Goal: Task Accomplishment & Management: Use online tool/utility

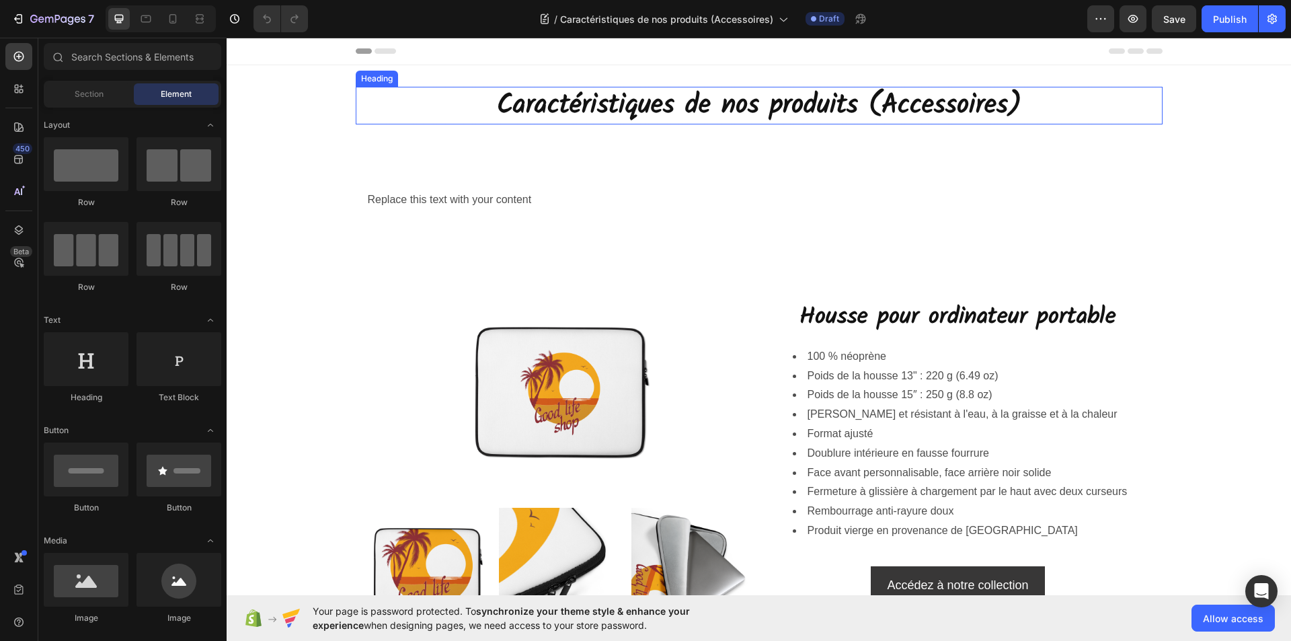
click at [907, 107] on h2 "Caractéristiques de nos produits (Accessoires)" at bounding box center [759, 106] width 807 height 38
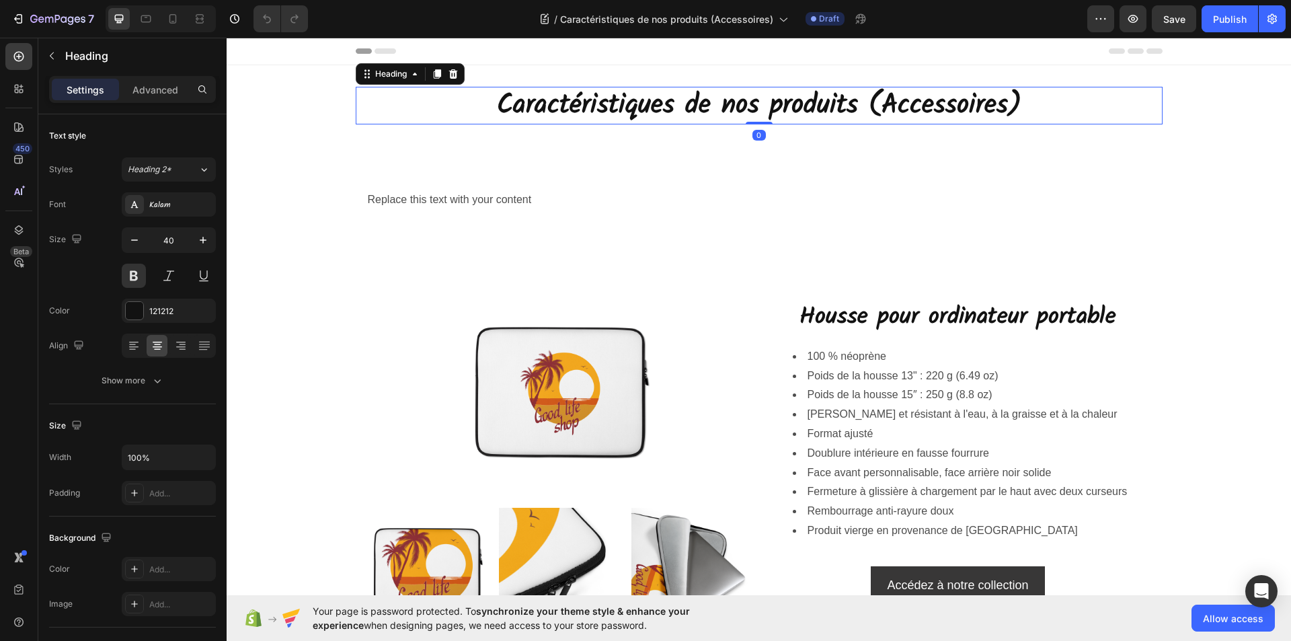
click at [981, 98] on h2 "Caractéristiques de nos produits (Accessoires)" at bounding box center [759, 106] width 807 height 38
click at [1012, 110] on p "Caractéristiques de nos produits (Accessoires)" at bounding box center [759, 105] width 804 height 35
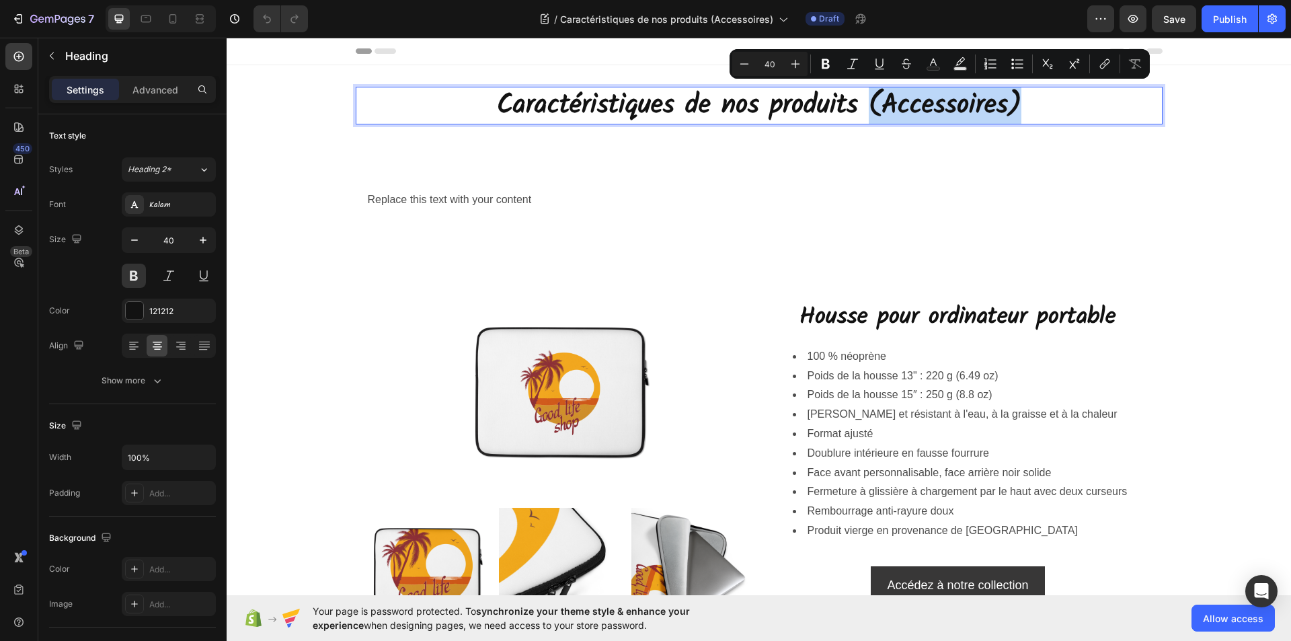
drag, startPoint x: 1010, startPoint y: 105, endPoint x: 864, endPoint y: 104, distance: 146.6
click at [864, 104] on p "Caractéristiques de nos produits (Accessoires)" at bounding box center [759, 105] width 804 height 35
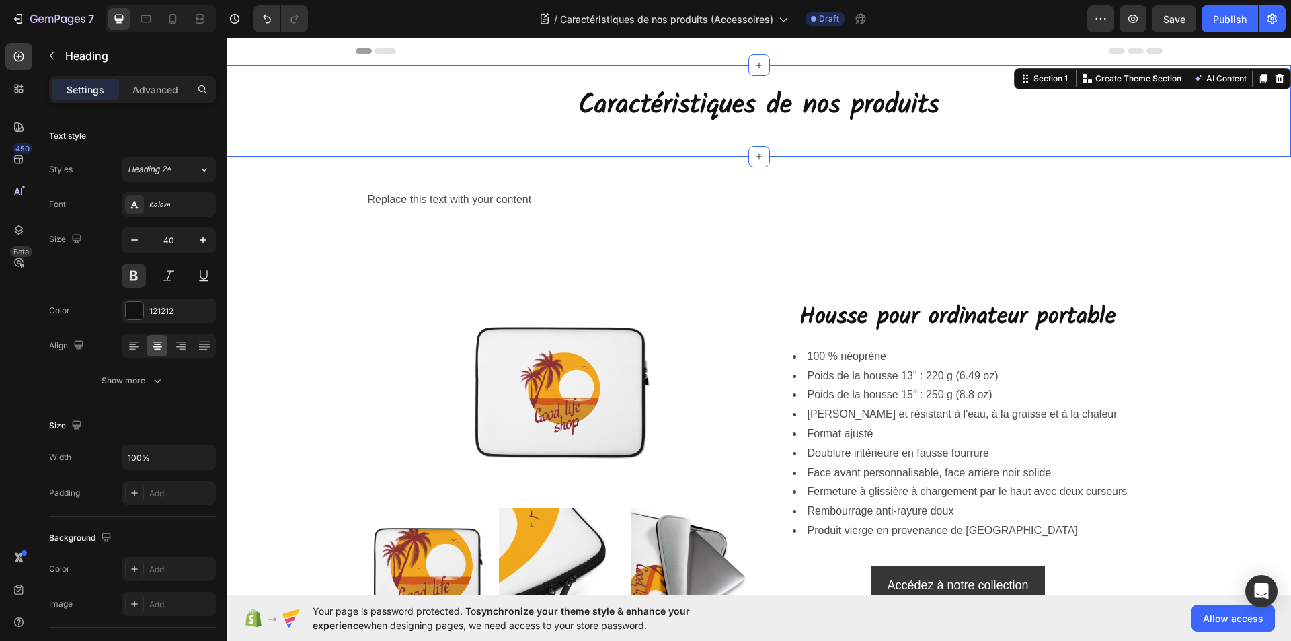
click at [925, 139] on div "Caractéristiques de nos produits Heading Row Section 1 You can create reusable …" at bounding box center [759, 110] width 1065 height 91
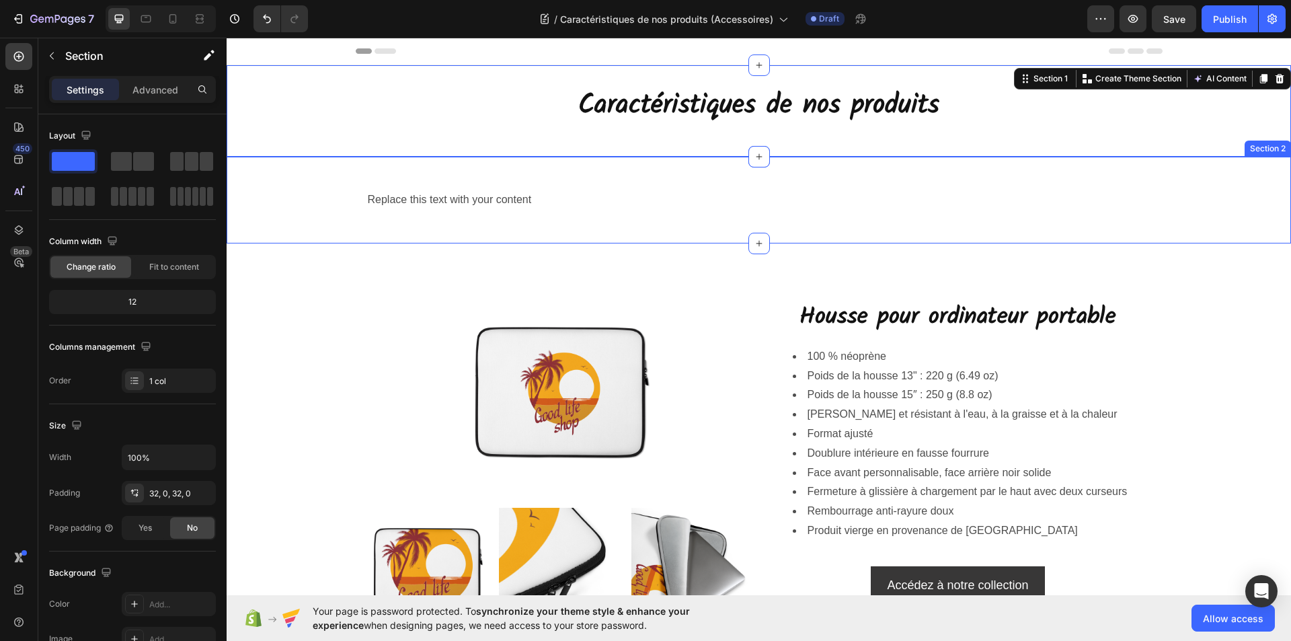
click at [925, 159] on div "Replace this text with your content Text Block Row Section 2" at bounding box center [759, 200] width 1065 height 87
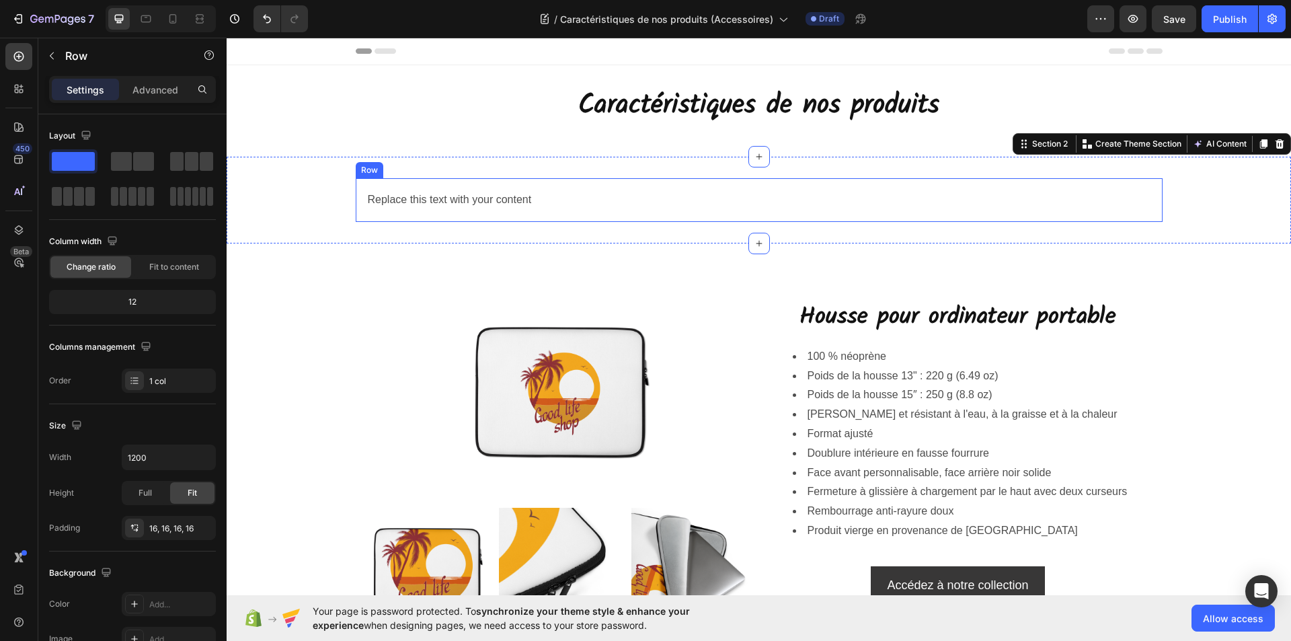
click at [915, 215] on div "Replace this text with your content Text Block Row" at bounding box center [759, 200] width 807 height 44
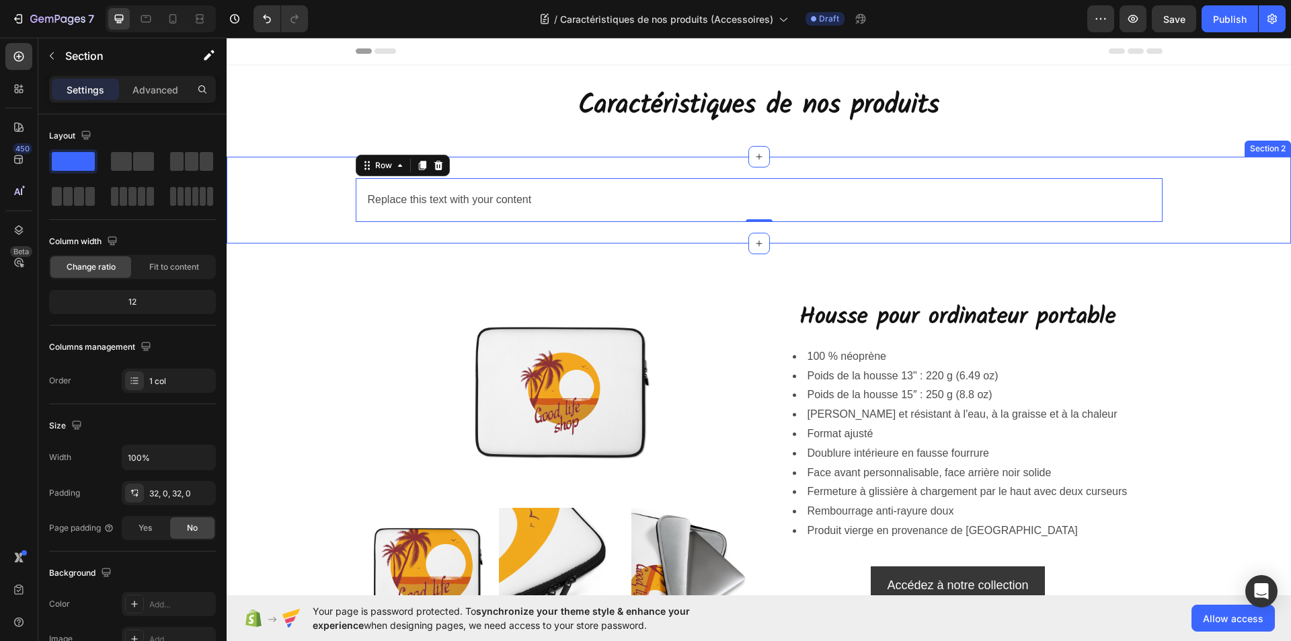
click at [297, 167] on div "Replace this text with your content Text Block Row 0 Section 2" at bounding box center [759, 200] width 1065 height 87
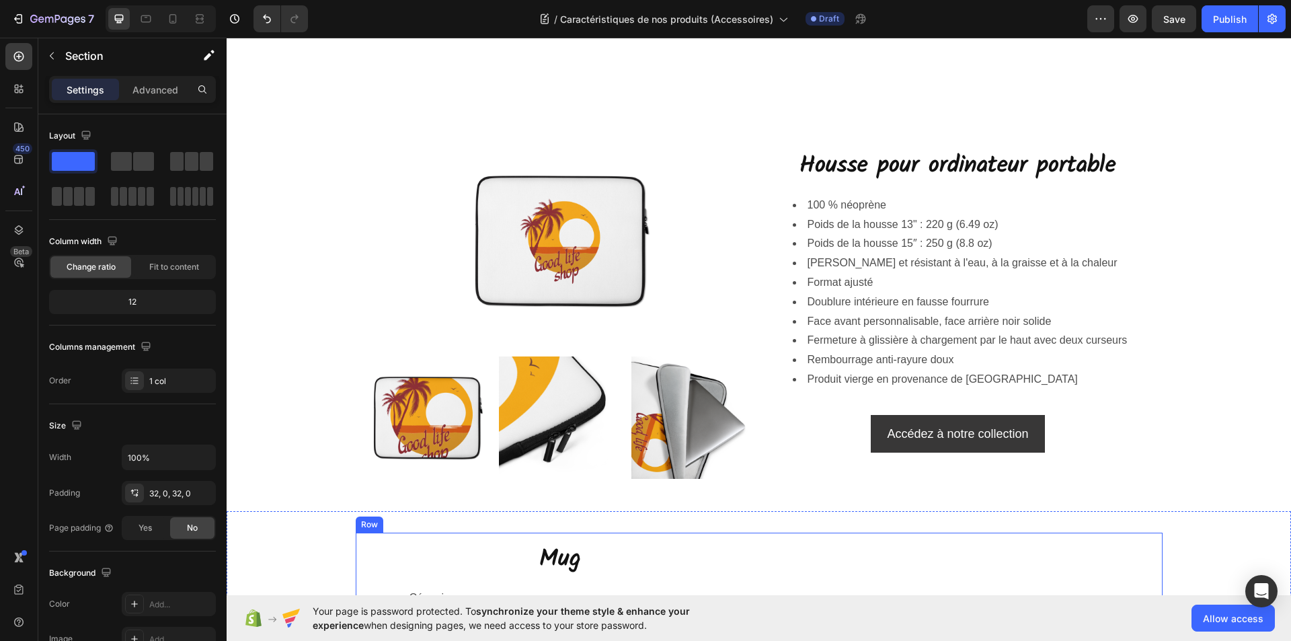
scroll to position [135, 0]
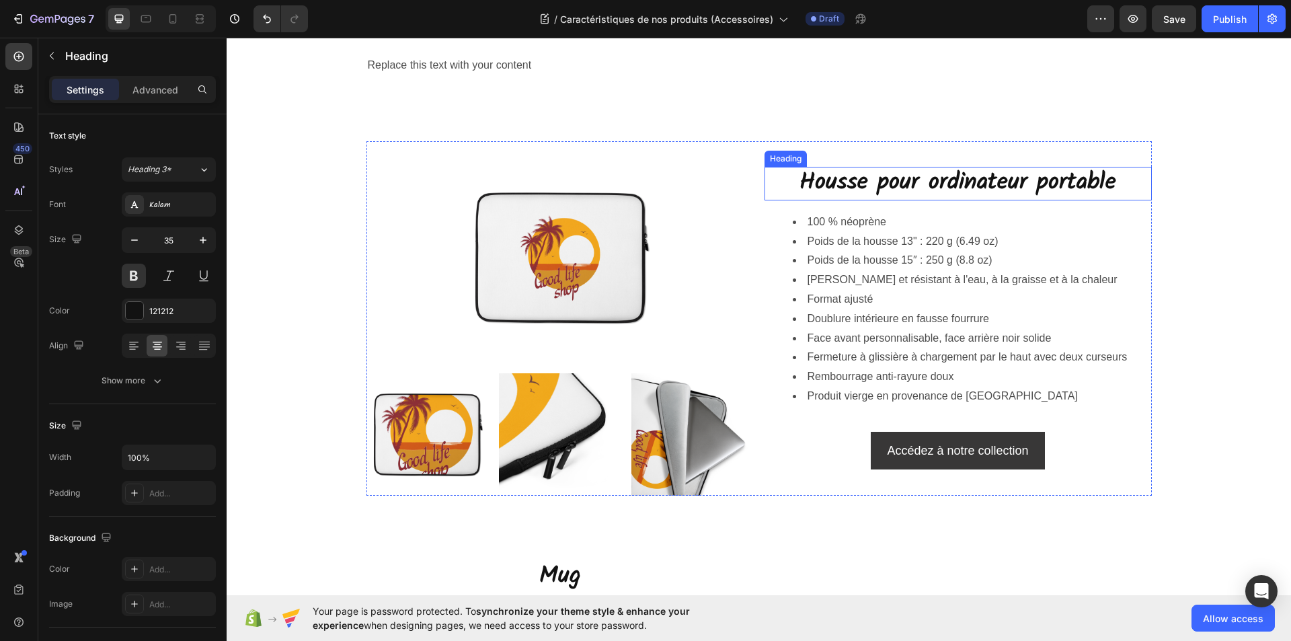
click at [875, 188] on h2 "Housse pour ordinateur portable" at bounding box center [958, 184] width 387 height 34
click at [855, 184] on h2 "Housse pour ordinateur portable" at bounding box center [958, 184] width 387 height 34
drag, startPoint x: 865, startPoint y: 184, endPoint x: 786, endPoint y: 182, distance: 78.7
click at [786, 182] on p "Housse pour ordinateur portable" at bounding box center [958, 183] width 385 height 31
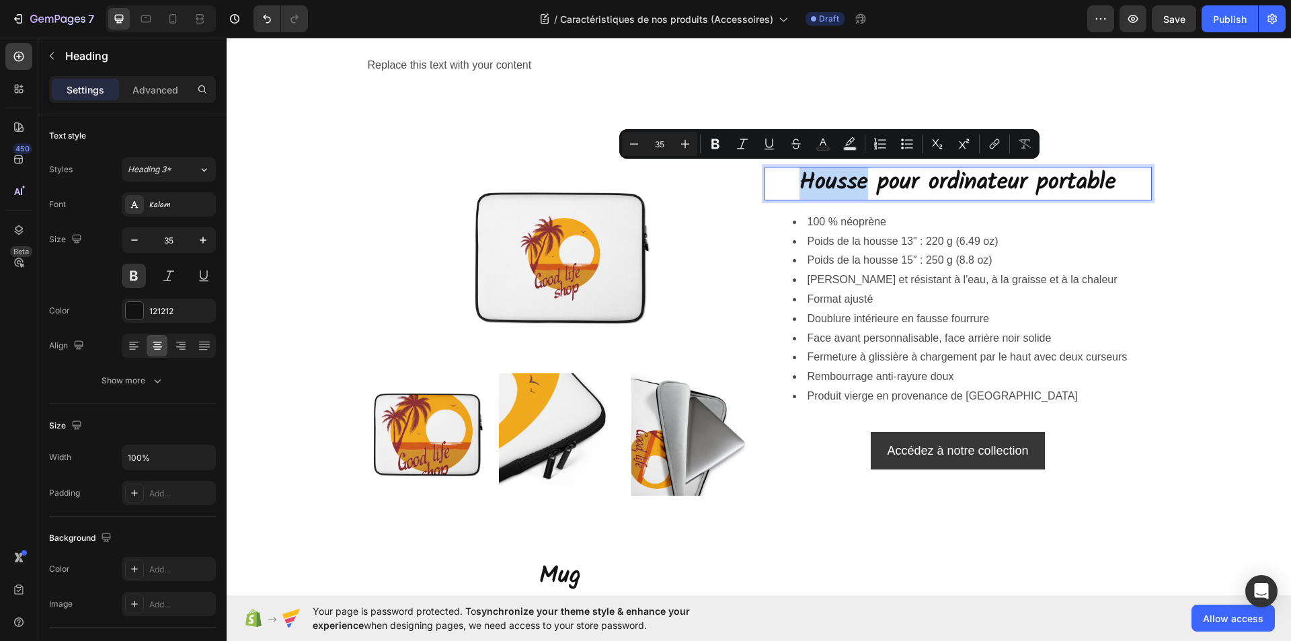
copy p "Housse"
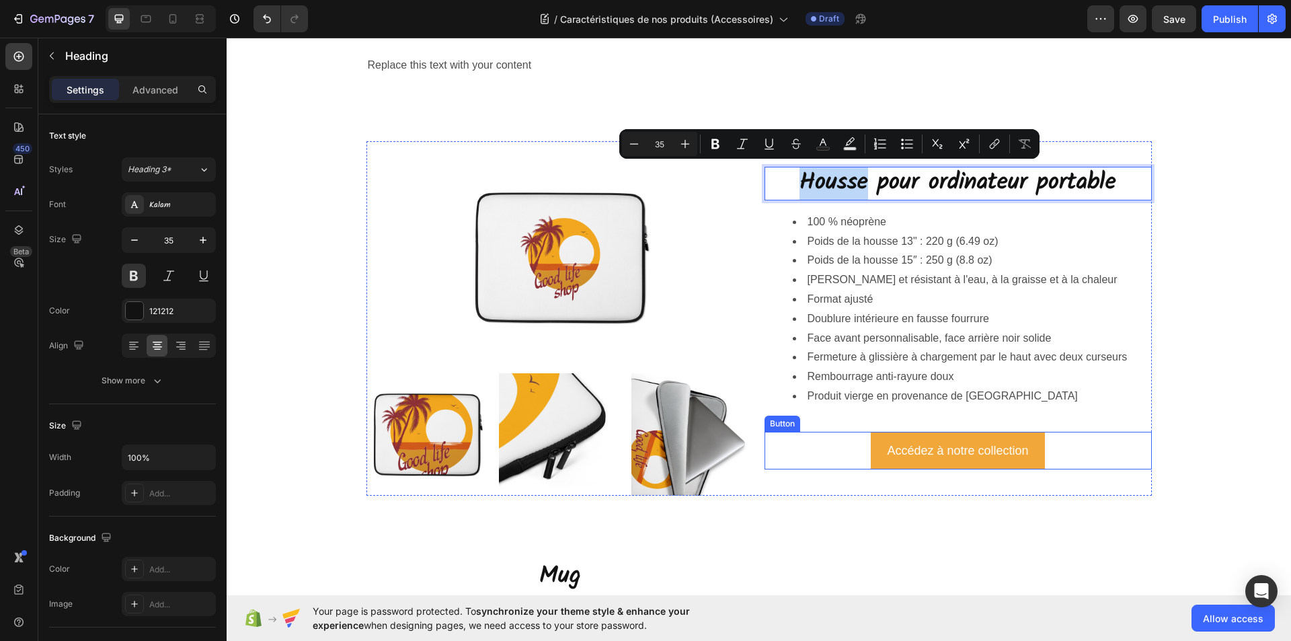
click at [875, 457] on button "Accédez à notre collection" at bounding box center [958, 451] width 174 height 38
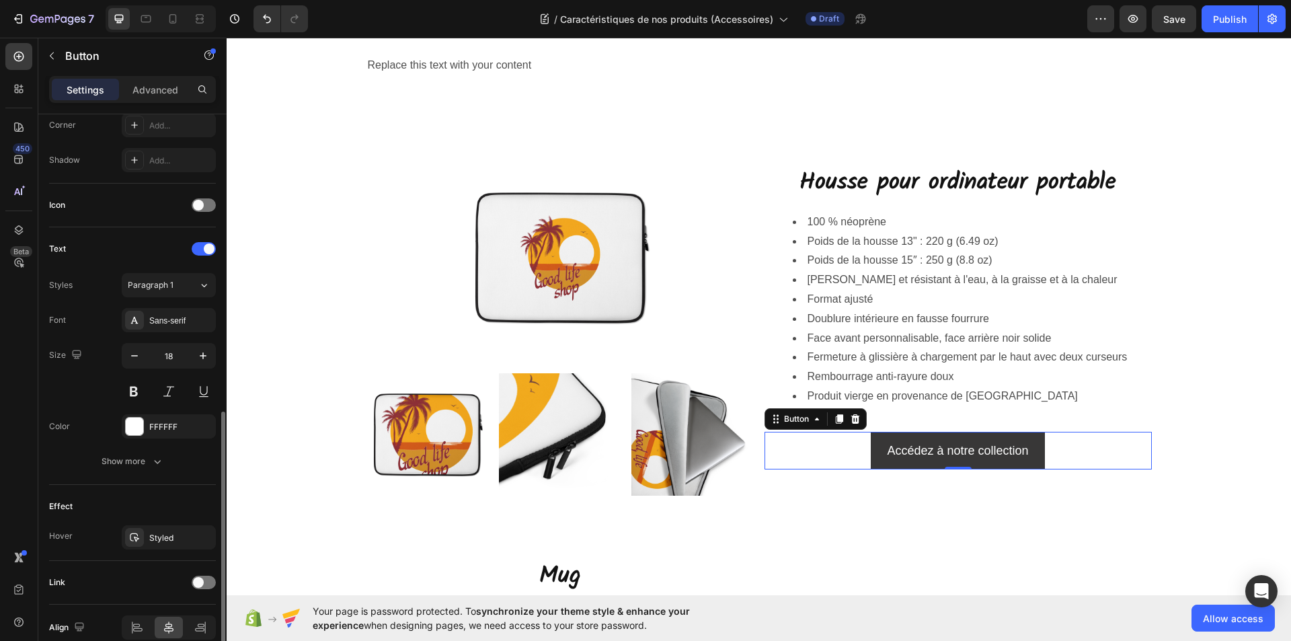
scroll to position [399, 0]
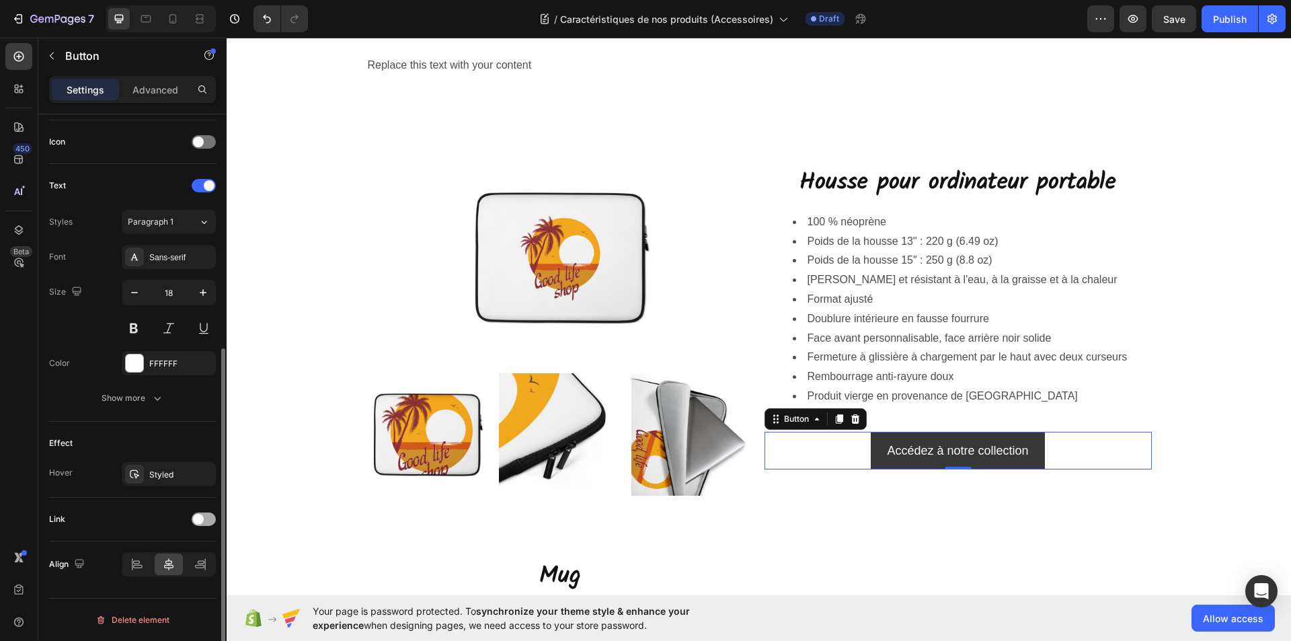
click at [204, 521] on div at bounding box center [204, 518] width 24 height 13
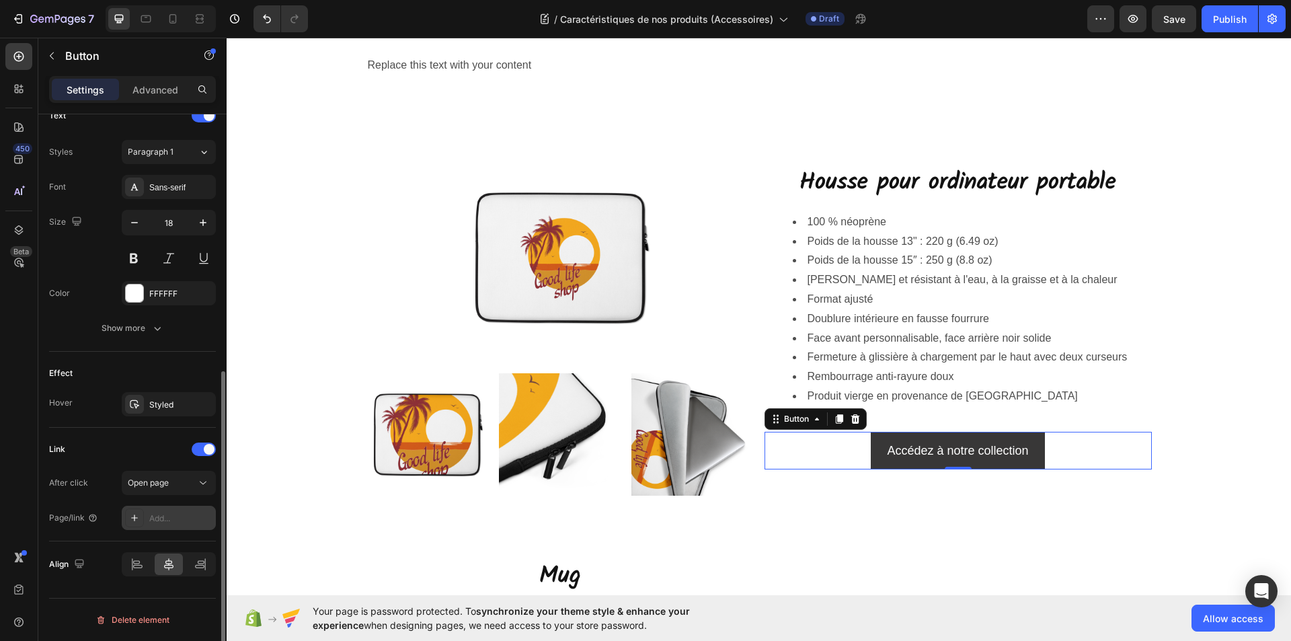
click at [165, 519] on div "Add..." at bounding box center [180, 518] width 63 height 12
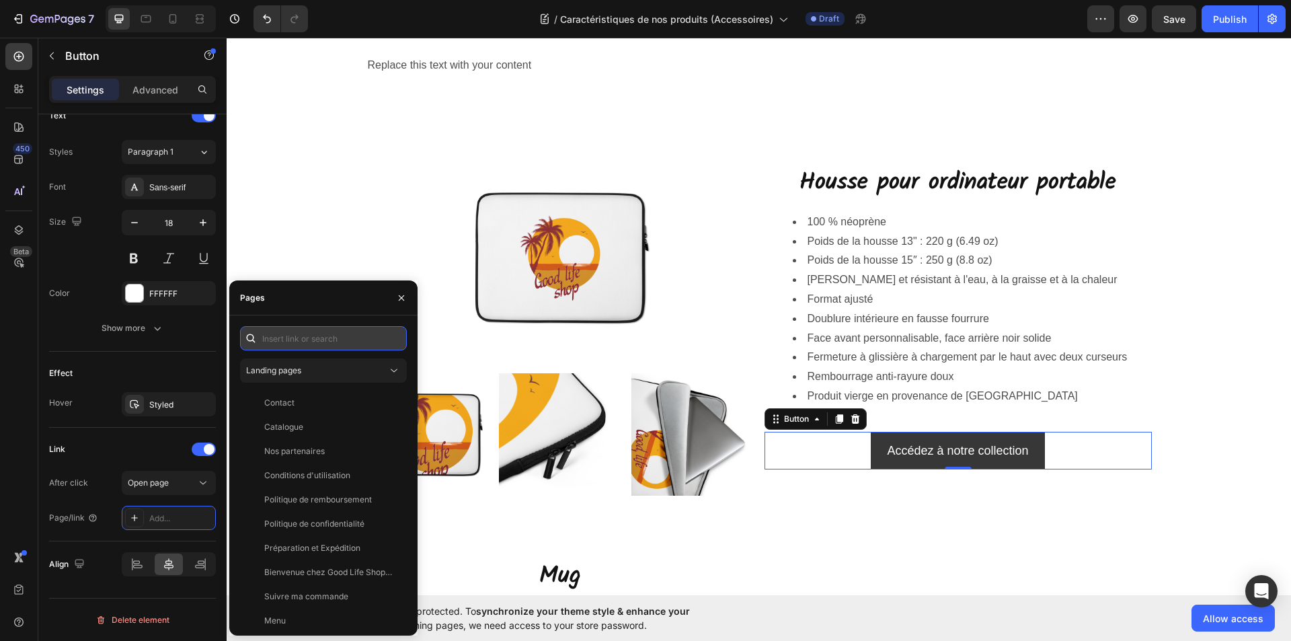
paste input "https://goodlifeshopstore.com/collections/housse-de-transport-ordinateur"
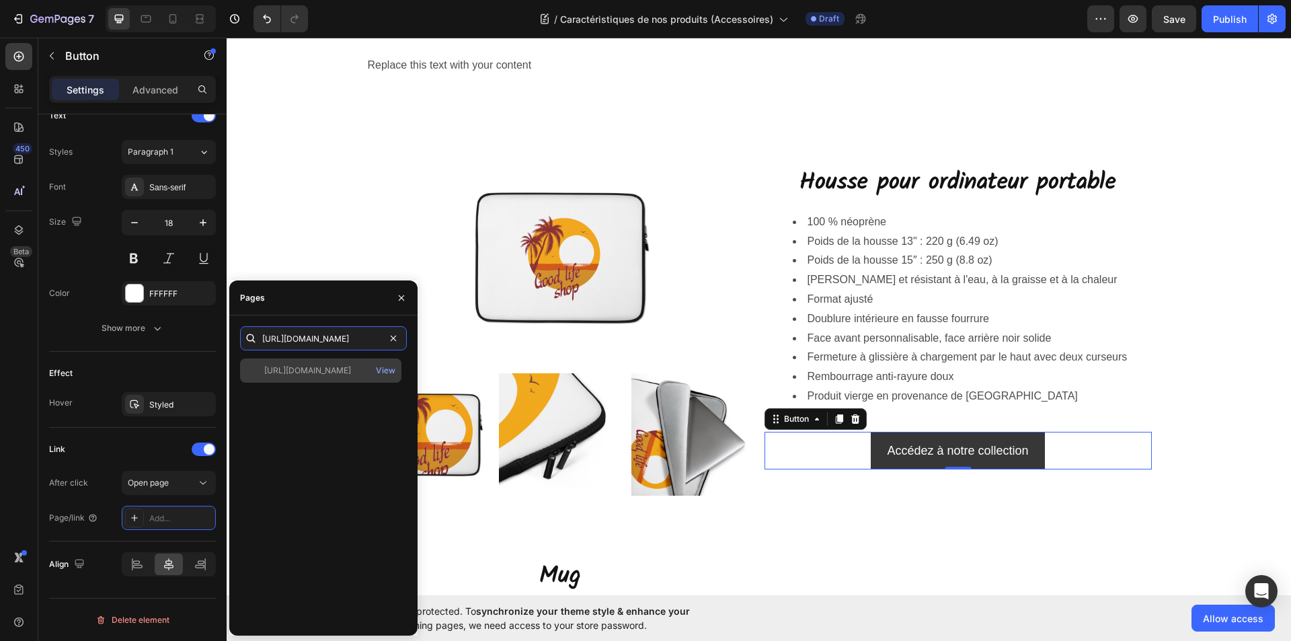
type input "https://goodlifeshopstore.com/collections/housse-de-transport-ordinateur"
click at [327, 377] on div "https://goodlifeshopstore.com/collections/housse-de-transport-ordinateur View" at bounding box center [320, 370] width 161 height 24
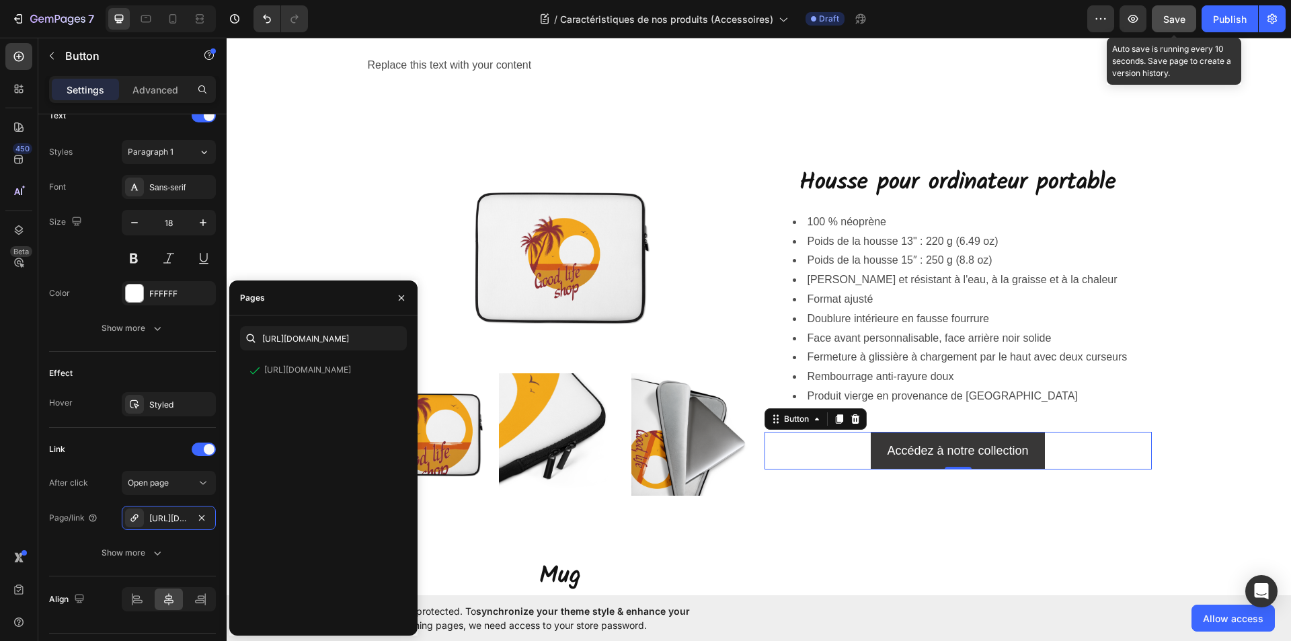
click at [1174, 23] on span "Save" at bounding box center [1174, 18] width 22 height 11
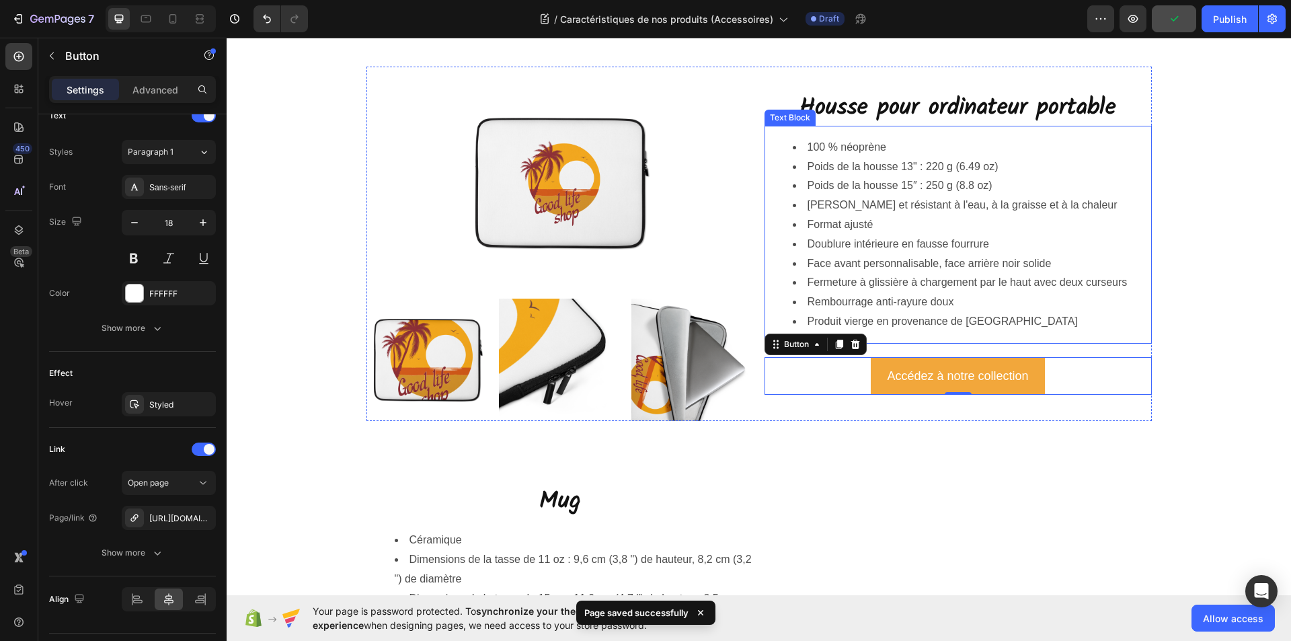
scroll to position [202, 0]
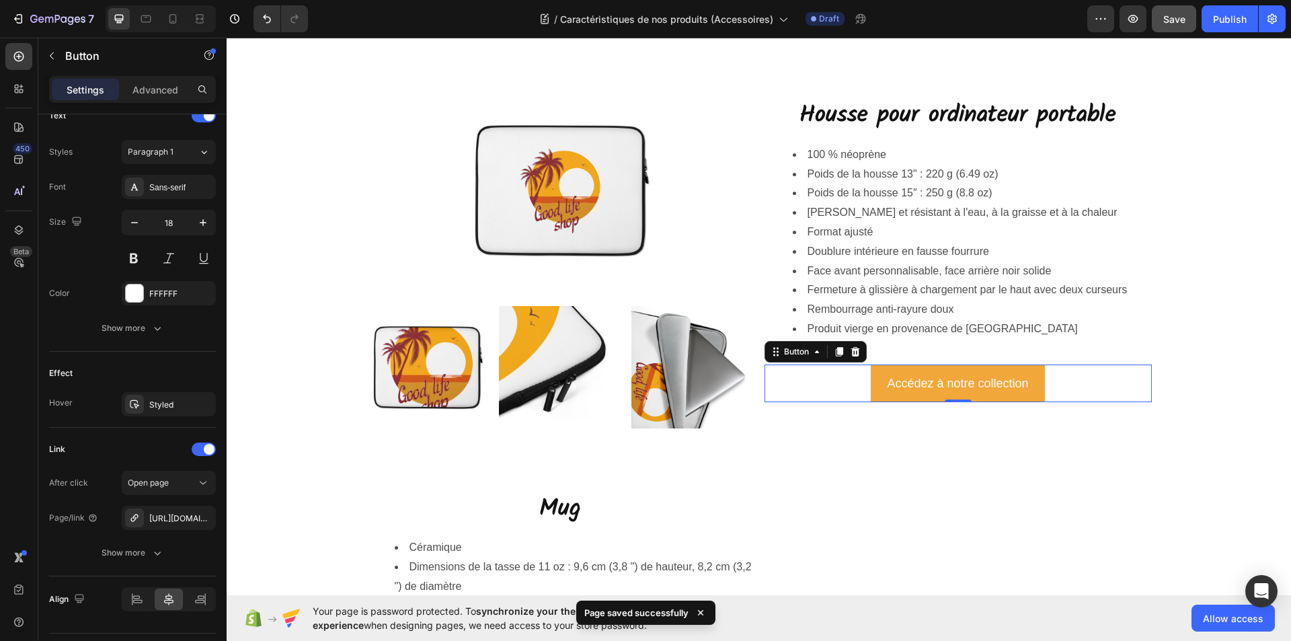
click at [876, 393] on link "Accédez à notre collection" at bounding box center [958, 384] width 174 height 38
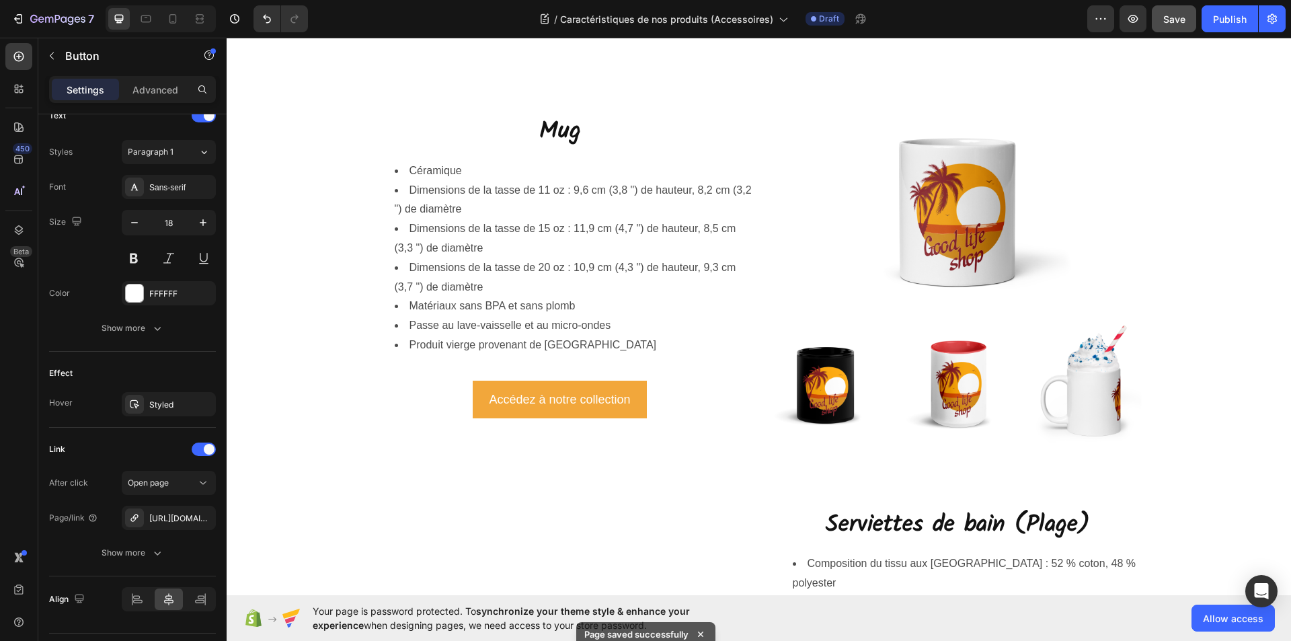
scroll to position [605, 0]
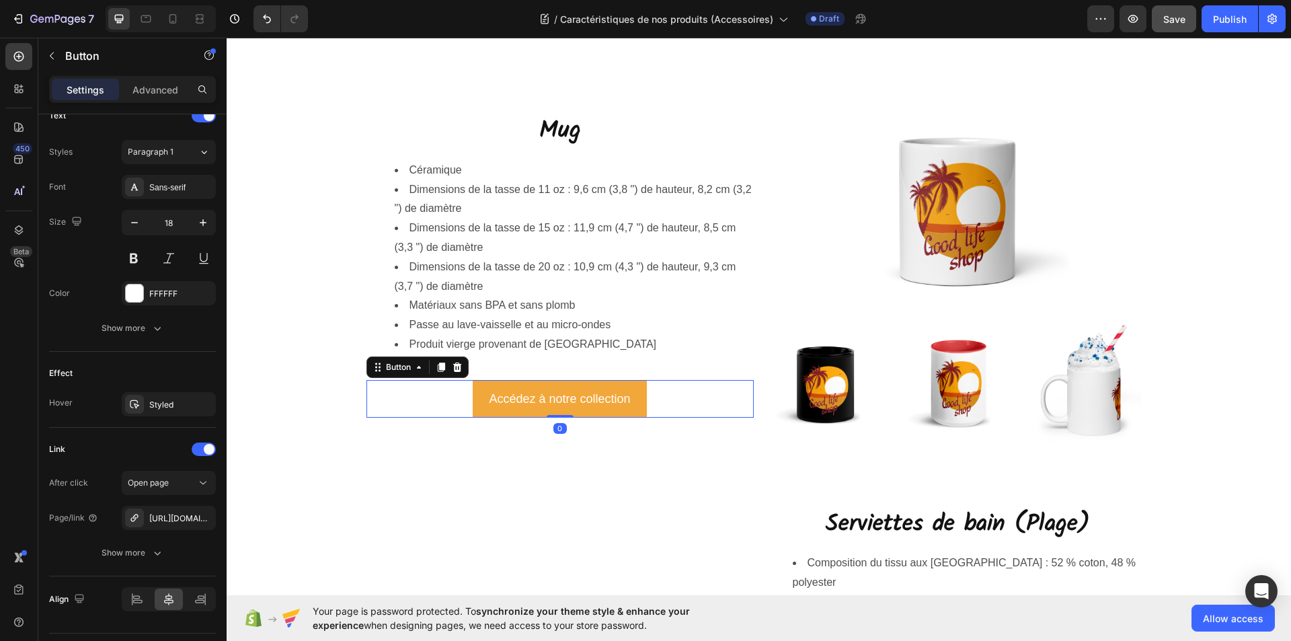
click at [634, 410] on button "Accédez à notre collection" at bounding box center [560, 399] width 174 height 38
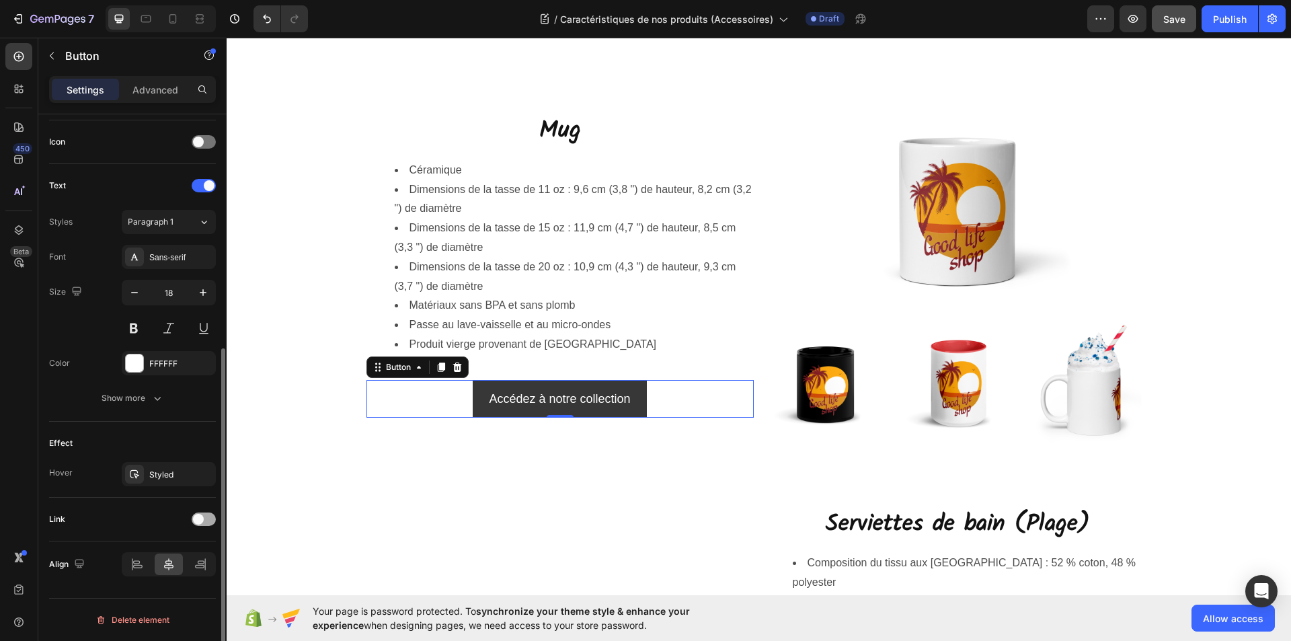
click at [208, 523] on div at bounding box center [204, 518] width 24 height 13
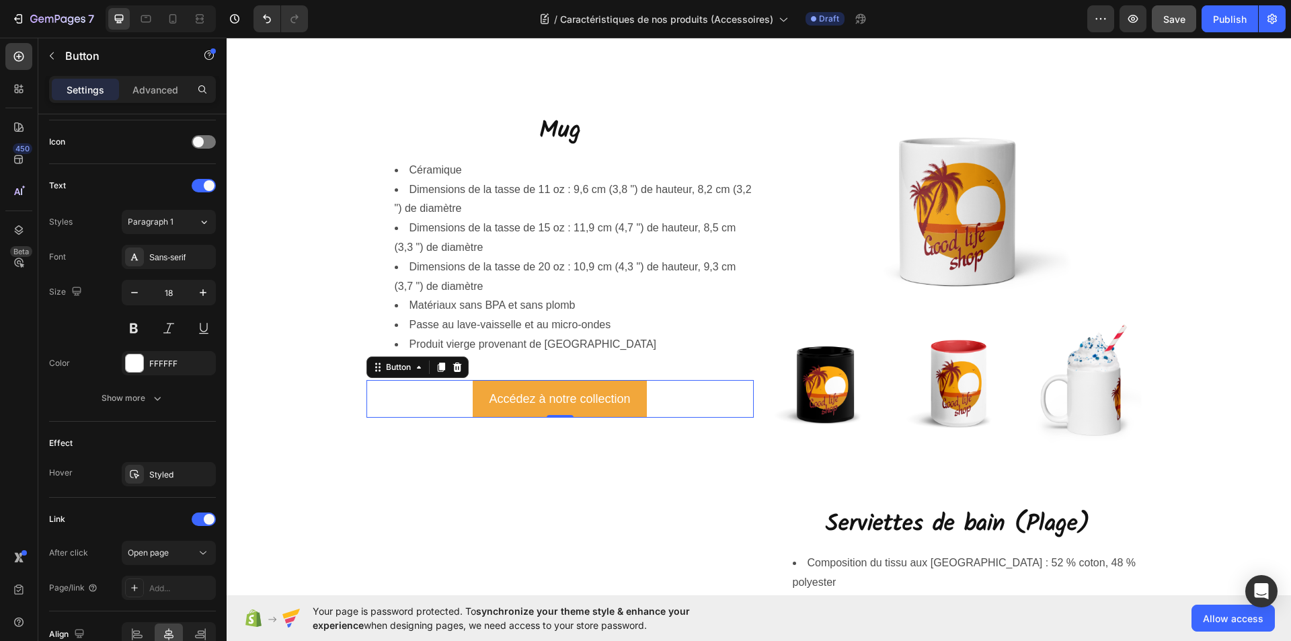
click at [478, 399] on button "Accédez à notre collection" at bounding box center [560, 399] width 174 height 38
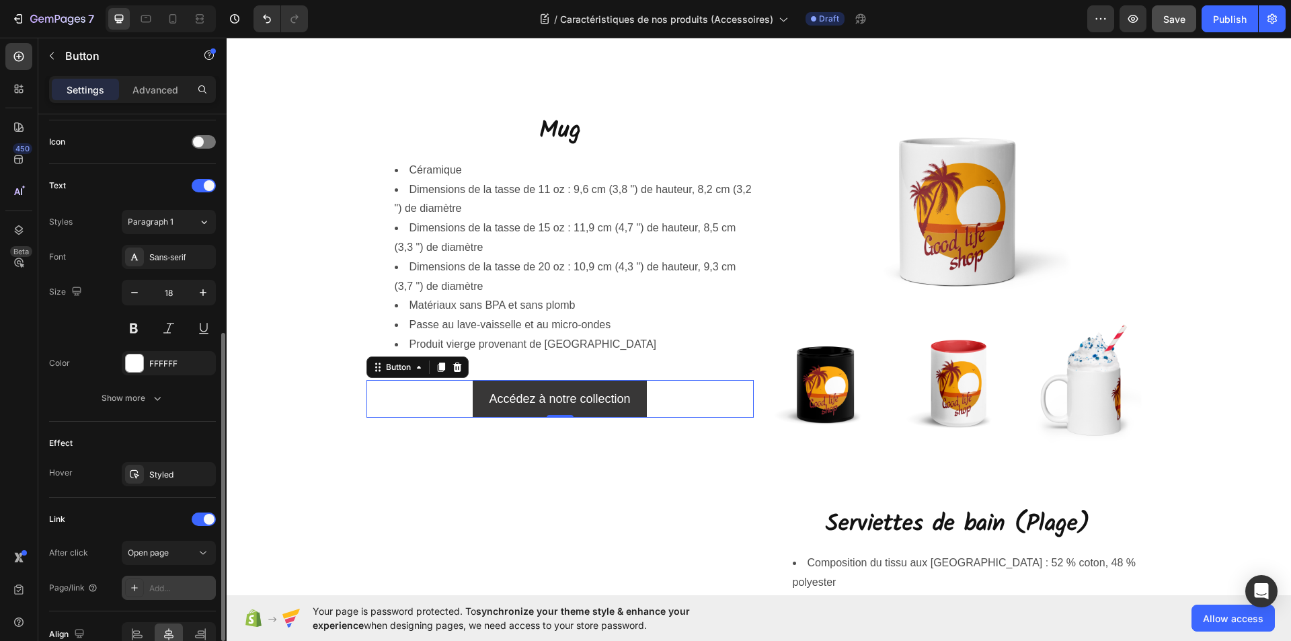
click at [160, 588] on div "Add..." at bounding box center [180, 588] width 63 height 12
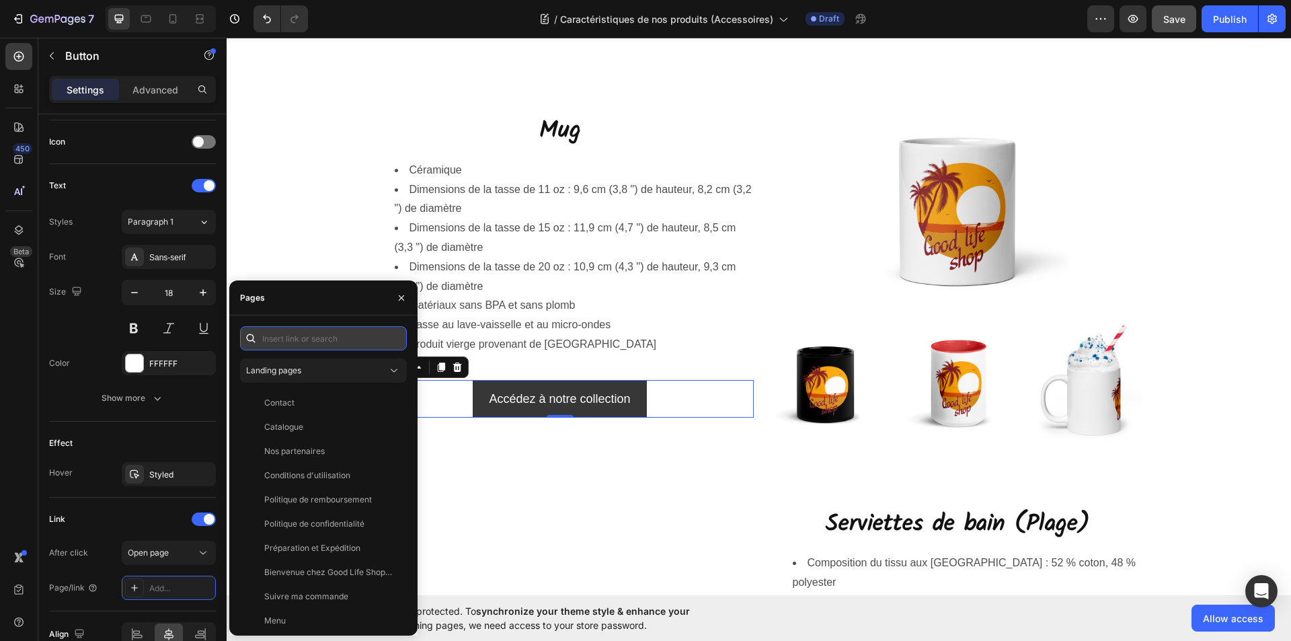
paste input "https://goodlifeshopstore.com/collections/mugs"
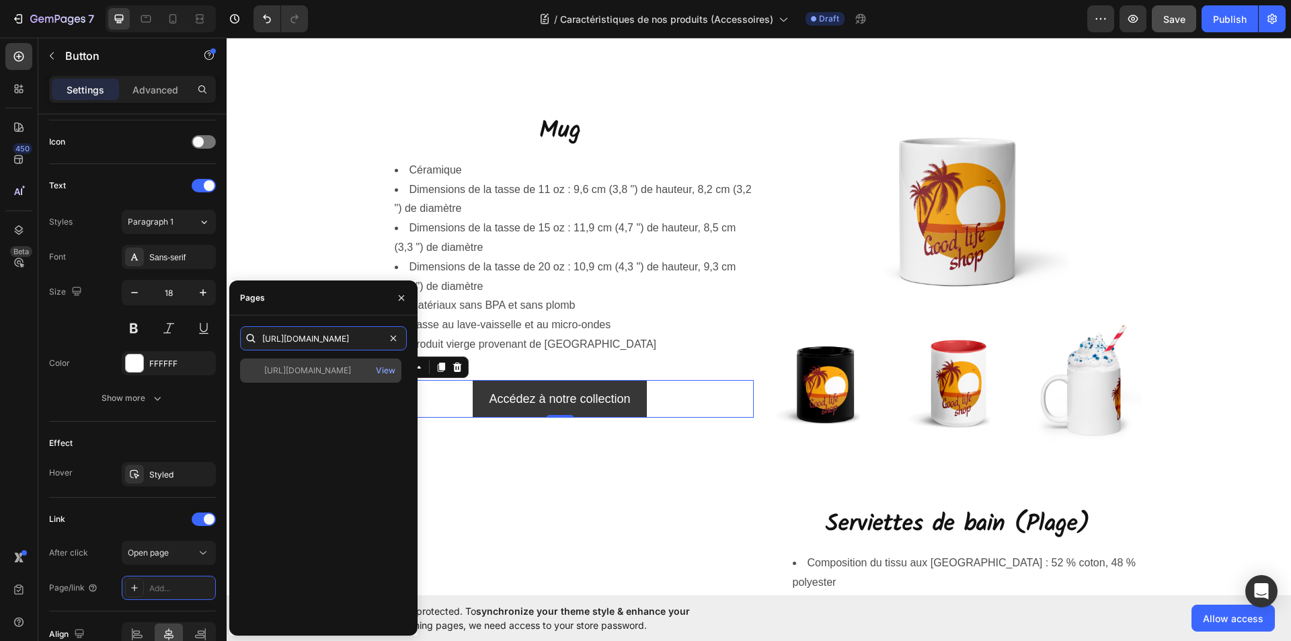
type input "https://goodlifeshopstore.com/collections/mugs"
click at [322, 375] on div "https://goodlifeshopstore.com/collections/mugs" at bounding box center [307, 371] width 87 height 12
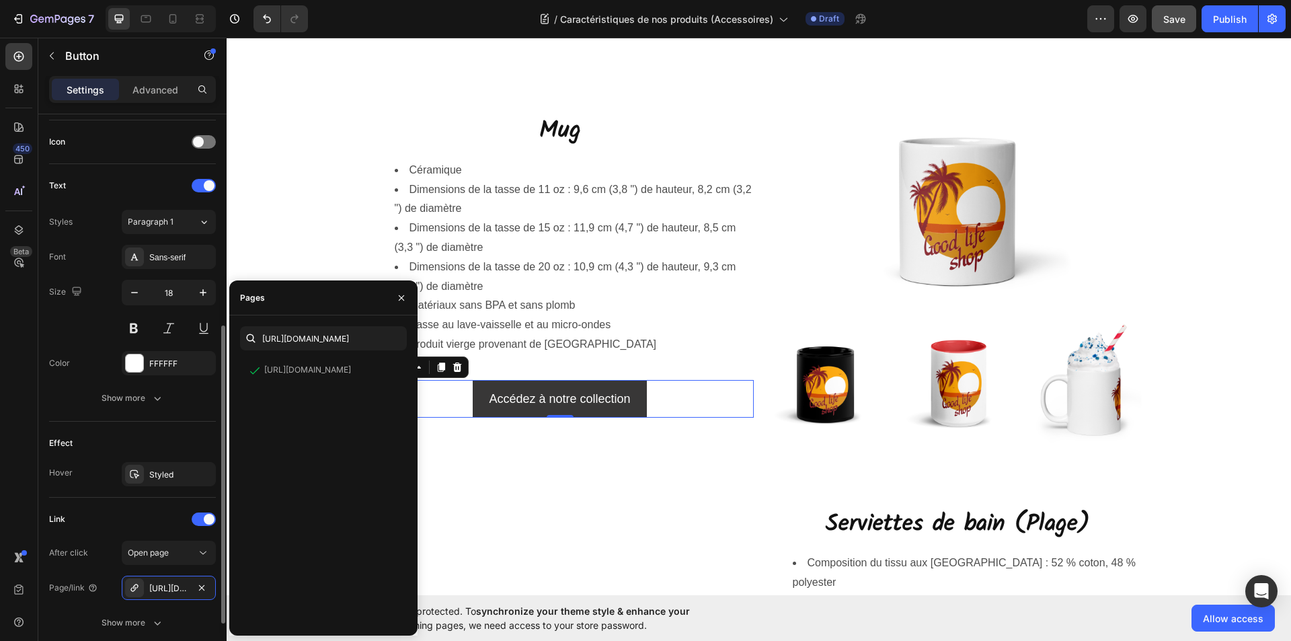
scroll to position [504, 0]
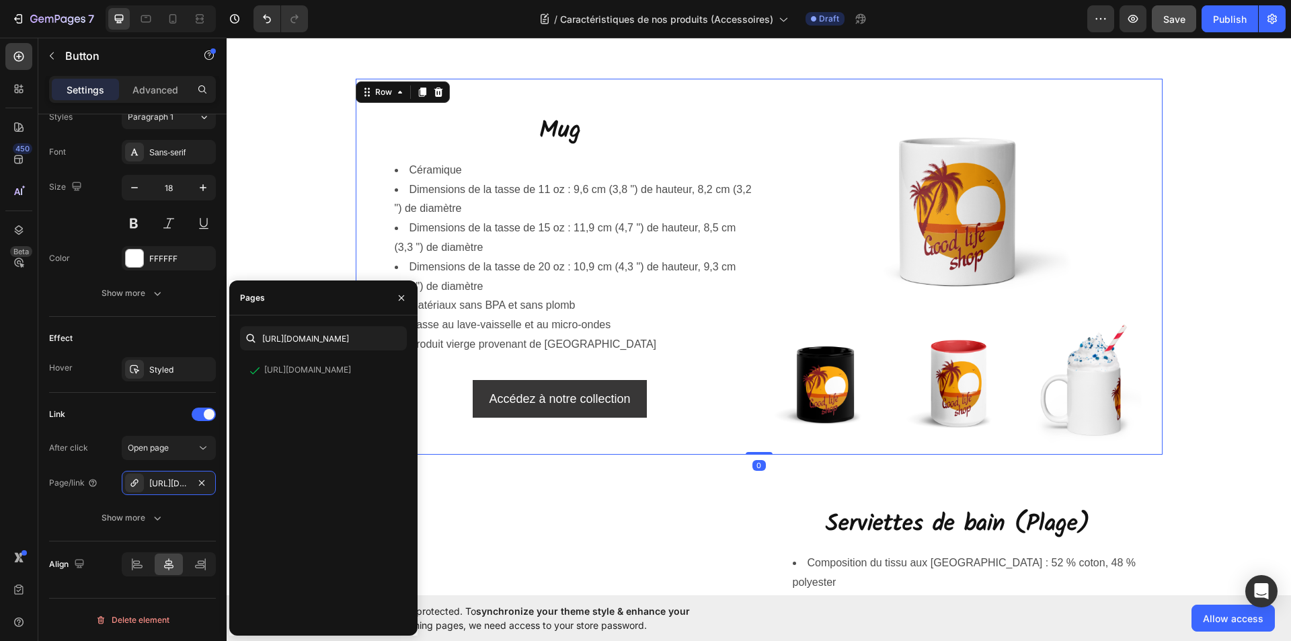
click at [556, 452] on div "Mug Heading Céramique Dimensions de la tasse de 11 oz : 9,6 cm (3,8 ") de haute…" at bounding box center [759, 267] width 807 height 376
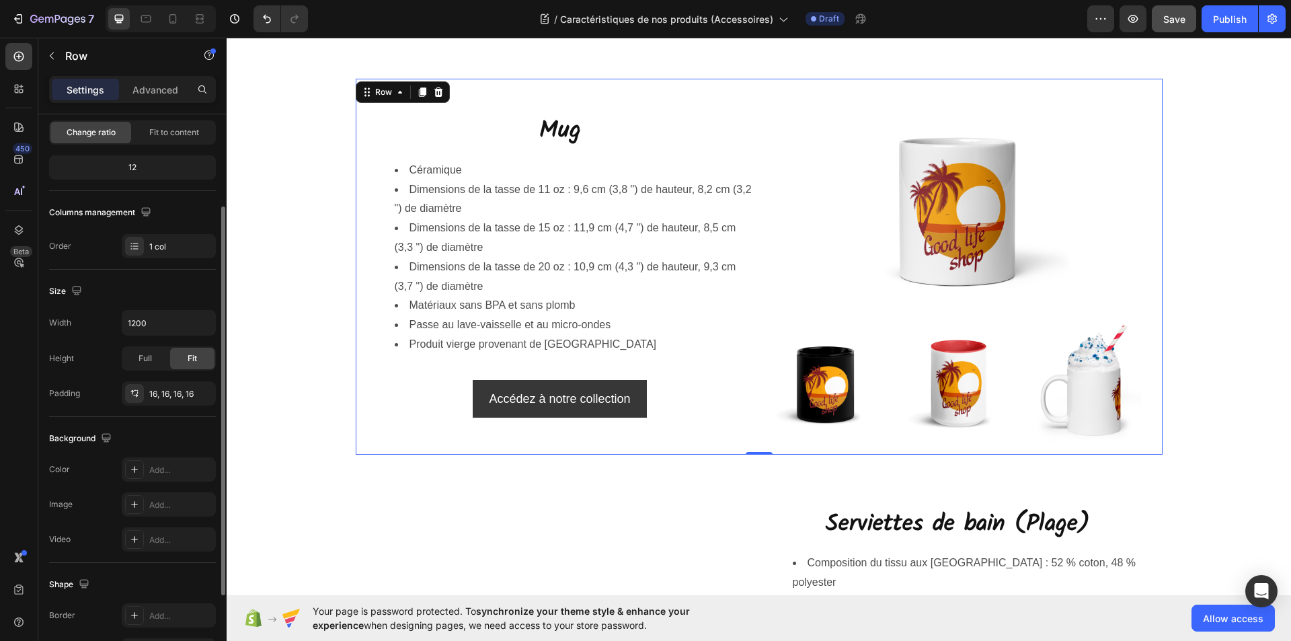
scroll to position [202, 0]
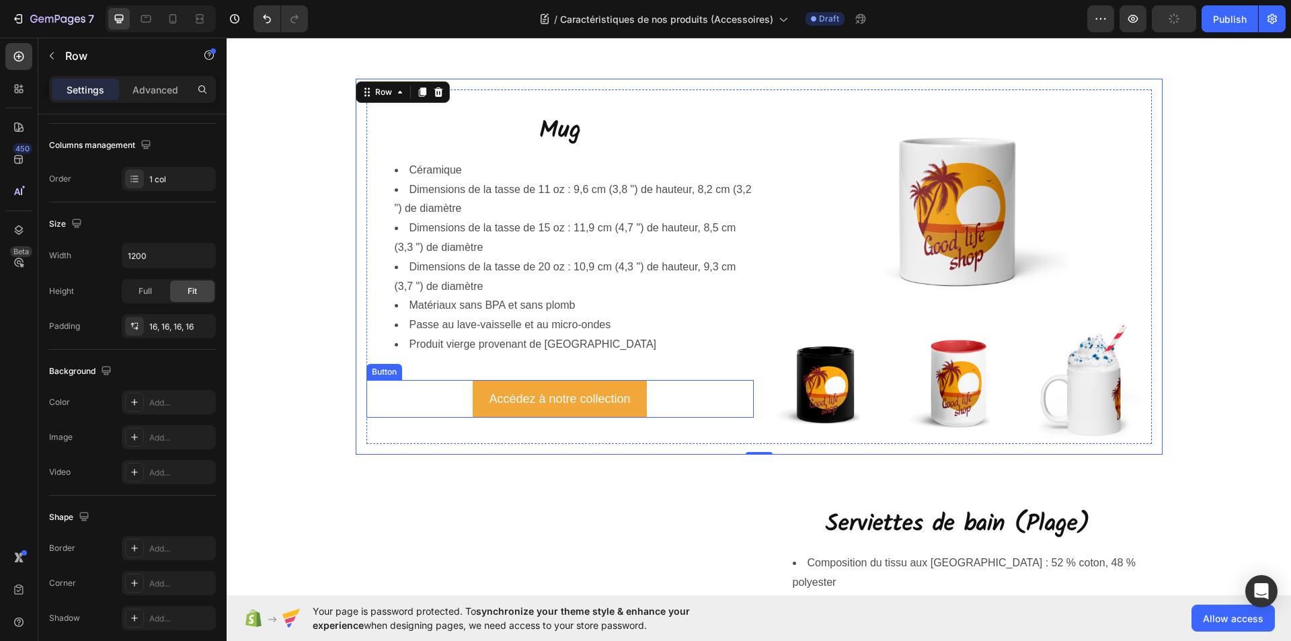
click at [475, 403] on link "Accédez à notre collection" at bounding box center [560, 399] width 174 height 38
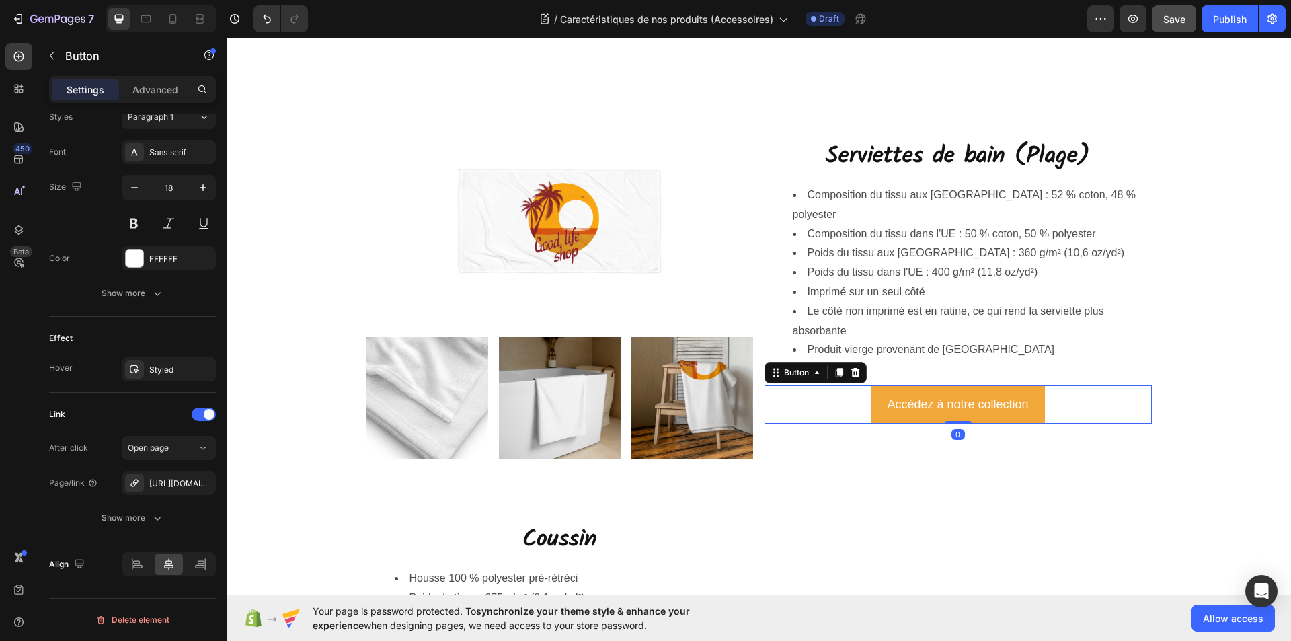
scroll to position [399, 0]
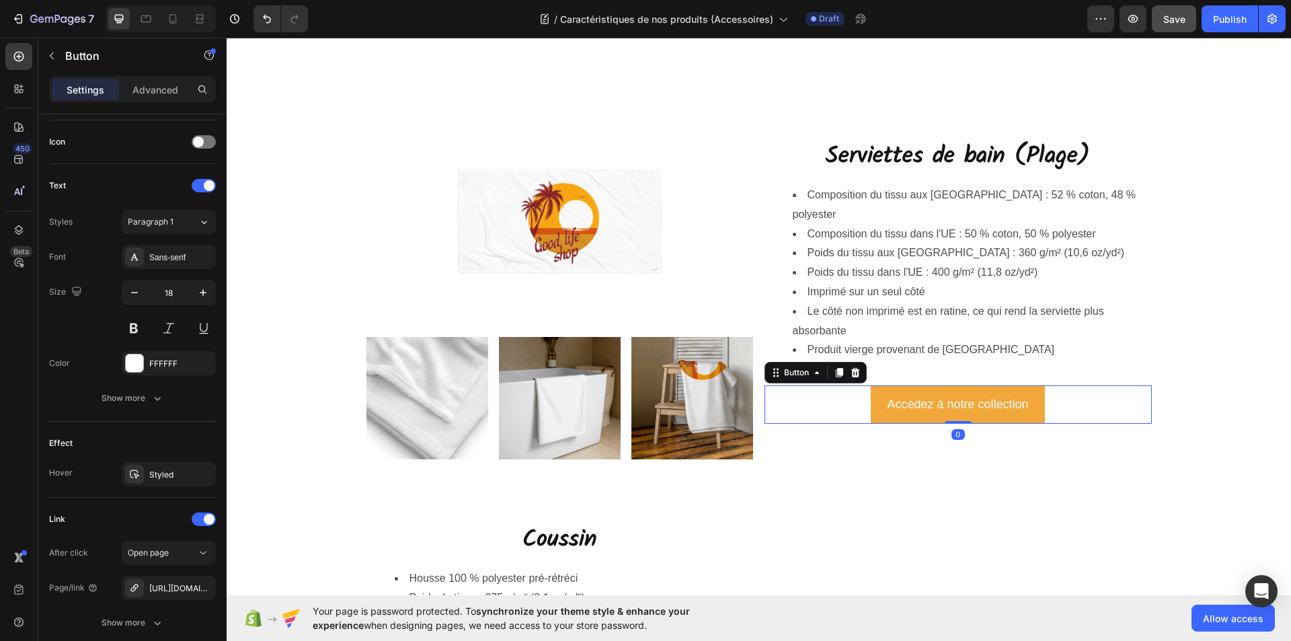
click at [875, 399] on button "Accédez à notre collection" at bounding box center [958, 404] width 174 height 38
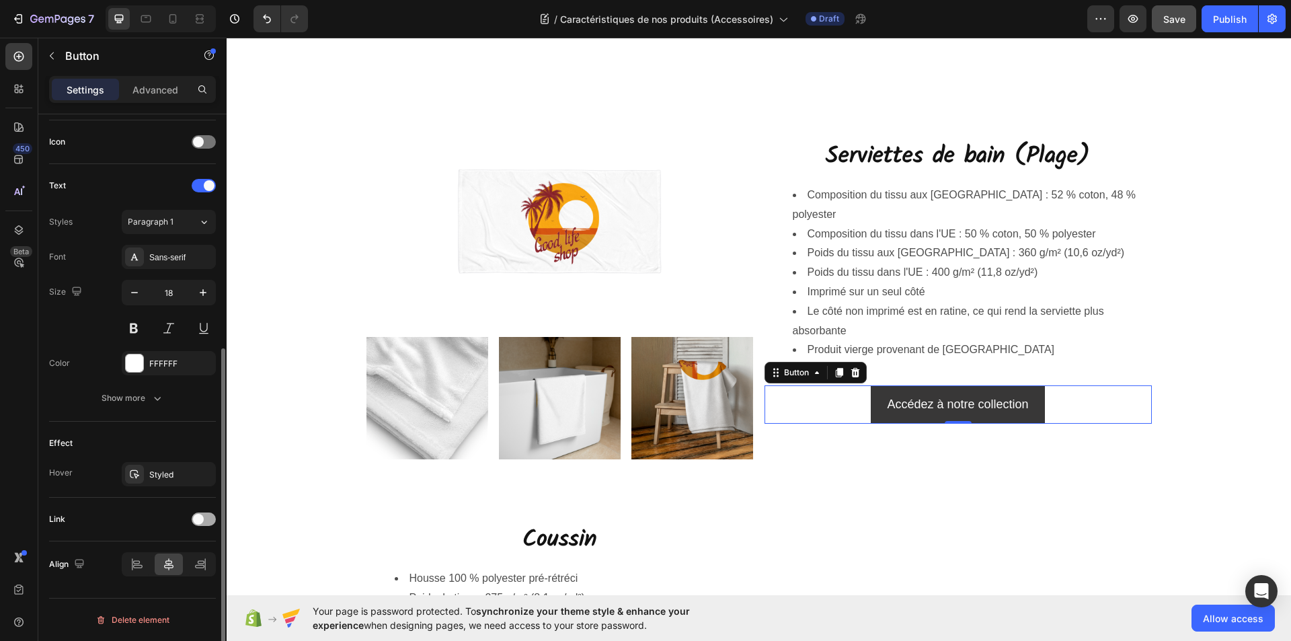
click at [208, 519] on div at bounding box center [204, 518] width 24 height 13
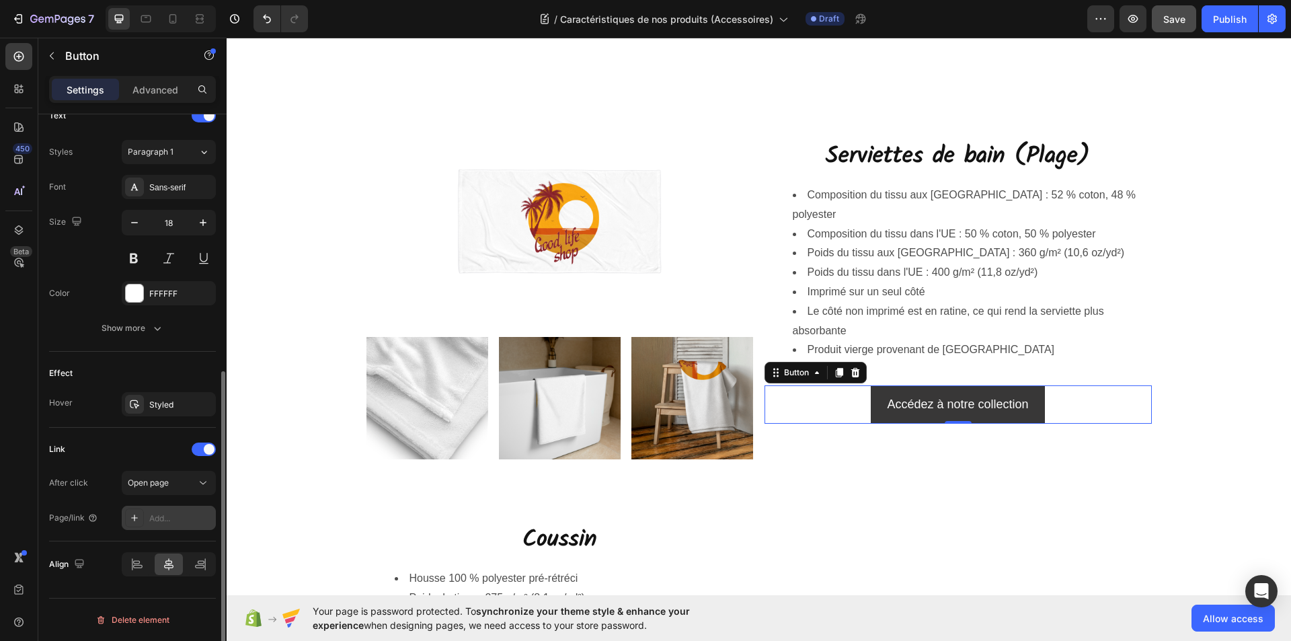
click at [164, 517] on div "Add..." at bounding box center [180, 518] width 63 height 12
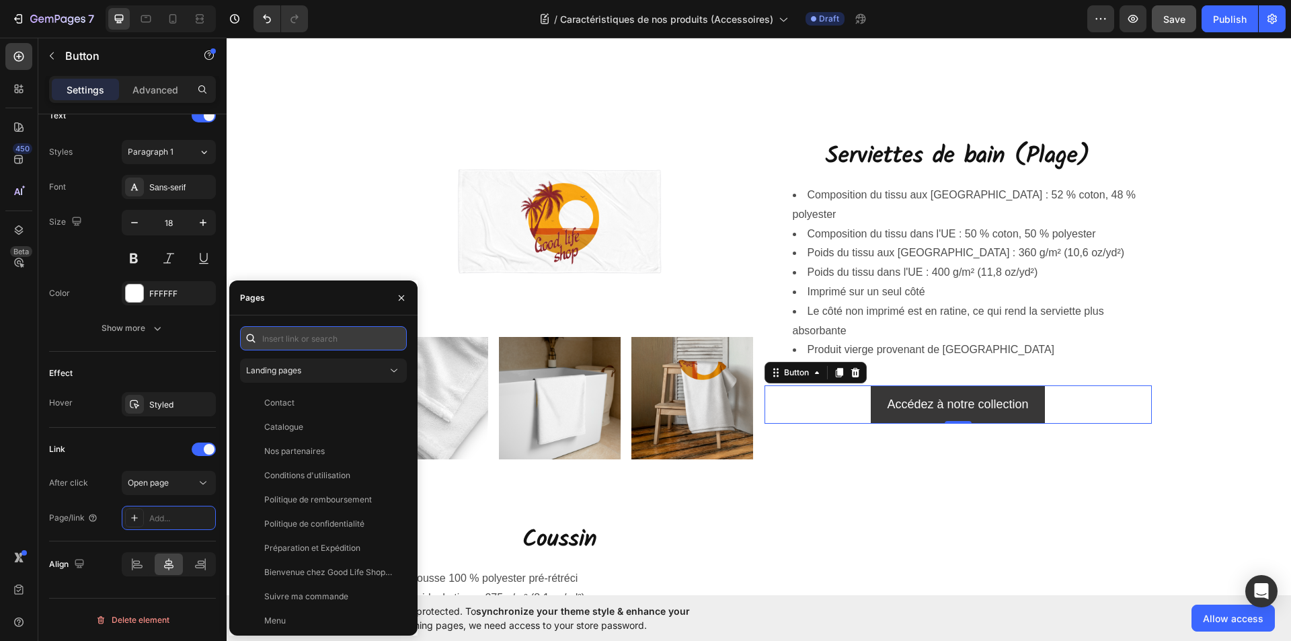
paste input "https://goodlifeshopstore.com/collections/serviettes"
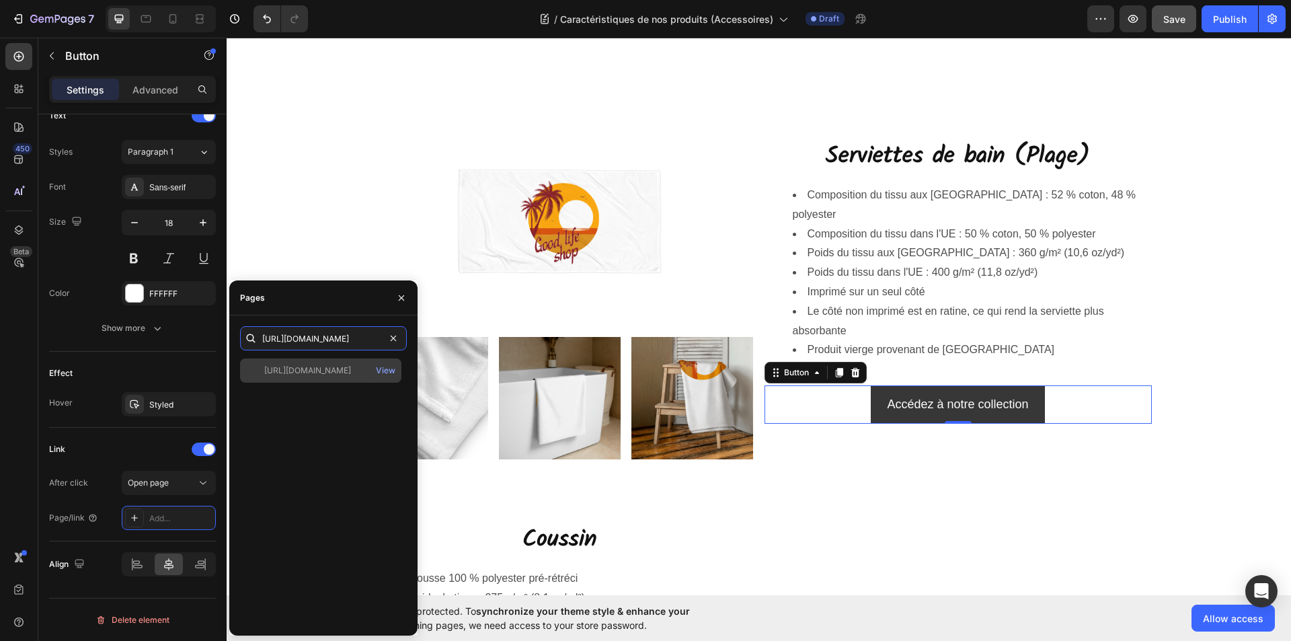
type input "https://goodlifeshopstore.com/collections/serviettes"
click at [327, 375] on div "https://goodlifeshopstore.com/collections/serviettes" at bounding box center [307, 371] width 87 height 12
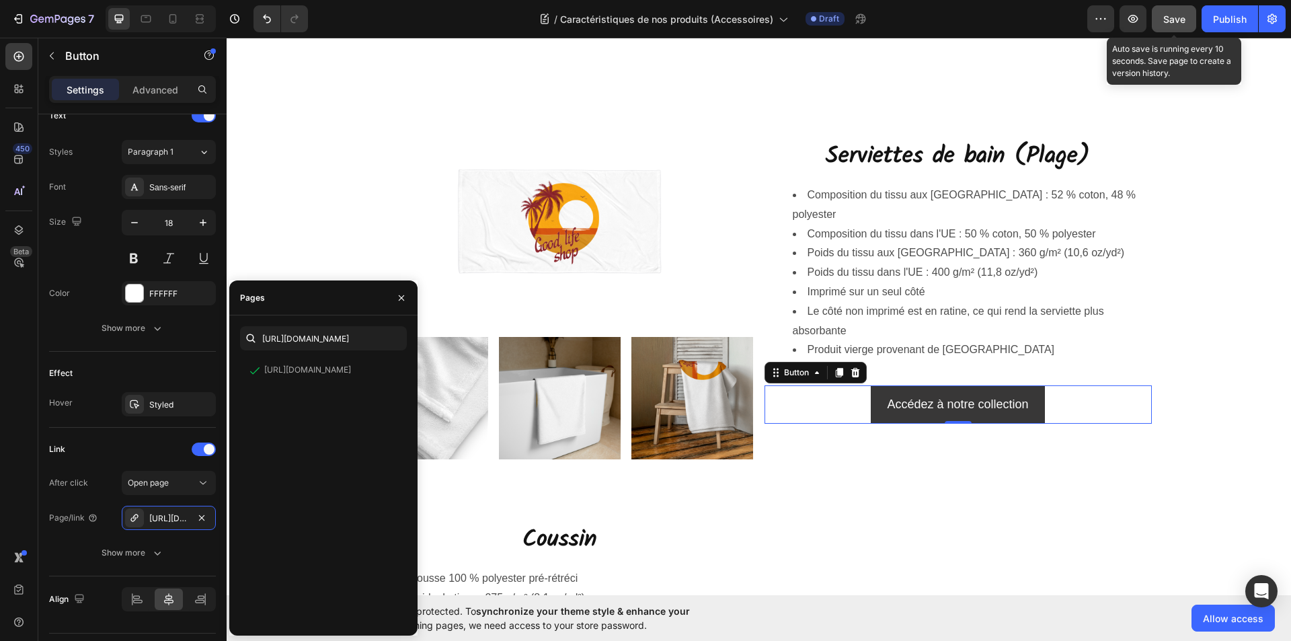
click at [1182, 15] on span "Save" at bounding box center [1174, 18] width 22 height 11
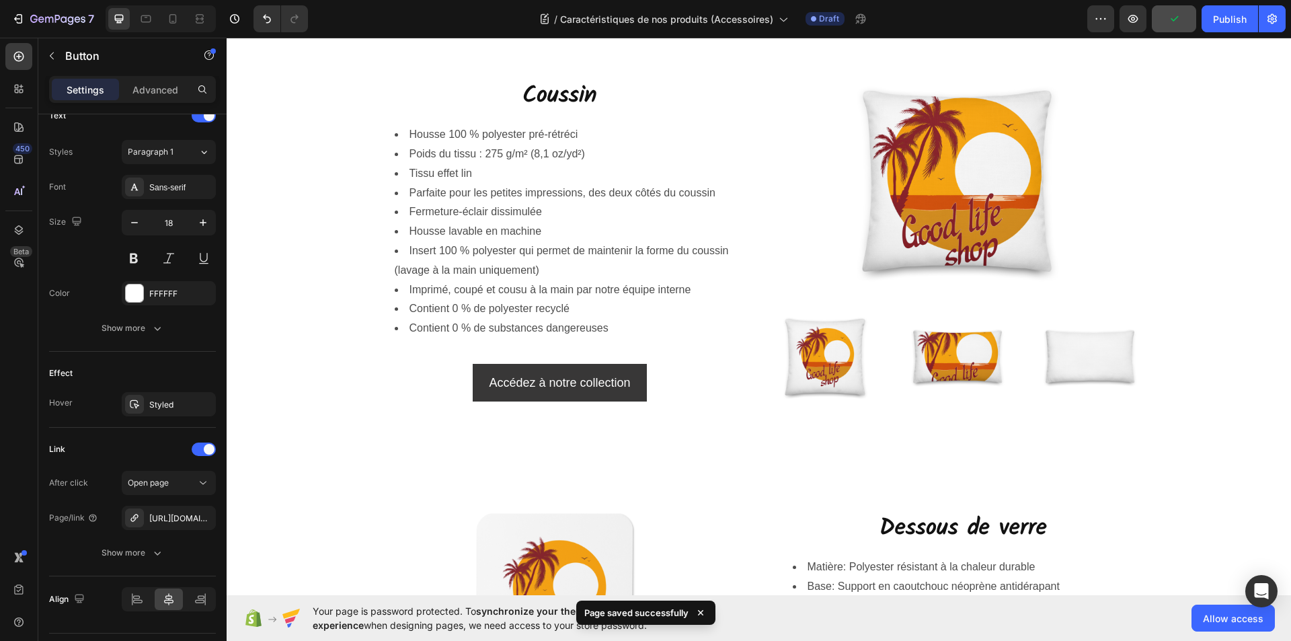
scroll to position [1480, 0]
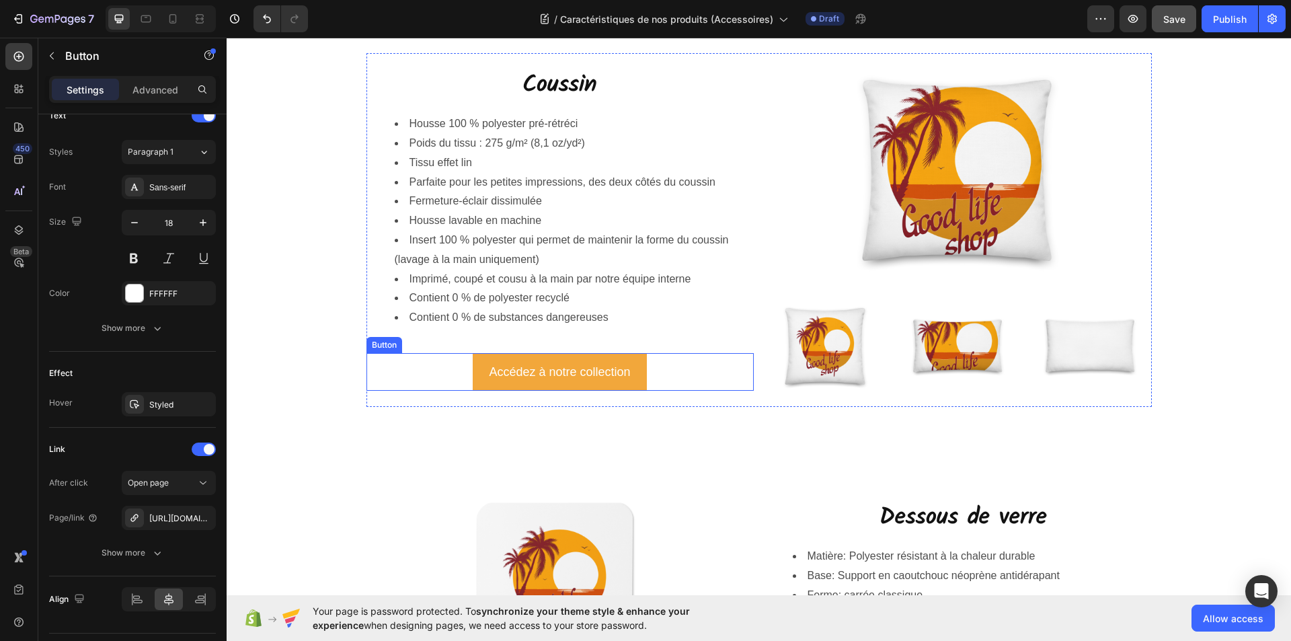
click at [477, 373] on button "Accédez à notre collection" at bounding box center [560, 372] width 174 height 38
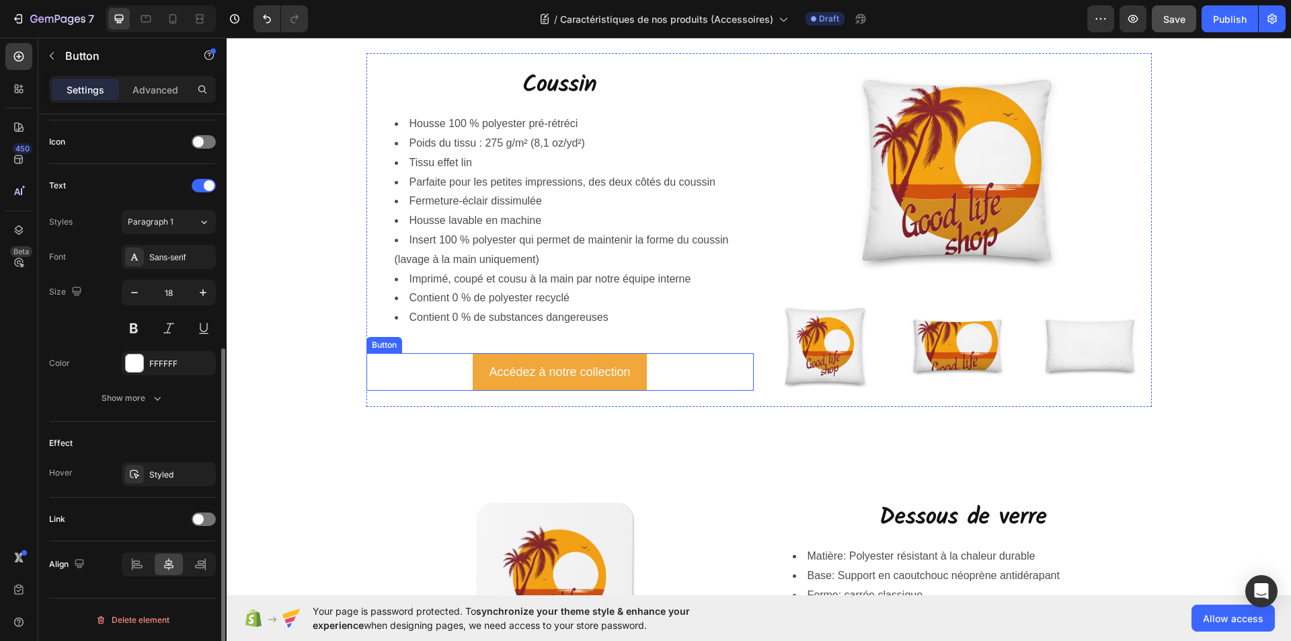
scroll to position [399, 0]
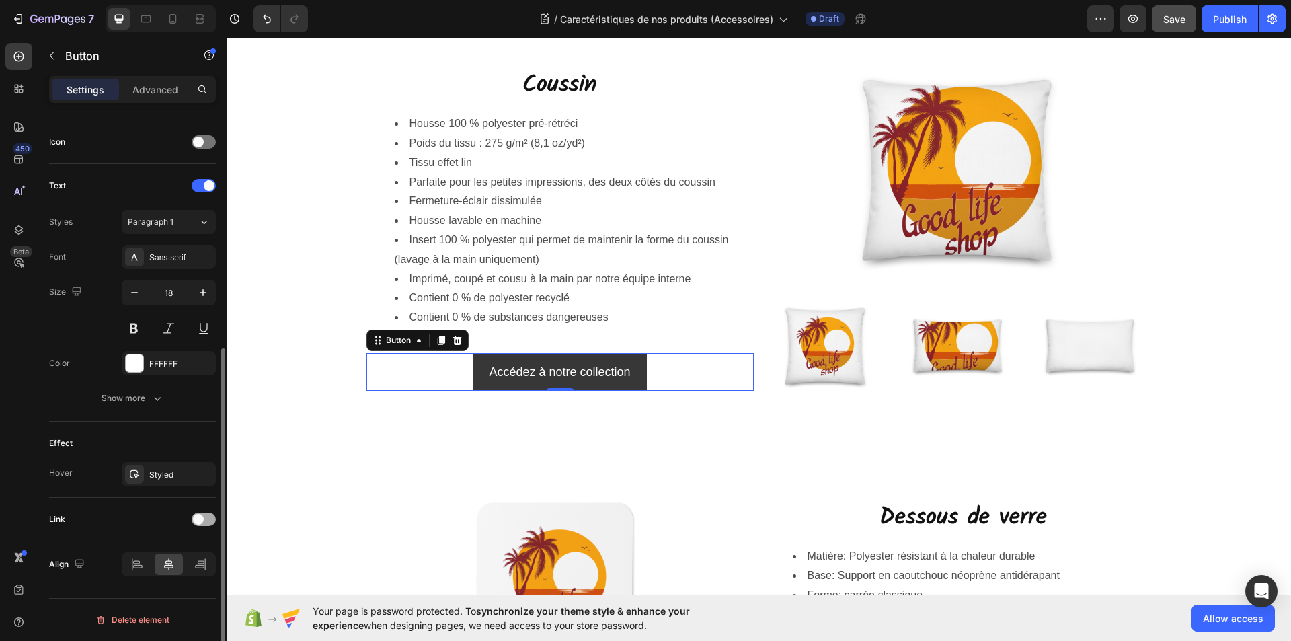
click at [208, 521] on div at bounding box center [204, 518] width 24 height 13
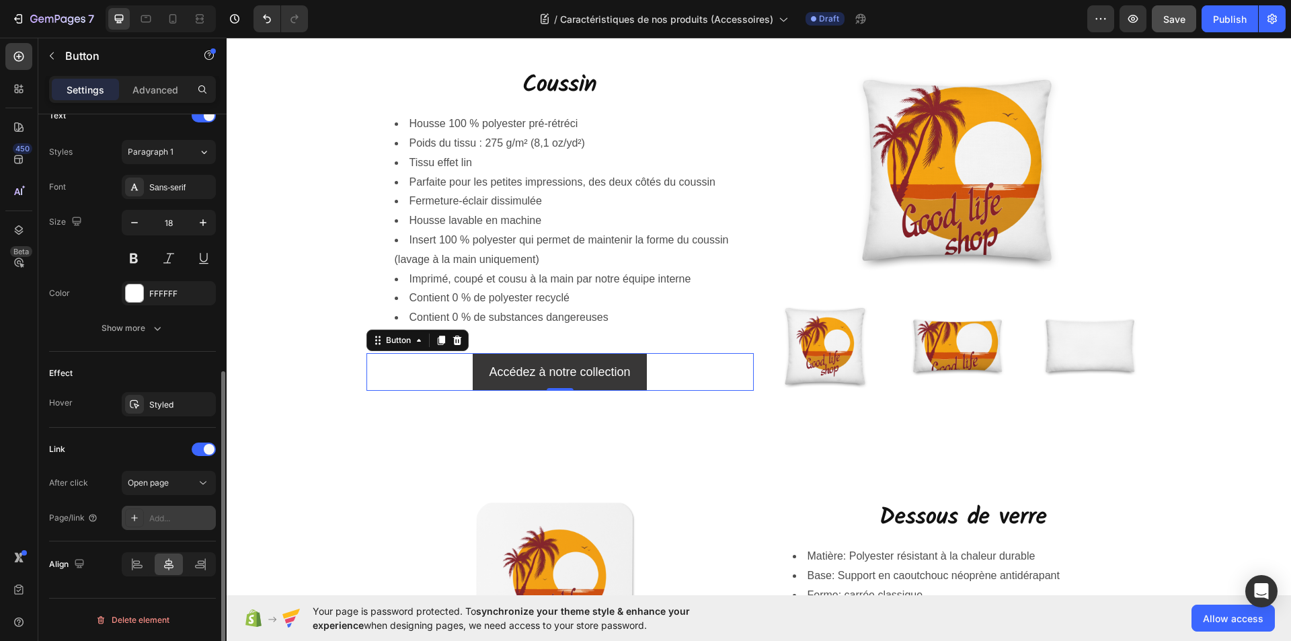
click at [168, 519] on div "Add..." at bounding box center [180, 518] width 63 height 12
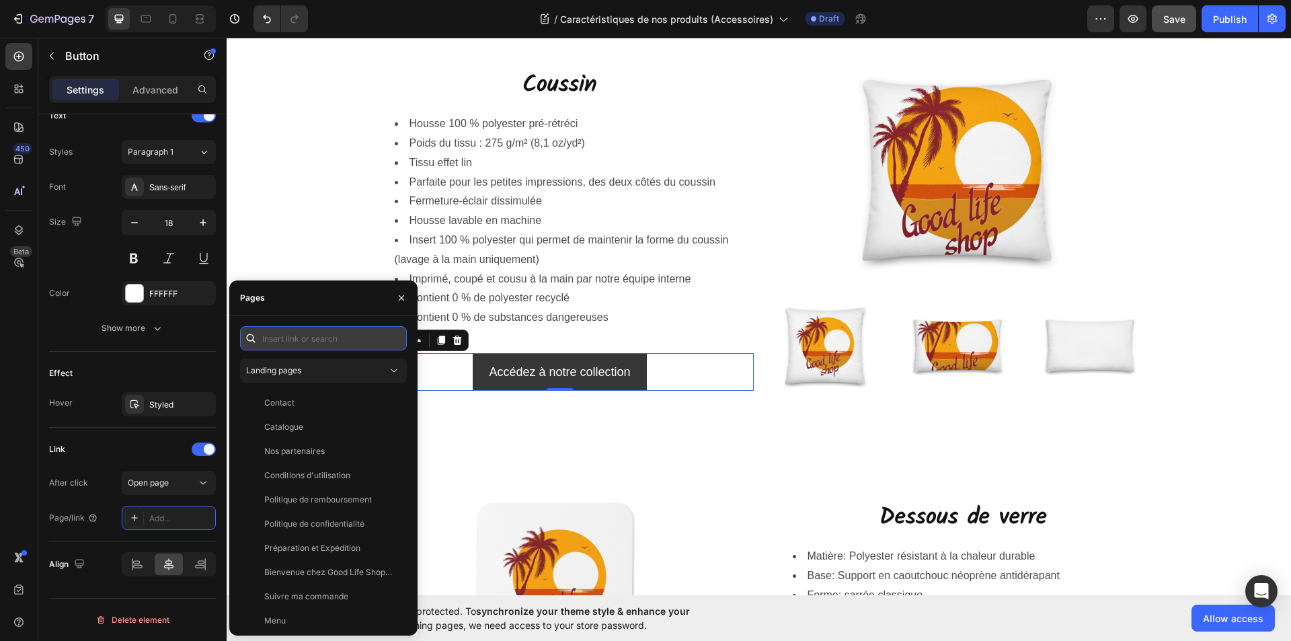
paste input "https://goodlifeshopstore.com/collections/coussins"
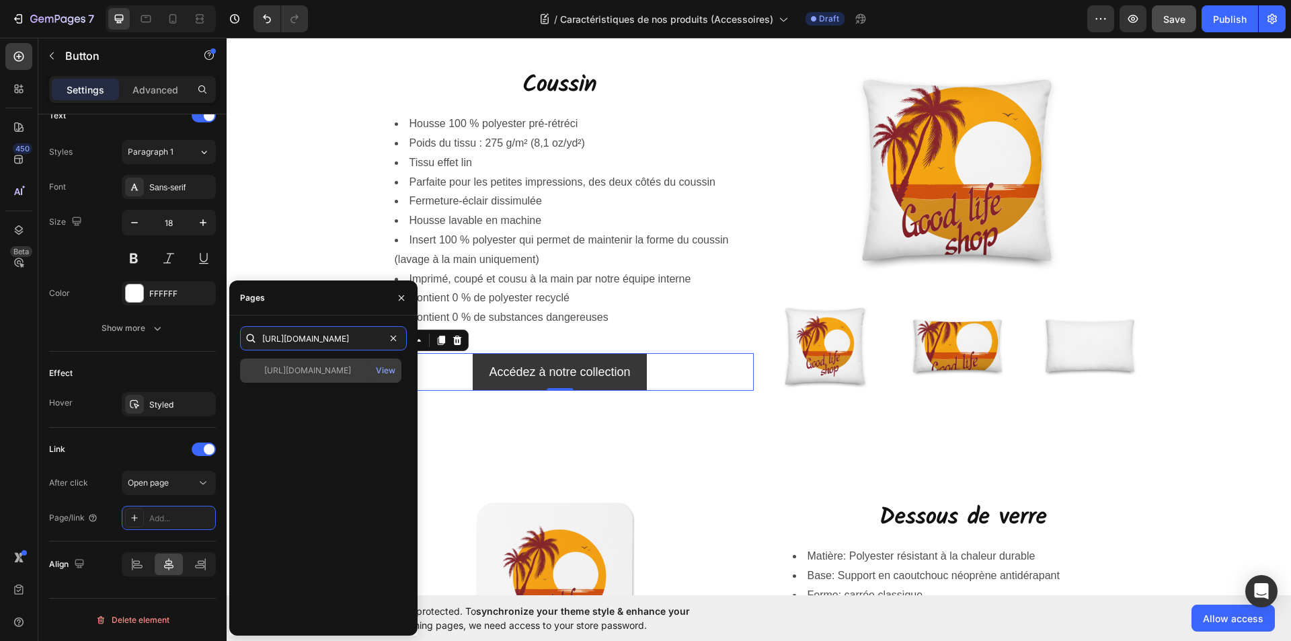
type input "https://goodlifeshopstore.com/collections/coussins"
click at [334, 375] on div "https://goodlifeshopstore.com/collections/coussins" at bounding box center [307, 371] width 87 height 12
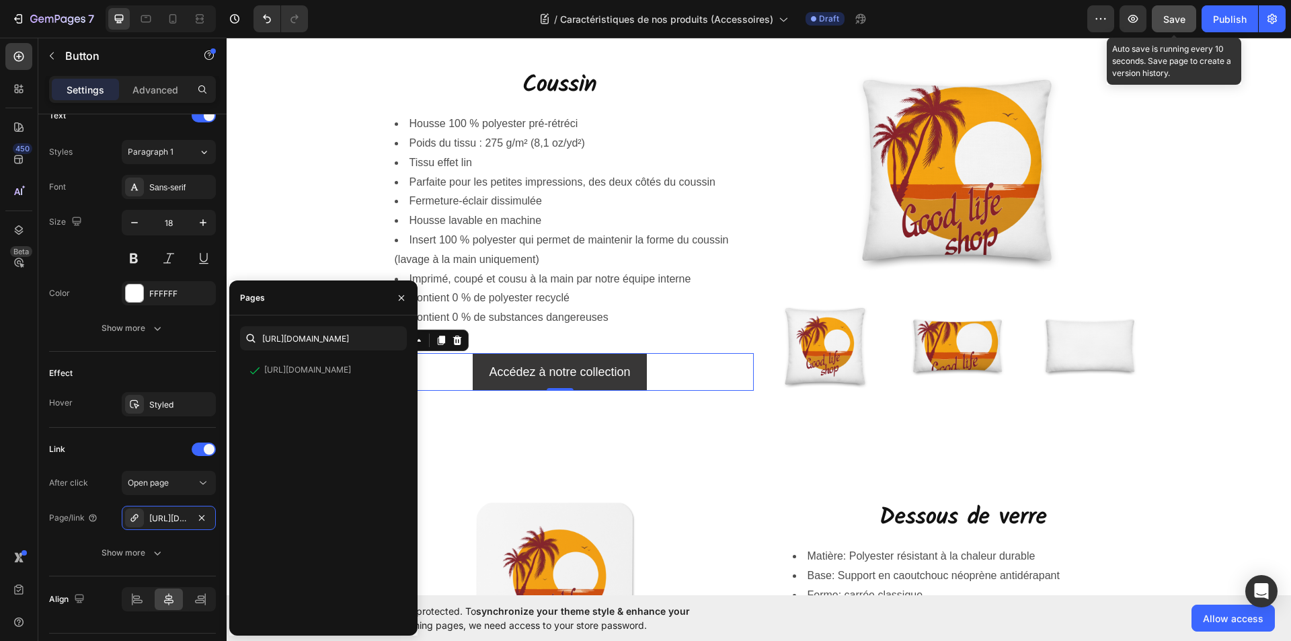
click at [1167, 21] on span "Save" at bounding box center [1174, 18] width 22 height 11
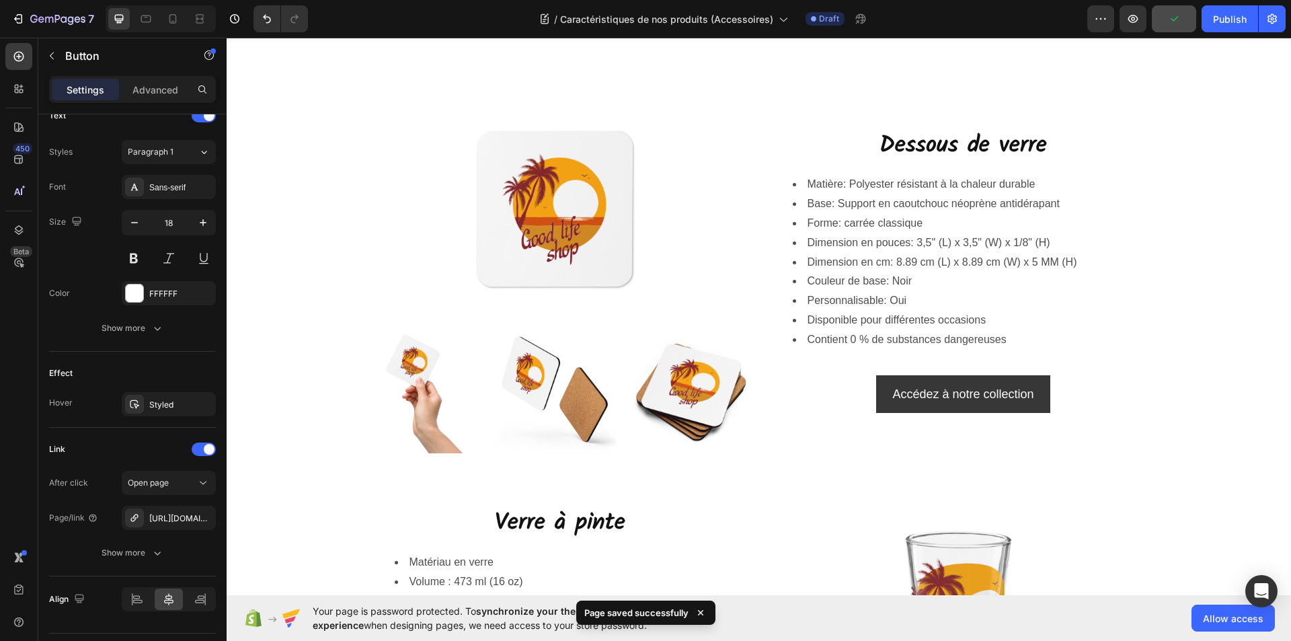
scroll to position [1883, 0]
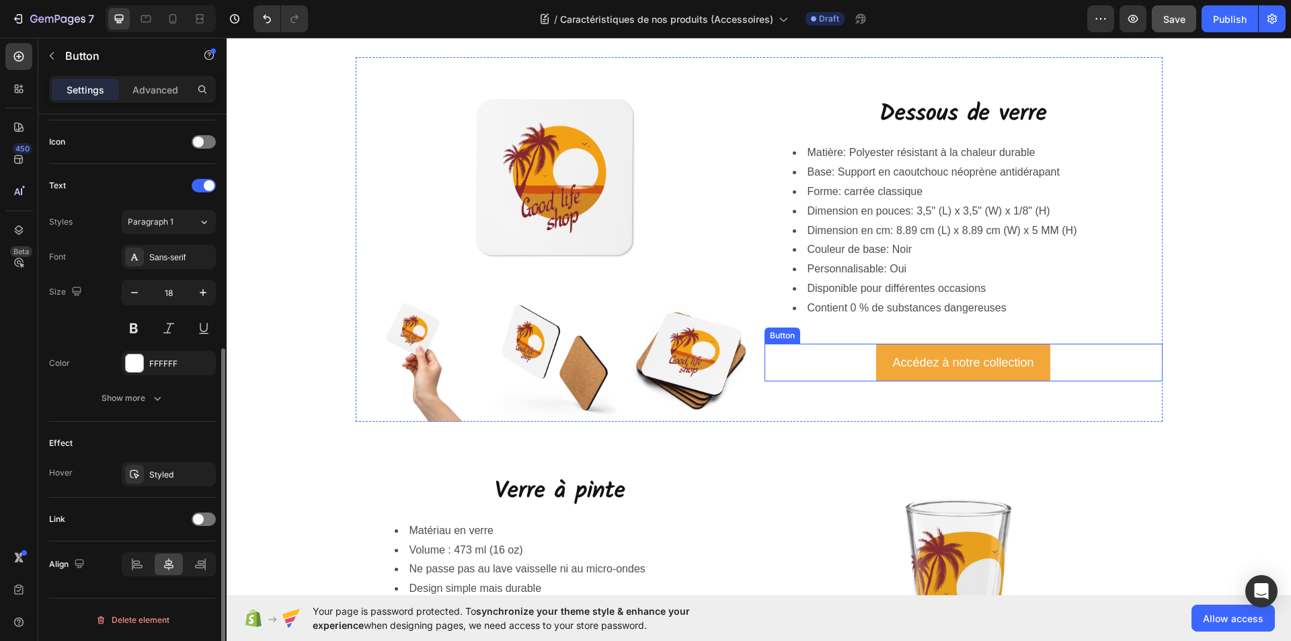
click at [885, 369] on button "Accédez à notre collection" at bounding box center [963, 363] width 174 height 38
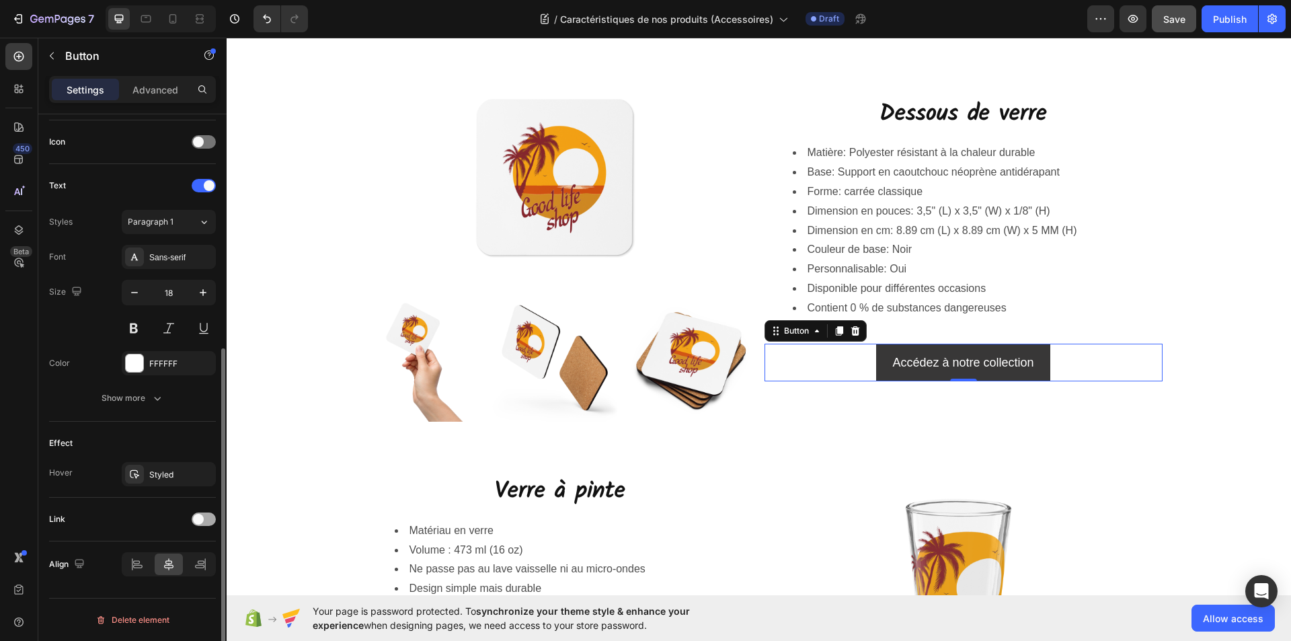
click at [208, 520] on div at bounding box center [204, 518] width 24 height 13
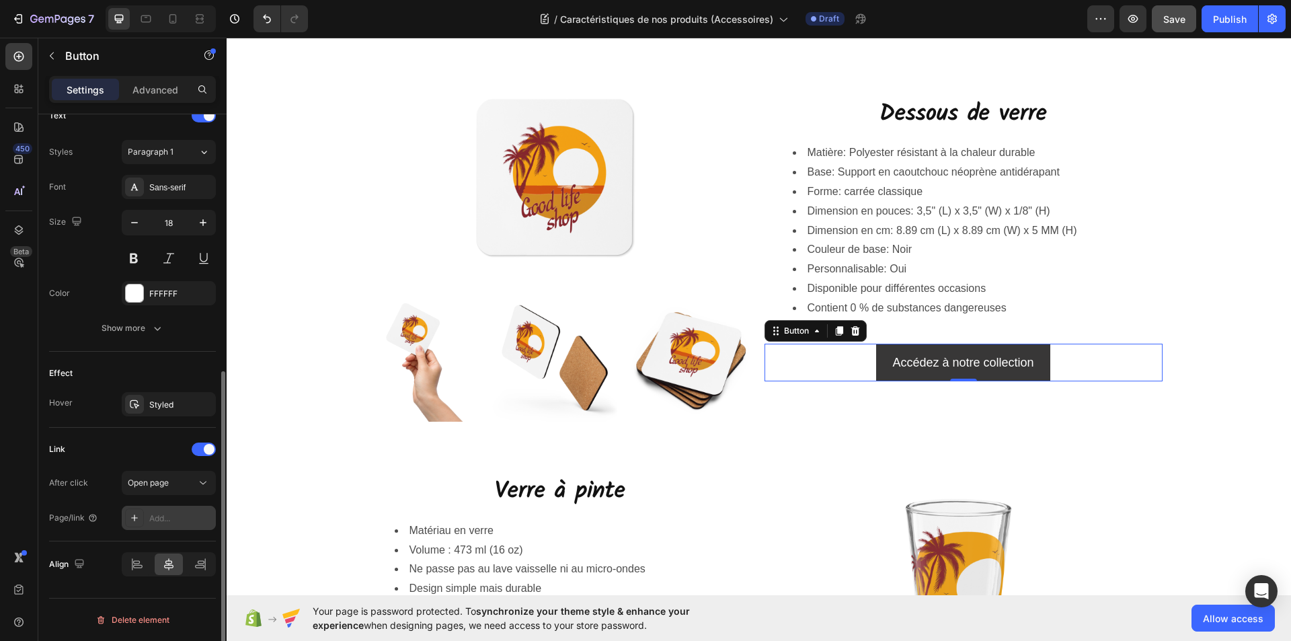
click at [162, 519] on div "Add..." at bounding box center [180, 518] width 63 height 12
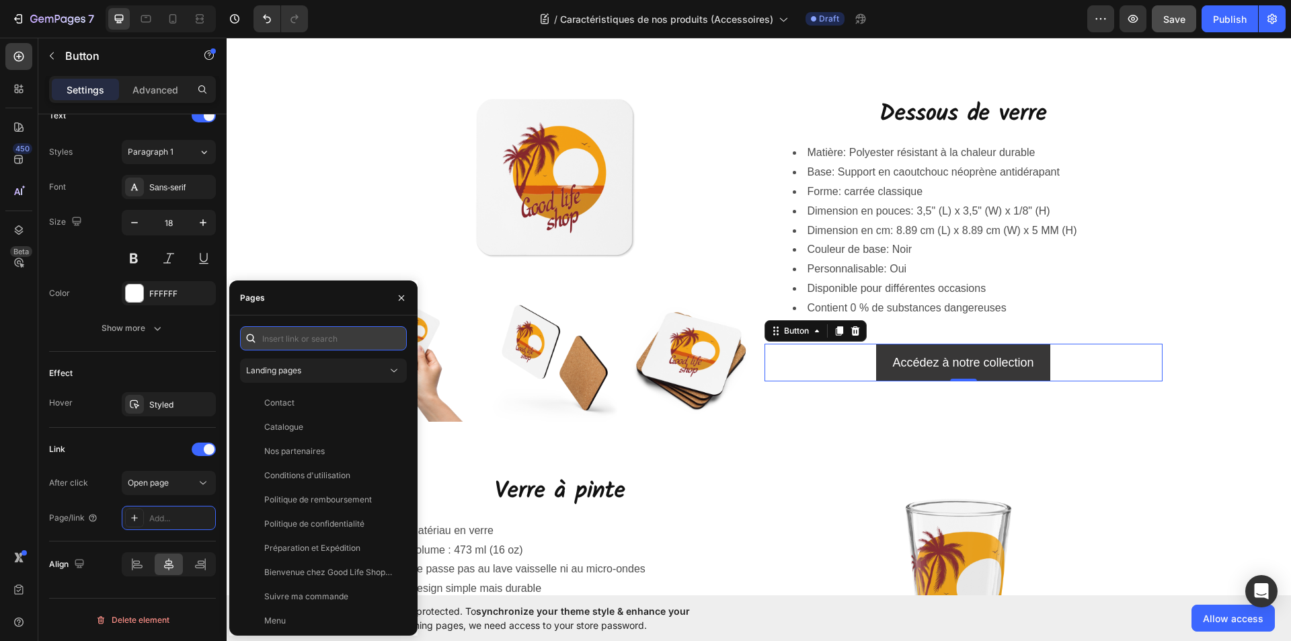
paste input "https://goodlifeshopstore.com/collections/sous-verres-en-liege"
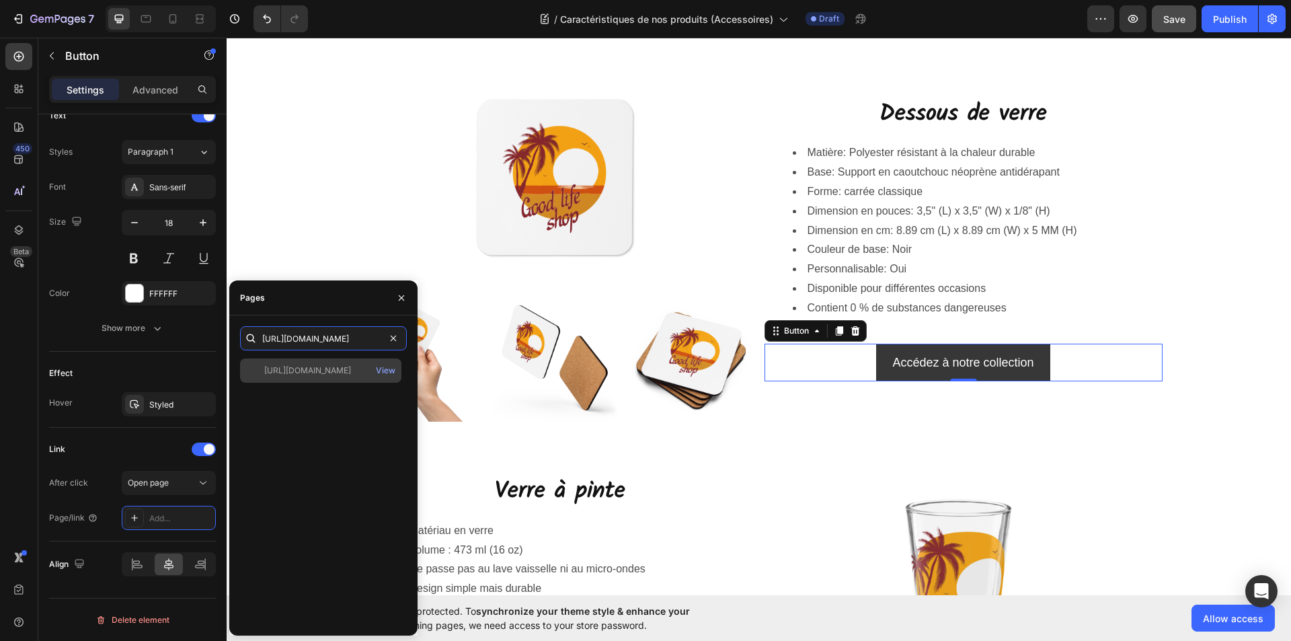
type input "https://goodlifeshopstore.com/collections/sous-verres-en-liege"
click at [336, 369] on div "https://goodlifeshopstore.com/collections/sous-verres-en-liege" at bounding box center [307, 371] width 87 height 12
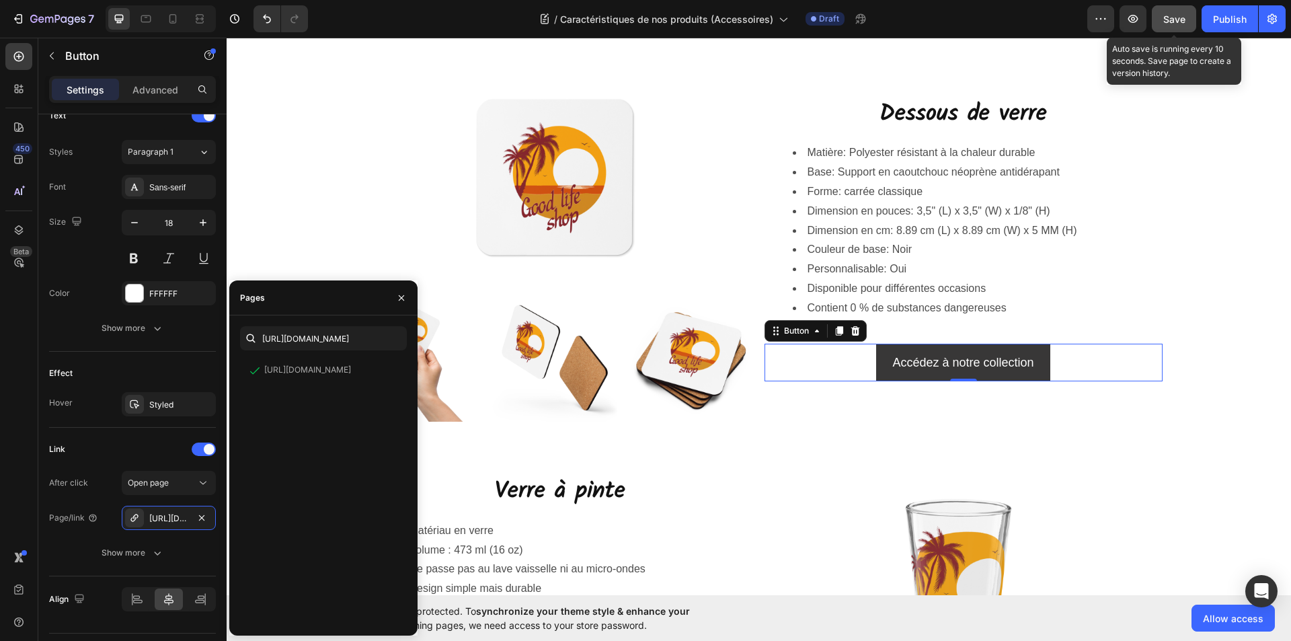
click at [1178, 20] on span "Save" at bounding box center [1174, 18] width 22 height 11
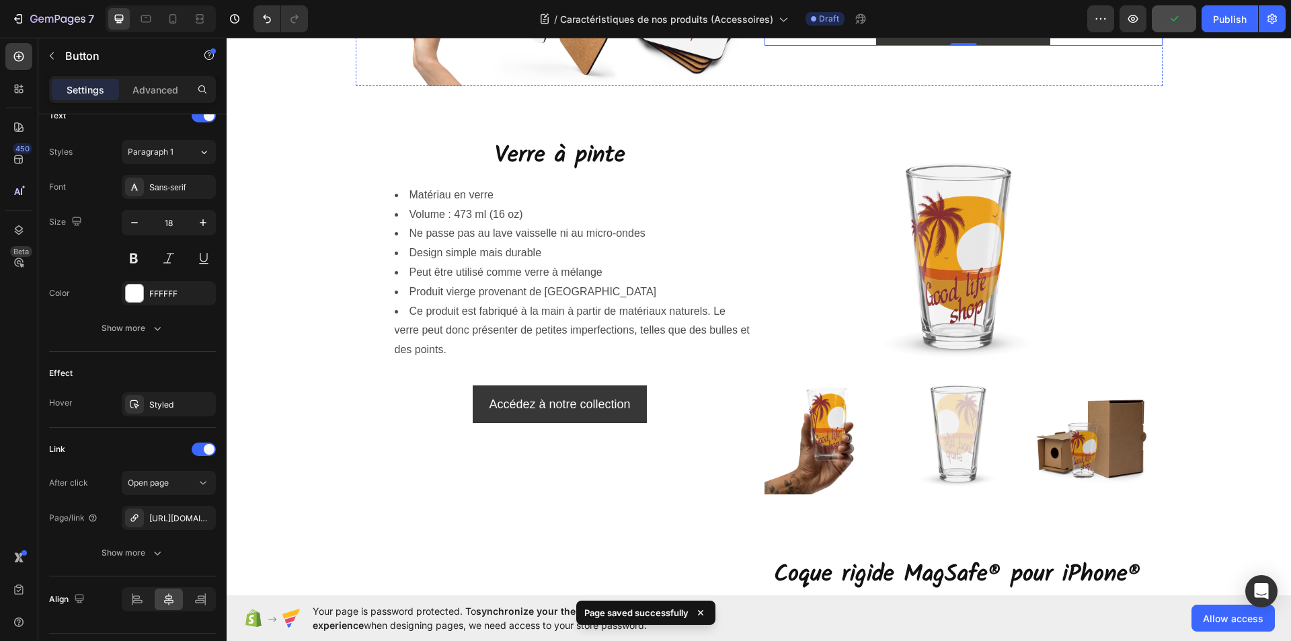
scroll to position [2219, 0]
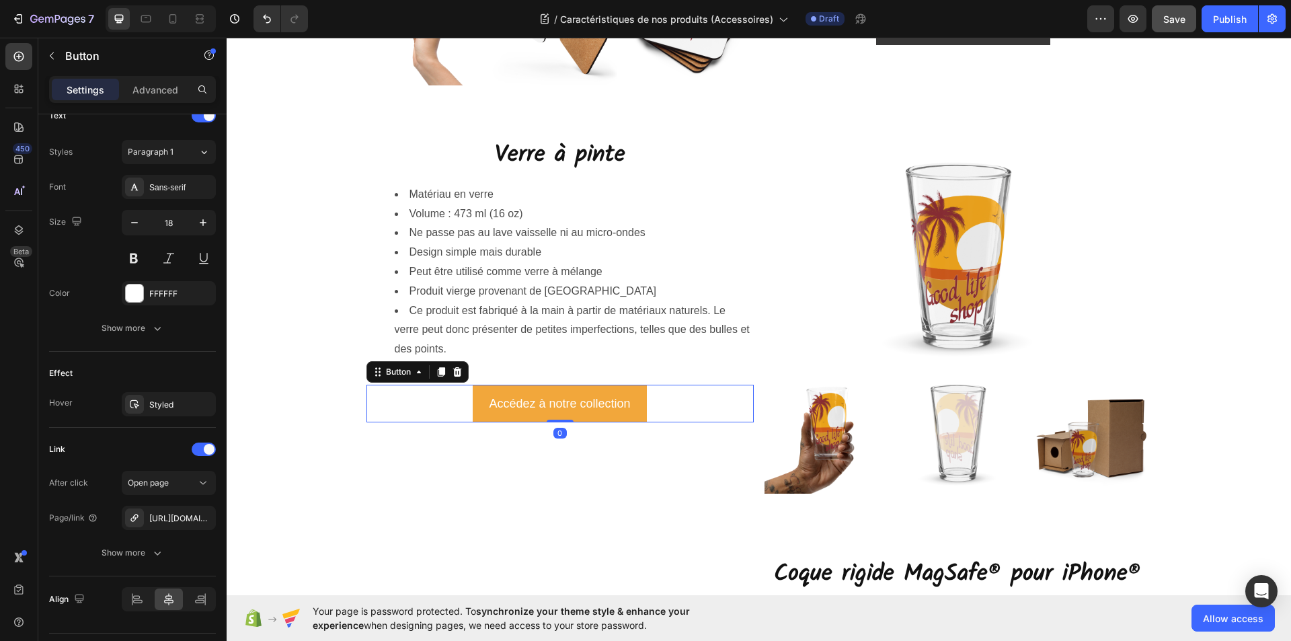
click at [477, 406] on button "Accédez à notre collection" at bounding box center [560, 404] width 174 height 38
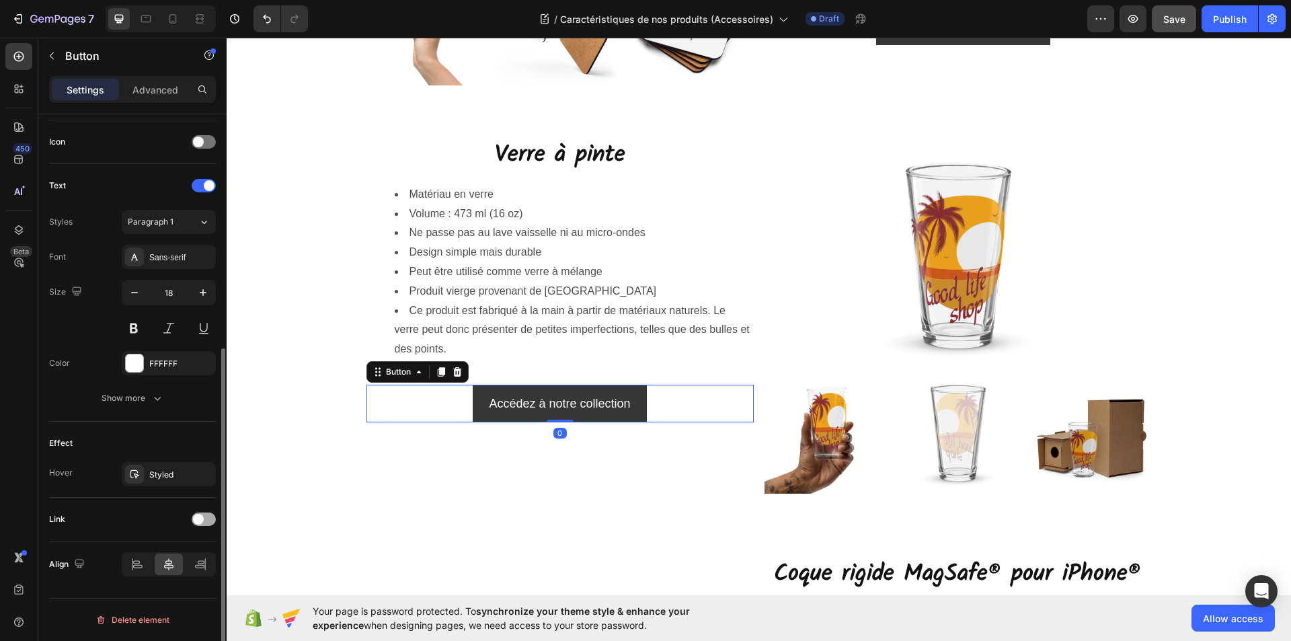
click at [206, 519] on div at bounding box center [204, 518] width 24 height 13
click at [165, 586] on div "Add..." at bounding box center [180, 588] width 63 height 12
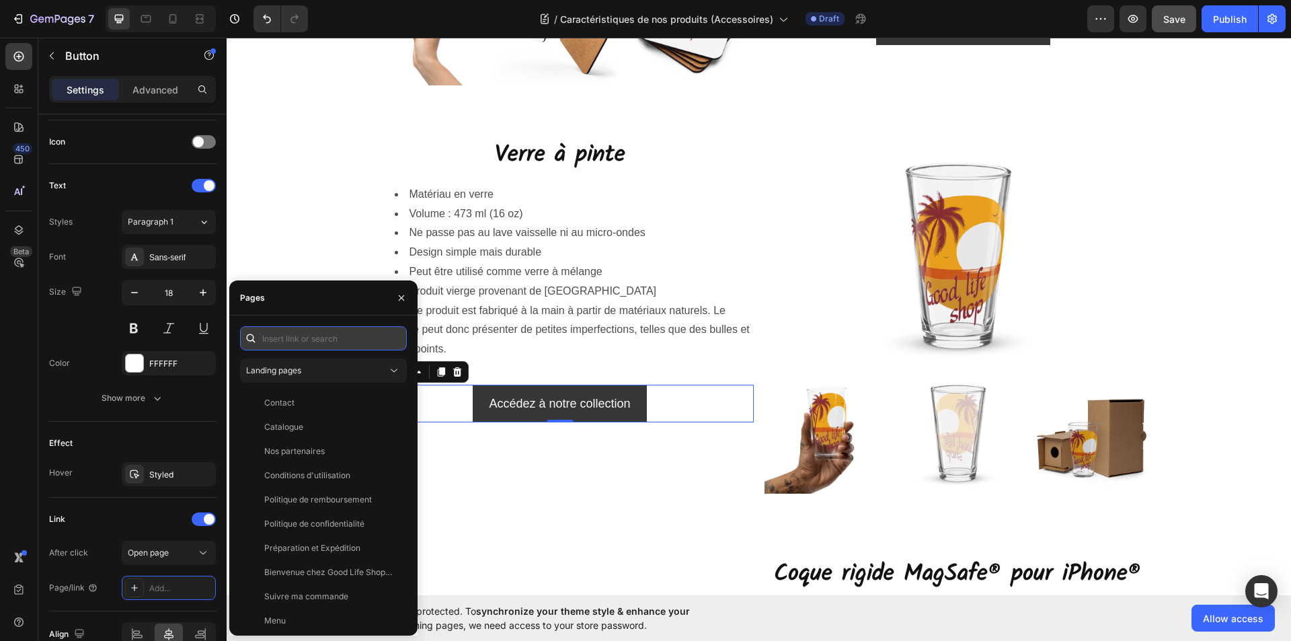
paste input "https://goodlifeshopstore.com/collections/verres-personnalises"
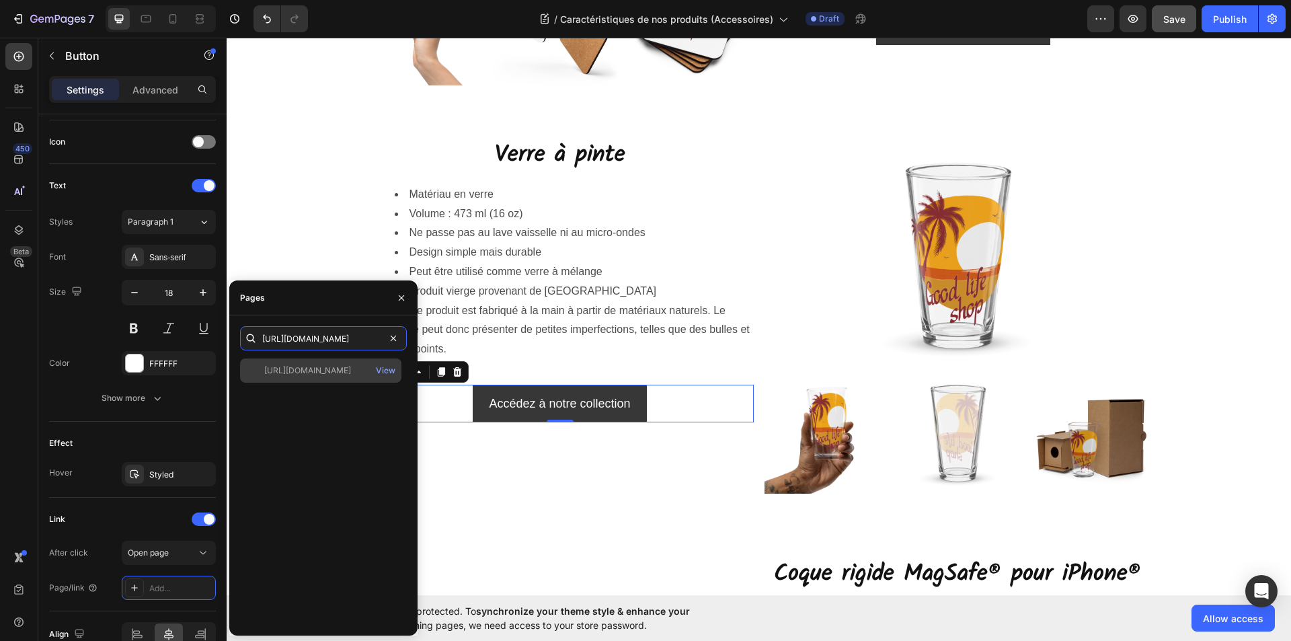
type input "https://goodlifeshopstore.com/collections/verres-personnalises"
click at [337, 372] on div "https://goodlifeshopstore.com/collections/verres-personnalises" at bounding box center [307, 371] width 87 height 12
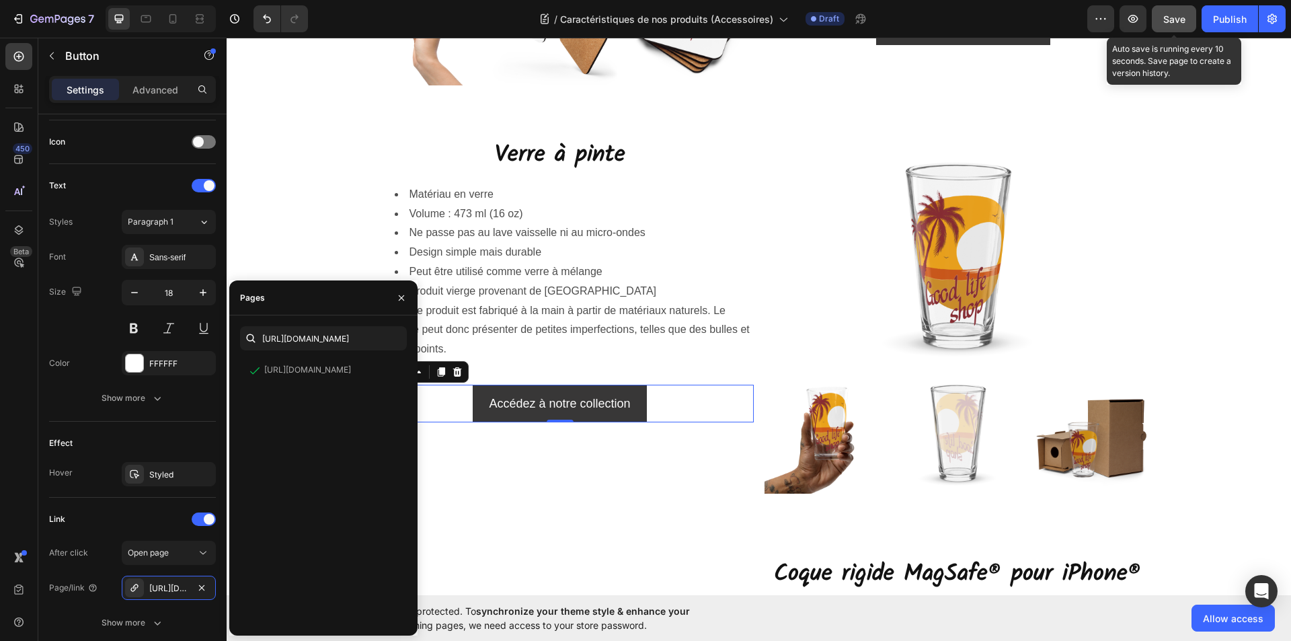
click at [1170, 17] on span "Save" at bounding box center [1174, 18] width 22 height 11
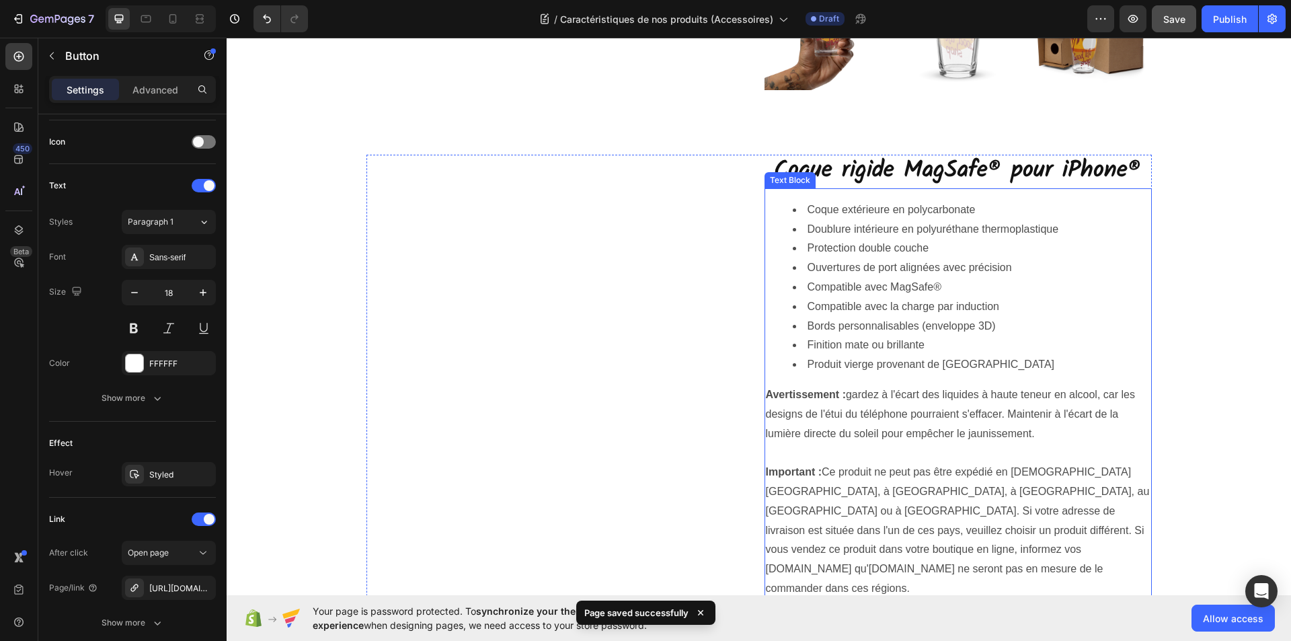
scroll to position [2690, 0]
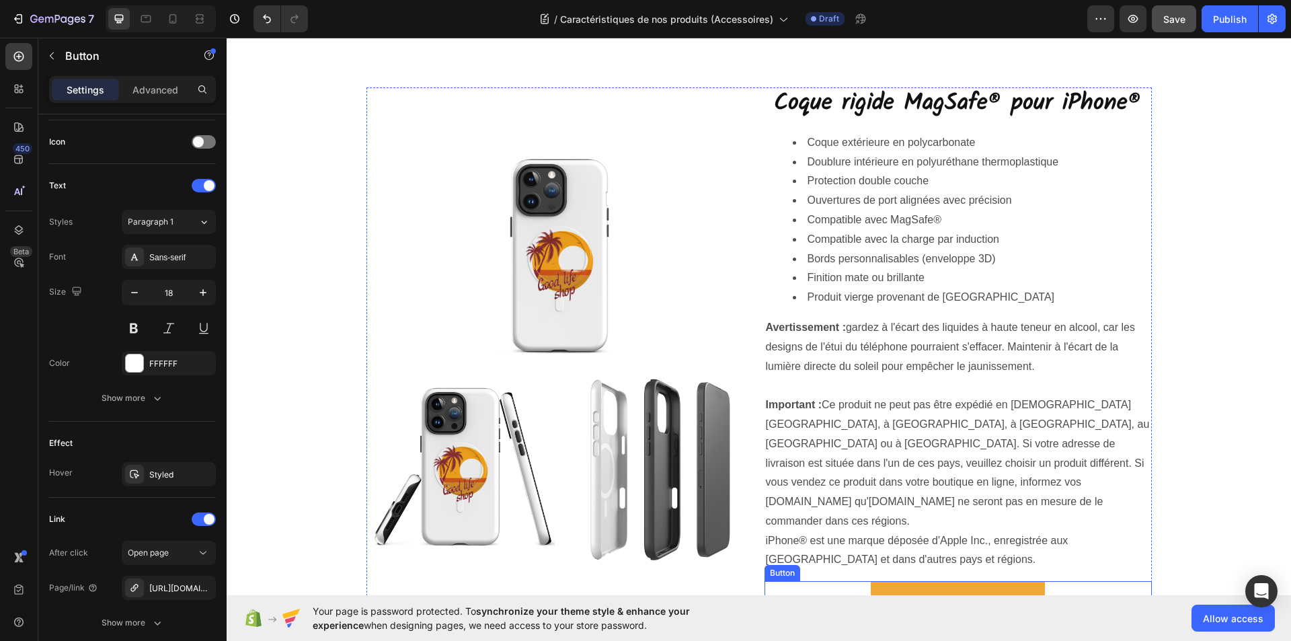
click at [876, 581] on button "Accédez à notre collection" at bounding box center [958, 600] width 174 height 38
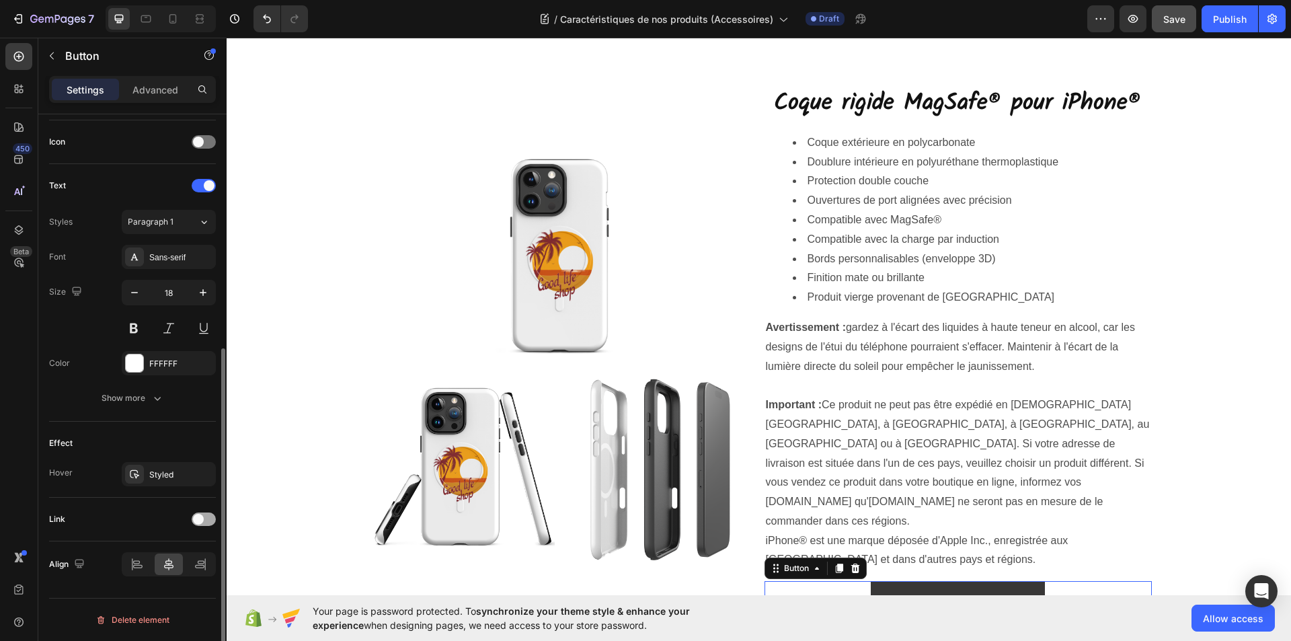
click at [208, 521] on div at bounding box center [204, 518] width 24 height 13
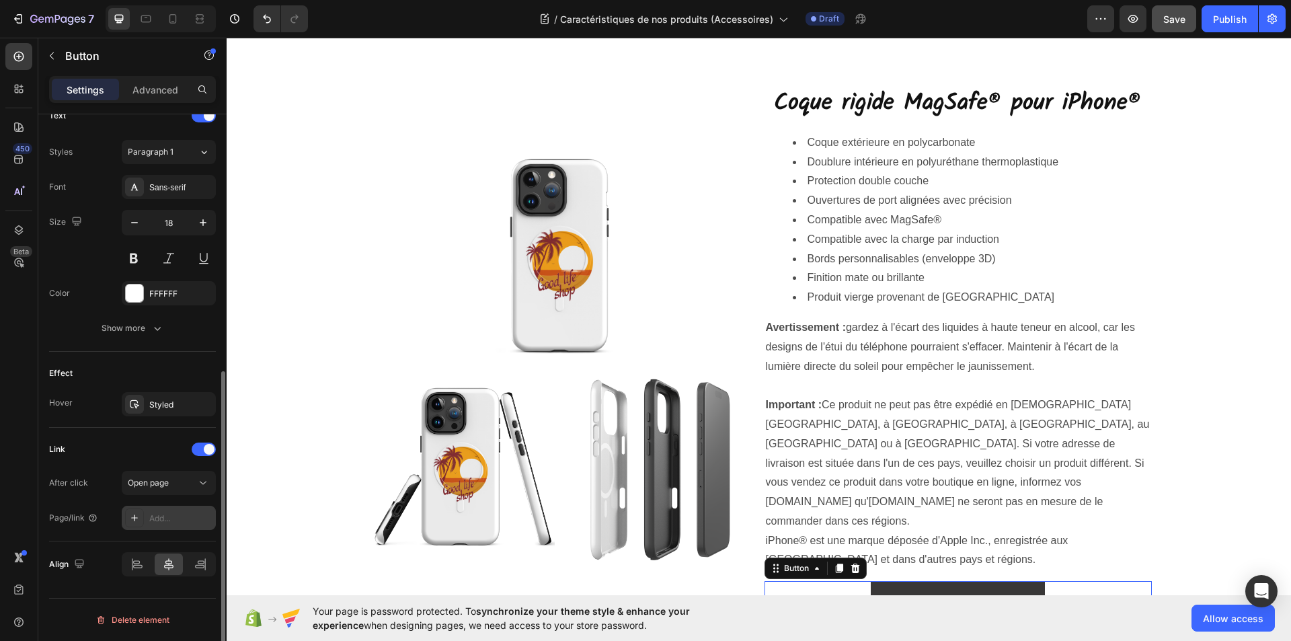
drag, startPoint x: 159, startPoint y: 516, endPoint x: 155, endPoint y: 523, distance: 7.5
click at [155, 523] on div "Add..." at bounding box center [180, 518] width 63 height 12
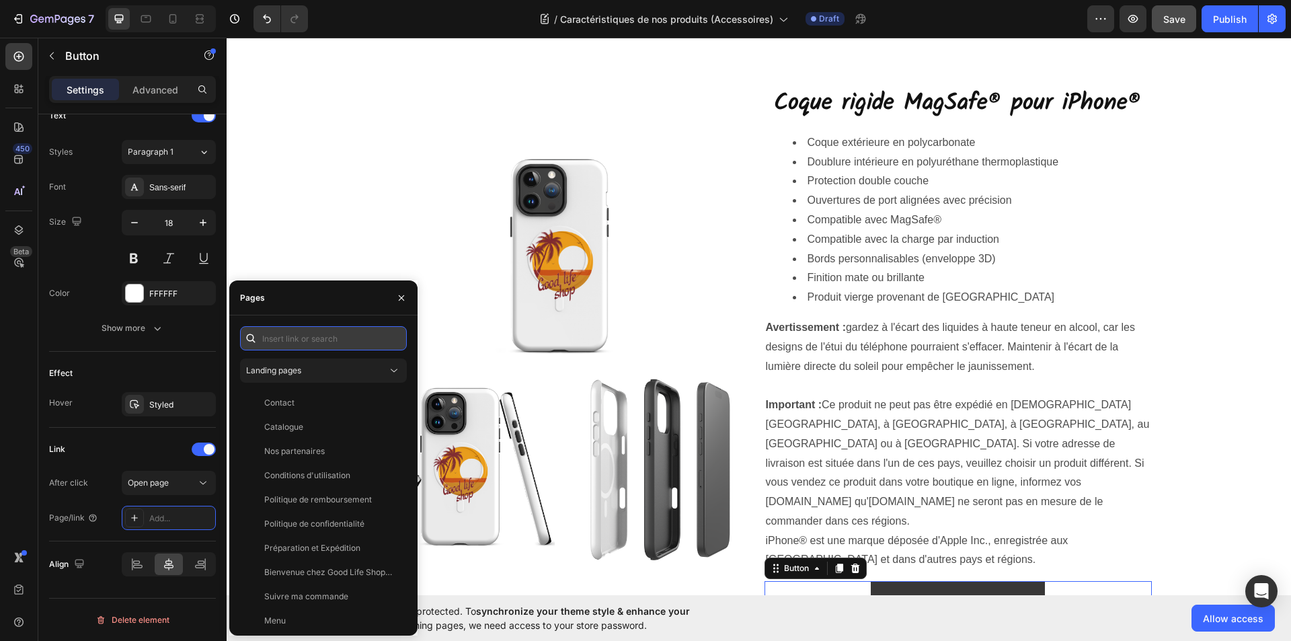
paste input "https://goodlifeshopstore.com/collections/coques-iphone"
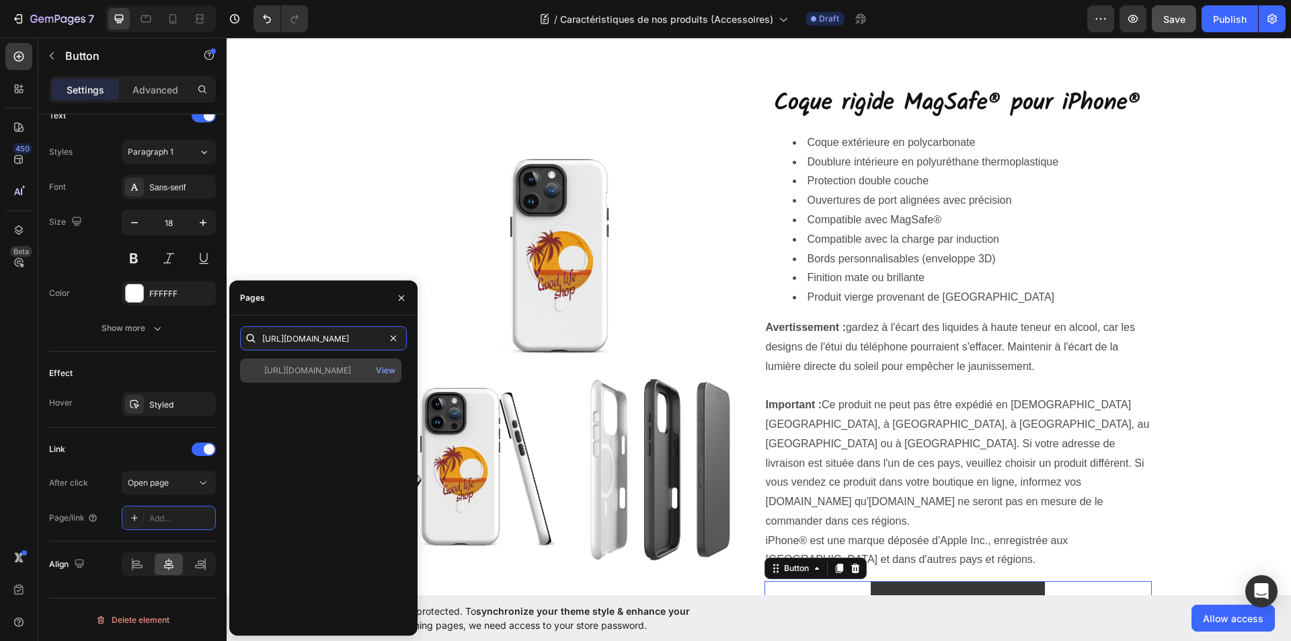
type input "https://goodlifeshopstore.com/collections/coques-iphone"
click at [317, 373] on div "https://goodlifeshopstore.com/collections/coques-iphone" at bounding box center [307, 371] width 87 height 12
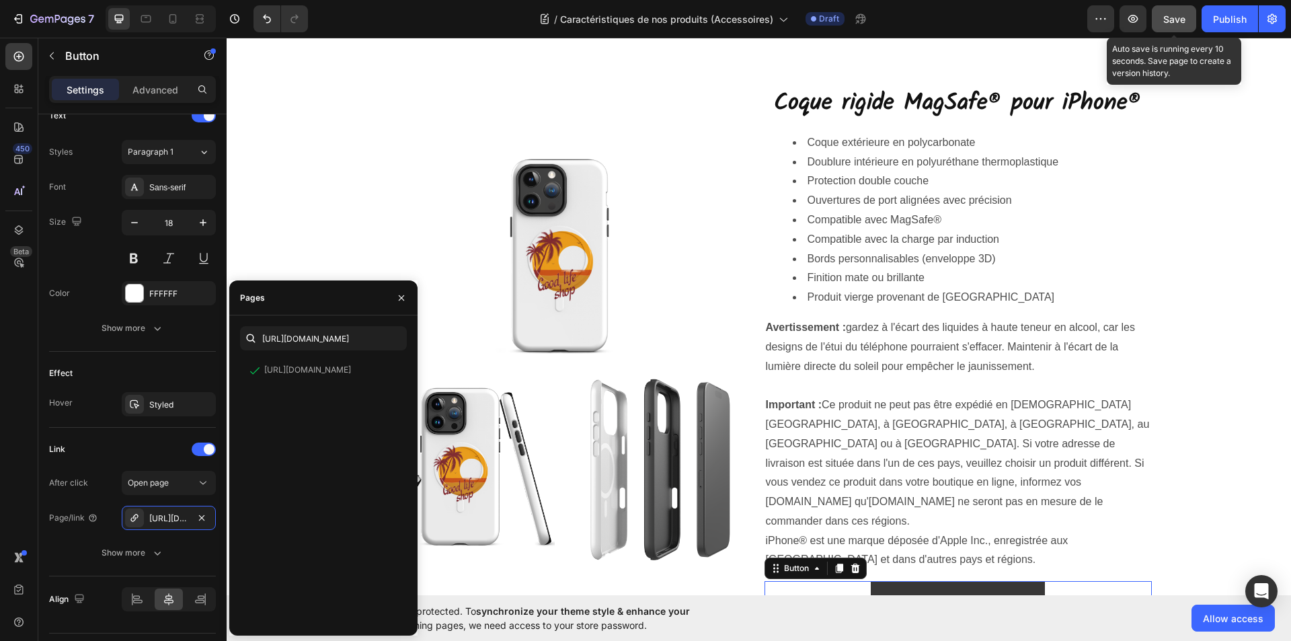
click at [1173, 17] on span "Save" at bounding box center [1174, 18] width 22 height 11
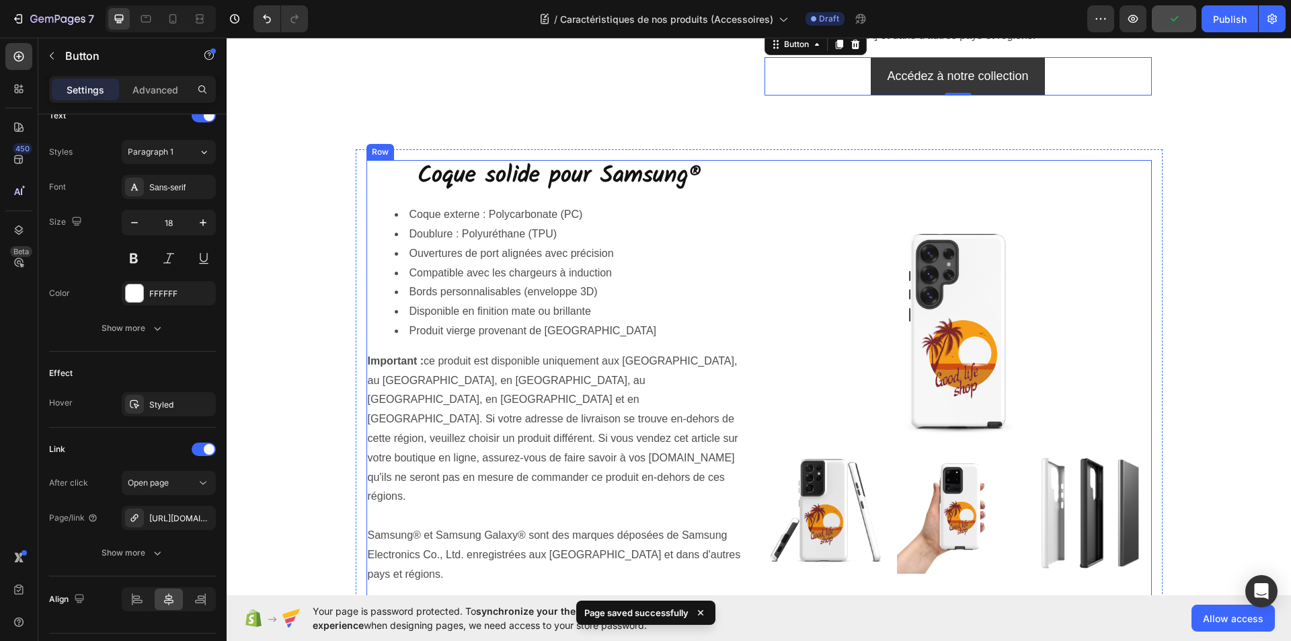
scroll to position [3228, 0]
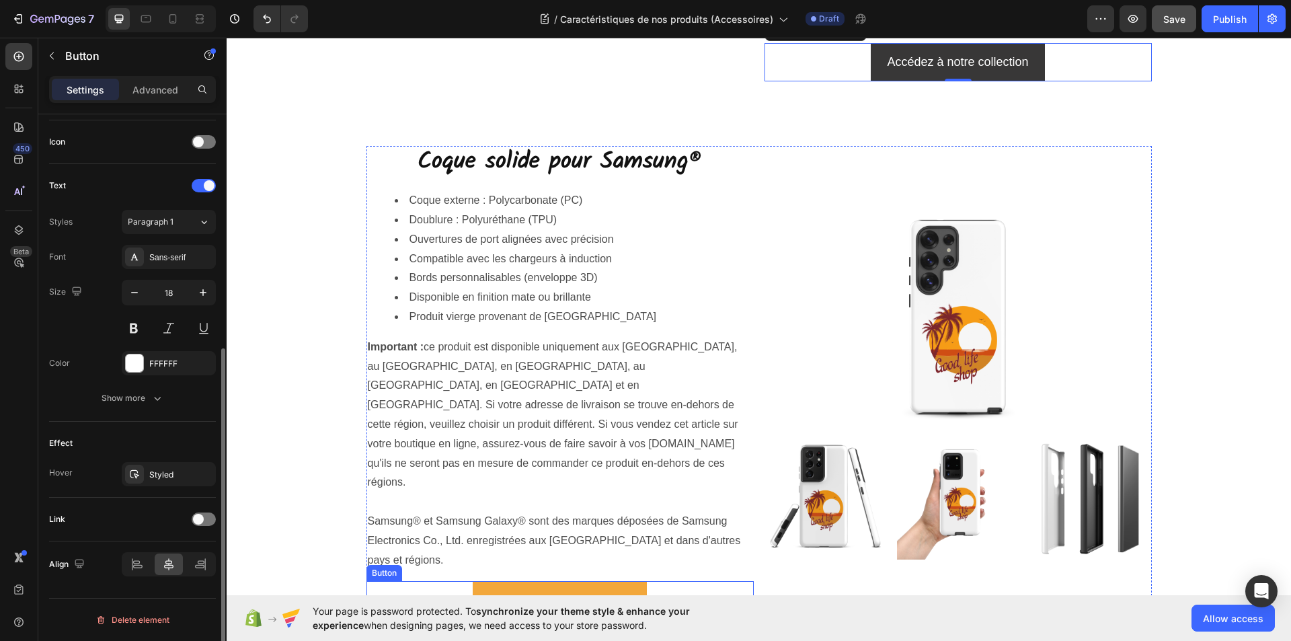
click at [473, 581] on button "Accédez à notre collection" at bounding box center [560, 600] width 174 height 38
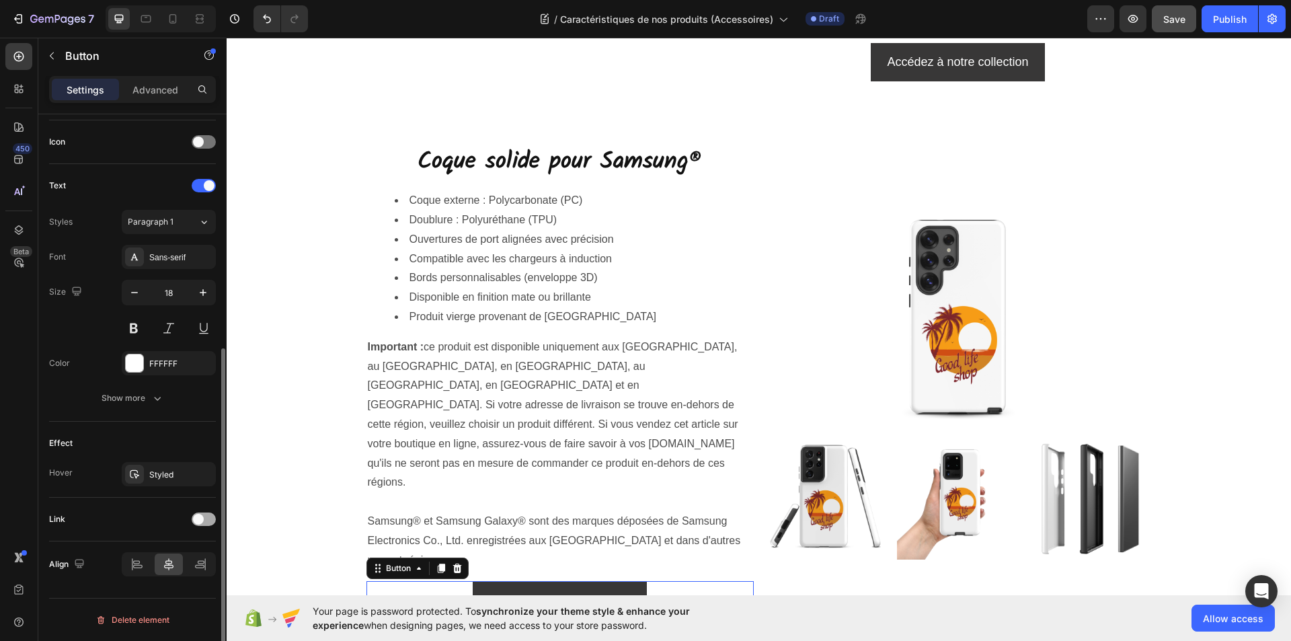
click at [208, 520] on div at bounding box center [204, 518] width 24 height 13
click at [155, 585] on div "Add..." at bounding box center [180, 588] width 63 height 12
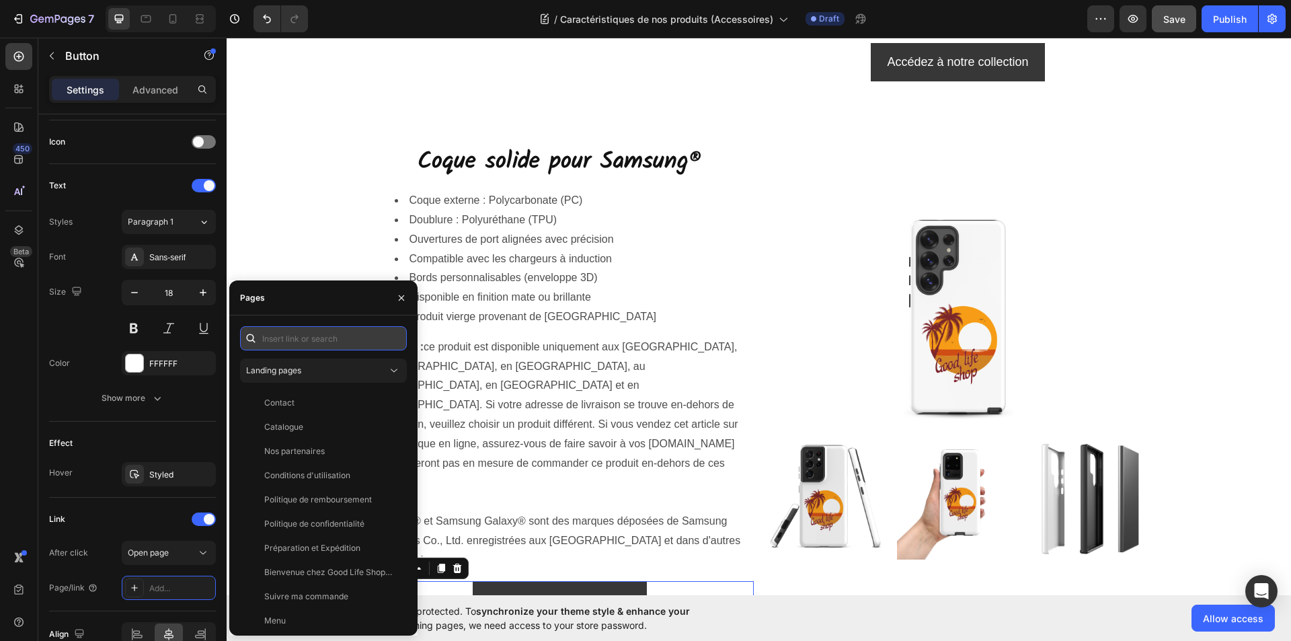
paste input "https://goodlifeshopstore.com/collections/coques-samsung"
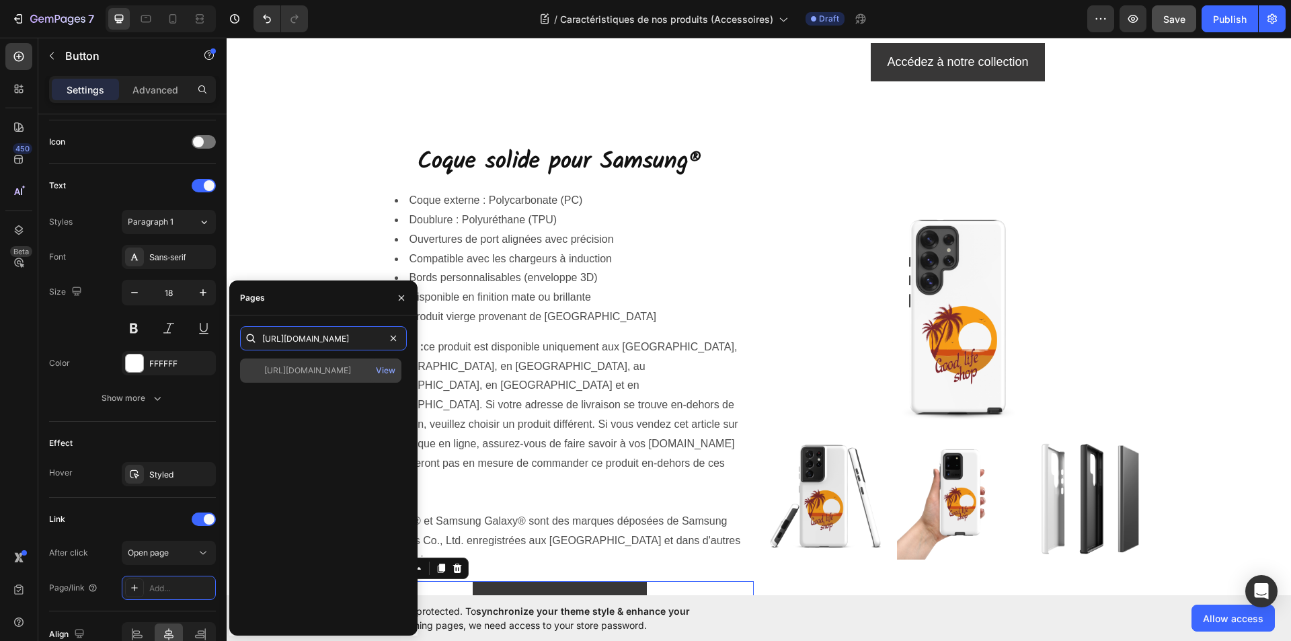
type input "https://goodlifeshopstore.com/collections/coques-samsung"
click at [324, 371] on div "https://goodlifeshopstore.com/collections/coques-samsung" at bounding box center [307, 371] width 87 height 12
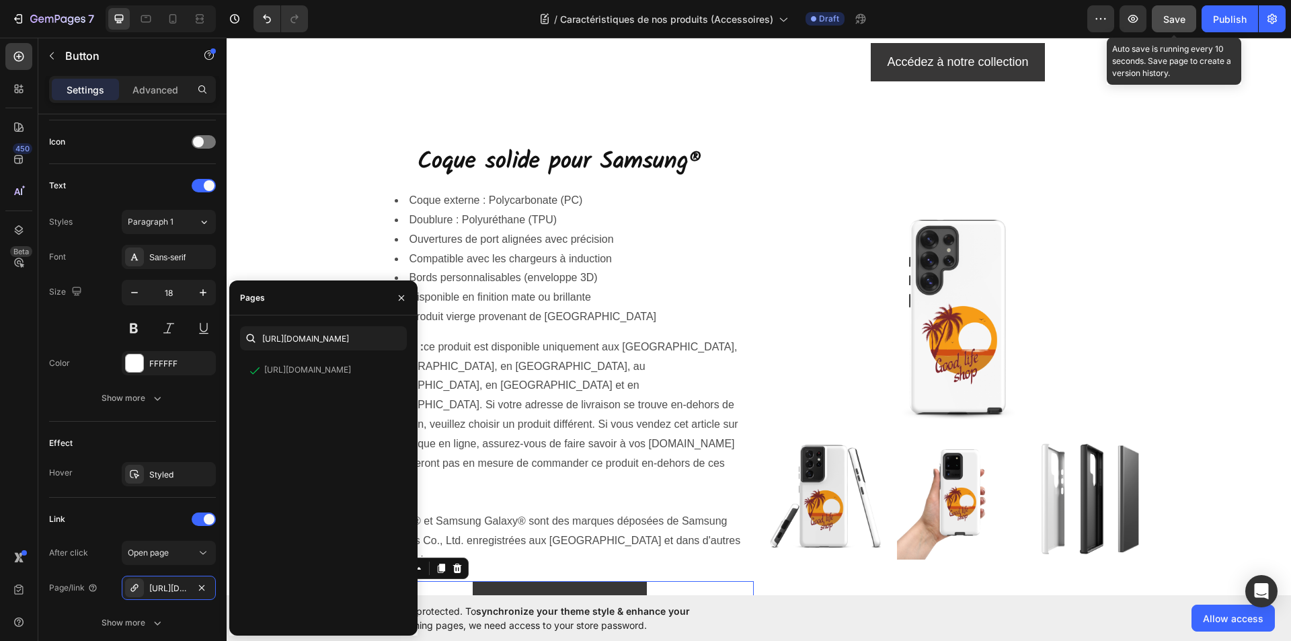
click at [1182, 15] on span "Save" at bounding box center [1174, 18] width 22 height 11
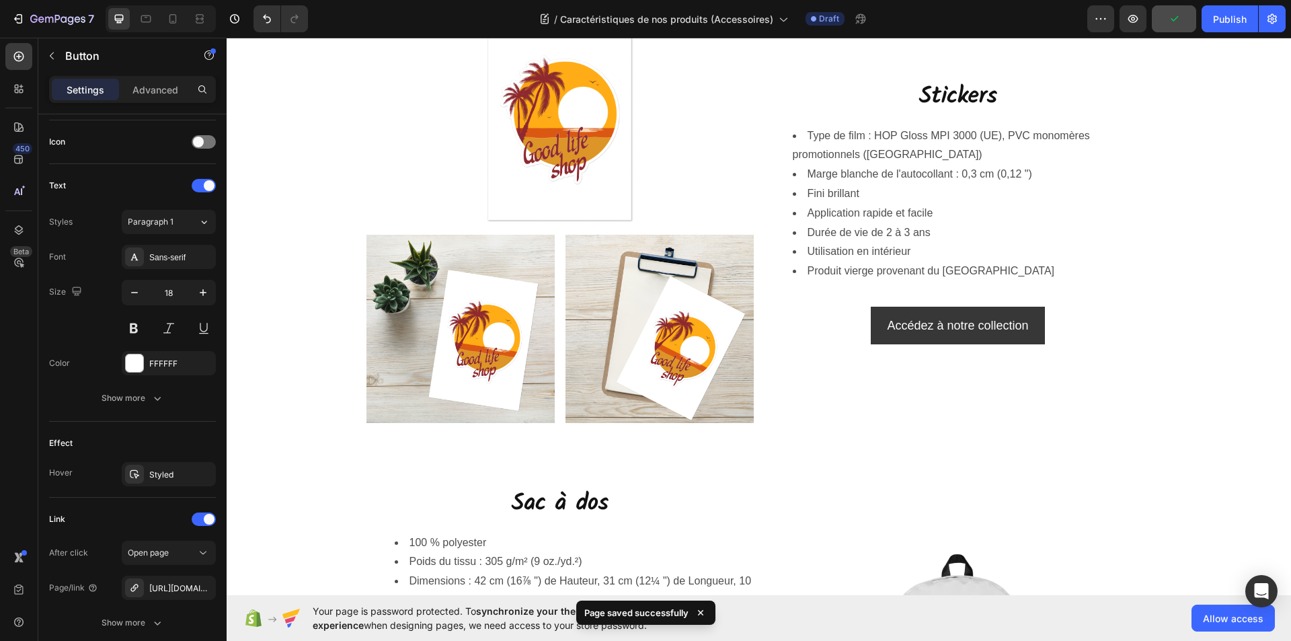
scroll to position [3833, 0]
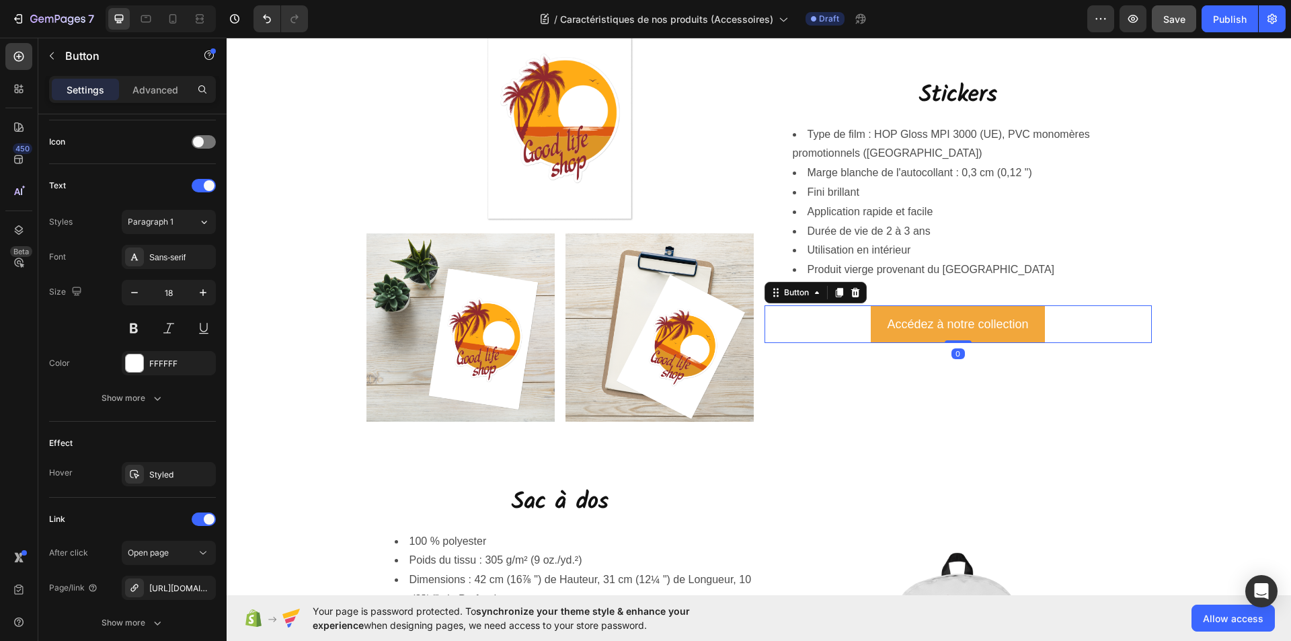
click at [877, 333] on button "Accédez à notre collection" at bounding box center [958, 324] width 174 height 38
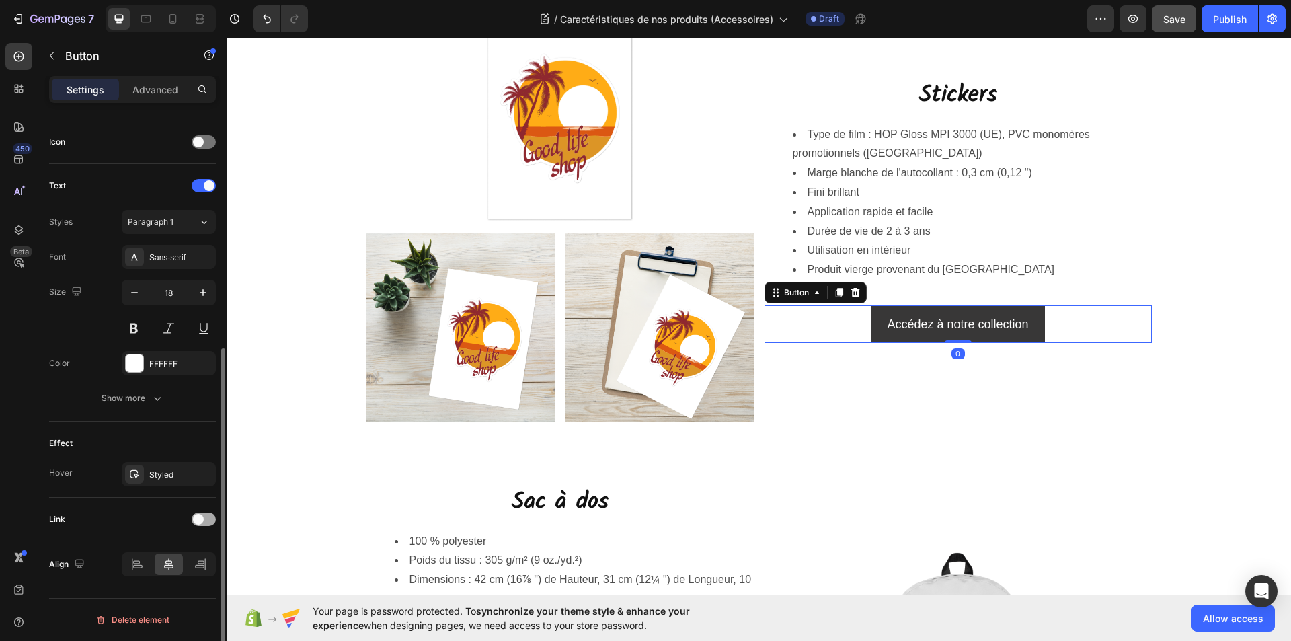
click at [208, 523] on div at bounding box center [204, 518] width 24 height 13
click at [161, 586] on div "Add..." at bounding box center [180, 588] width 63 height 12
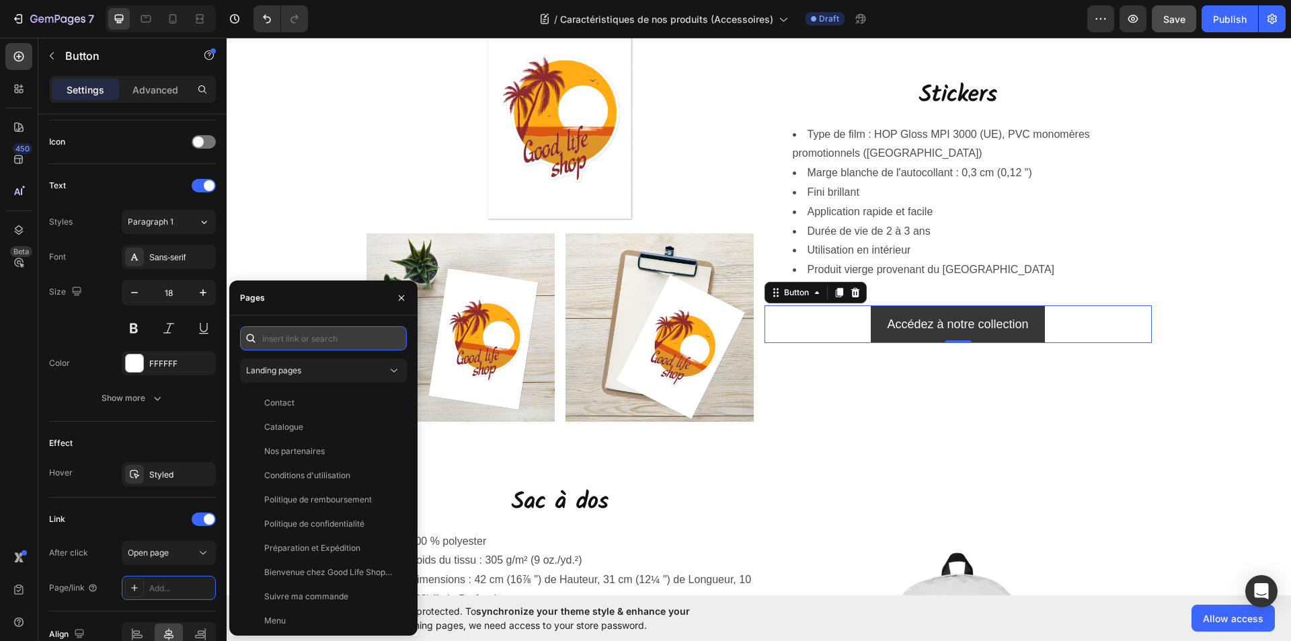
paste input "https://goodlifeshopstore.com/collections/stickers"
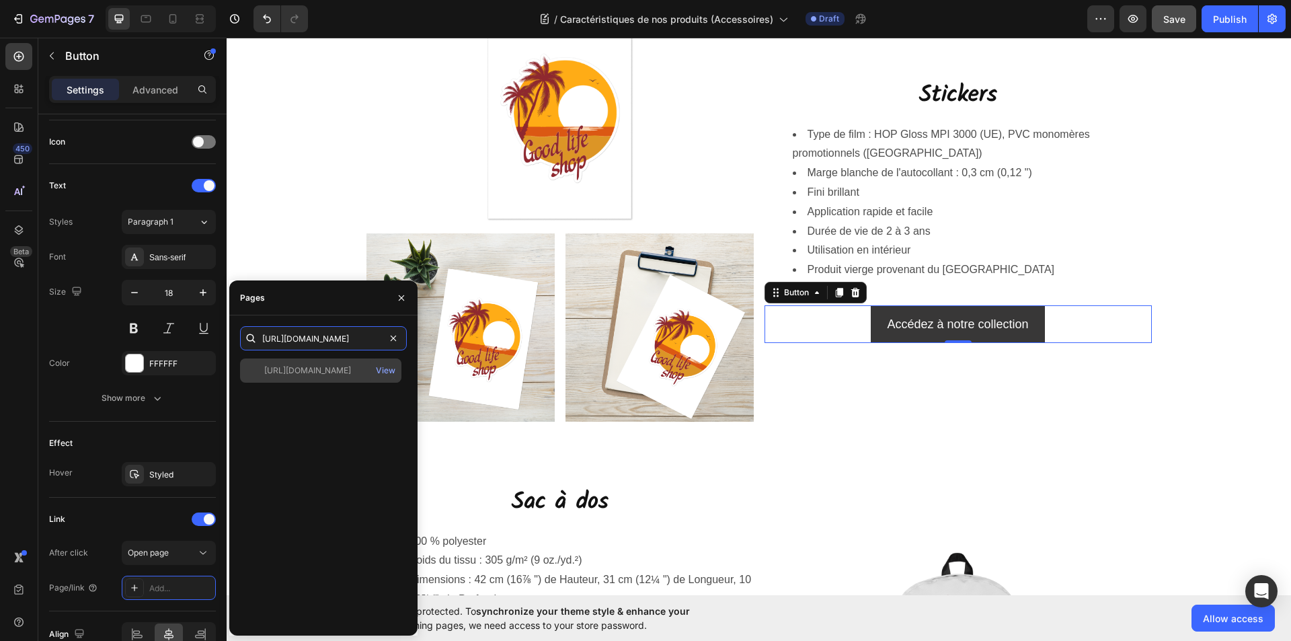
type input "https://goodlifeshopstore.com/collections/stickers"
click at [332, 367] on div "https://goodlifeshopstore.com/collections/stickers" at bounding box center [307, 371] width 87 height 12
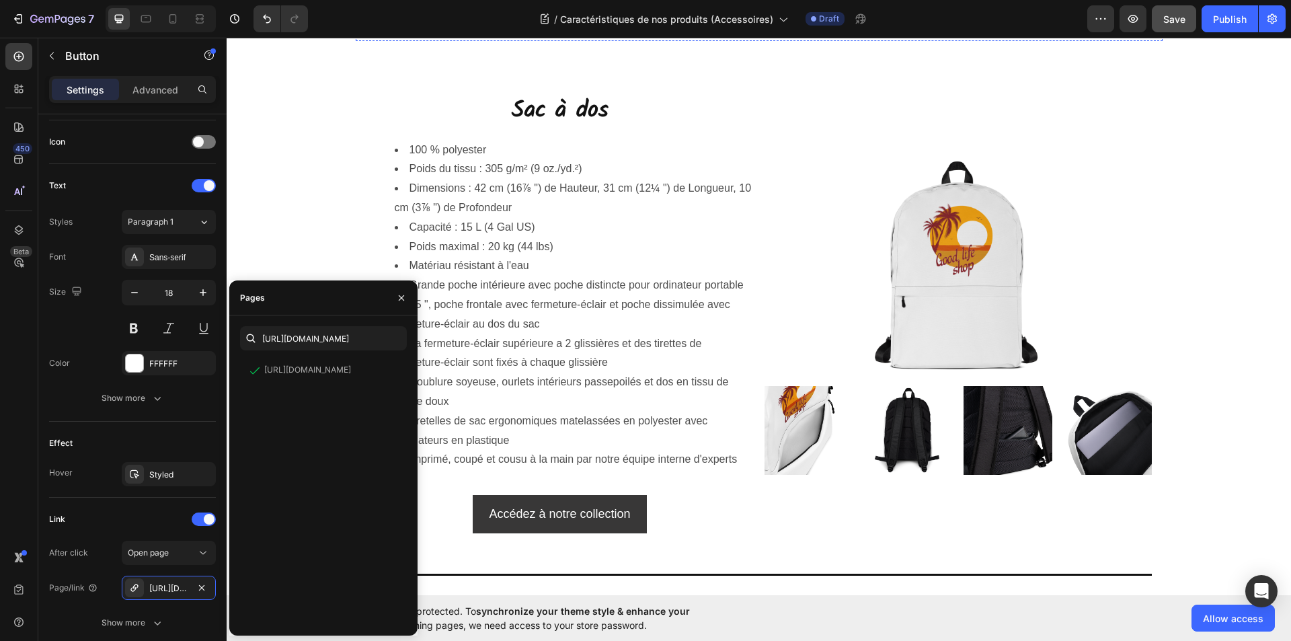
scroll to position [4237, 0]
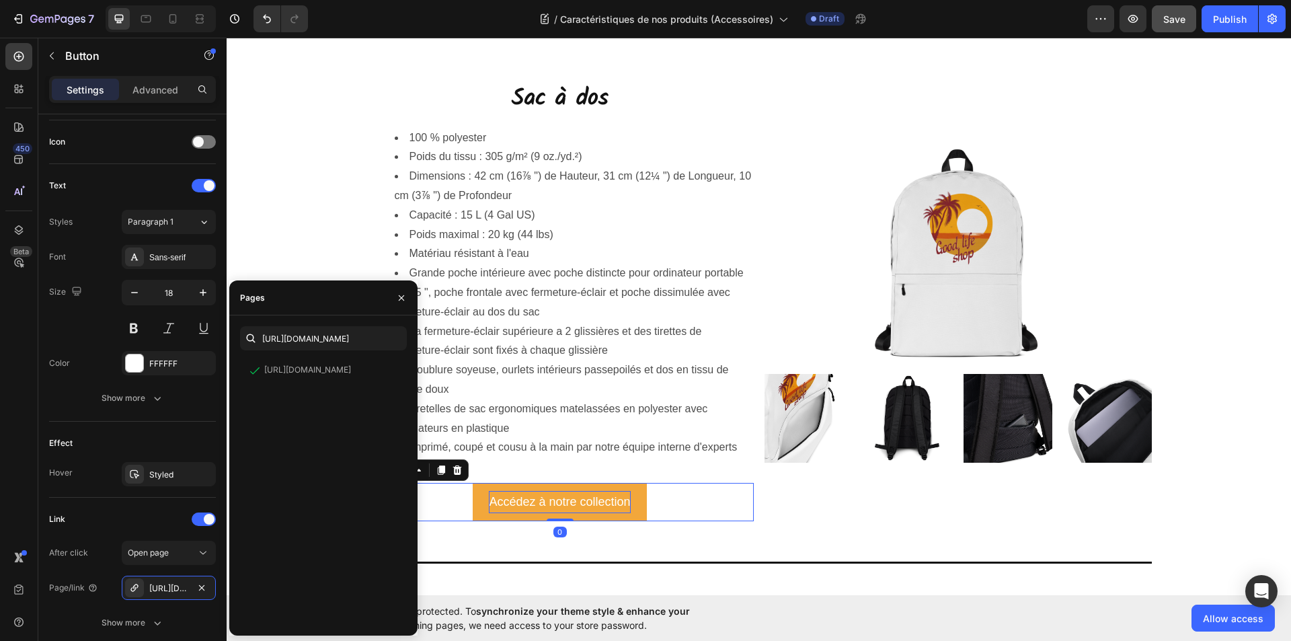
click at [535, 508] on p "Accédez à notre collection" at bounding box center [559, 502] width 141 height 22
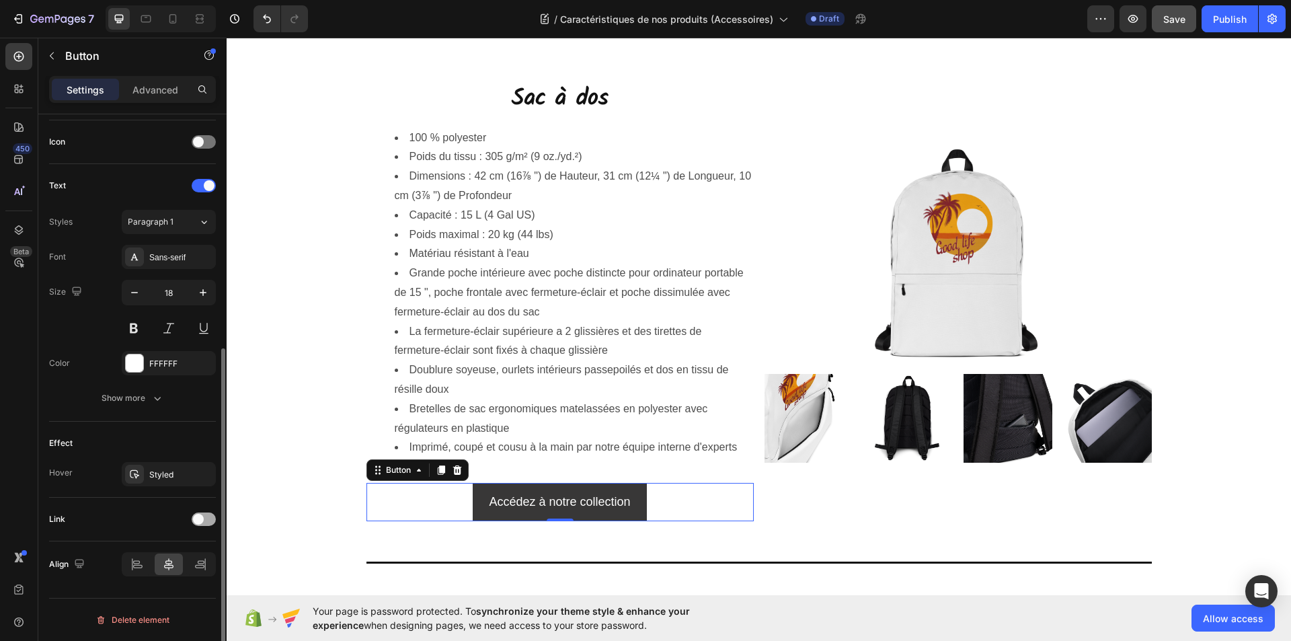
click at [207, 521] on div at bounding box center [204, 518] width 24 height 13
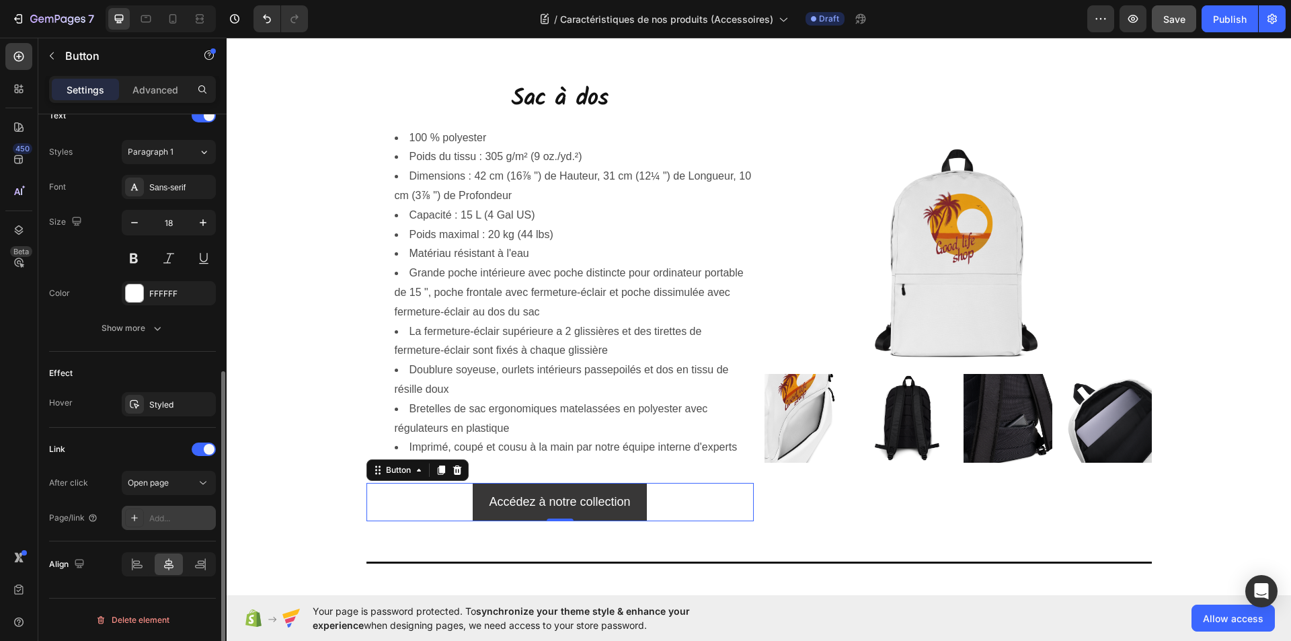
click at [162, 525] on div "Add..." at bounding box center [169, 518] width 94 height 24
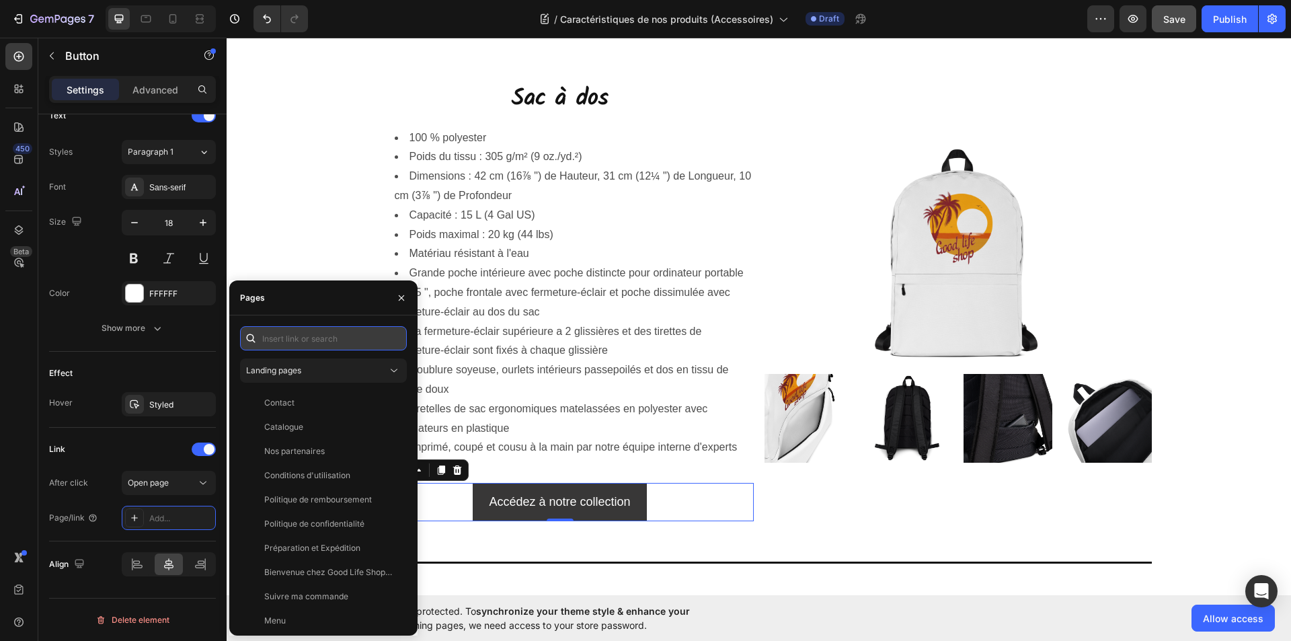
paste input "https://goodlifeshopstore.com/collections/sac-a-dos-personnalise"
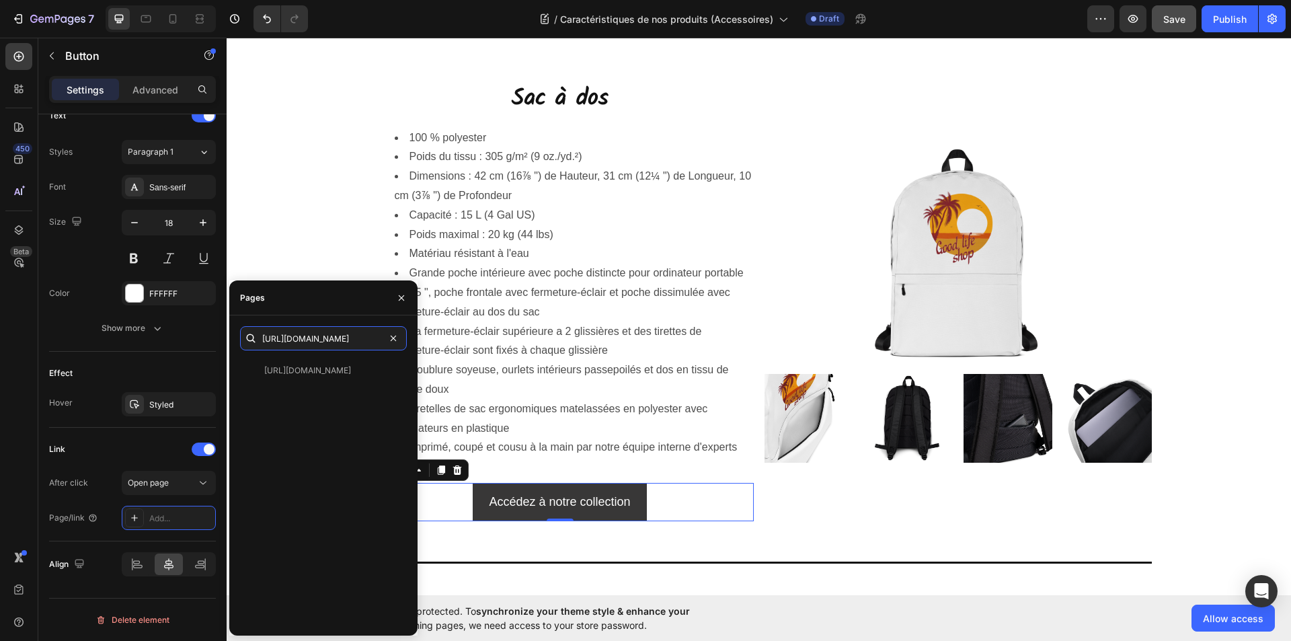
type input "https://goodlifeshopstore.com/collections/sac-a-dos-personnalise"
click at [321, 408] on div "https://goodlifeshopstore.com/collections/sac-a-dos-personnalise View" at bounding box center [323, 491] width 167 height 266
click at [326, 377] on div "https://goodlifeshopstore.com/collections/sac-a-dos-personnalise View" at bounding box center [320, 370] width 161 height 24
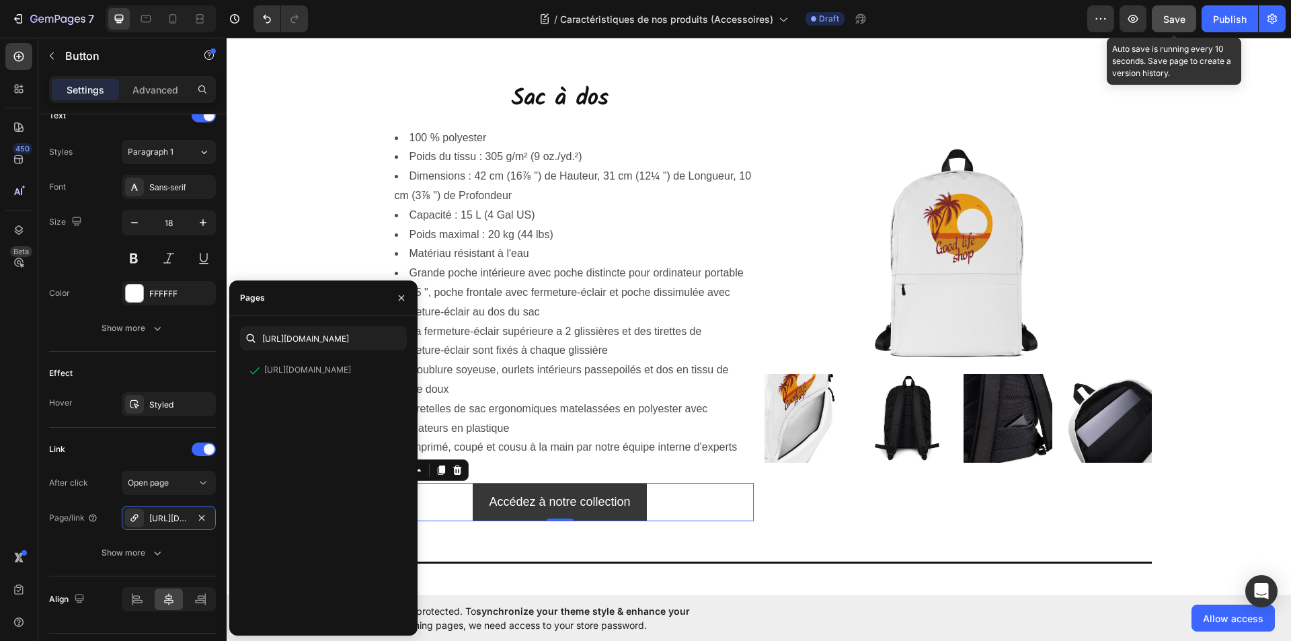
click at [1172, 20] on span "Save" at bounding box center [1174, 18] width 22 height 11
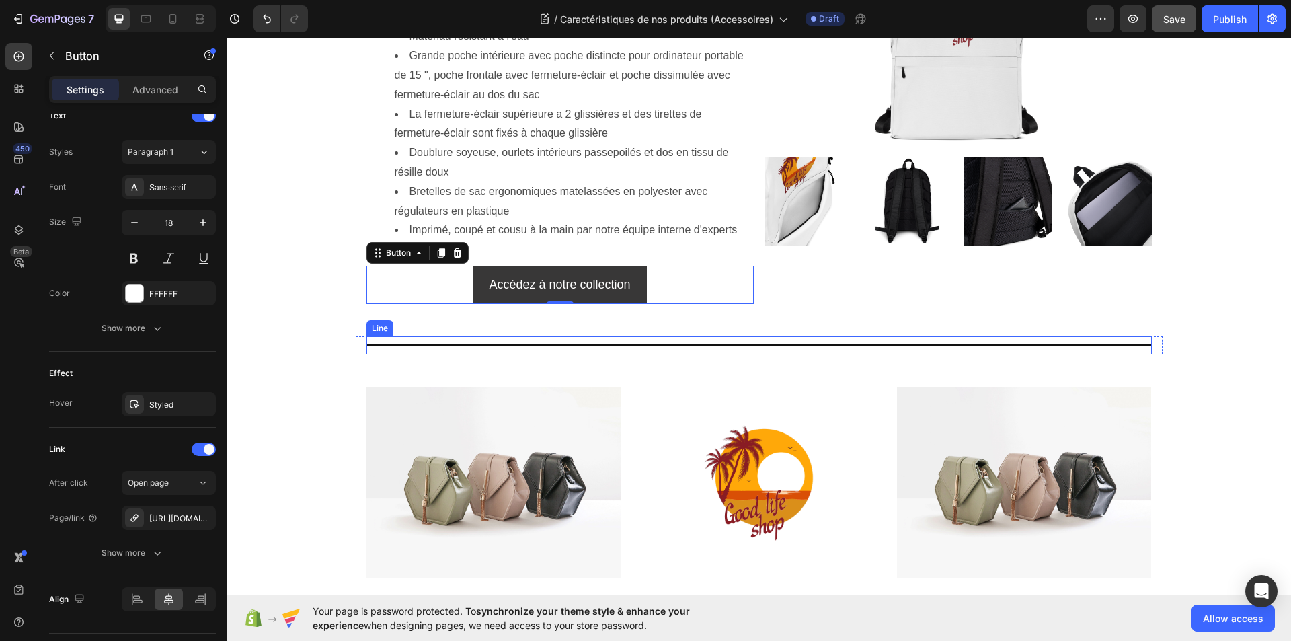
scroll to position [4439, 0]
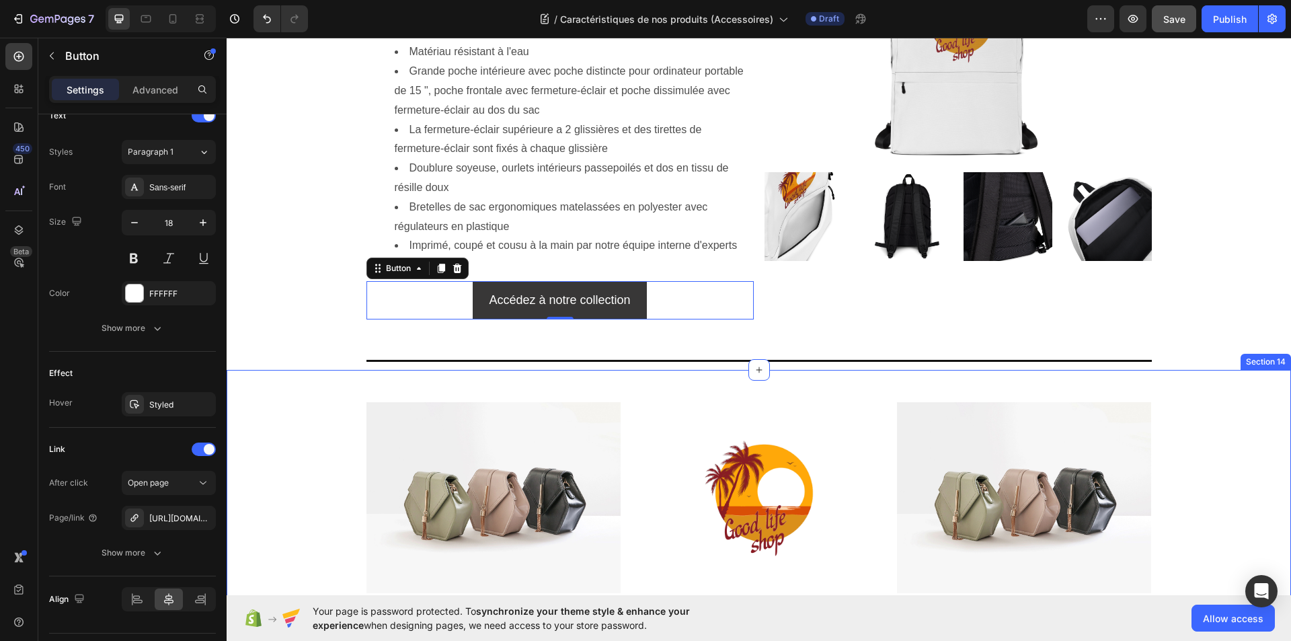
click at [1199, 393] on div "Image Image Image Row Row" at bounding box center [759, 497] width 1065 height 213
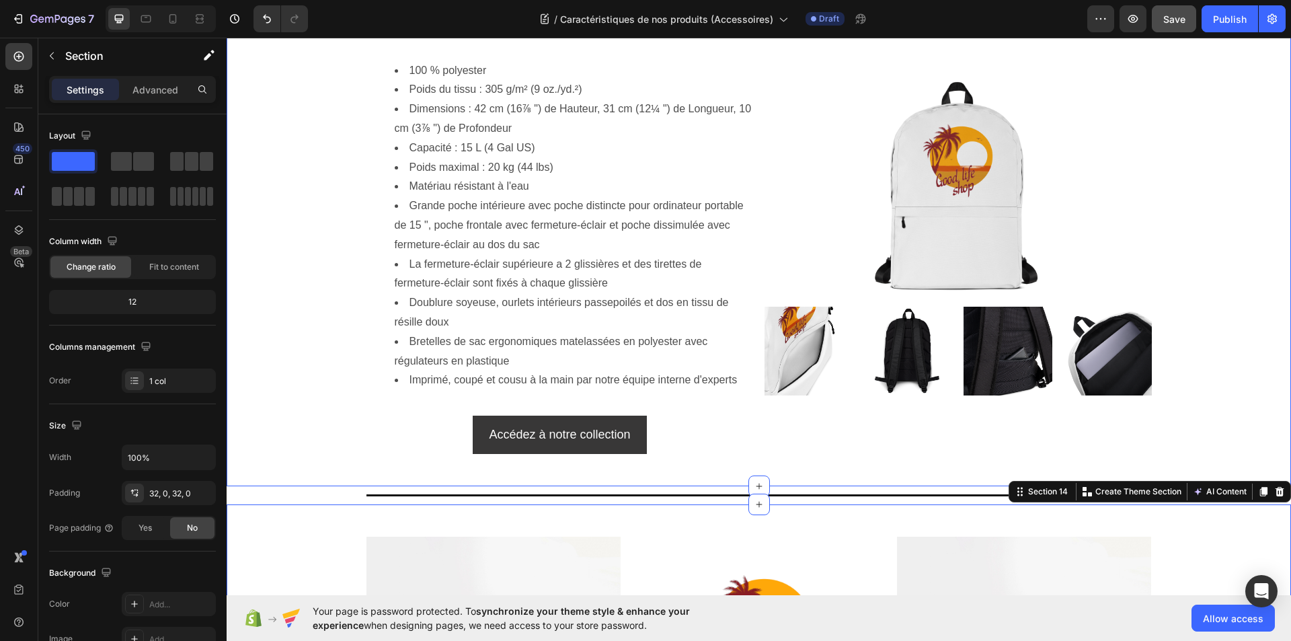
scroll to position [4371, 0]
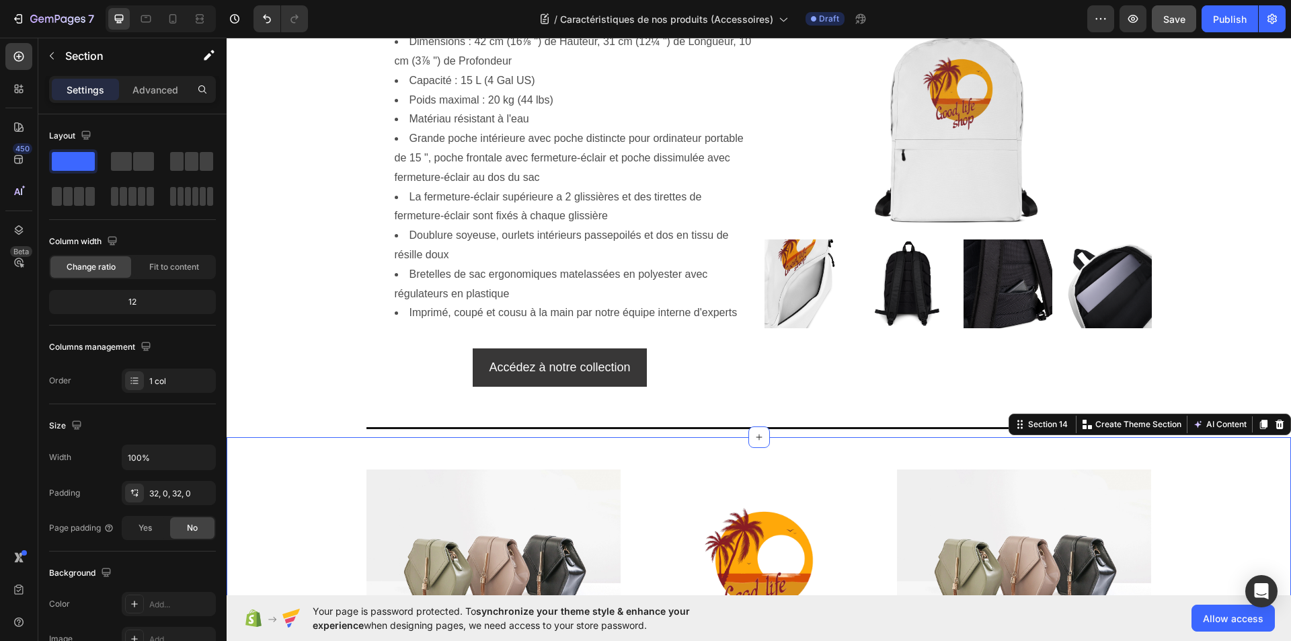
click at [1202, 477] on div "Image Image Image Row Row" at bounding box center [759, 565] width 1065 height 213
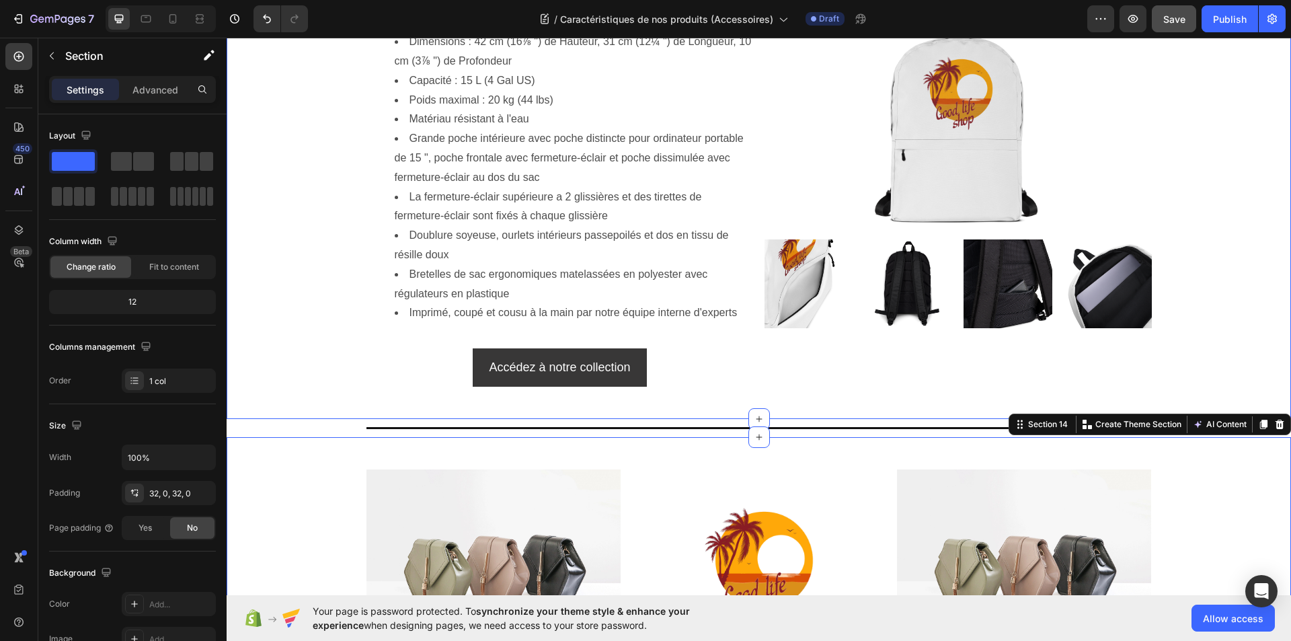
click at [1184, 356] on div "Sac à dos Heading 100 % polyester Poids du tissu : 305 g/m² (9 oz./yd.²) Dimens…" at bounding box center [759, 166] width 1065 height 459
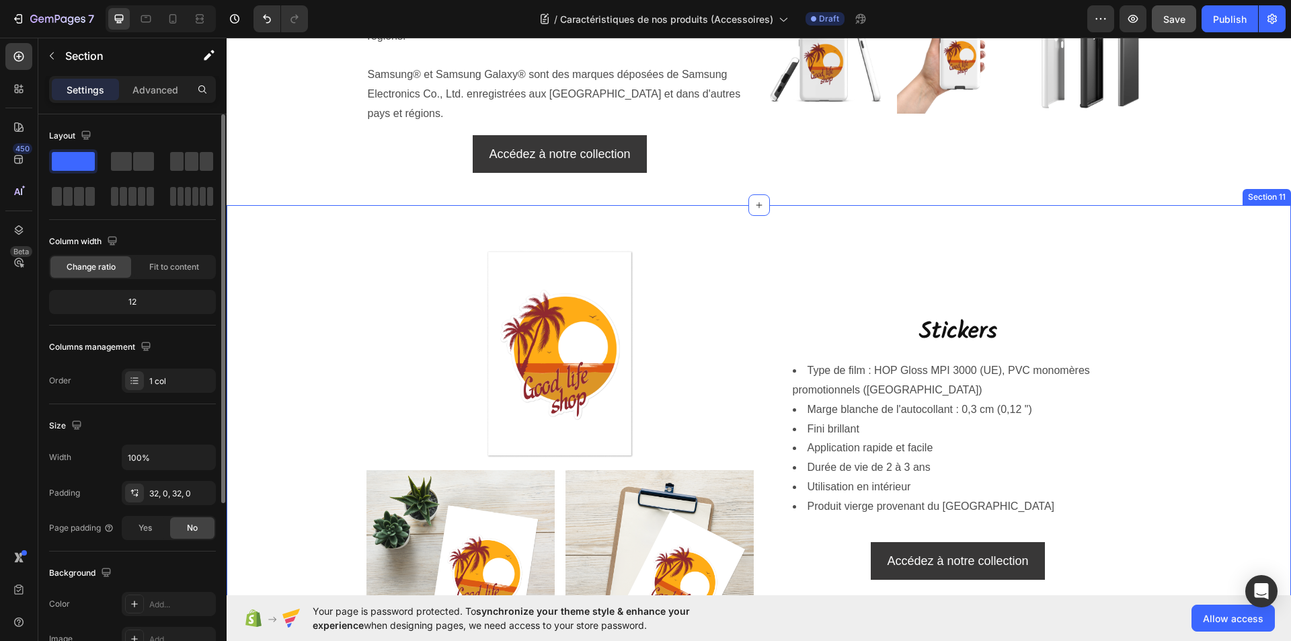
scroll to position [3632, 0]
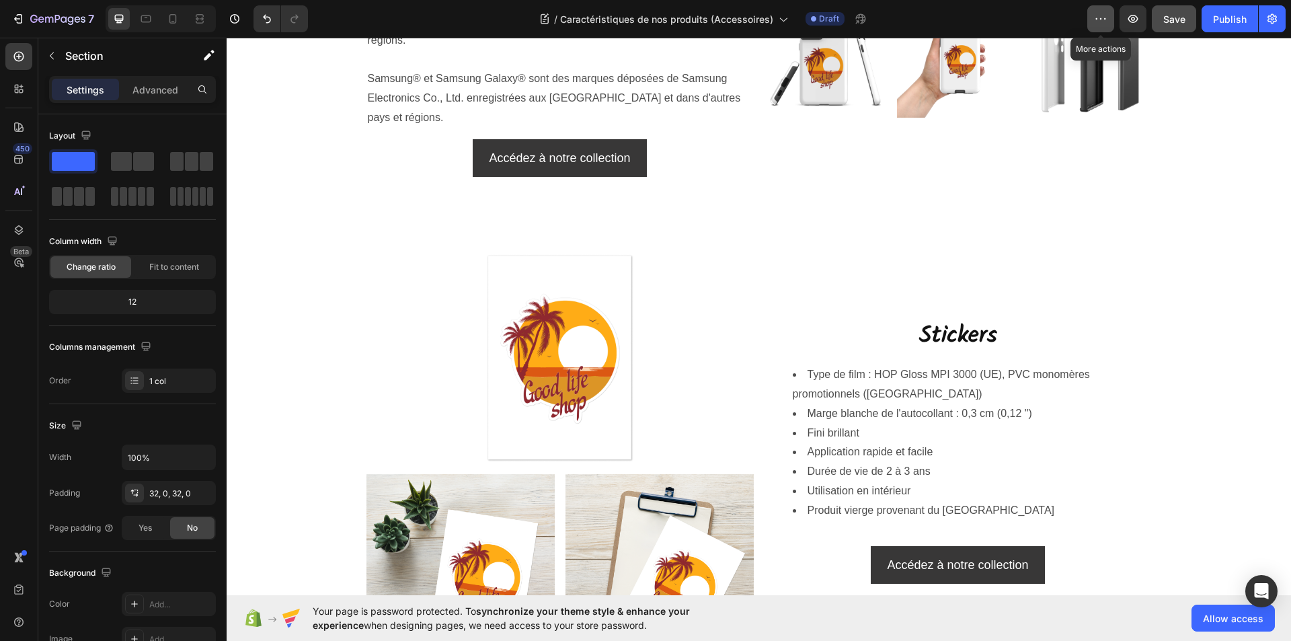
click at [1100, 20] on icon "button" at bounding box center [1100, 18] width 13 height 13
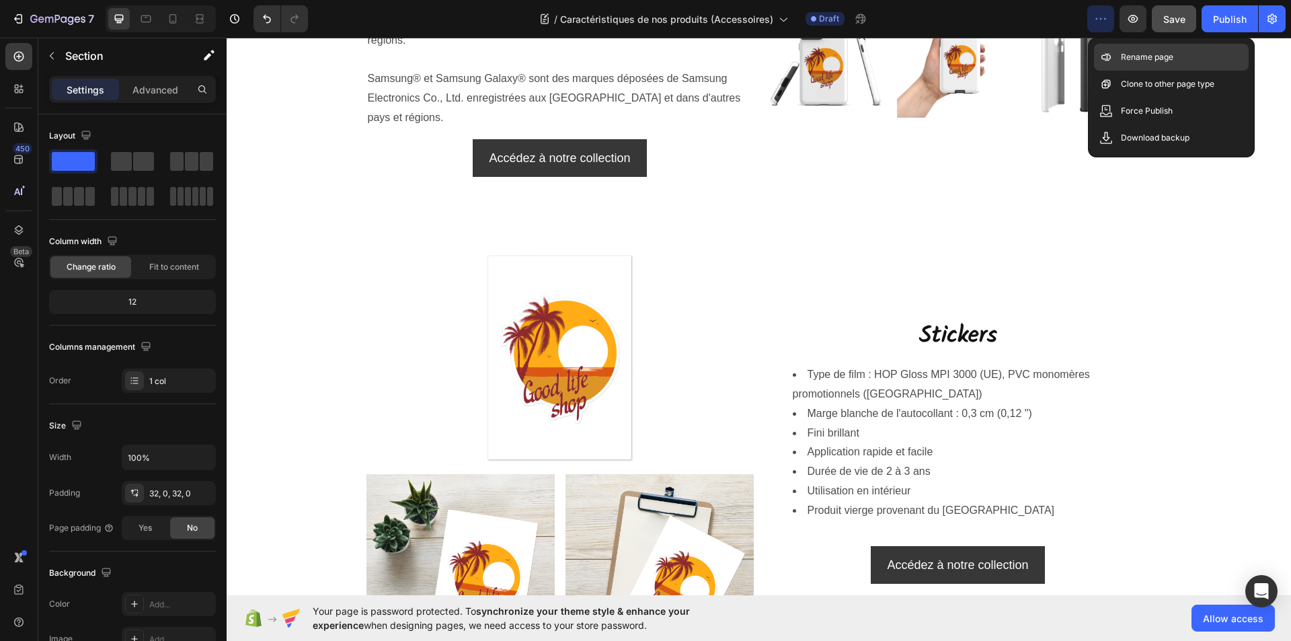
click at [1140, 71] on div "Rename page" at bounding box center [1171, 84] width 155 height 27
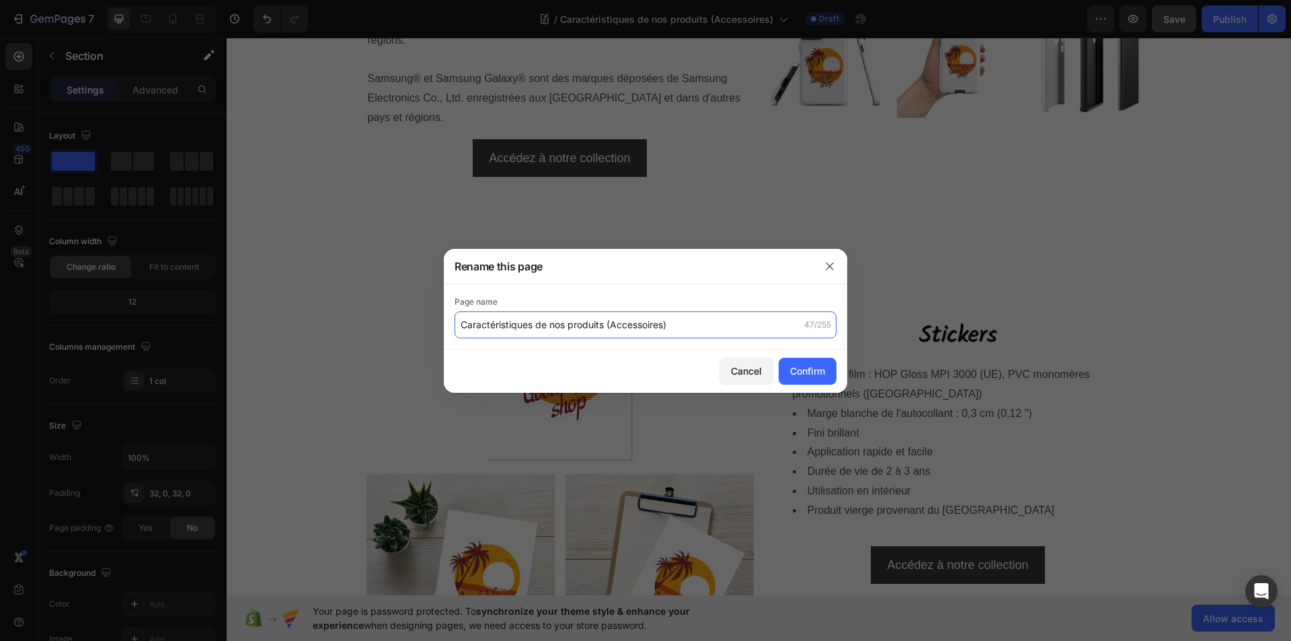
click at [654, 326] on input "Caractéristiques de nos produits (Accessoires)" at bounding box center [646, 324] width 382 height 27
click at [675, 325] on input "Caractéristiques de nos produits (Accessoires)" at bounding box center [646, 324] width 382 height 27
click at [675, 324] on input "Caractéristiques de nos produits (Accessoires)" at bounding box center [646, 324] width 382 height 27
click at [673, 325] on input "Caractéristiques de nos produits (Accessoires)" at bounding box center [646, 324] width 382 height 27
drag, startPoint x: 673, startPoint y: 325, endPoint x: 608, endPoint y: 328, distance: 65.3
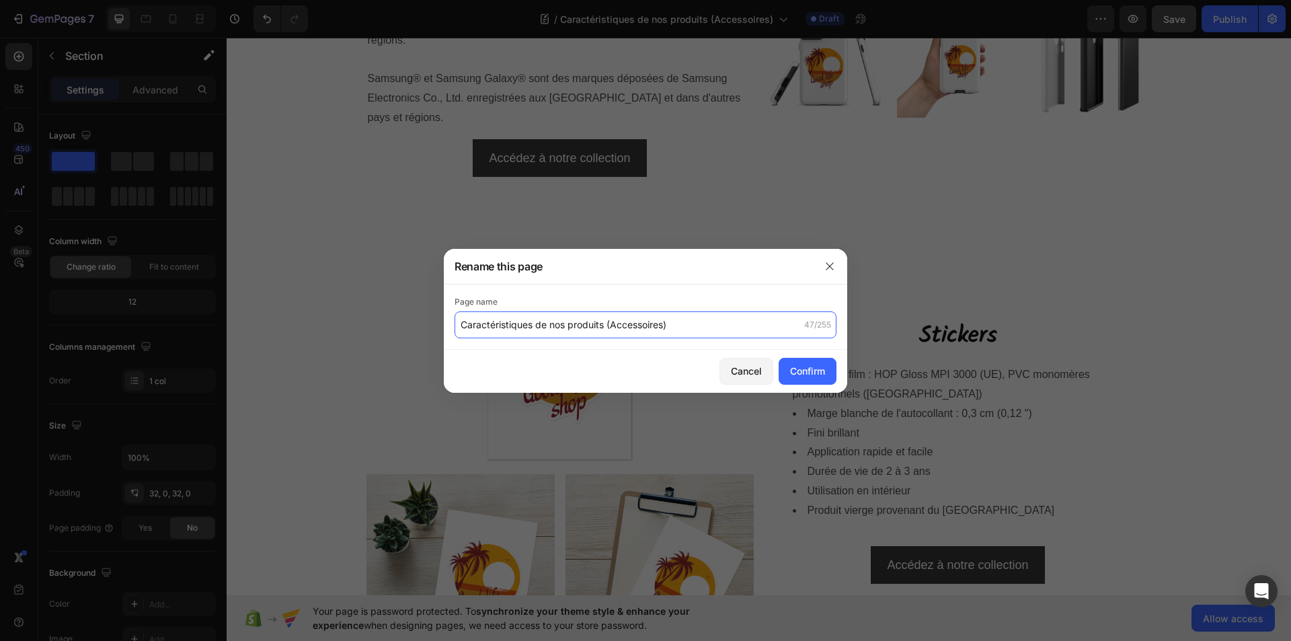
click at [608, 328] on input "Caractéristiques de nos produits (Accessoires)" at bounding box center [646, 324] width 382 height 27
type input "Caractéristiques de nos produits"
click at [801, 371] on div "Confirm" at bounding box center [807, 371] width 35 height 14
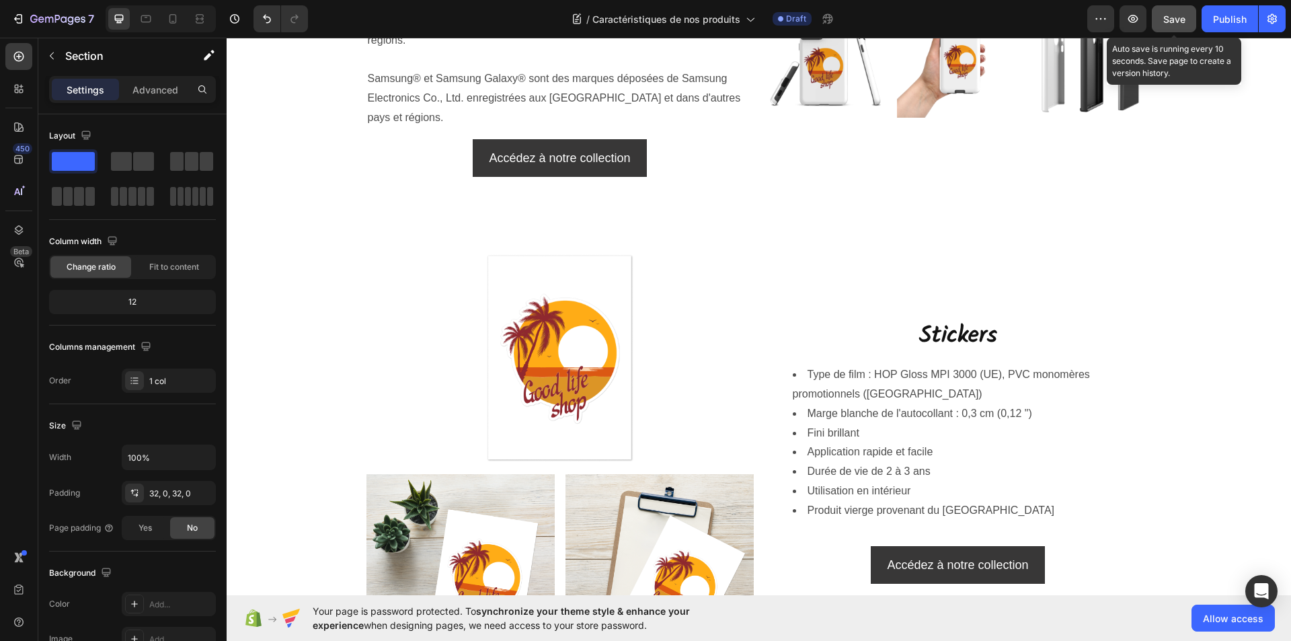
click at [1174, 15] on span "Save" at bounding box center [1174, 18] width 22 height 11
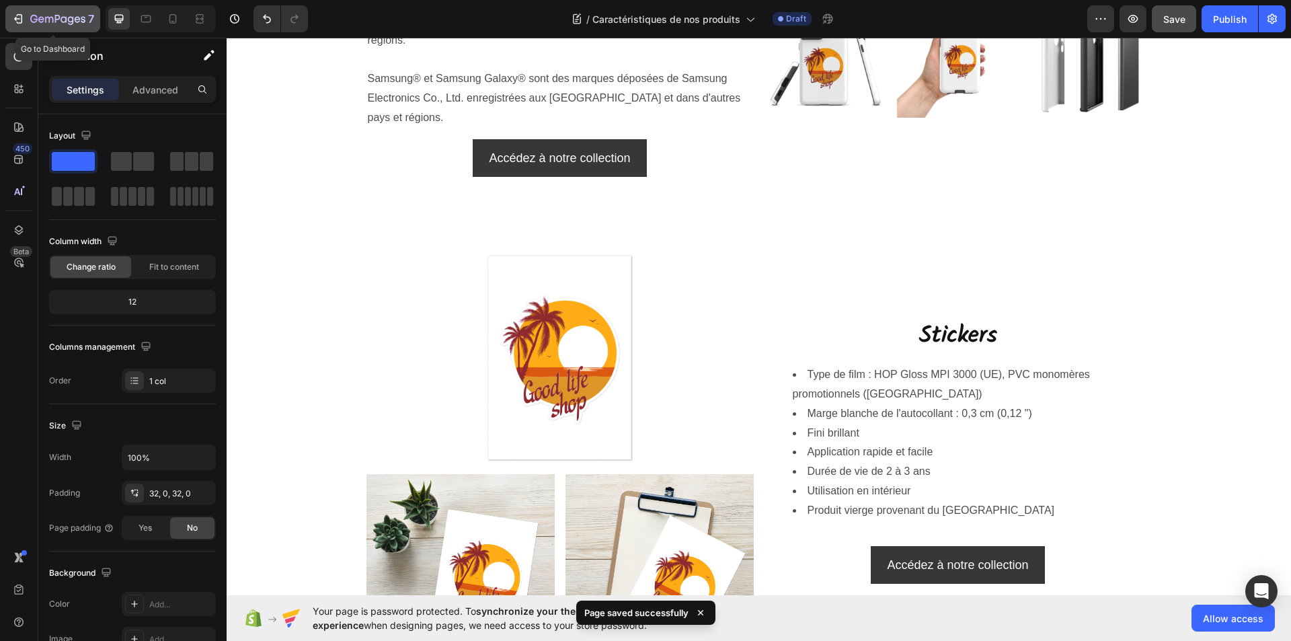
click at [17, 17] on icon "button" at bounding box center [17, 18] width 13 height 13
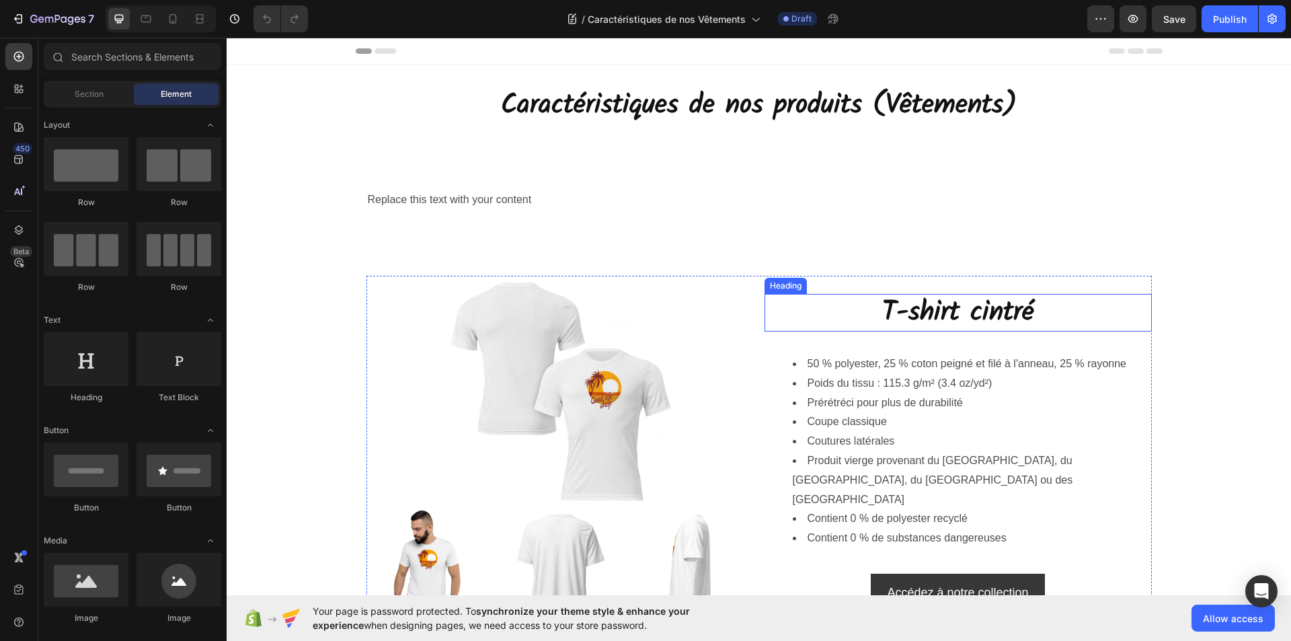
click at [949, 319] on h2 "T-shirt cintré" at bounding box center [958, 313] width 387 height 38
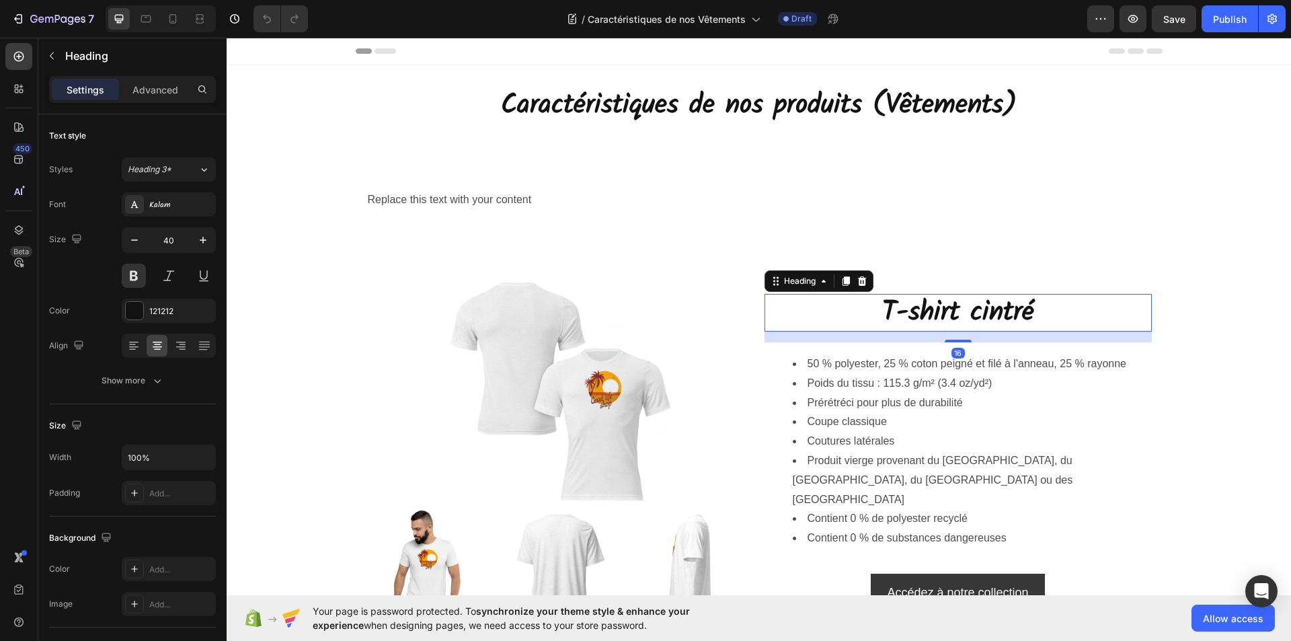
click at [1020, 321] on h2 "T-shirt cintré" at bounding box center [958, 313] width 387 height 38
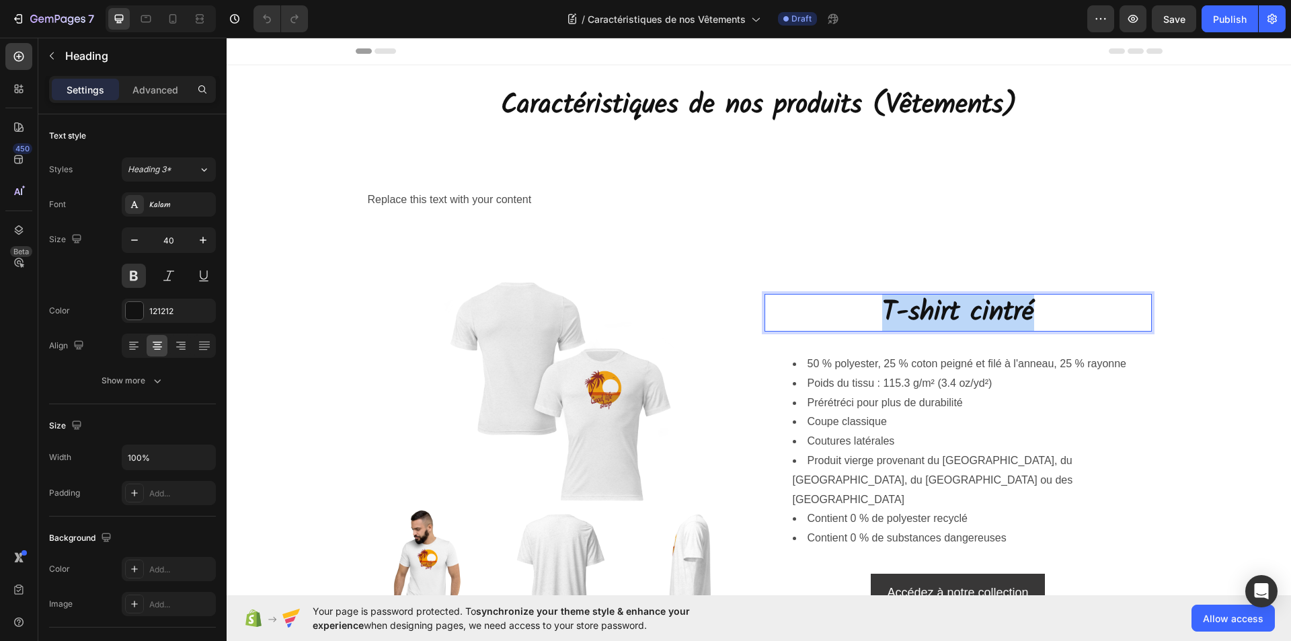
drag, startPoint x: 1033, startPoint y: 321, endPoint x: 890, endPoint y: 319, distance: 143.3
click at [876, 321] on p "T-shirt cintré" at bounding box center [958, 312] width 385 height 35
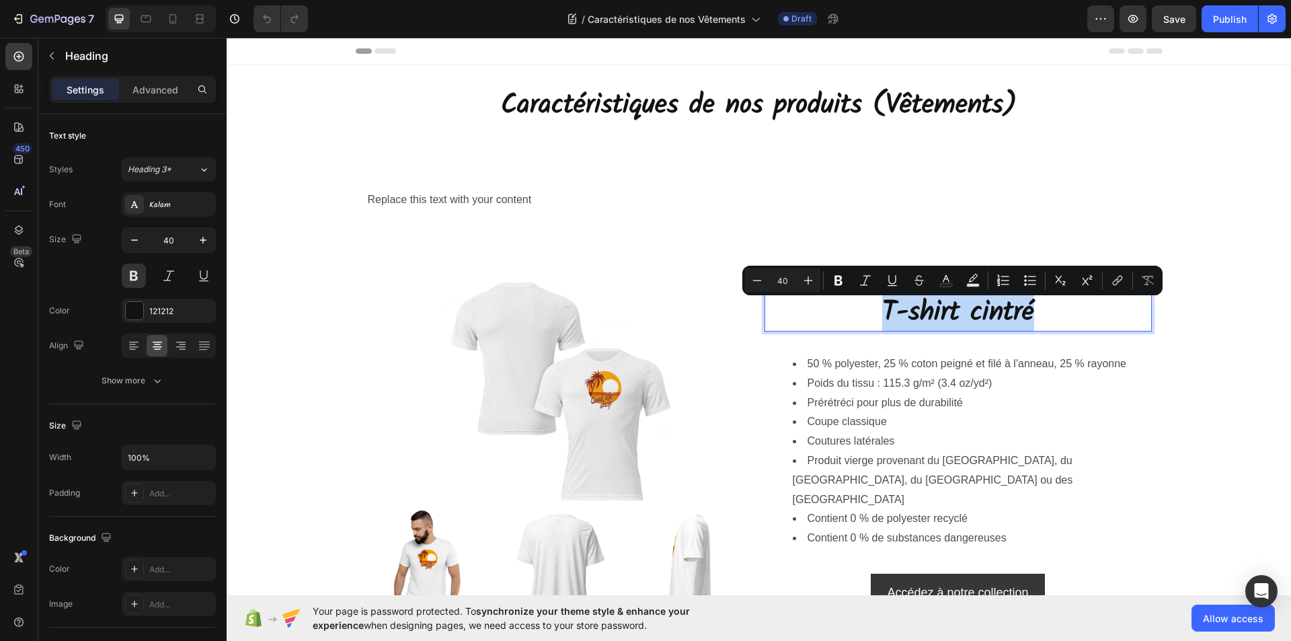
copy p "T-shirt cintré"
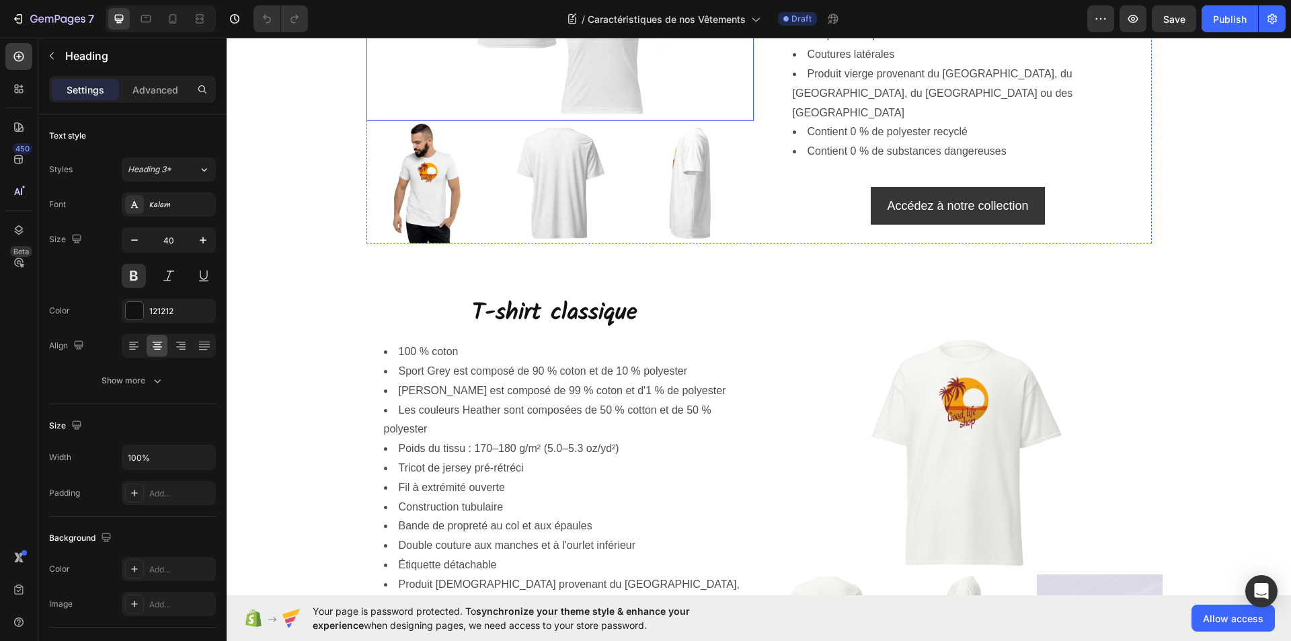
scroll to position [471, 0]
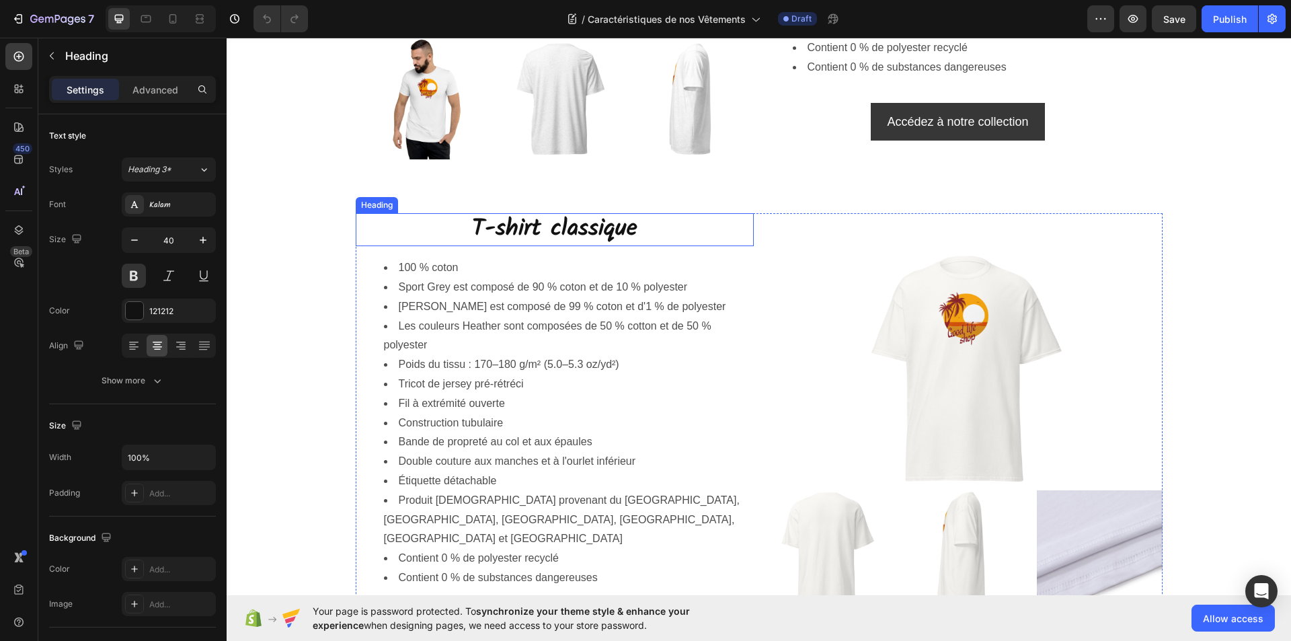
click at [591, 236] on h2 "T-shirt classique" at bounding box center [555, 230] width 398 height 34
click at [625, 228] on h2 "T-shirt classique" at bounding box center [555, 230] width 398 height 34
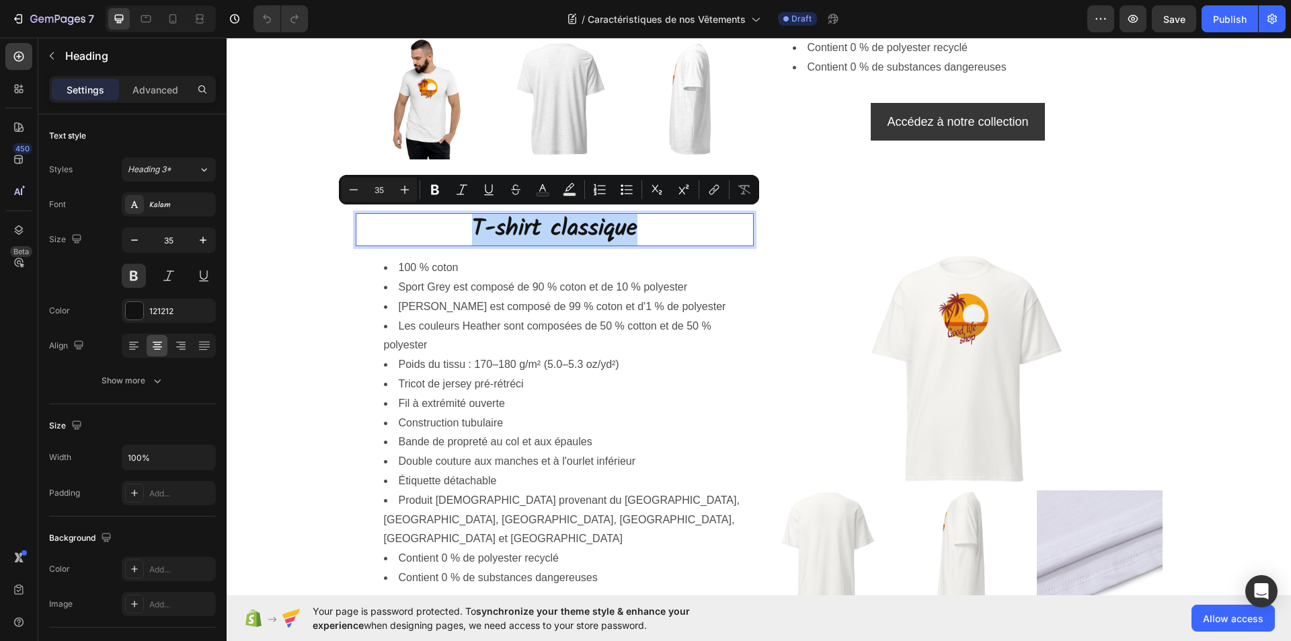
drag, startPoint x: 635, startPoint y: 229, endPoint x: 466, endPoint y: 226, distance: 168.8
click at [451, 226] on p "T-shirt classique" at bounding box center [554, 230] width 395 height 31
copy p "T-shirt classique"
click at [959, 342] on img at bounding box center [963, 369] width 239 height 239
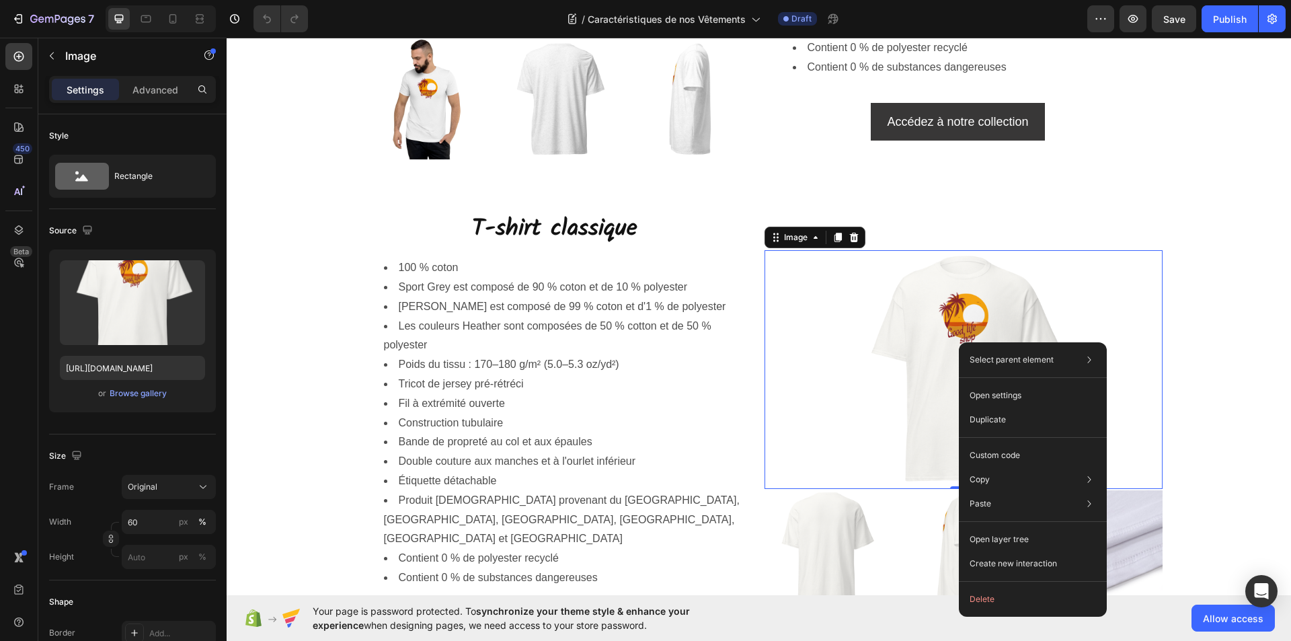
click at [953, 340] on img at bounding box center [963, 369] width 239 height 239
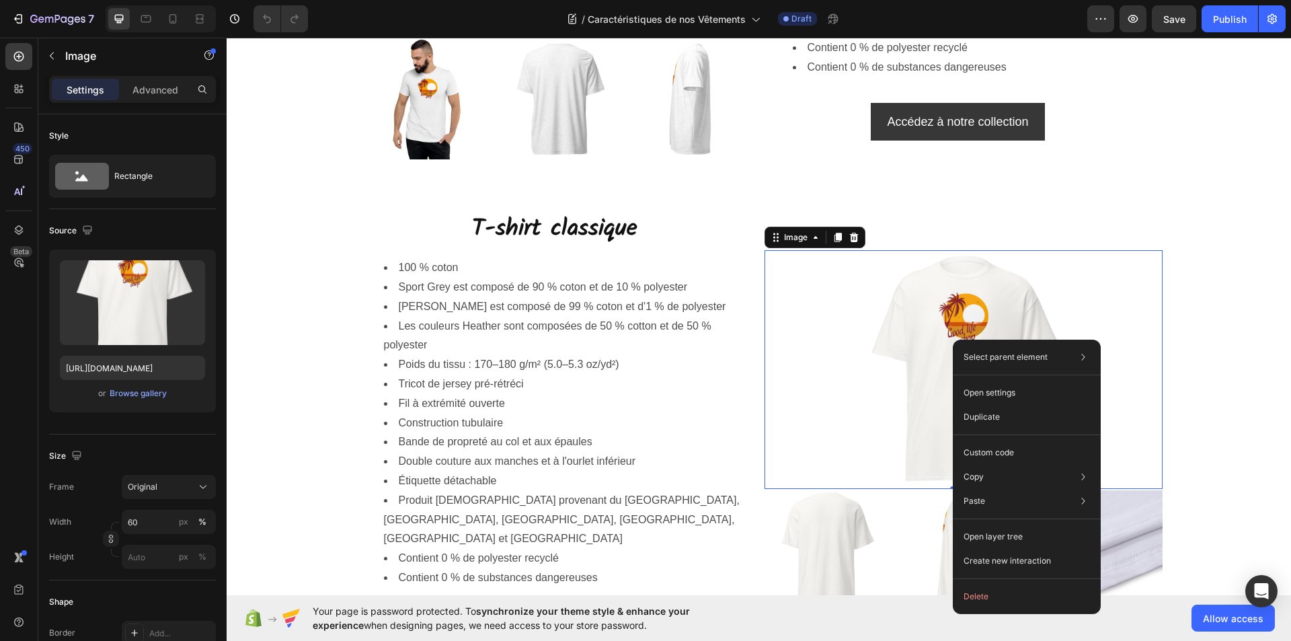
click at [953, 340] on div "Select parent element Section Row 2 cols Image Open settings Duplicate Custom c…" at bounding box center [1027, 477] width 148 height 274
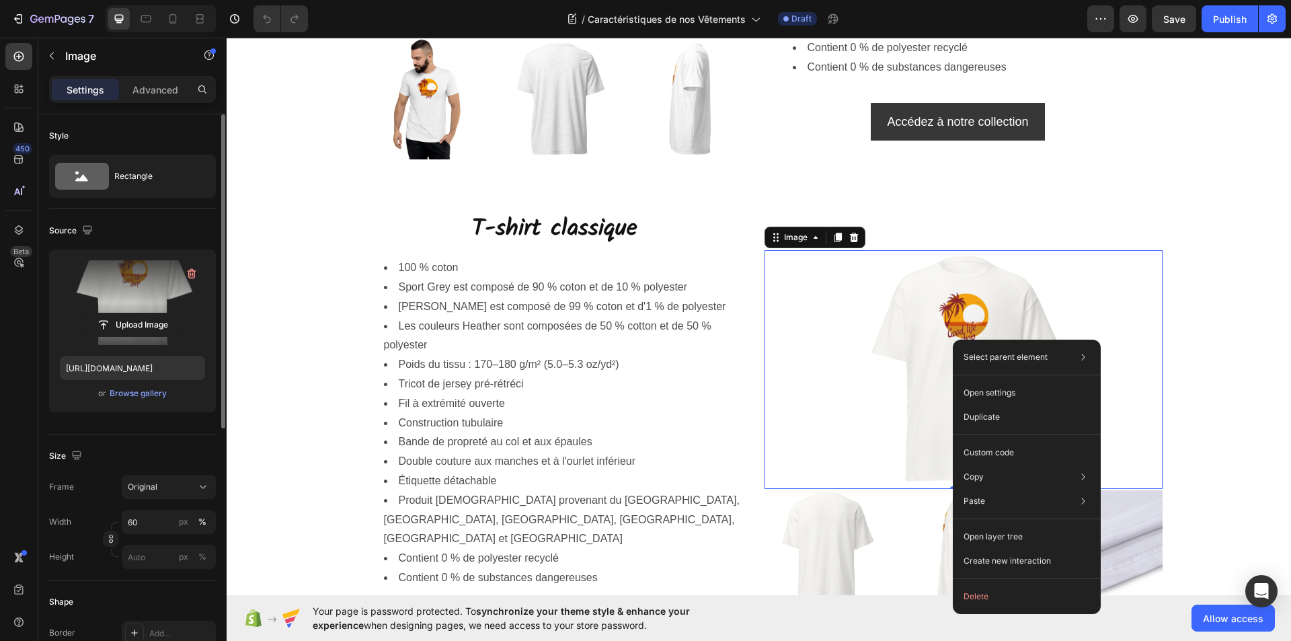
click at [147, 288] on label at bounding box center [132, 302] width 145 height 85
click at [147, 313] on input "file" at bounding box center [132, 324] width 93 height 23
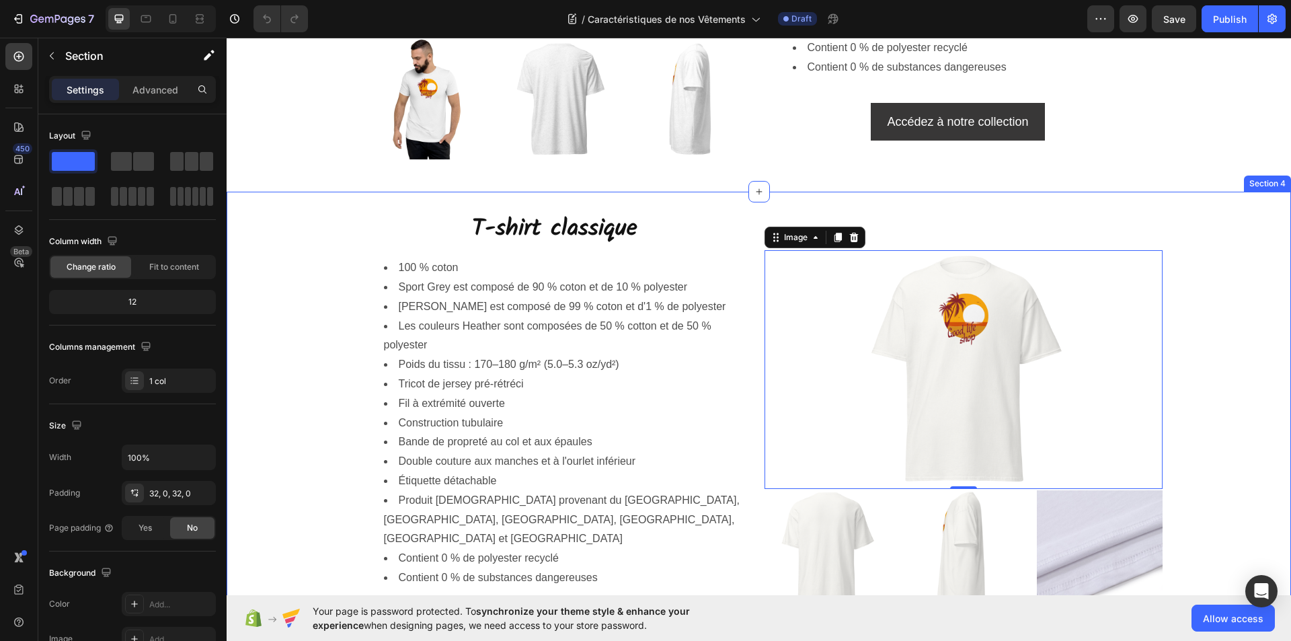
click at [295, 311] on div "T-shirt classique Heading 100 % coton Sport Grey est composé de 90 % coton et d…" at bounding box center [759, 432] width 1065 height 438
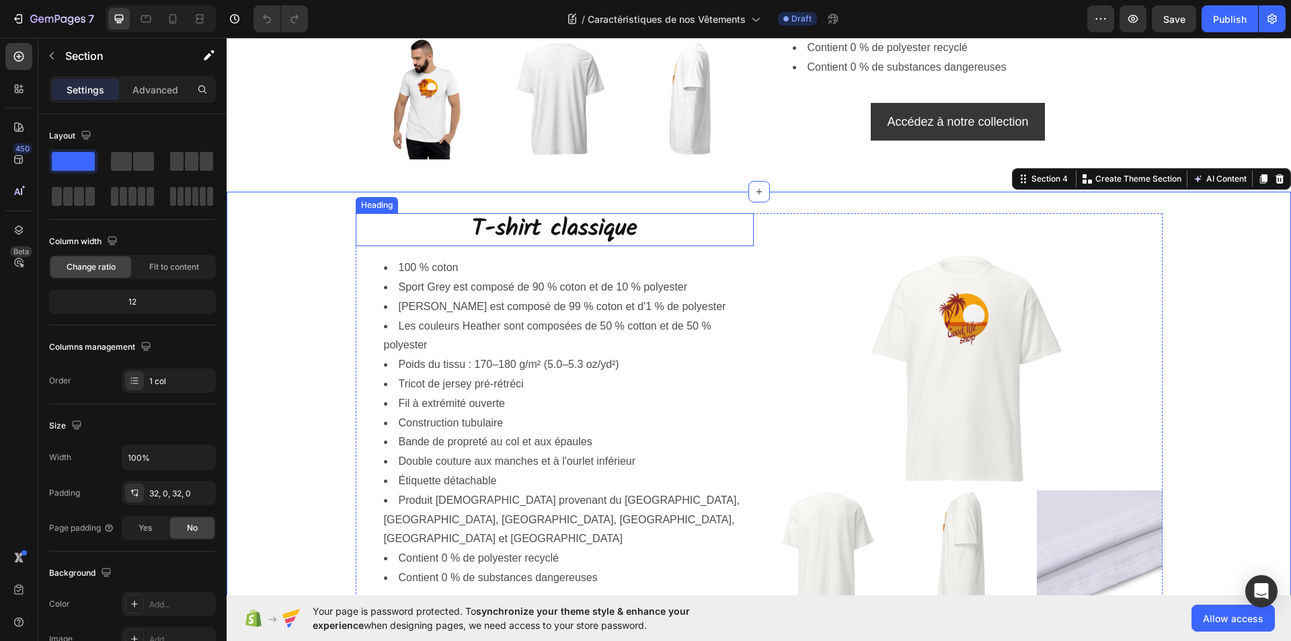
click at [608, 233] on p "T-shirt classique" at bounding box center [554, 230] width 395 height 31
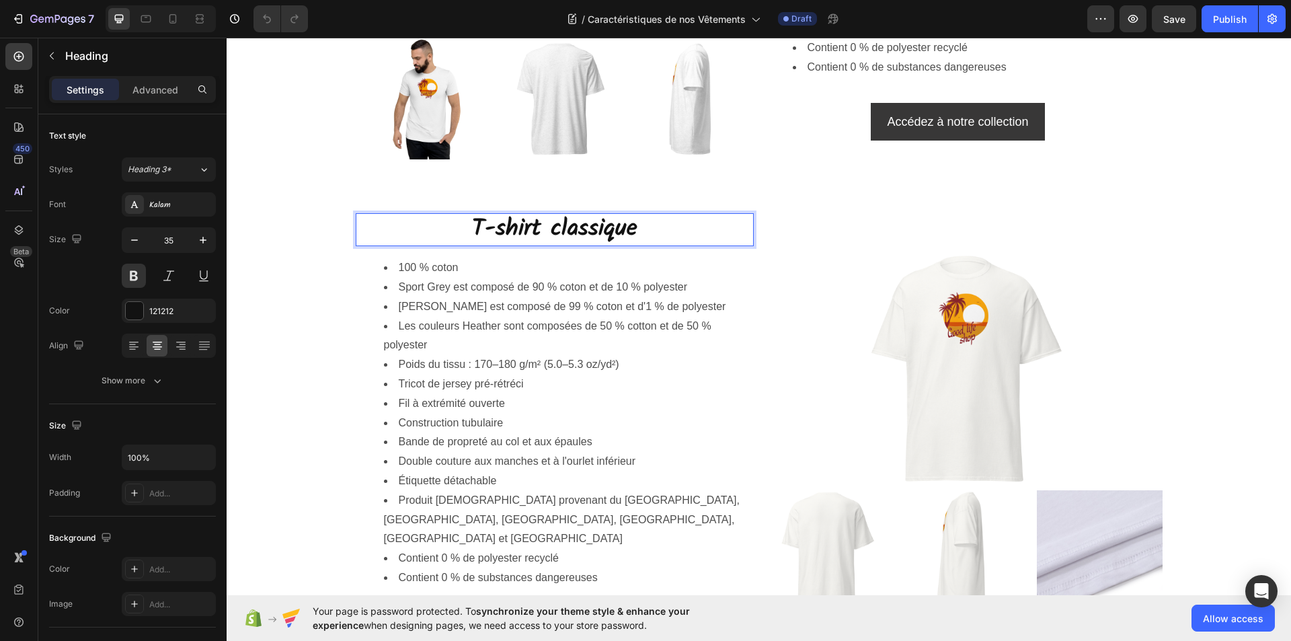
click at [632, 230] on p "T-shirt classique" at bounding box center [554, 230] width 395 height 31
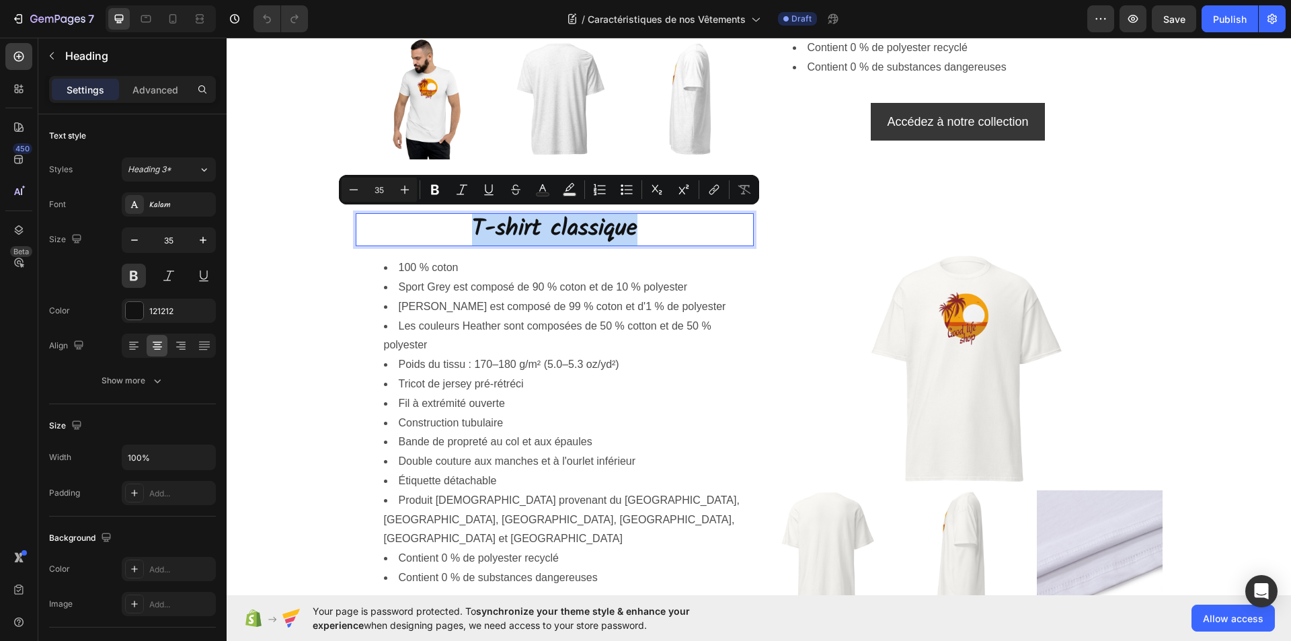
drag, startPoint x: 632, startPoint y: 230, endPoint x: 468, endPoint y: 228, distance: 164.1
click at [454, 229] on p "T-shirt classique" at bounding box center [554, 230] width 395 height 31
copy p "T-shirt classique"
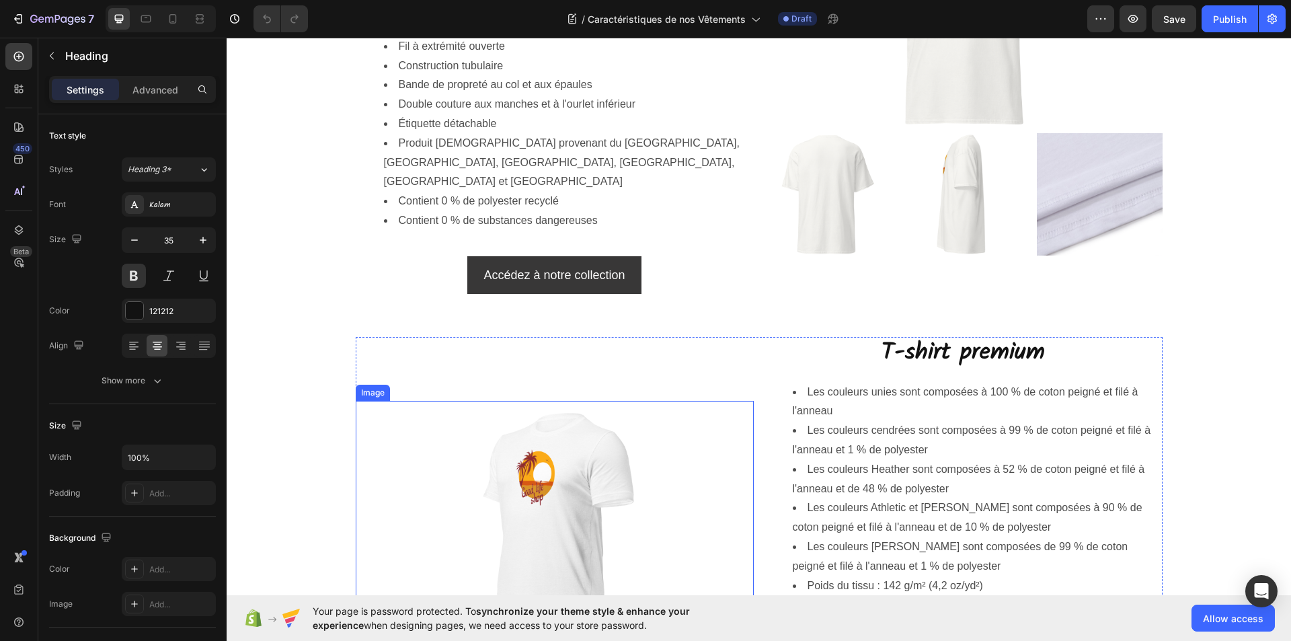
scroll to position [807, 0]
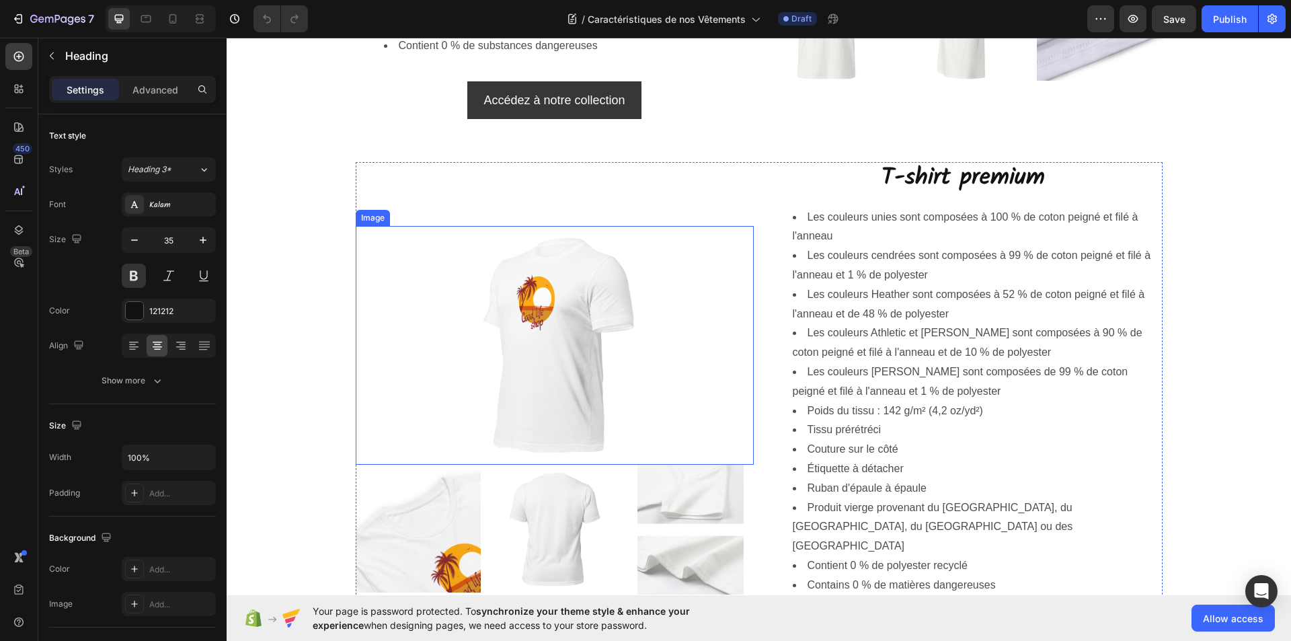
type input "16"
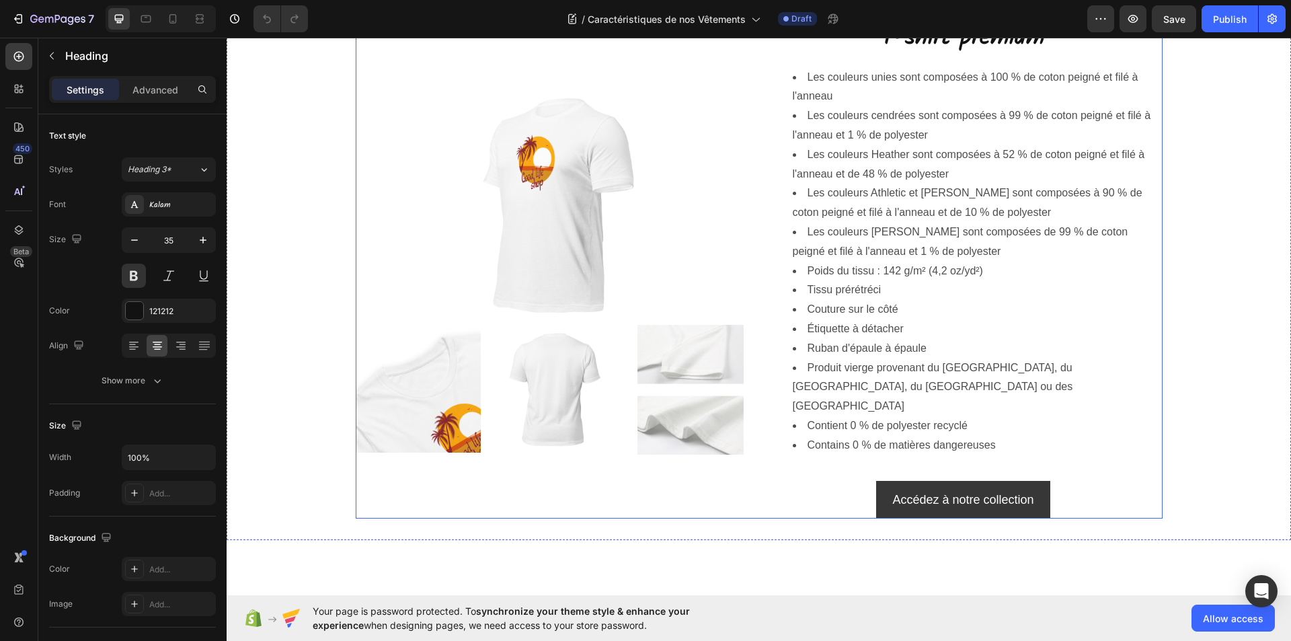
scroll to position [1143, 0]
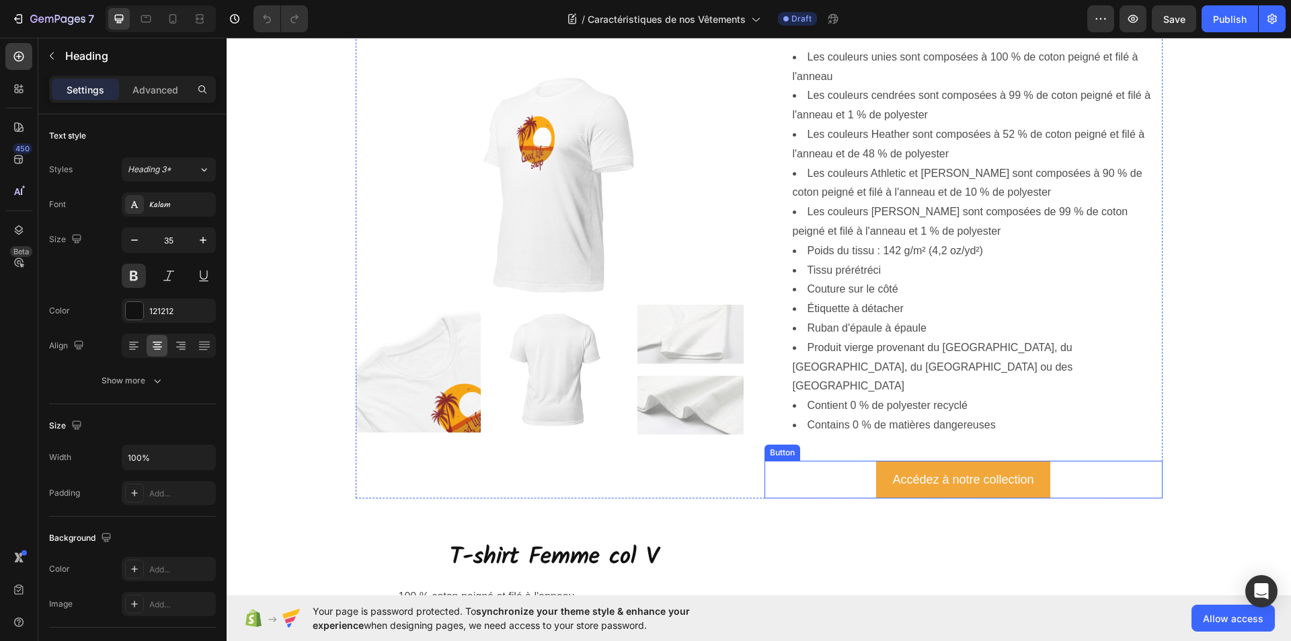
click at [878, 465] on button "Accédez à notre collection" at bounding box center [963, 480] width 174 height 38
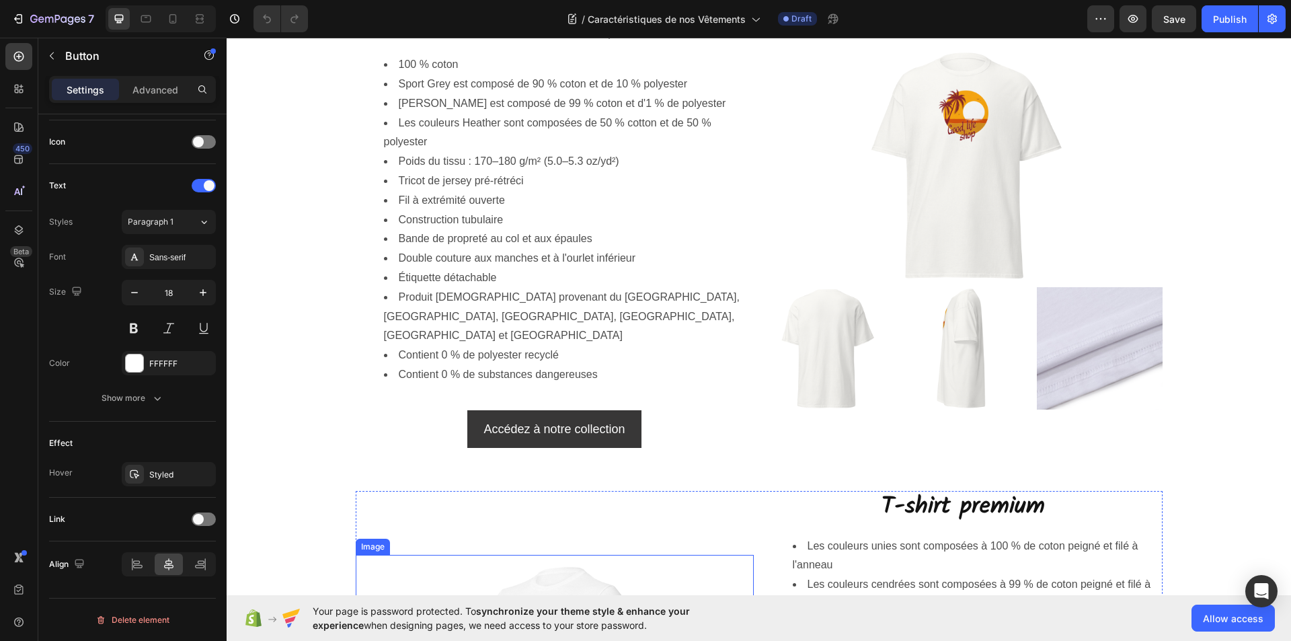
scroll to position [673, 0]
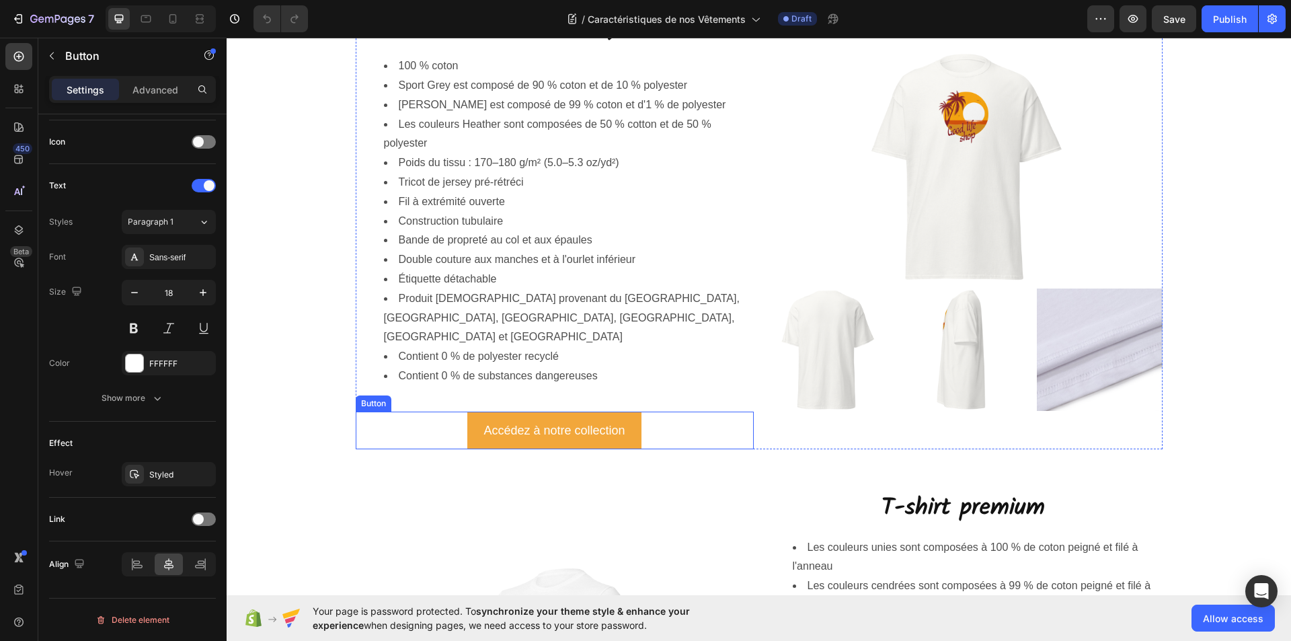
click at [630, 412] on button "Accédez à notre collection" at bounding box center [554, 431] width 174 height 38
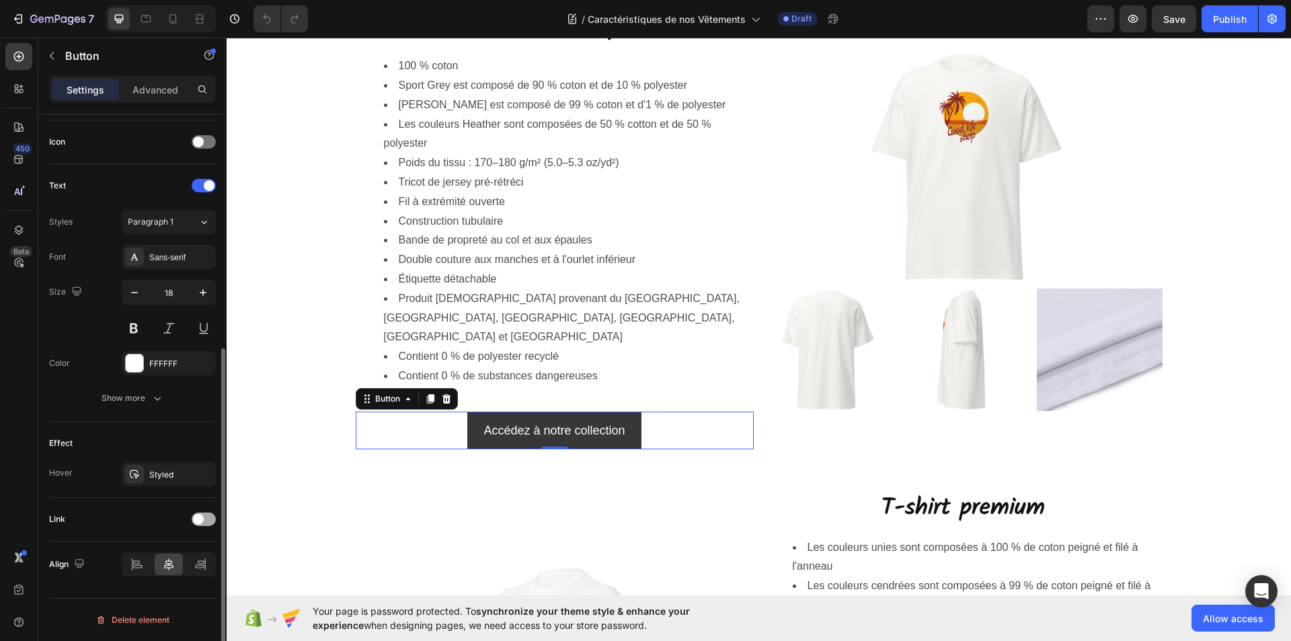
click at [207, 522] on div at bounding box center [204, 518] width 24 height 13
click at [170, 589] on div "Add..." at bounding box center [180, 588] width 63 height 12
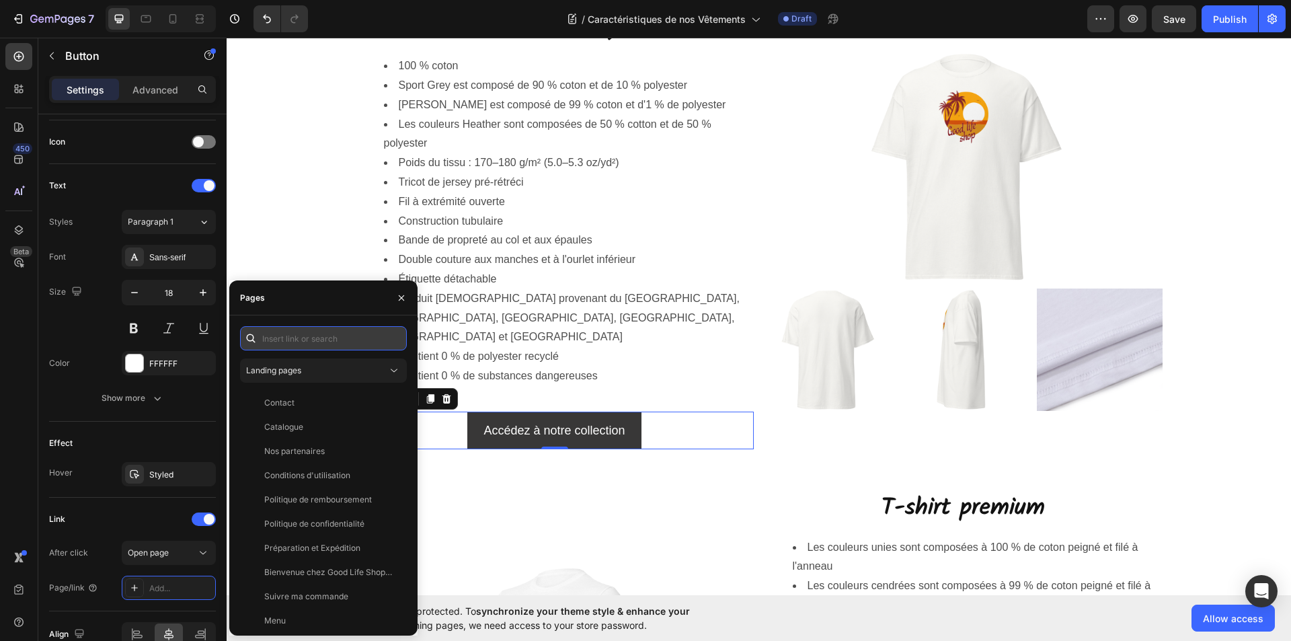
paste input "https://goodlifeshopstore.com/collections/t-shirt-classique"
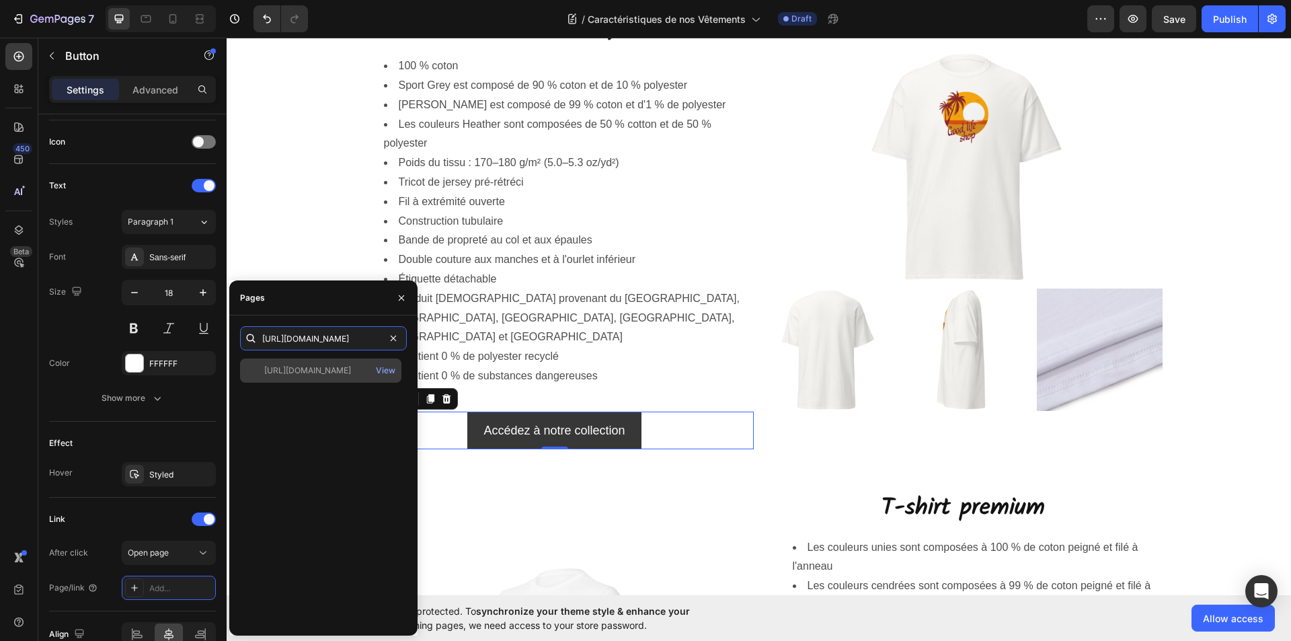
type input "https://goodlifeshopstore.com/collections/t-shirt-classique"
click at [330, 370] on div "https://goodlifeshopstore.com/collections/t-shirt-classique" at bounding box center [307, 371] width 87 height 12
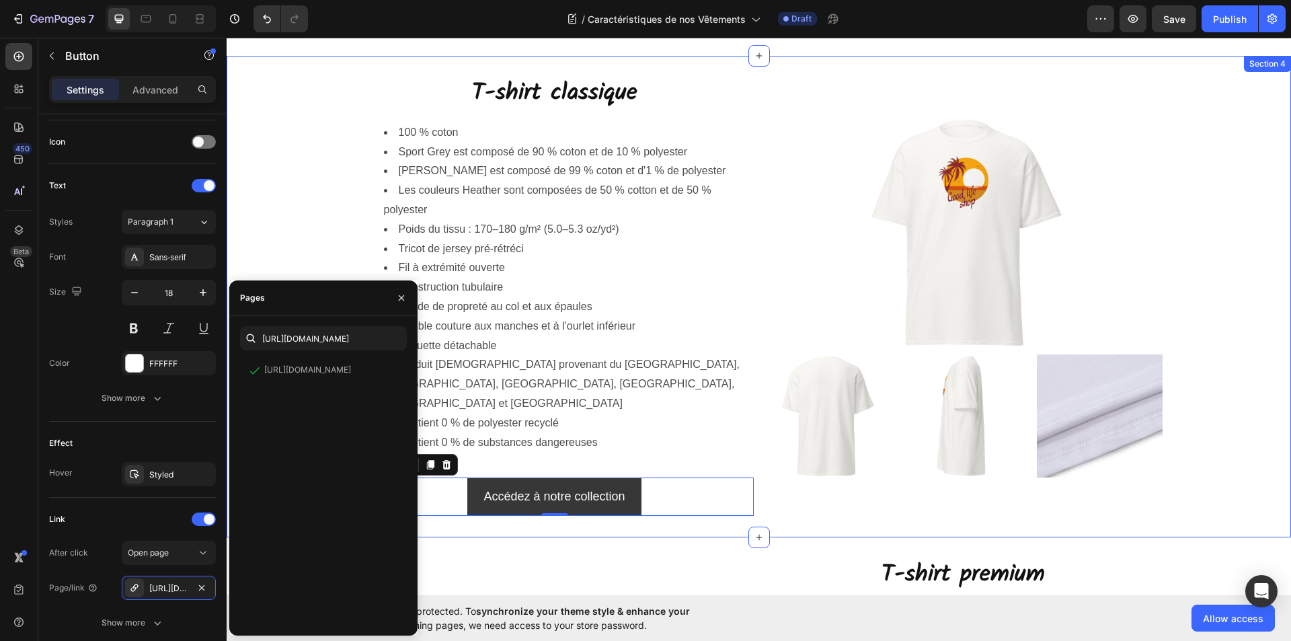
scroll to position [538, 0]
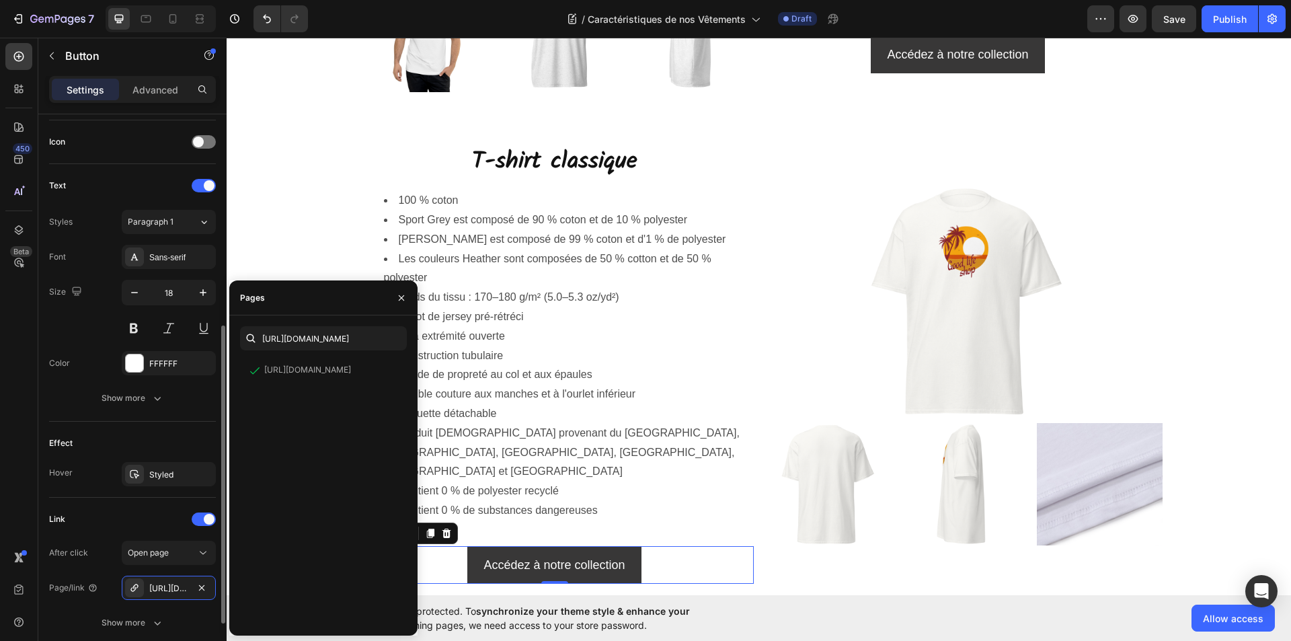
click at [179, 430] on div "Effect Hover Styled" at bounding box center [132, 460] width 167 height 76
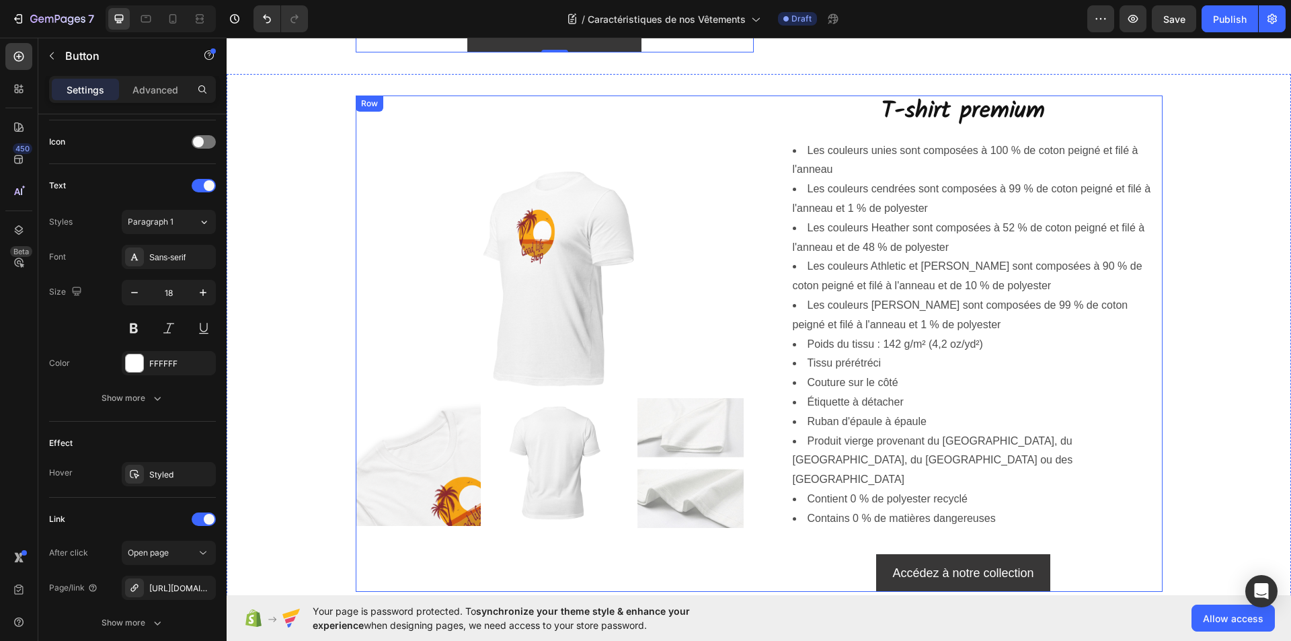
scroll to position [1076, 0]
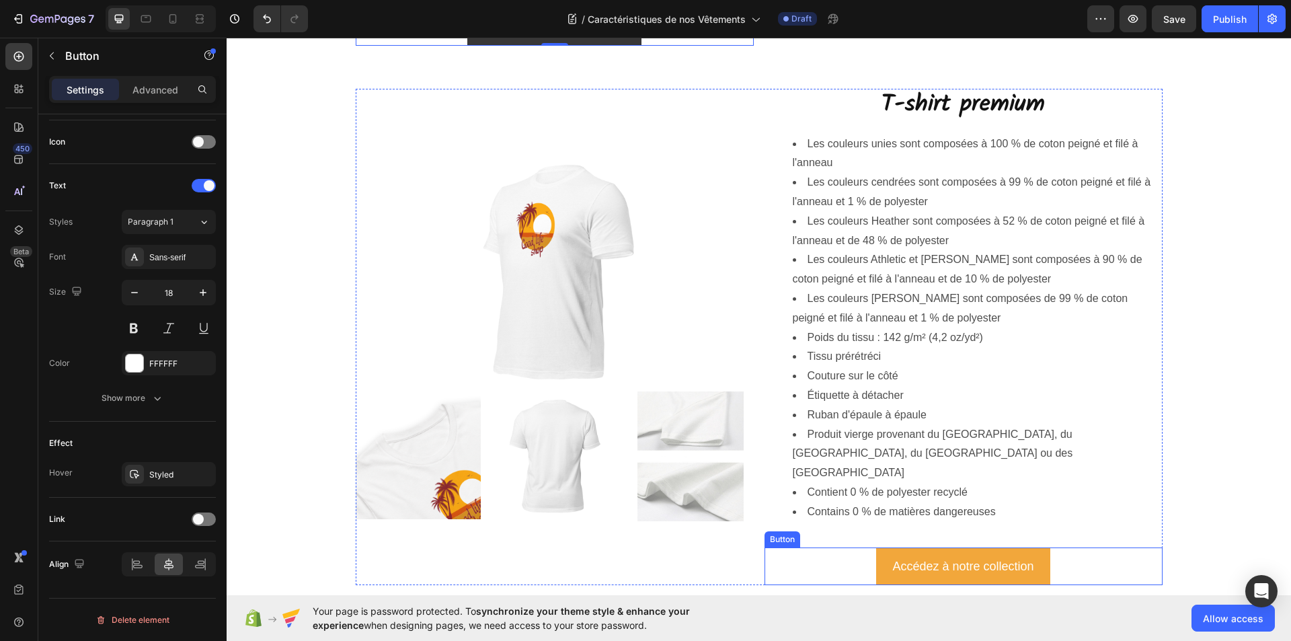
click at [878, 547] on button "Accédez à notre collection" at bounding box center [963, 566] width 174 height 38
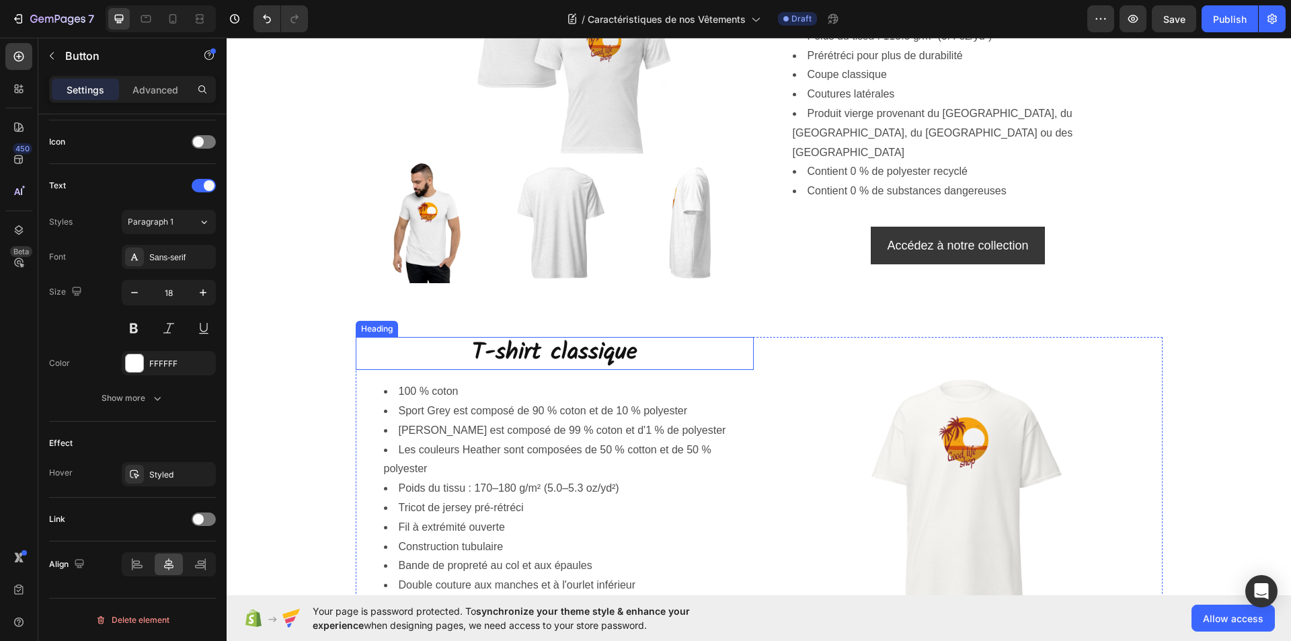
scroll to position [269, 0]
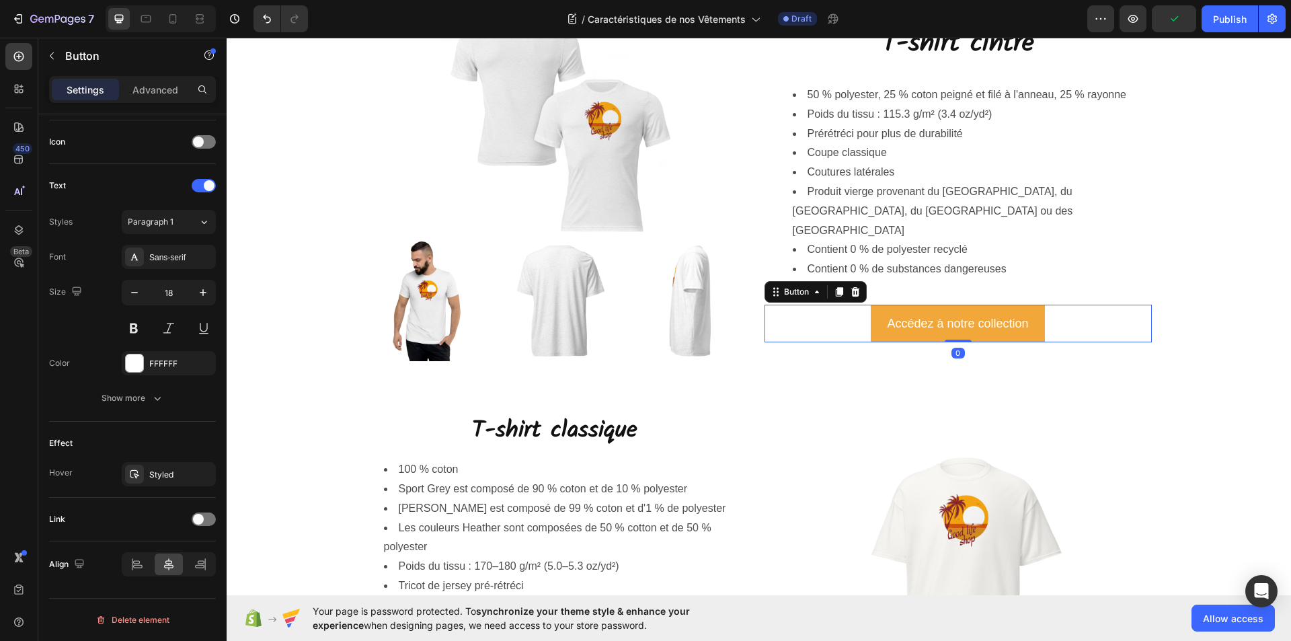
click at [874, 313] on button "Accédez à notre collection" at bounding box center [958, 324] width 174 height 38
click at [872, 317] on button "Accédez à notre collection" at bounding box center [958, 324] width 174 height 38
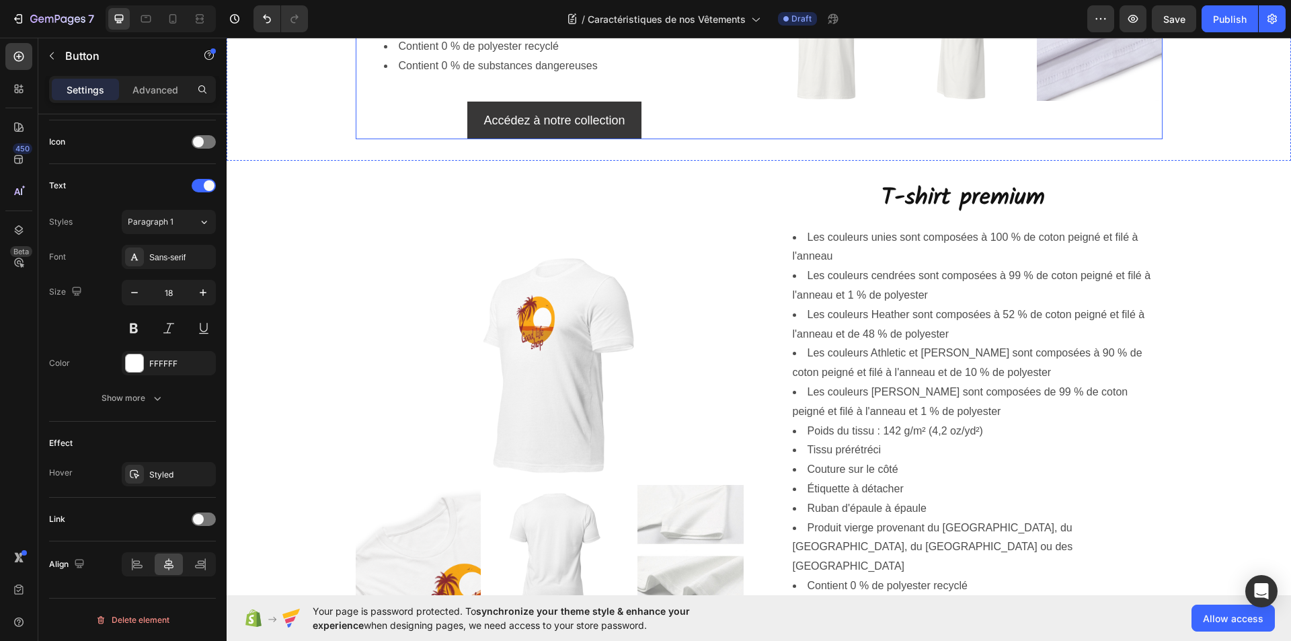
scroll to position [1076, 0]
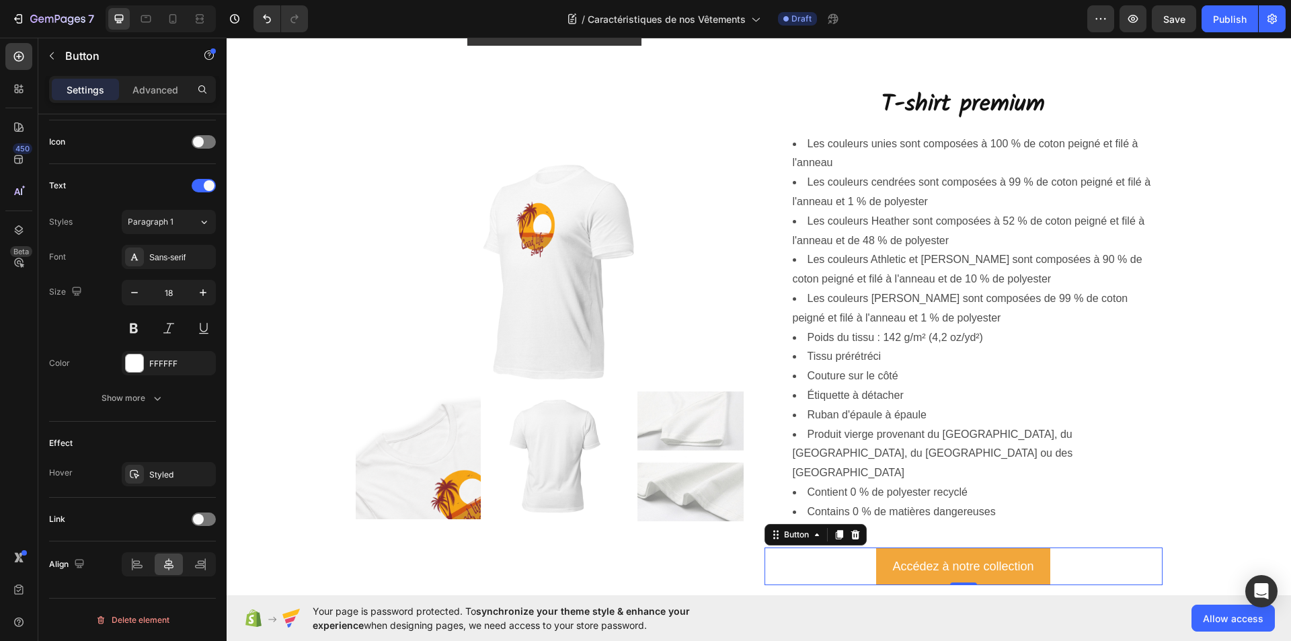
click at [880, 547] on button "Accédez à notre collection" at bounding box center [963, 566] width 174 height 38
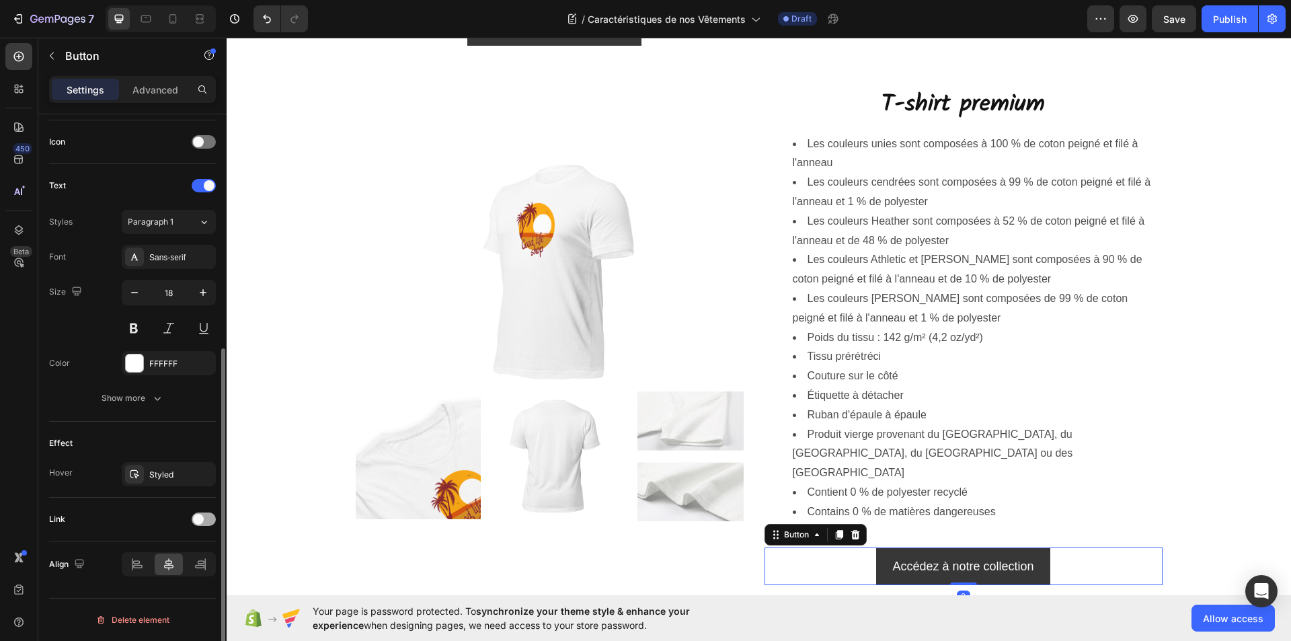
click at [212, 523] on div at bounding box center [204, 518] width 24 height 13
click at [165, 584] on div "Add..." at bounding box center [180, 588] width 63 height 12
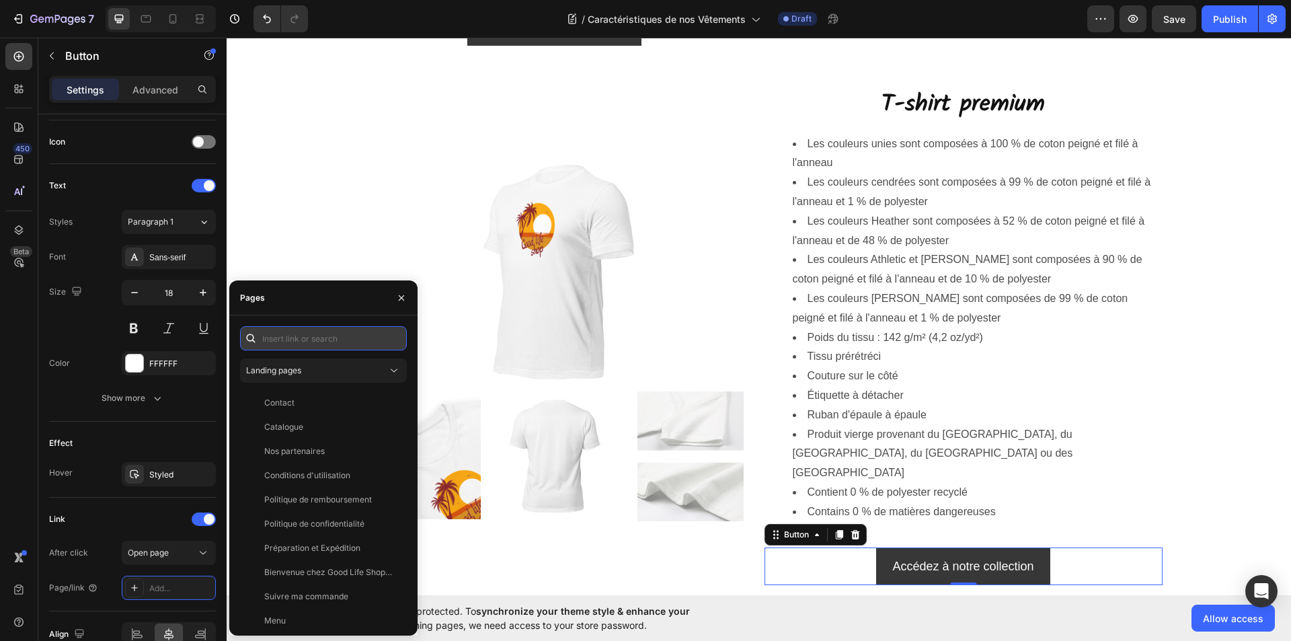
paste input "https://goodlifeshopstore.com/collections/t-shirt-premium"
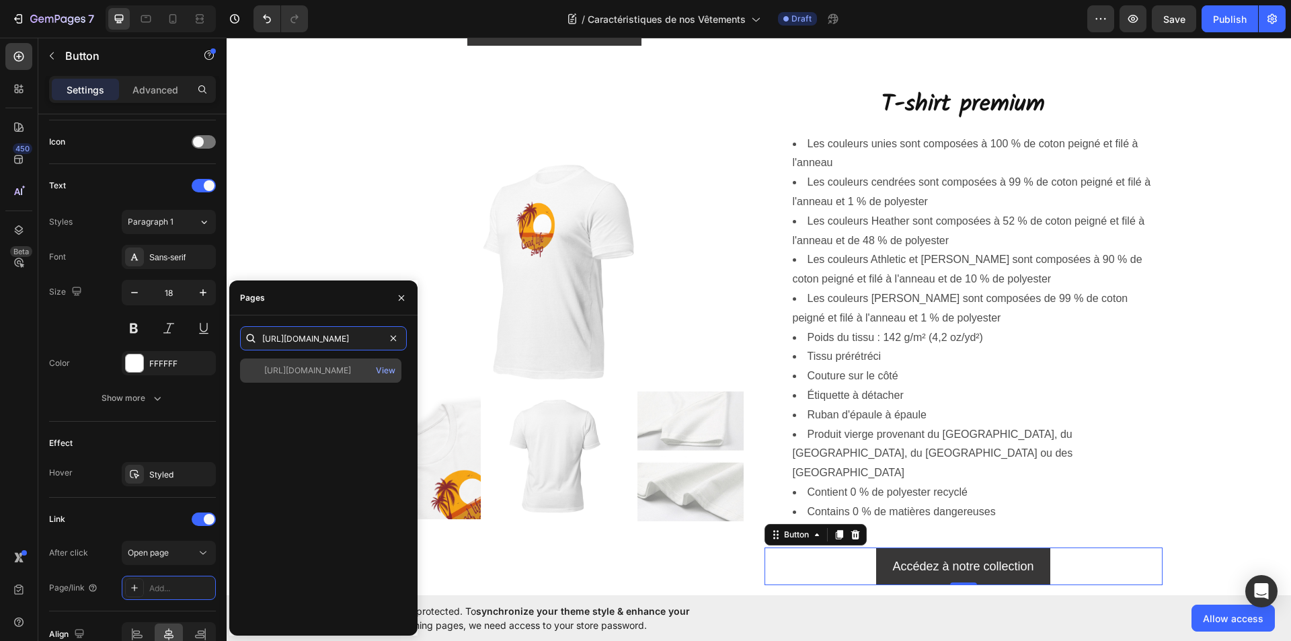
type input "https://goodlifeshopstore.com/collections/t-shirt-premium"
click at [334, 372] on div "https://goodlifeshopstore.com/collections/t-shirt-premium" at bounding box center [307, 371] width 87 height 12
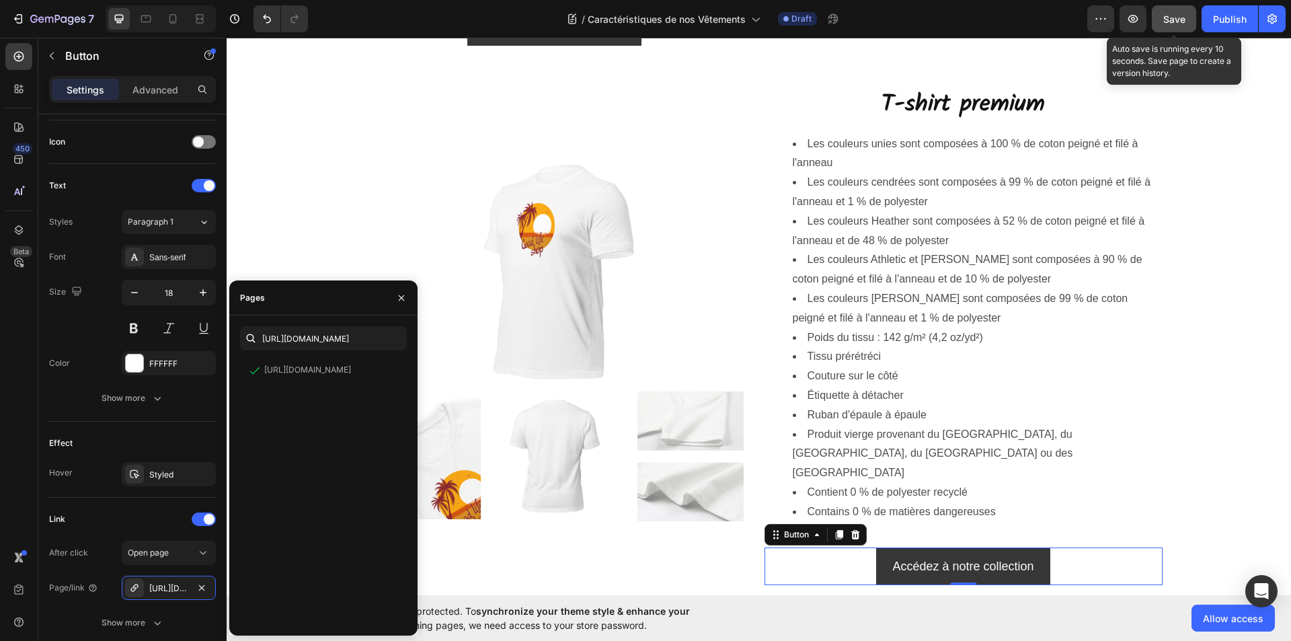
click at [1172, 16] on span "Save" at bounding box center [1174, 18] width 22 height 11
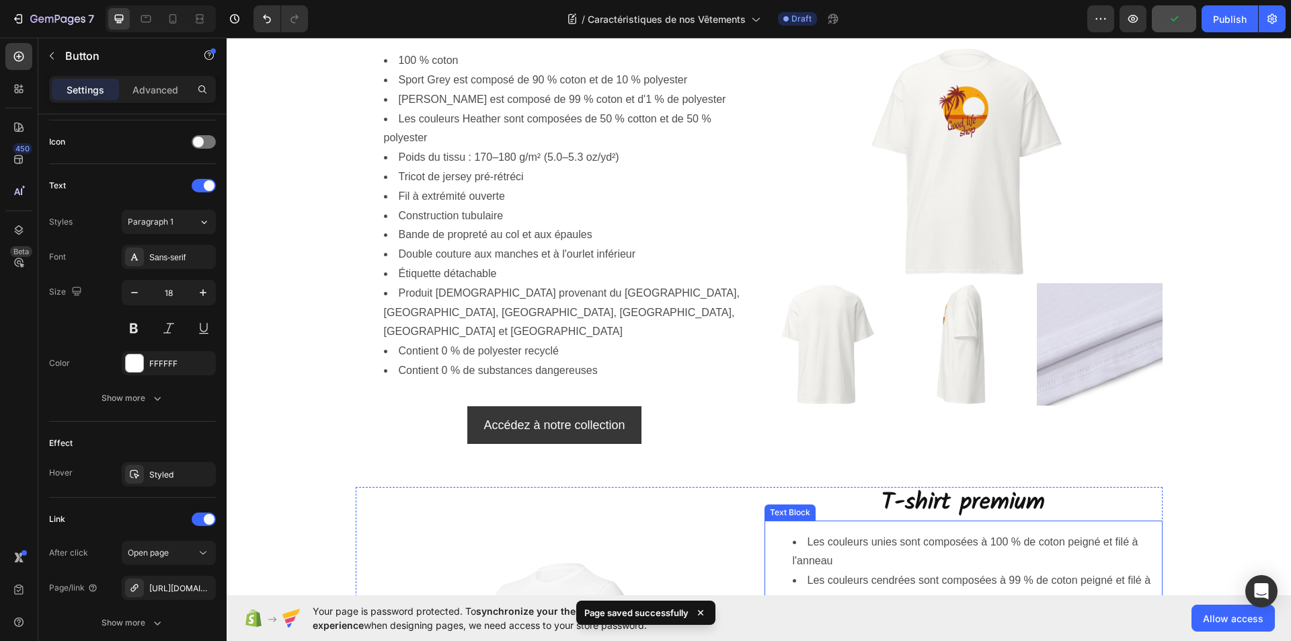
scroll to position [673, 0]
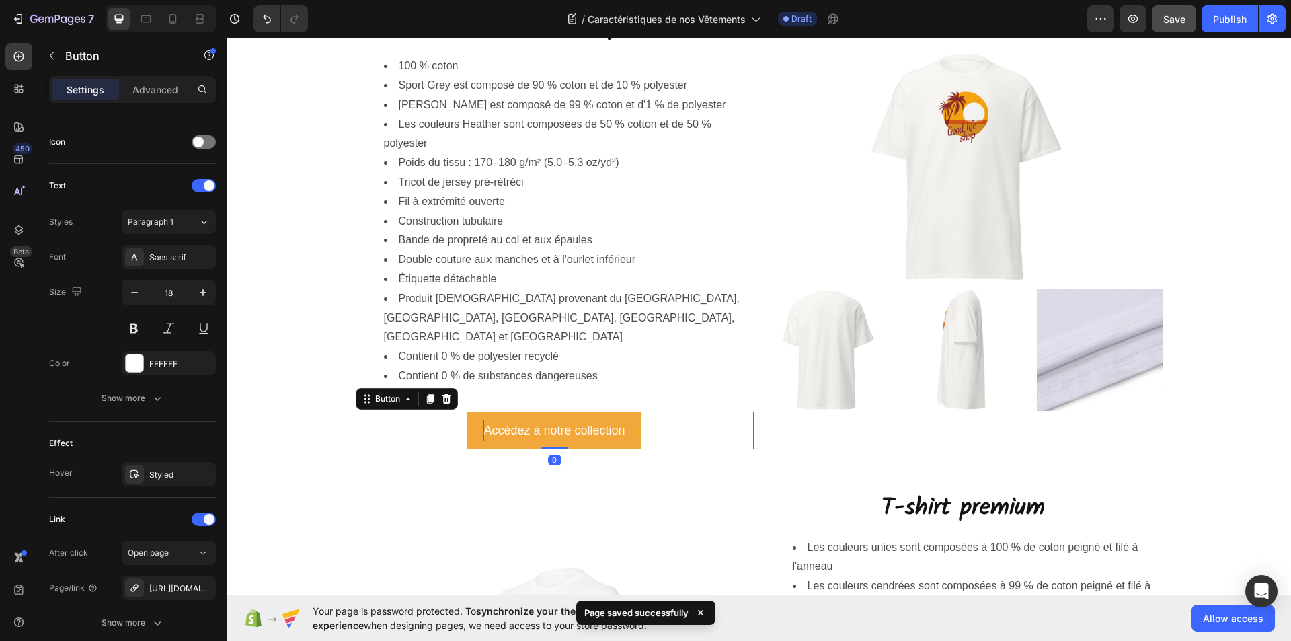
click at [615, 420] on p "Accédez à notre collection" at bounding box center [554, 431] width 141 height 22
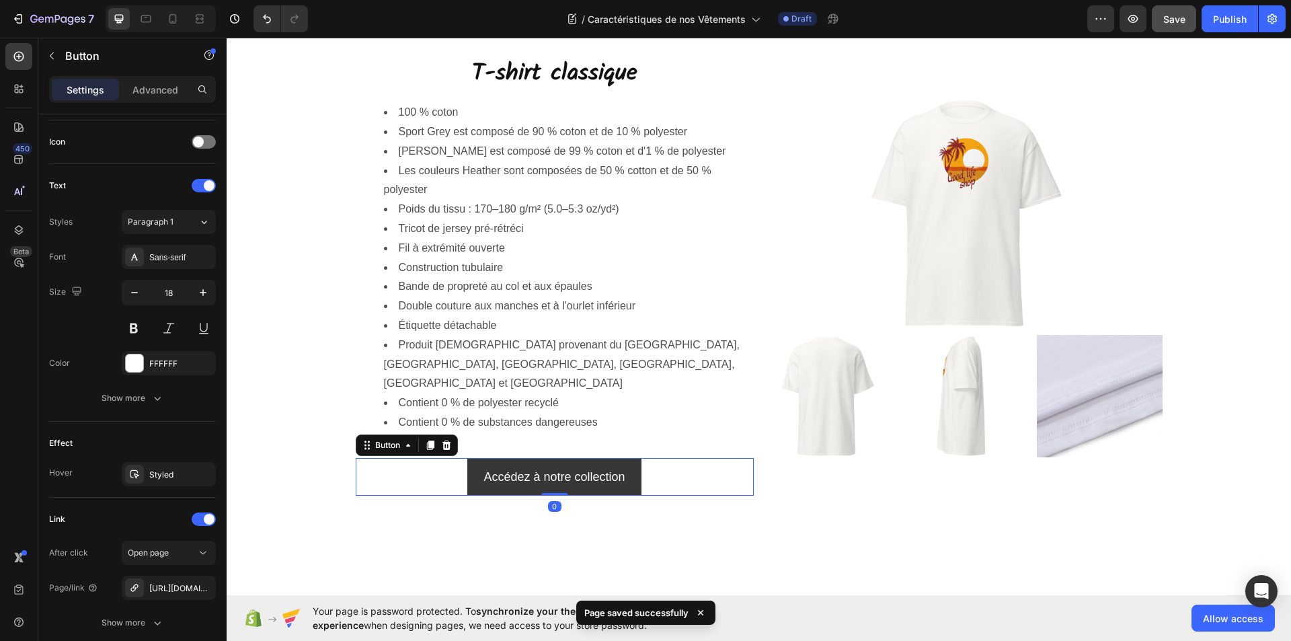
scroll to position [202, 0]
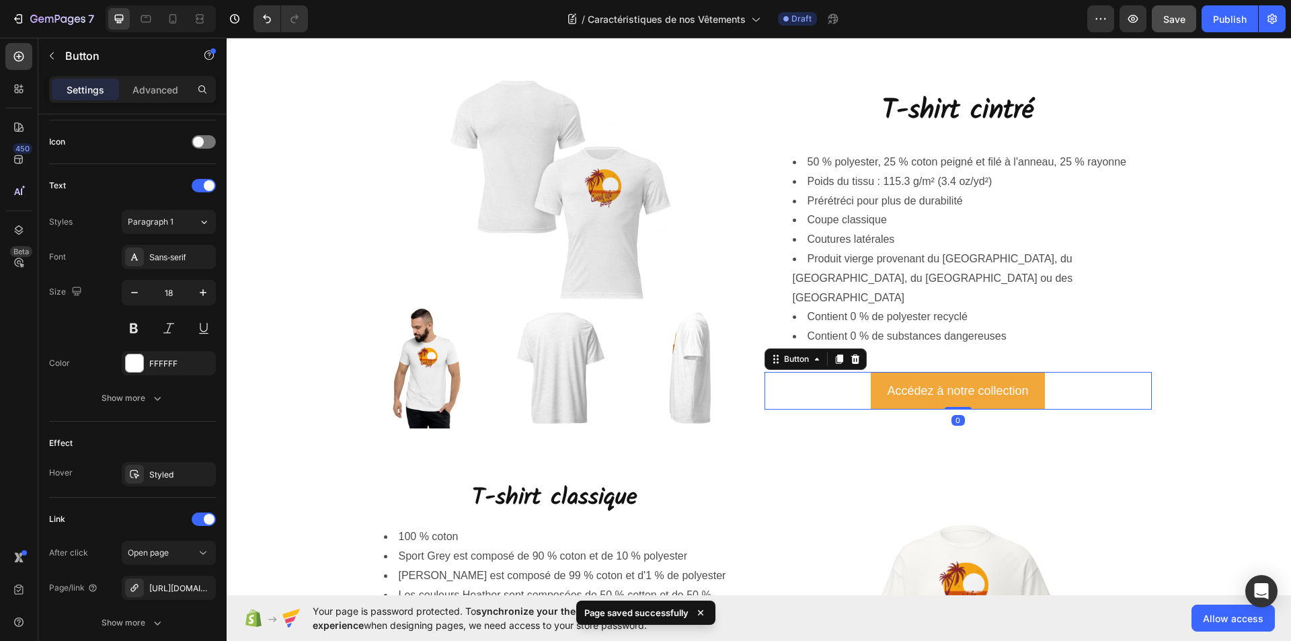
click at [875, 388] on button "Accédez à notre collection" at bounding box center [958, 391] width 174 height 38
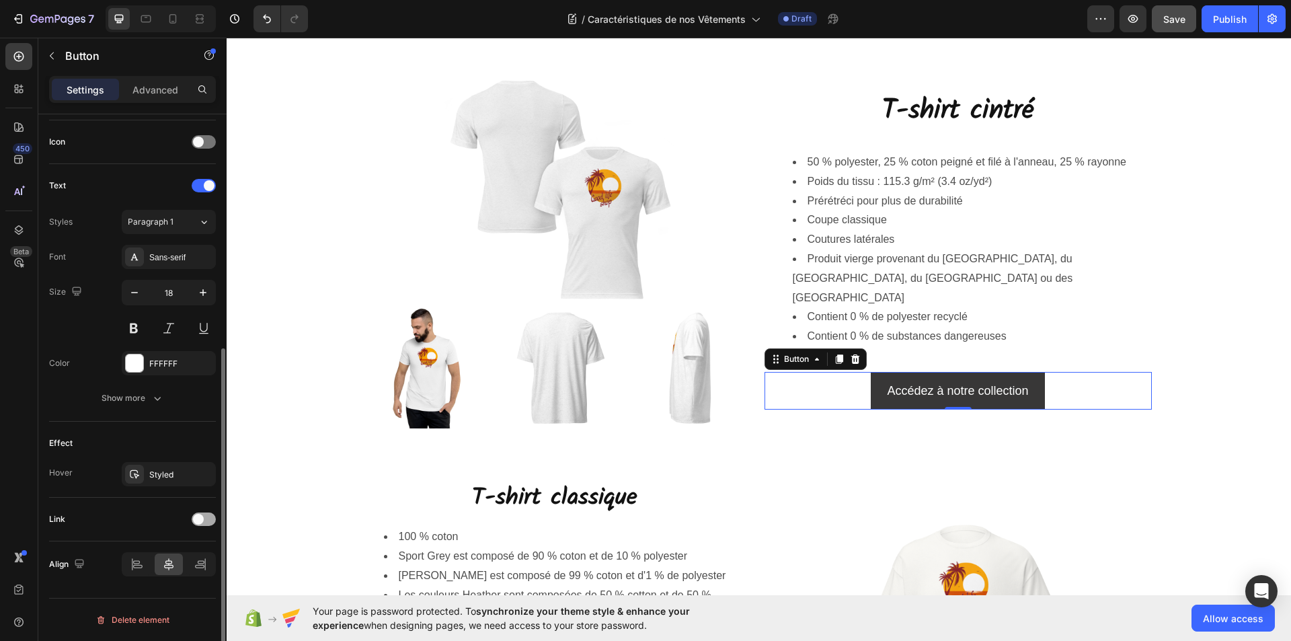
click at [206, 519] on div at bounding box center [204, 518] width 24 height 13
click at [163, 588] on div "Add..." at bounding box center [180, 588] width 63 height 12
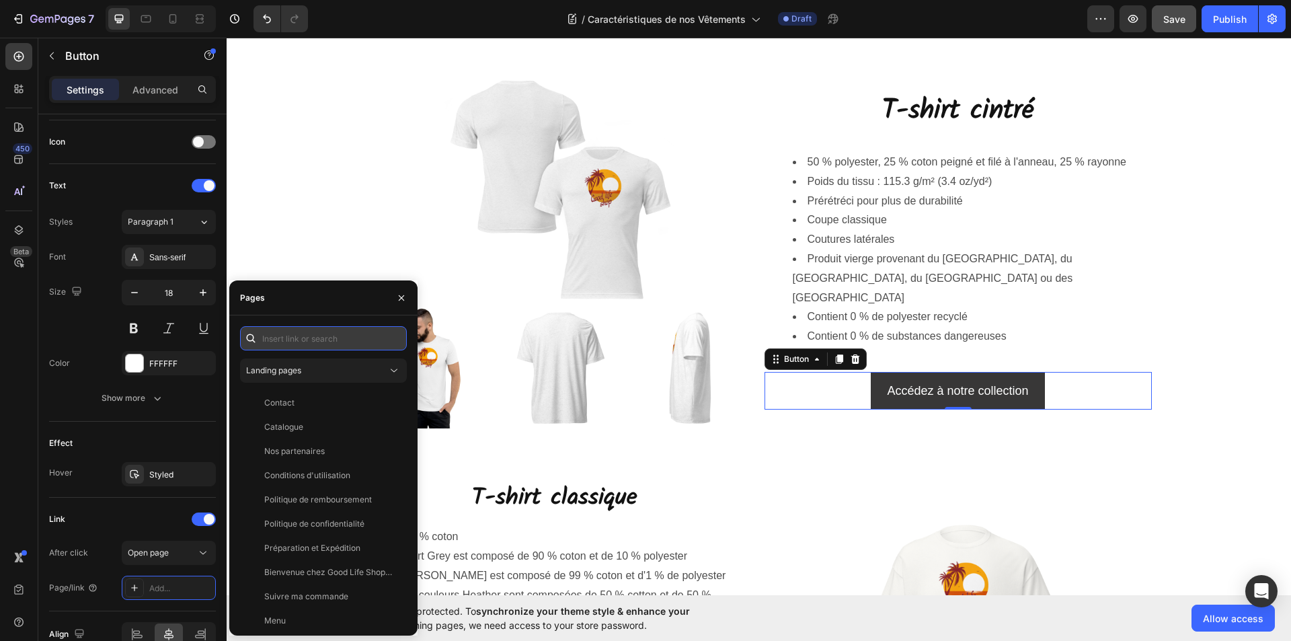
paste input "https://goodlifeshopstore.com/collections/t-shirt-cintre"
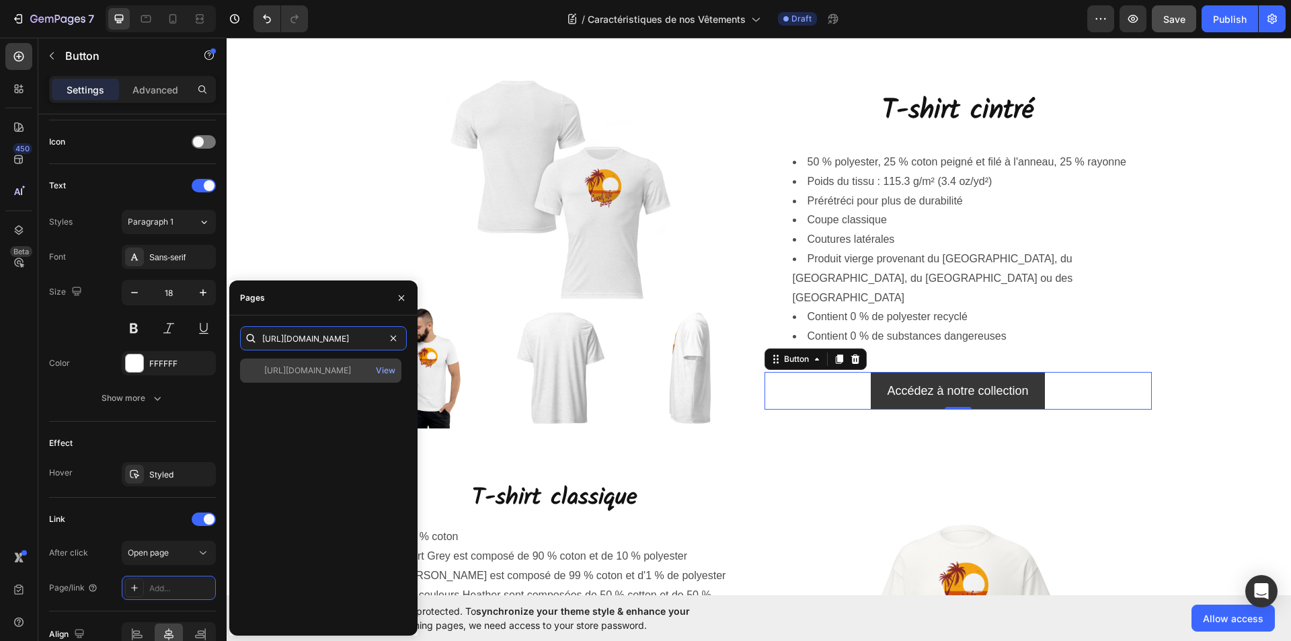
type input "https://goodlifeshopstore.com/collections/t-shirt-cintre"
click at [326, 374] on div "https://goodlifeshopstore.com/collections/t-shirt-cintre" at bounding box center [307, 371] width 87 height 12
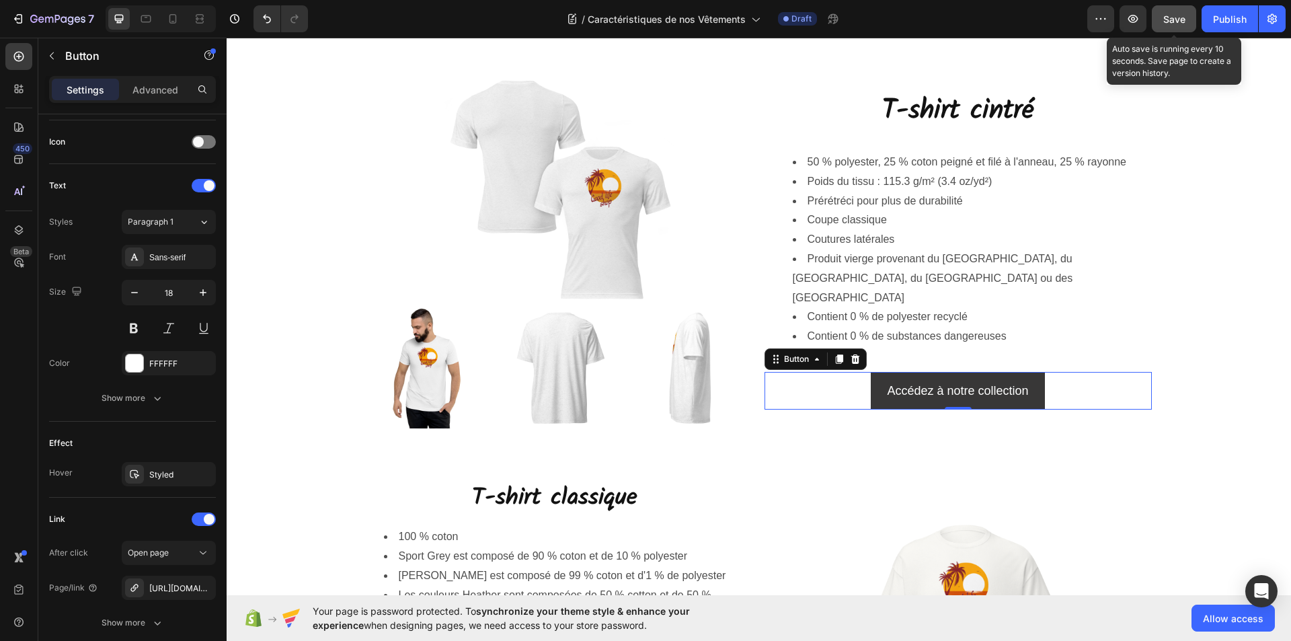
click at [1172, 22] on span "Save" at bounding box center [1174, 18] width 22 height 11
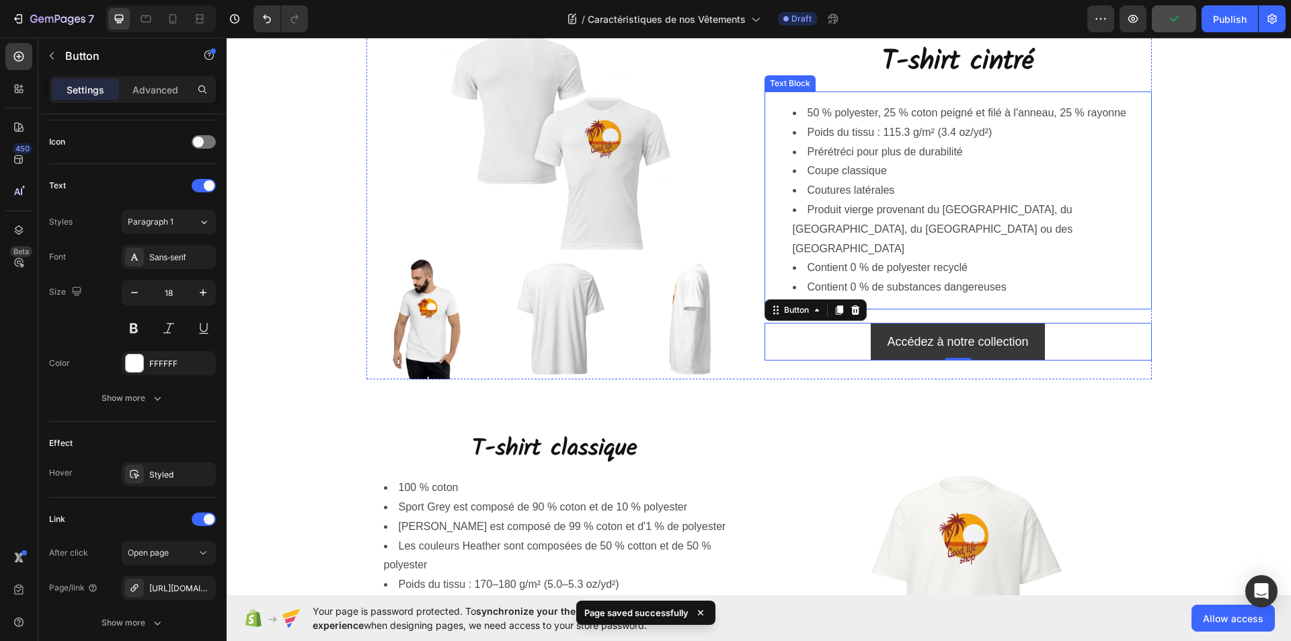
scroll to position [336, 0]
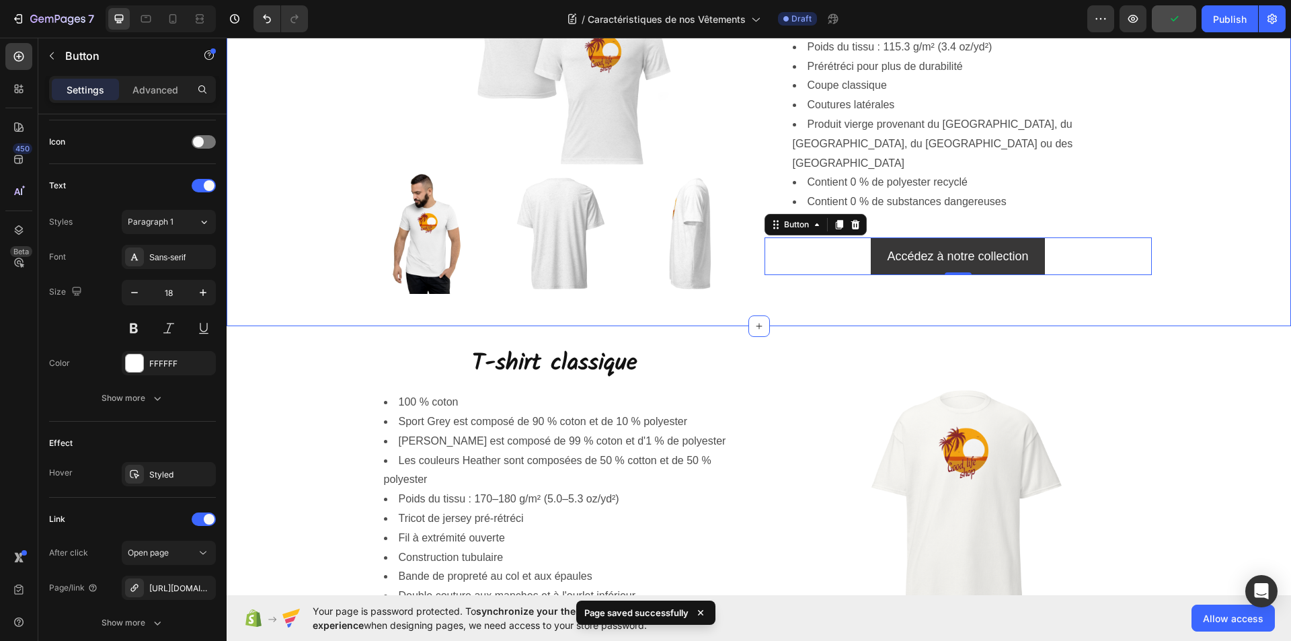
click at [1217, 282] on div "Image Image Image Image Row T-shirt cintré Heading 50 % polyester, 25 % coton p…" at bounding box center [759, 117] width 1065 height 376
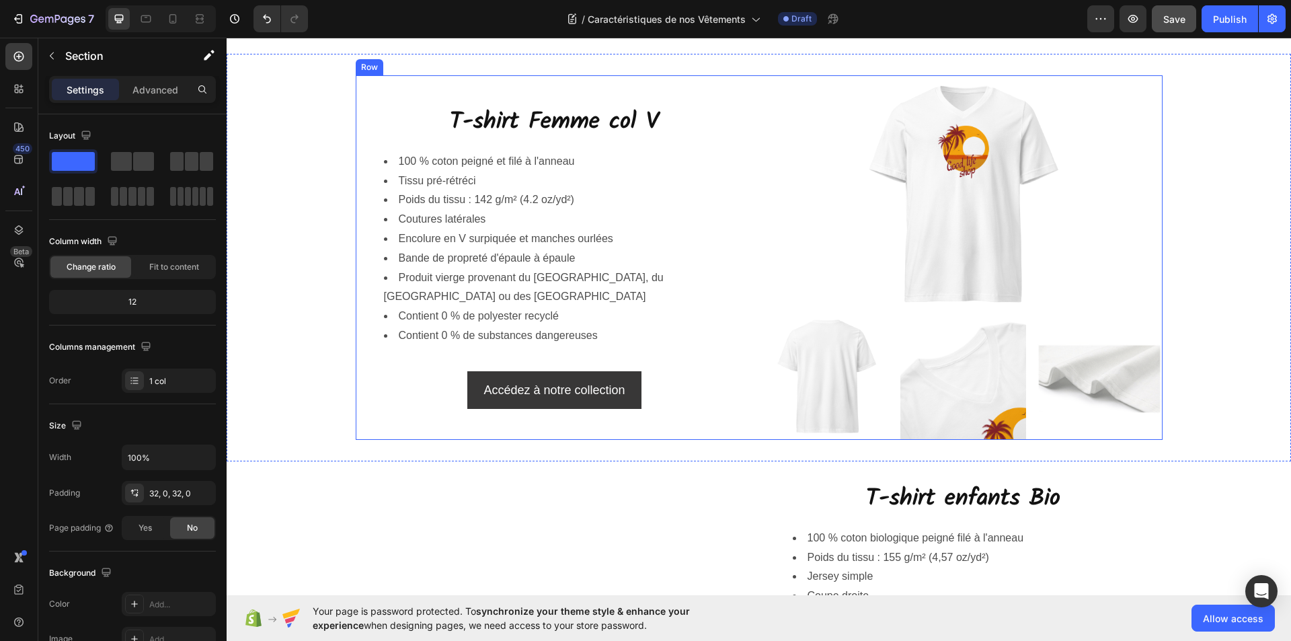
scroll to position [1614, 0]
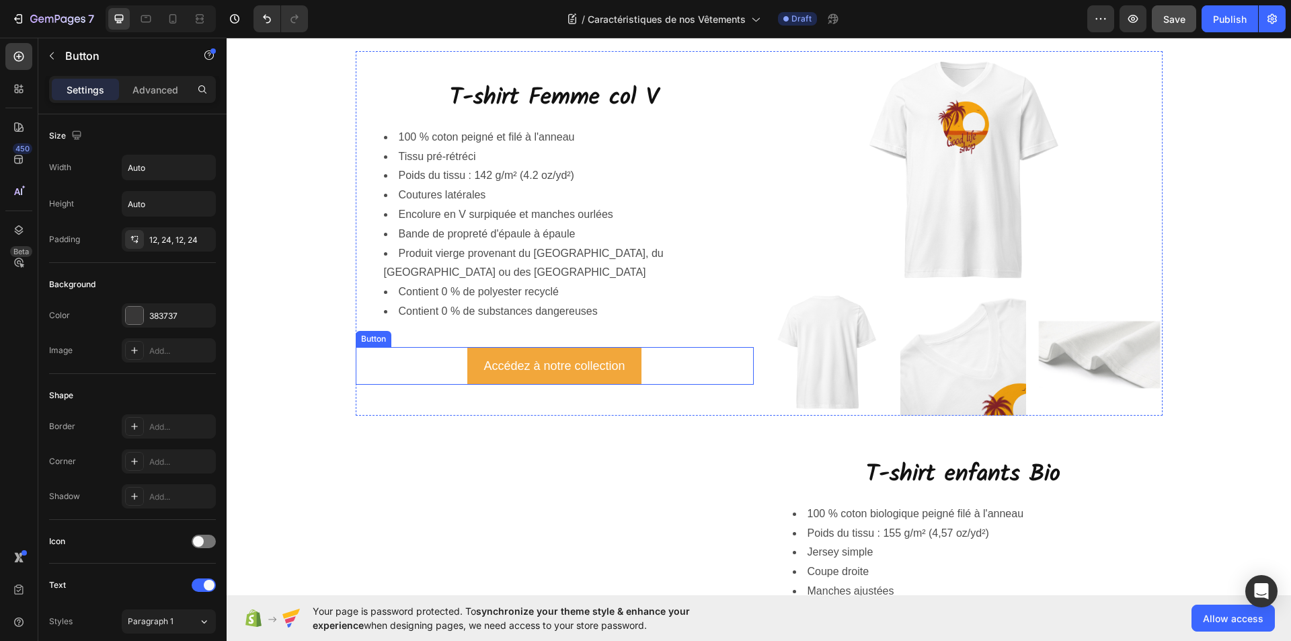
click at [474, 363] on button "Accédez à notre collection" at bounding box center [554, 366] width 174 height 38
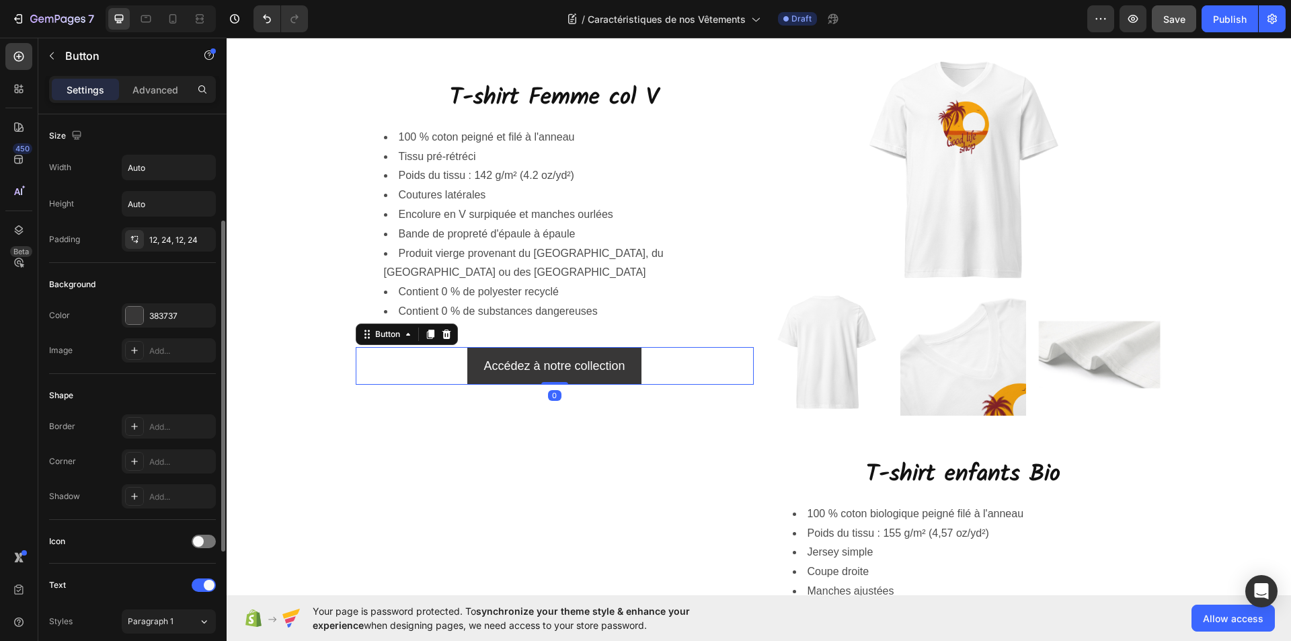
scroll to position [399, 0]
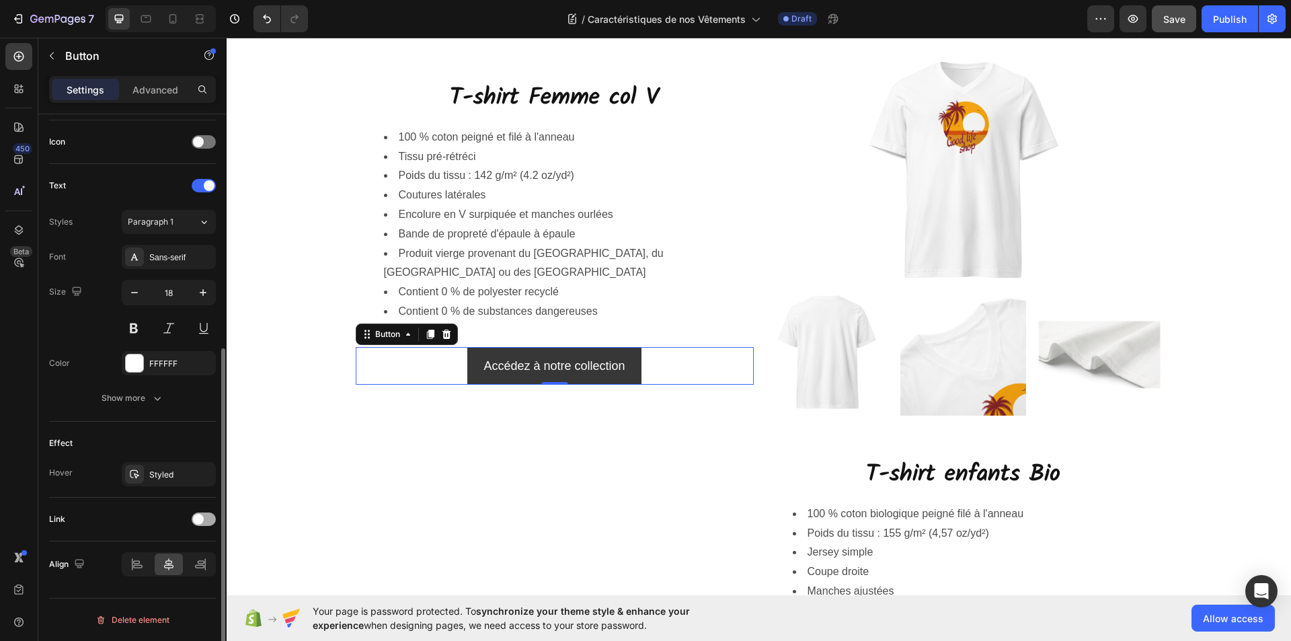
click at [211, 517] on div at bounding box center [204, 518] width 24 height 13
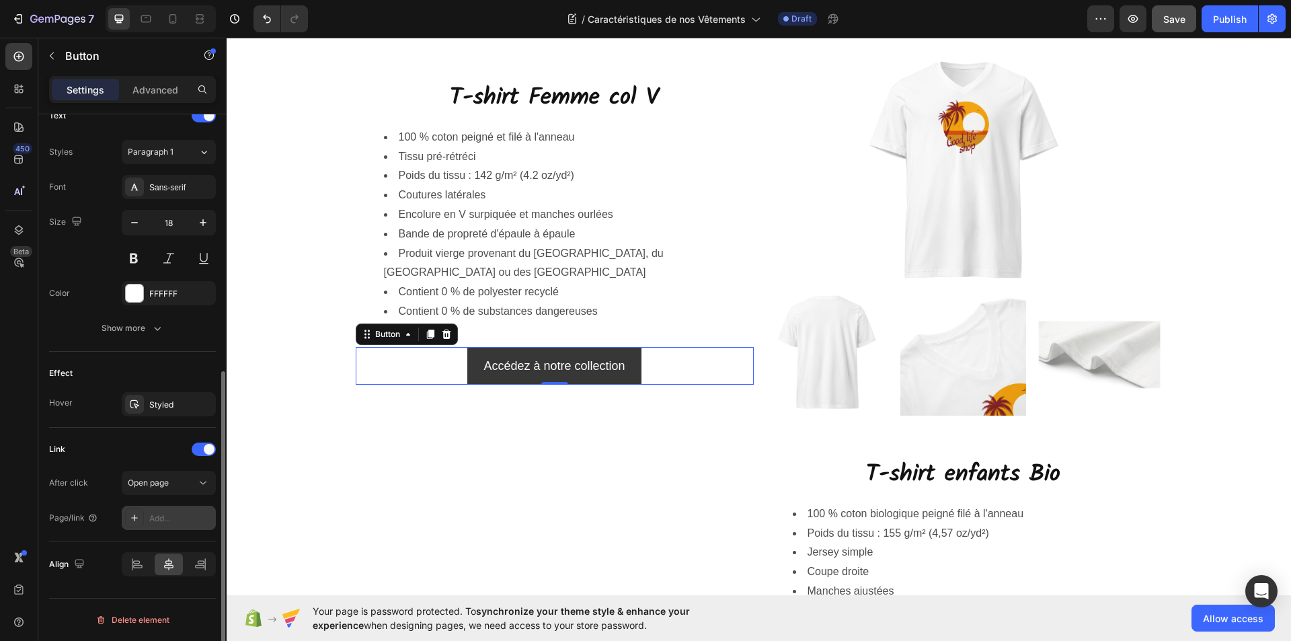
click at [169, 523] on div "Add..." at bounding box center [180, 518] width 63 height 12
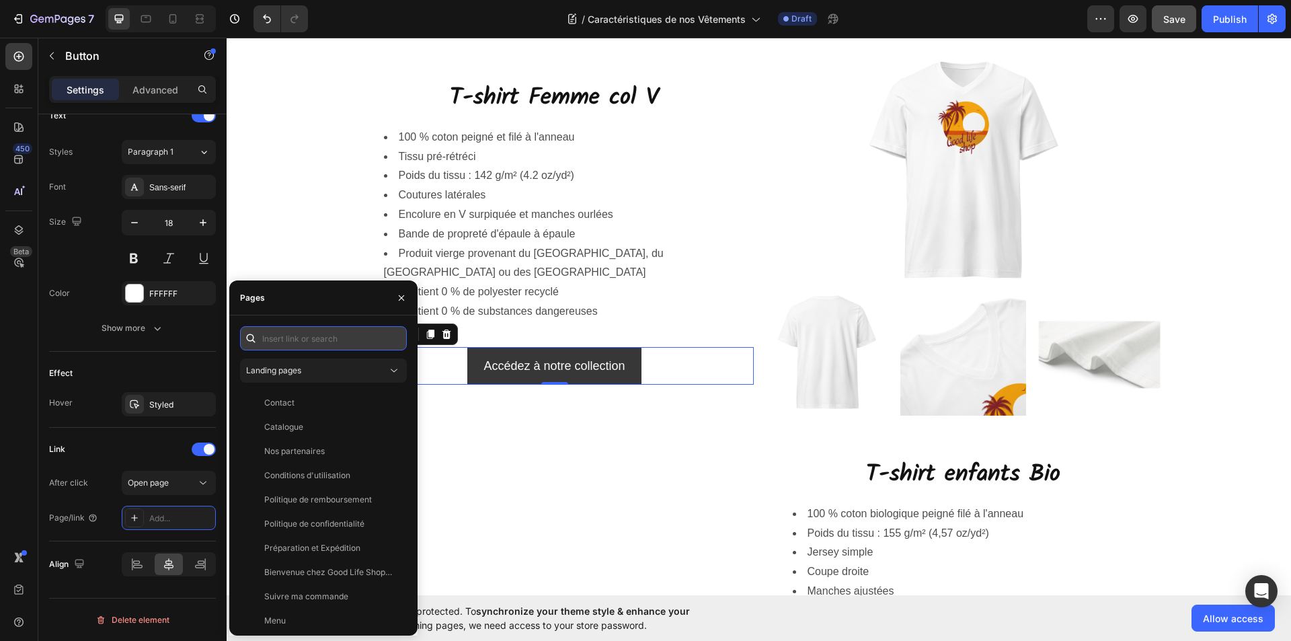
paste input "https://goodlifeshopstore.com/collections/t-shirt-col-v"
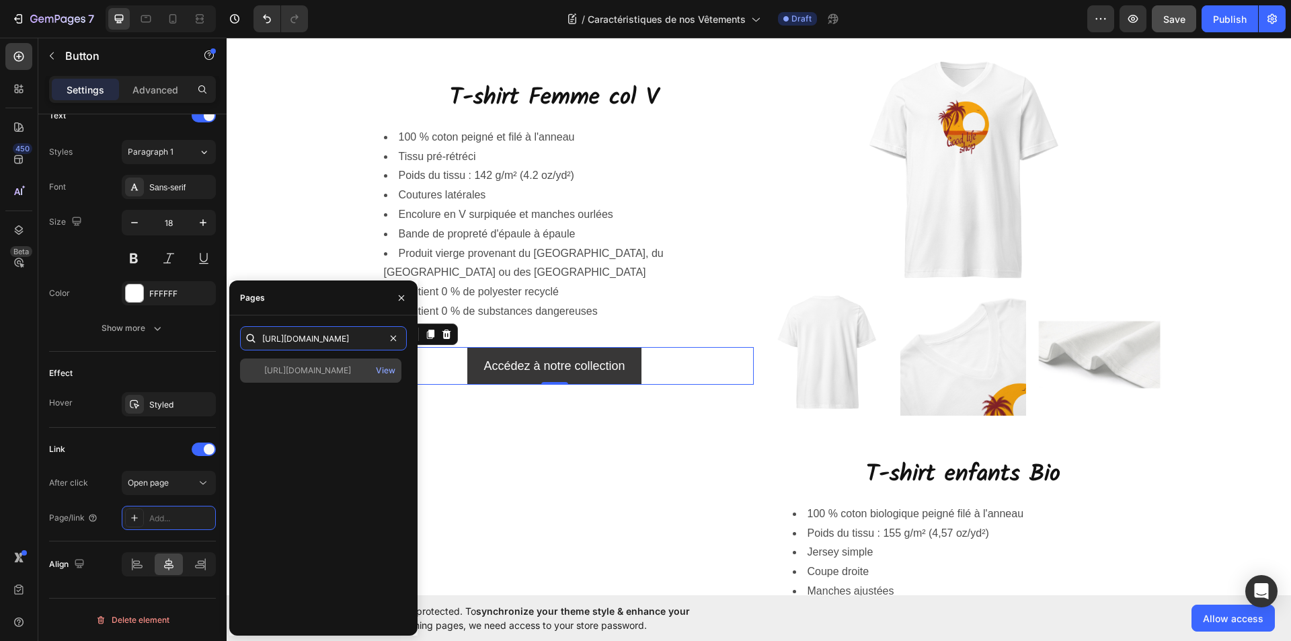
type input "https://goodlifeshopstore.com/collections/t-shirt-col-v"
click at [330, 366] on div "https://goodlifeshopstore.com/collections/t-shirt-col-v" at bounding box center [307, 371] width 87 height 12
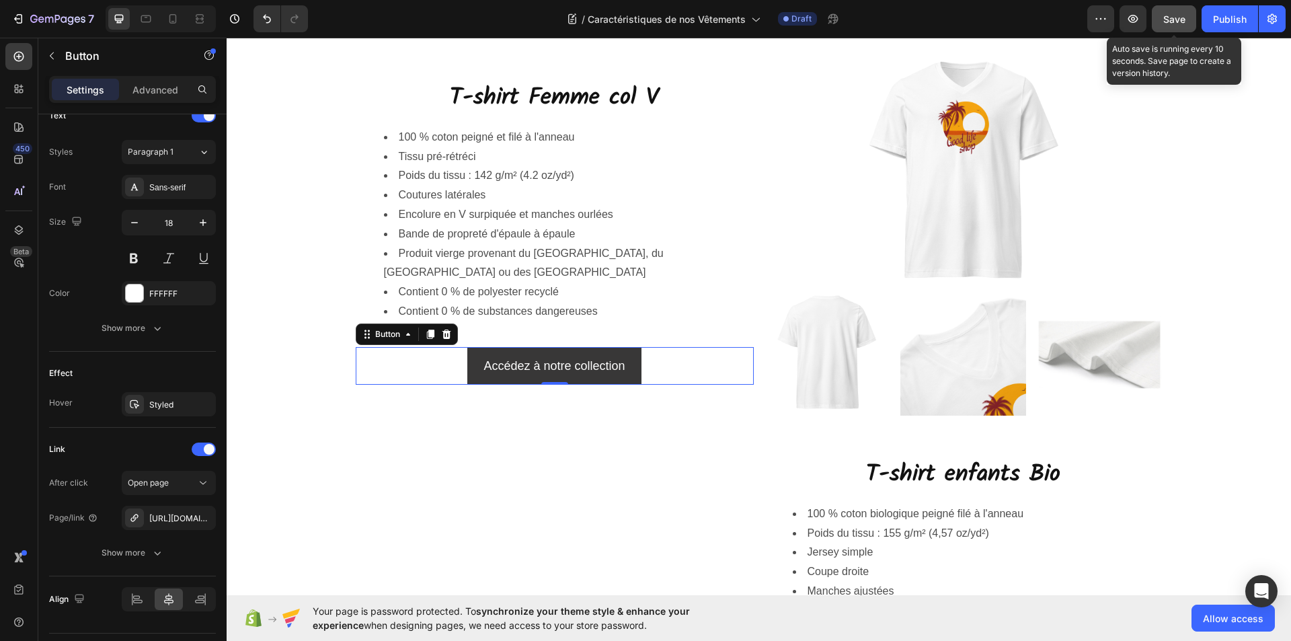
click at [1175, 21] on span "Save" at bounding box center [1174, 18] width 22 height 11
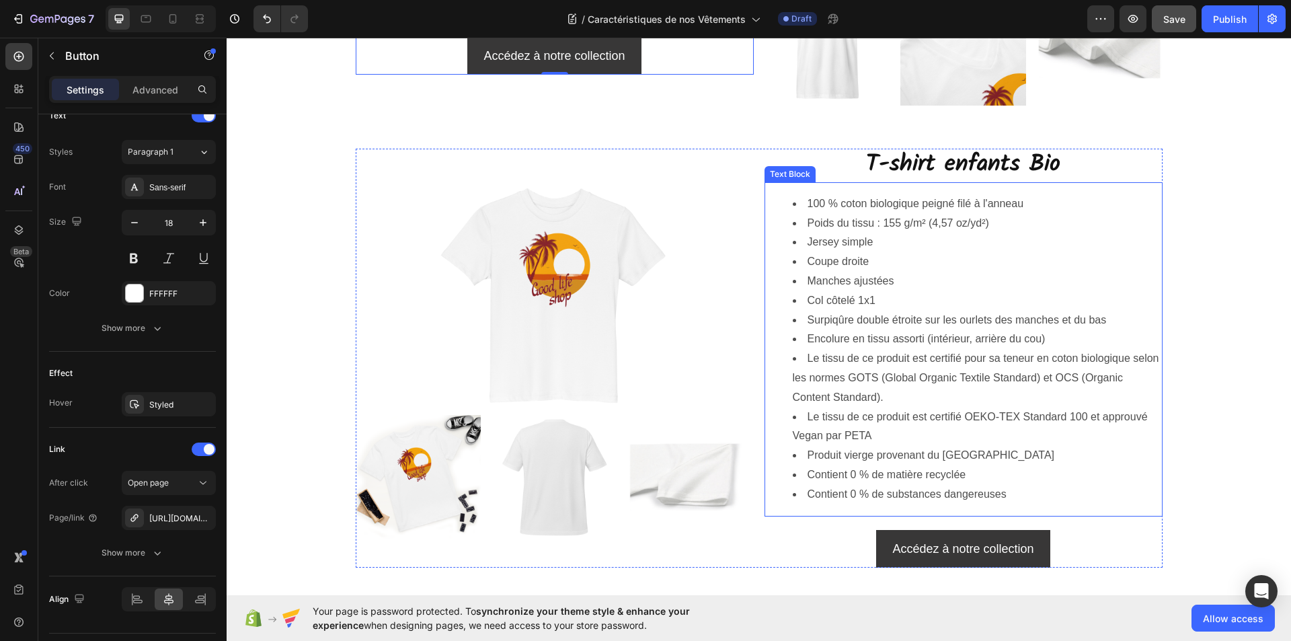
scroll to position [2018, 0]
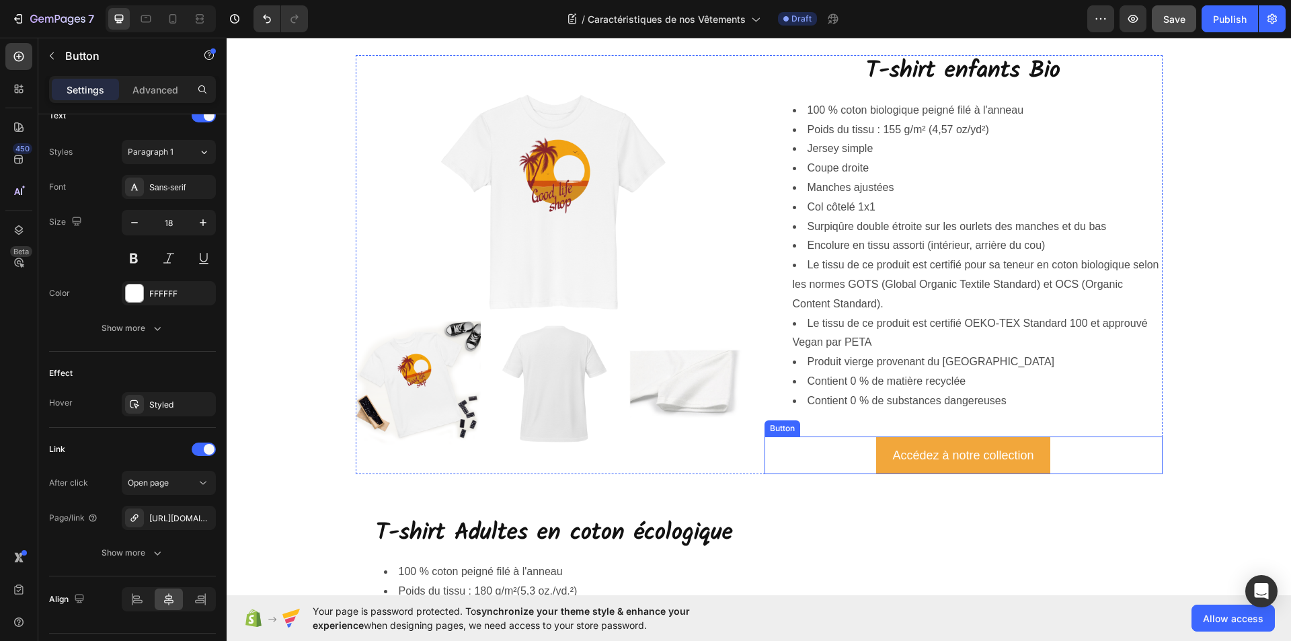
click at [879, 461] on button "Accédez à notre collection" at bounding box center [963, 455] width 174 height 38
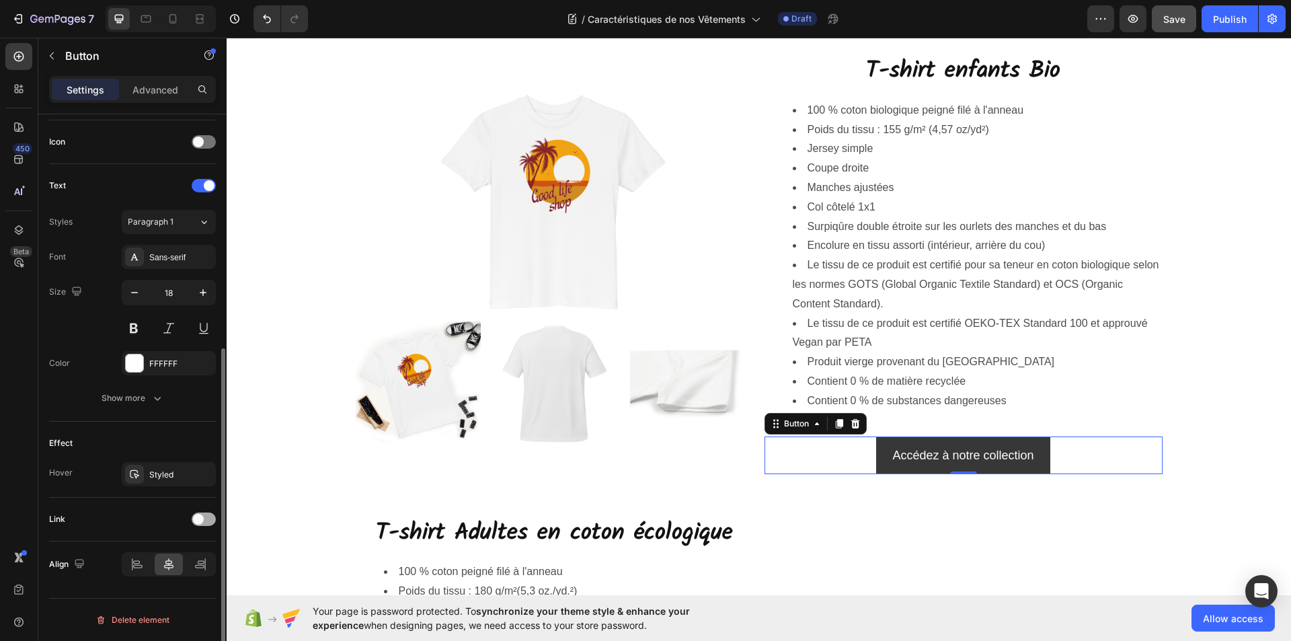
click at [207, 523] on div at bounding box center [204, 518] width 24 height 13
drag, startPoint x: 162, startPoint y: 590, endPoint x: 170, endPoint y: 588, distance: 8.2
click at [163, 590] on div "Add..." at bounding box center [180, 588] width 63 height 12
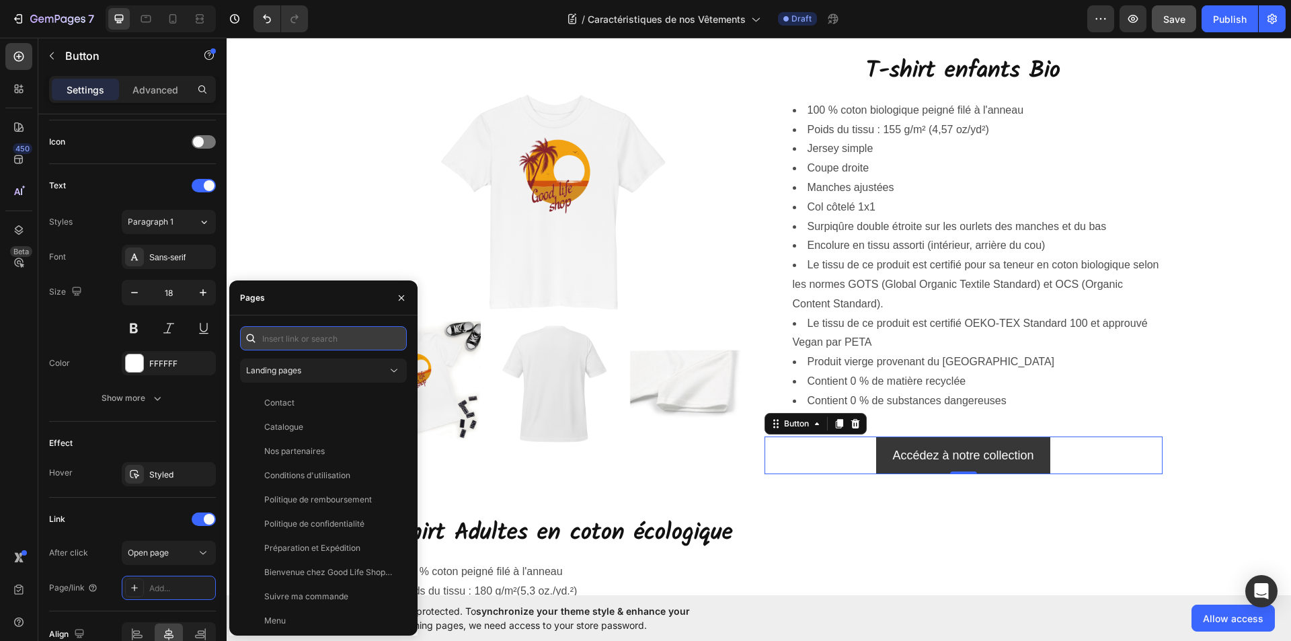
paste input "https://goodlifeshopstore.com/collections/t-shirt-bio-enfants-1"
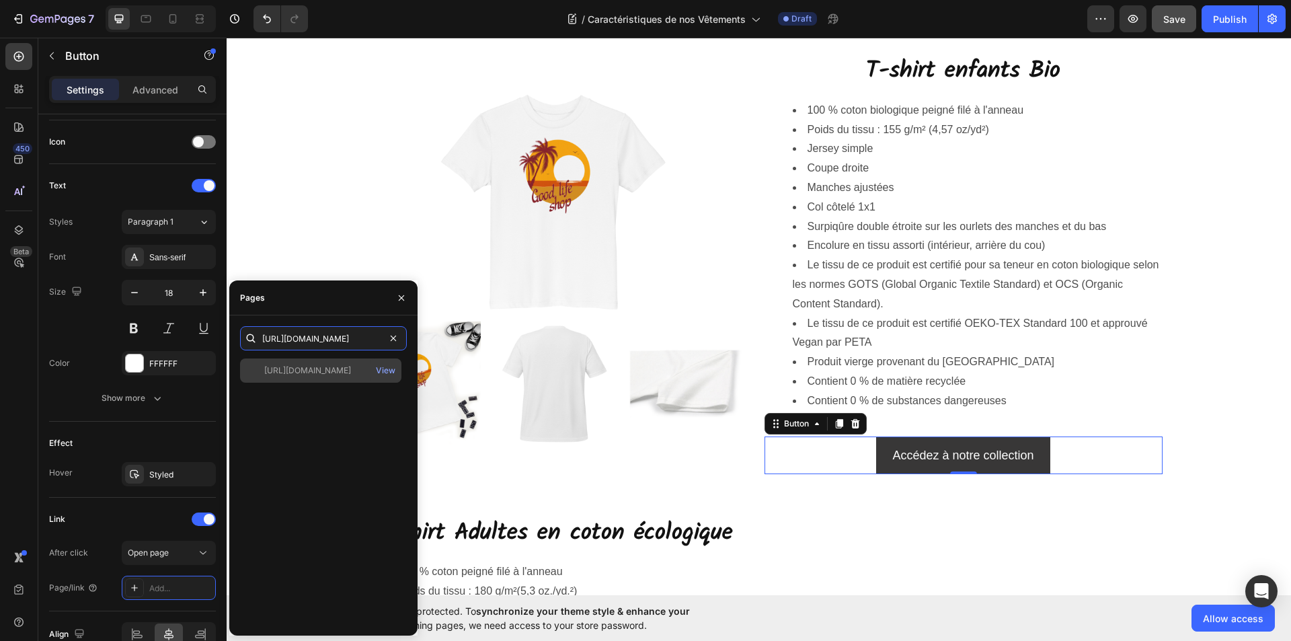
type input "https://goodlifeshopstore.com/collections/t-shirt-bio-enfants-1"
click at [319, 374] on div "https://goodlifeshopstore.com/collections/t-shirt-bio-enfants-1" at bounding box center [307, 371] width 87 height 12
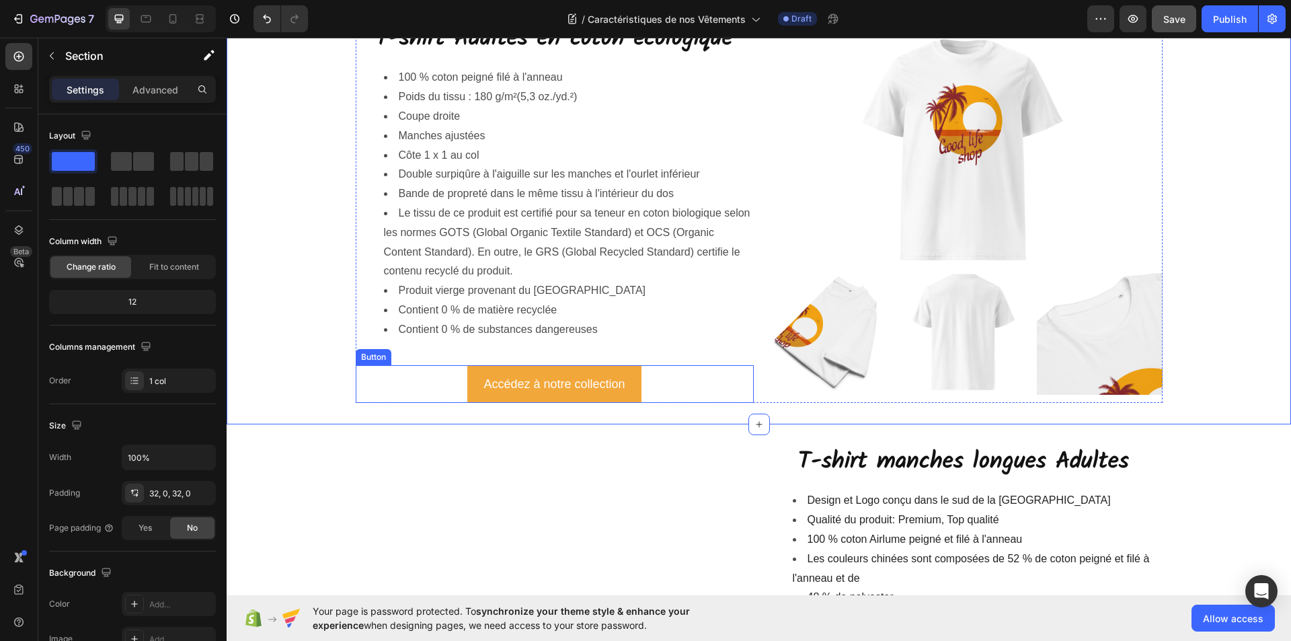
scroll to position [2488, 0]
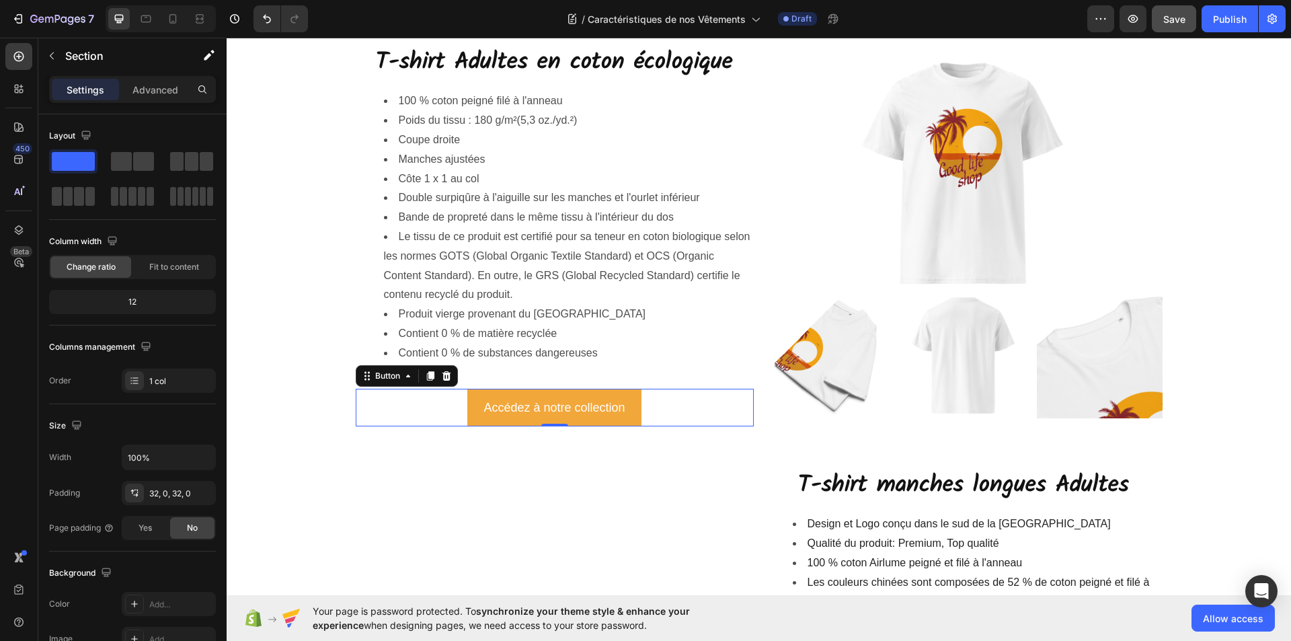
click at [475, 414] on button "Accédez à notre collection" at bounding box center [554, 408] width 174 height 38
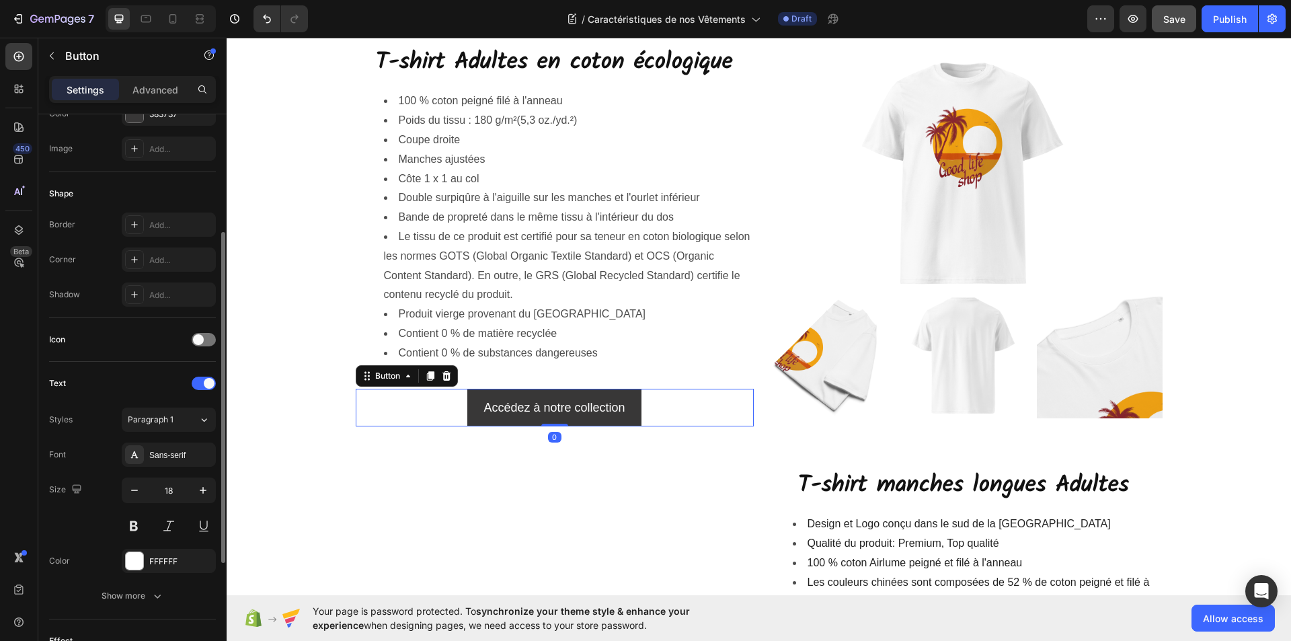
scroll to position [399, 0]
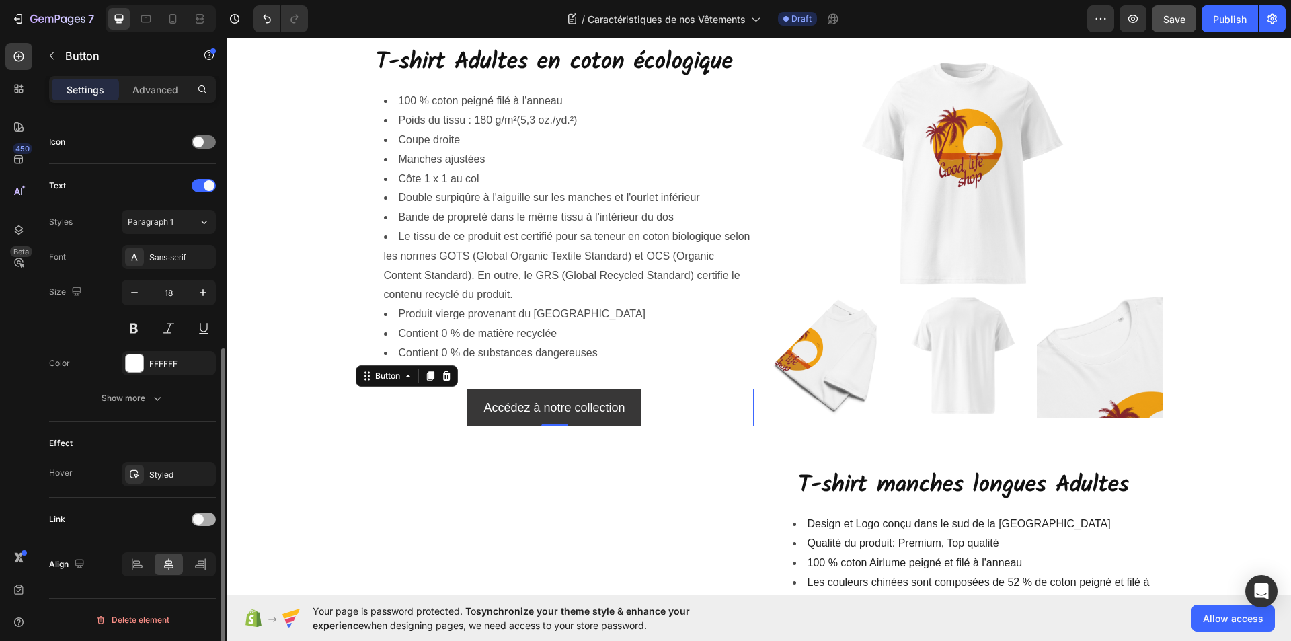
click at [206, 519] on div at bounding box center [204, 518] width 24 height 13
click at [167, 589] on div "Add..." at bounding box center [180, 588] width 63 height 12
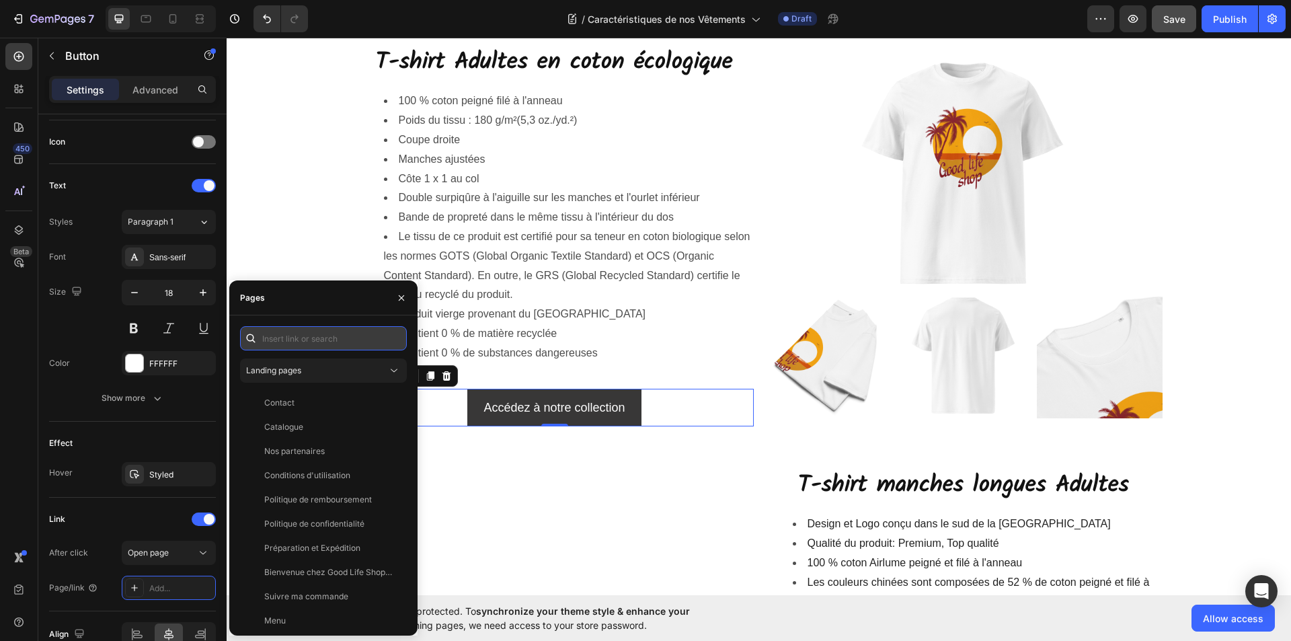
paste input "https://goodlifeshopstore.com/collections/t-shirt-bio-adultes"
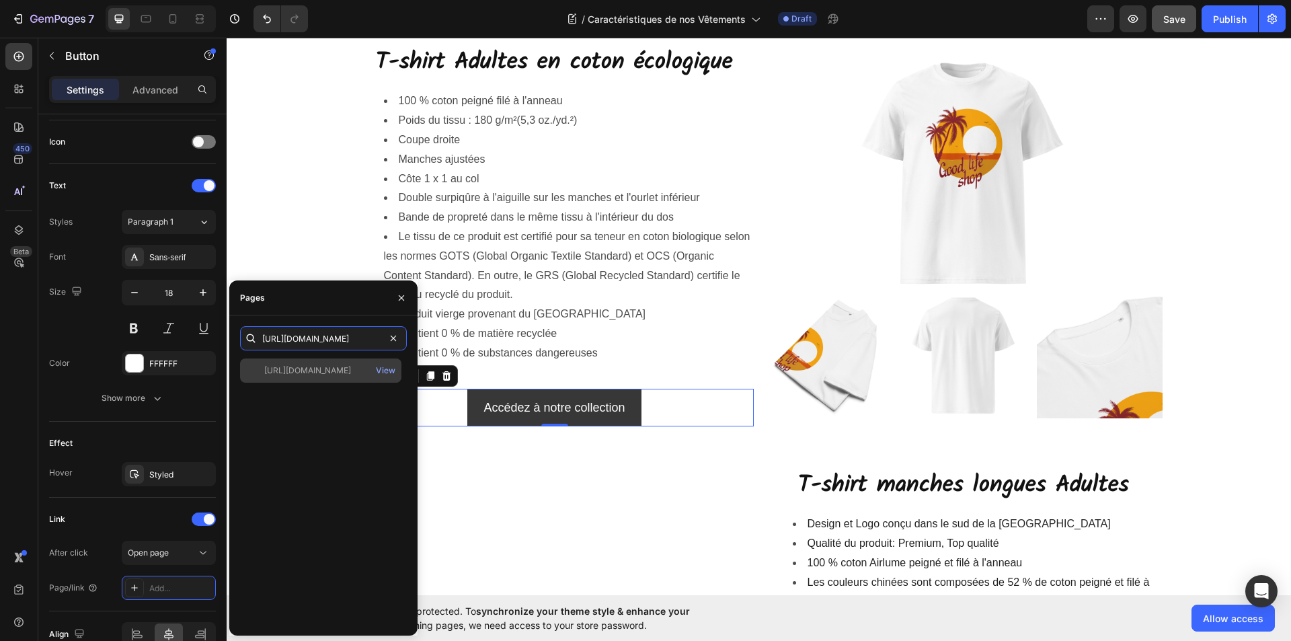
type input "https://goodlifeshopstore.com/collections/t-shirt-bio-adultes"
click at [322, 372] on div "https://goodlifeshopstore.com/collections/t-shirt-bio-adultes" at bounding box center [307, 371] width 87 height 12
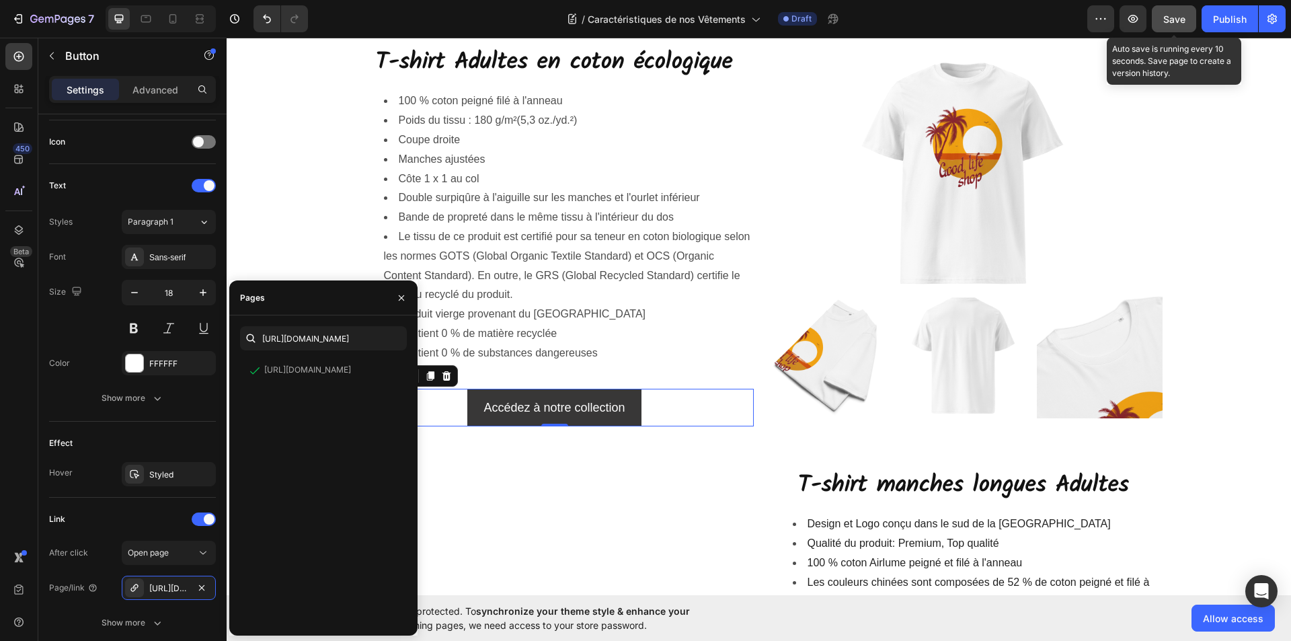
click at [1171, 22] on span "Save" at bounding box center [1174, 18] width 22 height 11
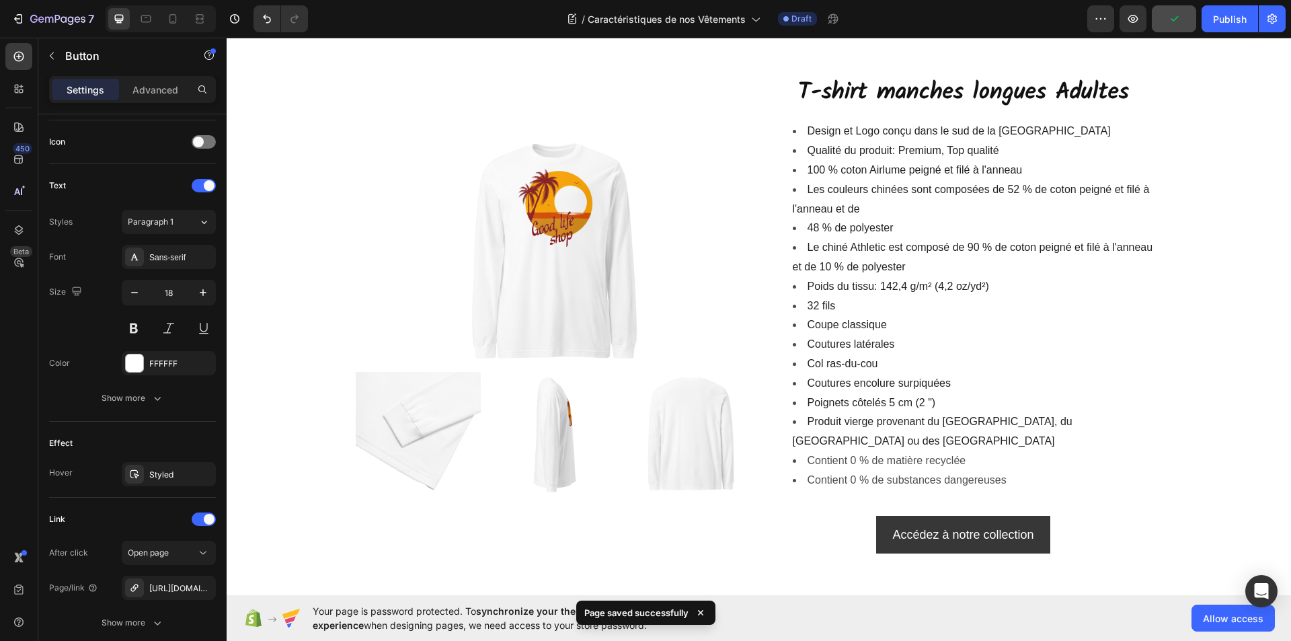
scroll to position [2892, 0]
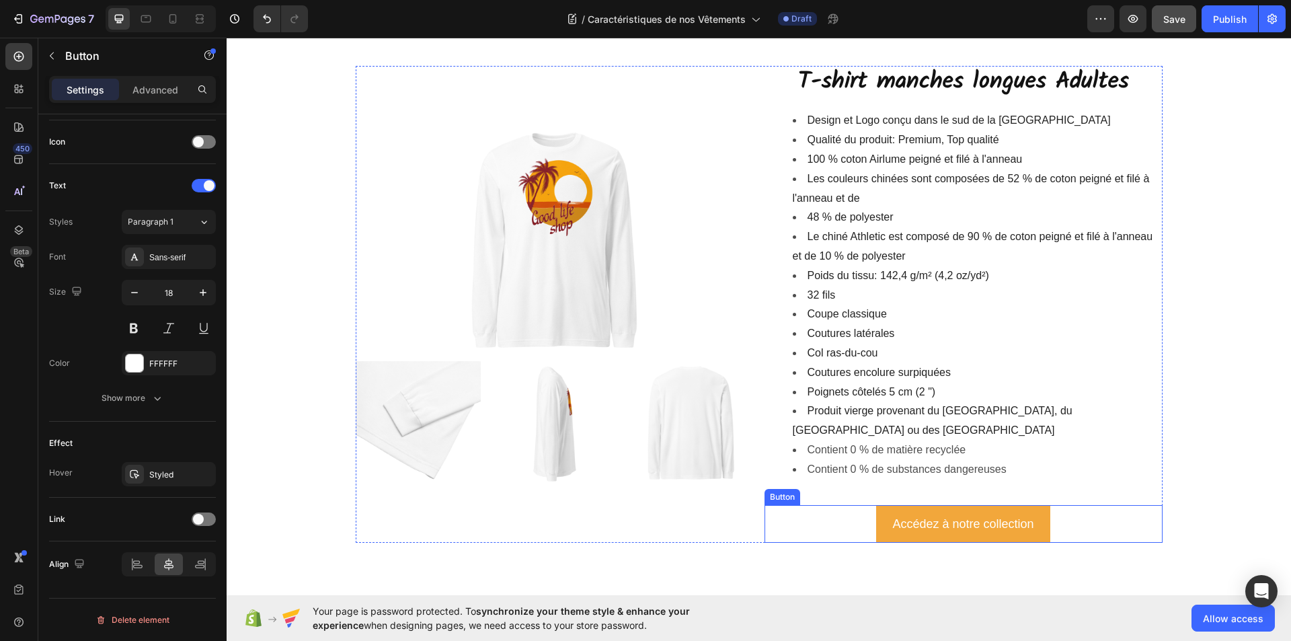
click at [878, 505] on button "Accédez à notre collection" at bounding box center [963, 524] width 174 height 38
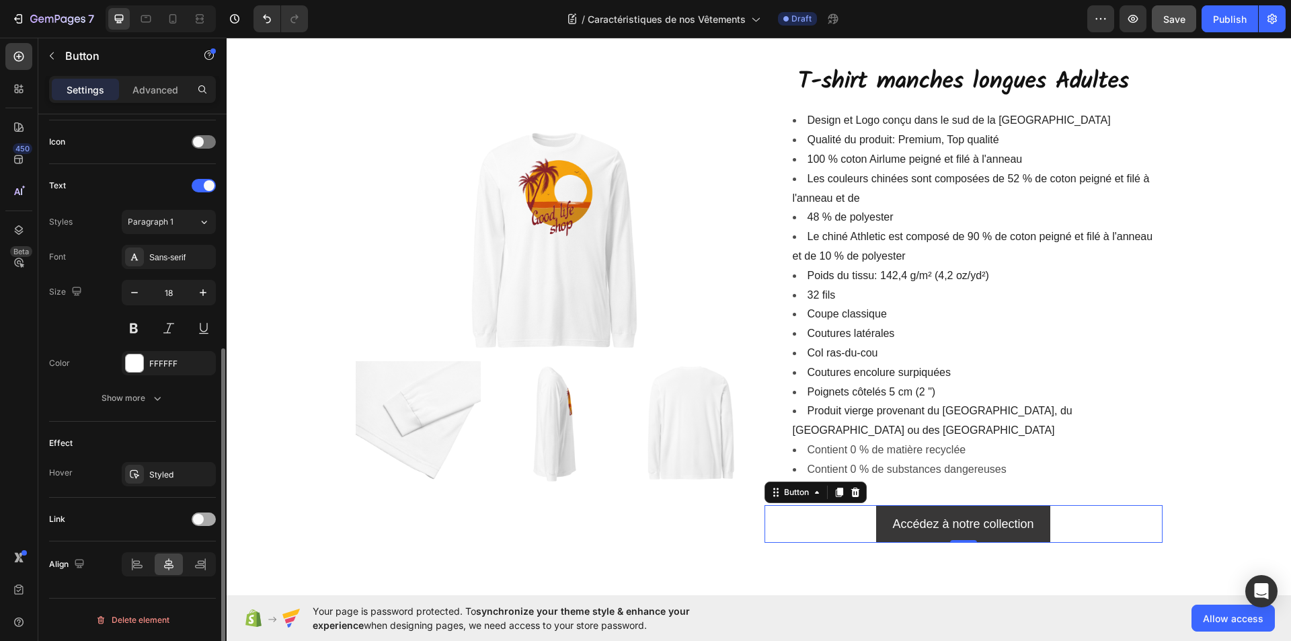
click at [207, 517] on div at bounding box center [204, 518] width 24 height 13
click at [165, 588] on div "Add..." at bounding box center [180, 588] width 63 height 12
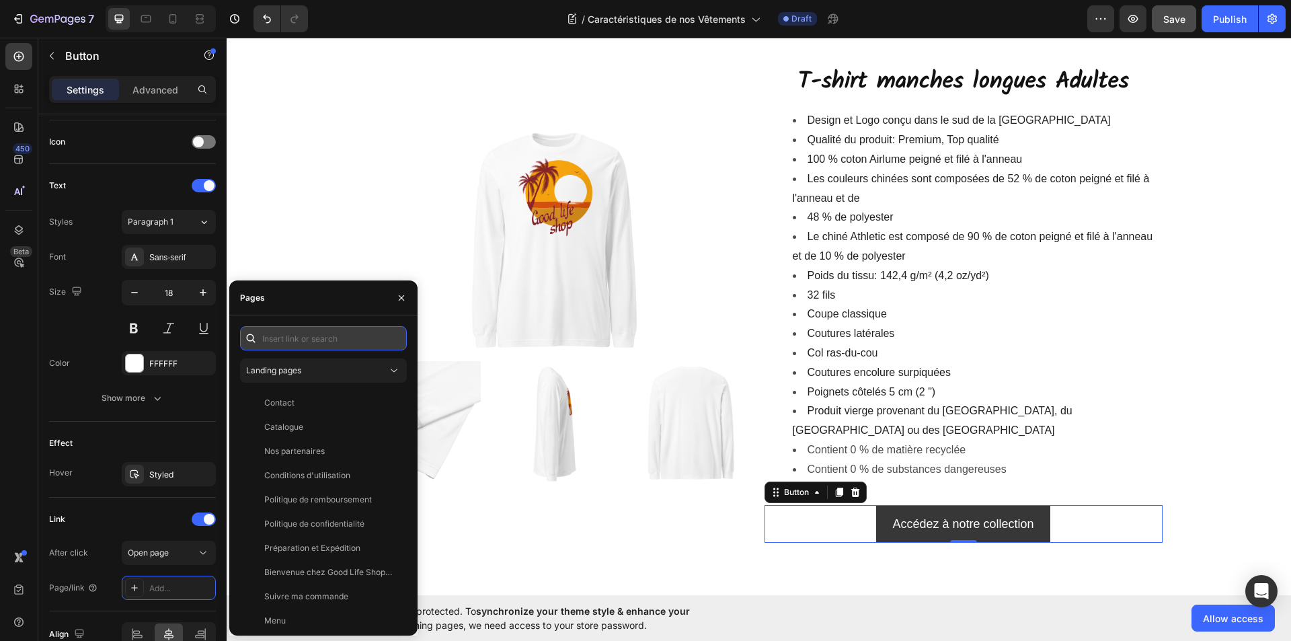
paste input "https://goodlifeshopstore.com/collections/t-shirt-manches-longues-adultes"
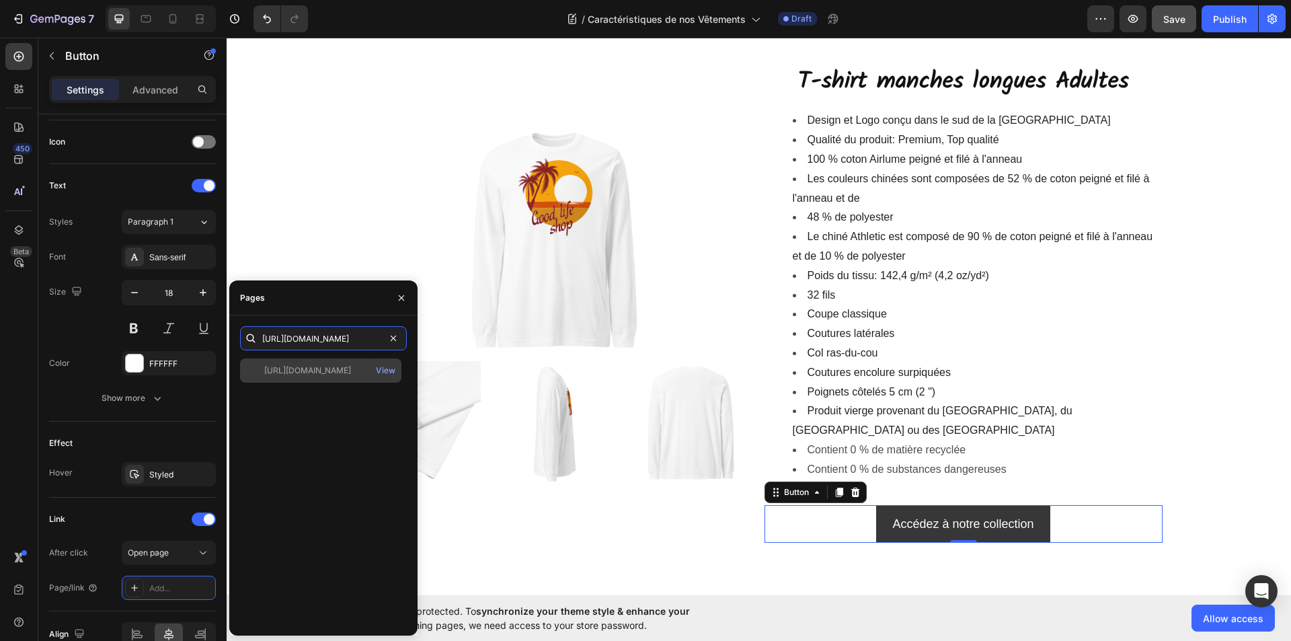
type input "https://goodlifeshopstore.com/collections/t-shirt-manches-longues-adultes"
click at [319, 371] on div "https://goodlifeshopstore.com/collections/t-shirt-manches-longues-adultes" at bounding box center [307, 371] width 87 height 12
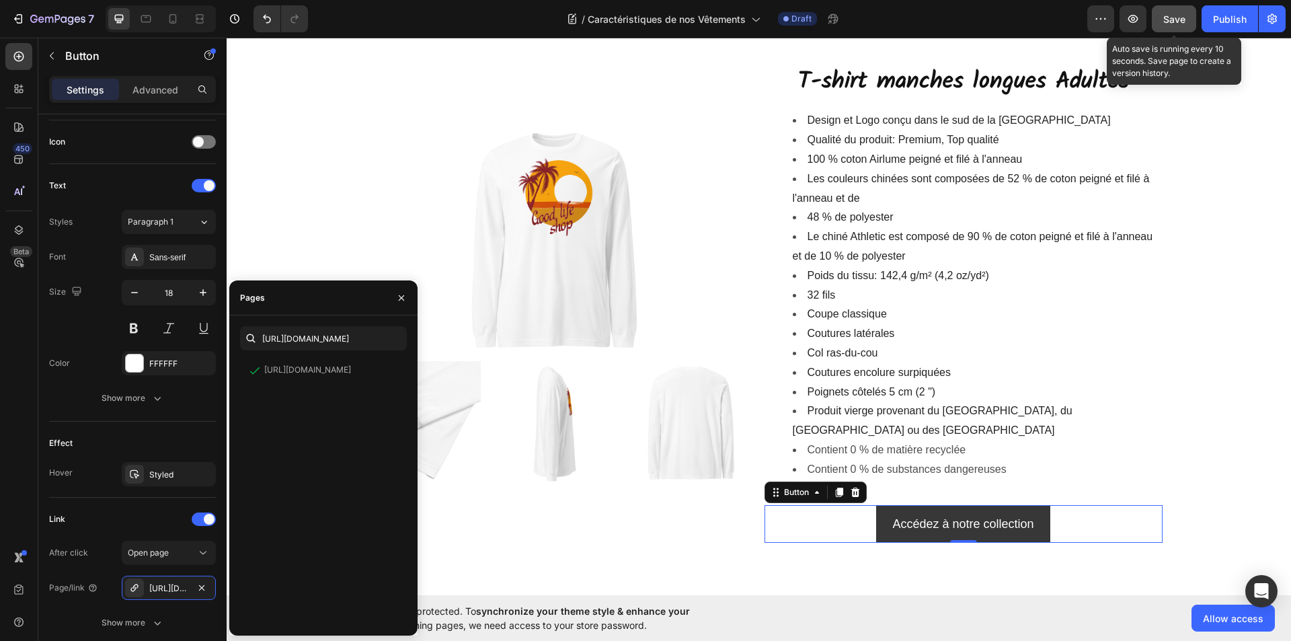
click at [1174, 22] on span "Save" at bounding box center [1174, 18] width 22 height 11
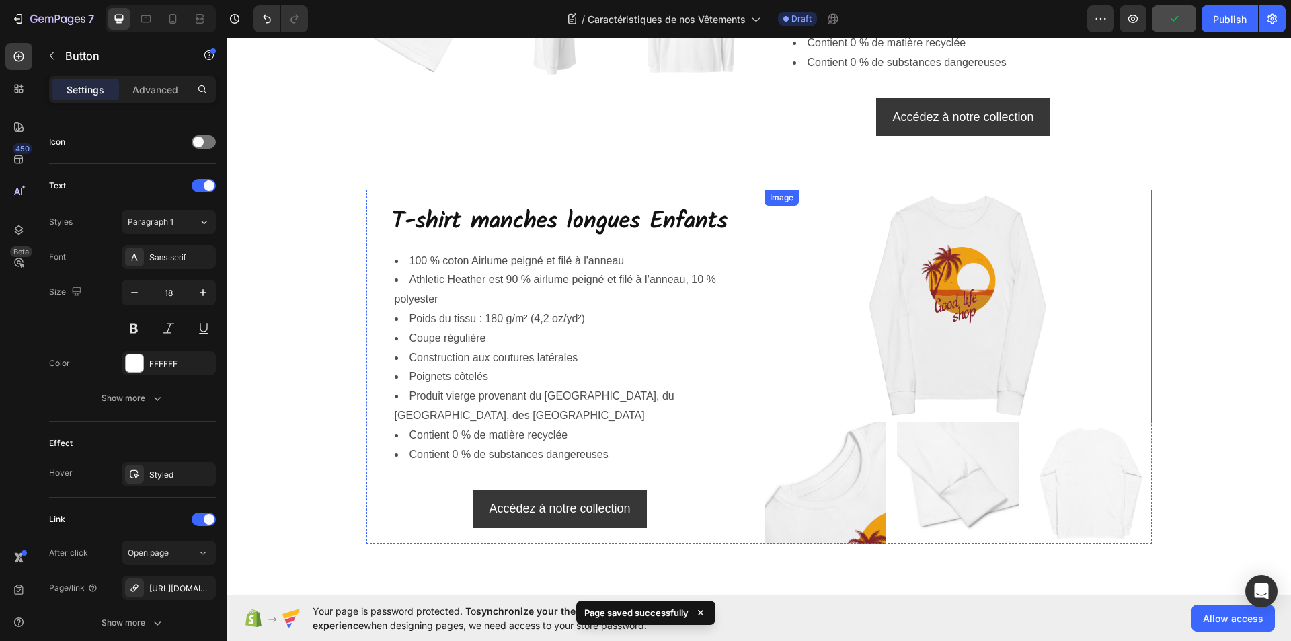
scroll to position [3295, 0]
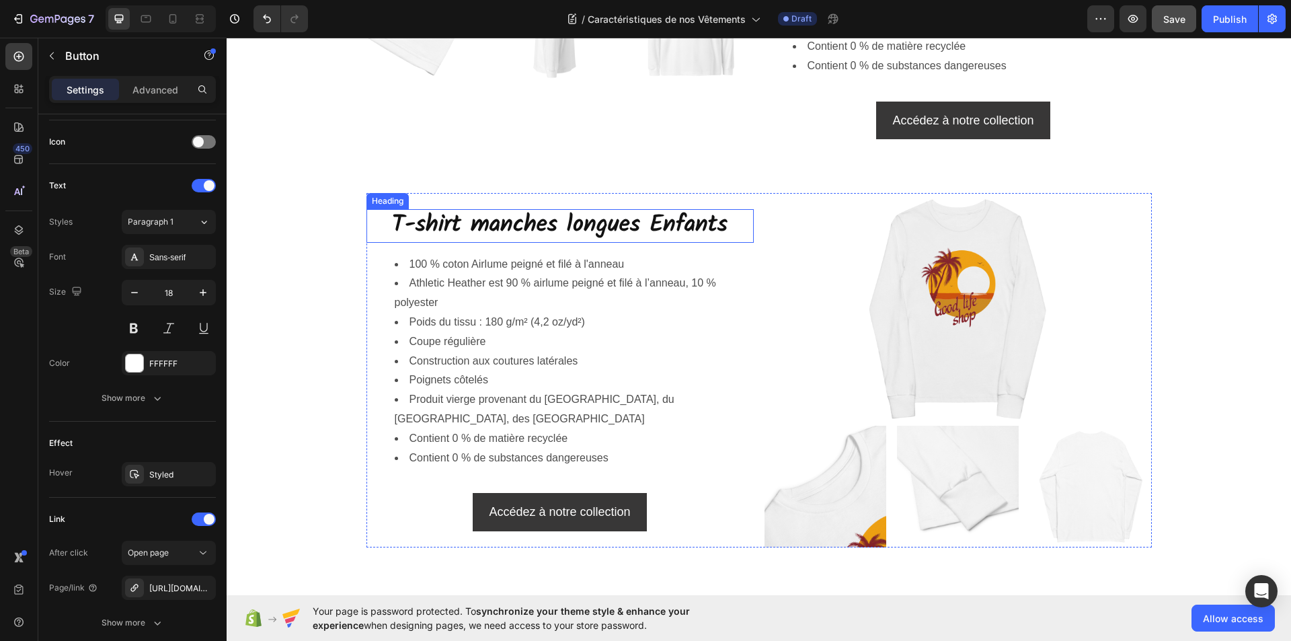
click at [648, 215] on h2 "T-shirt manches longues Enfants" at bounding box center [560, 226] width 387 height 34
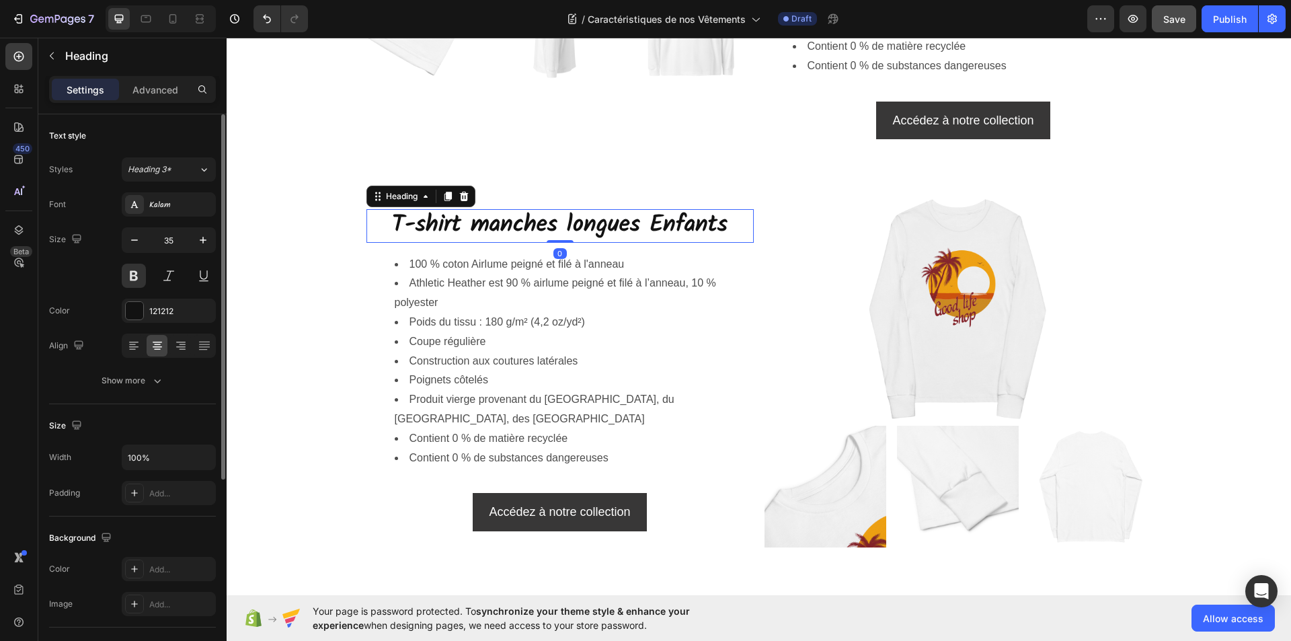
click at [719, 213] on h2 "T-shirt manches longues Enfants" at bounding box center [560, 226] width 387 height 34
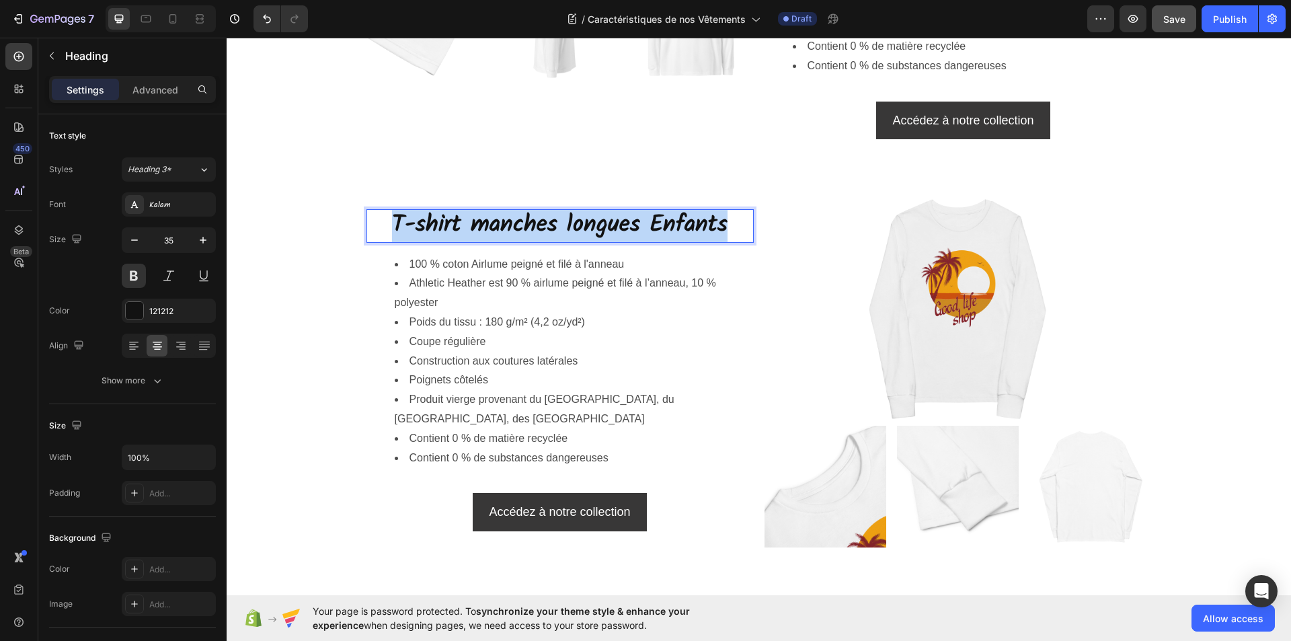
drag, startPoint x: 720, startPoint y: 214, endPoint x: 384, endPoint y: 212, distance: 335.6
click at [384, 212] on p "T-shirt manches longues Enfants" at bounding box center [560, 226] width 385 height 31
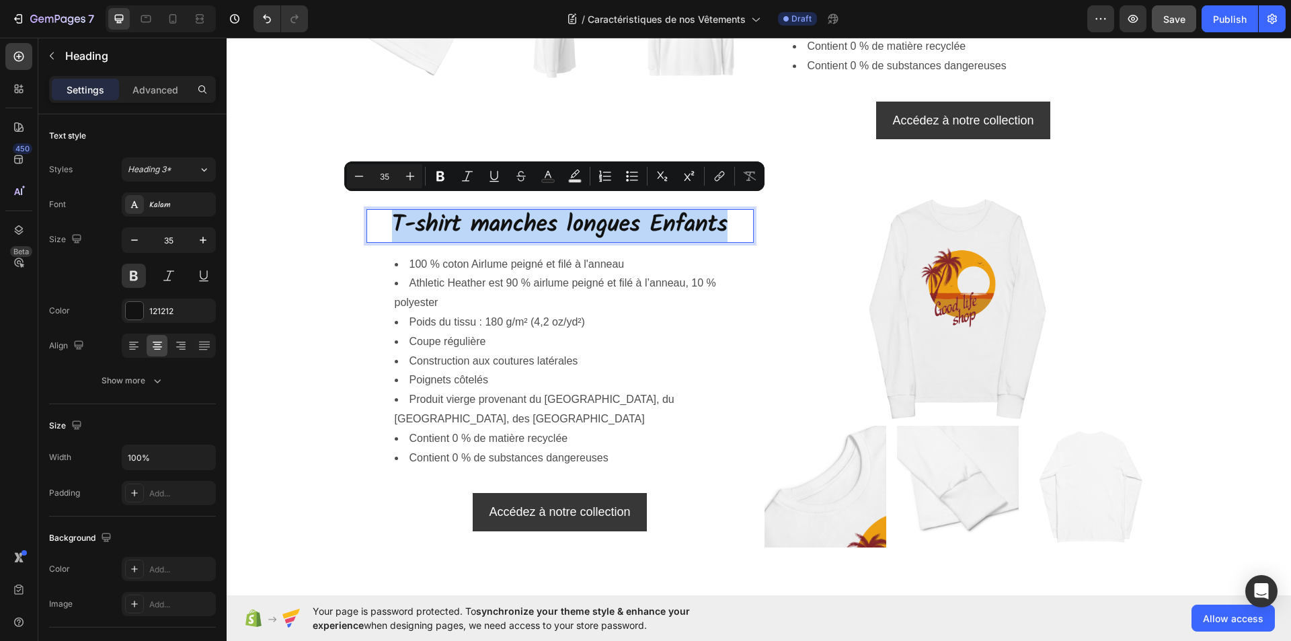
copy p "T-shirt manches longues Enfants"
click at [549, 225] on p "T-shirt manches longues Enfants" at bounding box center [560, 226] width 385 height 31
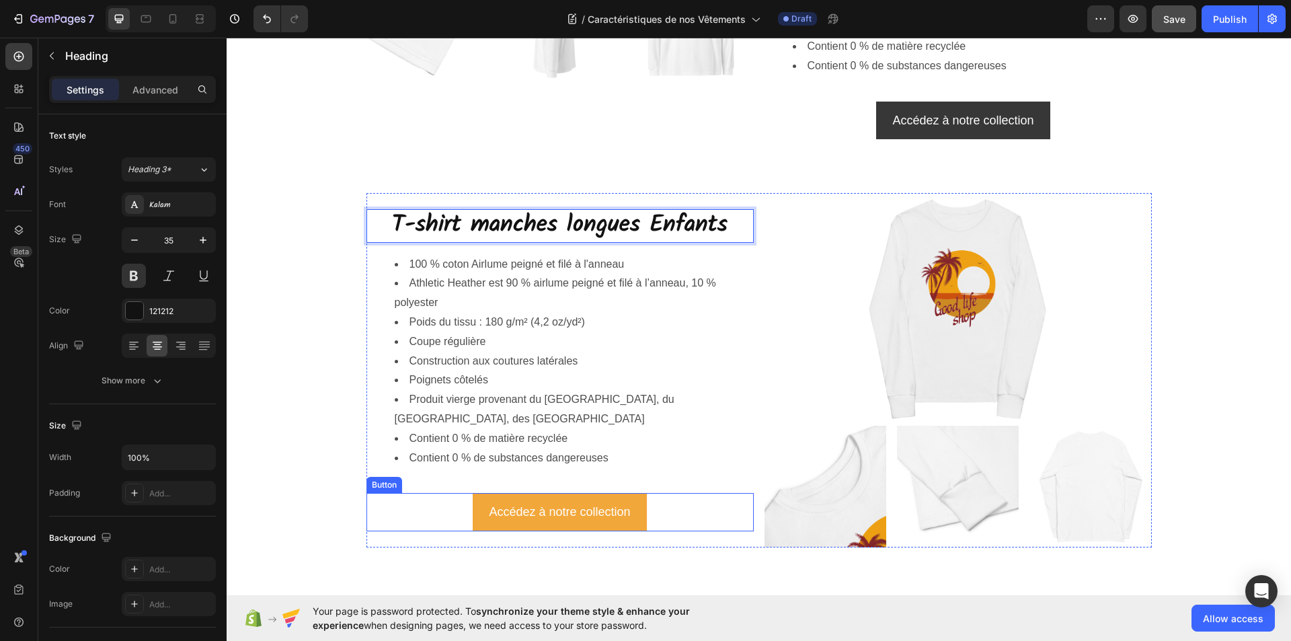
click at [474, 493] on button "Accédez à notre collection" at bounding box center [560, 512] width 174 height 38
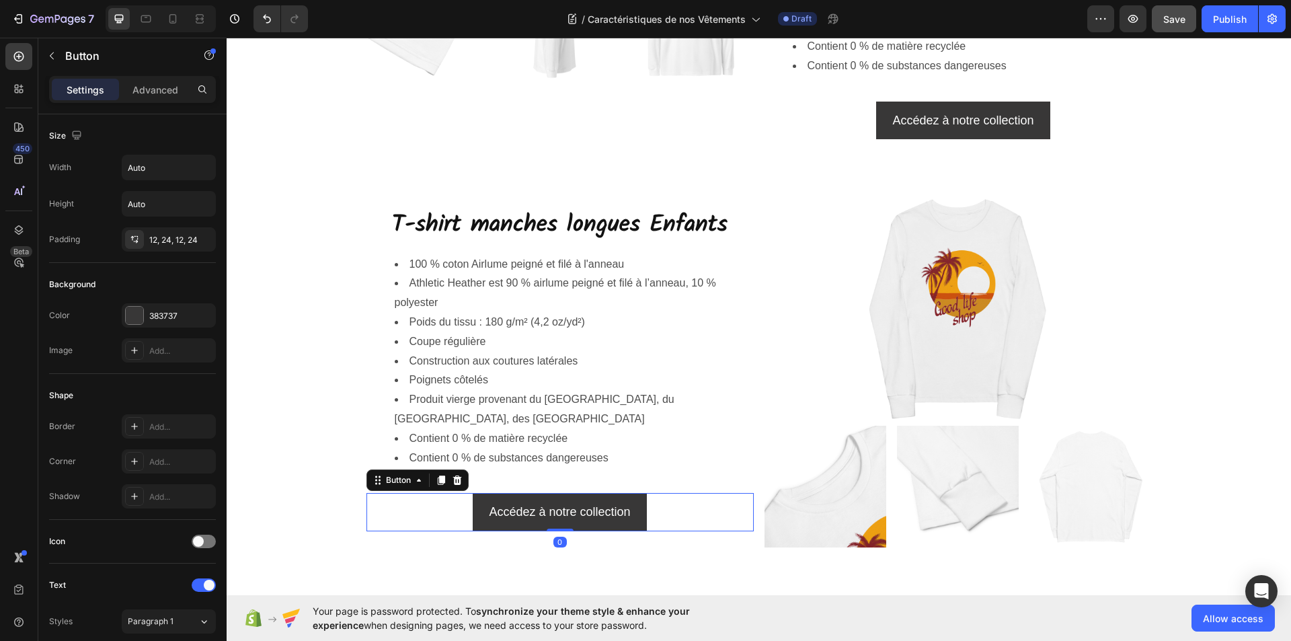
scroll to position [399, 0]
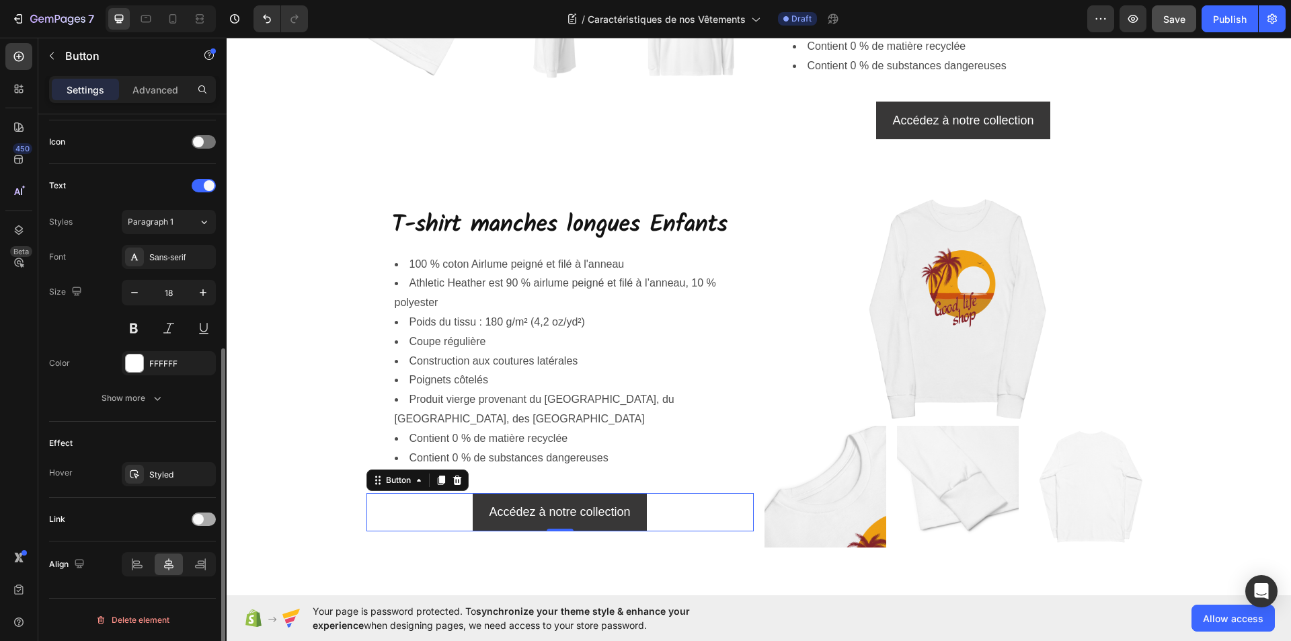
click at [204, 521] on div at bounding box center [204, 518] width 24 height 13
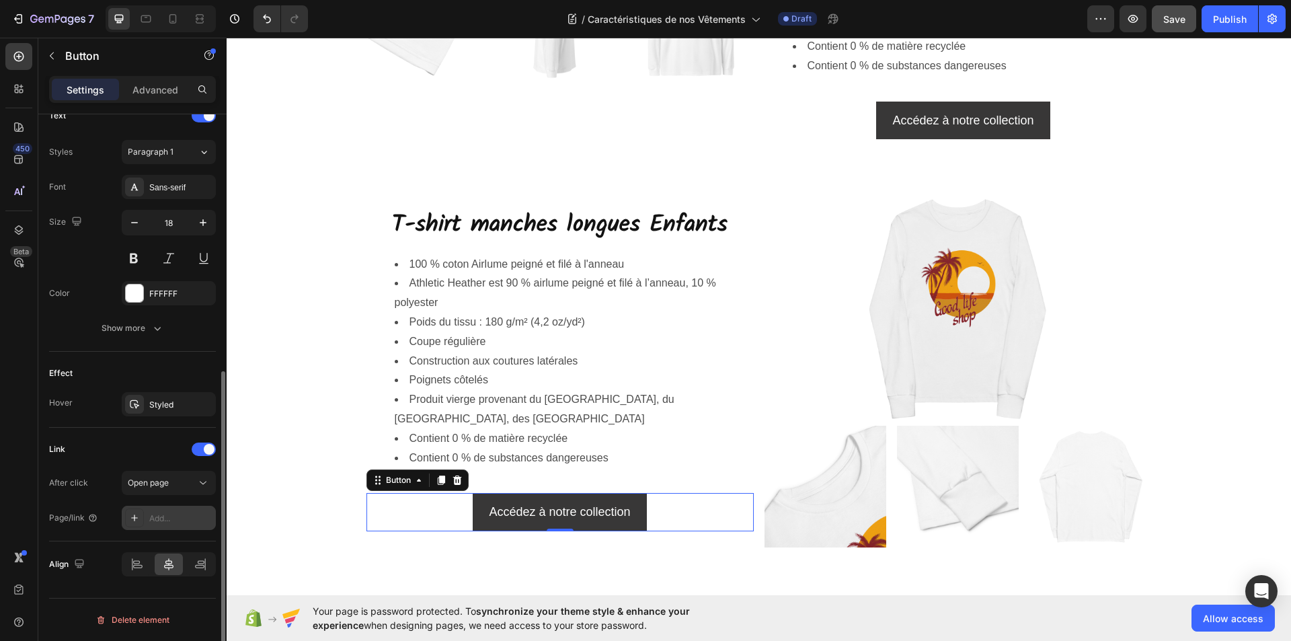
click at [174, 514] on div "Add..." at bounding box center [180, 518] width 63 height 12
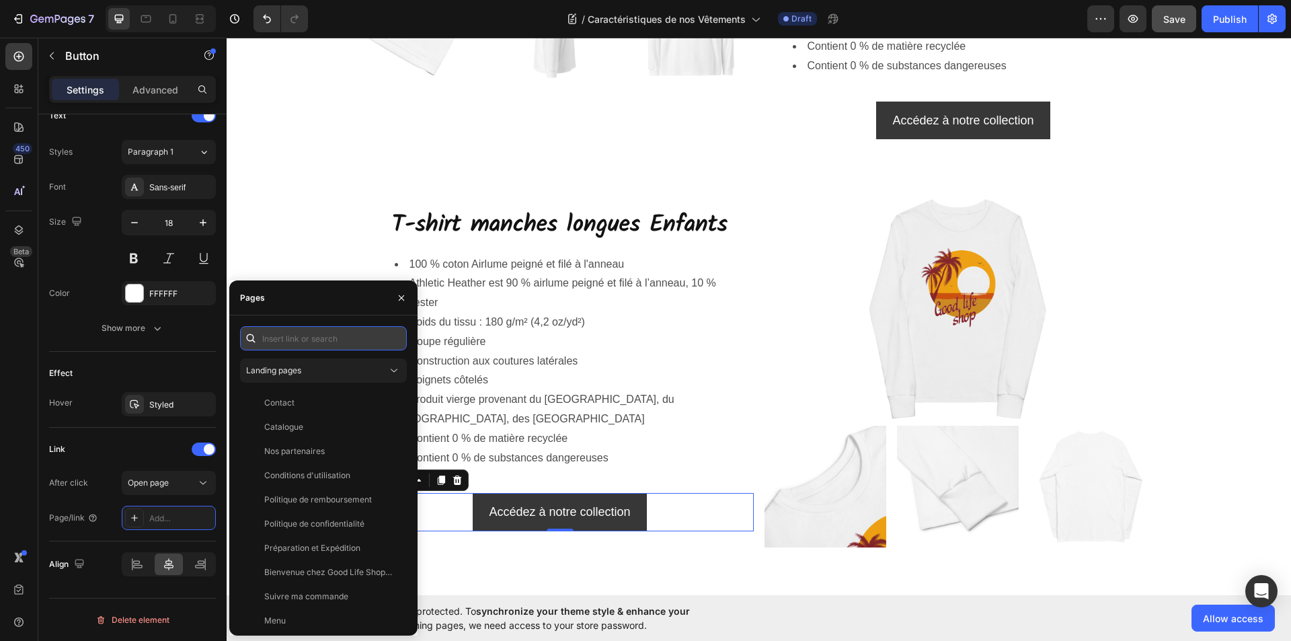
paste input "https://goodlifeshopstore.com/collections/t-shirt-manches-longues-enfants"
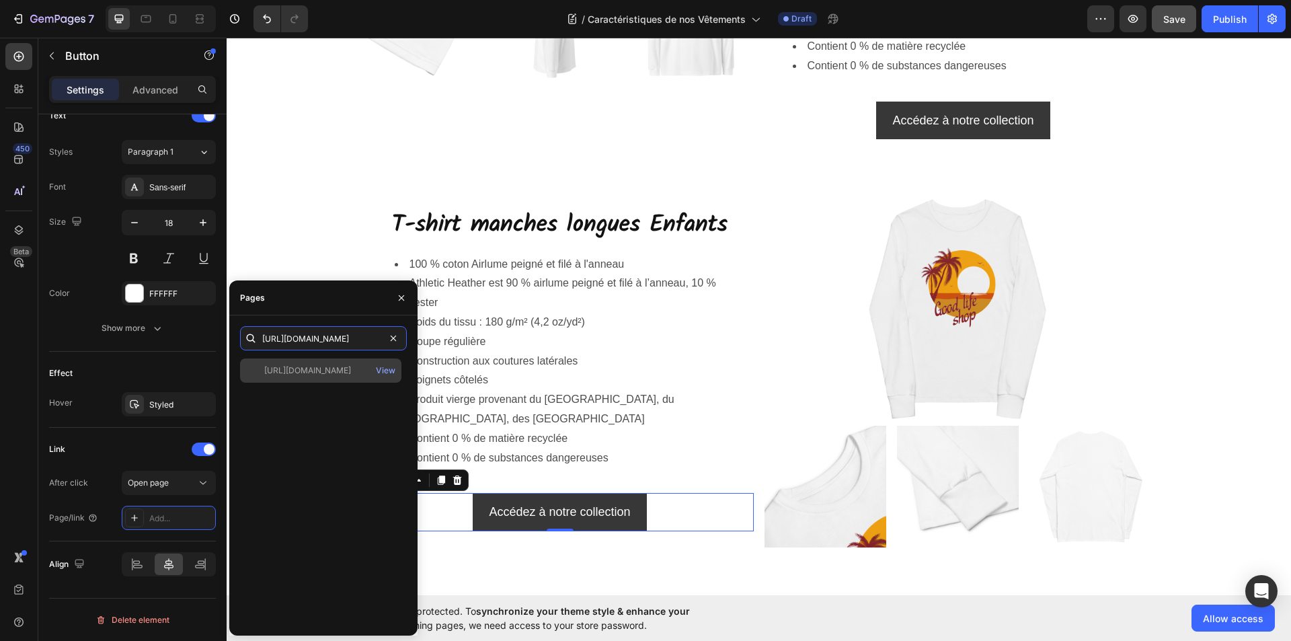
type input "https://goodlifeshopstore.com/collections/t-shirt-manches-longues-enfants"
click at [336, 377] on div "https://goodlifeshopstore.com/collections/t-shirt-manches-longues-enfants View" at bounding box center [320, 370] width 161 height 24
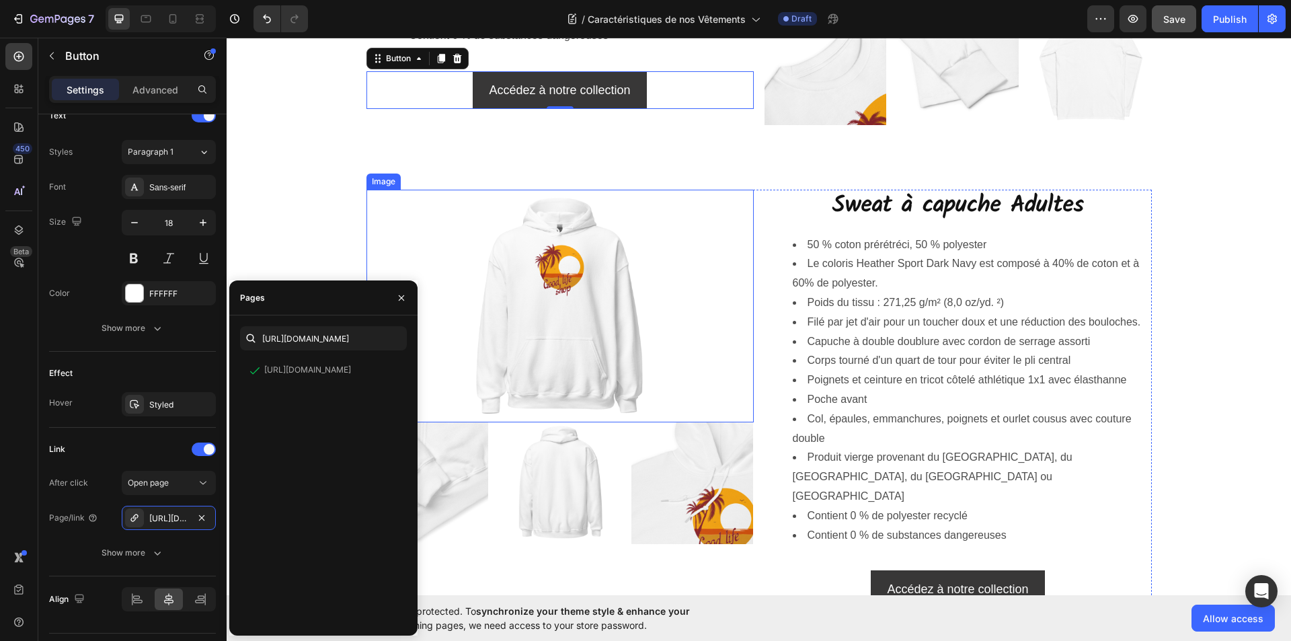
scroll to position [3699, 0]
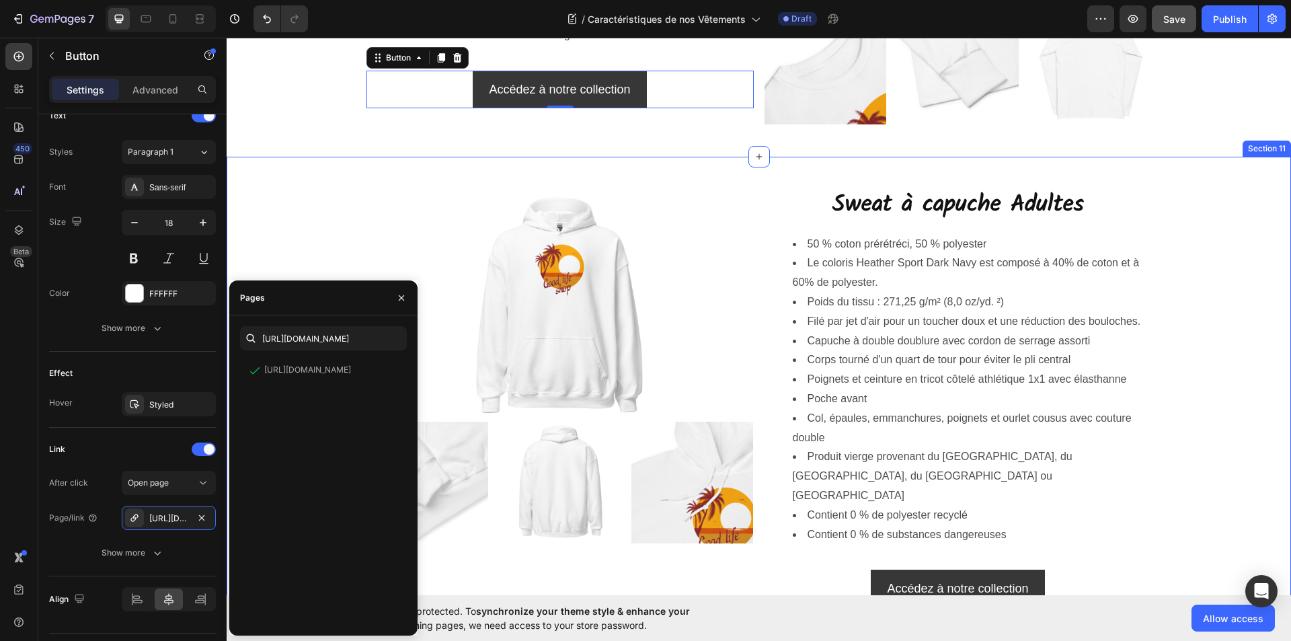
click at [1228, 331] on div "Image Image Image Image Row Sweat à capuche Adultes Heading 50 % coton prérétré…" at bounding box center [759, 398] width 1065 height 441
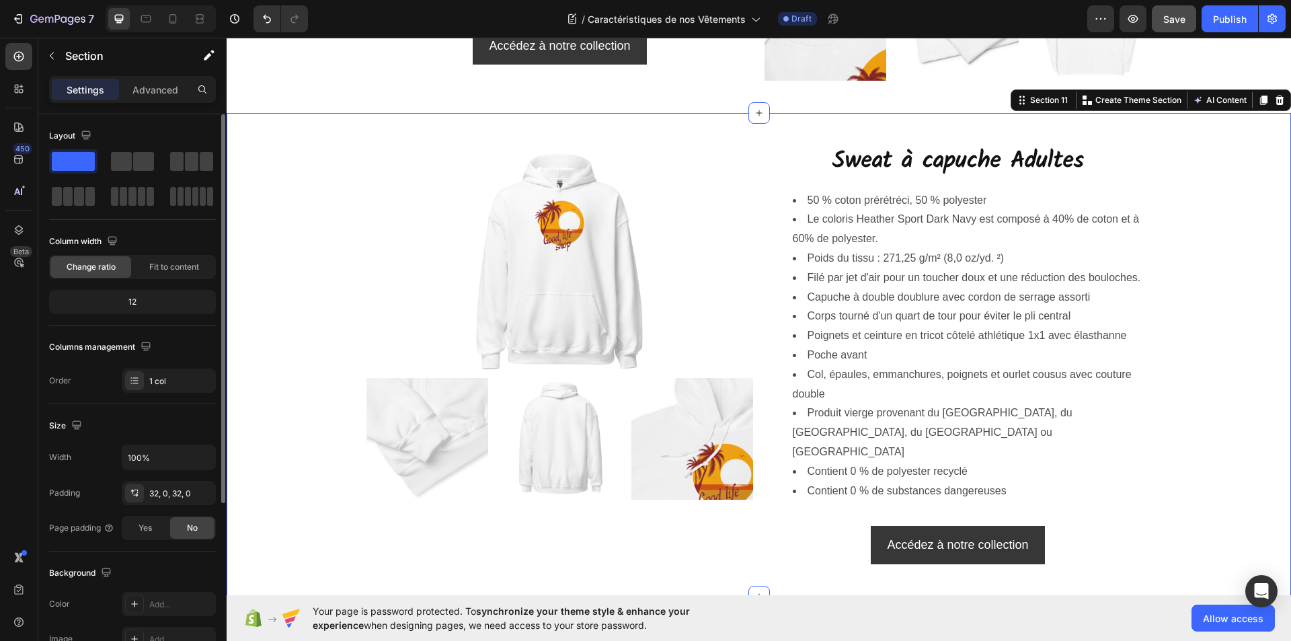
scroll to position [3766, 0]
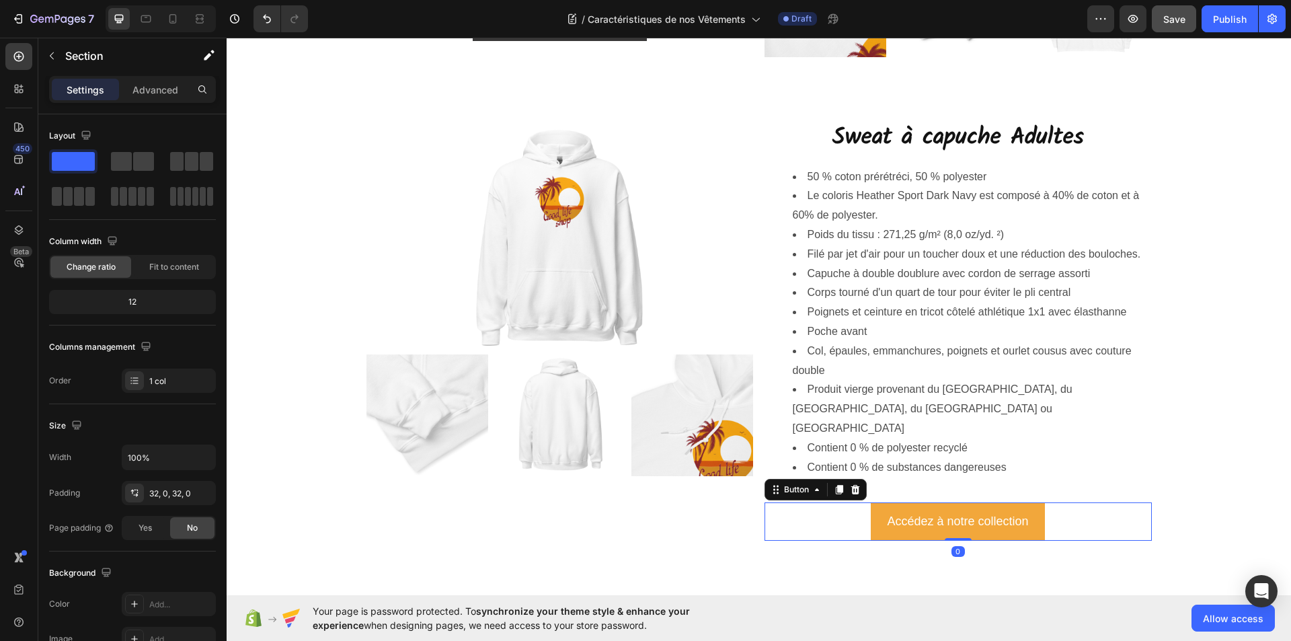
click at [875, 510] on button "Accédez à notre collection" at bounding box center [958, 521] width 174 height 38
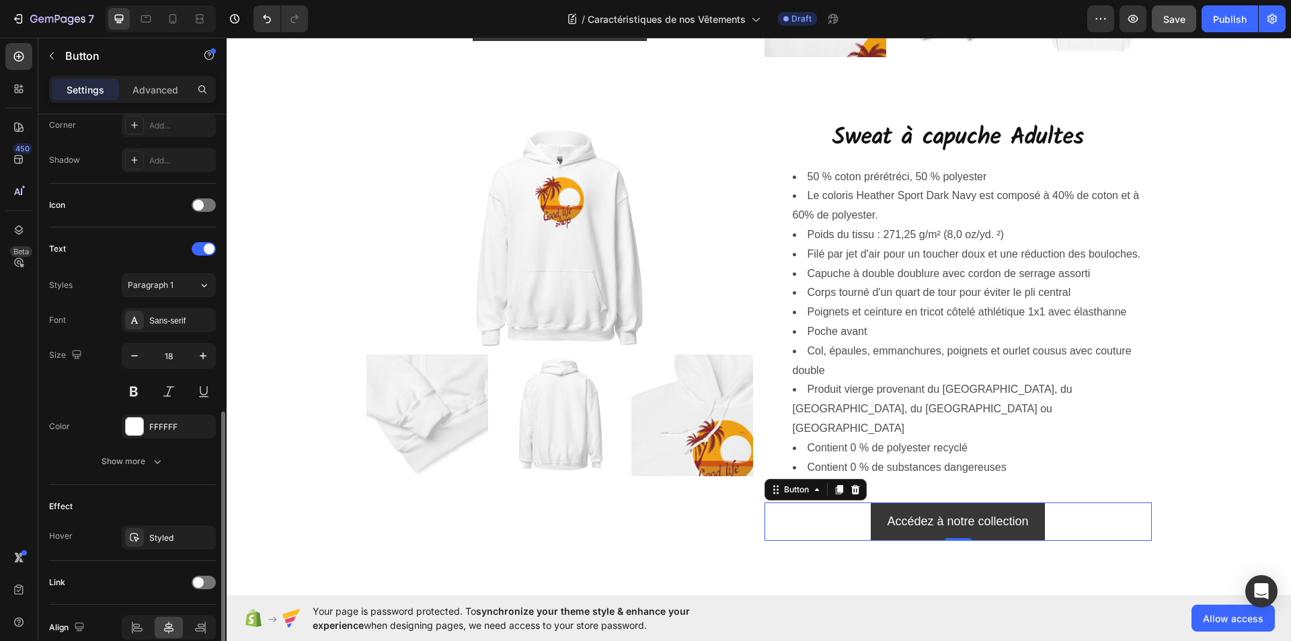
scroll to position [399, 0]
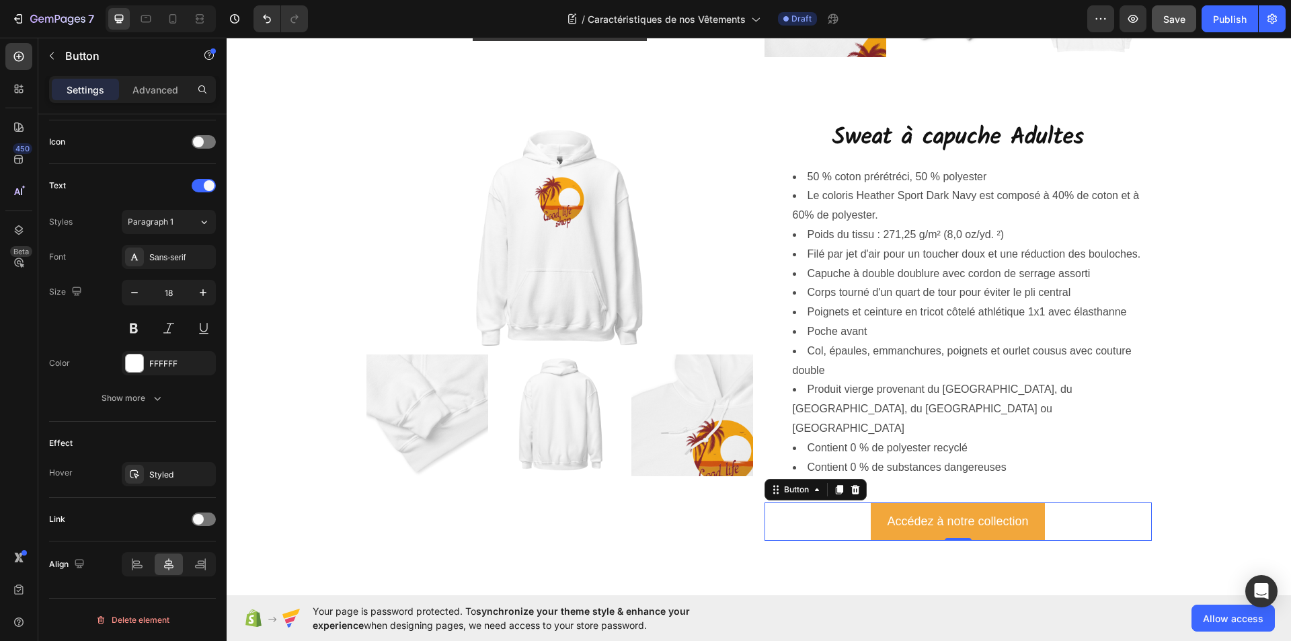
click at [878, 508] on button "Accédez à notre collection" at bounding box center [958, 521] width 174 height 38
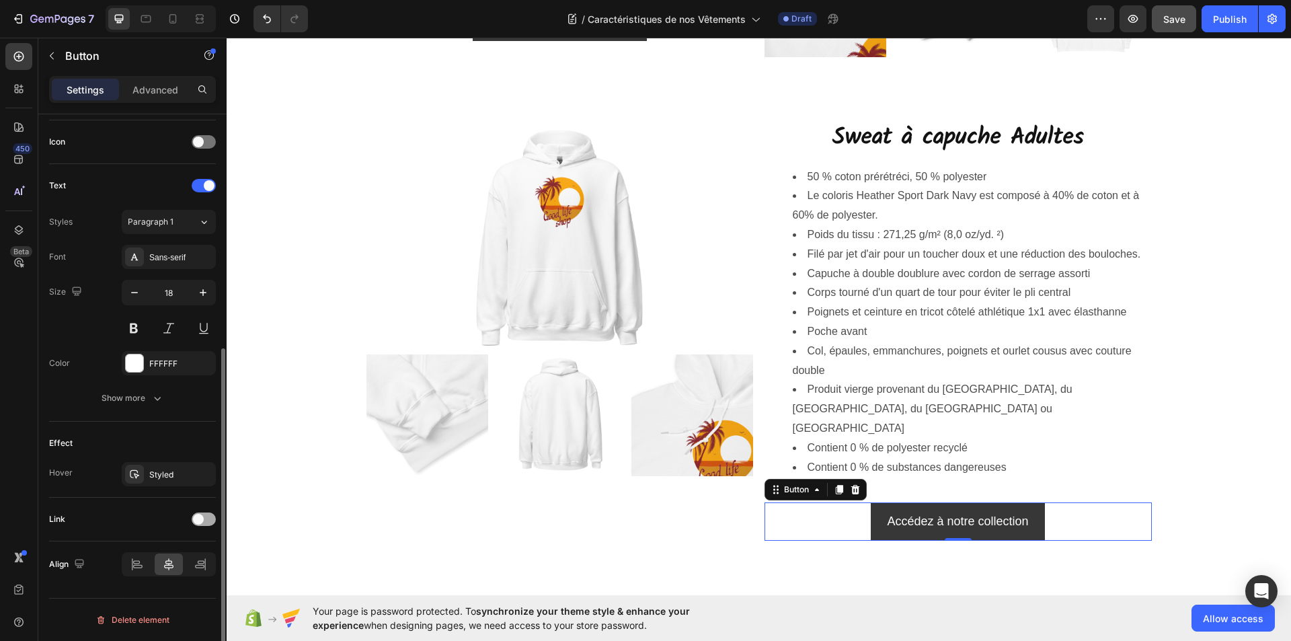
drag, startPoint x: 206, startPoint y: 515, endPoint x: 213, endPoint y: 514, distance: 7.5
click at [206, 516] on div at bounding box center [204, 518] width 24 height 13
click at [159, 587] on div "Add..." at bounding box center [180, 588] width 63 height 12
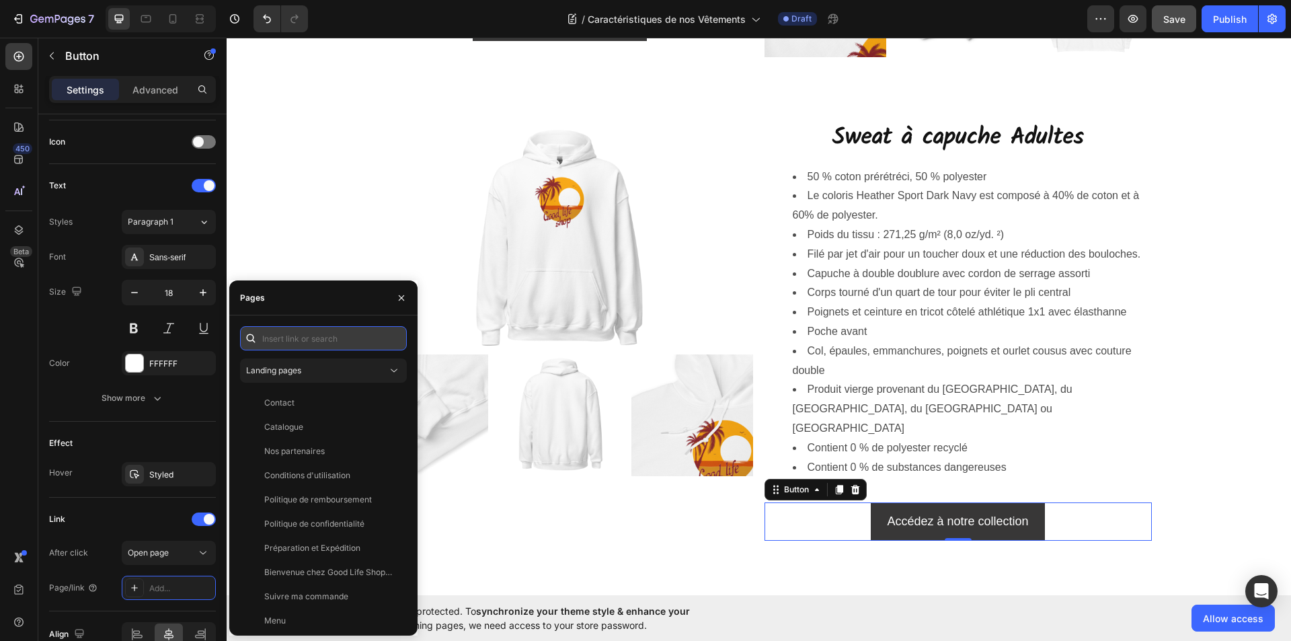
paste input "https://goodlifeshopstore.com/collections/sweats-a-capuche-adultes"
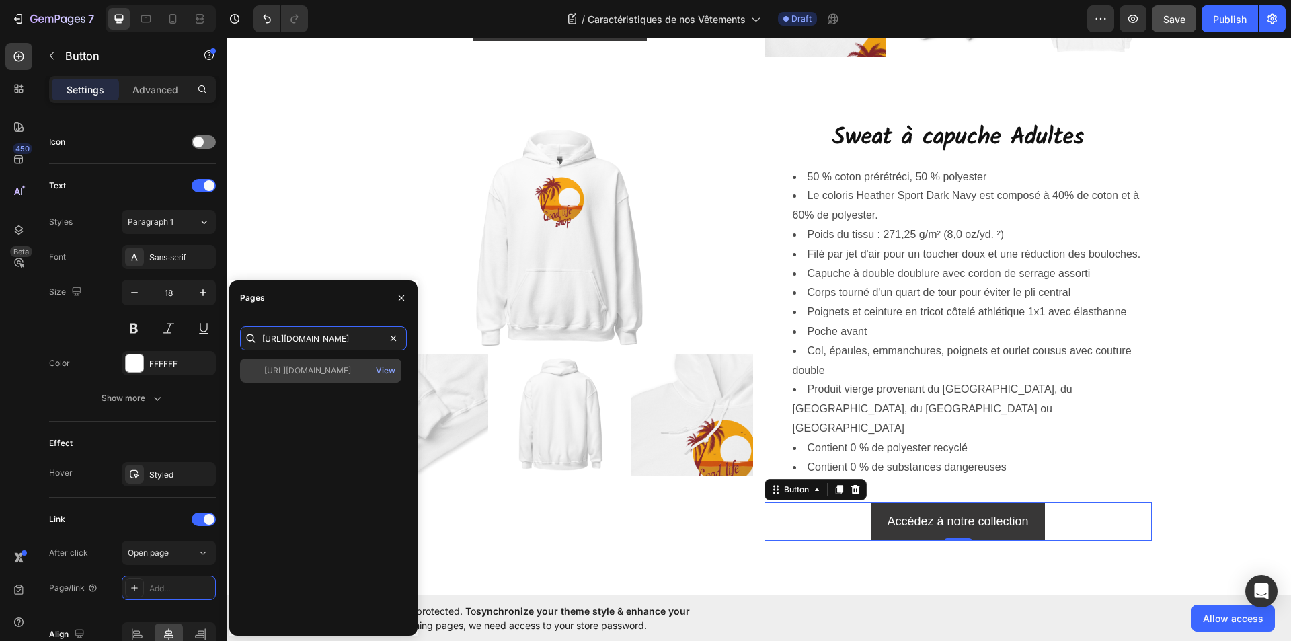
type input "https://goodlifeshopstore.com/collections/sweats-a-capuche-adultes"
click at [327, 377] on div "https://goodlifeshopstore.com/collections/sweats-a-capuche-adultes View" at bounding box center [320, 370] width 161 height 24
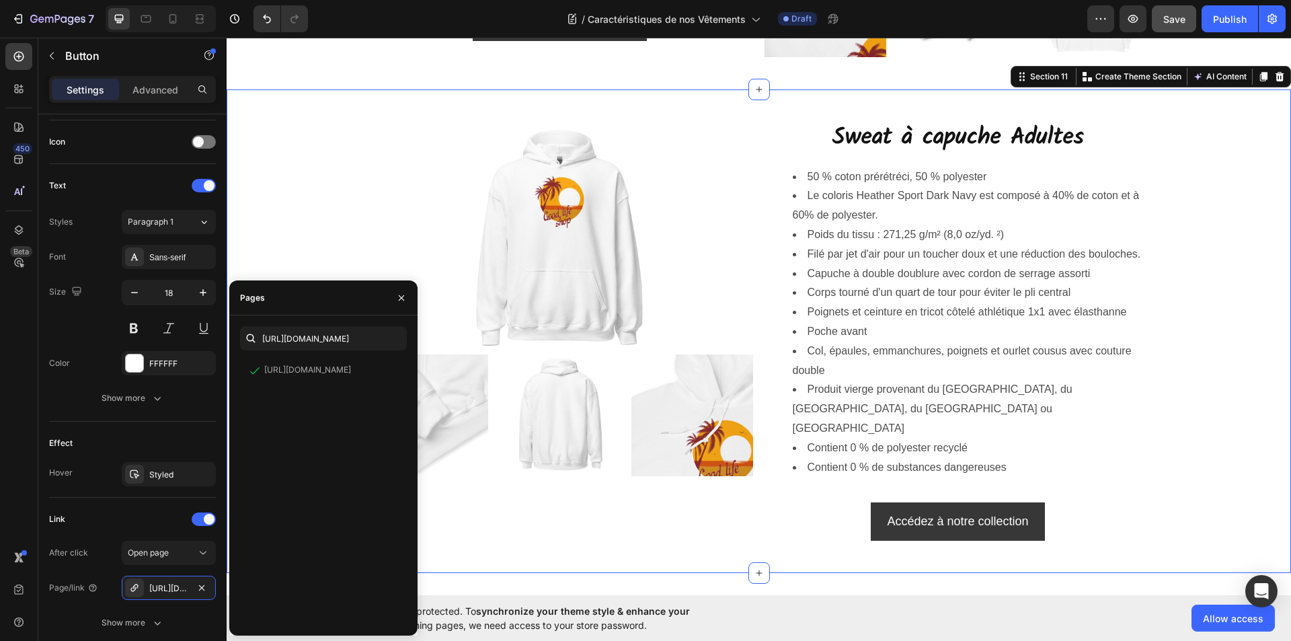
click at [544, 541] on div "Image Image Image Image Row Sweat à capuche Adultes Heading 50 % coton prérétré…" at bounding box center [759, 331] width 1065 height 484
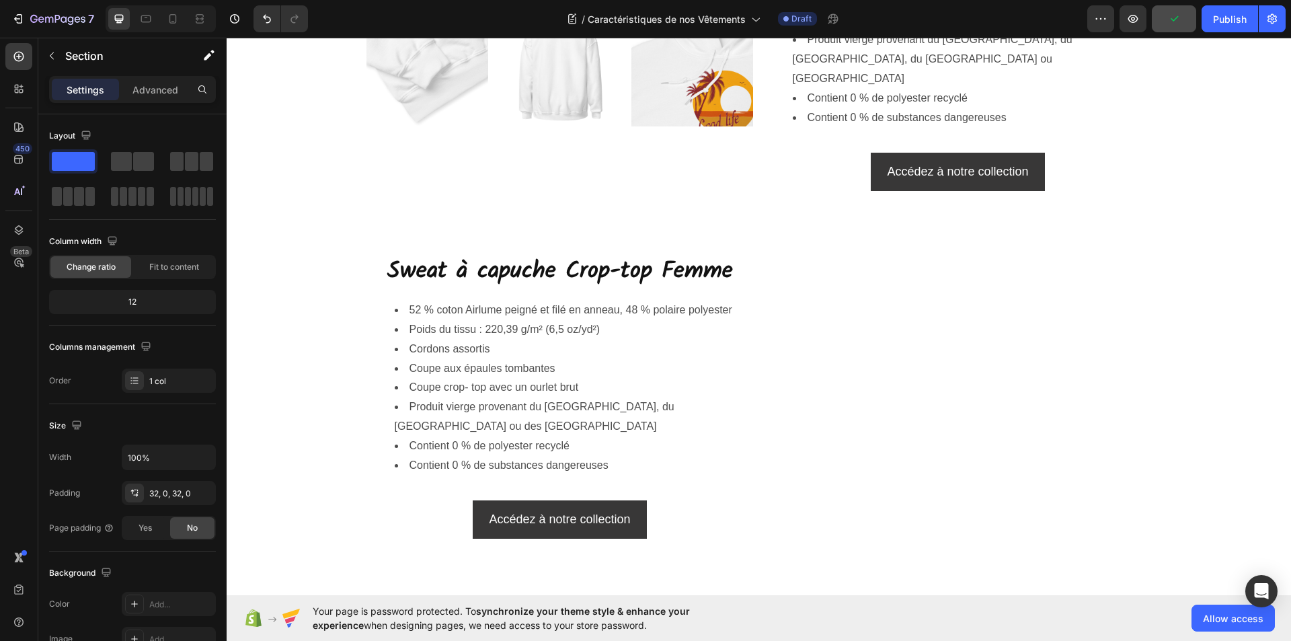
scroll to position [4102, 0]
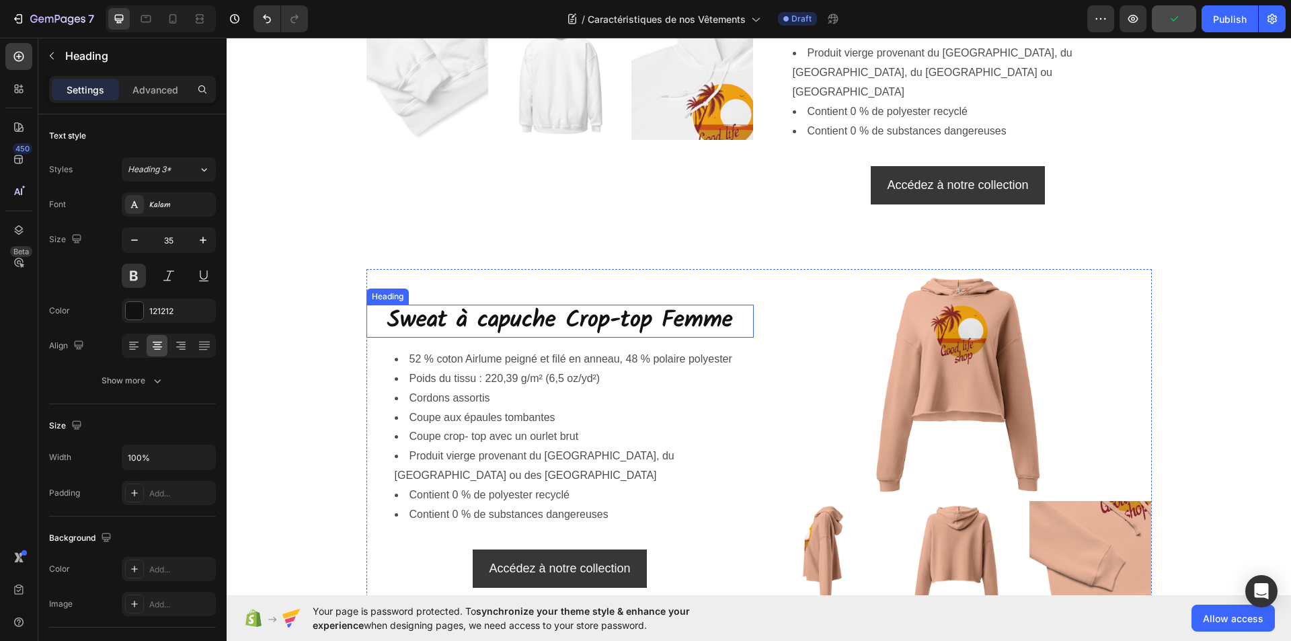
click at [576, 313] on h2 "Sweat à capuche Crop-top Femme" at bounding box center [560, 322] width 387 height 34
click at [650, 308] on h2 "Sweat à capuche Crop-top Femme" at bounding box center [560, 322] width 387 height 34
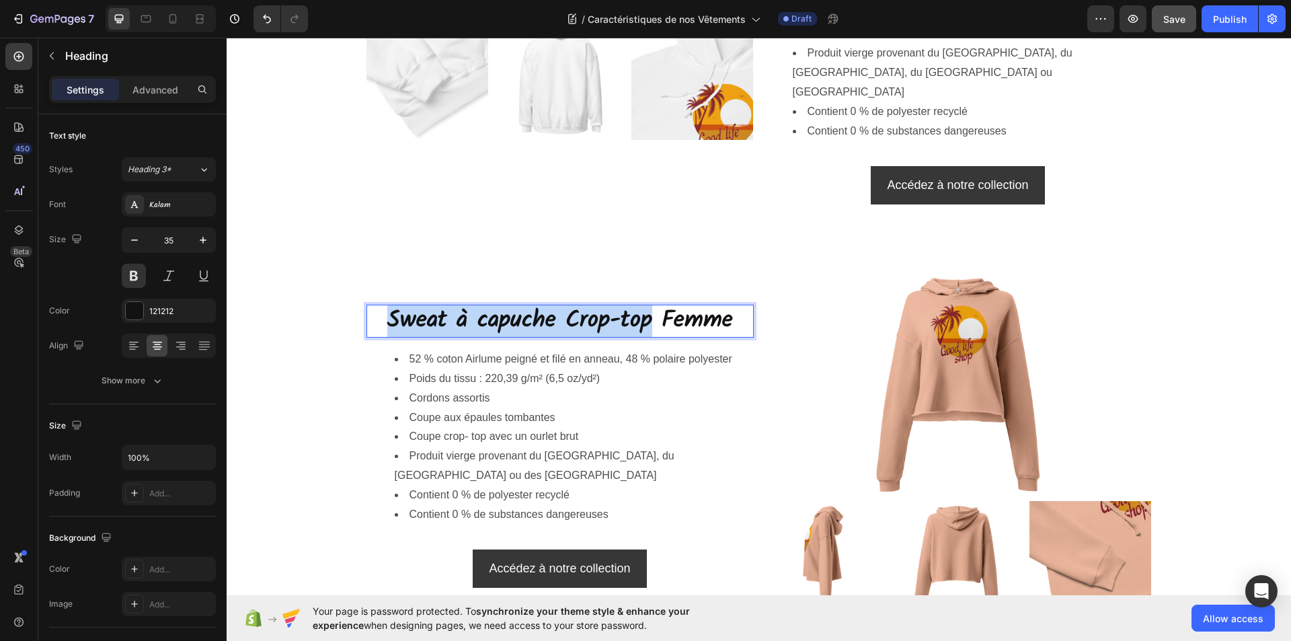
drag, startPoint x: 645, startPoint y: 309, endPoint x: 384, endPoint y: 309, distance: 260.9
click at [384, 309] on p "Sweat à capuche Crop-top Femme" at bounding box center [560, 321] width 385 height 31
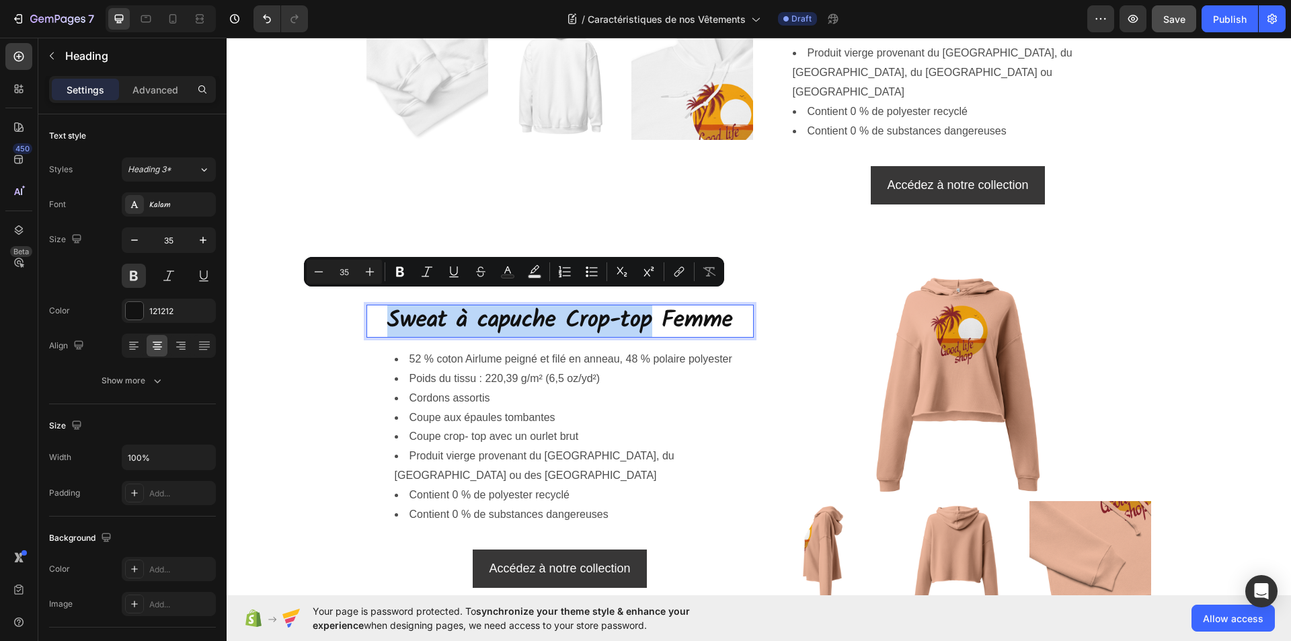
copy p "Sweat à capuche Crop-top"
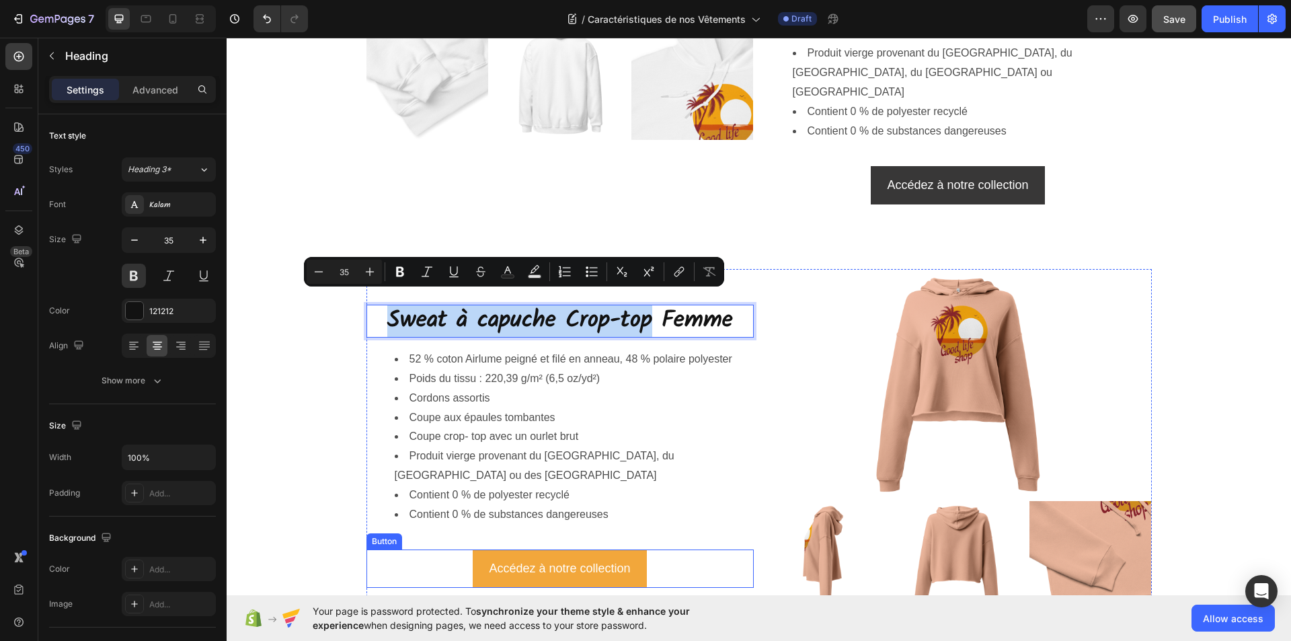
click at [474, 549] on button "Accédez à notre collection" at bounding box center [560, 568] width 174 height 38
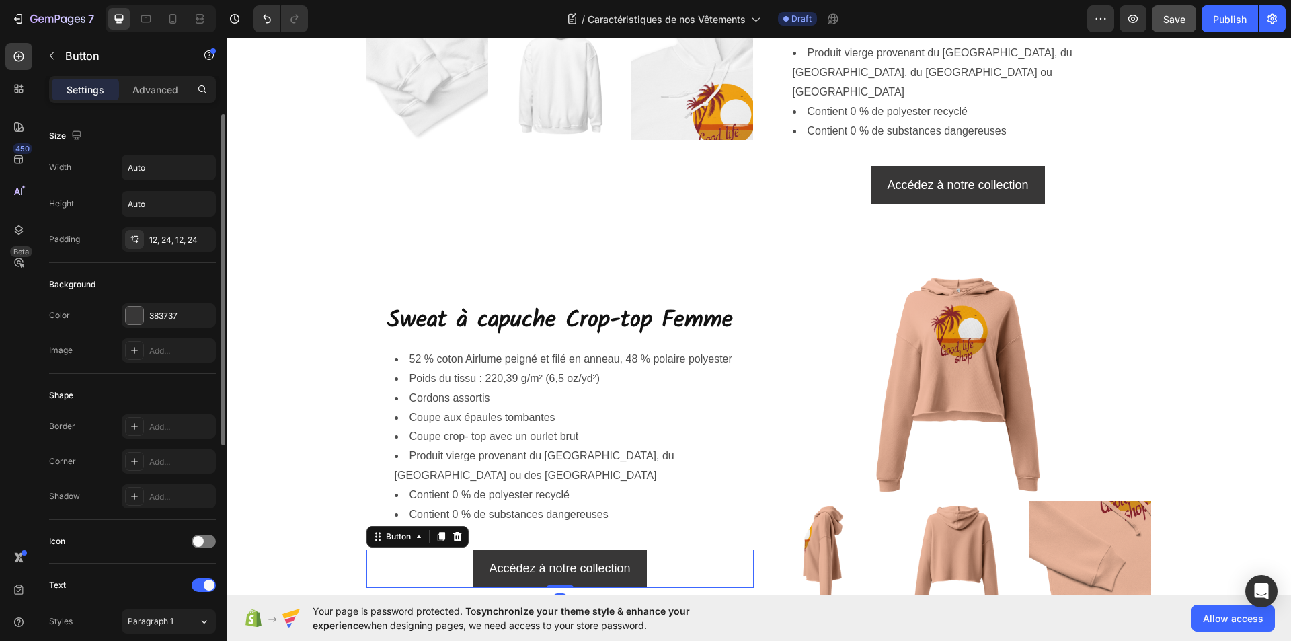
scroll to position [399, 0]
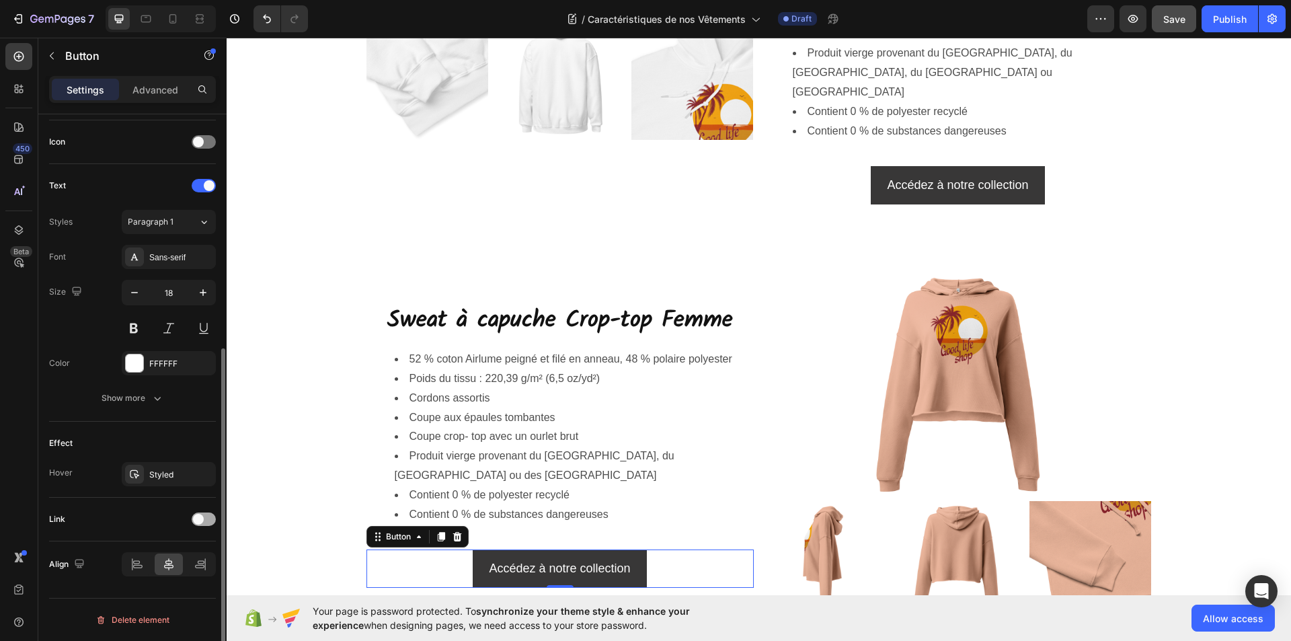
click at [208, 519] on div at bounding box center [204, 518] width 24 height 13
click at [168, 586] on div "Add..." at bounding box center [180, 588] width 63 height 12
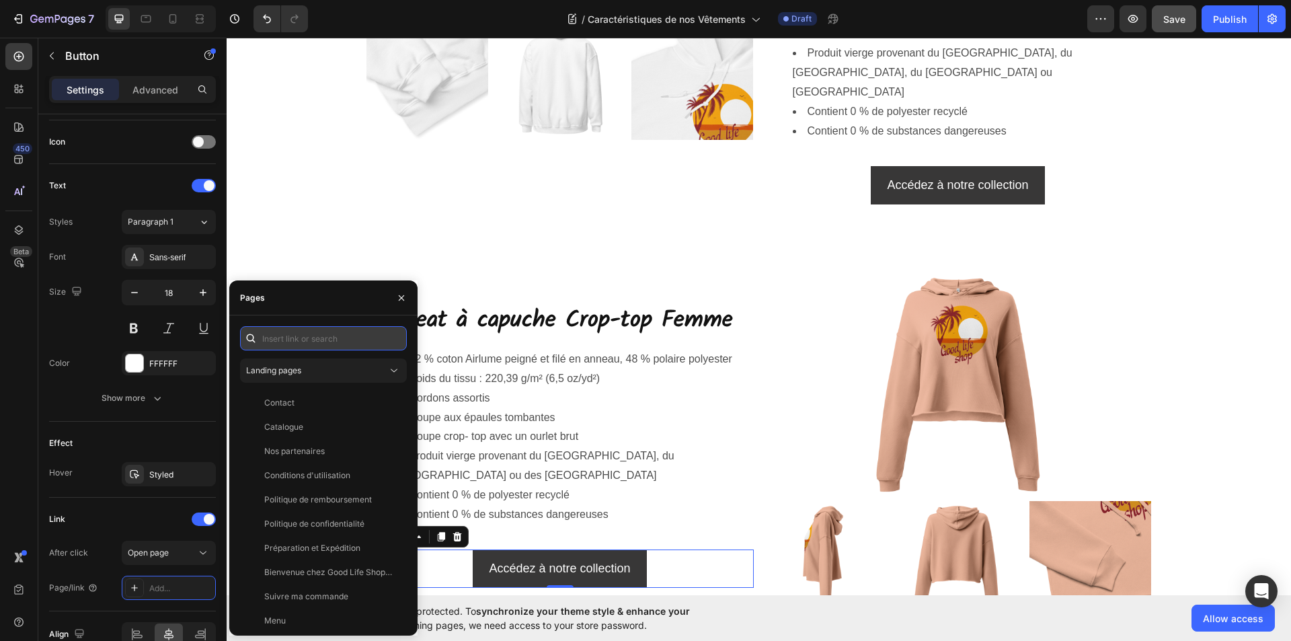
paste input "https://goodlifeshopstore.com/collections/crop-top-femmes"
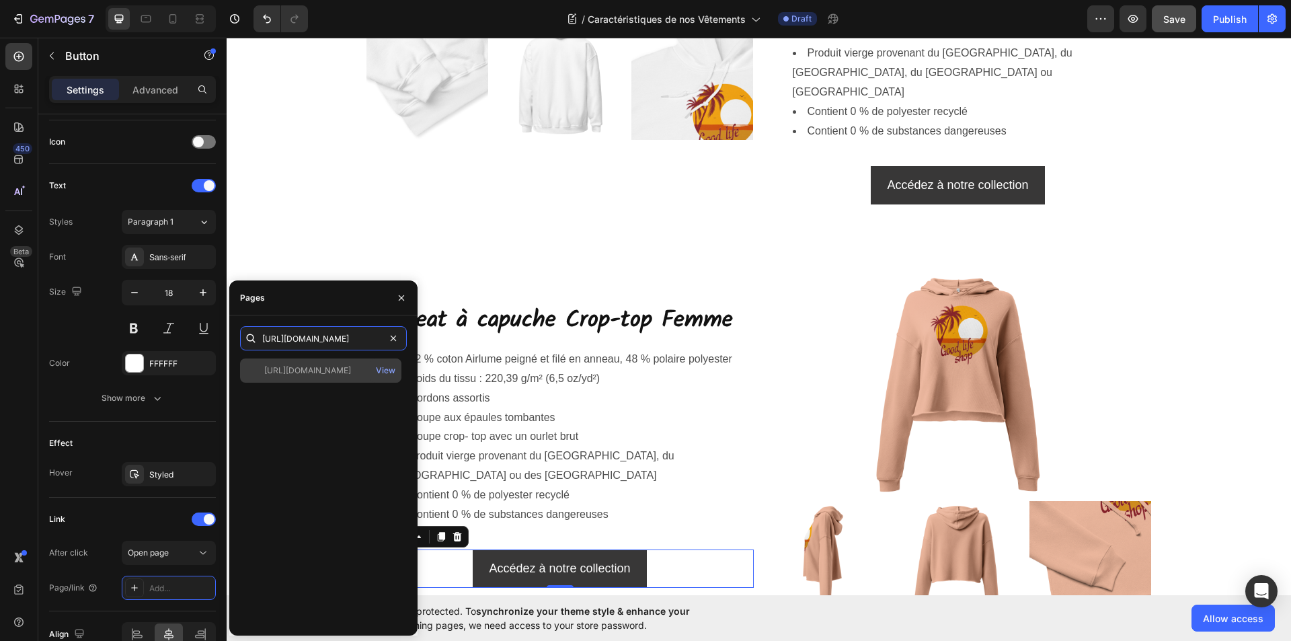
type input "https://goodlifeshopstore.com/collections/crop-top-femmes"
click at [320, 374] on div "https://goodlifeshopstore.com/collections/crop-top-femmes" at bounding box center [307, 371] width 87 height 12
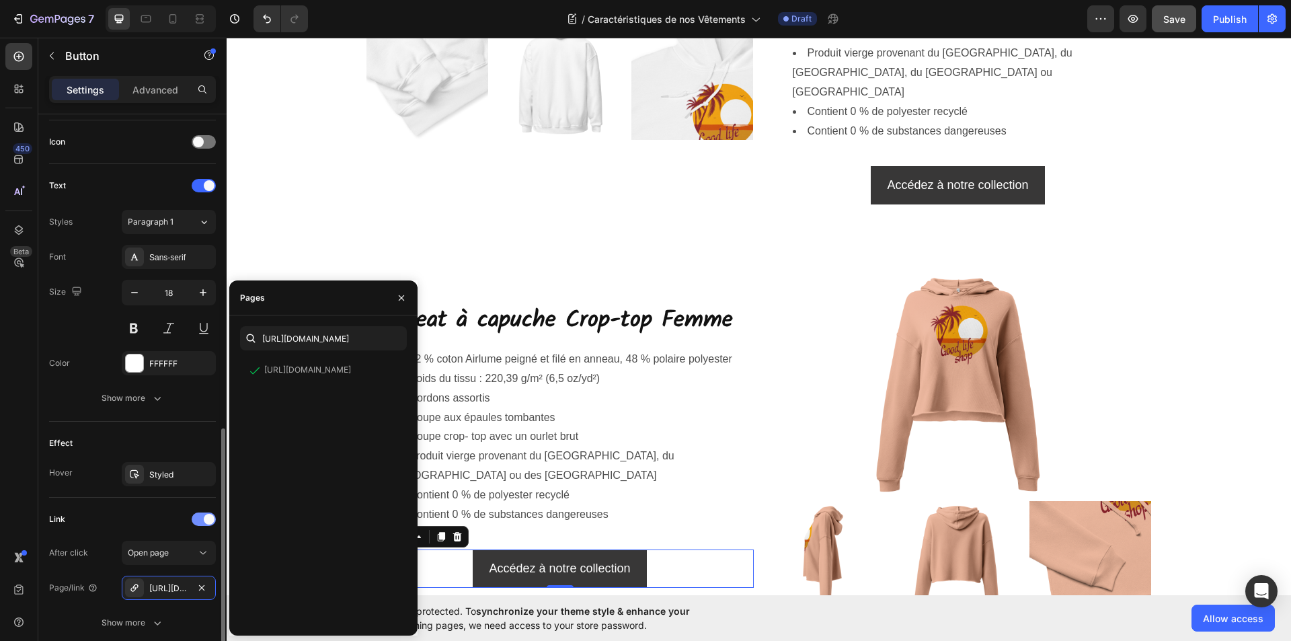
scroll to position [504, 0]
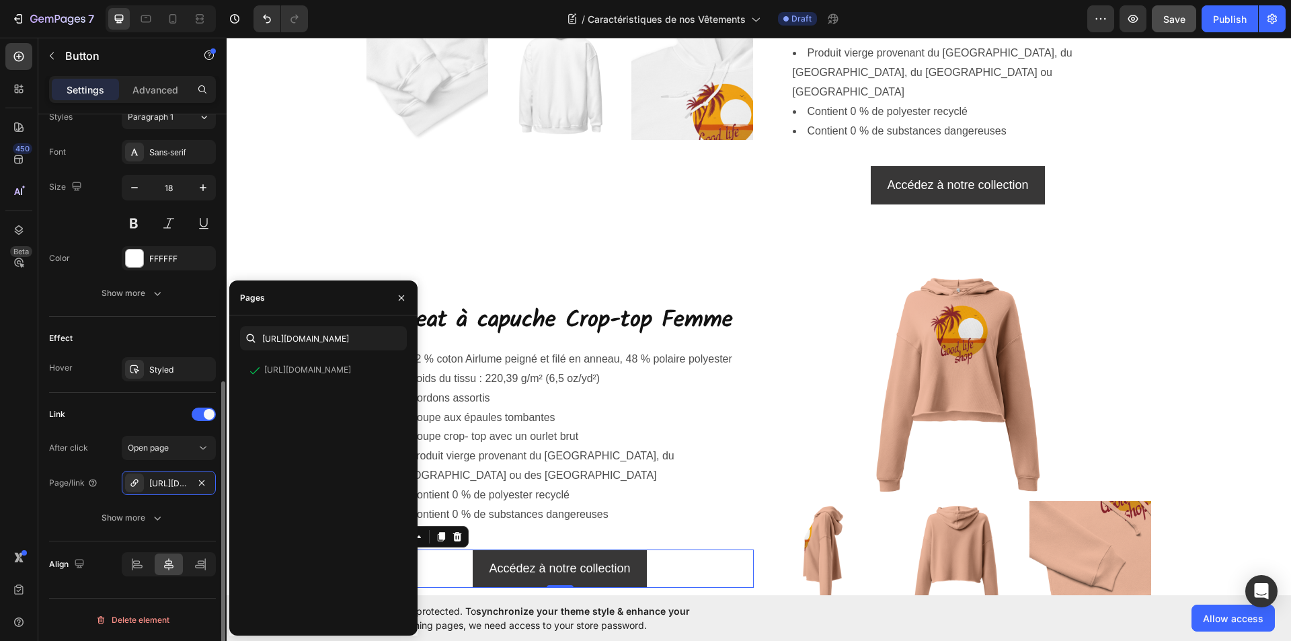
click at [203, 591] on div "Size Width Auto Height Auto Padding 12, 24, 12, 24 Background Color 383737 Imag…" at bounding box center [132, 144] width 188 height 1069
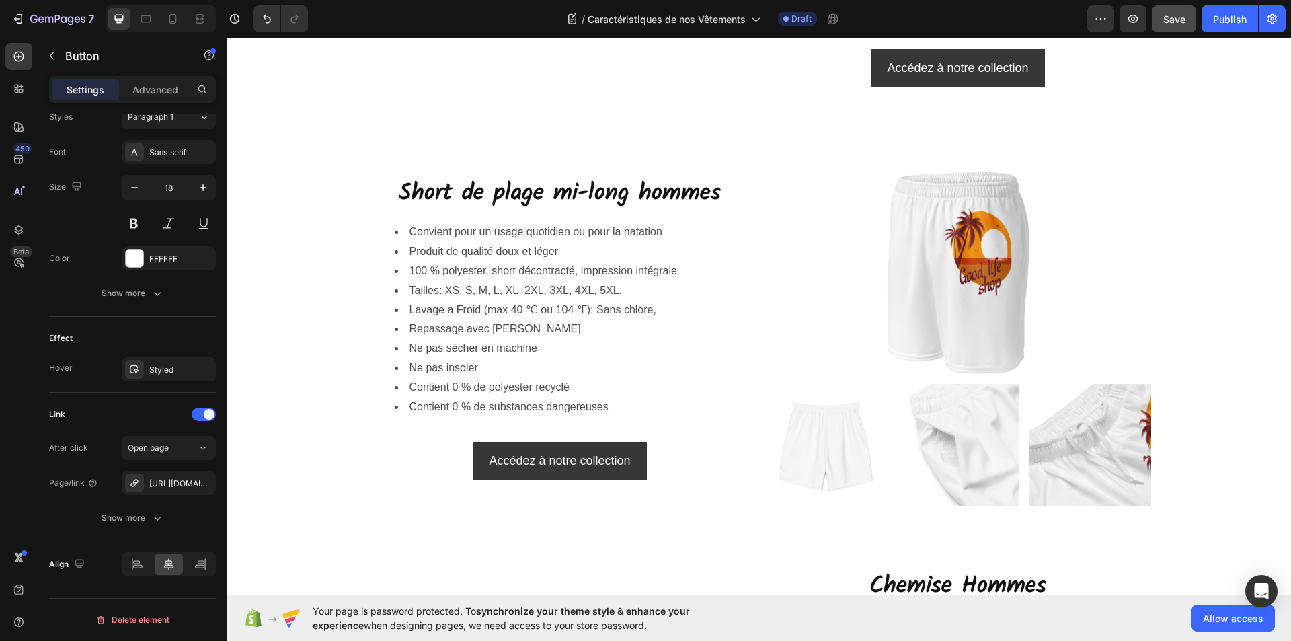
scroll to position [5111, 0]
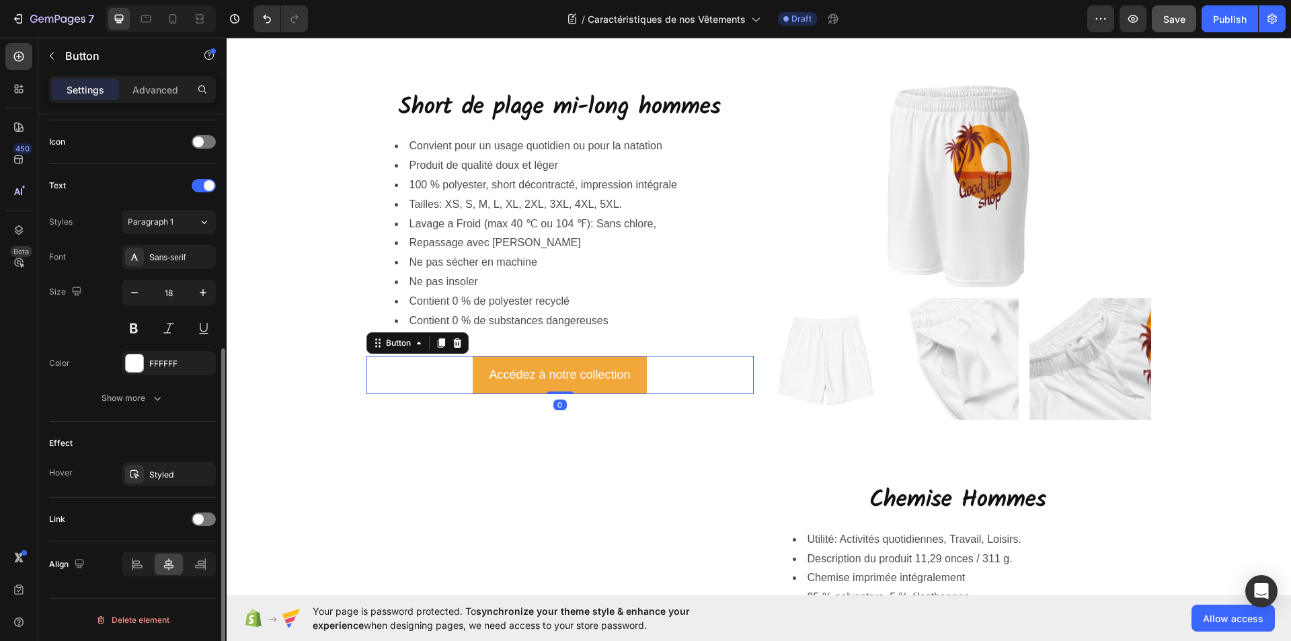
click at [476, 393] on button "Accédez à notre collection" at bounding box center [560, 375] width 174 height 38
click at [208, 518] on div at bounding box center [204, 518] width 24 height 13
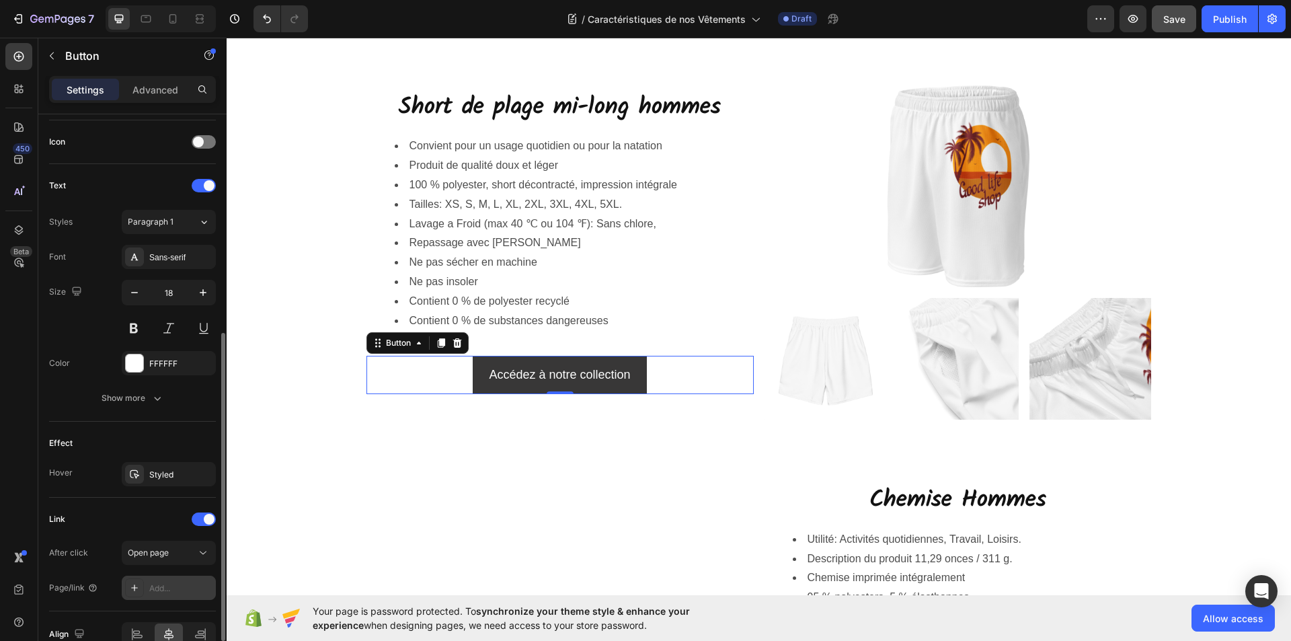
click at [168, 587] on div "Add..." at bounding box center [180, 588] width 63 height 12
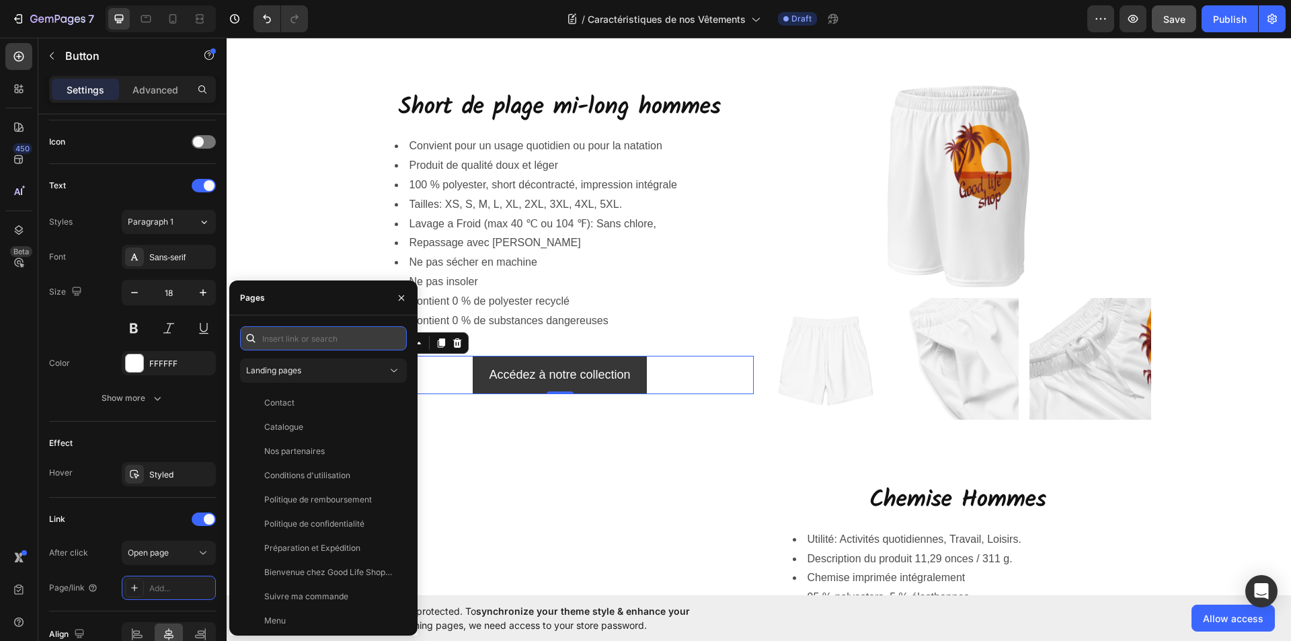
paste input "https://goodlifeshopstore.com/collections/short"
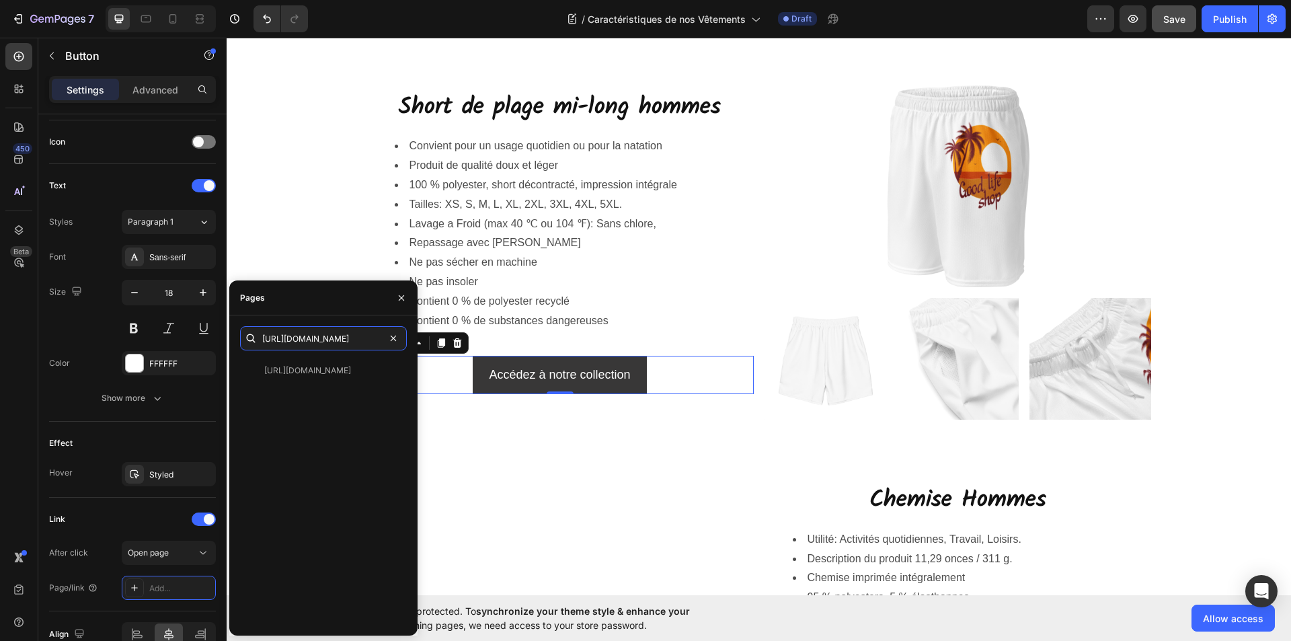
type input "https://goodlifeshopstore.com/collections/short"
click at [326, 401] on div "https://goodlifeshopstore.com/collections/short View" at bounding box center [323, 491] width 167 height 266
click at [327, 373] on div "https://goodlifeshopstore.com/collections/short" at bounding box center [307, 371] width 87 height 12
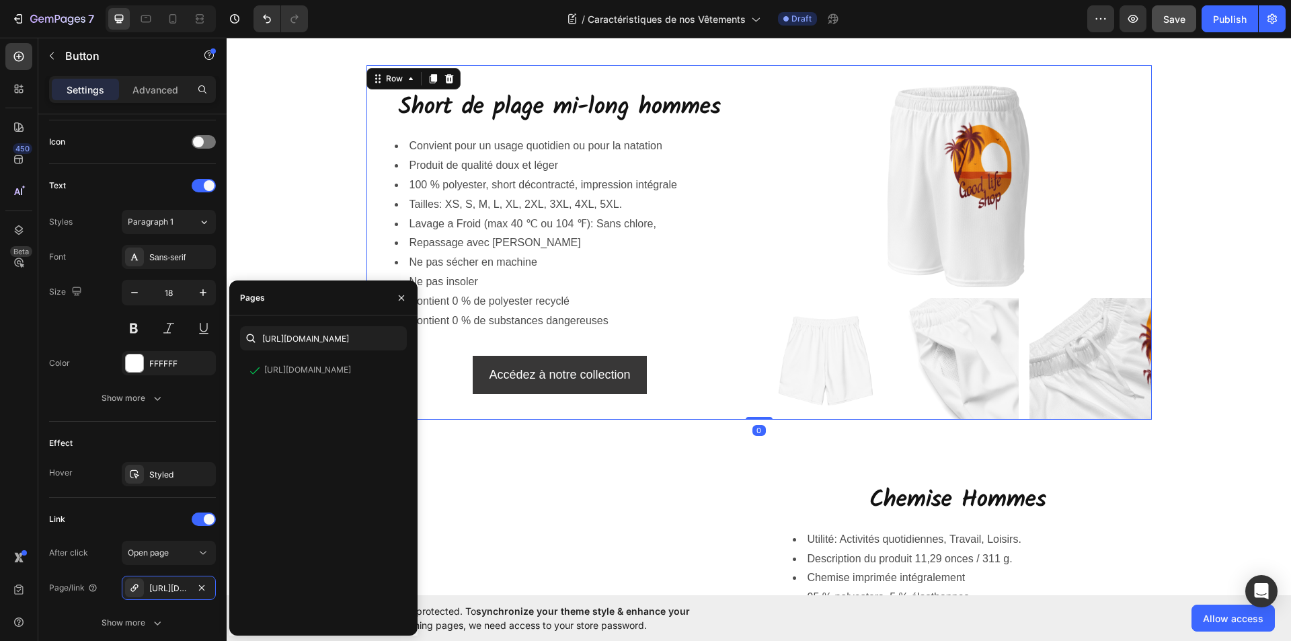
click at [744, 420] on div "Short de plage mi-long hommes Heading Convient pour un usage quotidien ou pour …" at bounding box center [760, 242] width 786 height 354
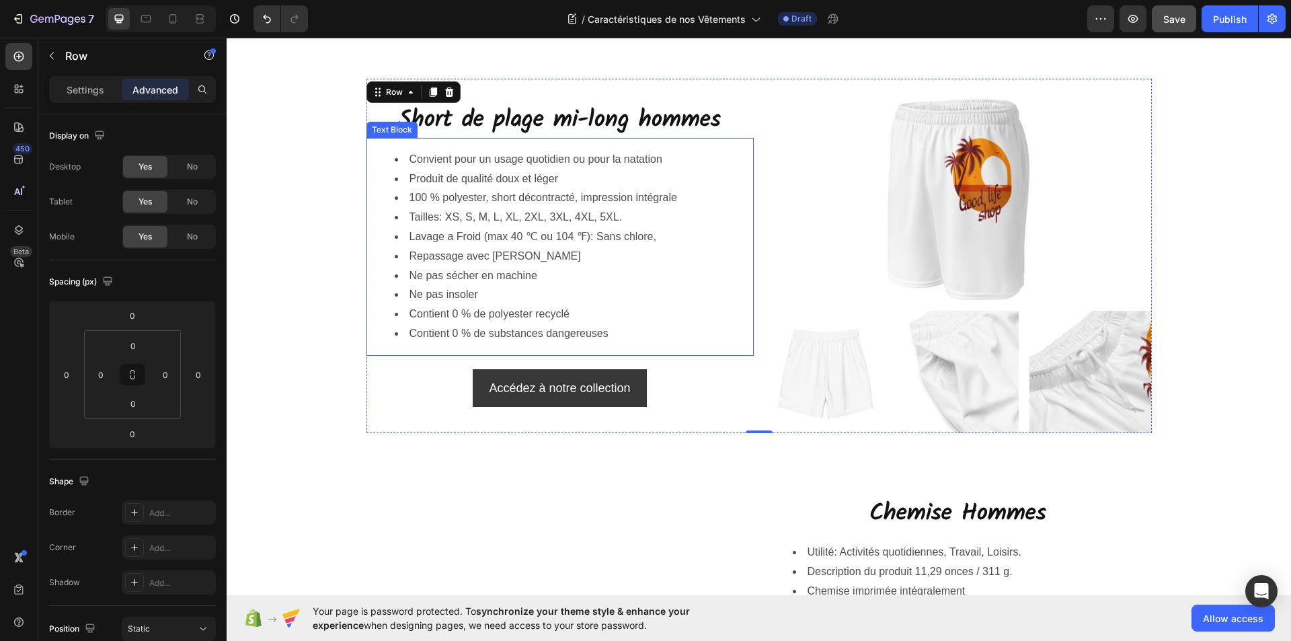
scroll to position [5515, 0]
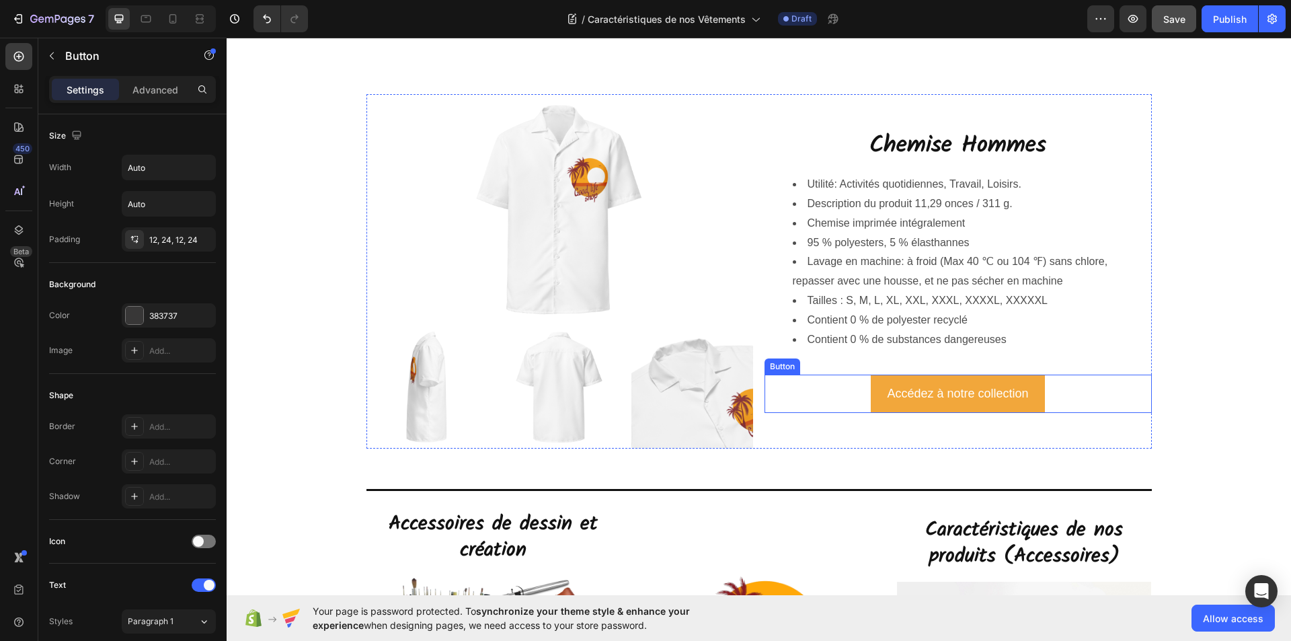
click at [879, 399] on button "Accédez à notre collection" at bounding box center [958, 394] width 174 height 38
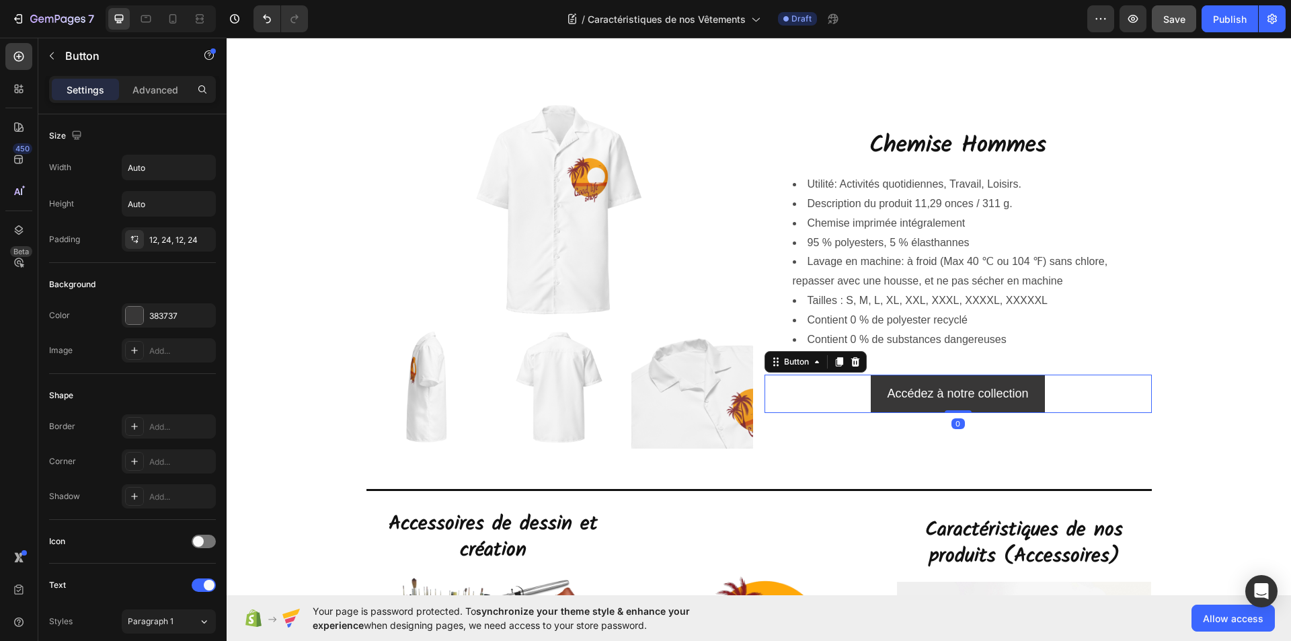
scroll to position [399, 0]
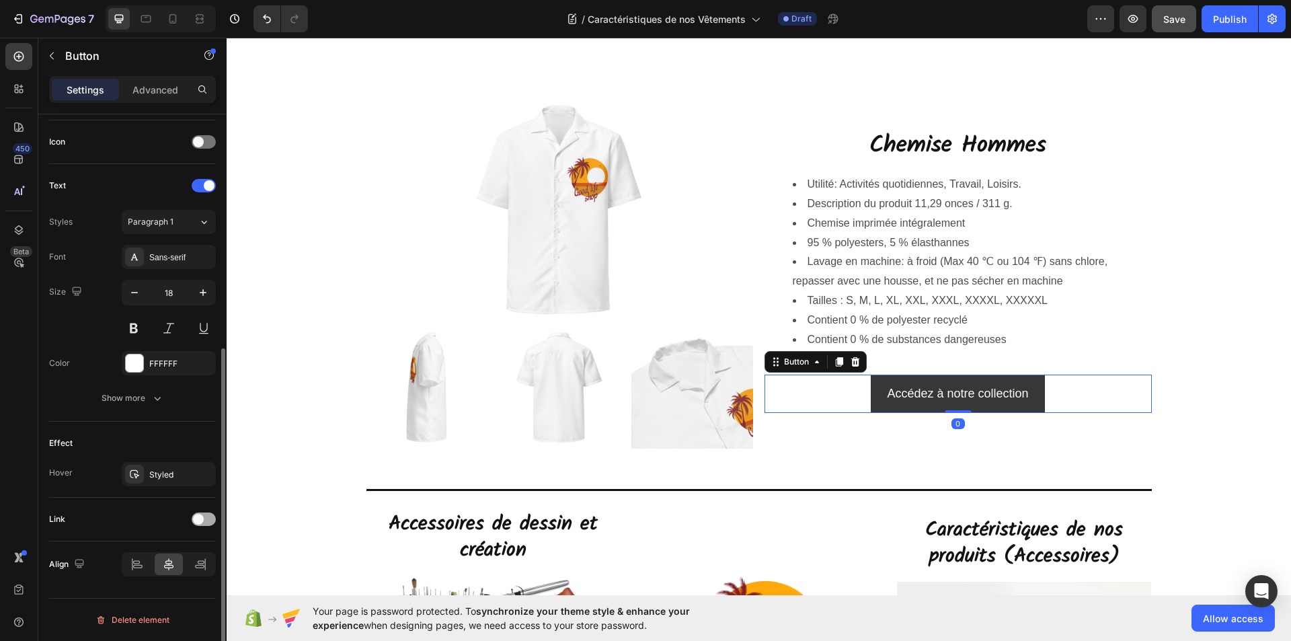
click at [207, 518] on div at bounding box center [204, 518] width 24 height 13
drag, startPoint x: 182, startPoint y: 584, endPoint x: 198, endPoint y: 568, distance: 22.8
click at [182, 584] on div "Add..." at bounding box center [180, 588] width 63 height 12
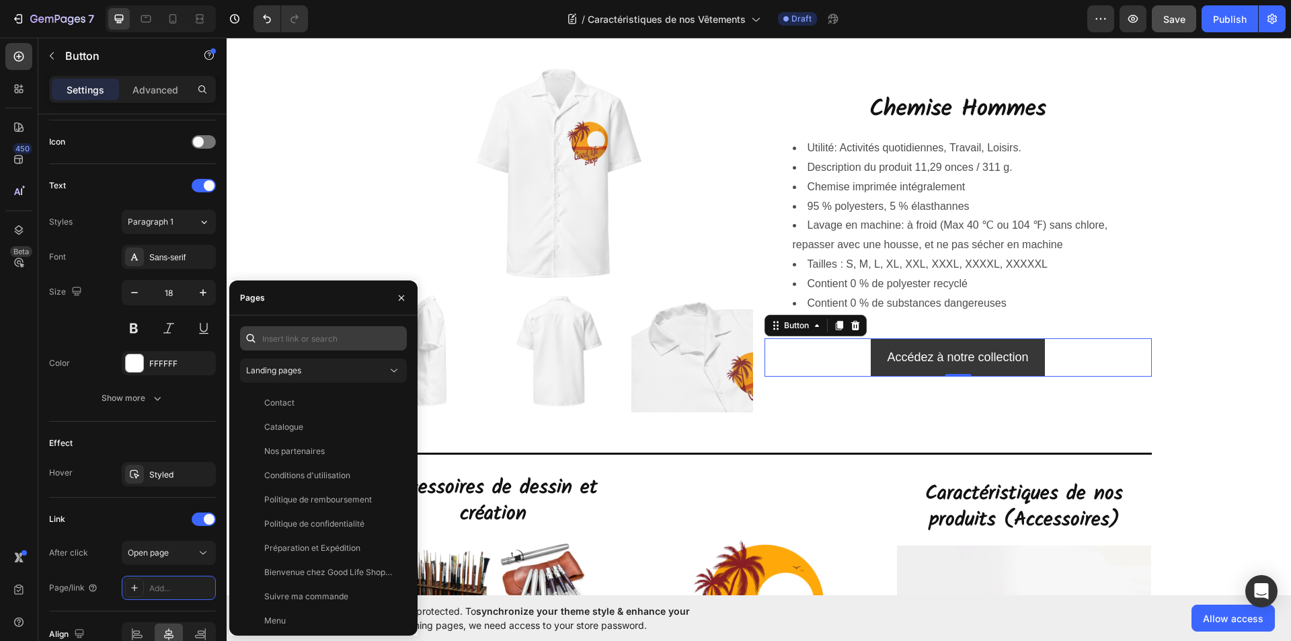
scroll to position [5582, 0]
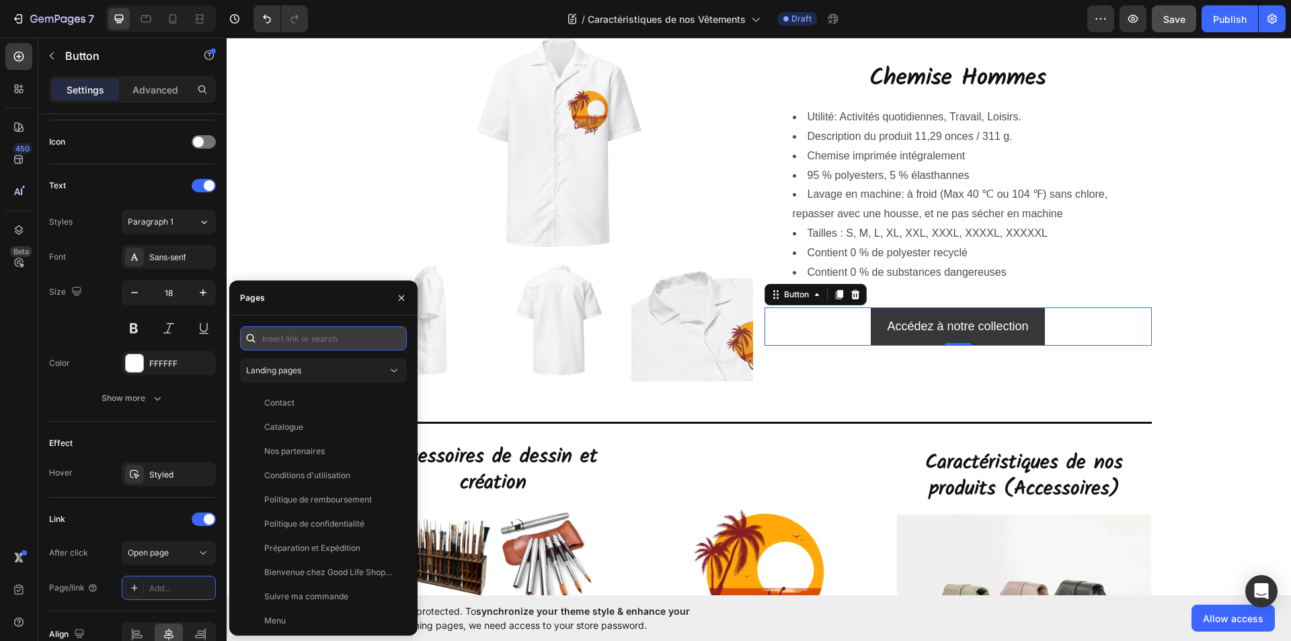
paste input "https://goodlifeshopstore.com/collections/chemise"
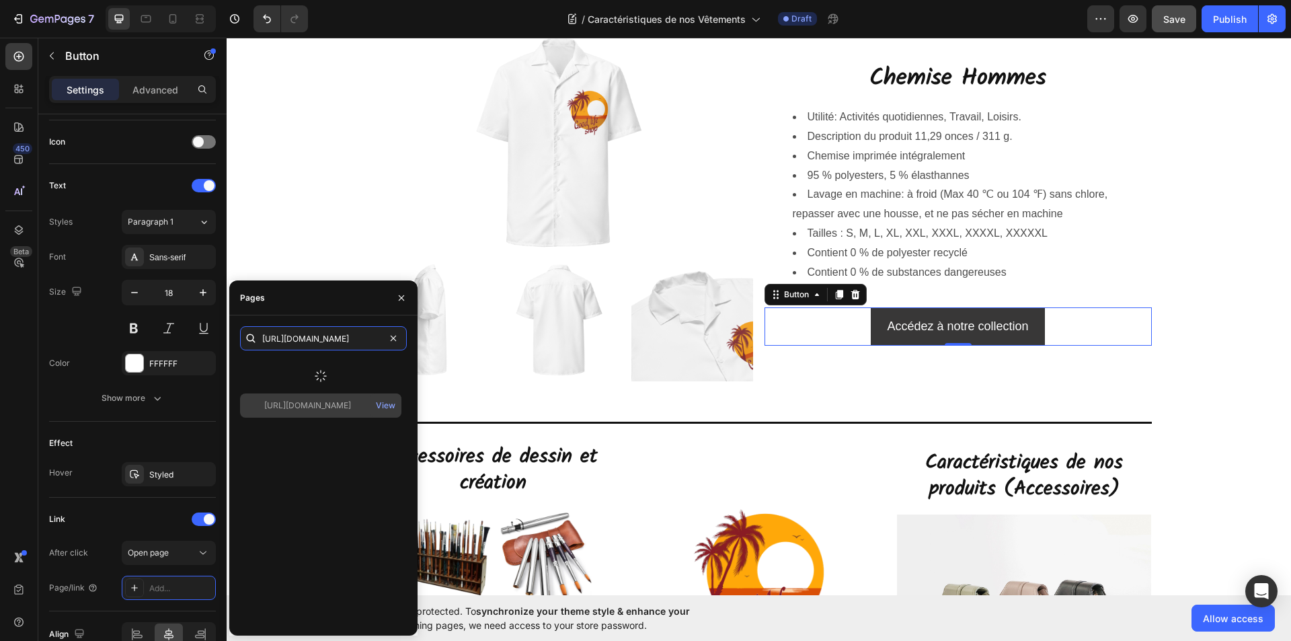
type input "https://goodlifeshopstore.com/collections/chemise"
click at [325, 404] on div "https://goodlifeshopstore.com/collections/chemise View" at bounding box center [323, 491] width 167 height 266
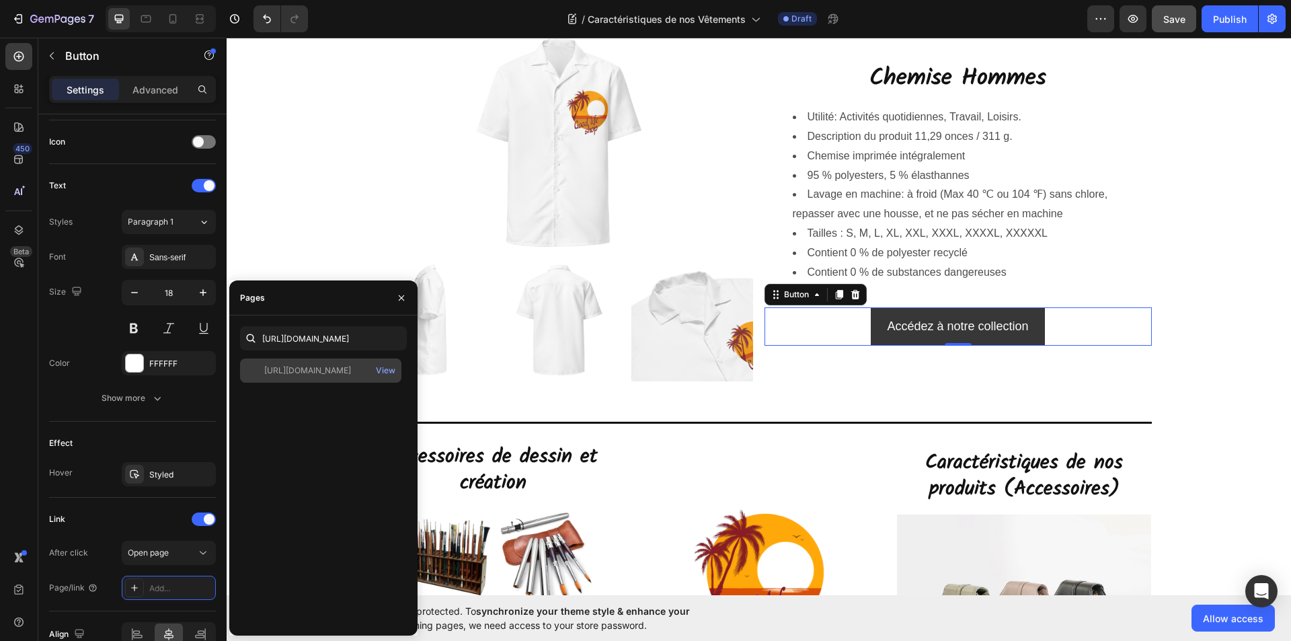
click at [334, 366] on div "https://goodlifeshopstore.com/collections/chemise" at bounding box center [307, 371] width 87 height 12
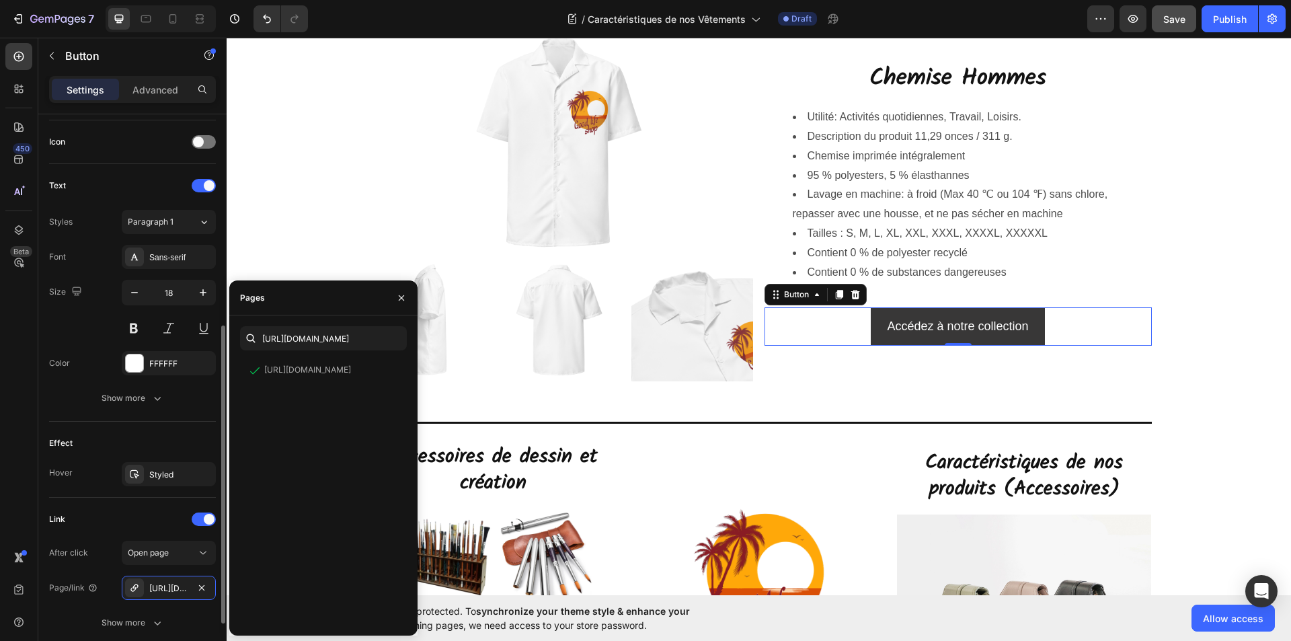
scroll to position [504, 0]
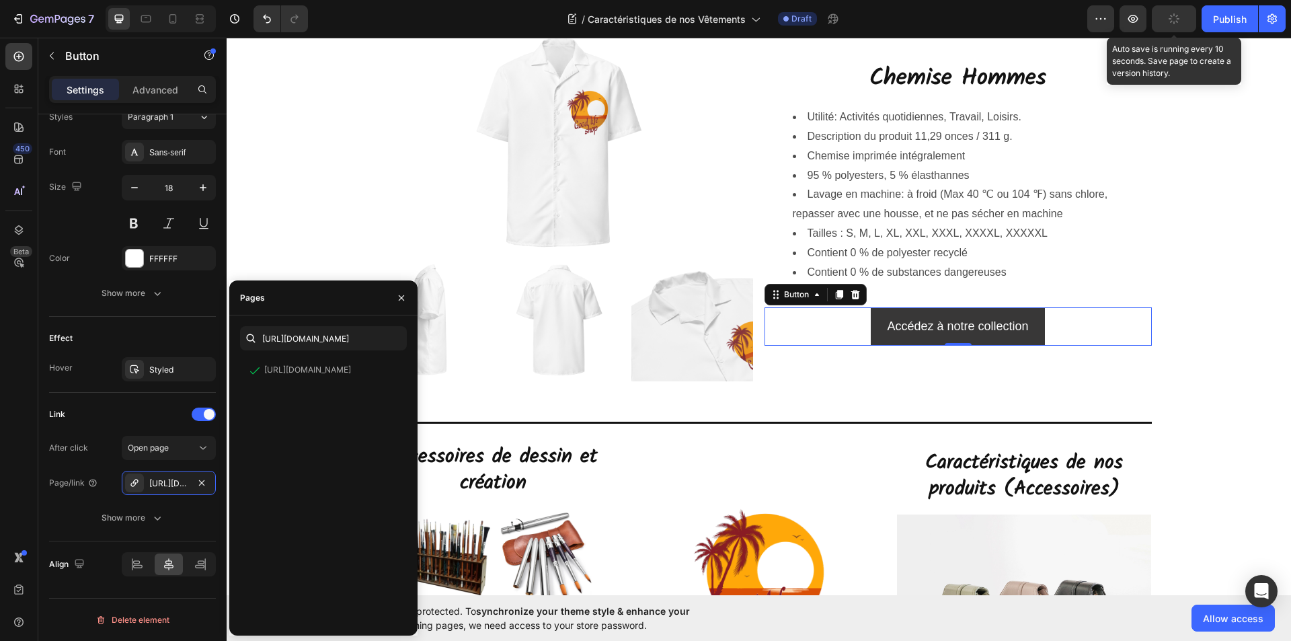
click at [1176, 19] on icon "button" at bounding box center [1174, 18] width 15 height 15
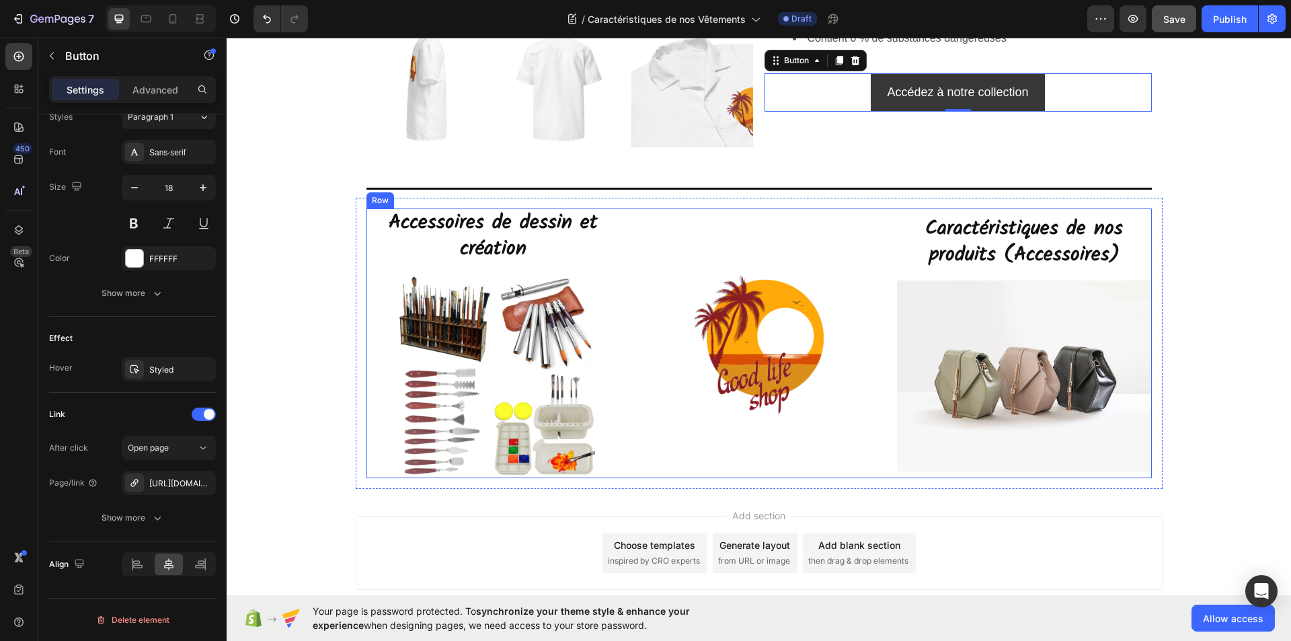
scroll to position [5784, 0]
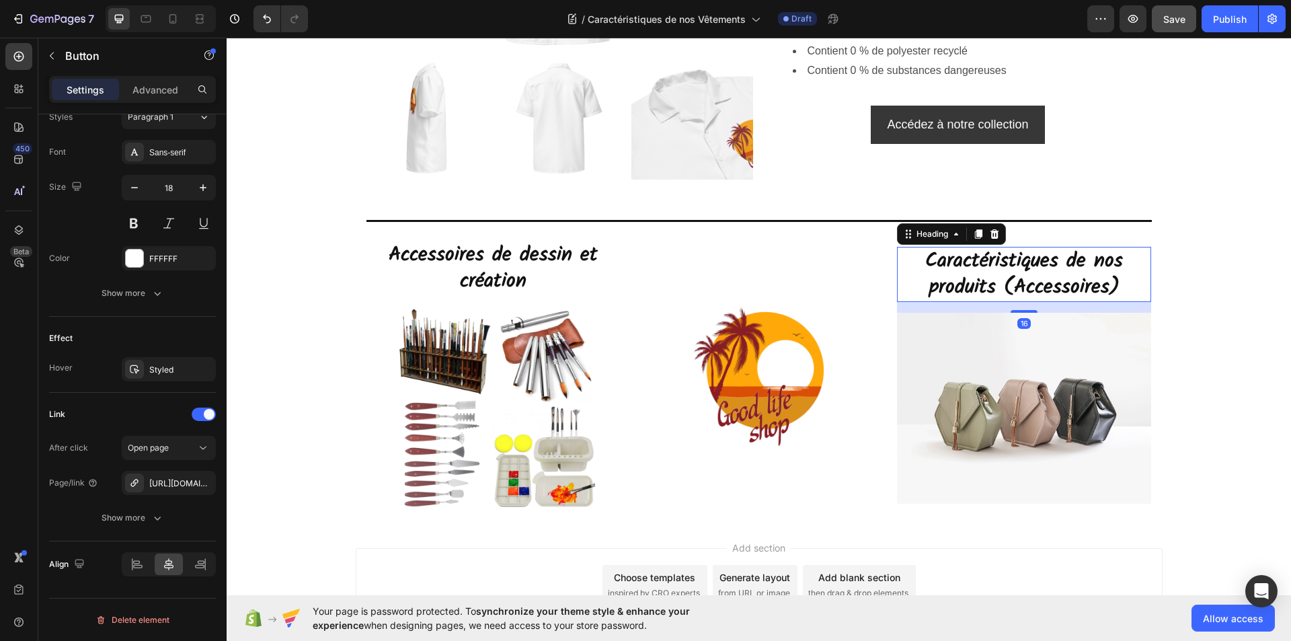
click at [1007, 286] on h2 "Caractéristiques de nos produits (Accessoires)" at bounding box center [1024, 274] width 255 height 55
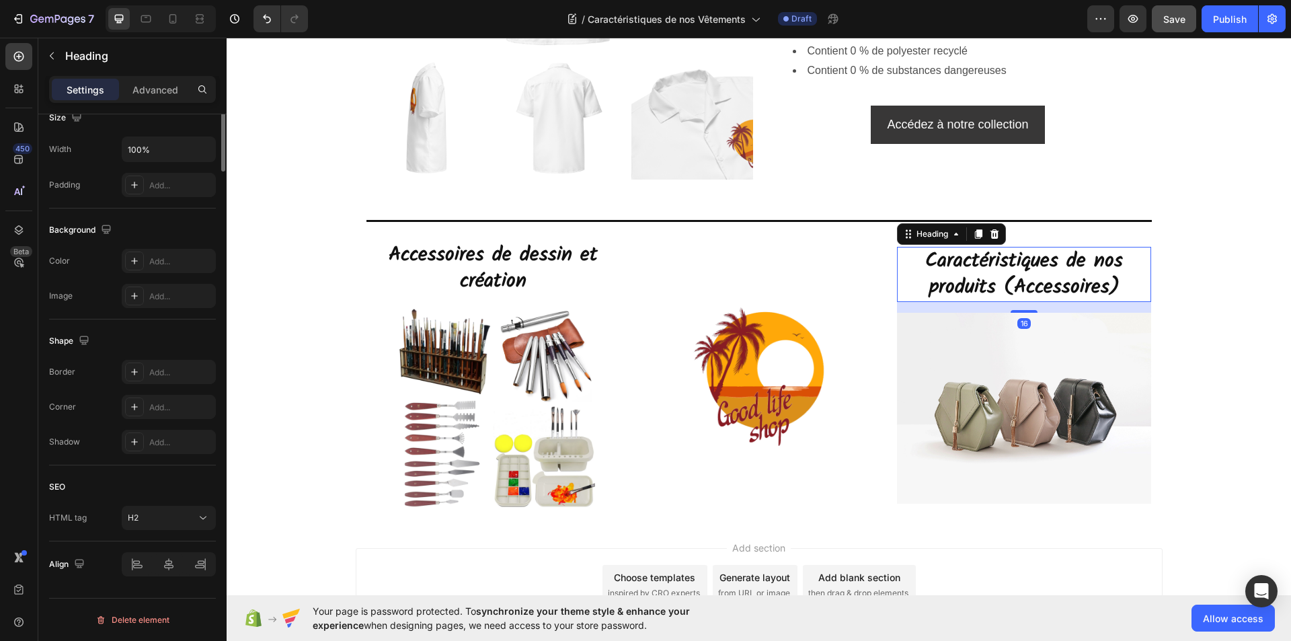
scroll to position [0, 0]
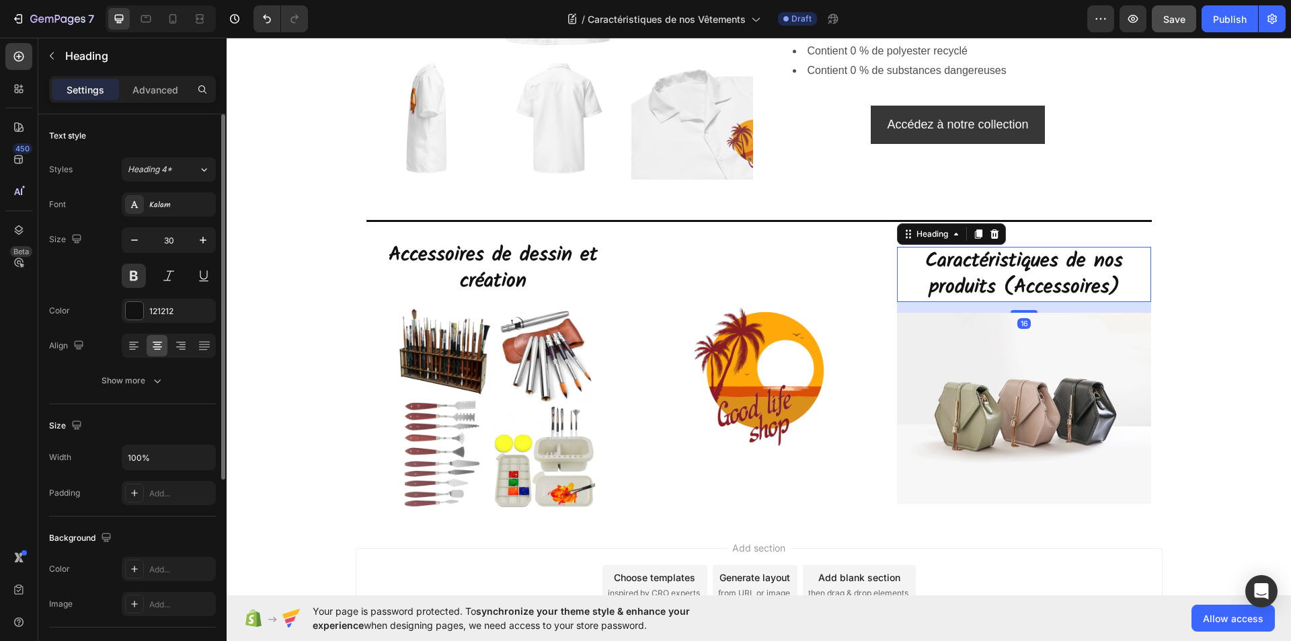
click at [1073, 281] on h2 "Caractéristiques de nos produits (Accessoires)" at bounding box center [1024, 274] width 255 height 55
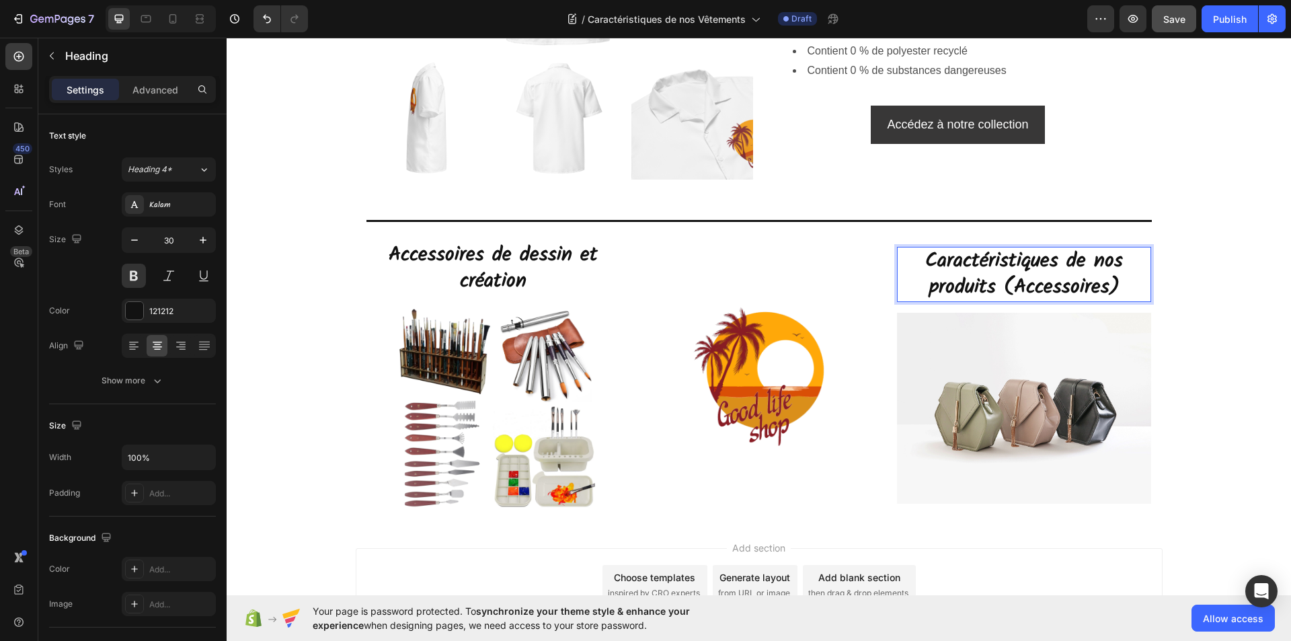
click at [1119, 285] on p "Caractéristiques de nos produits (Accessoires)" at bounding box center [1025, 274] width 252 height 52
drag, startPoint x: 1114, startPoint y: 286, endPoint x: 1002, endPoint y: 282, distance: 111.7
click at [1002, 282] on p "Caractéristiques de nos produits (Accessoires)" at bounding box center [1025, 274] width 252 height 52
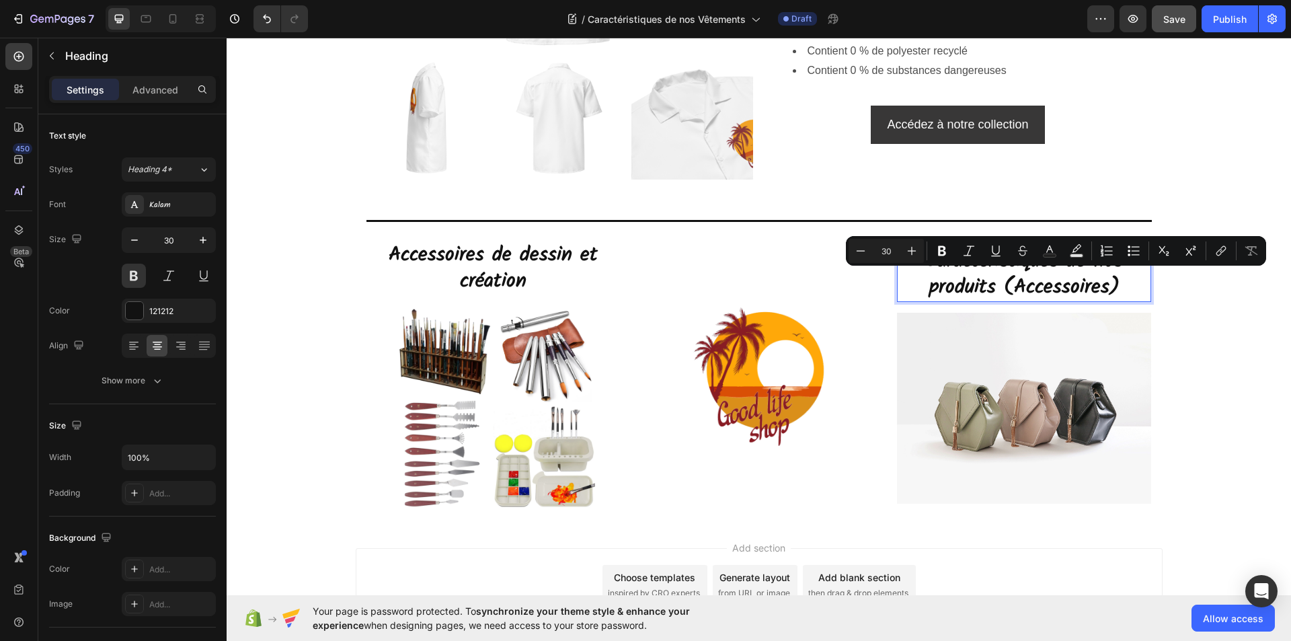
scroll to position [1, 0]
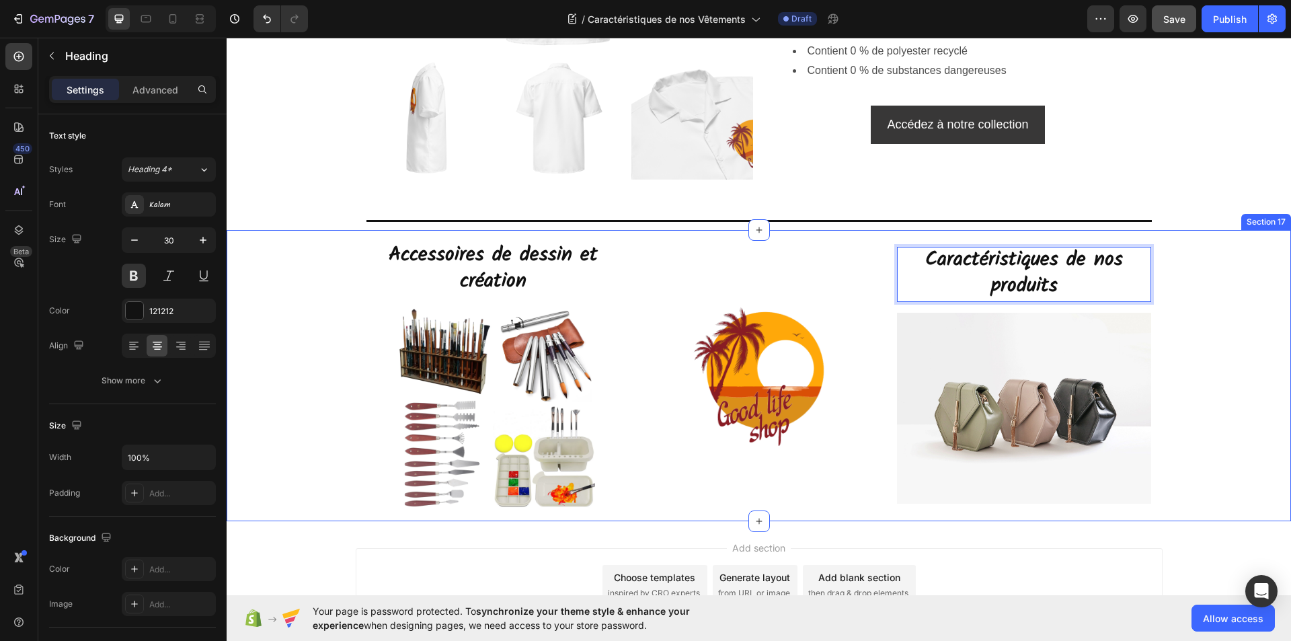
click at [1196, 289] on div "Accessoires de dessin et création Heading Image Image Caractéristiques de nos p…" at bounding box center [759, 375] width 1065 height 291
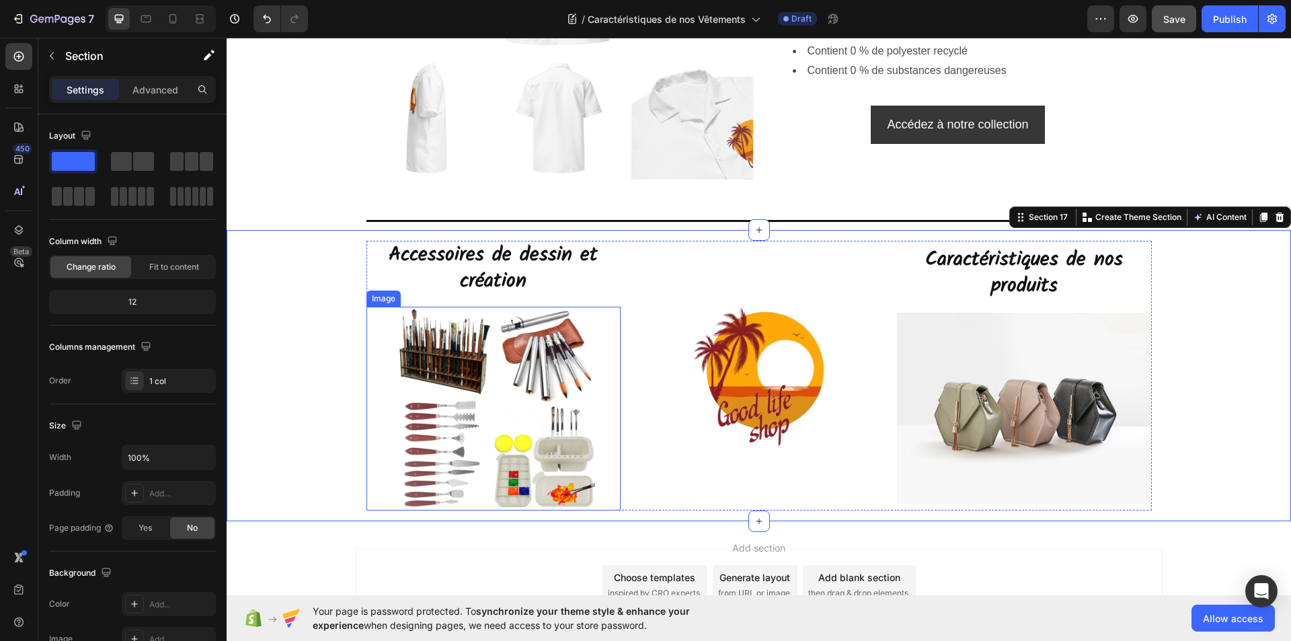
click at [501, 457] on img at bounding box center [493, 409] width 204 height 204
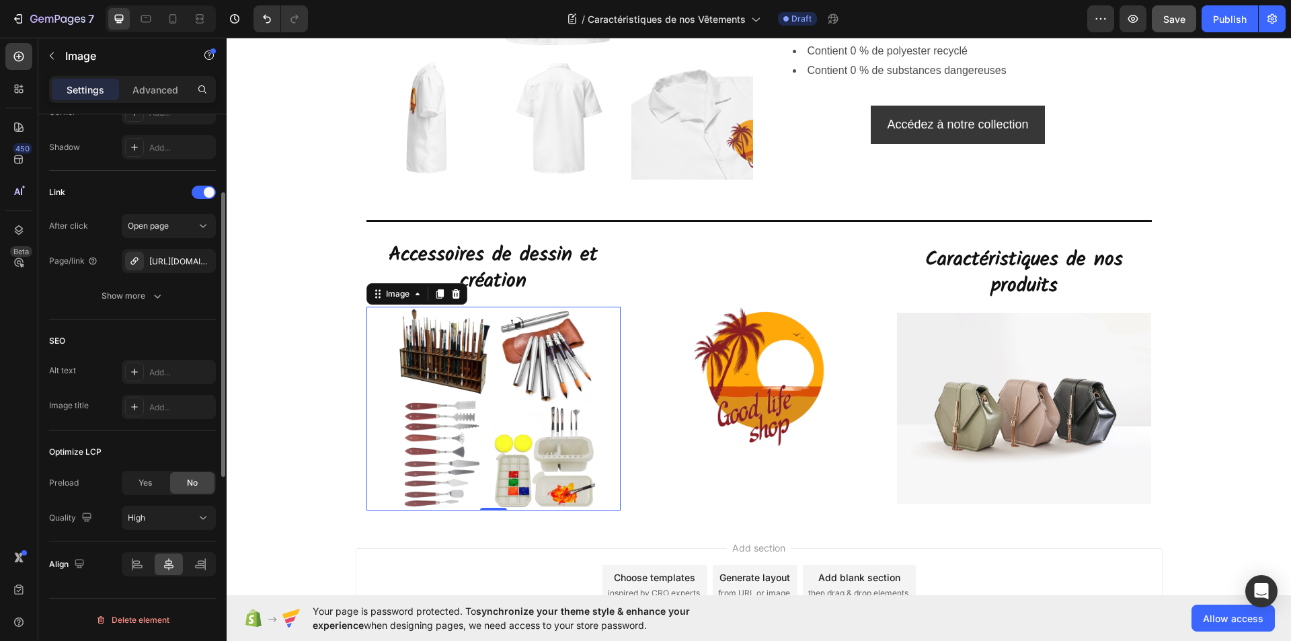
scroll to position [421, 0]
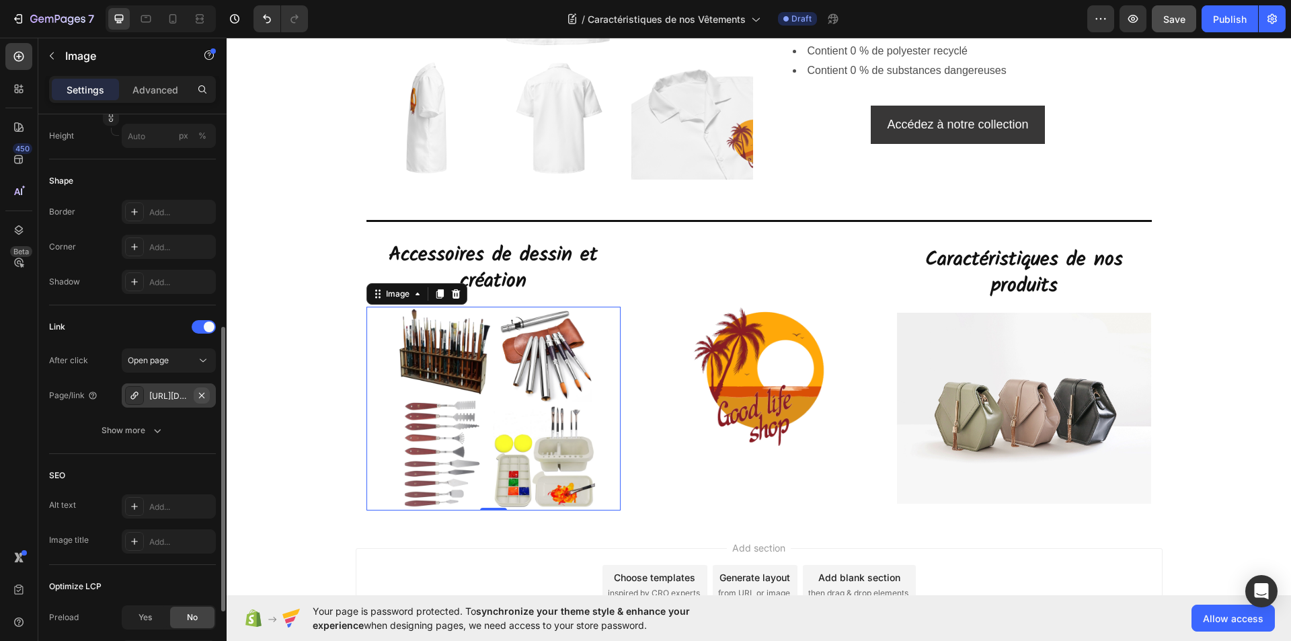
click at [200, 396] on icon "button" at bounding box center [201, 395] width 11 height 11
click at [172, 396] on div "Add..." at bounding box center [180, 396] width 63 height 12
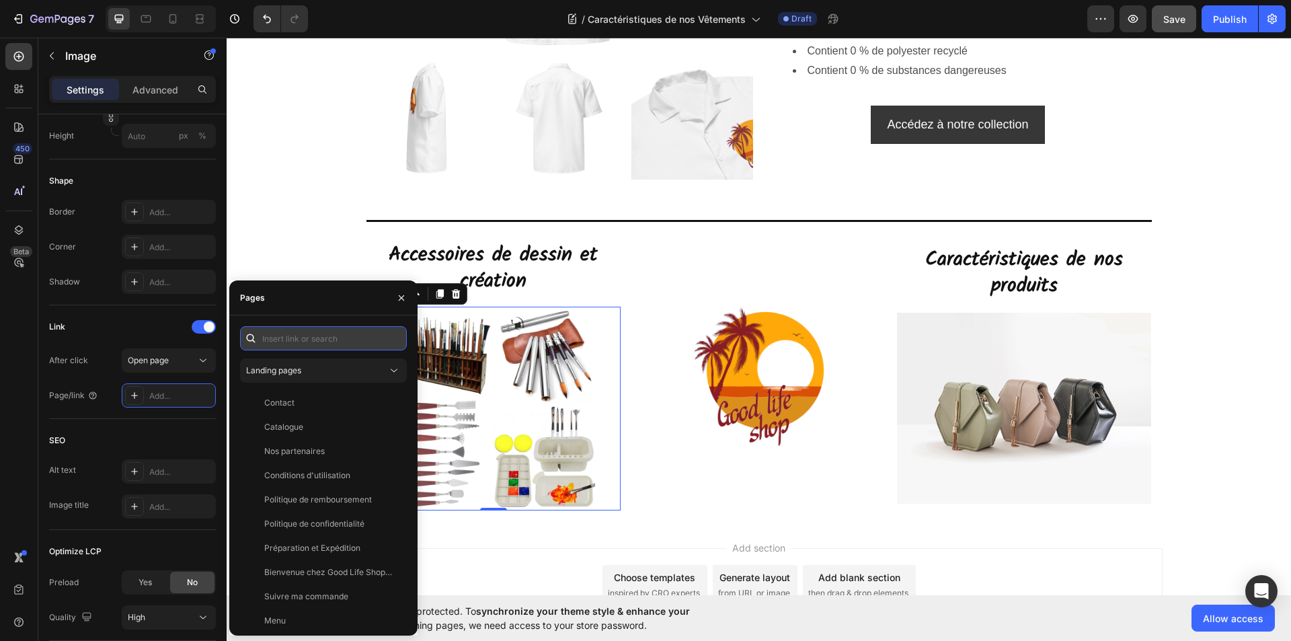
paste input "https://goodlifeshopstore.com/collections/accessoires-de-dessin-et-creation"
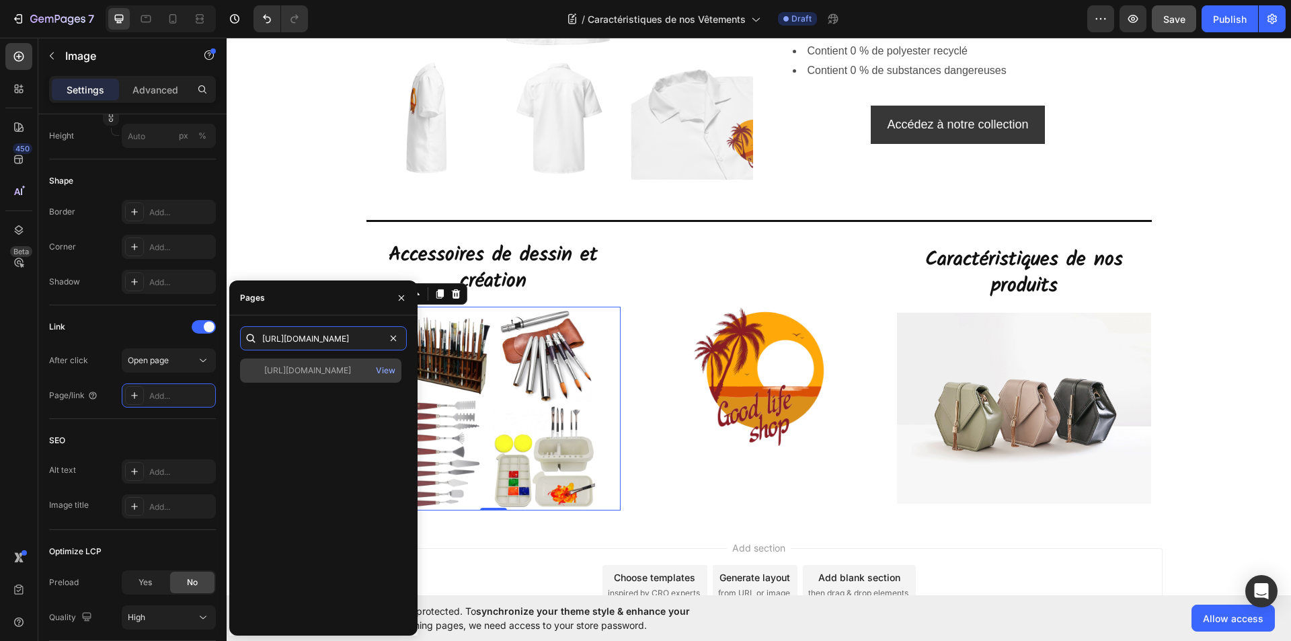
type input "https://goodlifeshopstore.com/collections/accessoires-de-dessin-et-creation"
click at [317, 370] on div "https://goodlifeshopstore.com/collections/accessoires-de-dessin-et-creation" at bounding box center [307, 371] width 87 height 12
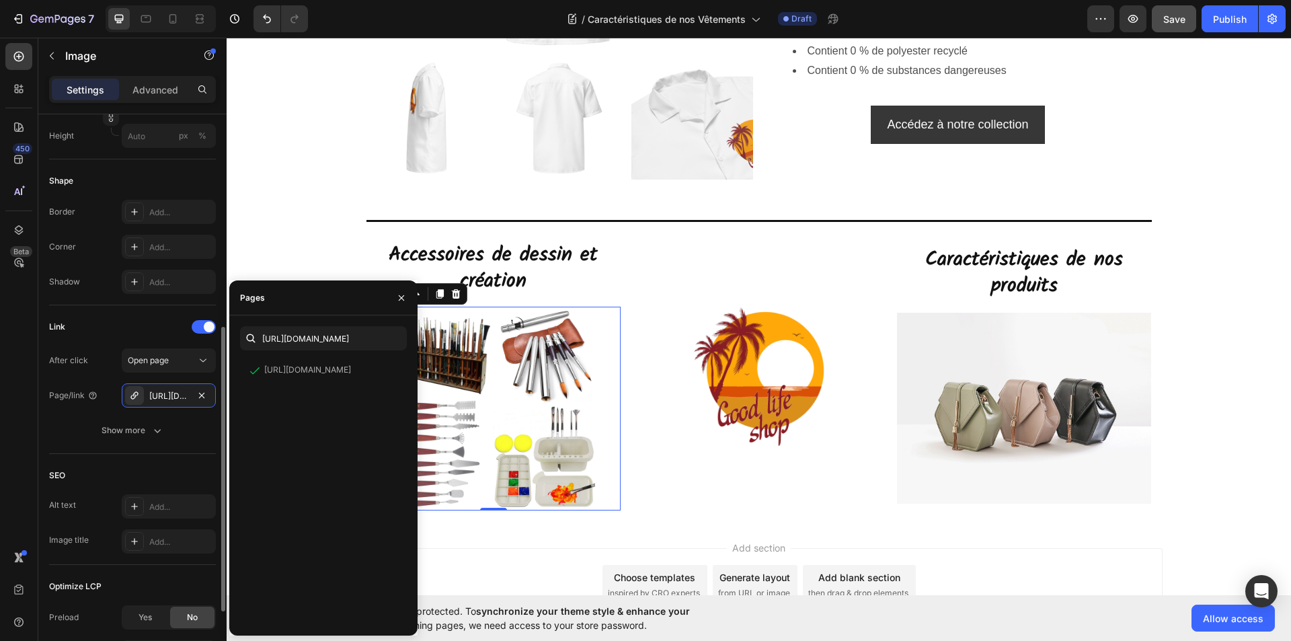
click at [188, 455] on div "SEO Alt text Add... Image title Add..." at bounding box center [132, 509] width 167 height 111
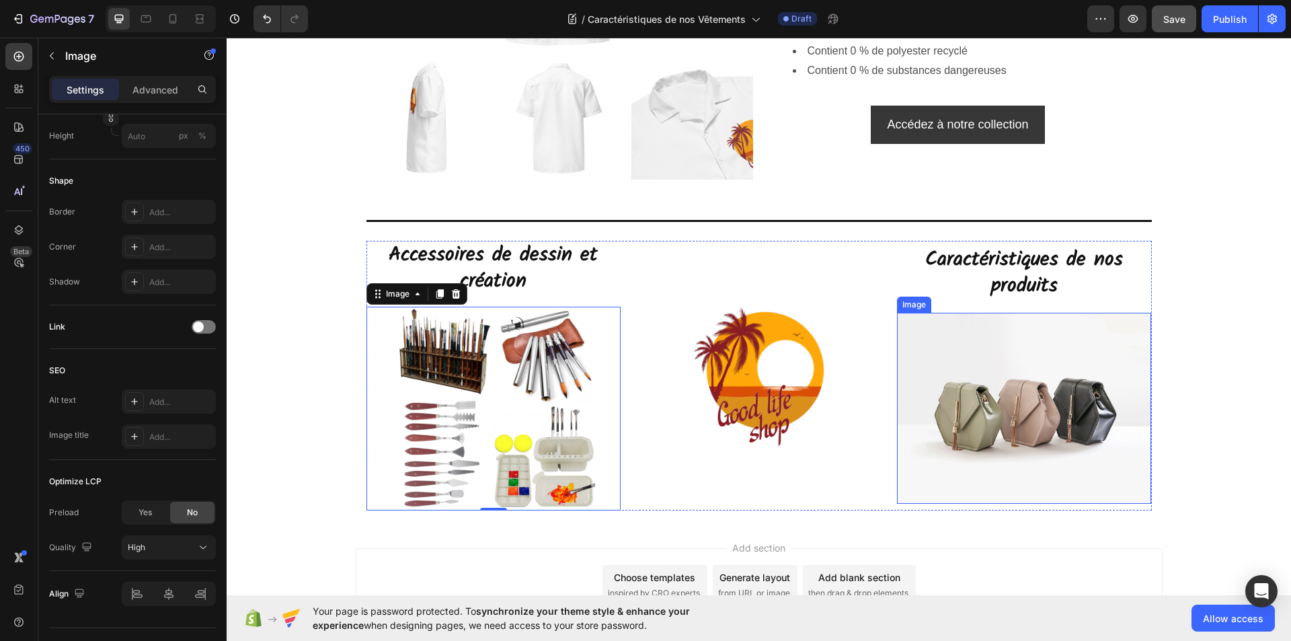
click at [1014, 417] on img at bounding box center [1024, 408] width 255 height 191
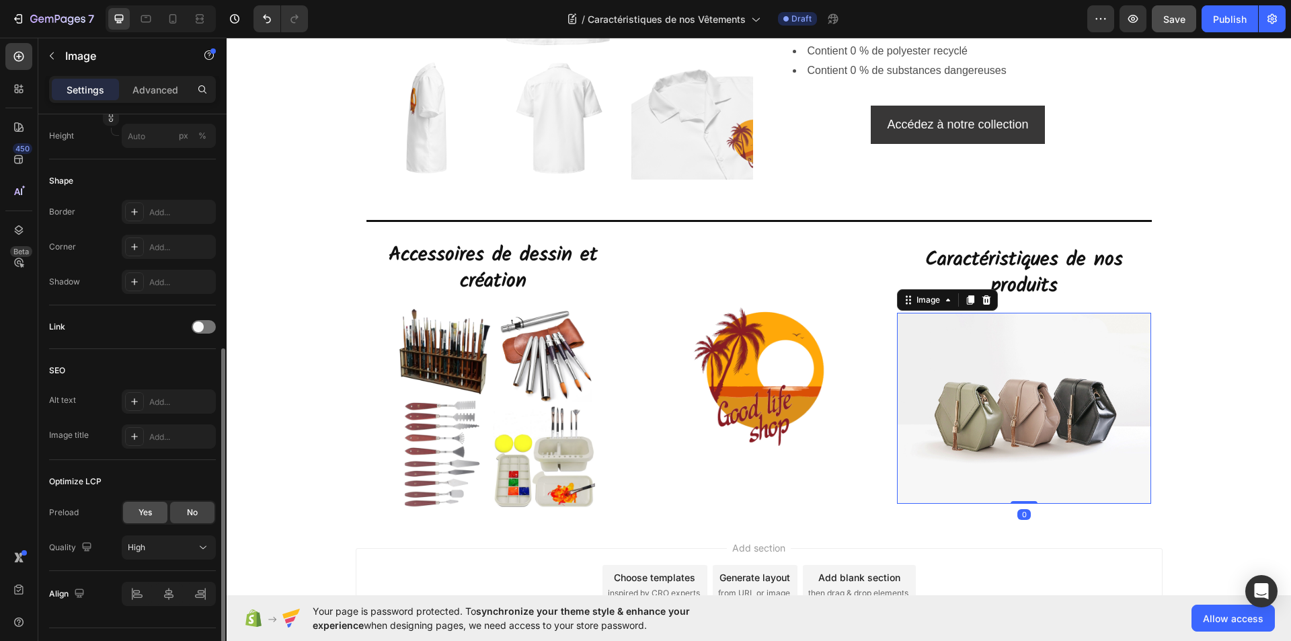
scroll to position [451, 0]
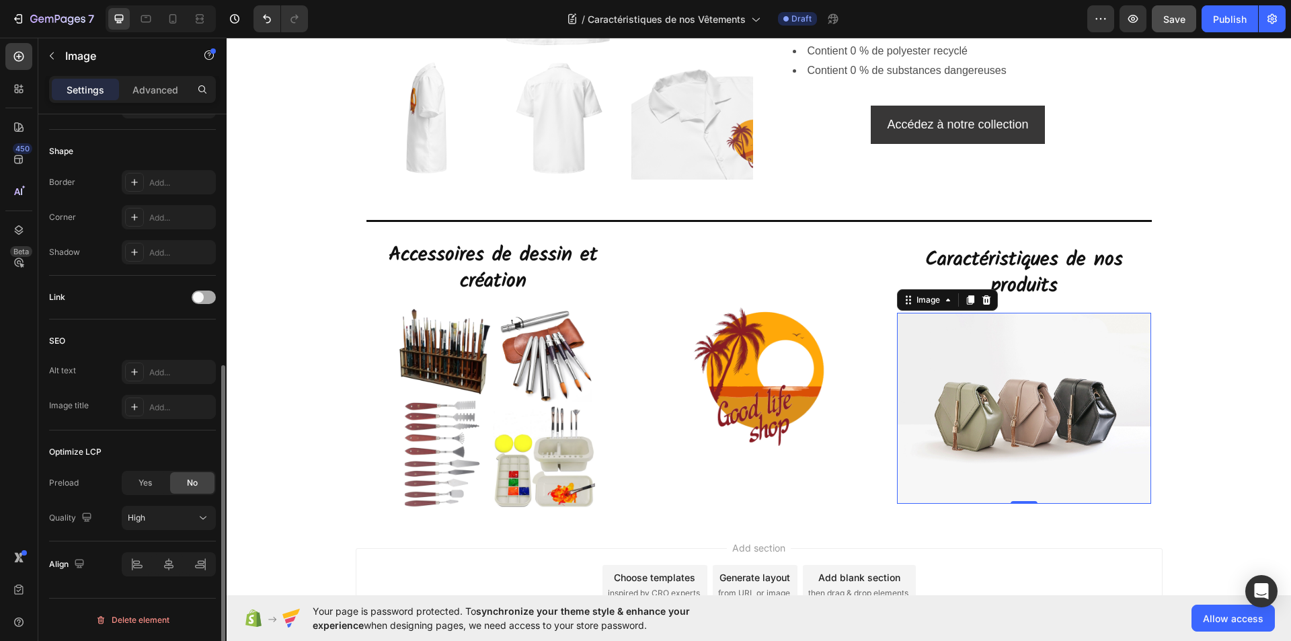
click at [206, 299] on div at bounding box center [204, 297] width 24 height 13
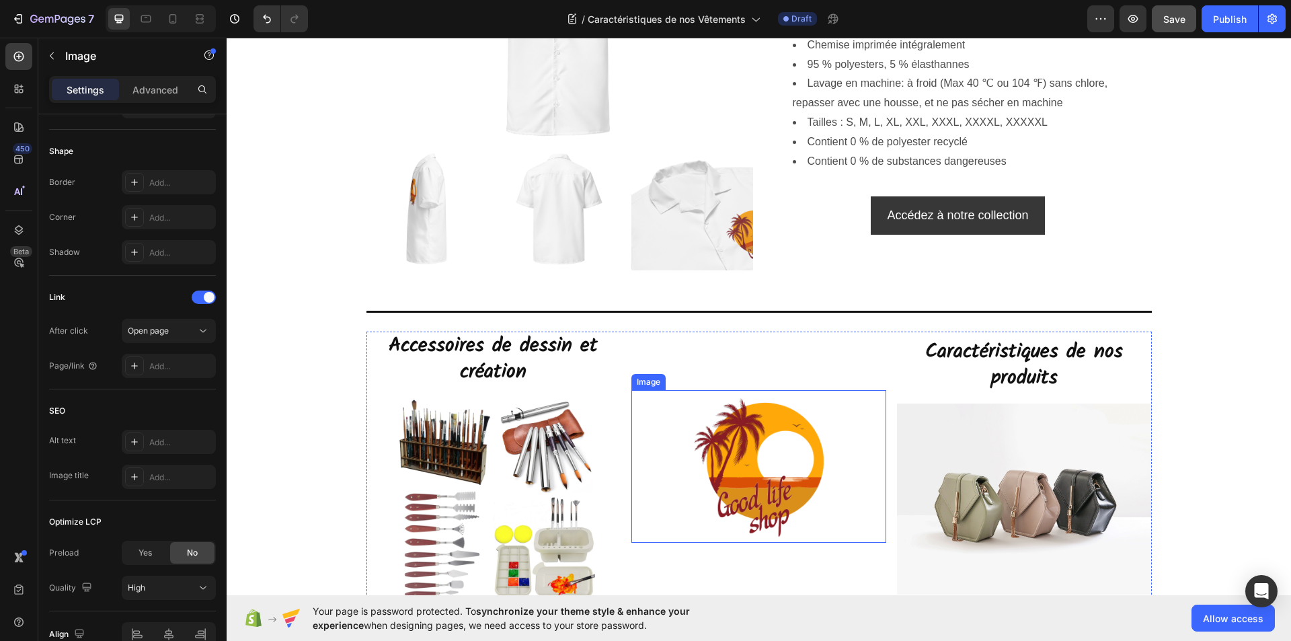
scroll to position [5784, 0]
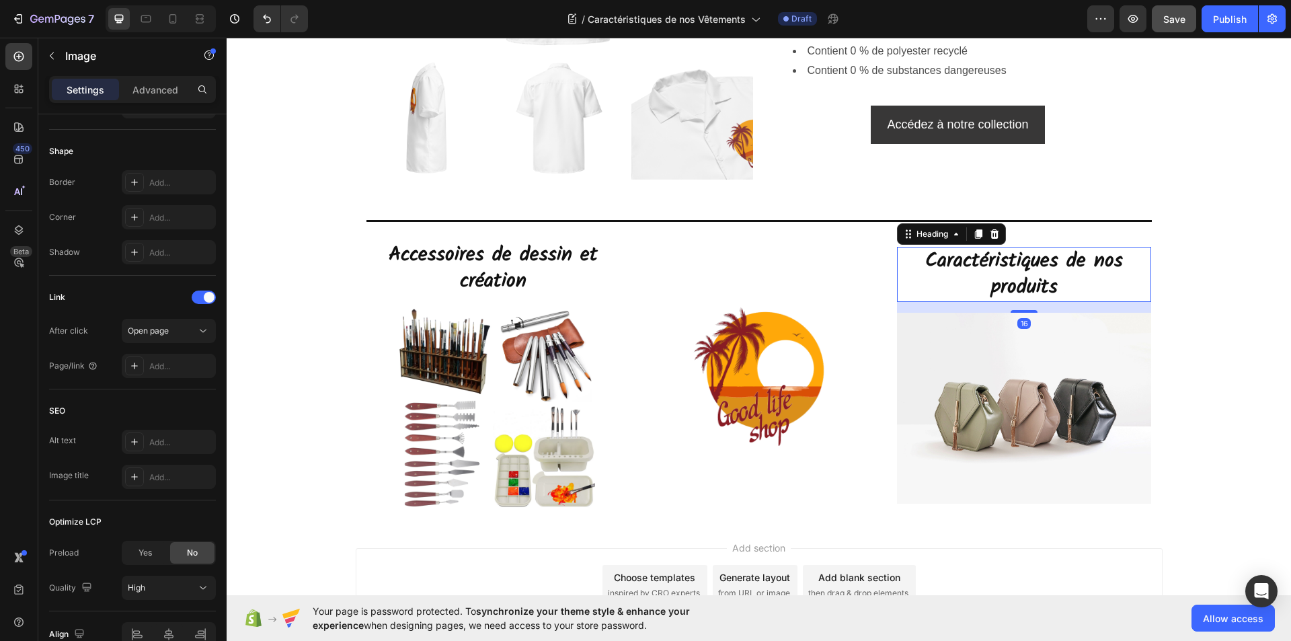
click at [1030, 267] on h2 "Caractéristiques de nos produits" at bounding box center [1024, 274] width 255 height 55
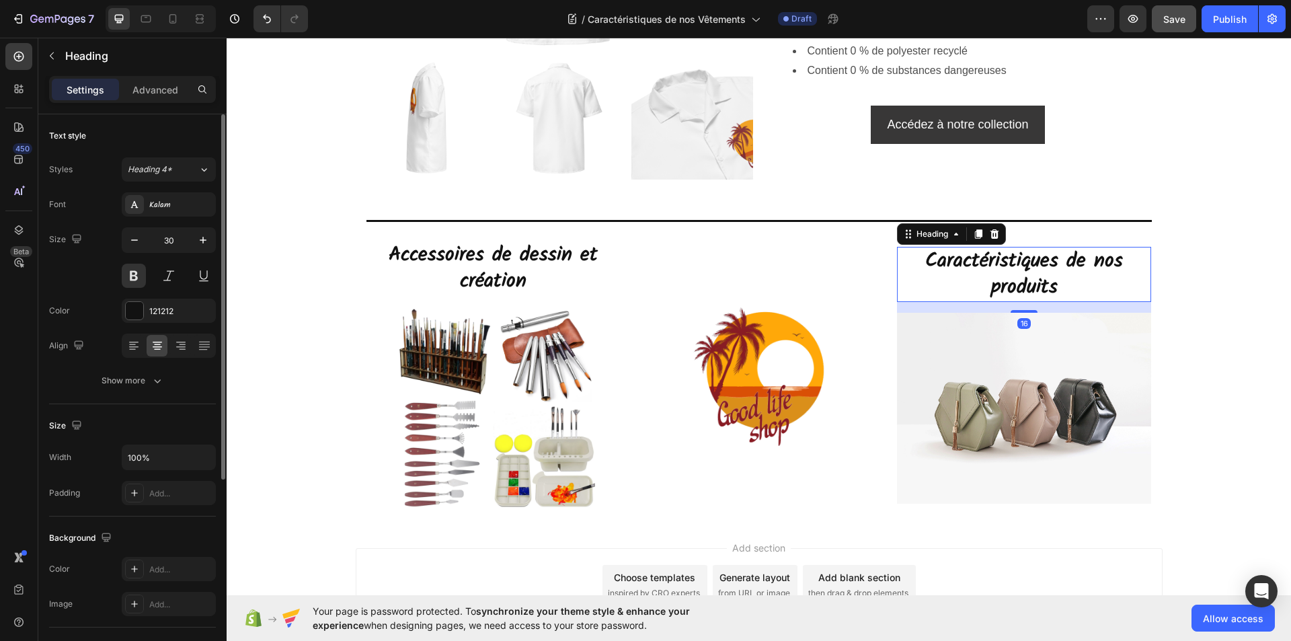
click at [1055, 286] on h2 "Caractéristiques de nos produits" at bounding box center [1024, 274] width 255 height 55
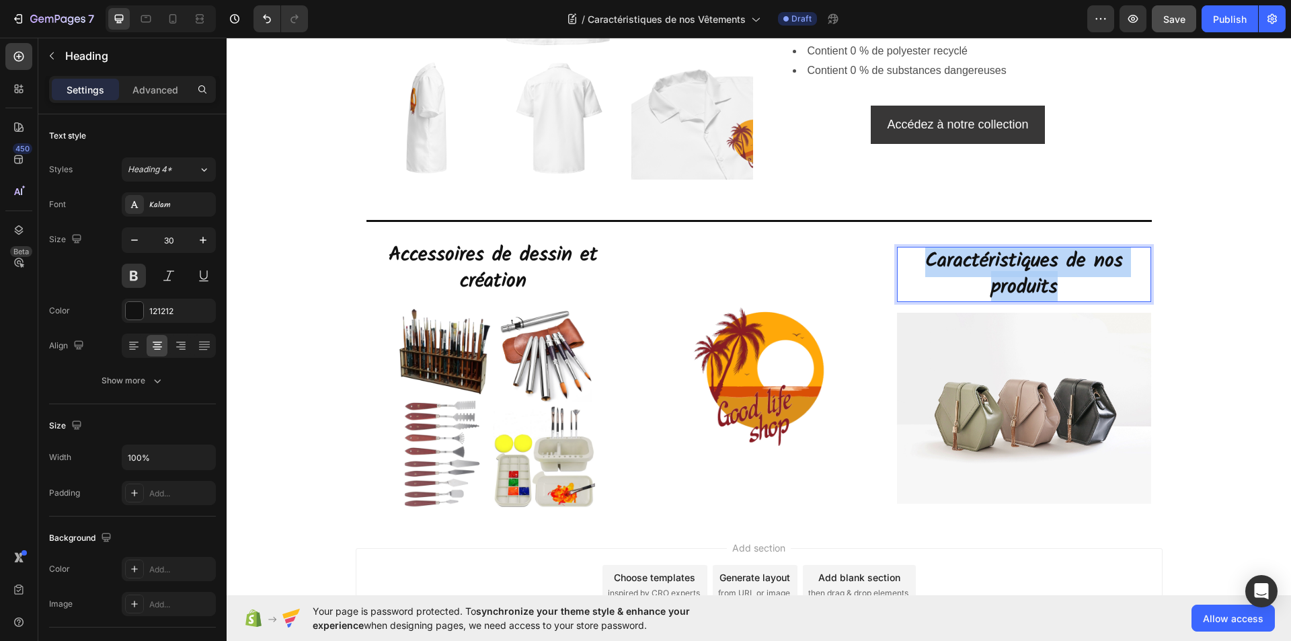
drag, startPoint x: 1052, startPoint y: 289, endPoint x: 925, endPoint y: 266, distance: 128.5
click at [925, 266] on p "Caractéristiques de nos produits" at bounding box center [1025, 274] width 252 height 52
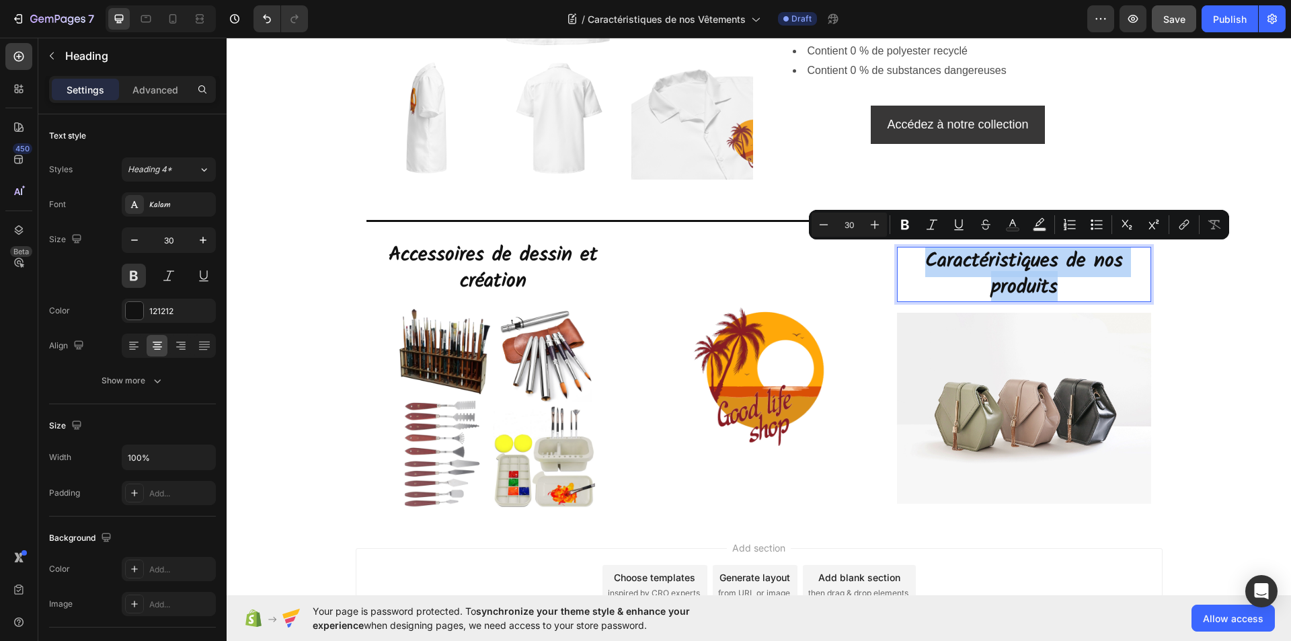
copy p "Caractéristiques de nos produits"
click at [1081, 389] on img at bounding box center [1024, 408] width 255 height 191
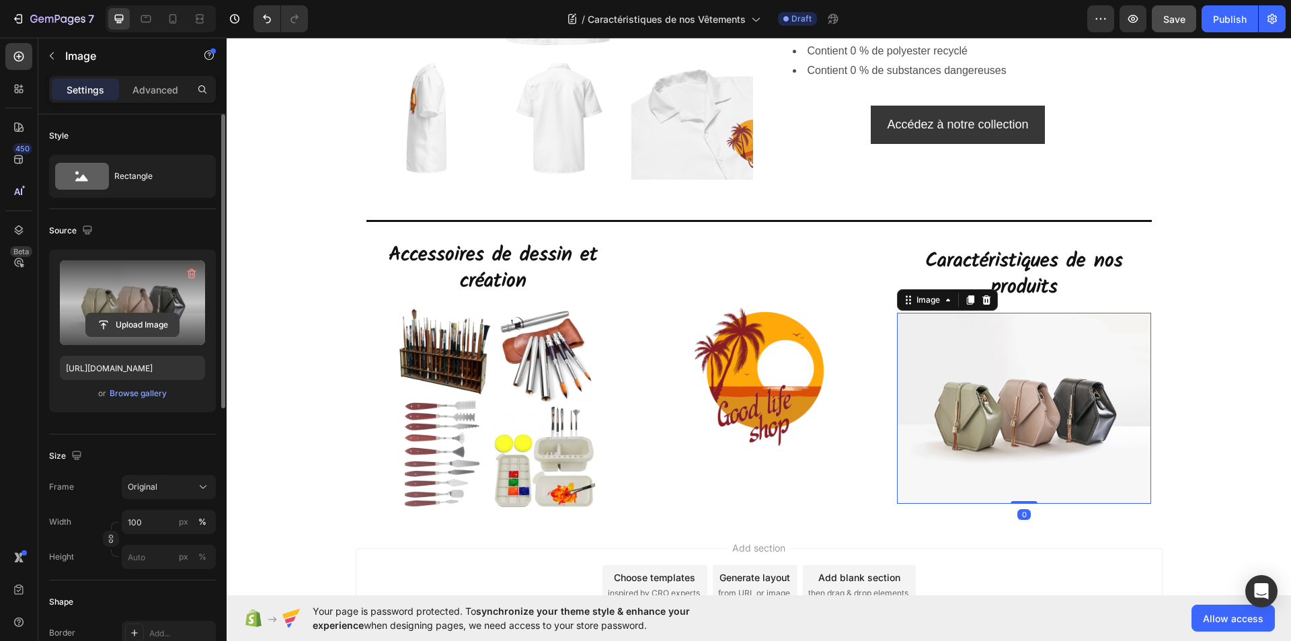
click at [141, 327] on input "file" at bounding box center [132, 324] width 93 height 23
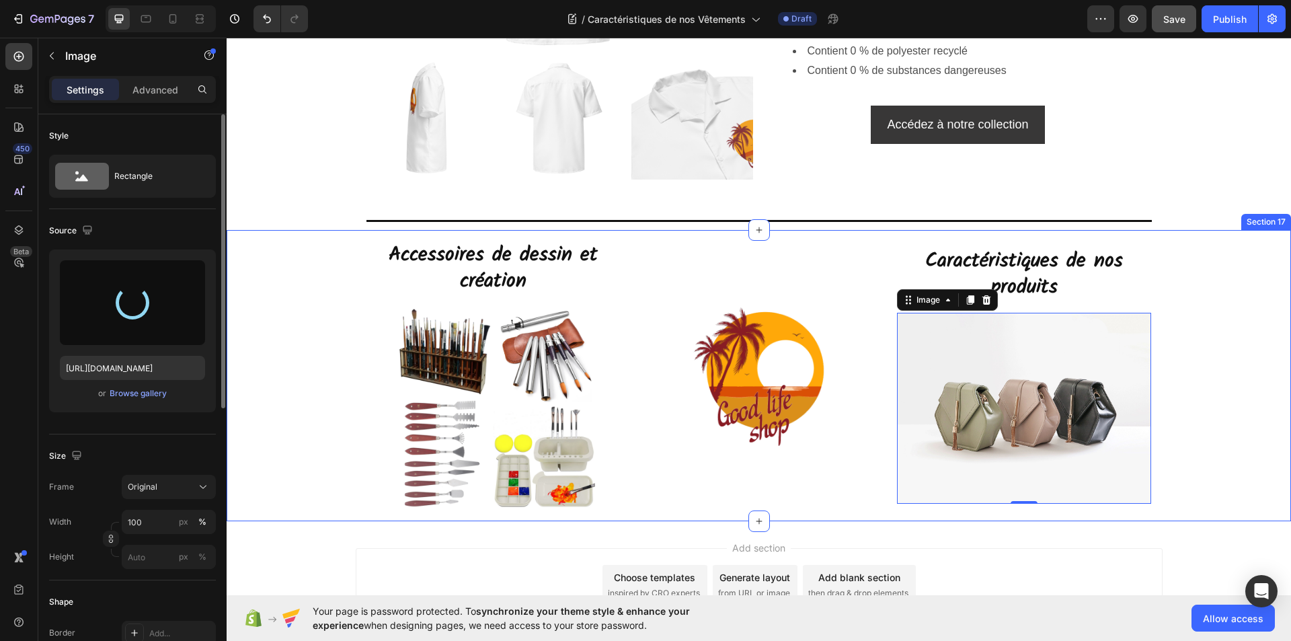
type input "[URL][DOMAIN_NAME]"
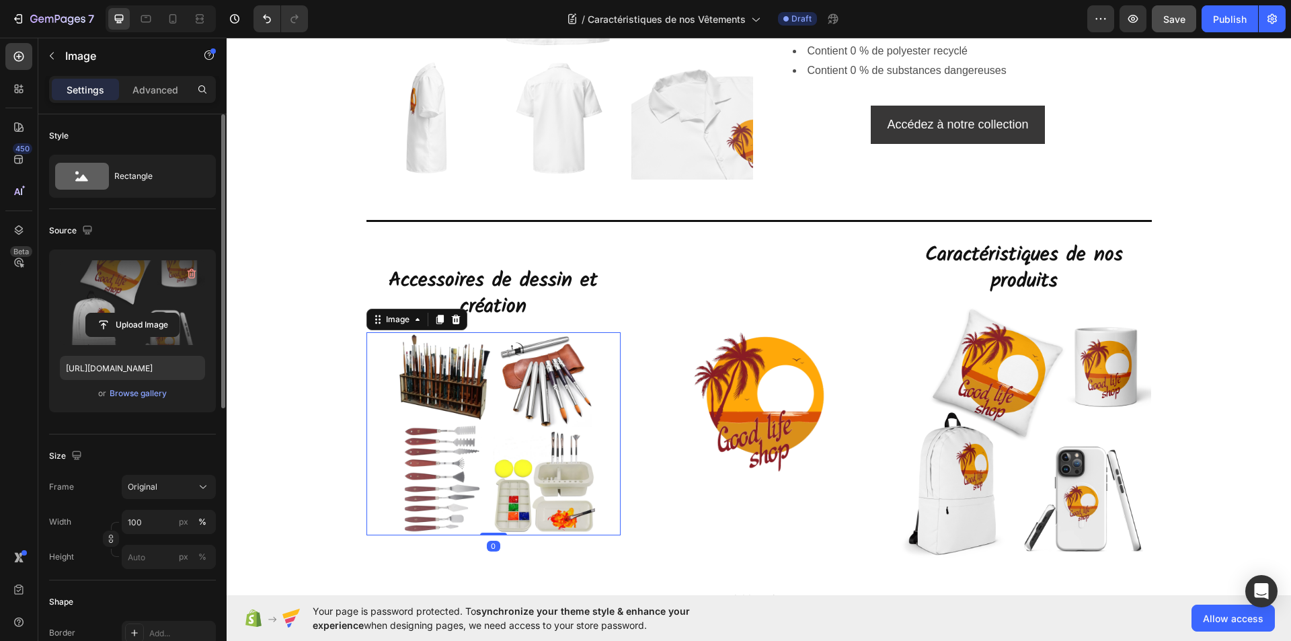
click at [508, 434] on img at bounding box center [493, 434] width 204 height 204
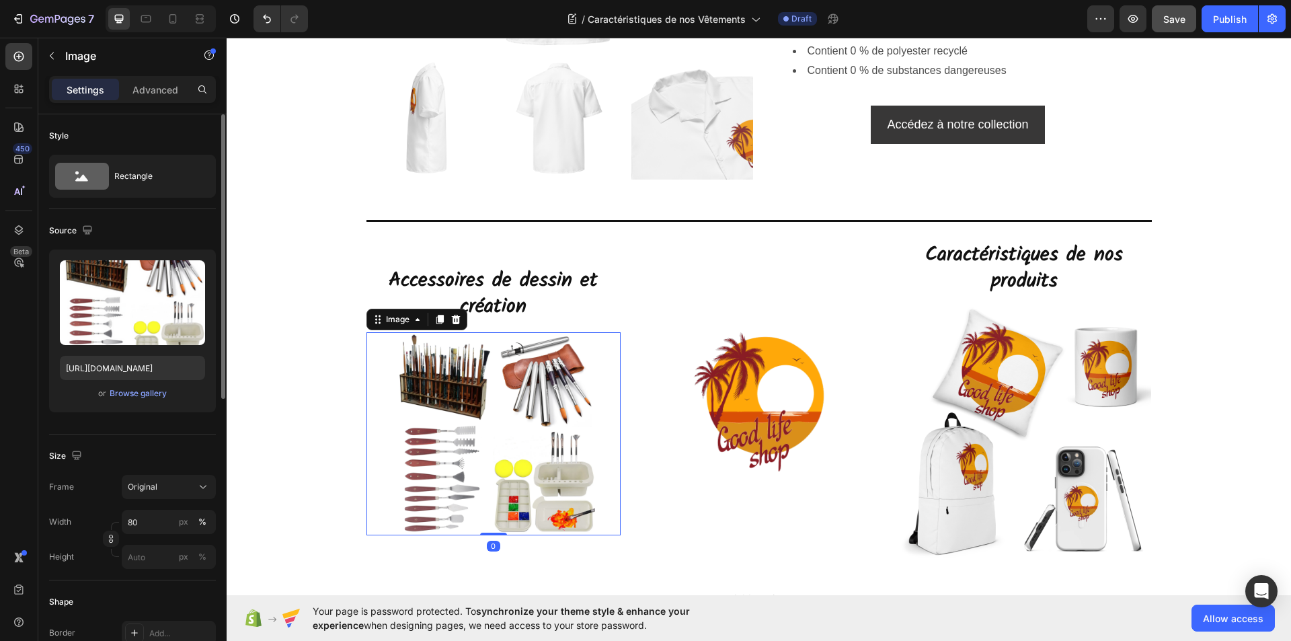
scroll to position [135, 0]
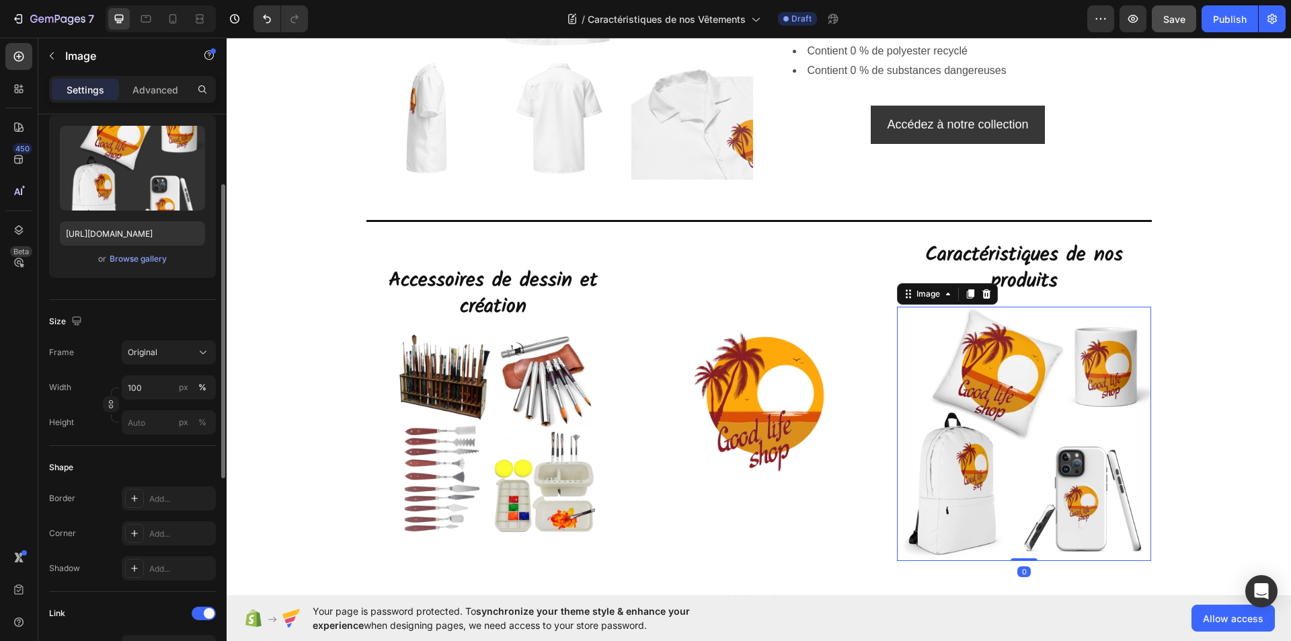
click at [970, 445] on img at bounding box center [1024, 434] width 255 height 255
click at [135, 393] on input "100" at bounding box center [169, 387] width 94 height 24
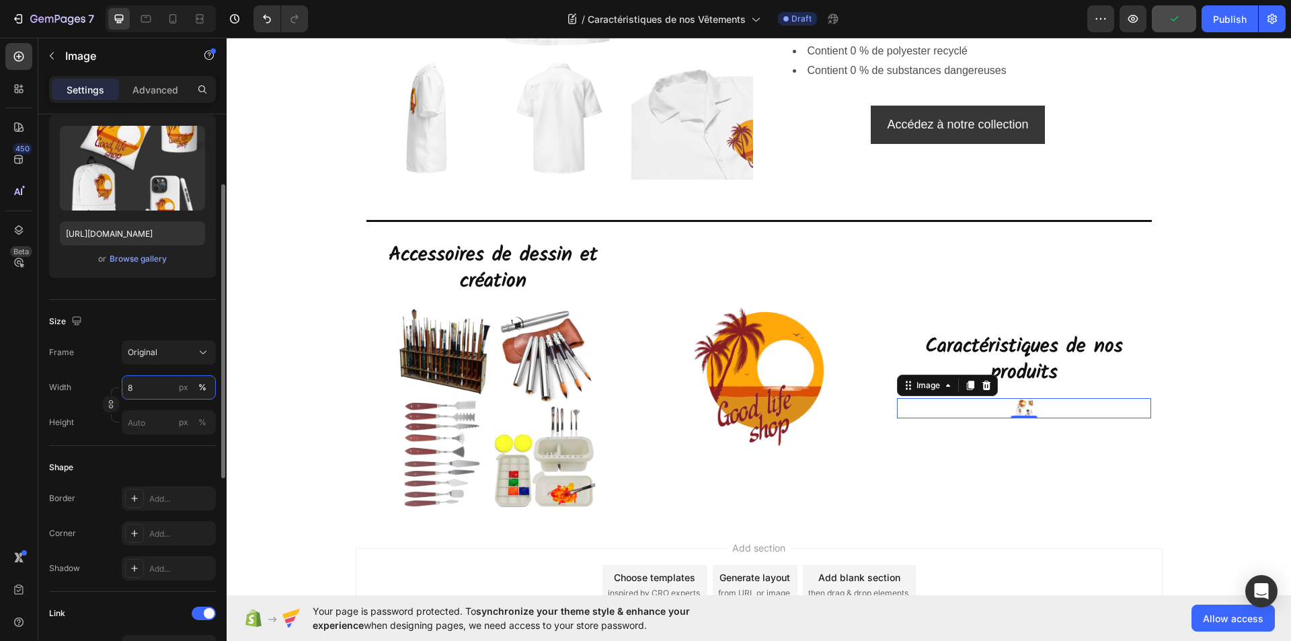
type input "80"
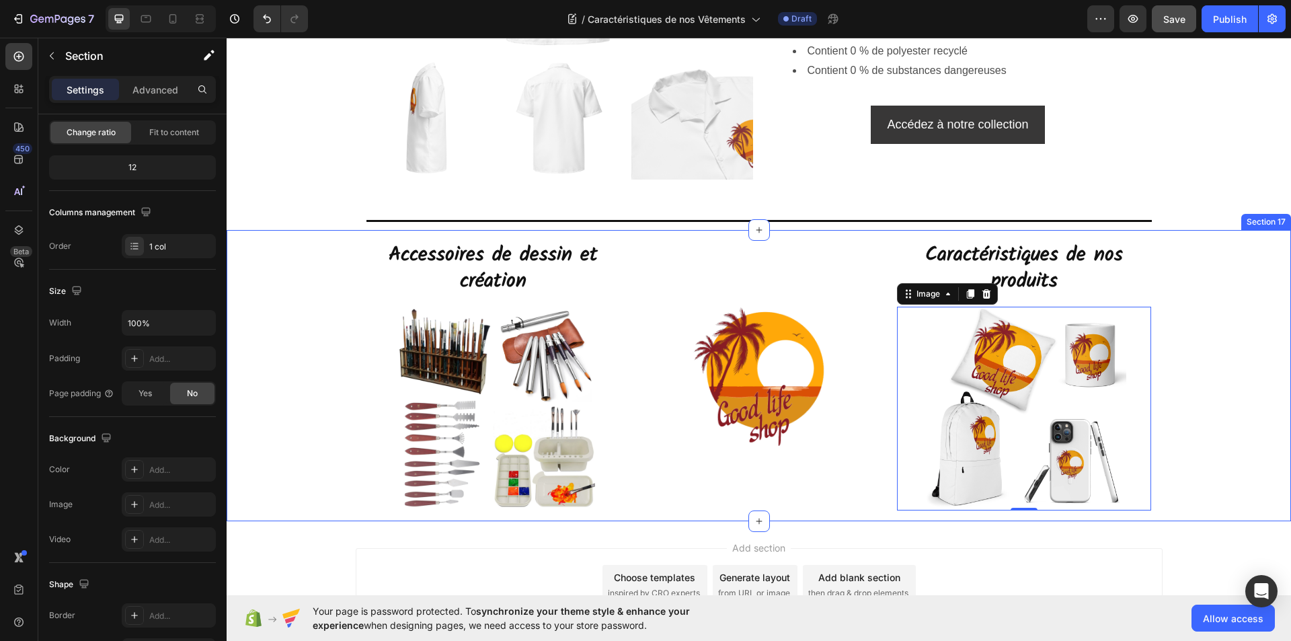
click at [305, 412] on div "Accessoires de dessin et création Heading Image Image Caractéristiques de nos p…" at bounding box center [759, 375] width 1065 height 291
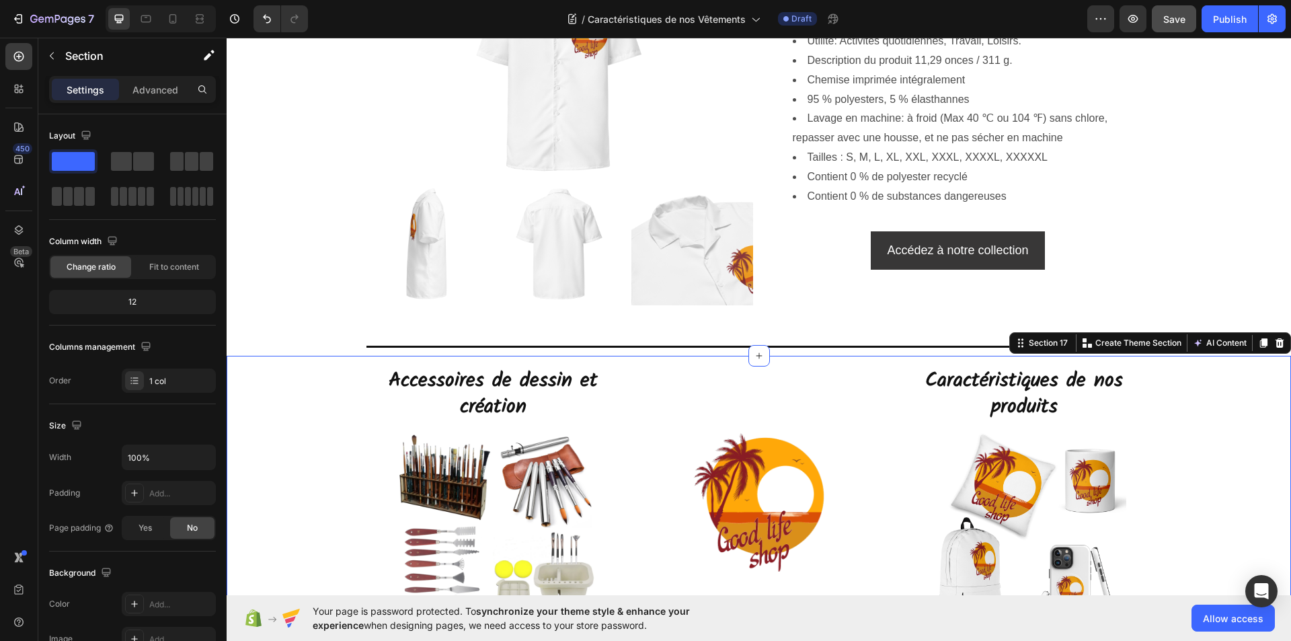
scroll to position [5649, 0]
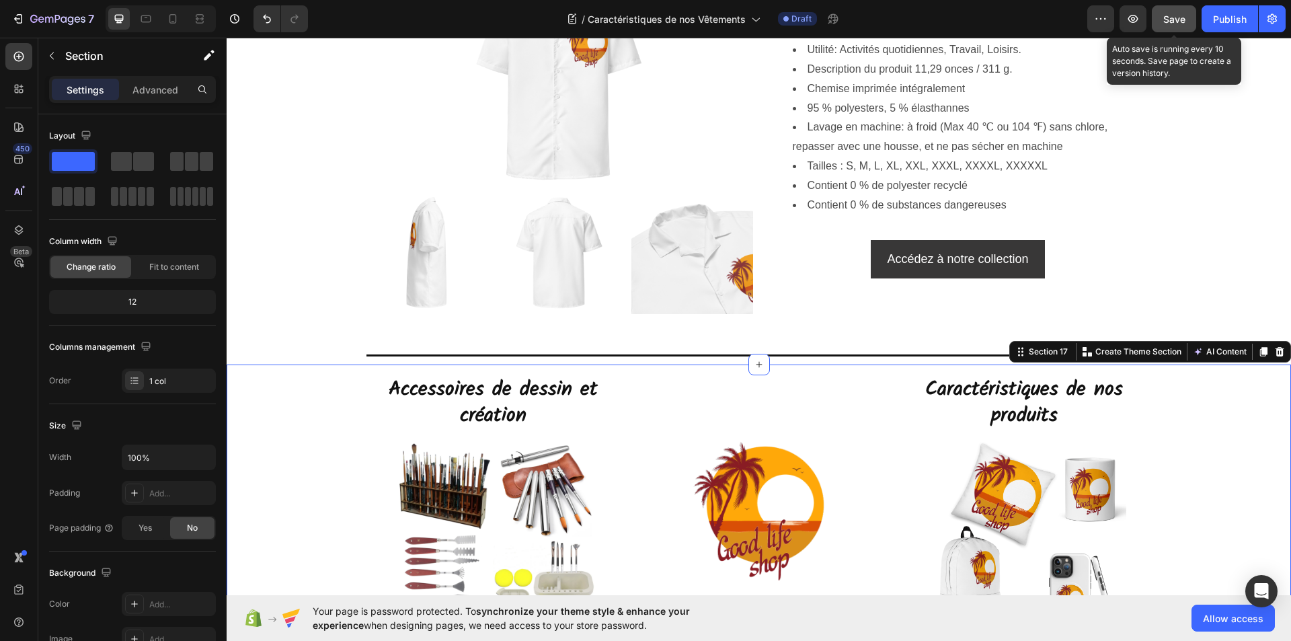
click at [1170, 22] on span "Save" at bounding box center [1174, 18] width 22 height 11
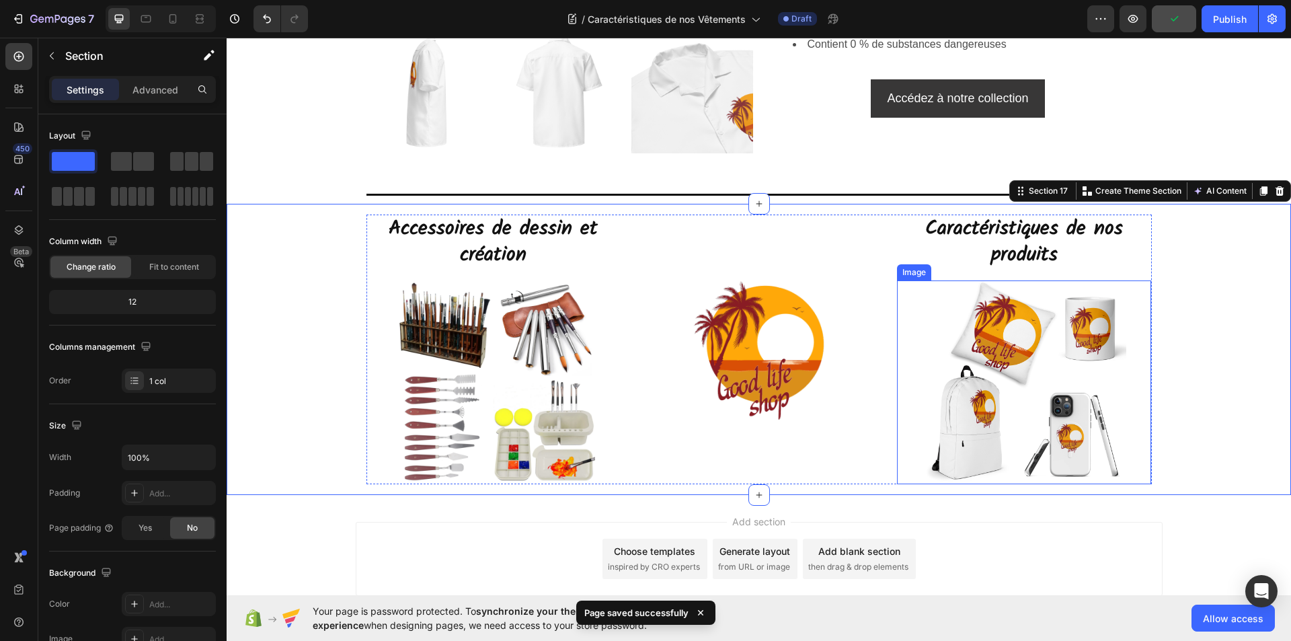
scroll to position [5769, 0]
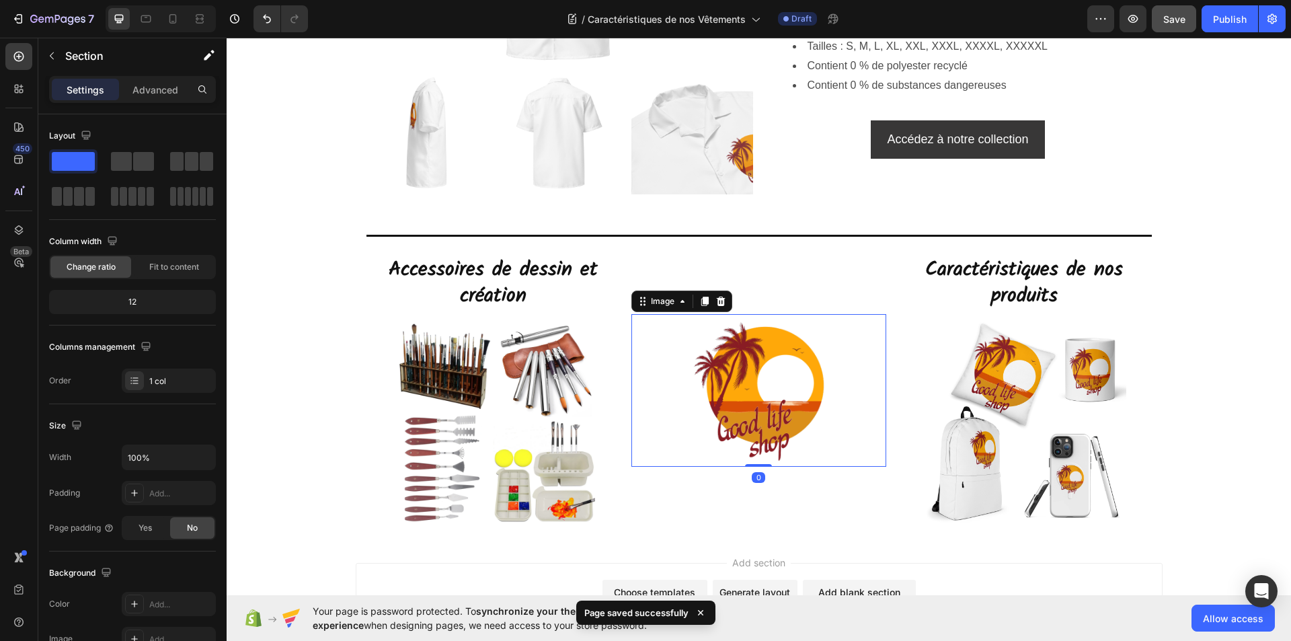
click at [755, 383] on img at bounding box center [759, 390] width 153 height 153
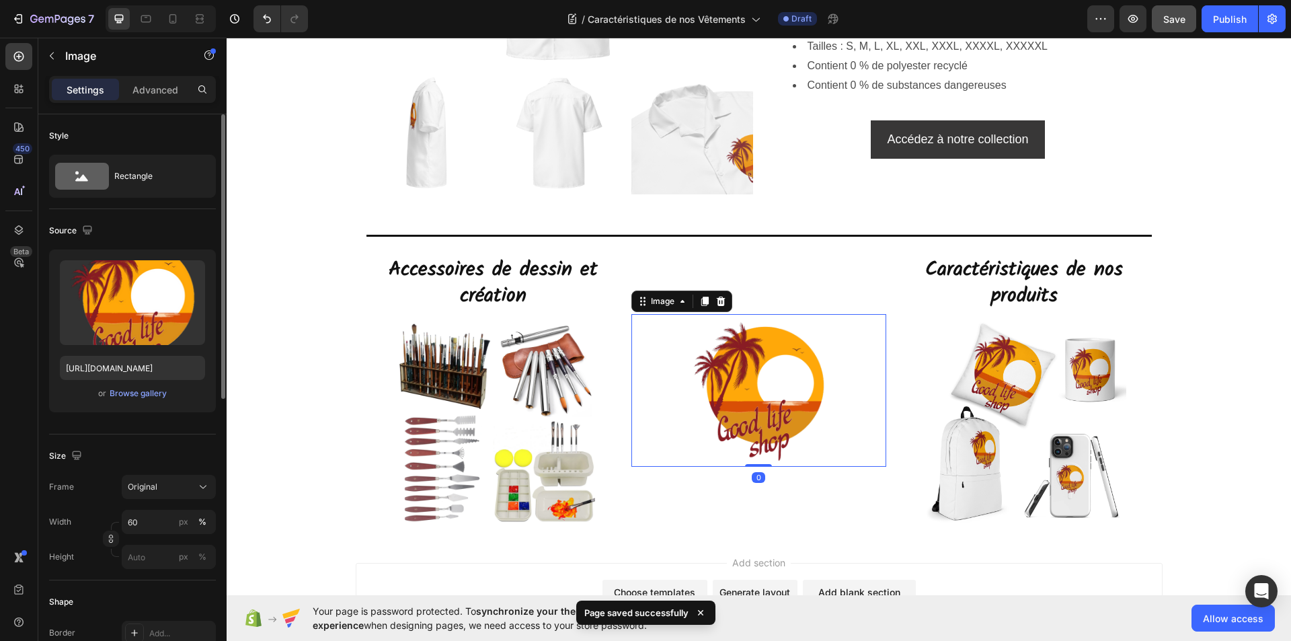
scroll to position [404, 0]
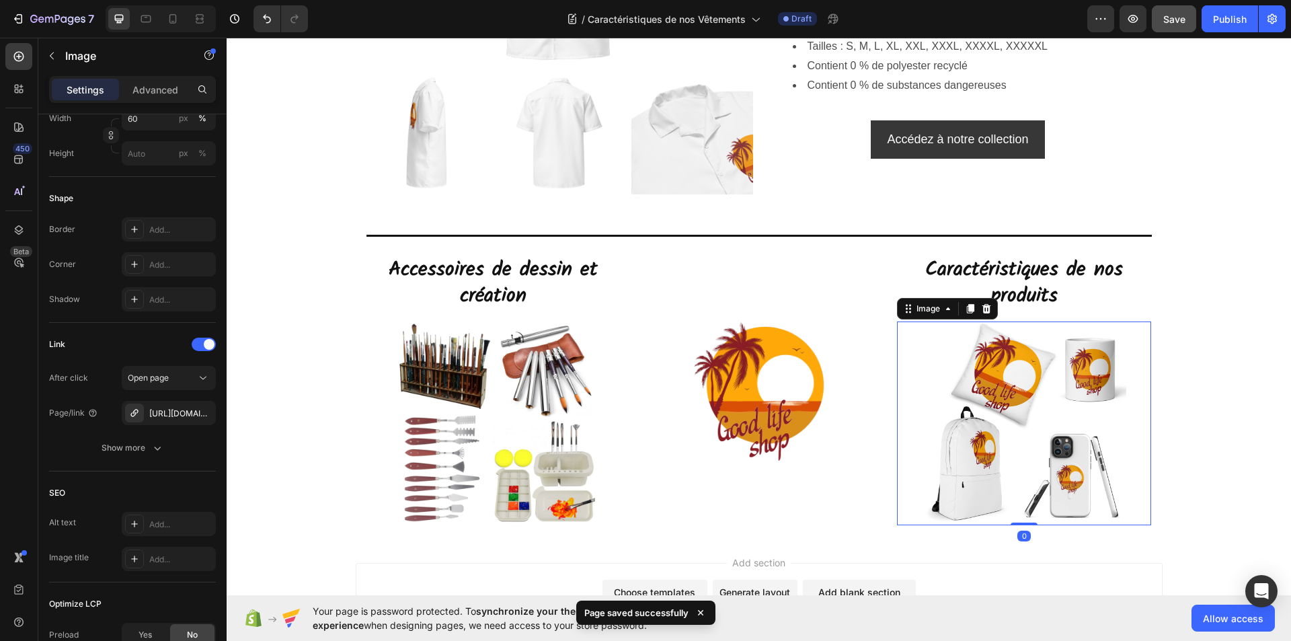
click at [1003, 436] on img at bounding box center [1025, 423] width 204 height 204
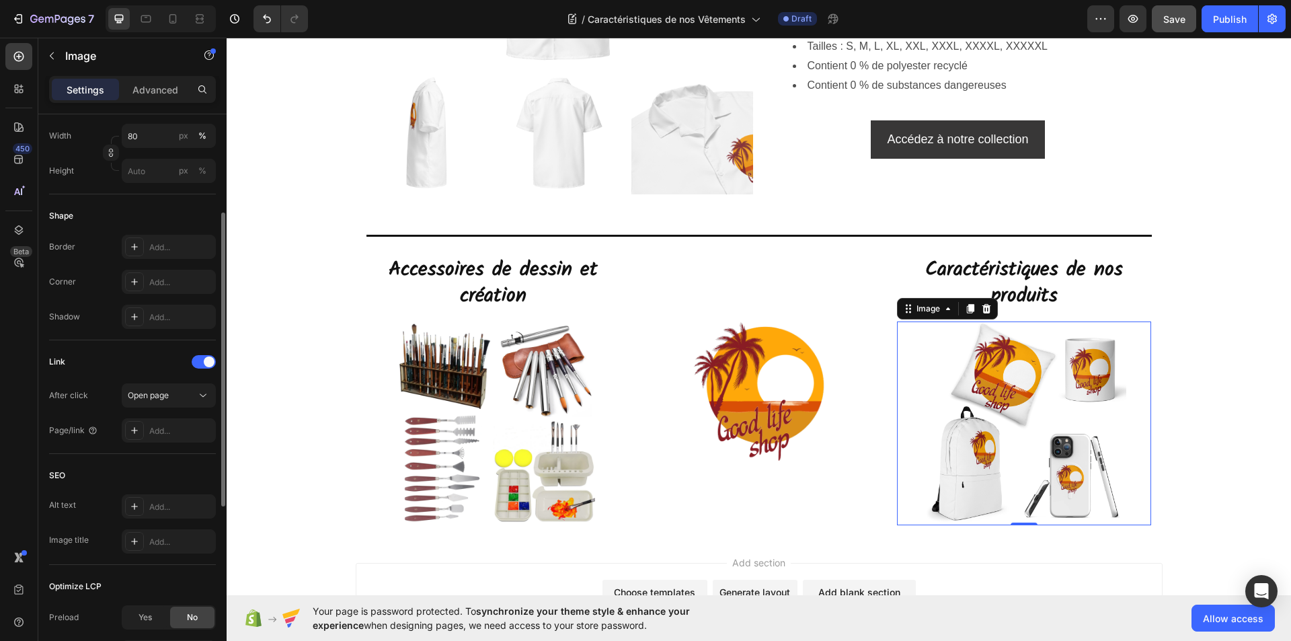
scroll to position [319, 0]
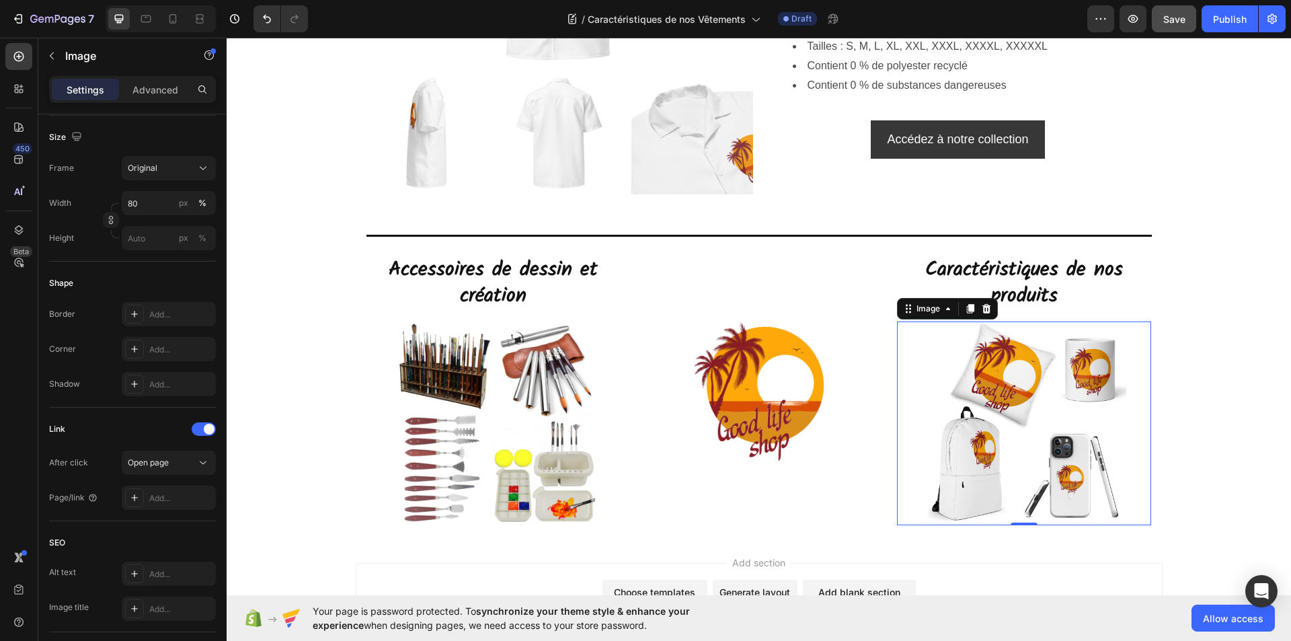
click at [982, 411] on img at bounding box center [1025, 423] width 204 height 204
click at [1169, 20] on span "Save" at bounding box center [1174, 18] width 22 height 11
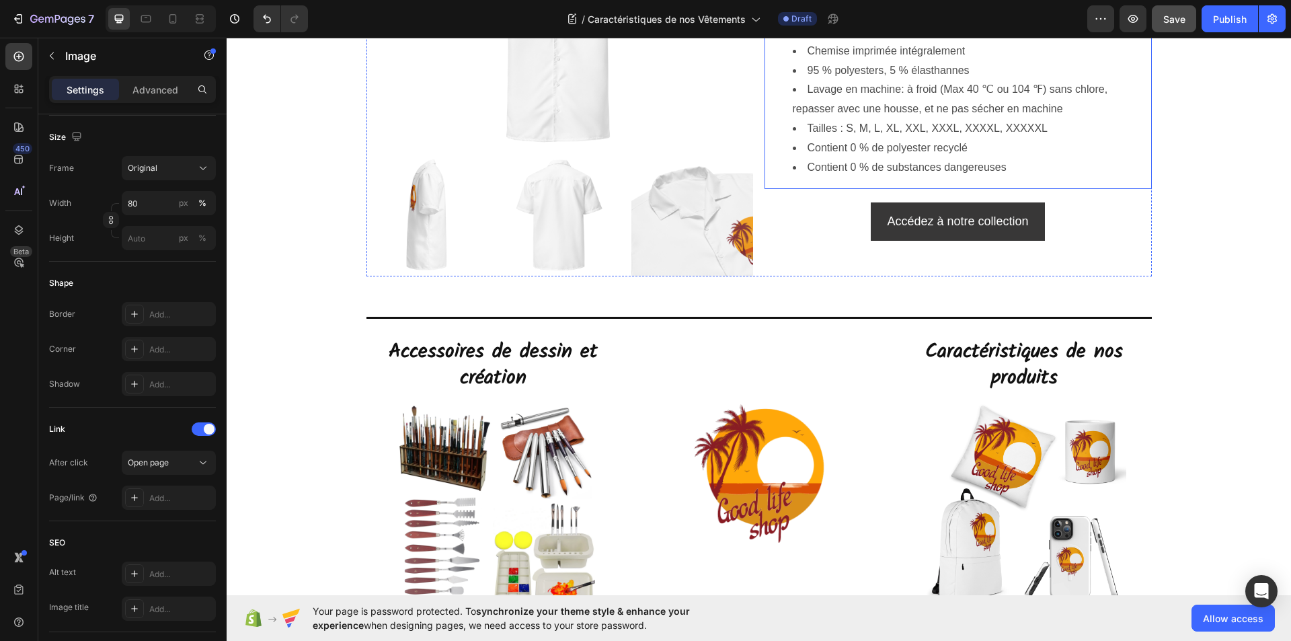
scroll to position [5769, 0]
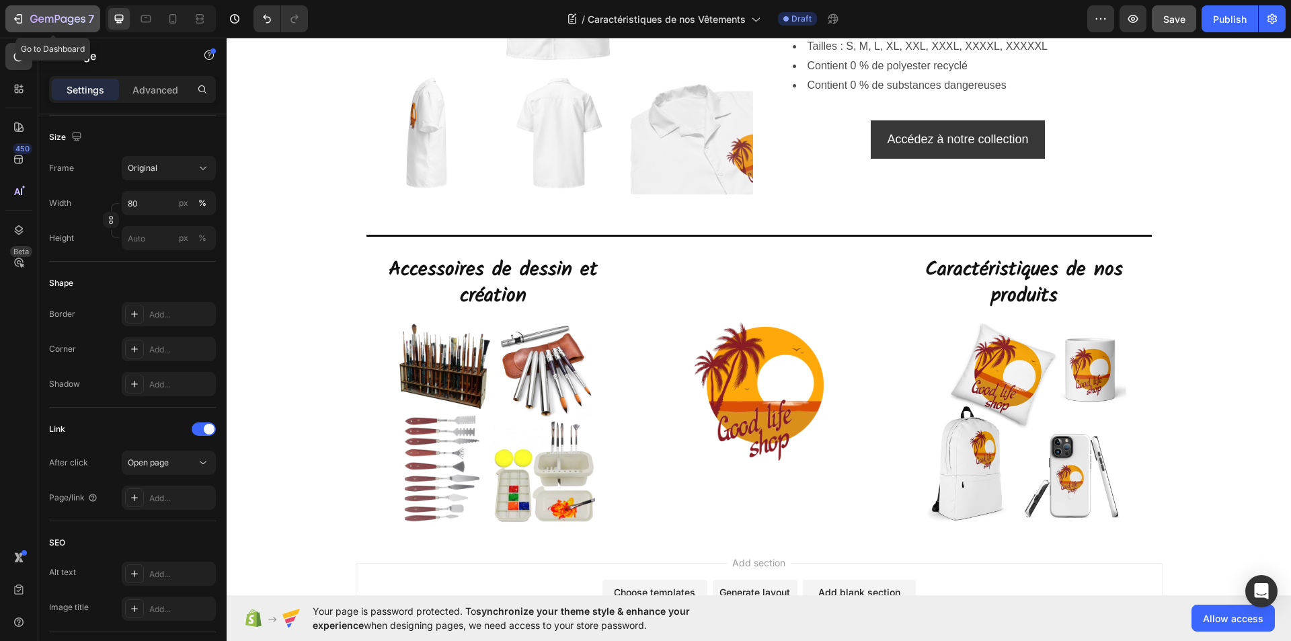
click at [28, 17] on div "7" at bounding box center [52, 19] width 83 height 16
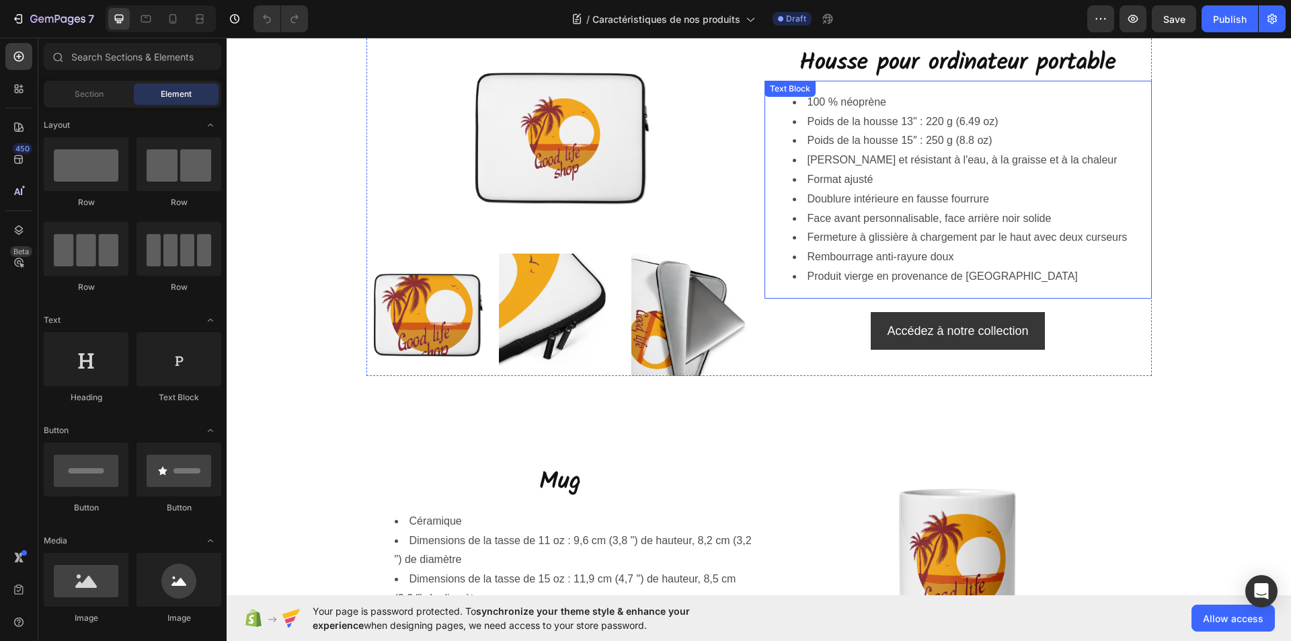
scroll to position [269, 0]
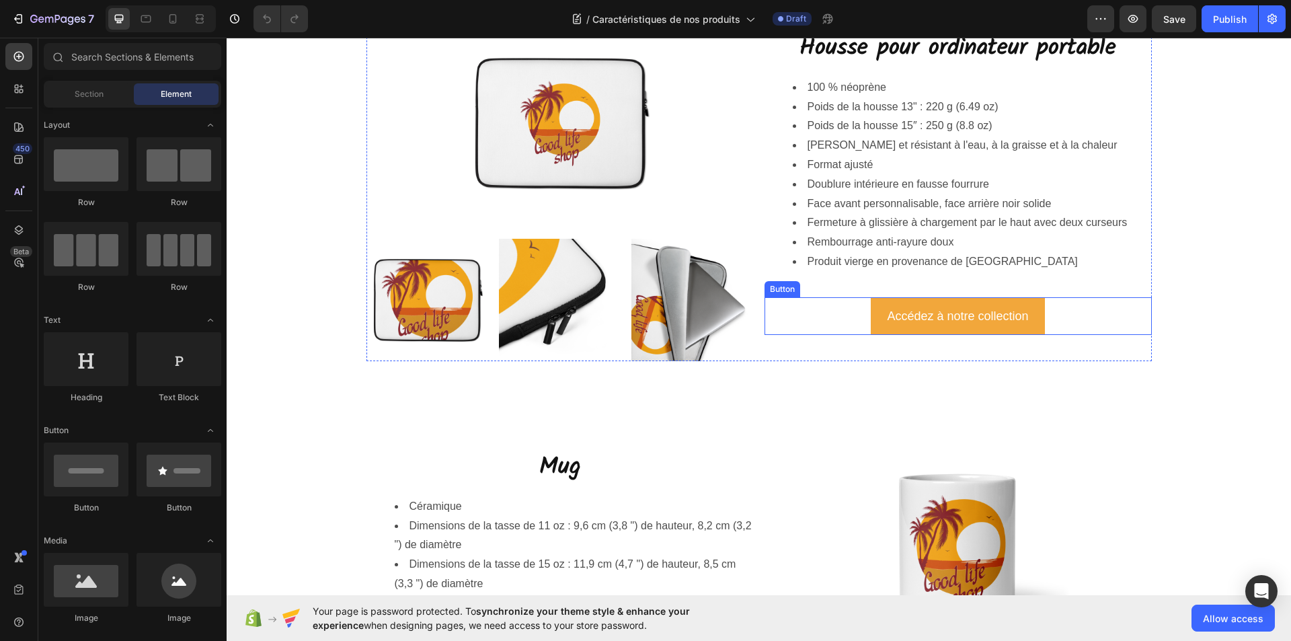
click at [873, 321] on link "Accédez à notre collection" at bounding box center [958, 316] width 174 height 38
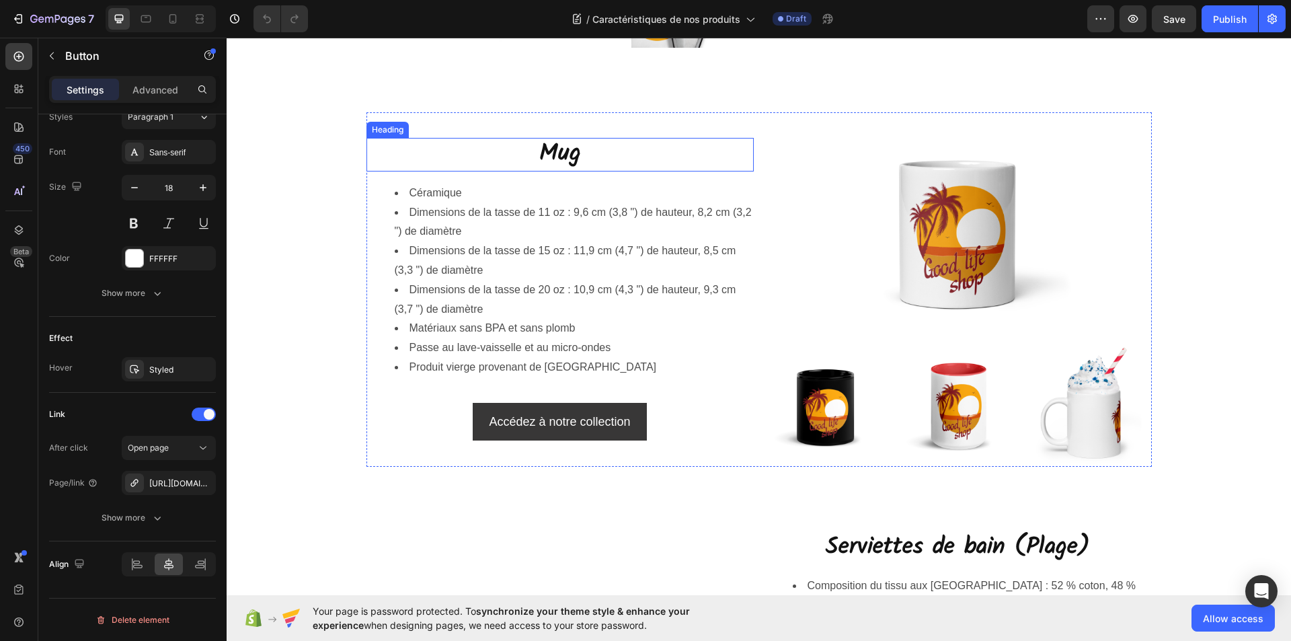
scroll to position [605, 0]
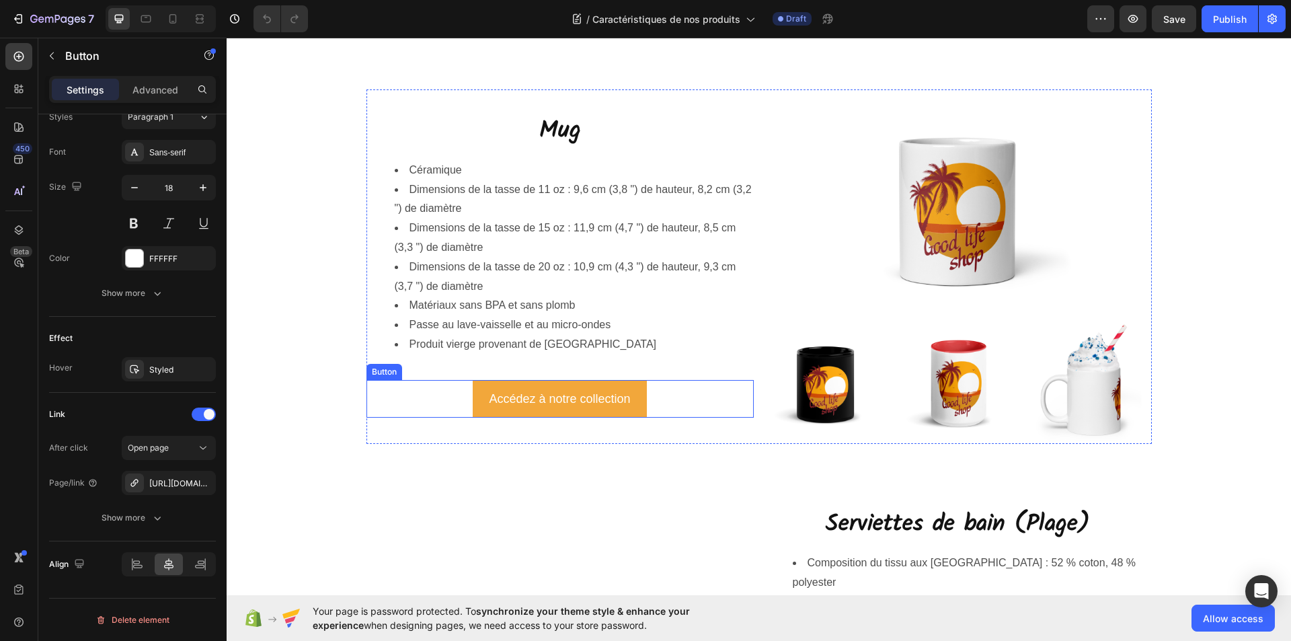
click at [475, 408] on link "Accédez à notre collection" at bounding box center [560, 399] width 174 height 38
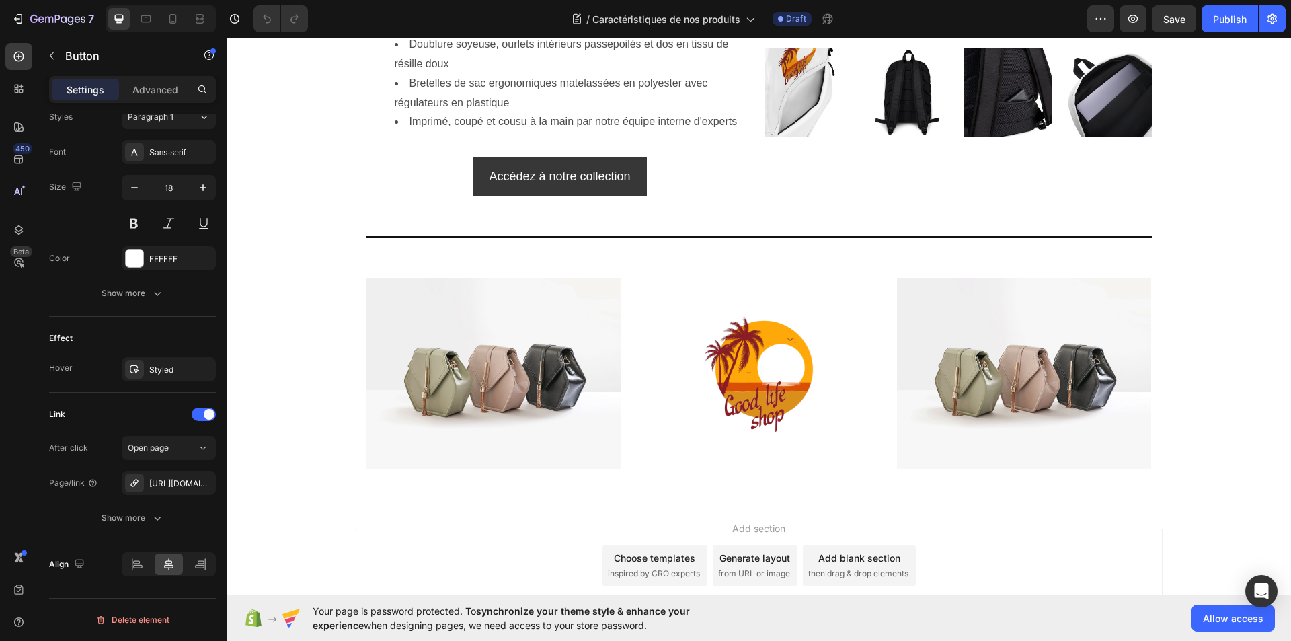
scroll to position [4528, 0]
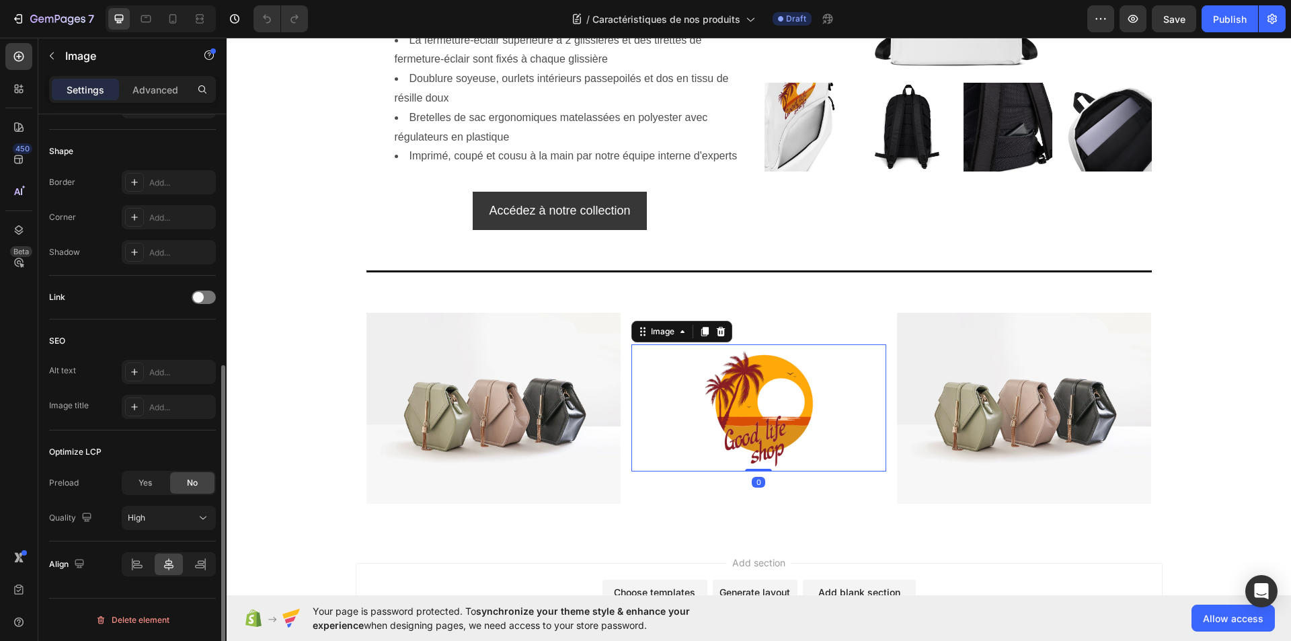
click at [846, 441] on div at bounding box center [759, 407] width 255 height 127
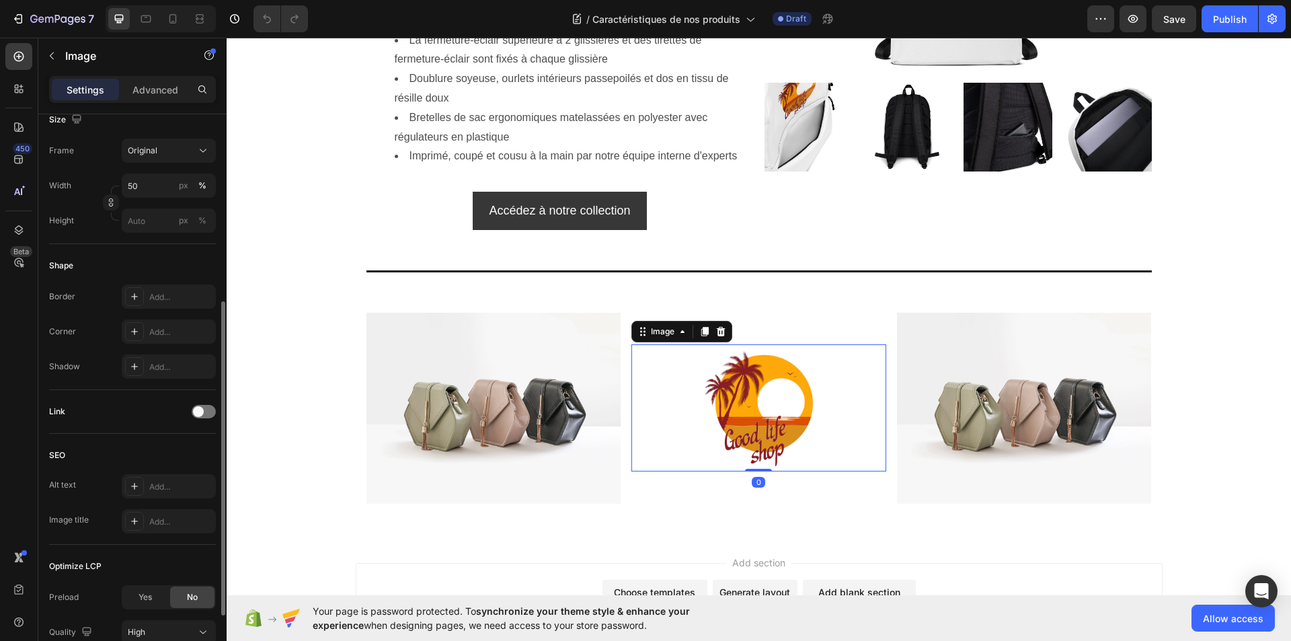
scroll to position [451, 0]
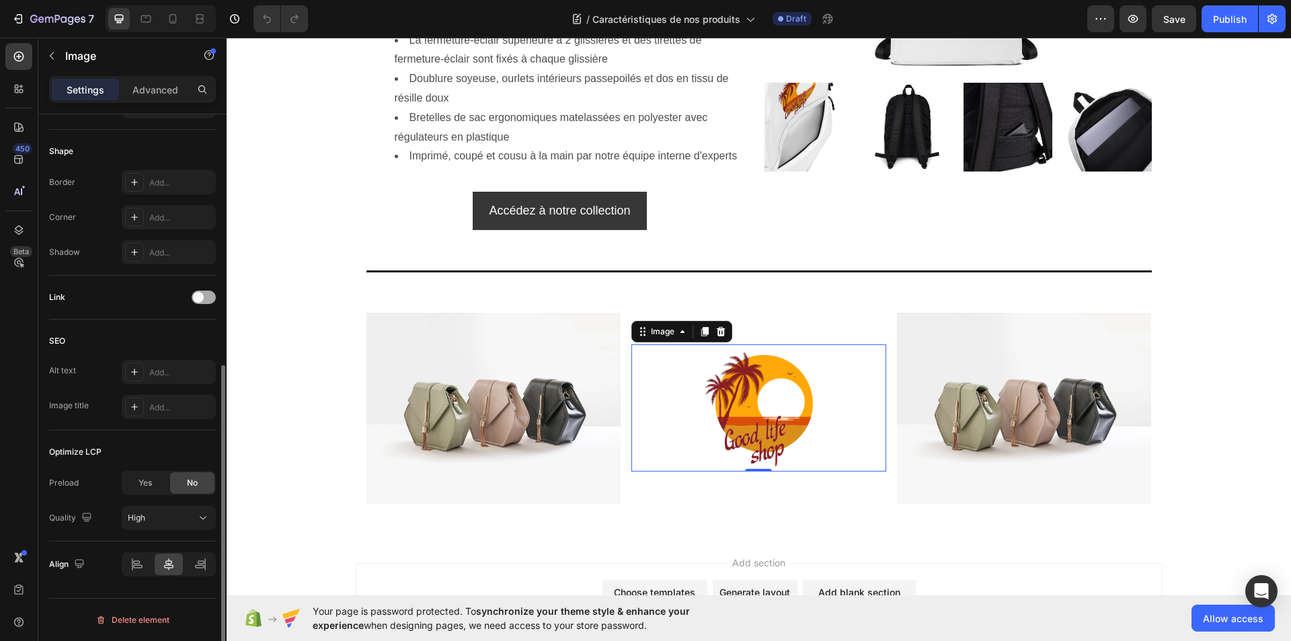
click at [206, 299] on div at bounding box center [204, 297] width 24 height 13
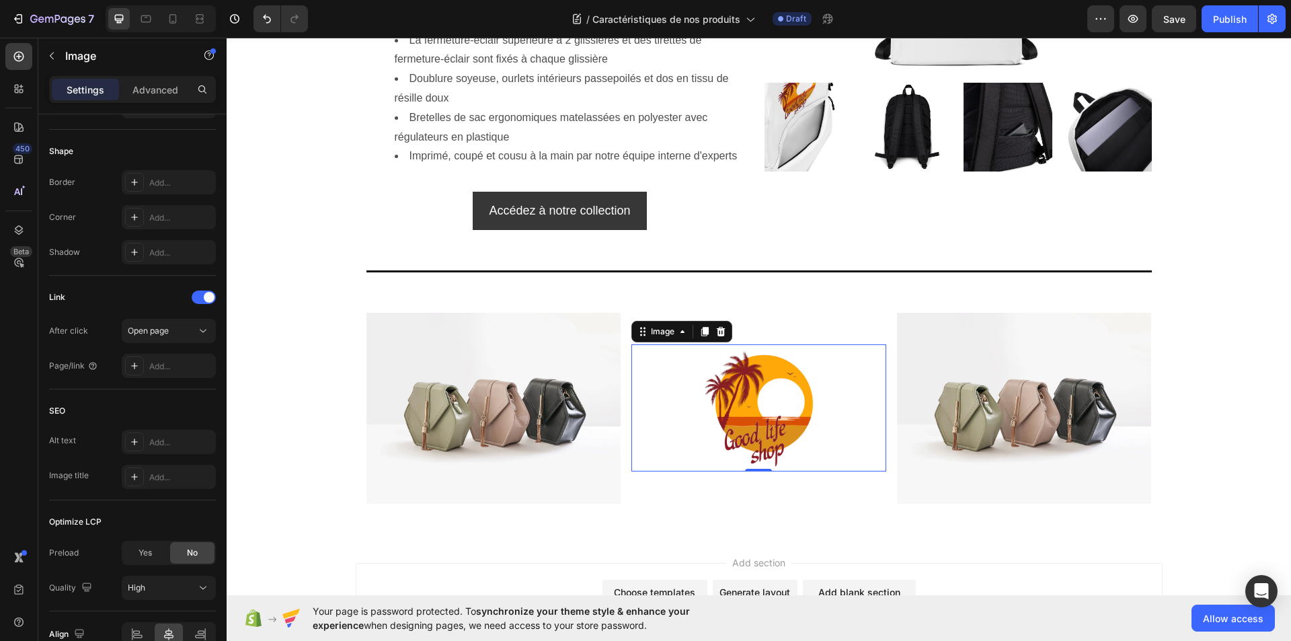
drag, startPoint x: 769, startPoint y: 430, endPoint x: 724, endPoint y: 434, distance: 44.5
click at [769, 430] on img at bounding box center [758, 407] width 127 height 127
click at [161, 365] on div "Add..." at bounding box center [180, 366] width 63 height 12
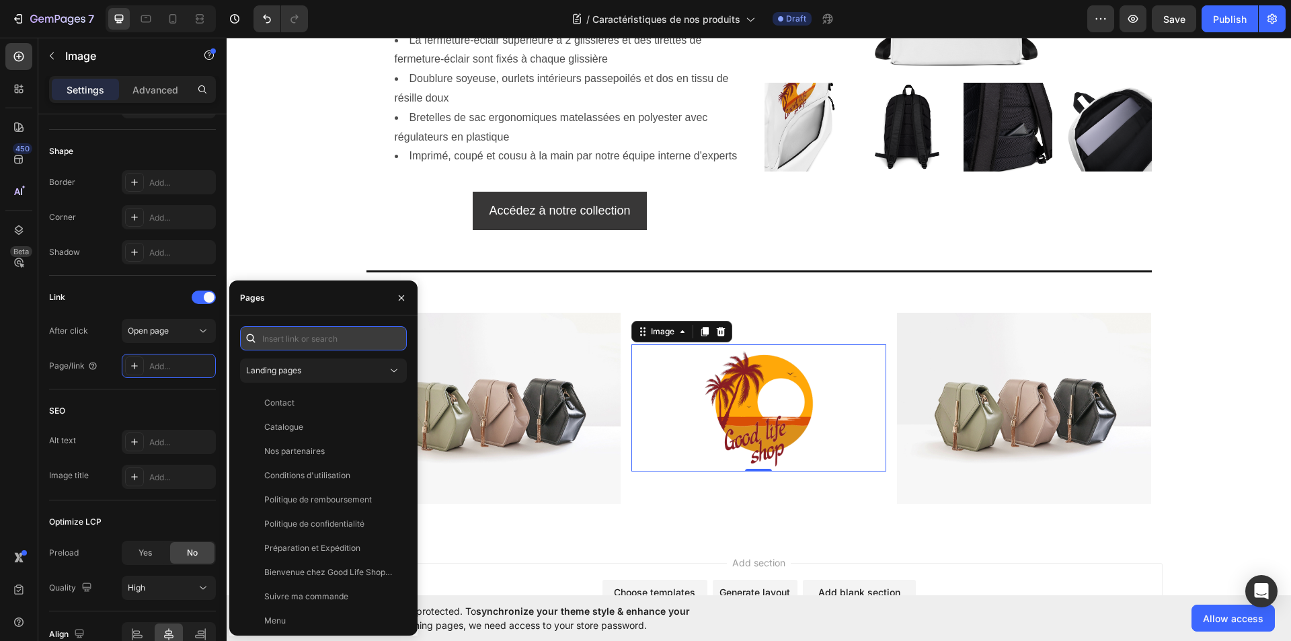
paste input "https://goodlifeshopstore.com/"
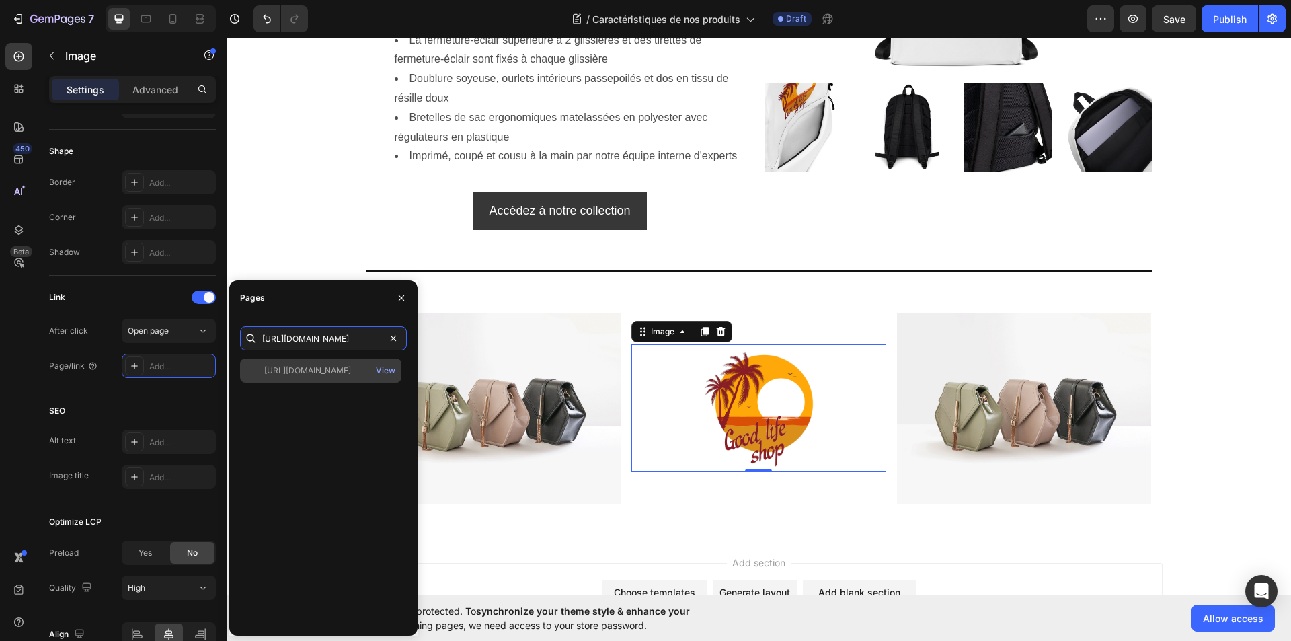
type input "https://goodlifeshopstore.com/"
click at [332, 369] on div "https://goodlifeshopstore.com/" at bounding box center [307, 371] width 87 height 12
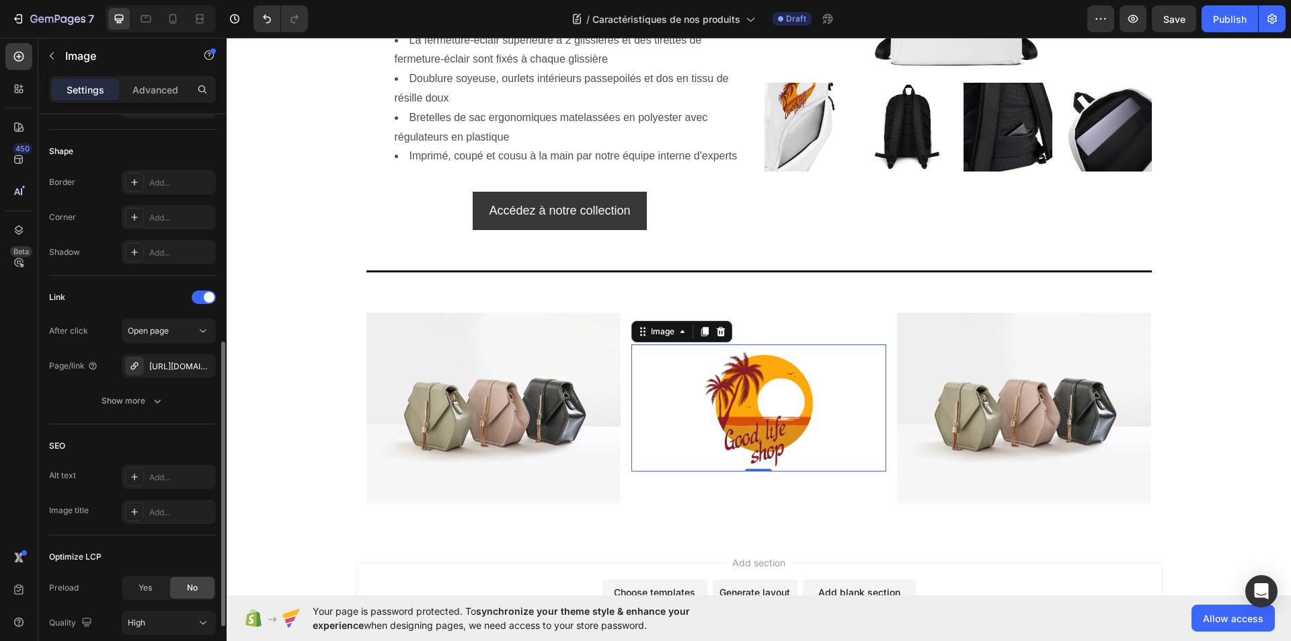
click at [188, 423] on div "Link After click Open page Page/link https://goodlifeshopstore.com/ Show more" at bounding box center [132, 350] width 167 height 149
click at [495, 410] on img at bounding box center [494, 408] width 255 height 191
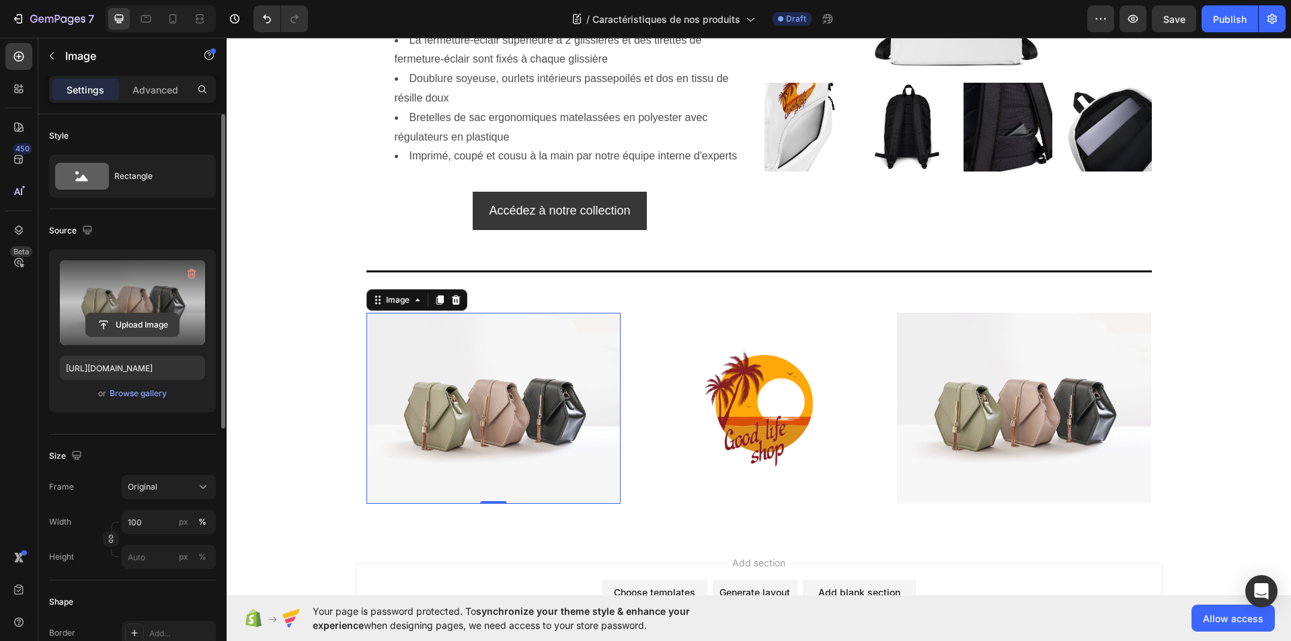
click at [127, 323] on input "file" at bounding box center [132, 324] width 93 height 23
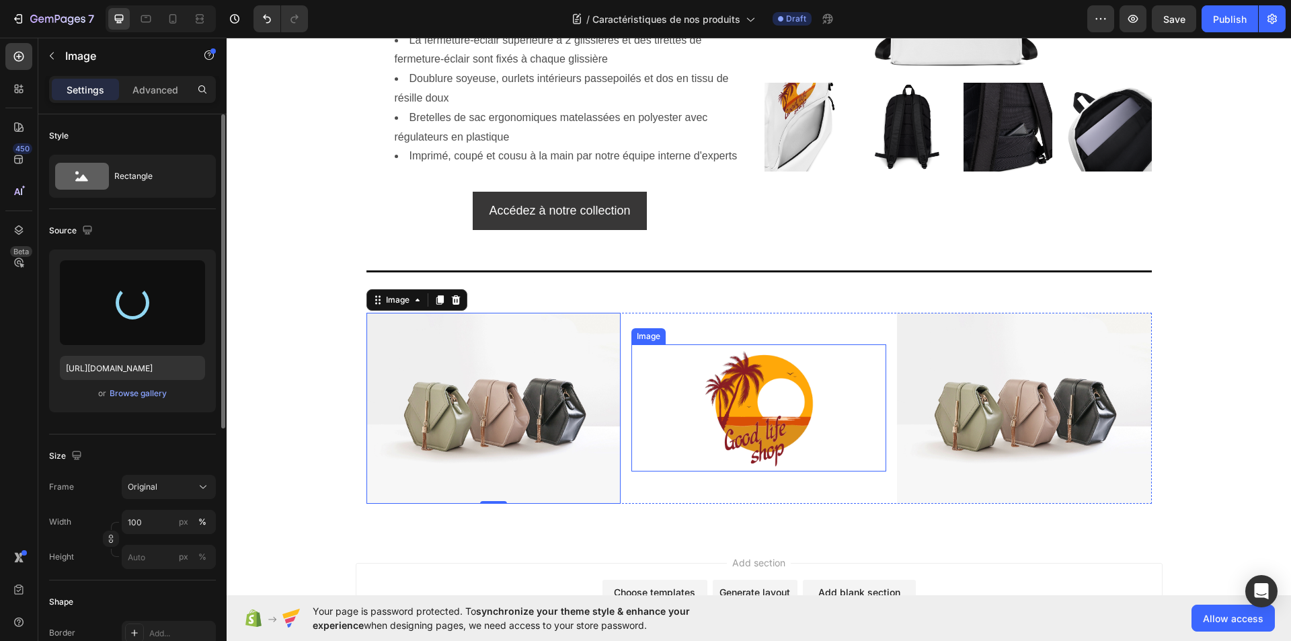
type input "https://cdn.shopify.com/s/files/1/0675/7013/9367/files/gempages_524206669643645…"
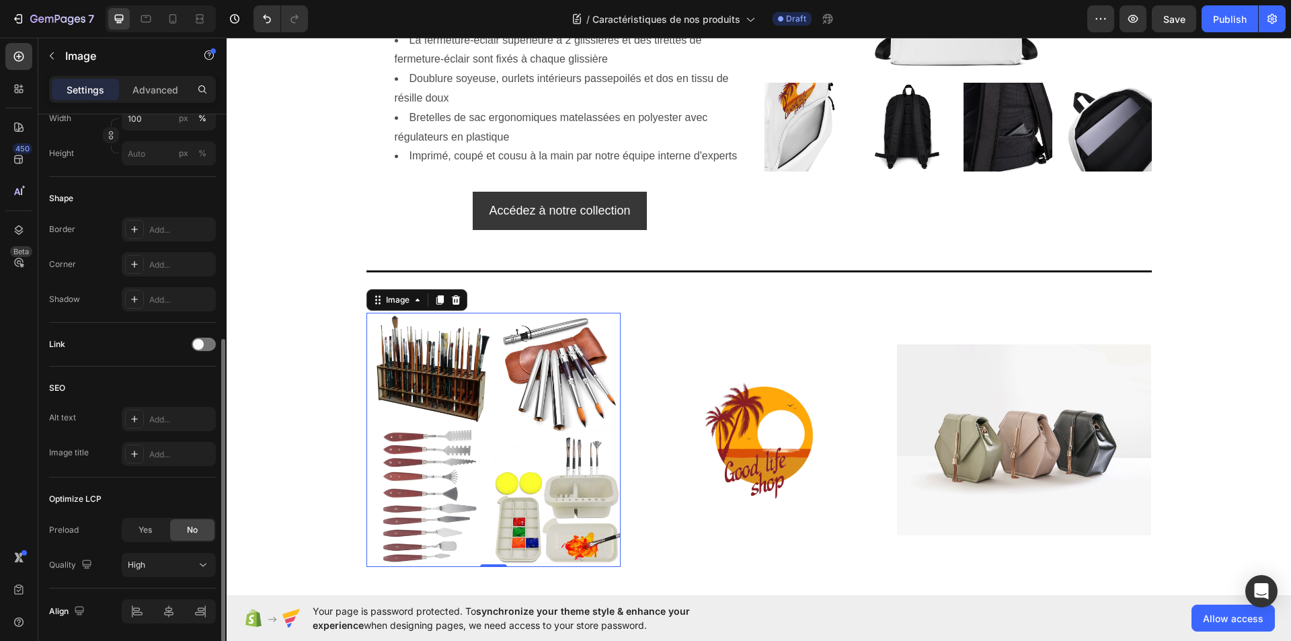
scroll to position [202, 0]
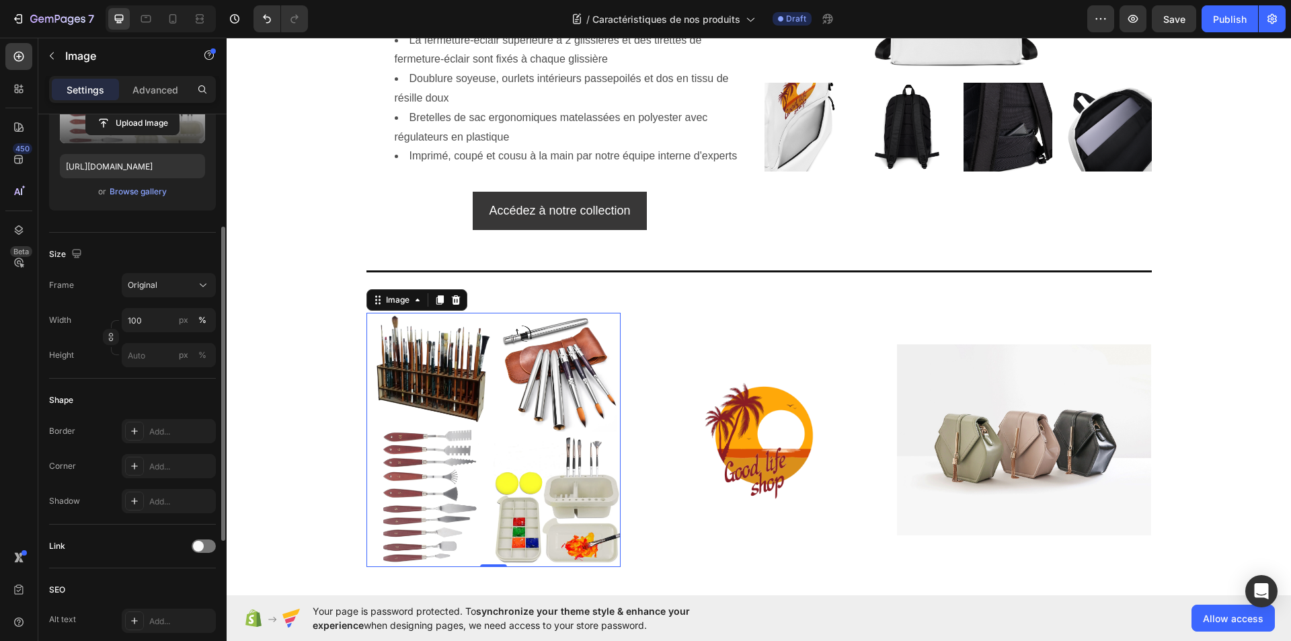
click at [504, 524] on img at bounding box center [494, 440] width 255 height 255
click at [139, 321] on input "100" at bounding box center [169, 320] width 94 height 24
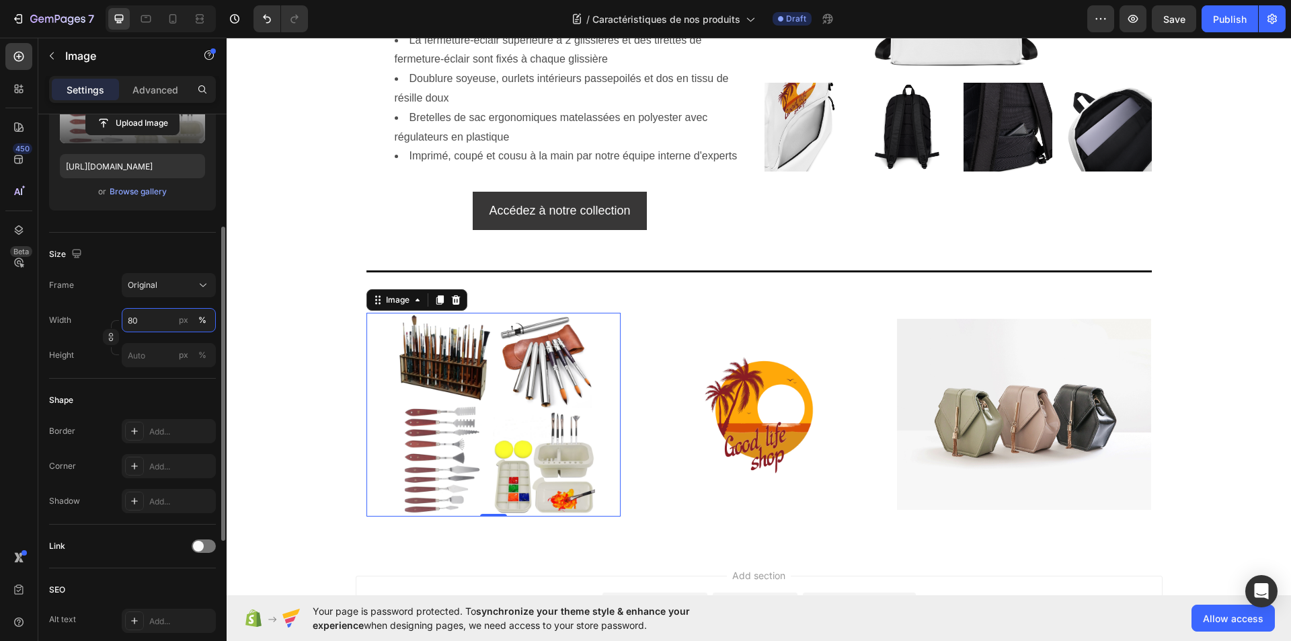
scroll to position [451, 0]
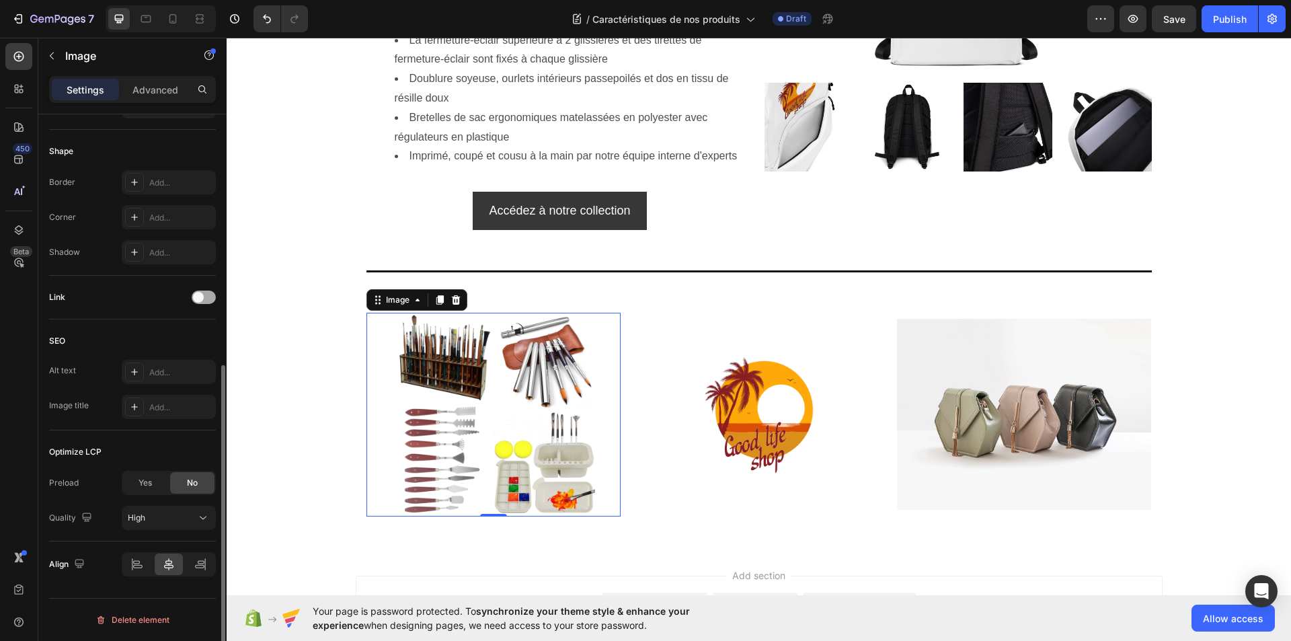
type input "80"
click at [209, 294] on div at bounding box center [204, 297] width 24 height 13
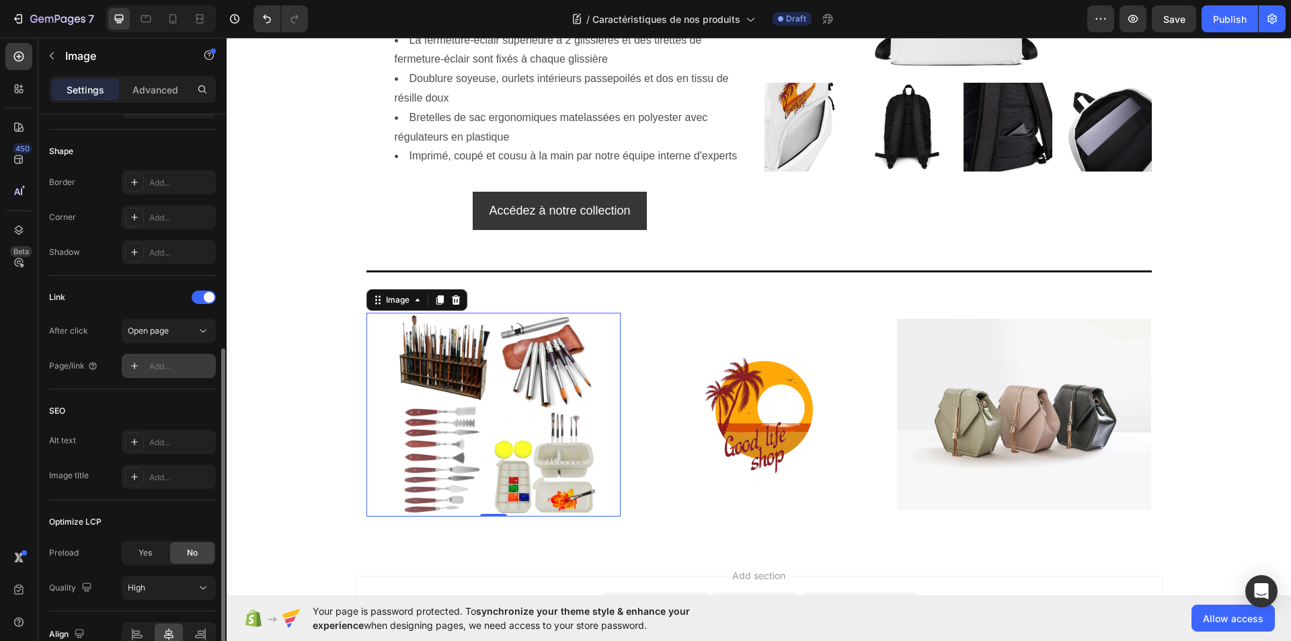
click at [161, 364] on div "Add..." at bounding box center [180, 366] width 63 height 12
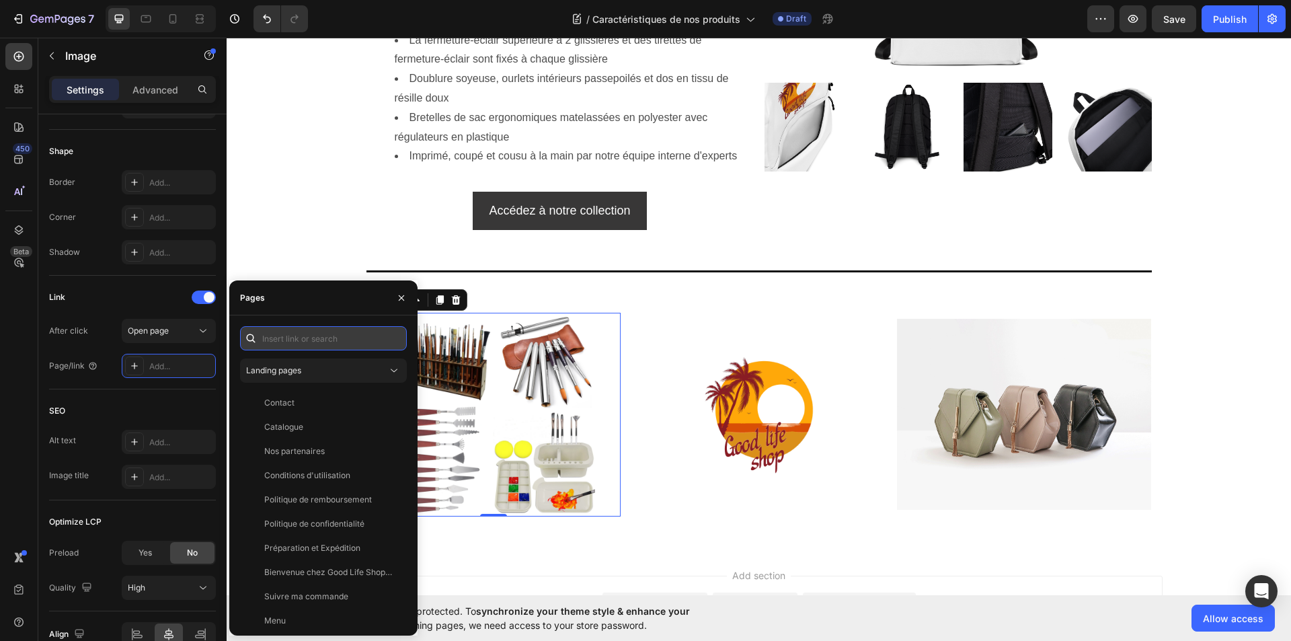
paste input "https://goodlifeshopstore.com/collections/accessoires-de-dessin-et-creation"
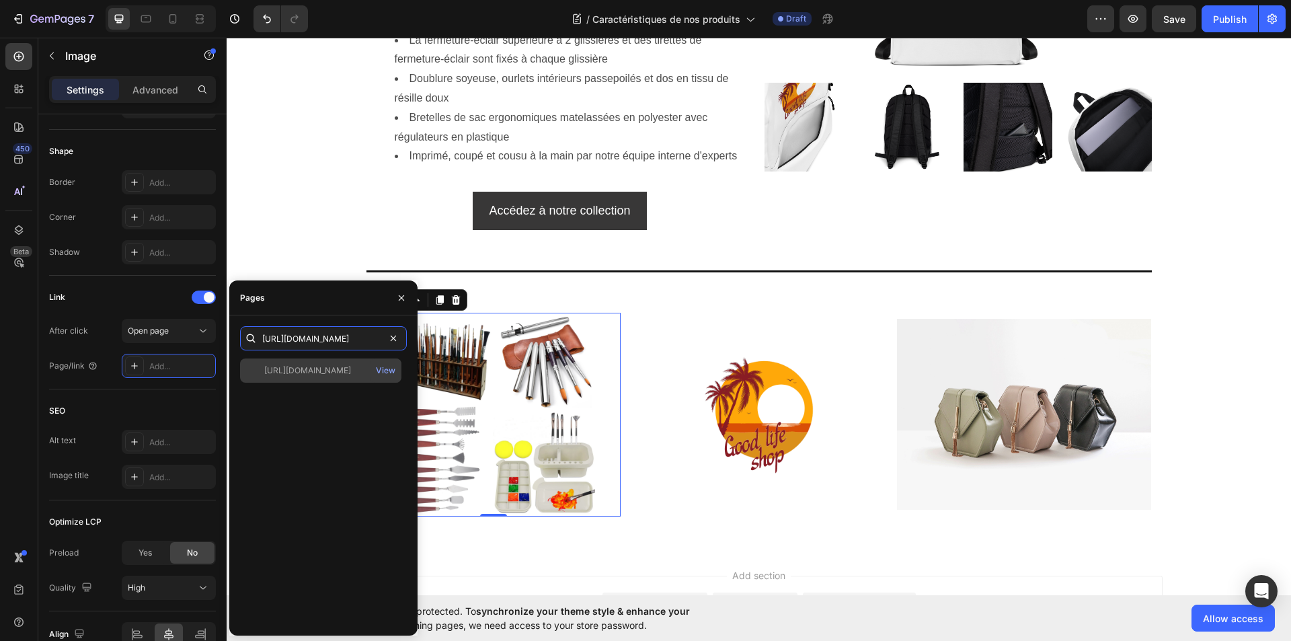
type input "https://goodlifeshopstore.com/collections/accessoires-de-dessin-et-creation"
click at [326, 372] on div "https://goodlifeshopstore.com/collections/accessoires-de-dessin-et-creation" at bounding box center [307, 371] width 87 height 12
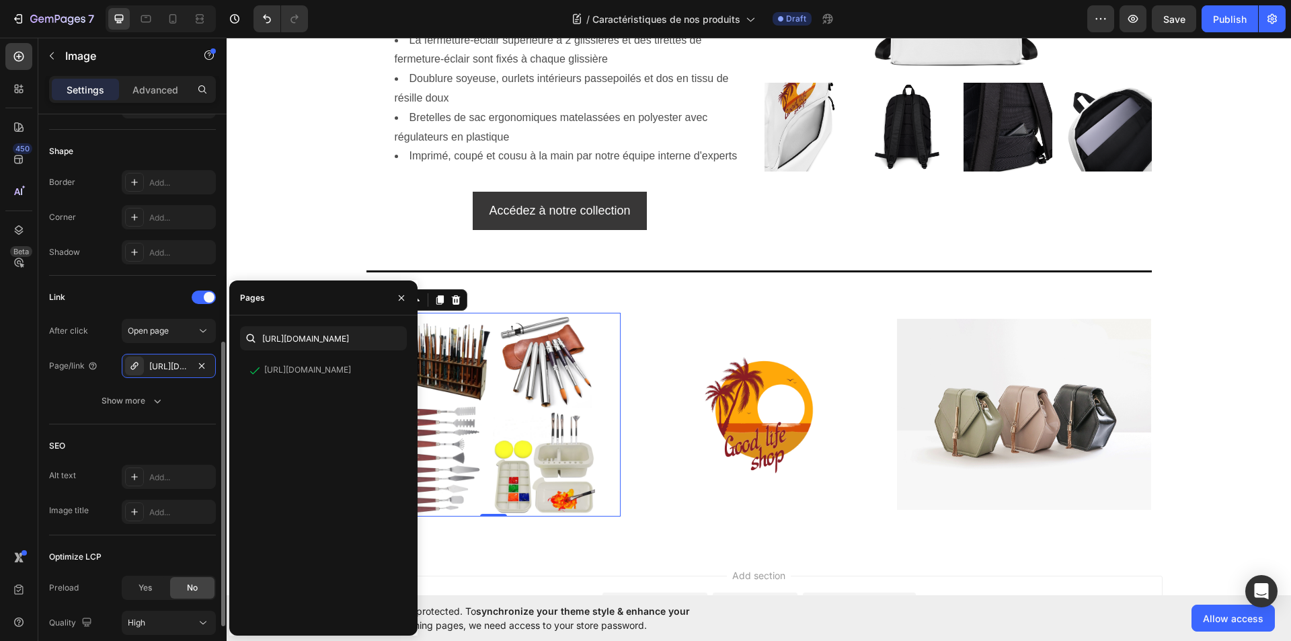
click at [194, 428] on div "SEO Alt text Add... Image title Add..." at bounding box center [132, 479] width 167 height 111
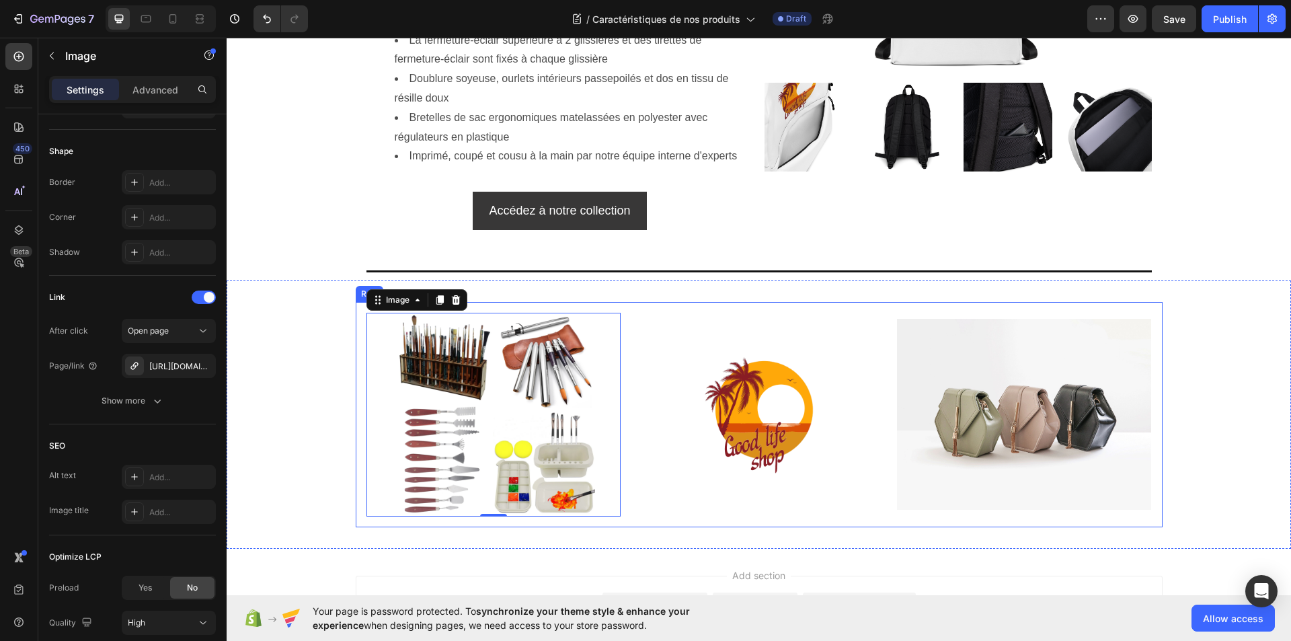
click at [483, 302] on div "Image 0 Image Image Row Row" at bounding box center [759, 414] width 807 height 225
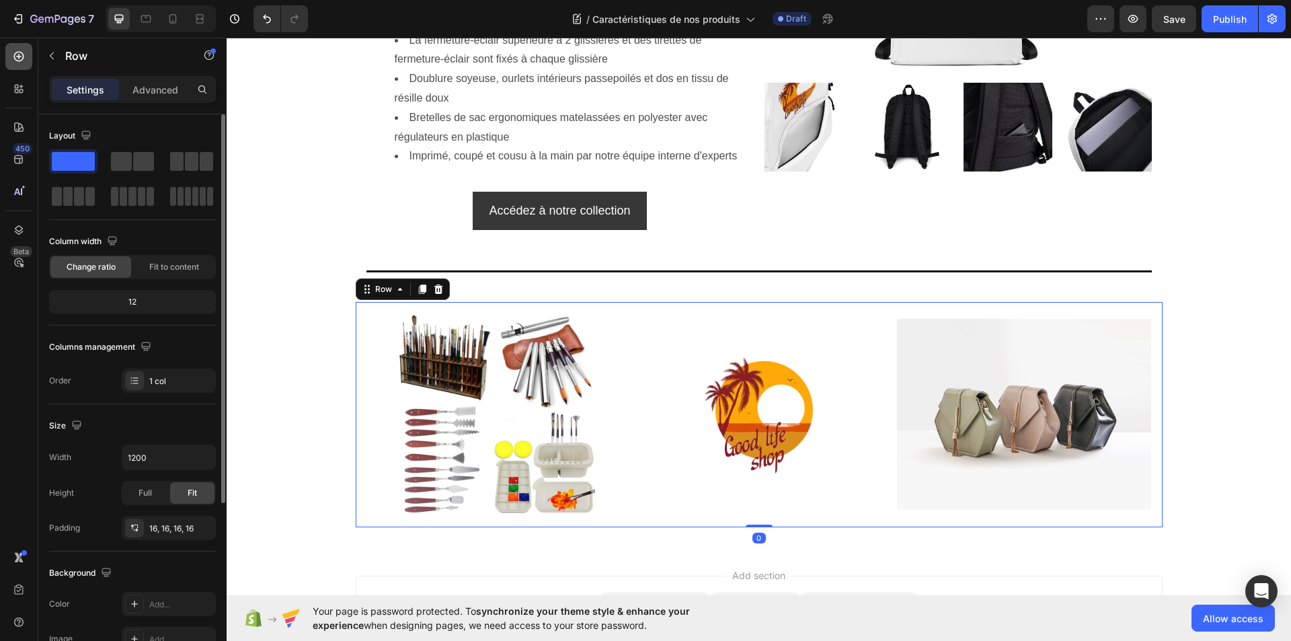
click at [15, 57] on icon at bounding box center [19, 57] width 10 height 10
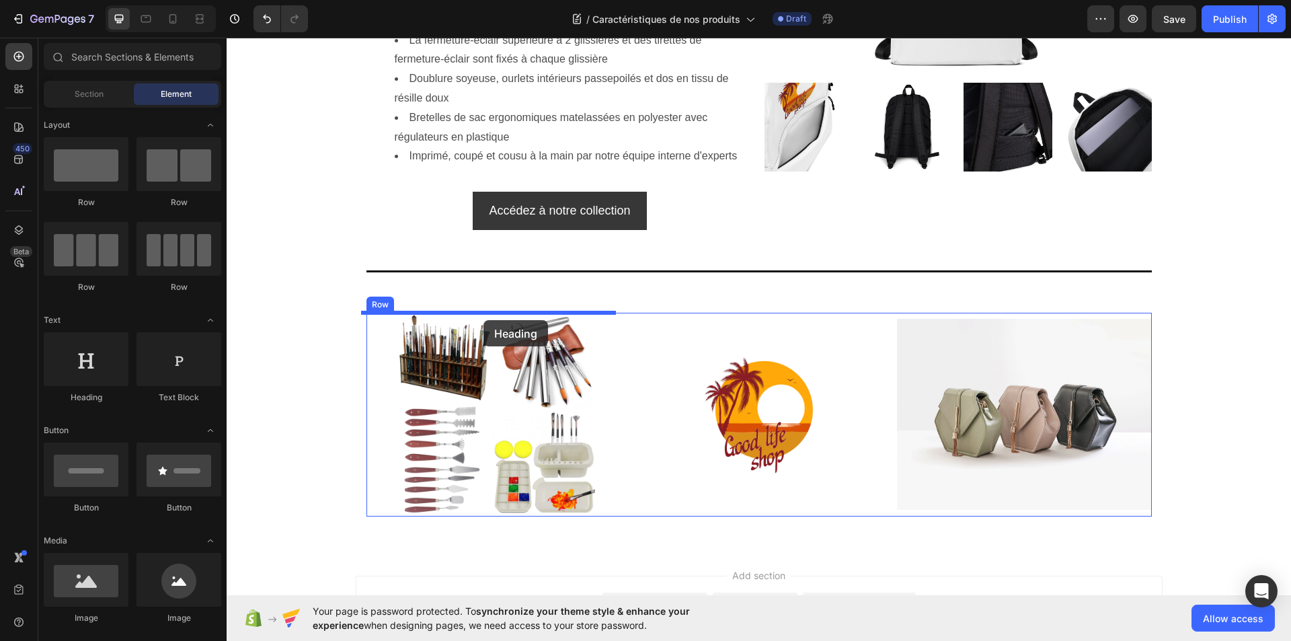
drag, startPoint x: 319, startPoint y: 408, endPoint x: 484, endPoint y: 320, distance: 185.9
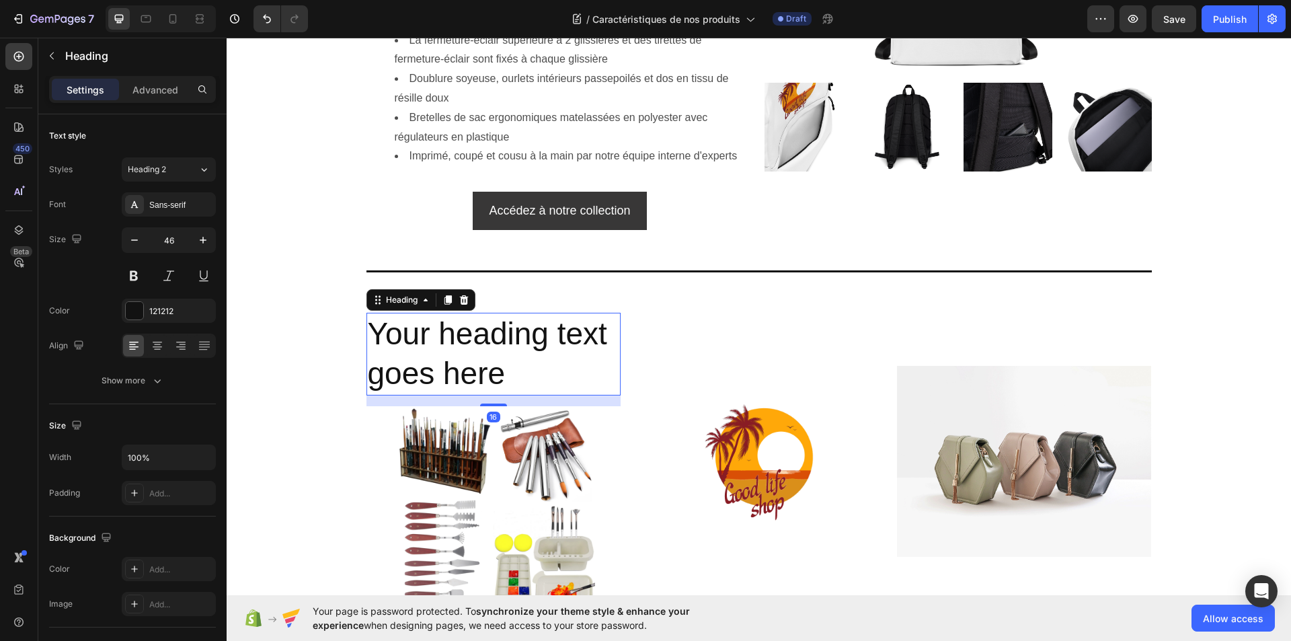
click at [445, 352] on h2 "Your heading text goes here" at bounding box center [494, 354] width 255 height 83
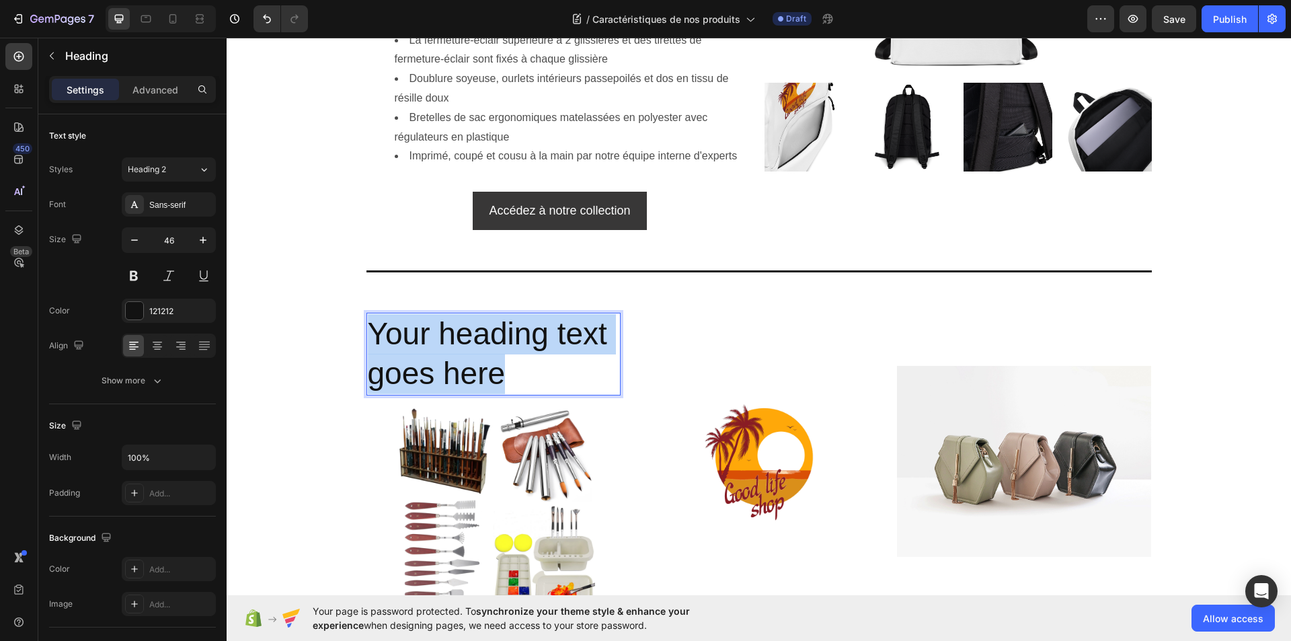
drag, startPoint x: 502, startPoint y: 379, endPoint x: 365, endPoint y: 345, distance: 141.3
click at [368, 341] on p "Your heading text goes here" at bounding box center [494, 354] width 252 height 81
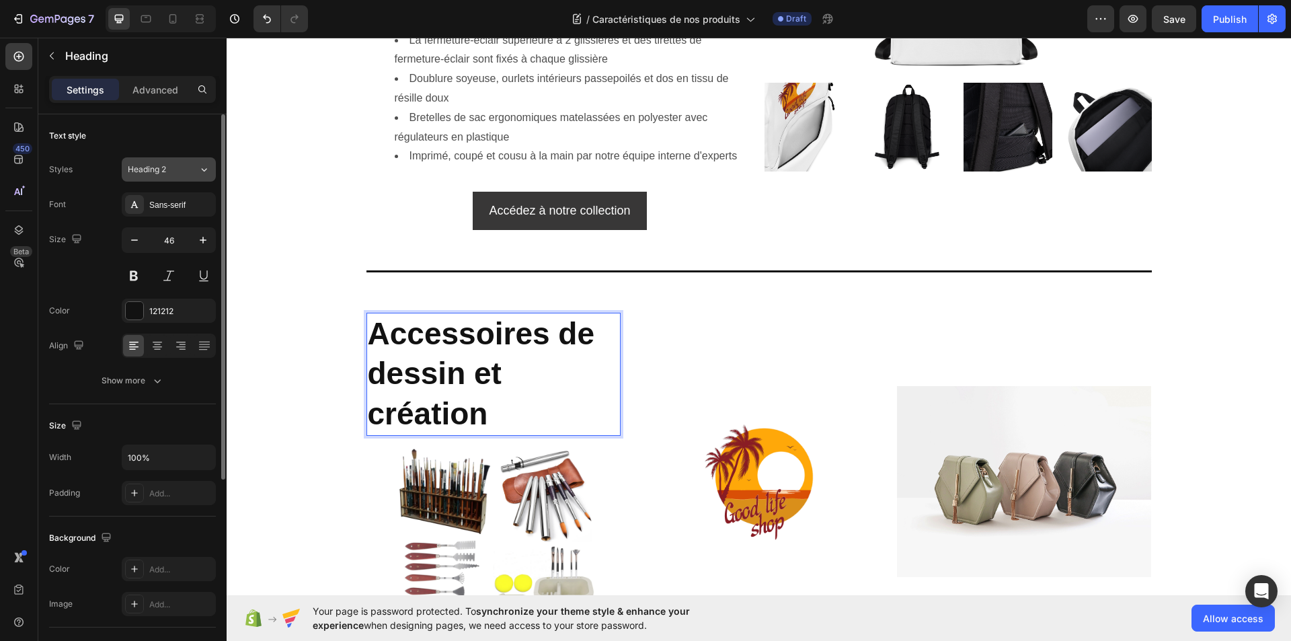
click at [168, 167] on div "Heading 2" at bounding box center [155, 169] width 54 height 12
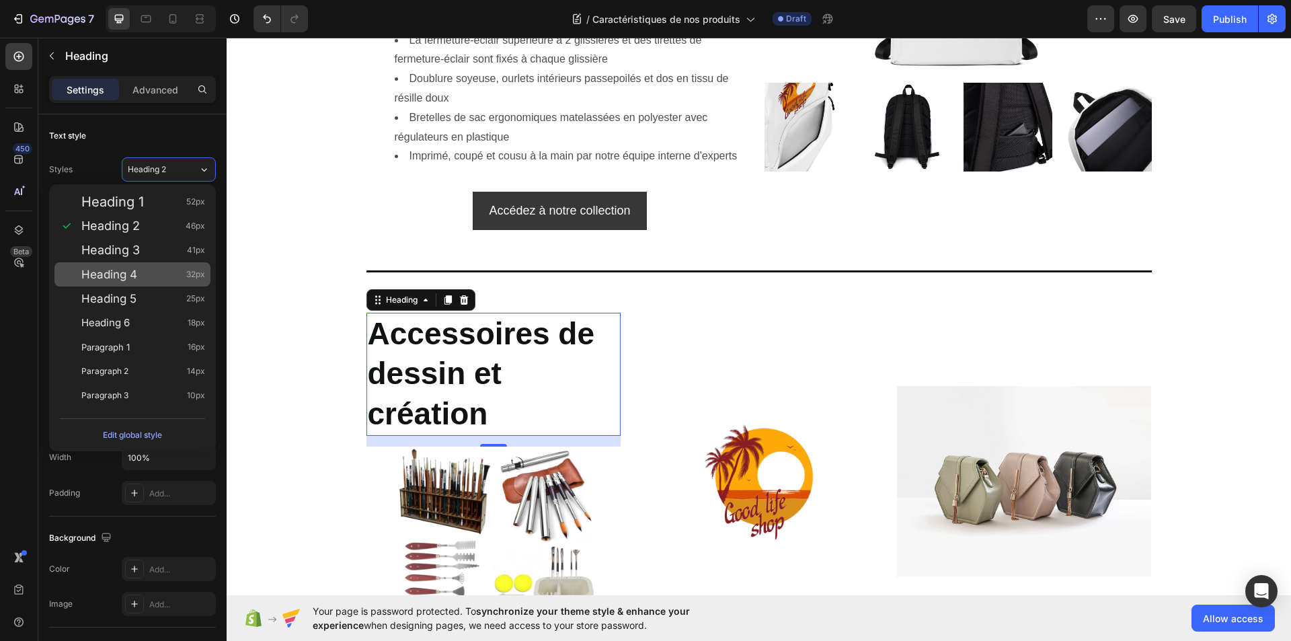
click at [124, 276] on span "Heading 4" at bounding box center [109, 274] width 56 height 13
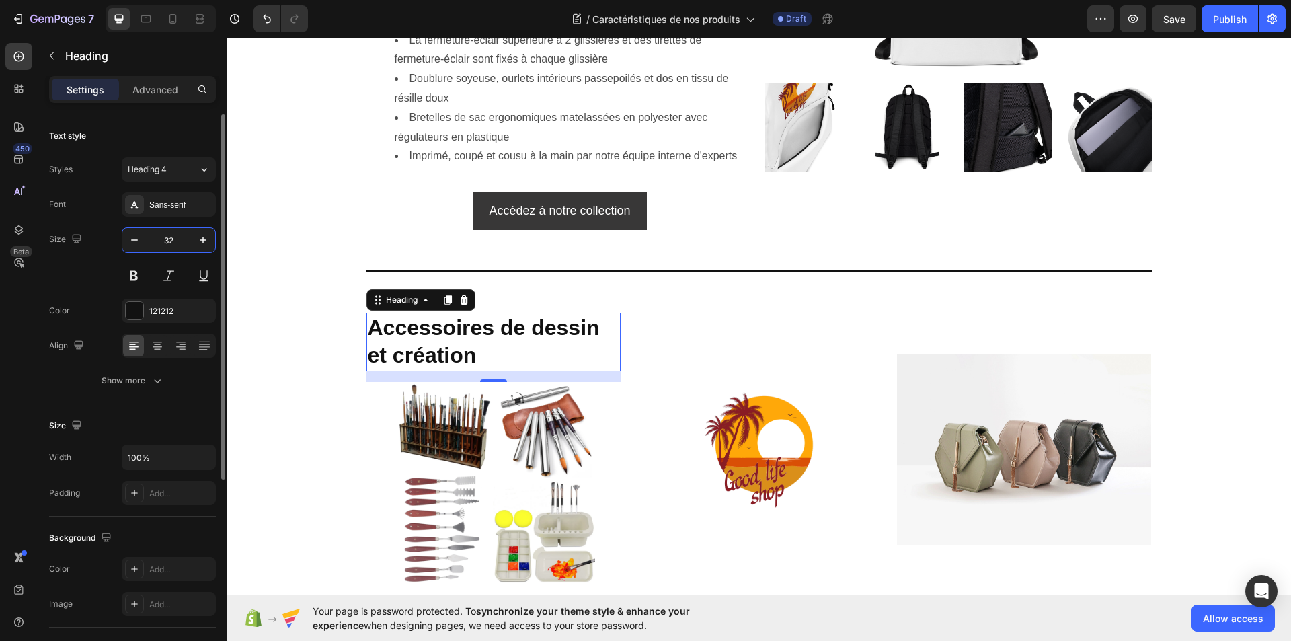
click at [175, 244] on input "32" at bounding box center [169, 240] width 44 height 24
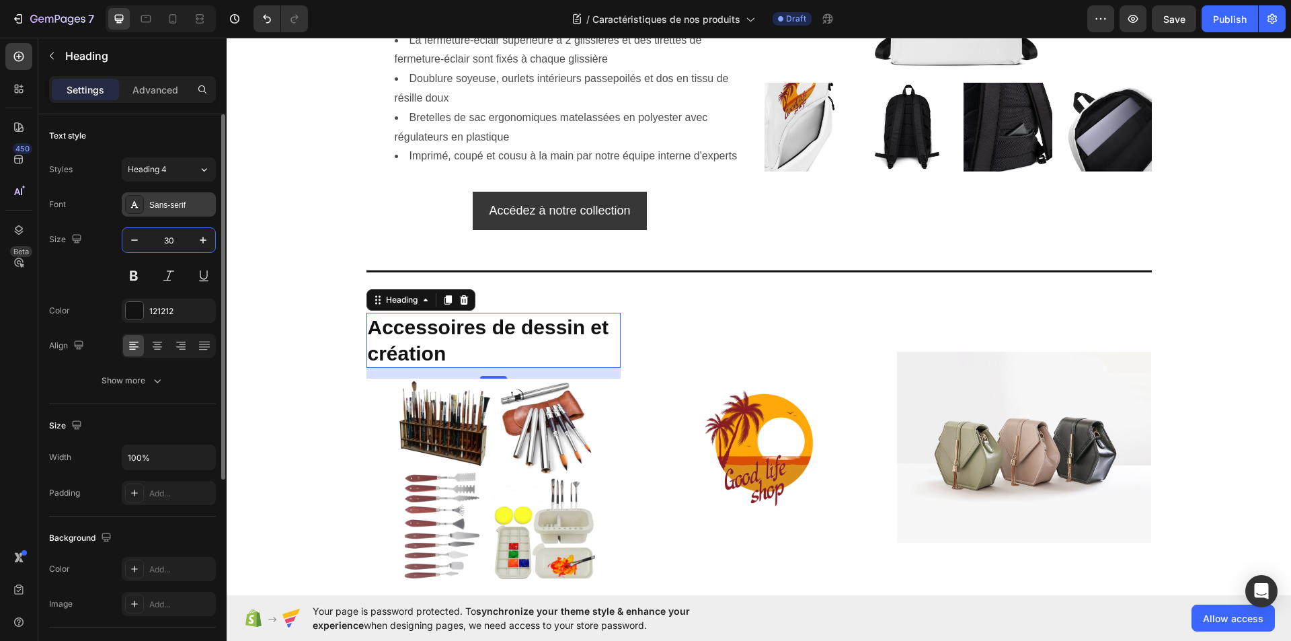
type input "30"
click at [182, 207] on div "Sans-serif" at bounding box center [180, 205] width 63 height 12
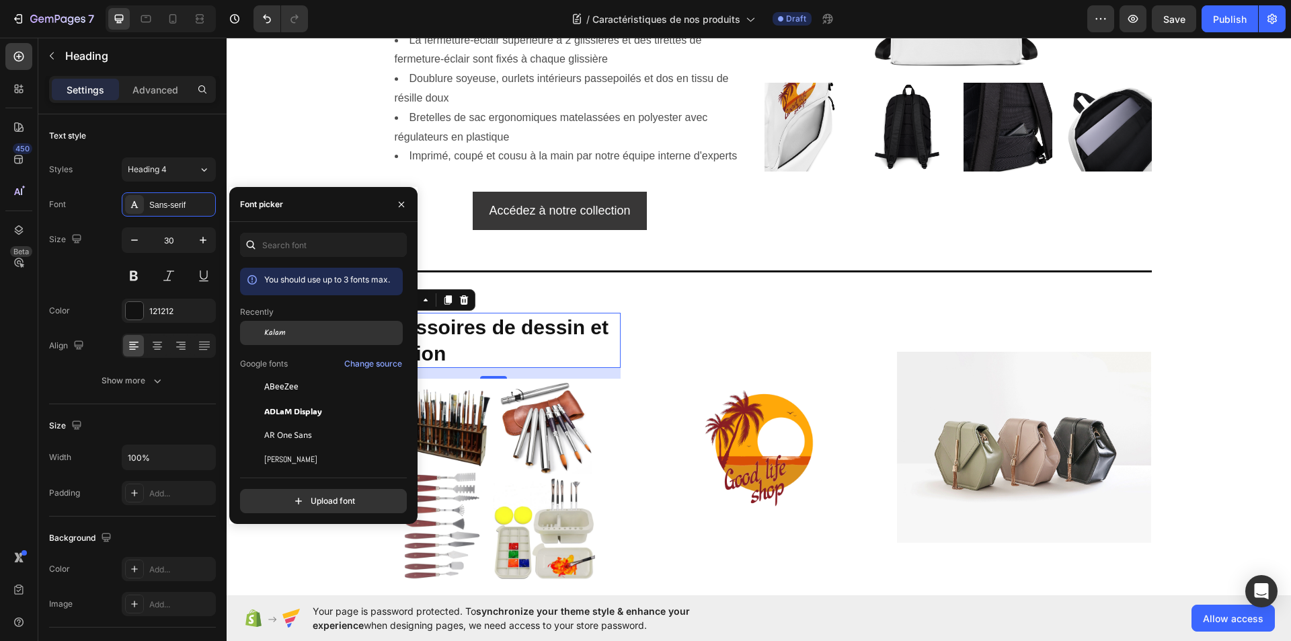
click at [278, 334] on span "Kalam" at bounding box center [275, 333] width 22 height 12
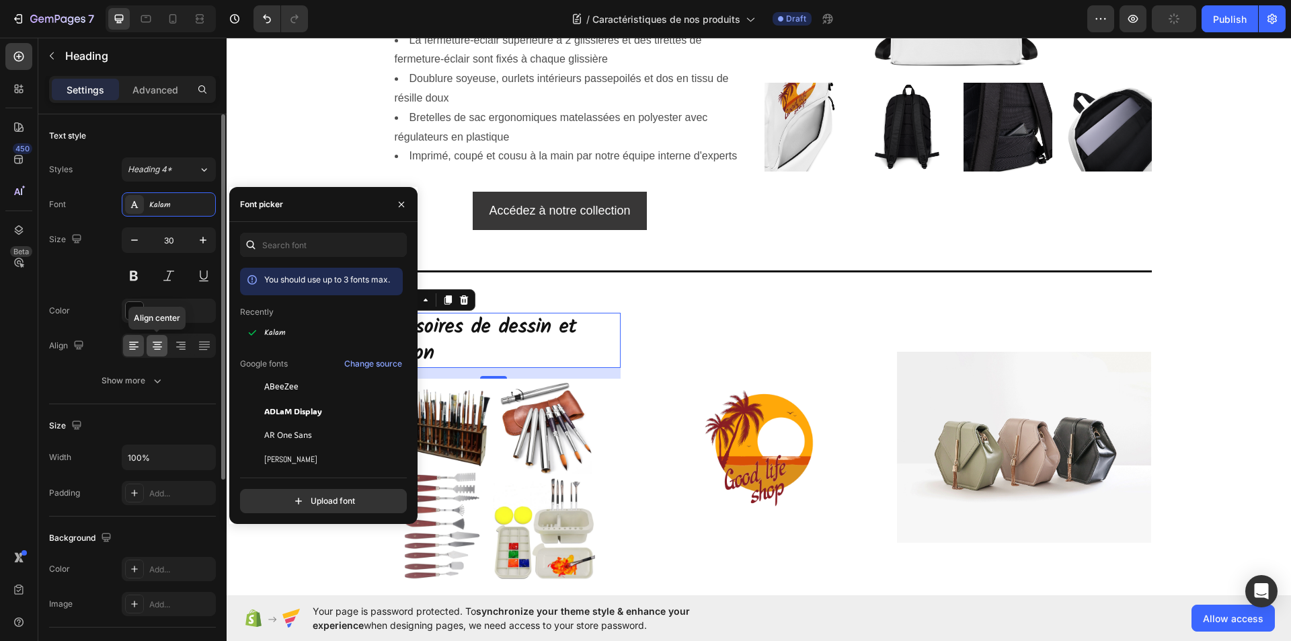
click at [157, 347] on icon at bounding box center [157, 346] width 9 height 1
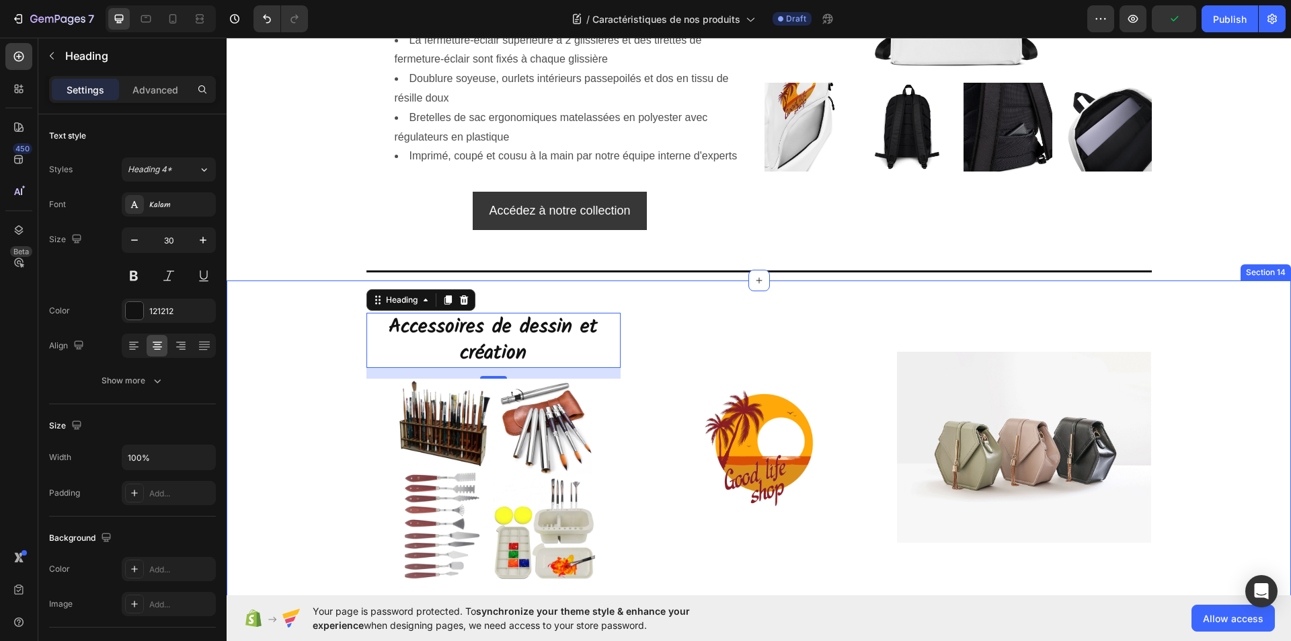
click at [319, 366] on div "⁠⁠⁠⁠⁠⁠⁠ Accessoires de dessin et création Heading 16 Image Image Image Row Row" at bounding box center [759, 447] width 1065 height 291
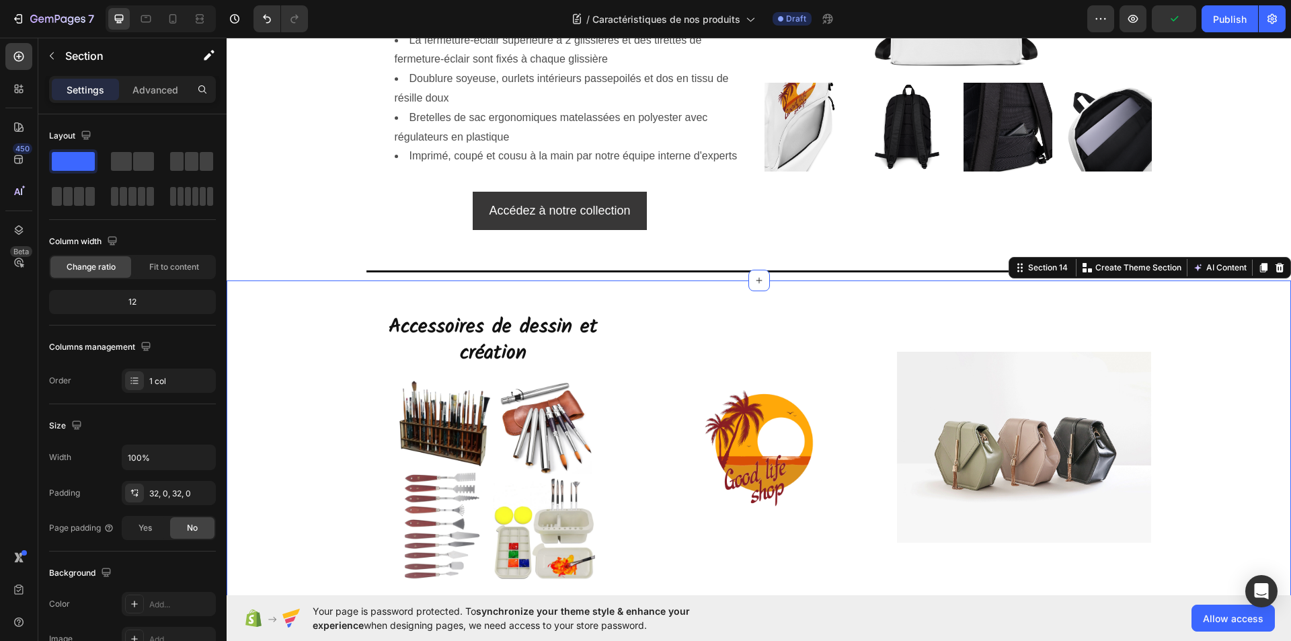
click at [319, 356] on div "⁠⁠⁠⁠⁠⁠⁠ Accessoires de dessin et création Heading Image Image Image Row Row" at bounding box center [759, 447] width 1065 height 291
click at [155, 90] on p "Advanced" at bounding box center [155, 90] width 46 height 14
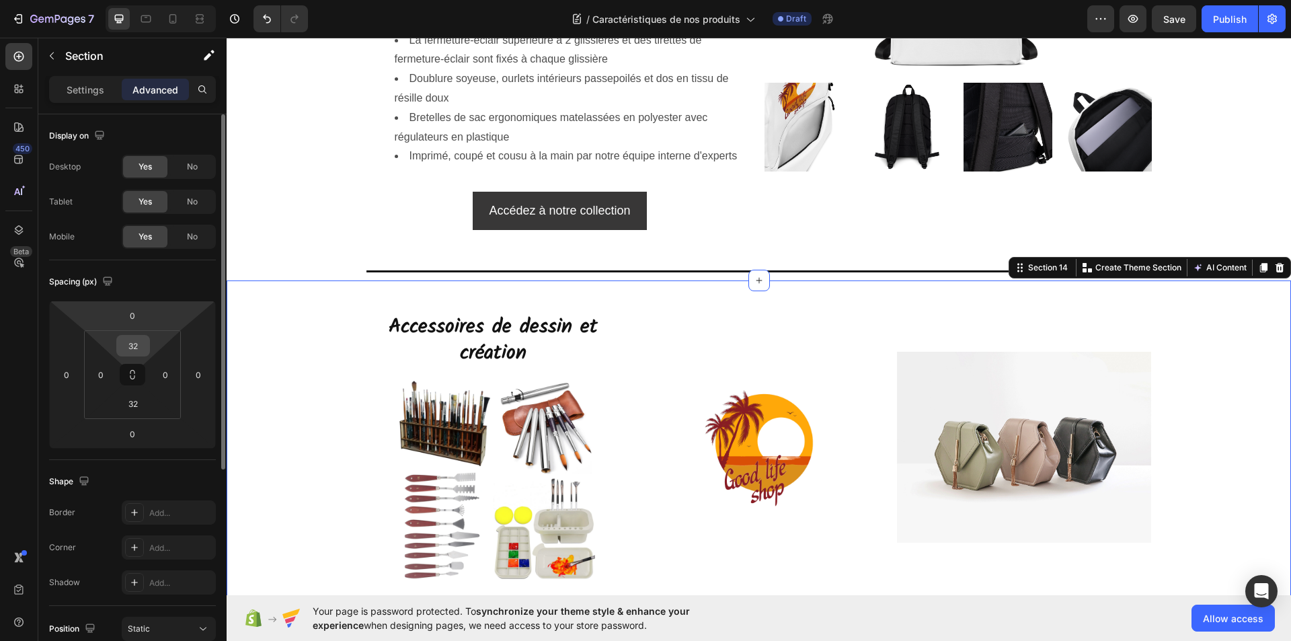
click at [139, 348] on input "32" at bounding box center [133, 346] width 27 height 20
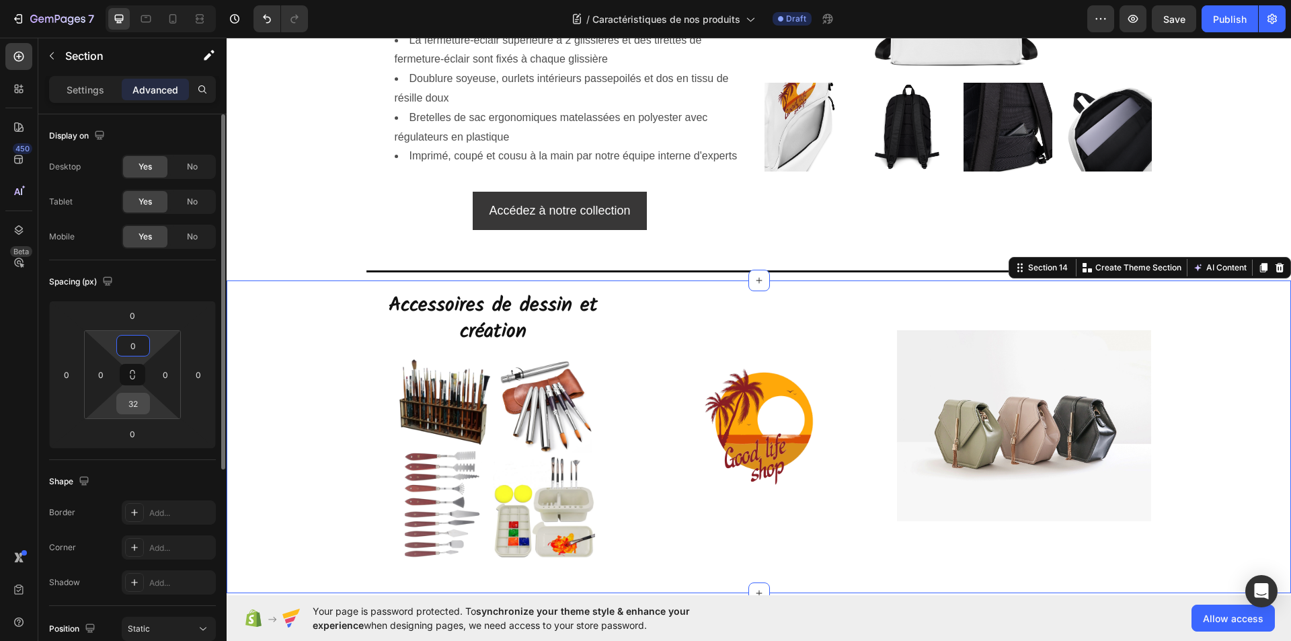
type input "0"
click at [141, 410] on input "32" at bounding box center [133, 403] width 27 height 20
type input "0"
click at [303, 458] on div "⁠⁠⁠⁠⁠⁠⁠ Accessoires de dessin et création Heading Image Image Image Row Row" at bounding box center [759, 425] width 1065 height 291
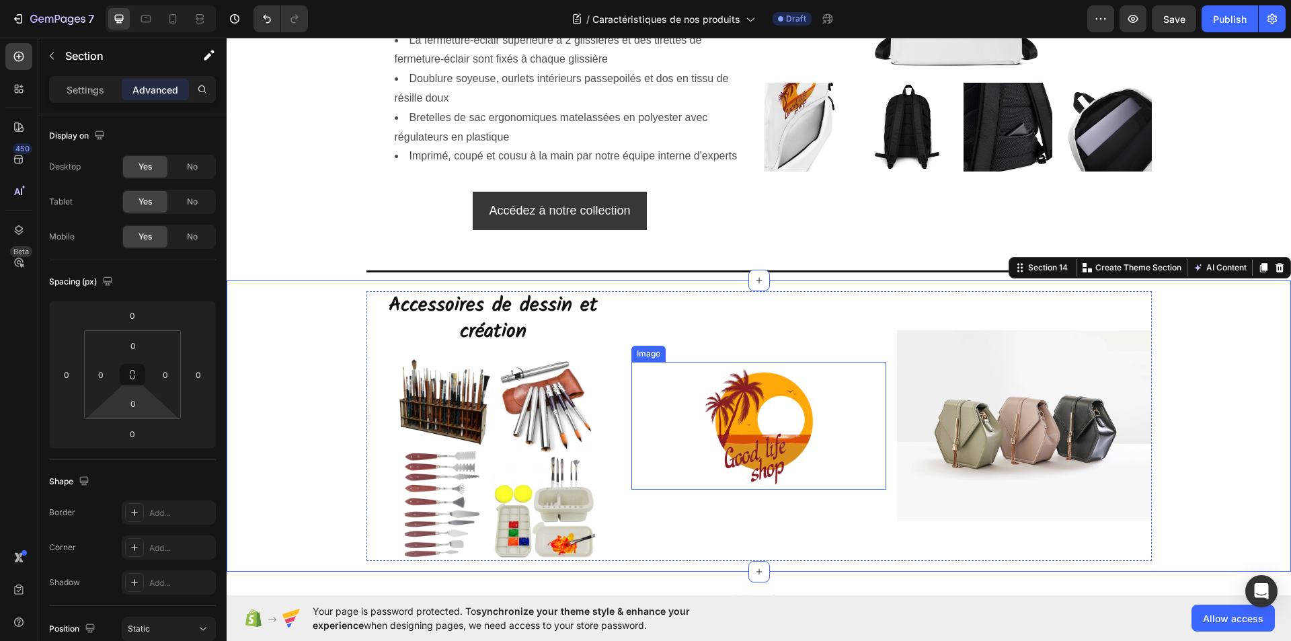
click at [758, 420] on img at bounding box center [758, 425] width 127 height 127
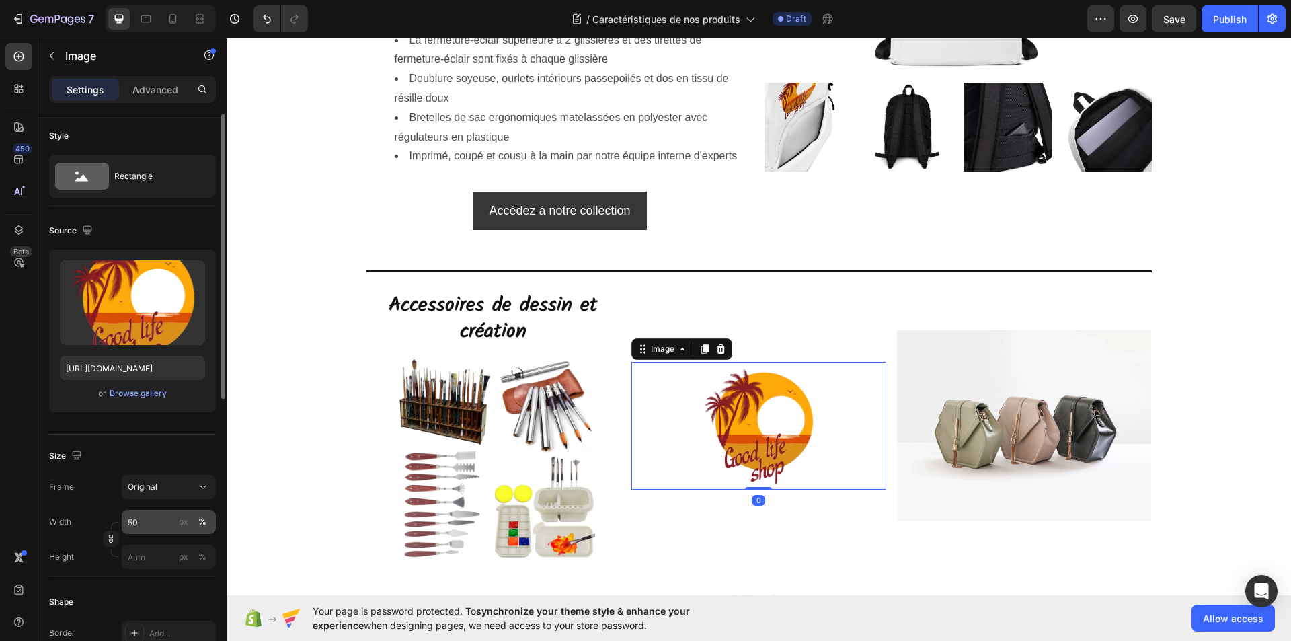
click at [139, 531] on input "50" at bounding box center [169, 522] width 94 height 24
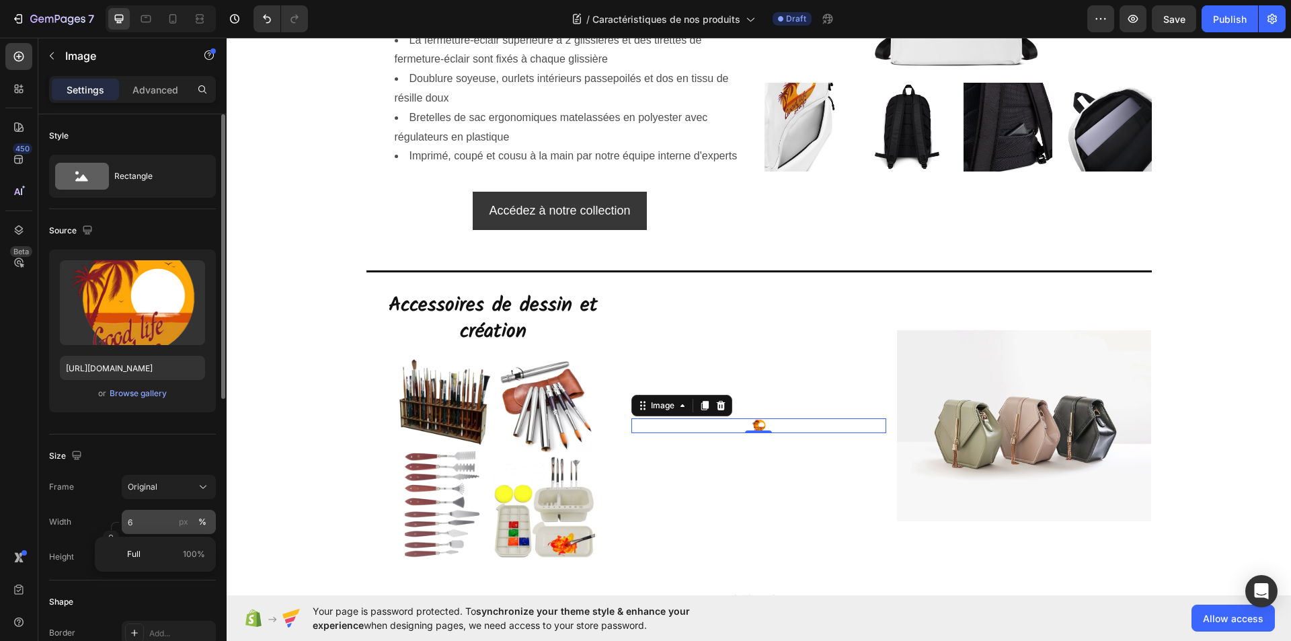
type input "60"
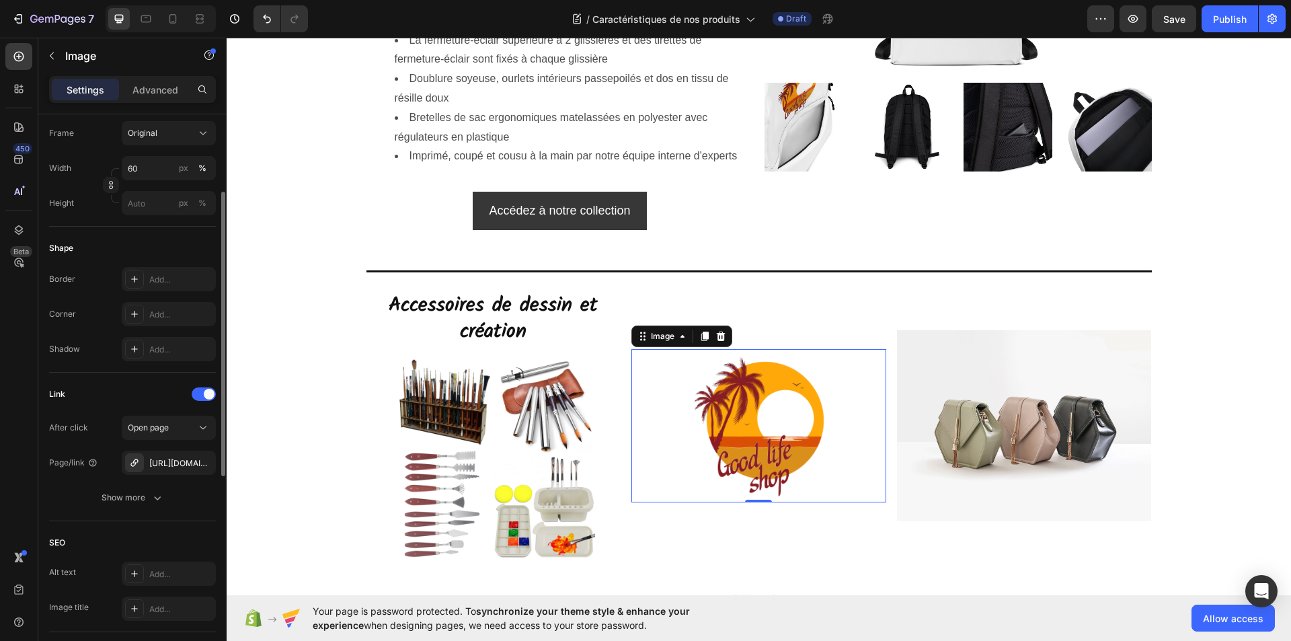
scroll to position [286, 0]
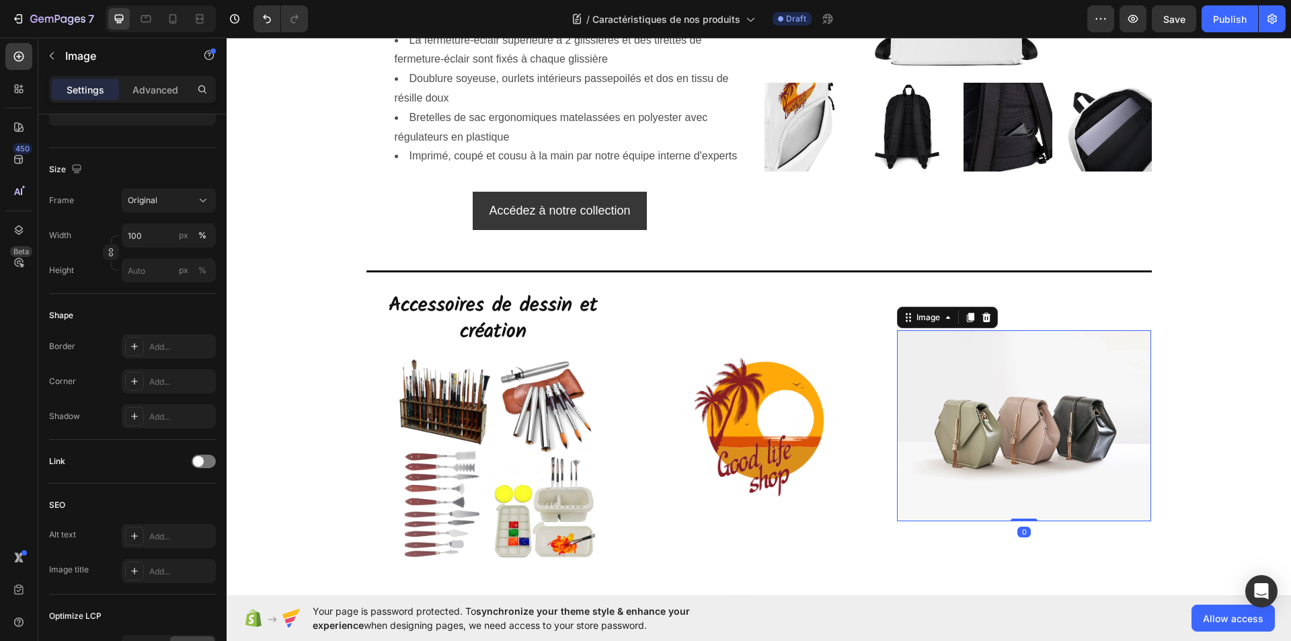
click at [990, 443] on img at bounding box center [1024, 425] width 255 height 191
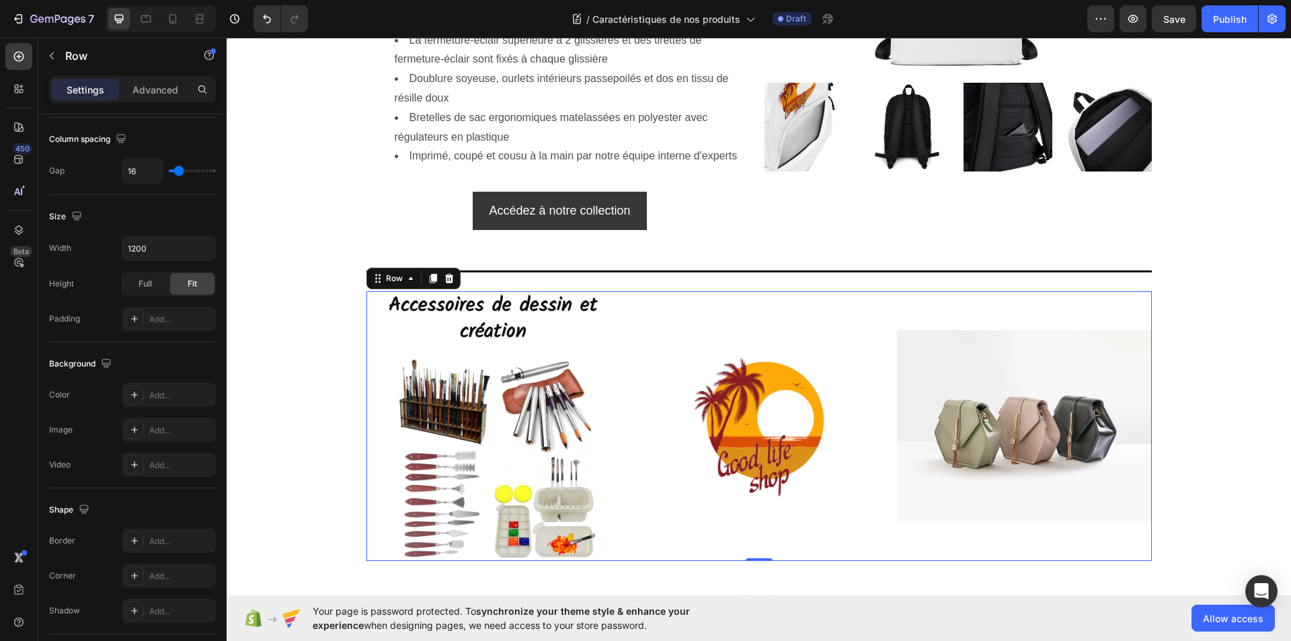
click at [1018, 315] on div "Image" at bounding box center [1024, 426] width 255 height 270
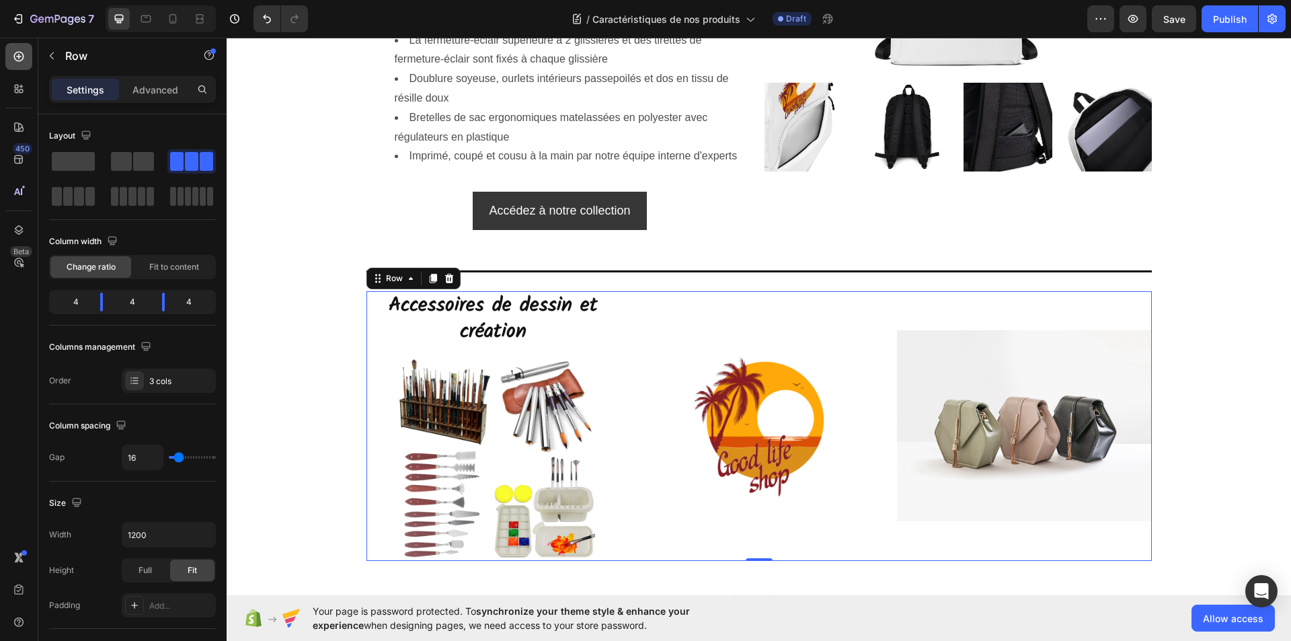
click at [22, 51] on icon at bounding box center [18, 56] width 13 height 13
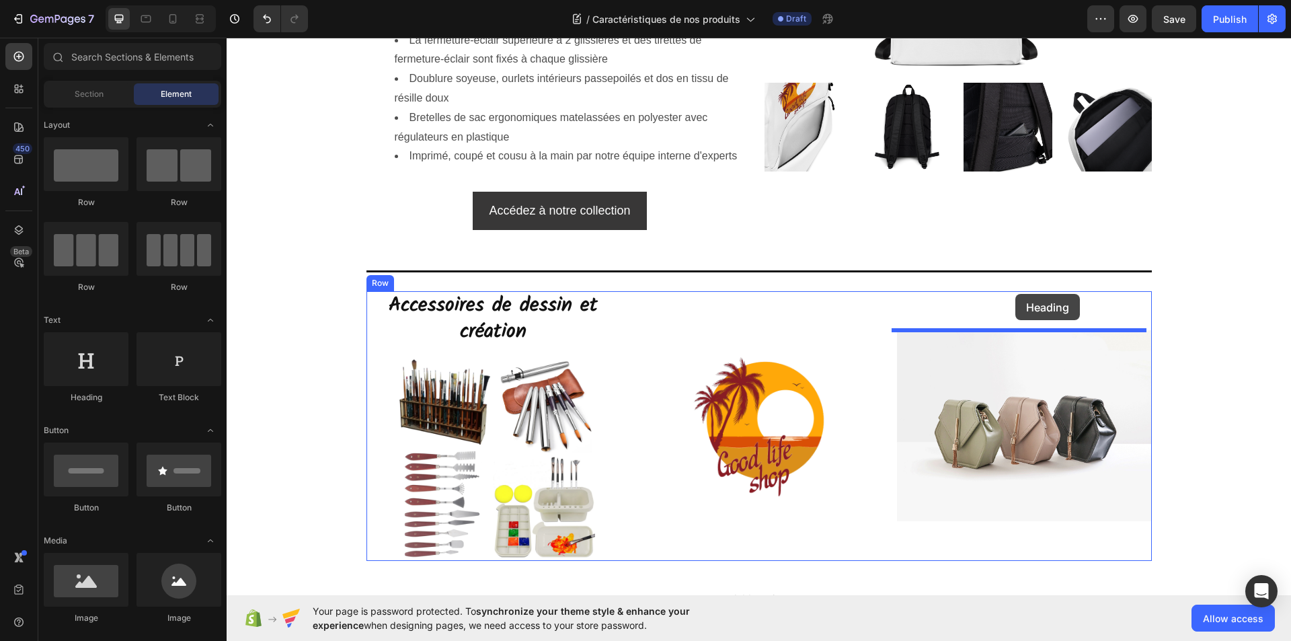
drag, startPoint x: 305, startPoint y: 401, endPoint x: 1016, endPoint y: 294, distance: 718.2
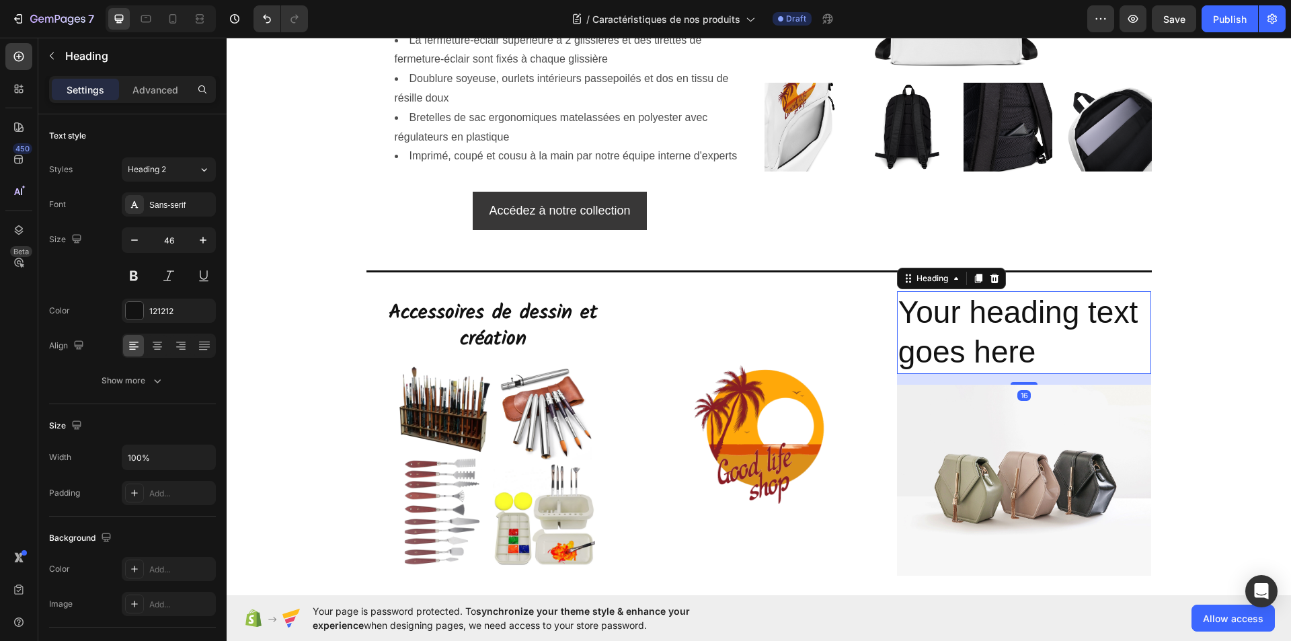
click at [995, 331] on h2 "Your heading text goes here" at bounding box center [1024, 332] width 255 height 83
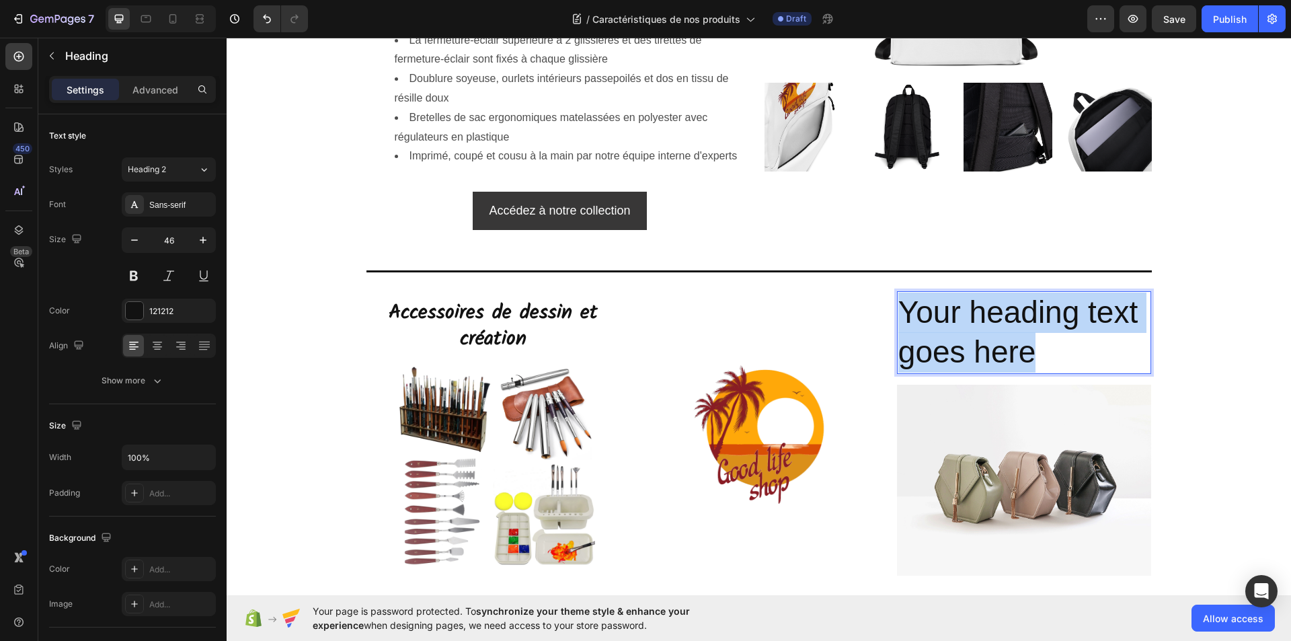
drag, startPoint x: 1017, startPoint y: 360, endPoint x: 896, endPoint y: 317, distance: 127.8
click at [899, 317] on p "Your heading text goes here" at bounding box center [1025, 333] width 252 height 81
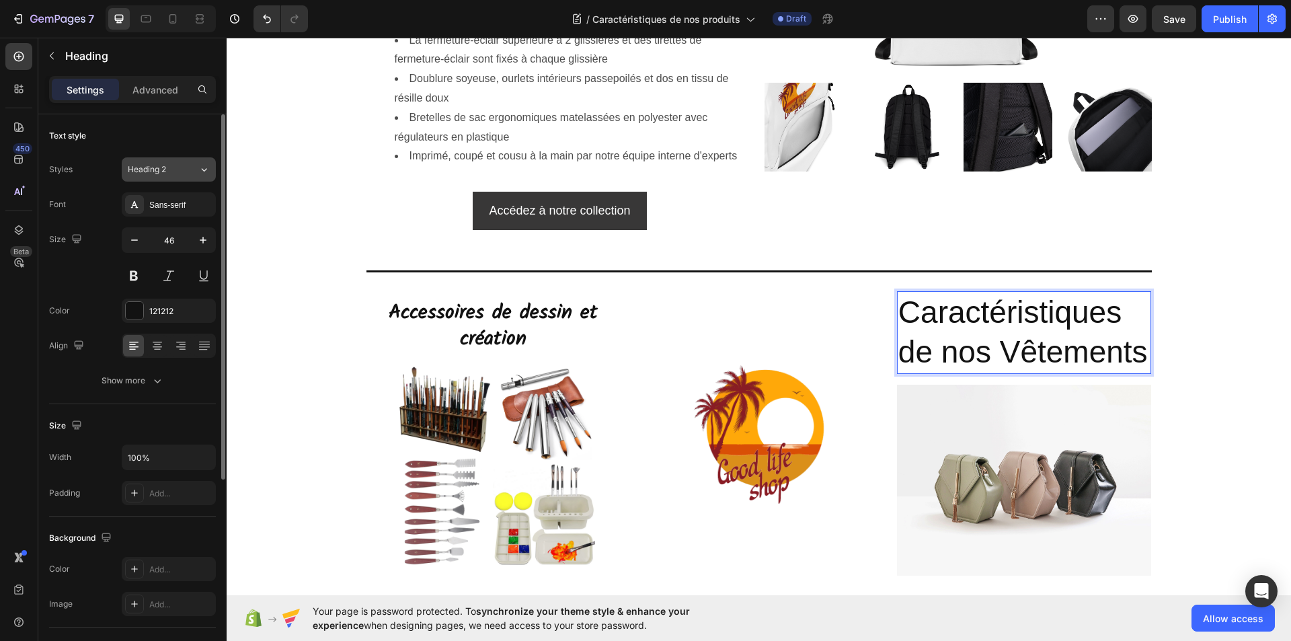
click at [161, 169] on span "Heading 2" at bounding box center [147, 169] width 38 height 12
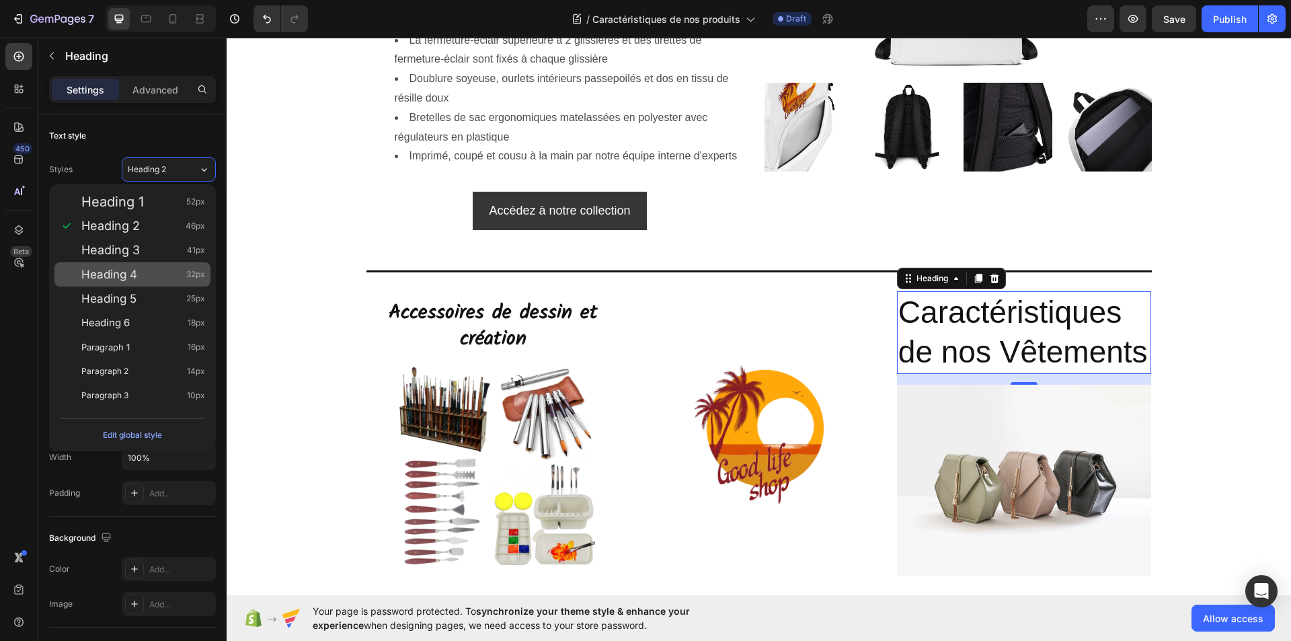
click at [122, 272] on span "Heading 4" at bounding box center [109, 274] width 56 height 13
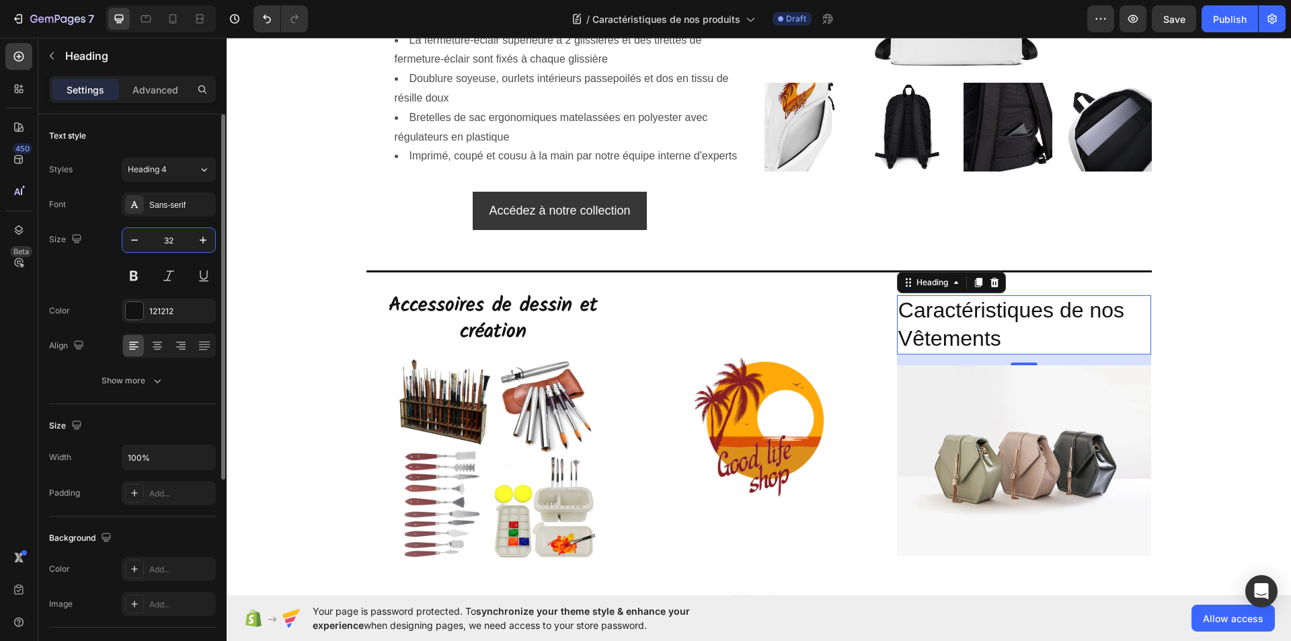
click at [177, 236] on input "32" at bounding box center [169, 240] width 44 height 24
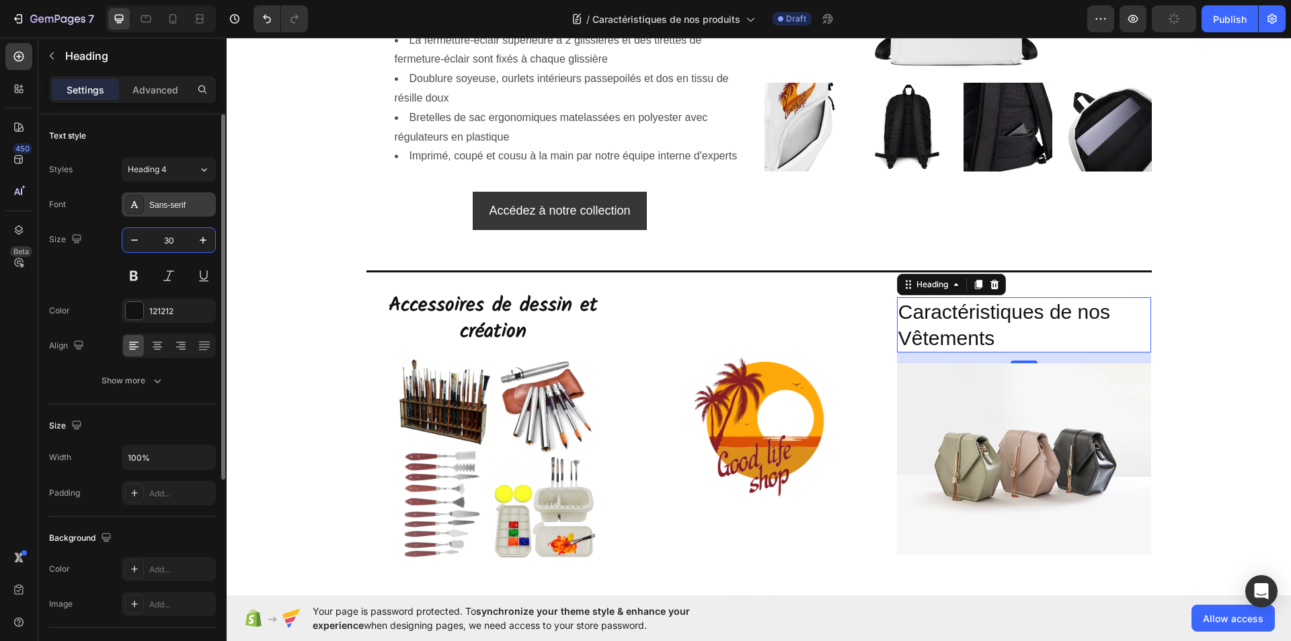
type input "30"
click at [165, 204] on div "Sans-serif" at bounding box center [180, 205] width 63 height 12
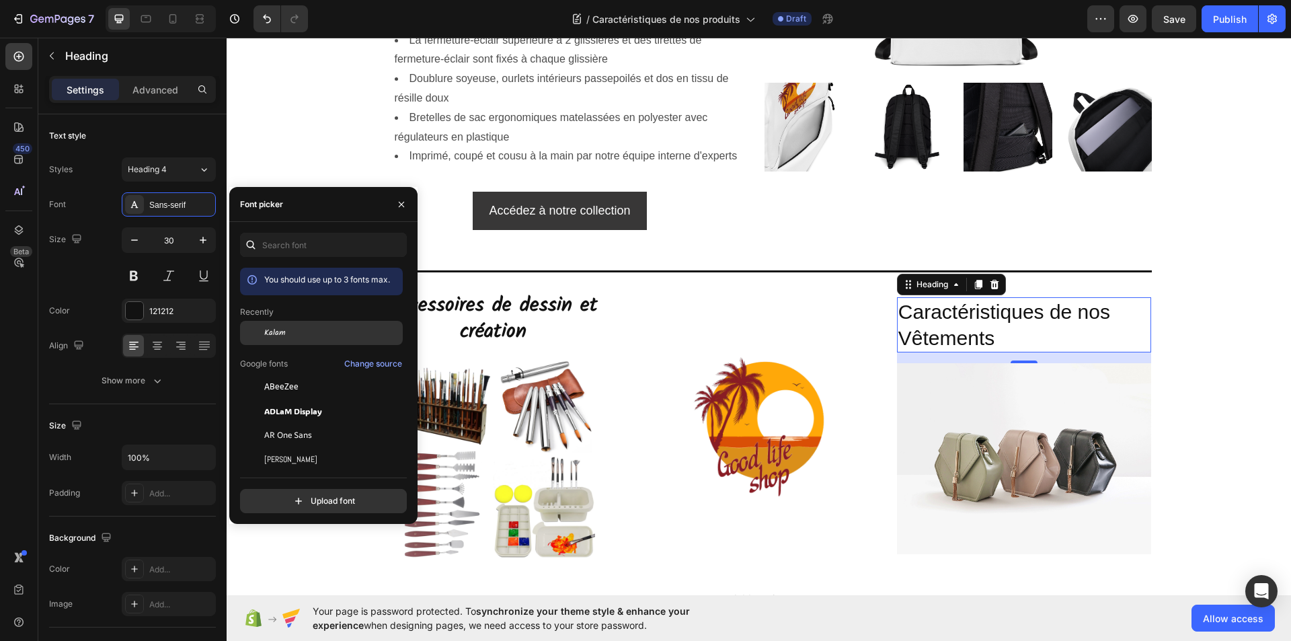
click at [281, 334] on span "Kalam" at bounding box center [275, 333] width 22 height 12
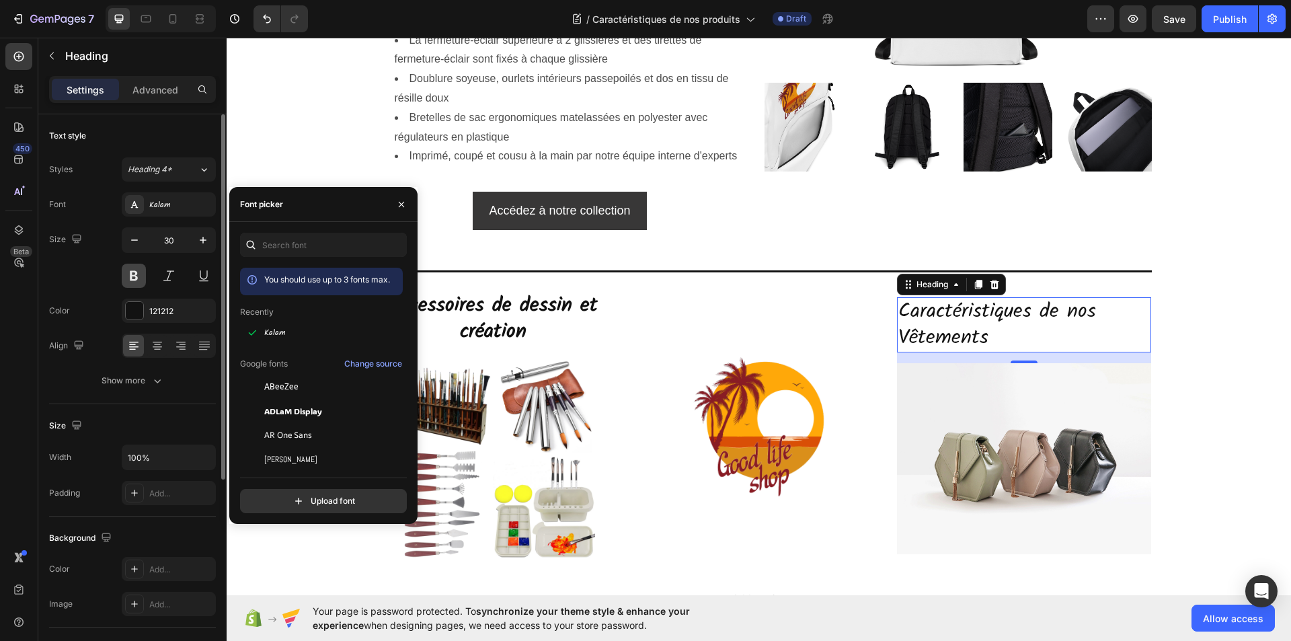
click at [132, 280] on button at bounding box center [134, 276] width 24 height 24
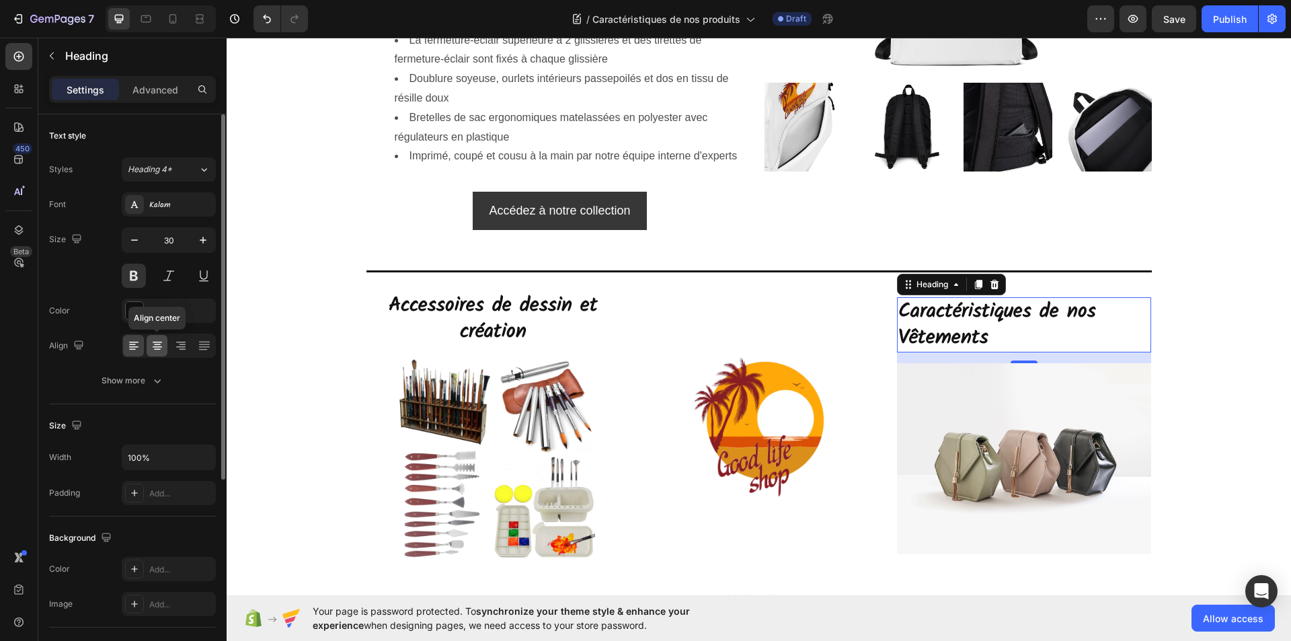
click at [159, 349] on icon at bounding box center [157, 349] width 7 height 1
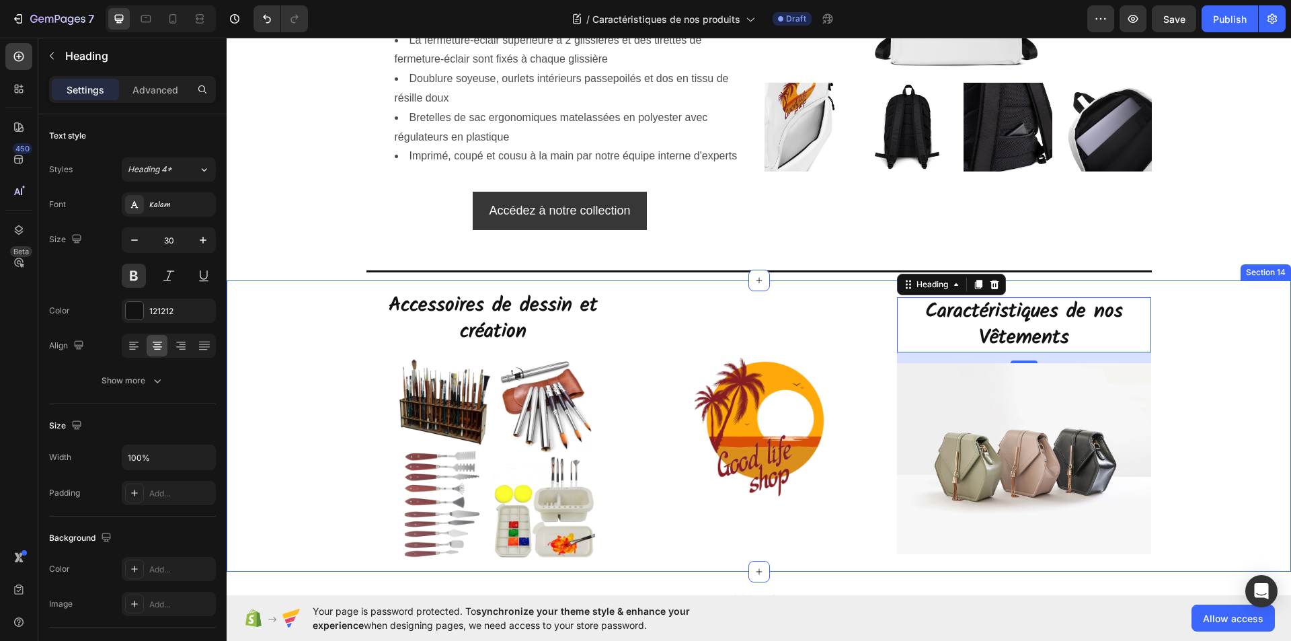
click at [1186, 328] on div "⁠⁠⁠⁠⁠⁠⁠ Accessoires de dessin et création Heading Image Image Caractéristiques …" at bounding box center [759, 425] width 1065 height 291
click at [1028, 330] on p "Caractéristiques de nos Vêtements" at bounding box center [1025, 325] width 252 height 52
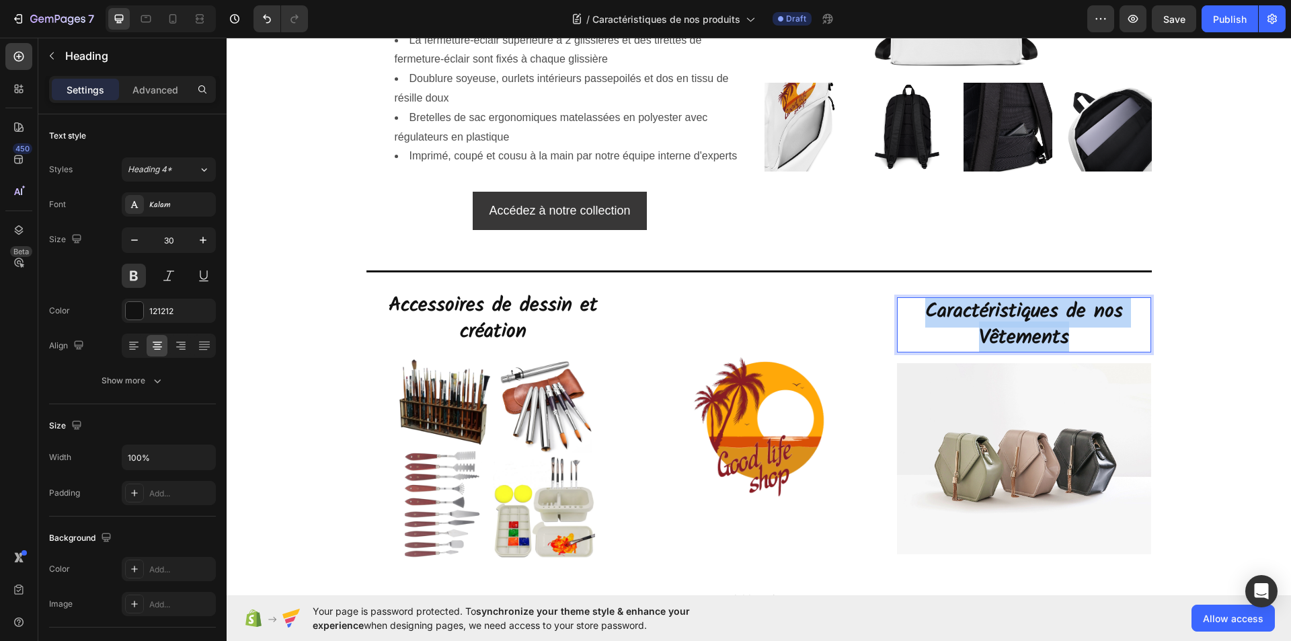
drag, startPoint x: 1071, startPoint y: 342, endPoint x: 925, endPoint y: 305, distance: 150.4
click at [917, 304] on p "Caractéristiques de nos Vêtements" at bounding box center [1025, 325] width 252 height 52
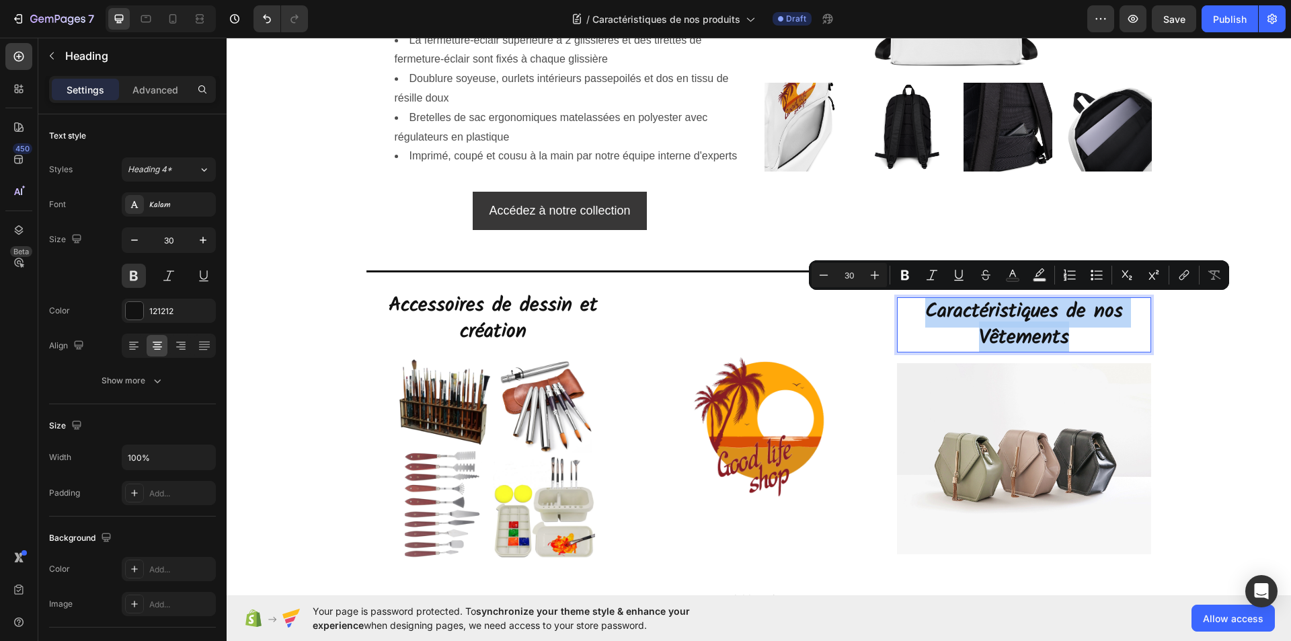
copy p "Caractéristiques de nos Vêtements"
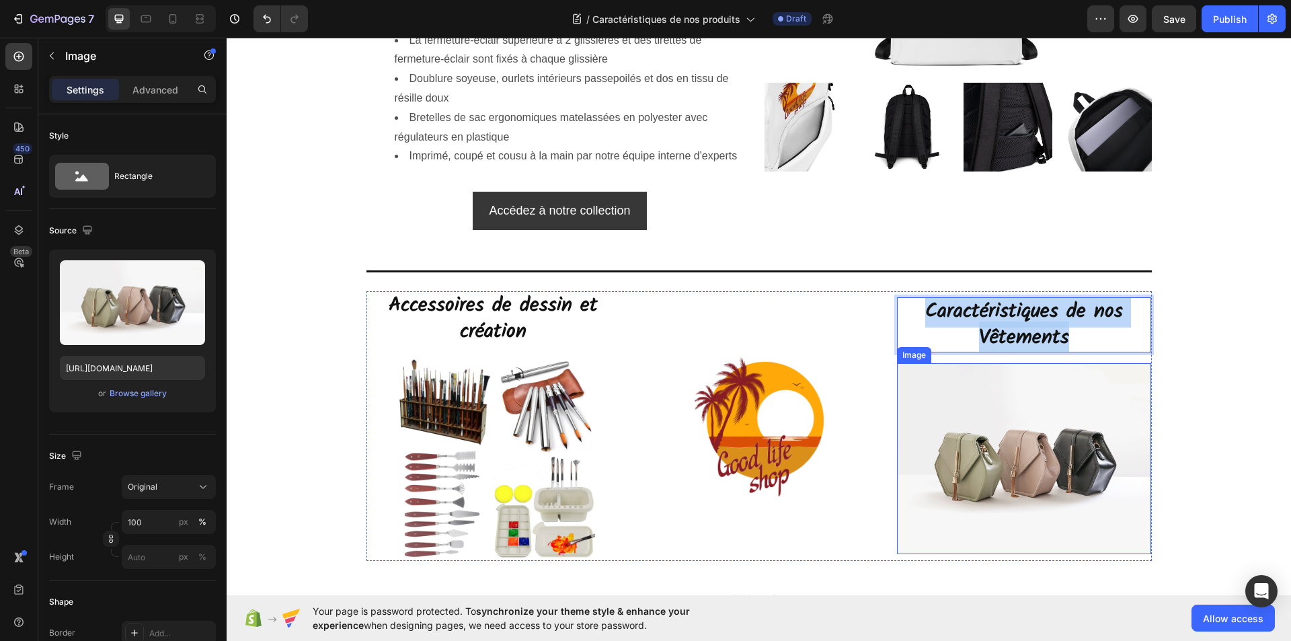
click at [1039, 456] on img at bounding box center [1024, 458] width 255 height 191
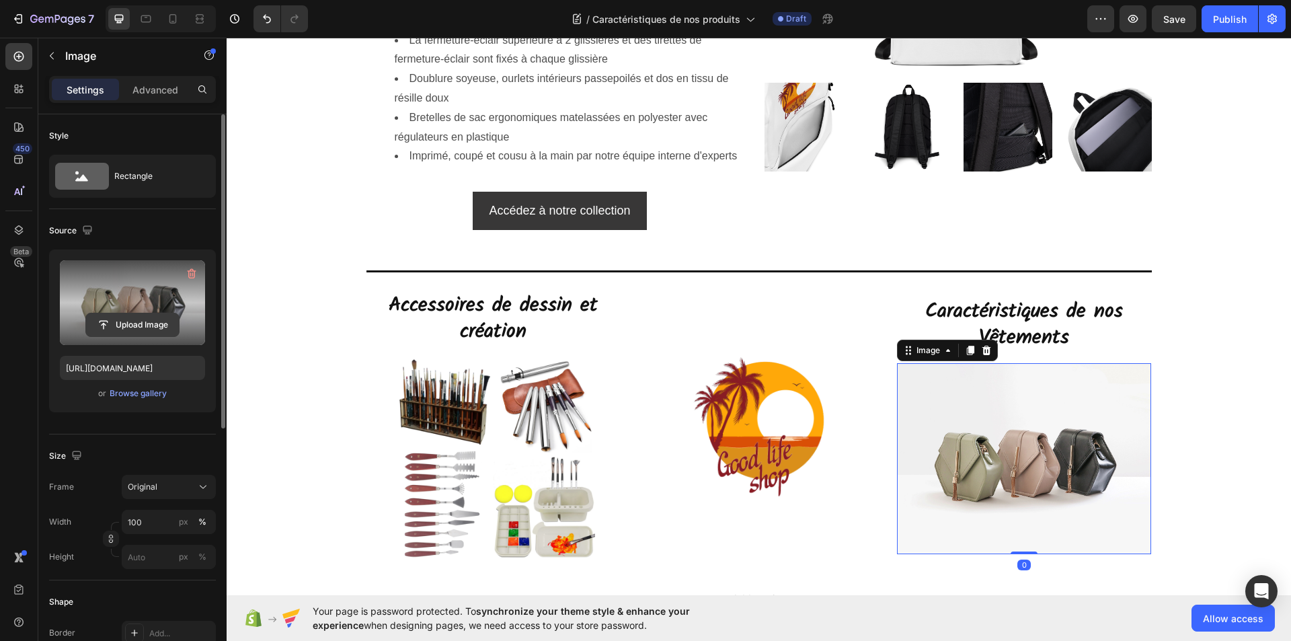
click at [119, 320] on input "file" at bounding box center [132, 324] width 93 height 23
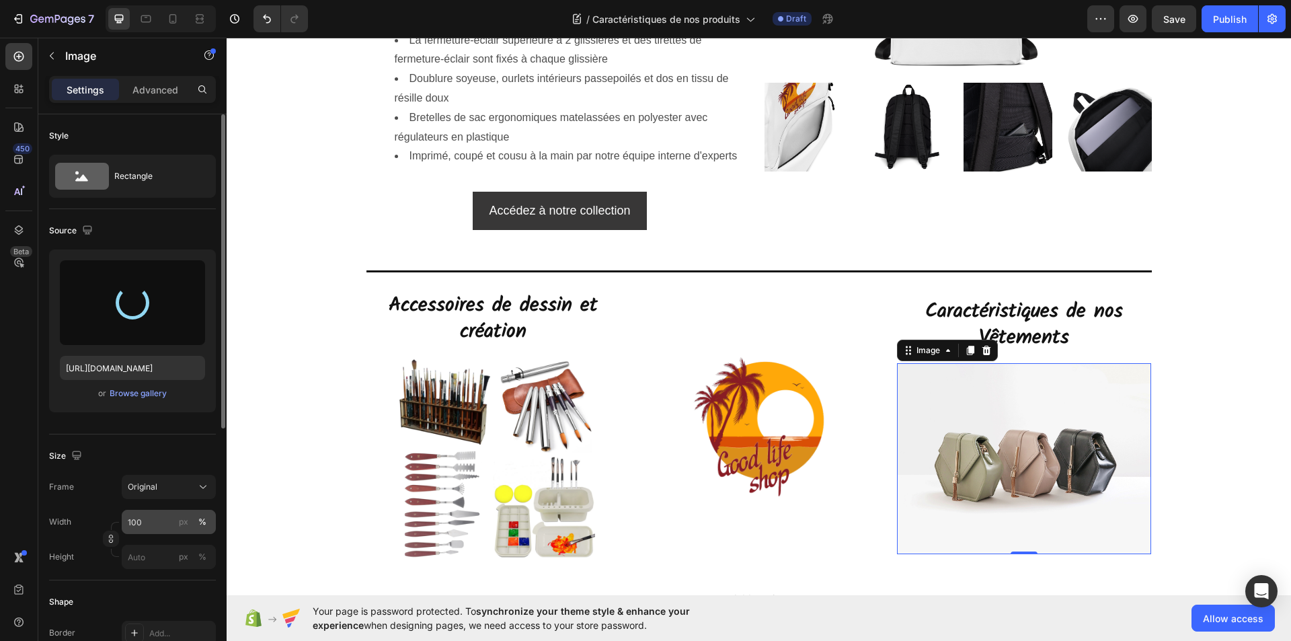
type input "https://cdn.shopify.com/s/files/1/0675/7013/9367/files/gempages_524206669643645…"
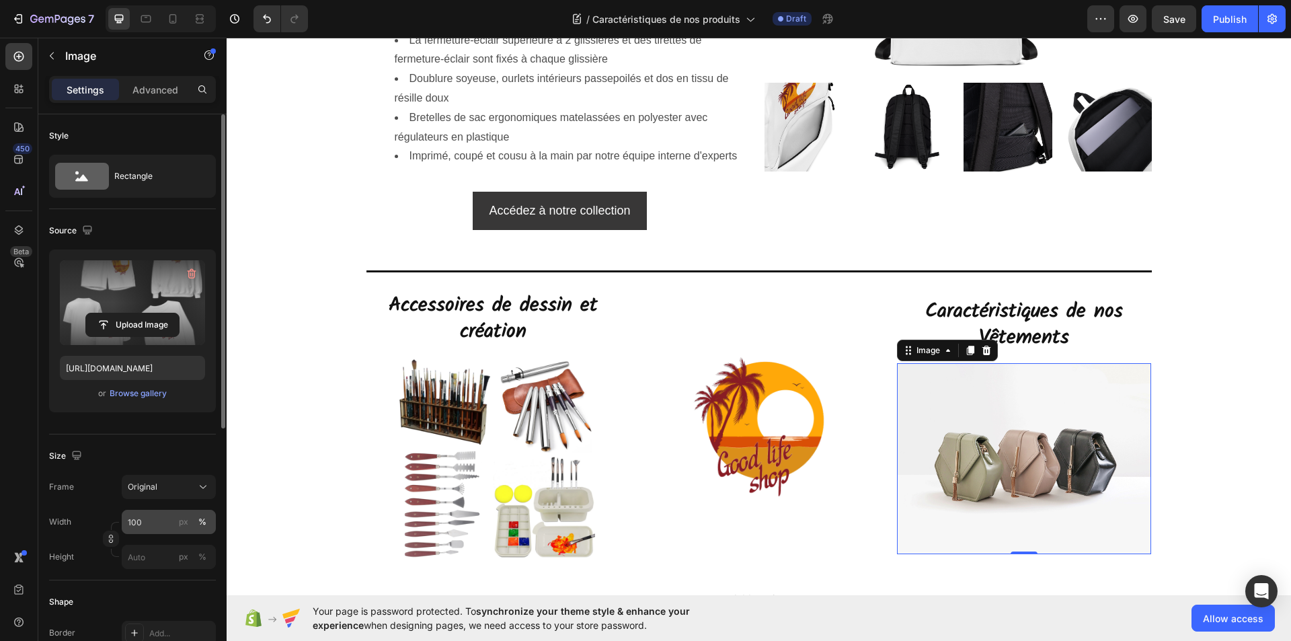
scroll to position [67, 0]
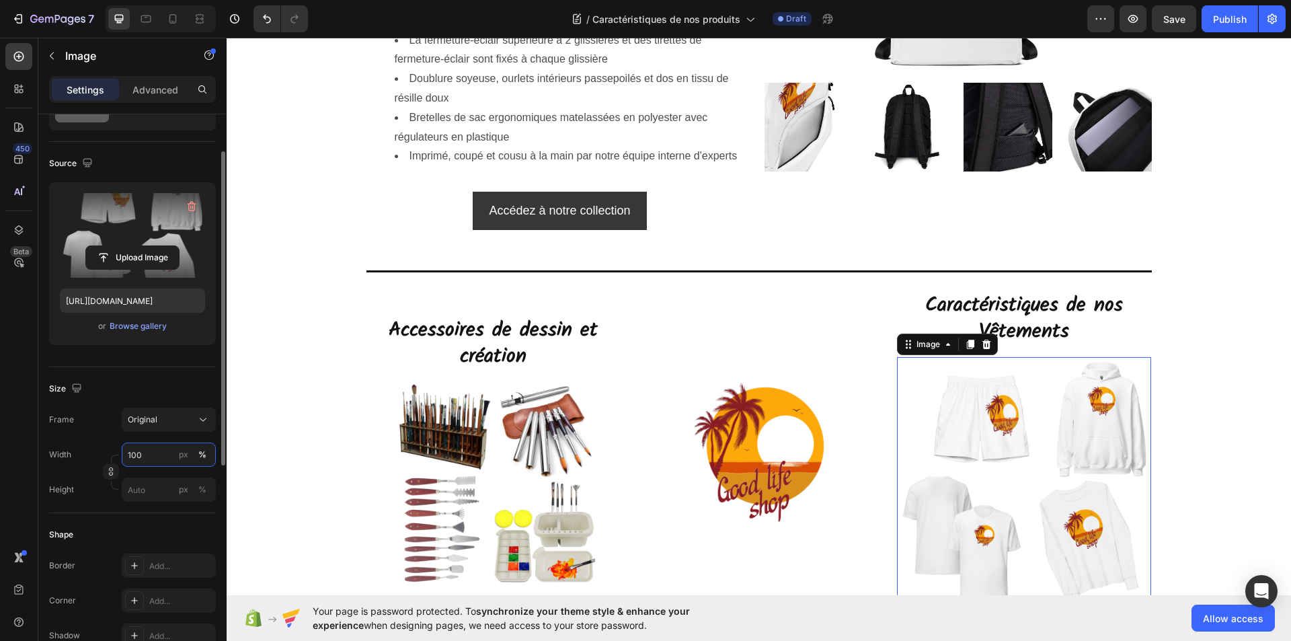
click at [141, 455] on input "100" at bounding box center [169, 455] width 94 height 24
type input "80"
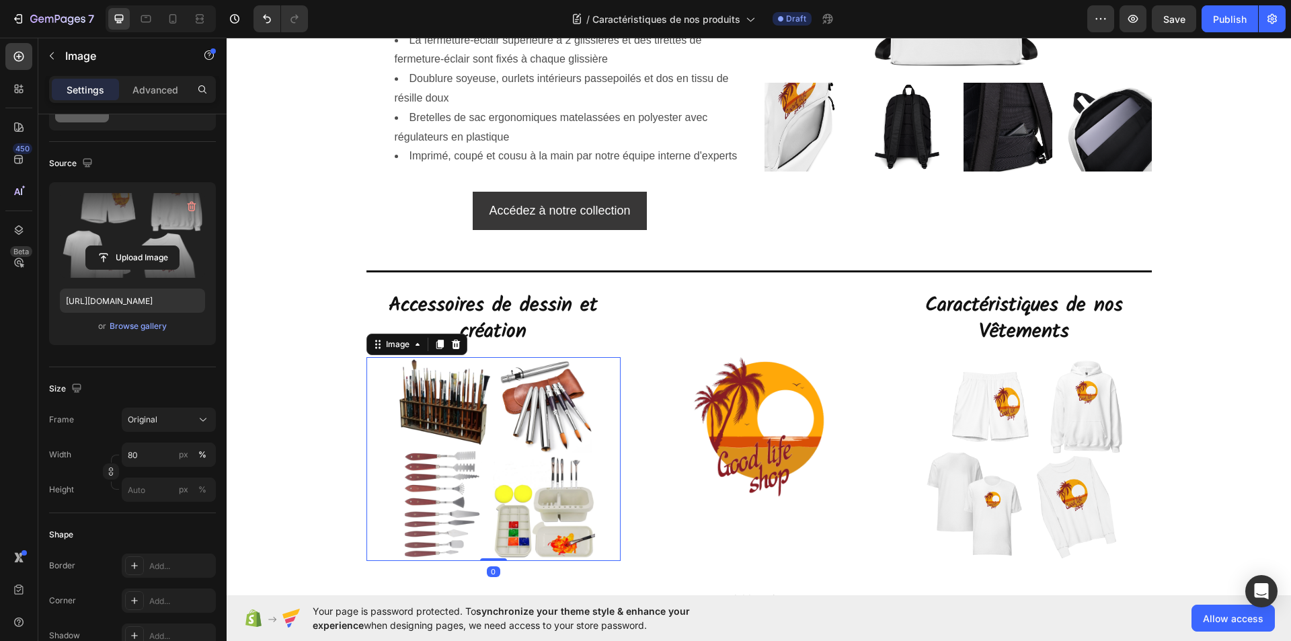
click at [517, 508] on img at bounding box center [493, 459] width 204 height 204
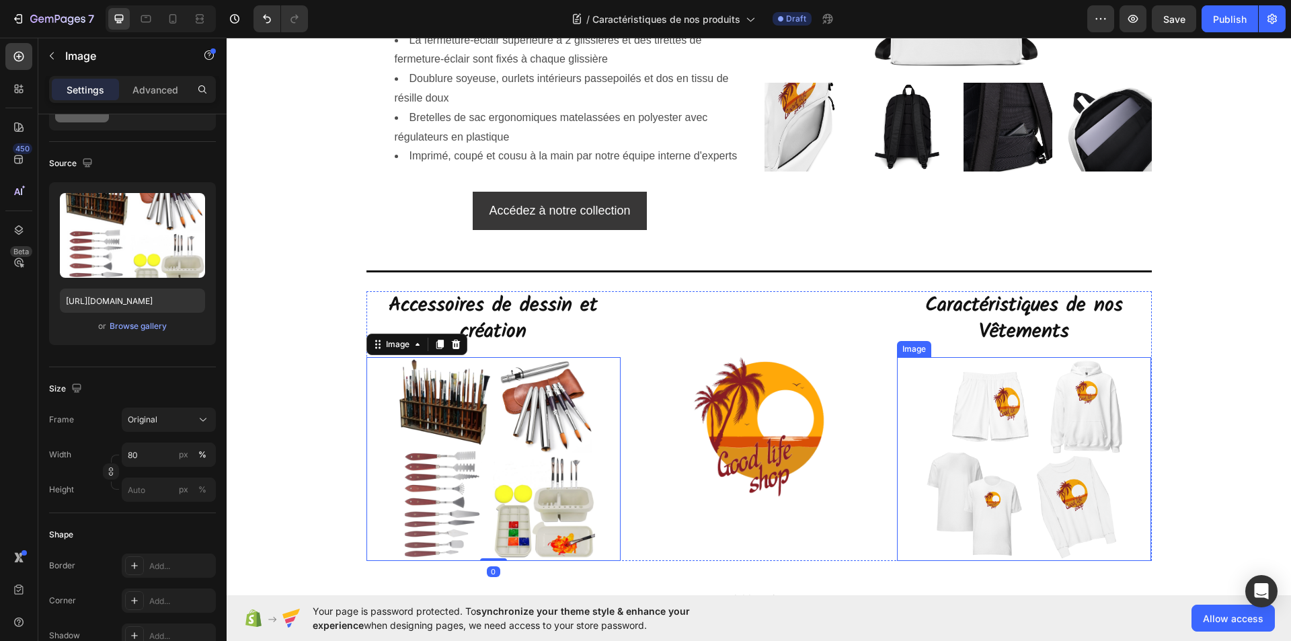
click at [983, 500] on img at bounding box center [1025, 459] width 204 height 204
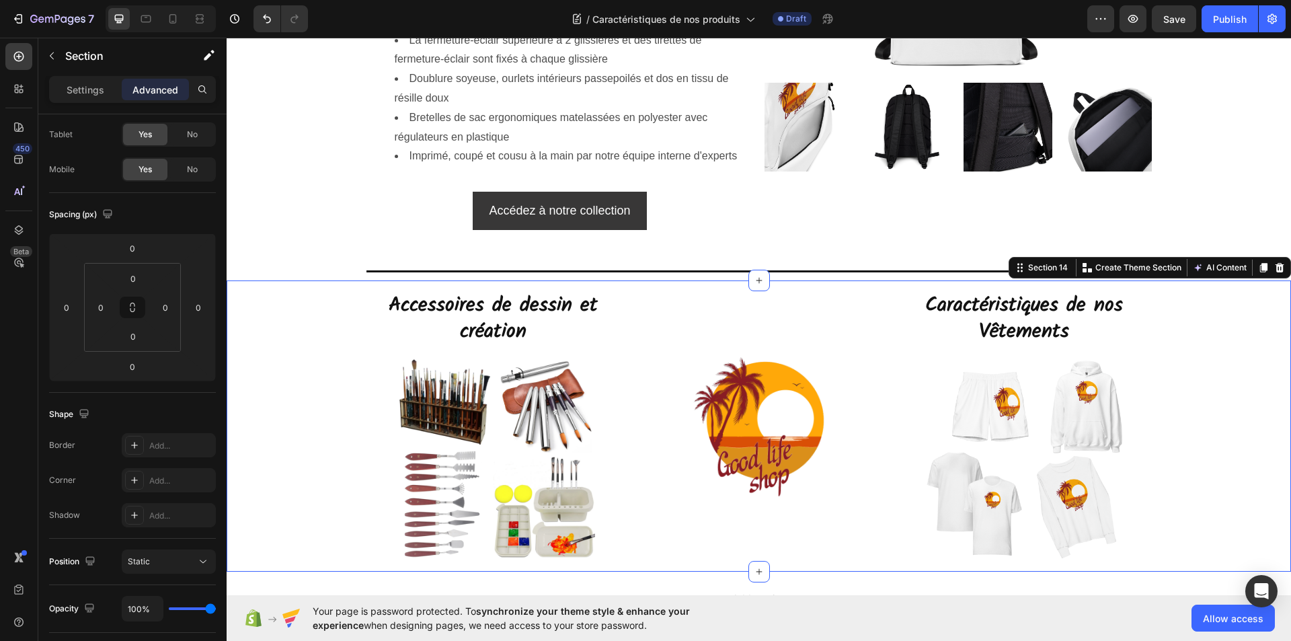
click at [1241, 422] on div "⁠⁠⁠⁠⁠⁠⁠ Accessoires de dessin et création Heading Image Image Caractéristiques …" at bounding box center [759, 425] width 1065 height 291
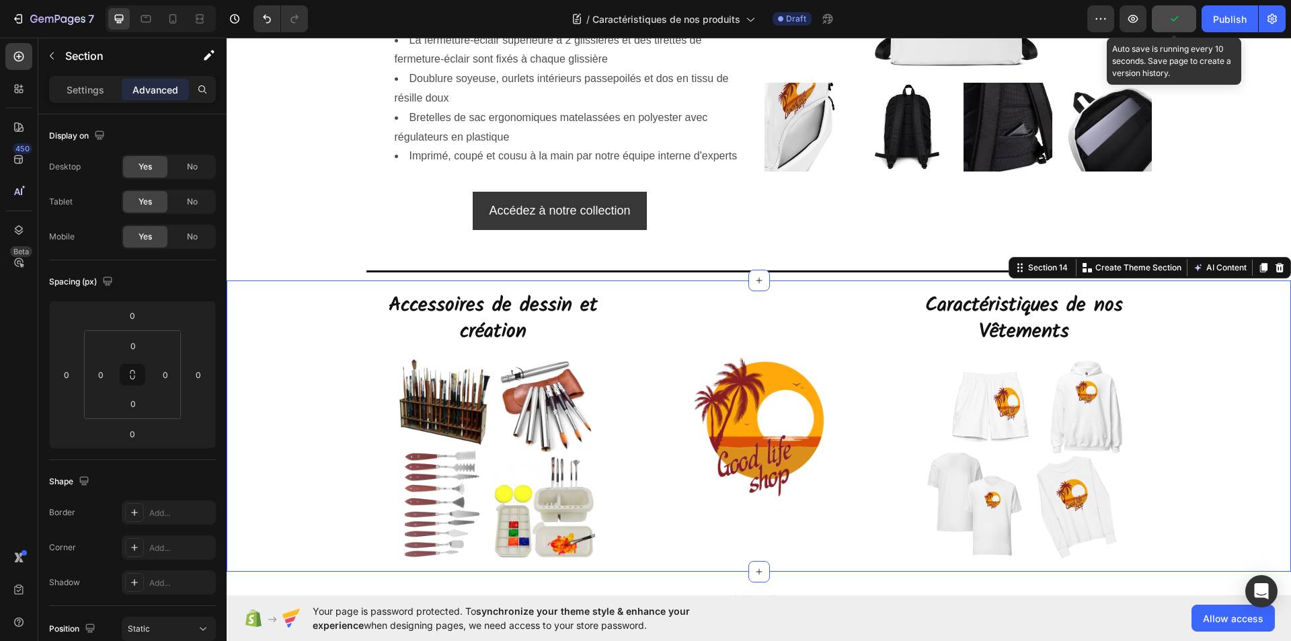
click at [1181, 15] on icon "button" at bounding box center [1174, 18] width 13 height 13
click at [1172, 17] on span "Save" at bounding box center [1174, 18] width 22 height 11
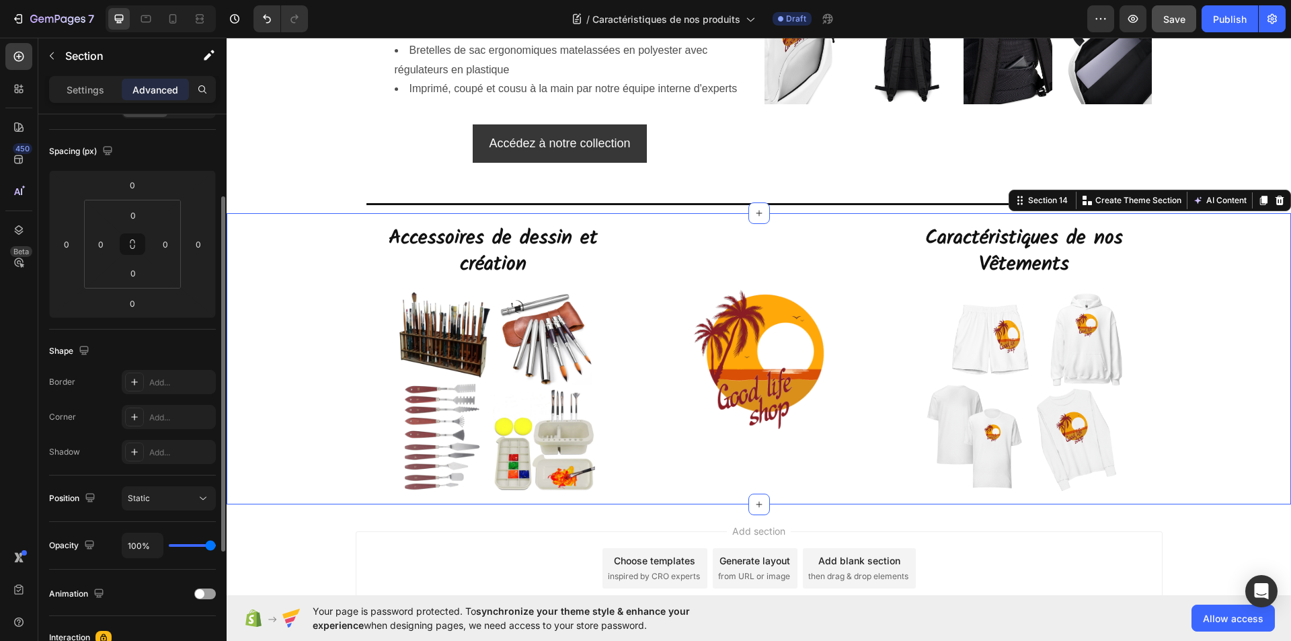
scroll to position [63, 0]
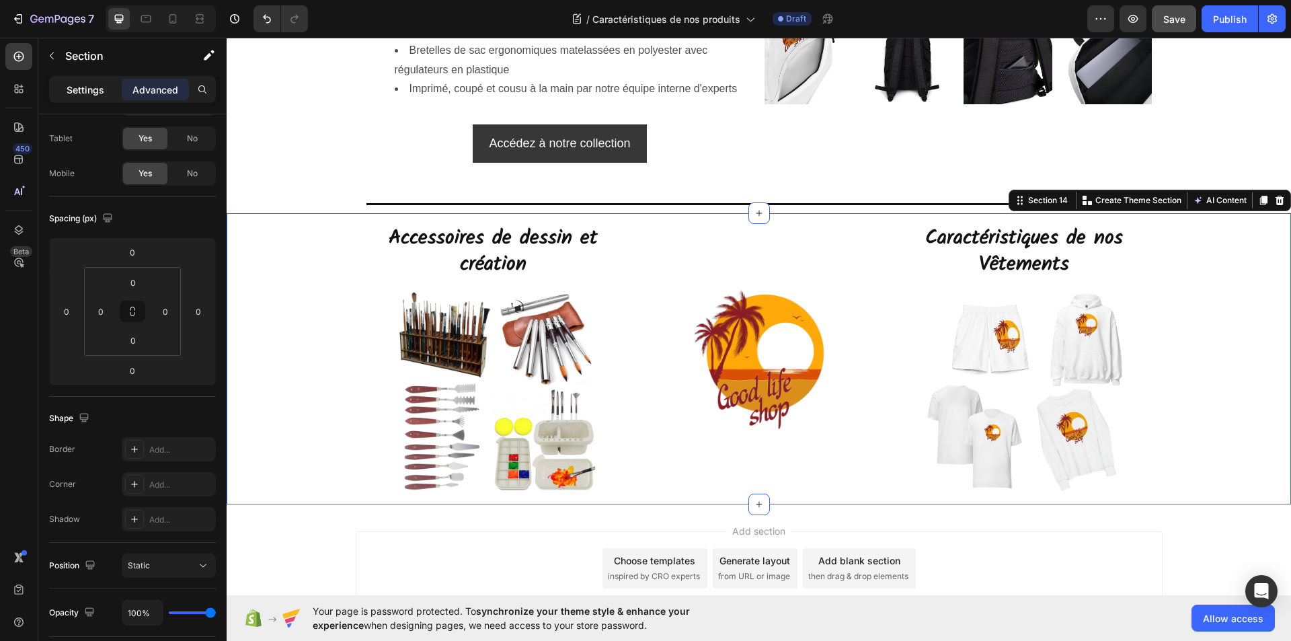
click at [70, 89] on p "Settings" at bounding box center [86, 90] width 38 height 14
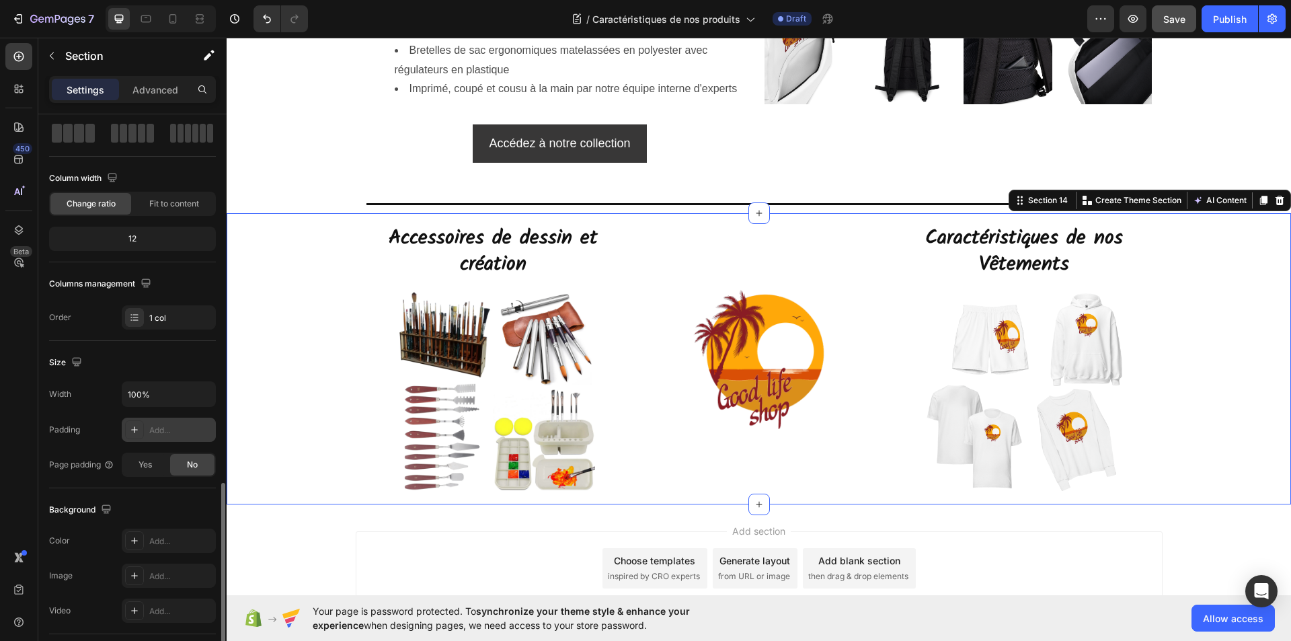
scroll to position [256, 0]
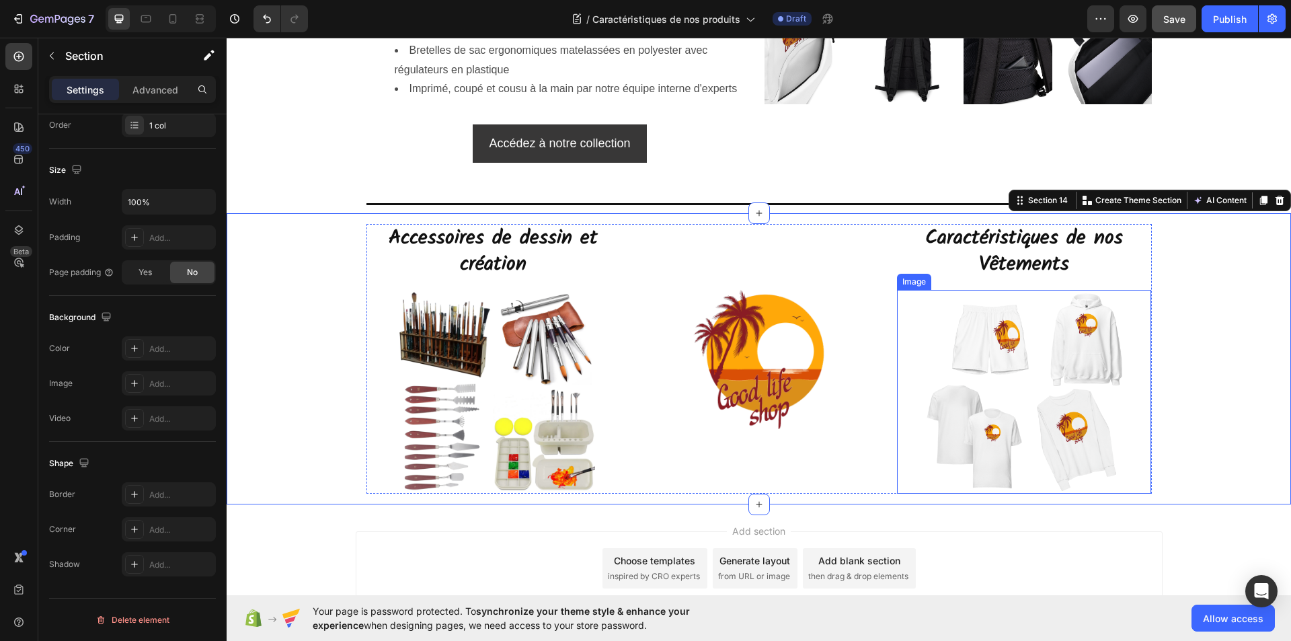
click at [923, 418] on img at bounding box center [1025, 392] width 204 height 204
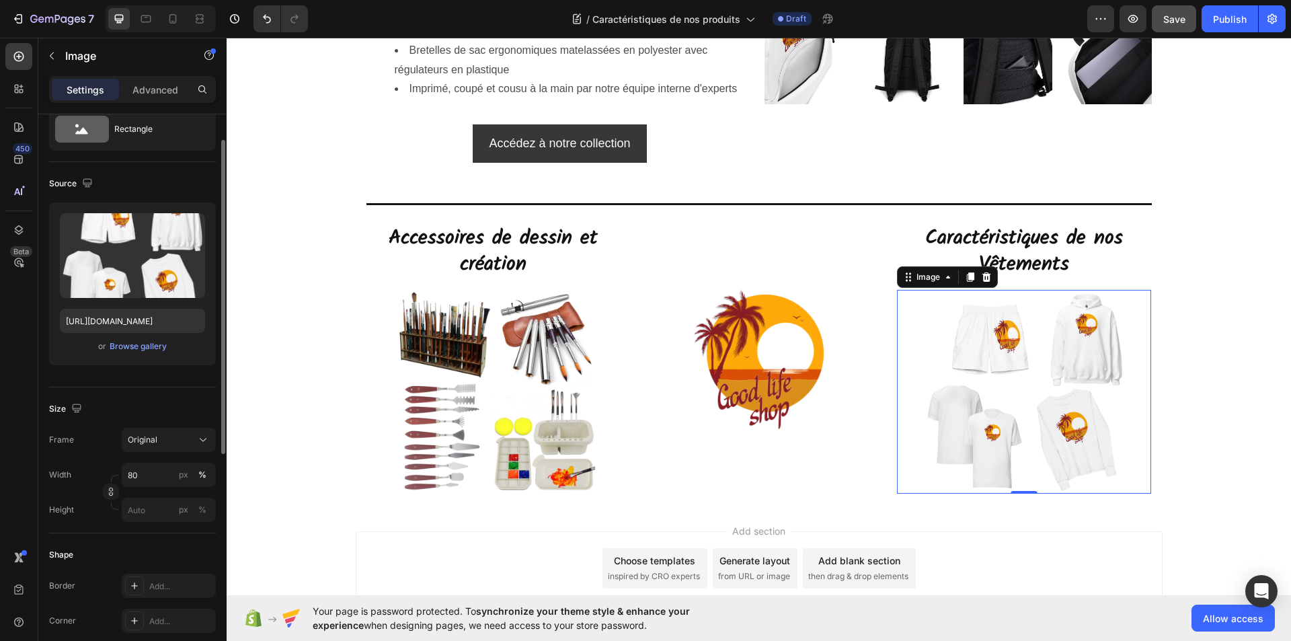
scroll to position [451, 0]
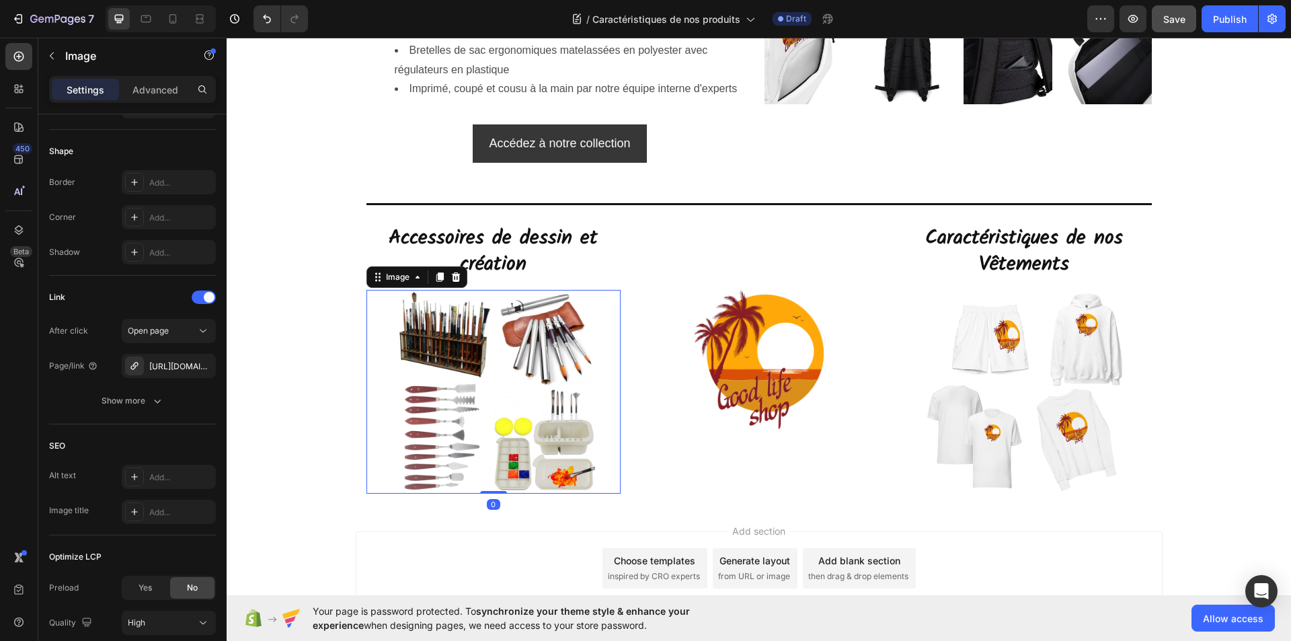
click at [505, 391] on img at bounding box center [493, 392] width 204 height 204
click at [1220, 17] on div "Publish" at bounding box center [1230, 19] width 34 height 14
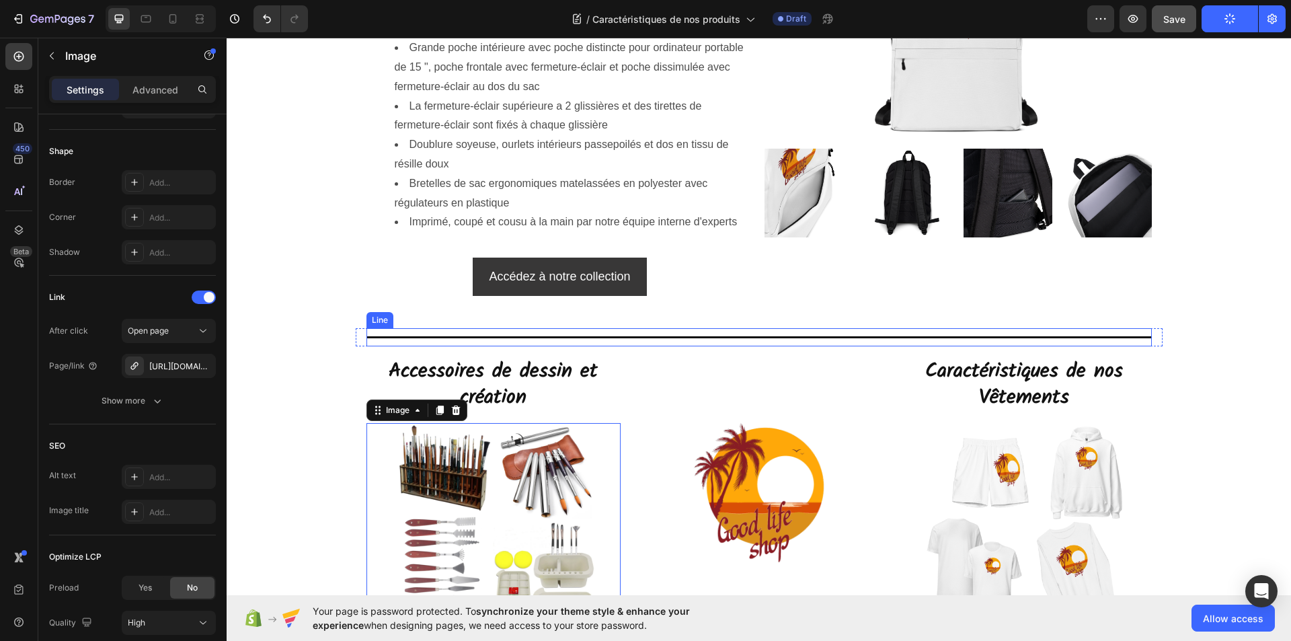
scroll to position [4461, 0]
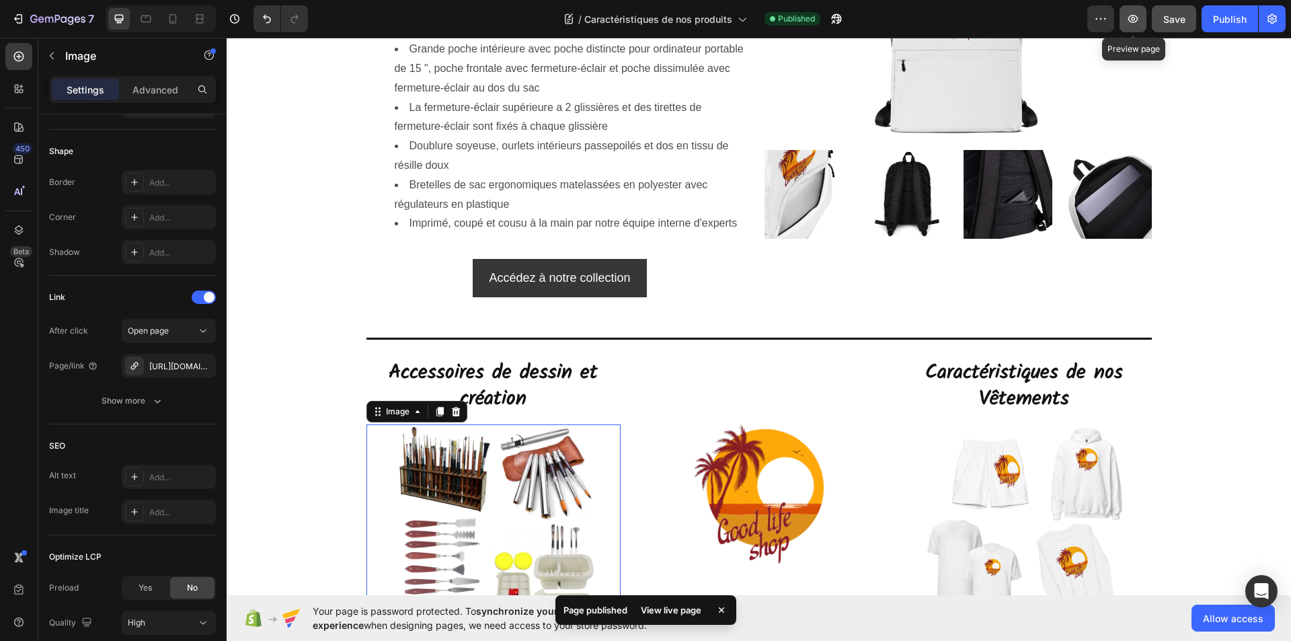
click at [1135, 22] on icon "button" at bounding box center [1134, 19] width 10 height 8
click at [1135, 17] on icon "button" at bounding box center [1132, 18] width 13 height 13
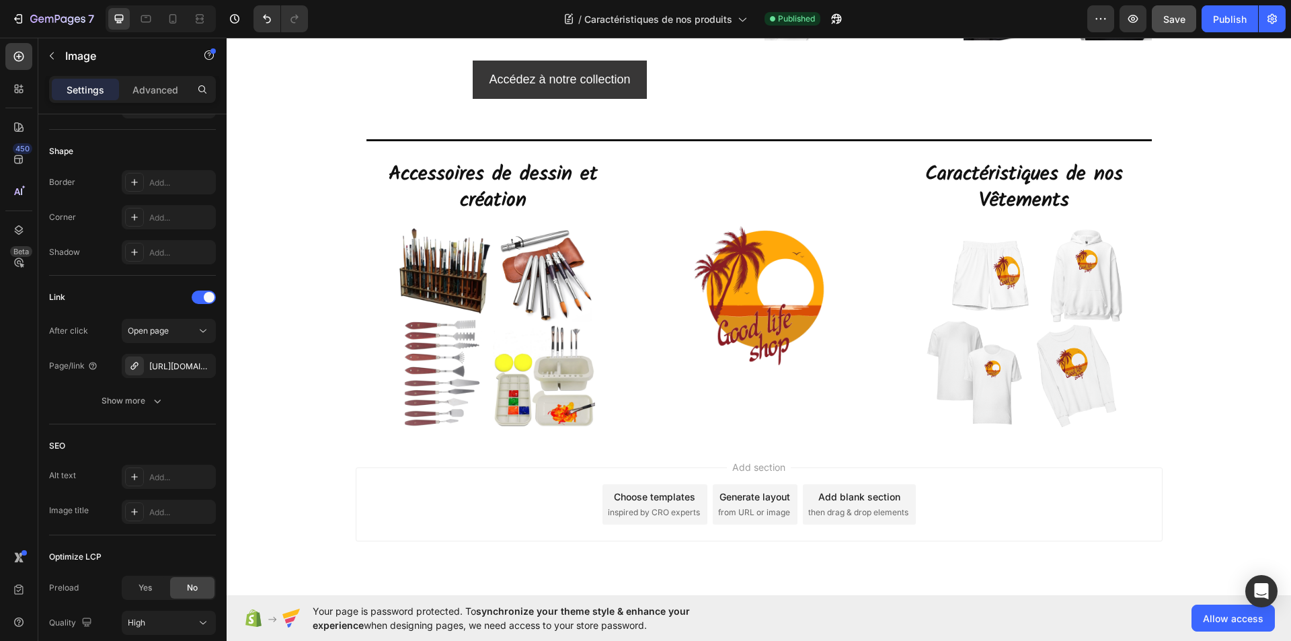
scroll to position [4698, 0]
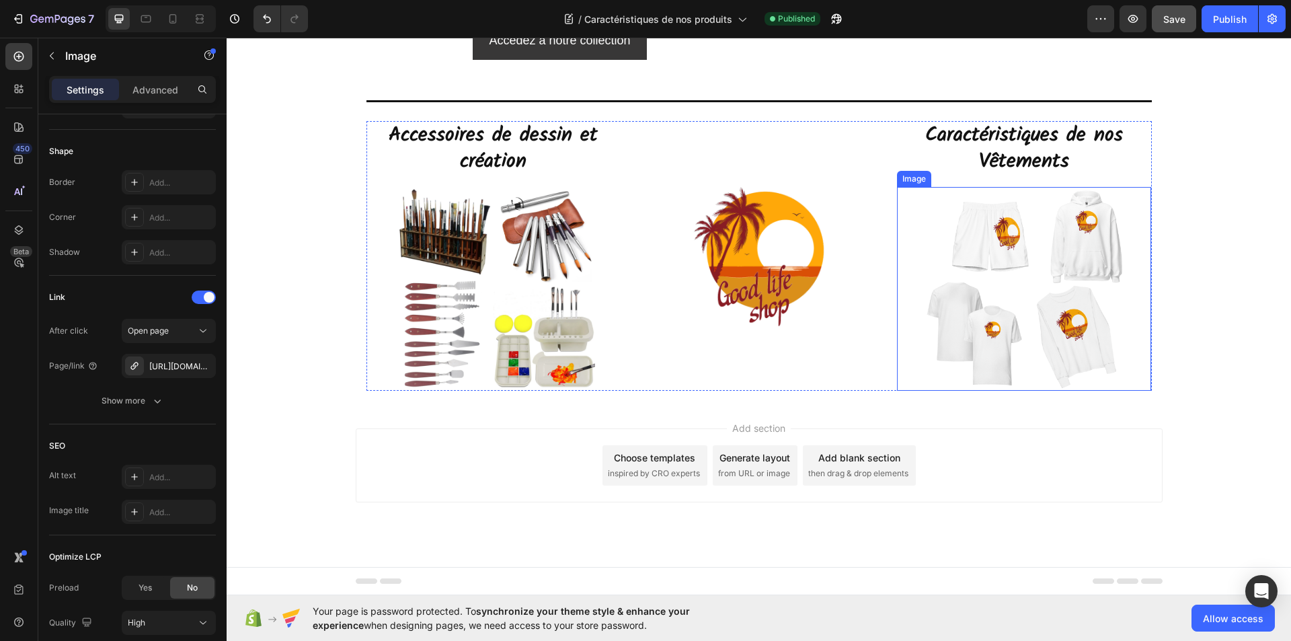
click at [1039, 327] on img at bounding box center [1025, 289] width 204 height 204
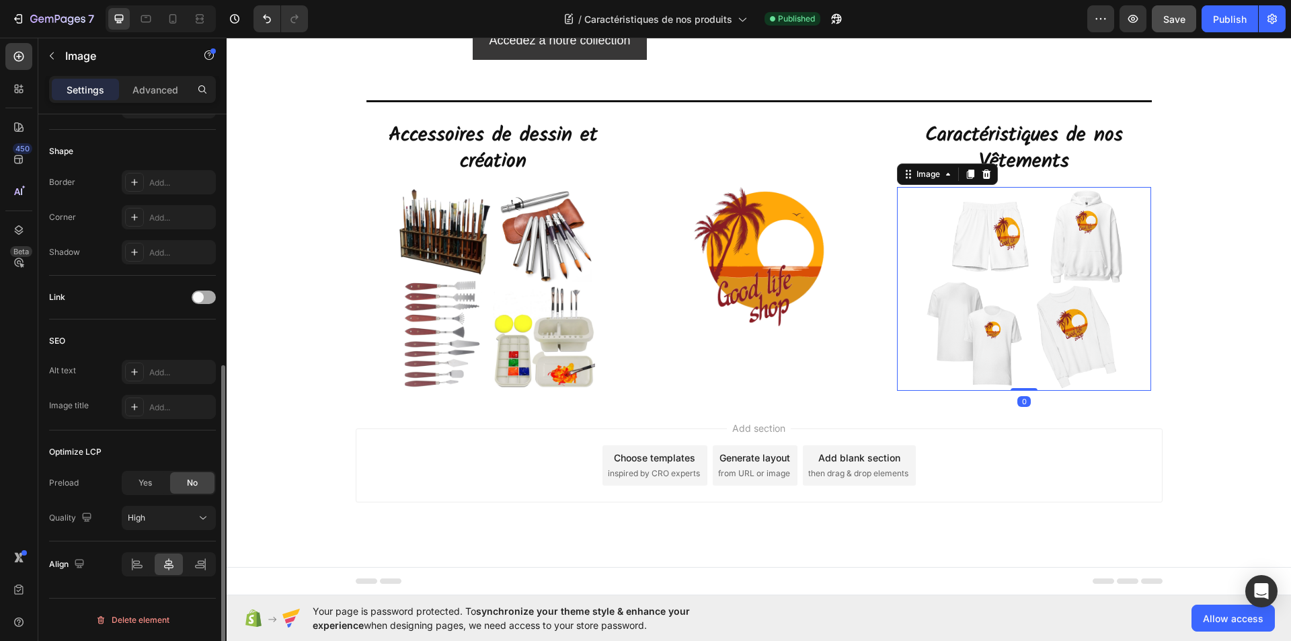
click at [206, 298] on div at bounding box center [204, 297] width 24 height 13
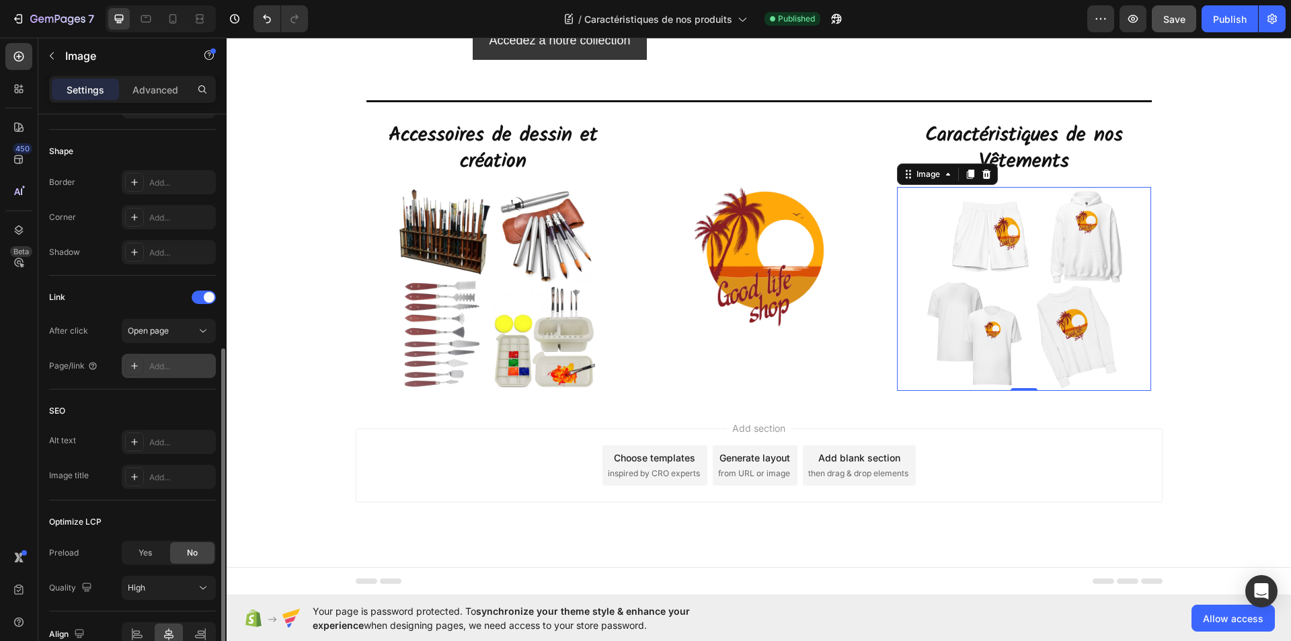
click at [160, 365] on div "Add..." at bounding box center [180, 366] width 63 height 12
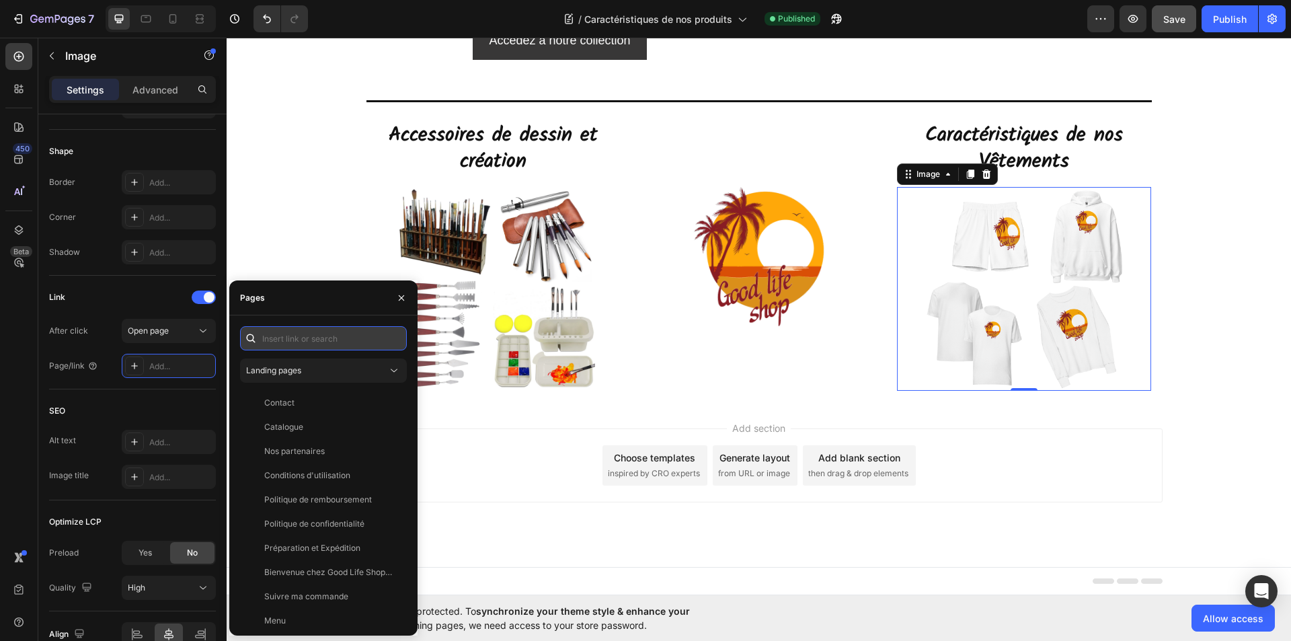
paste input "https://goodlifeshopstore.com/a/gempages?version=v7&shop_id=524206669643645860&…"
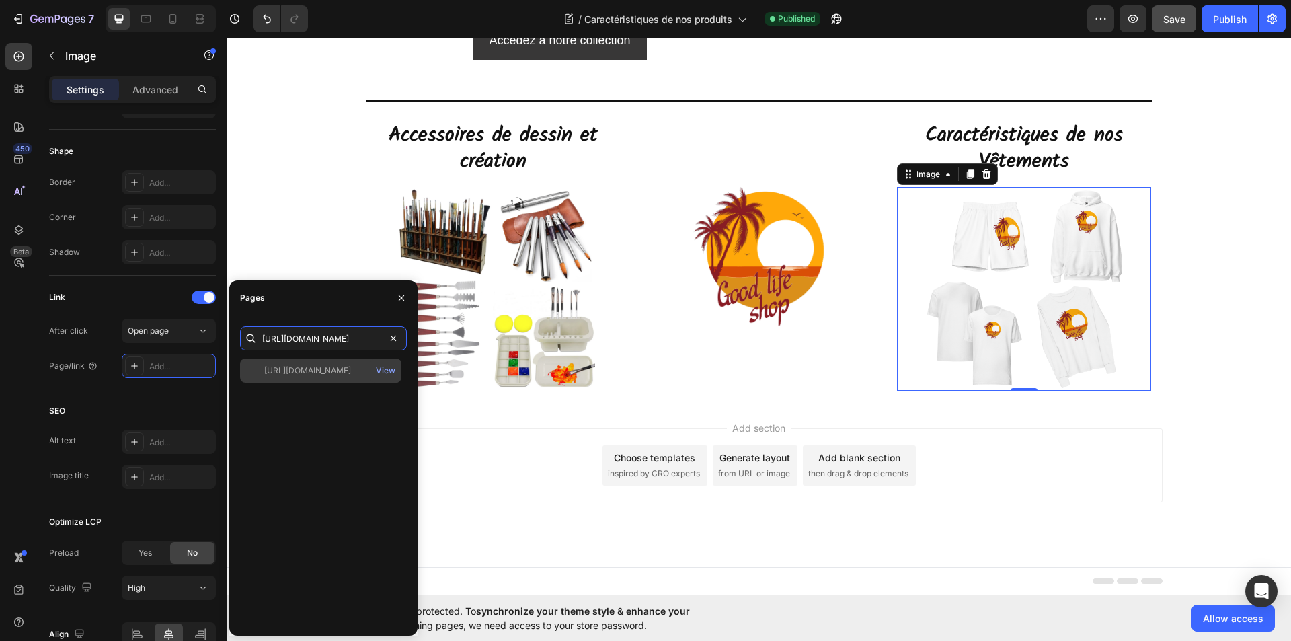
type input "https://goodlifeshopstore.com/a/gempages?version=v7&shop_id=524206669643645860&…"
click at [319, 369] on div "https://goodlifeshopstore.com/a/gempages?version=v7&shop_id=524206669643645860&…" at bounding box center [307, 371] width 87 height 12
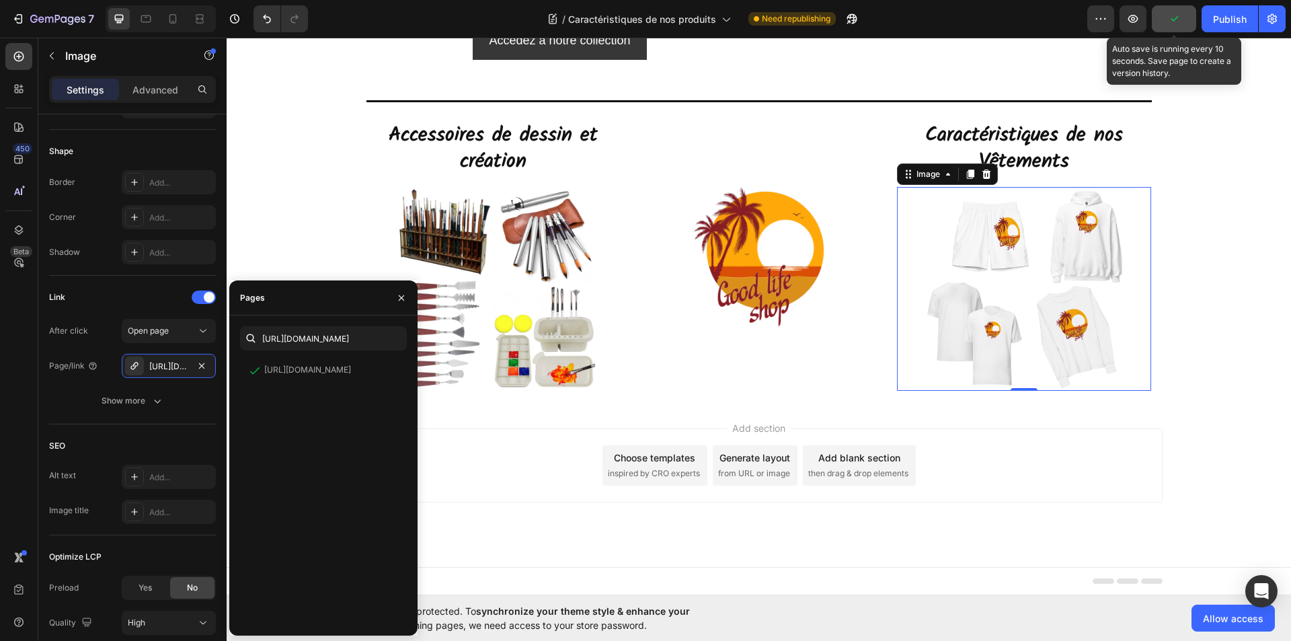
click at [1178, 20] on icon "button" at bounding box center [1174, 18] width 13 height 13
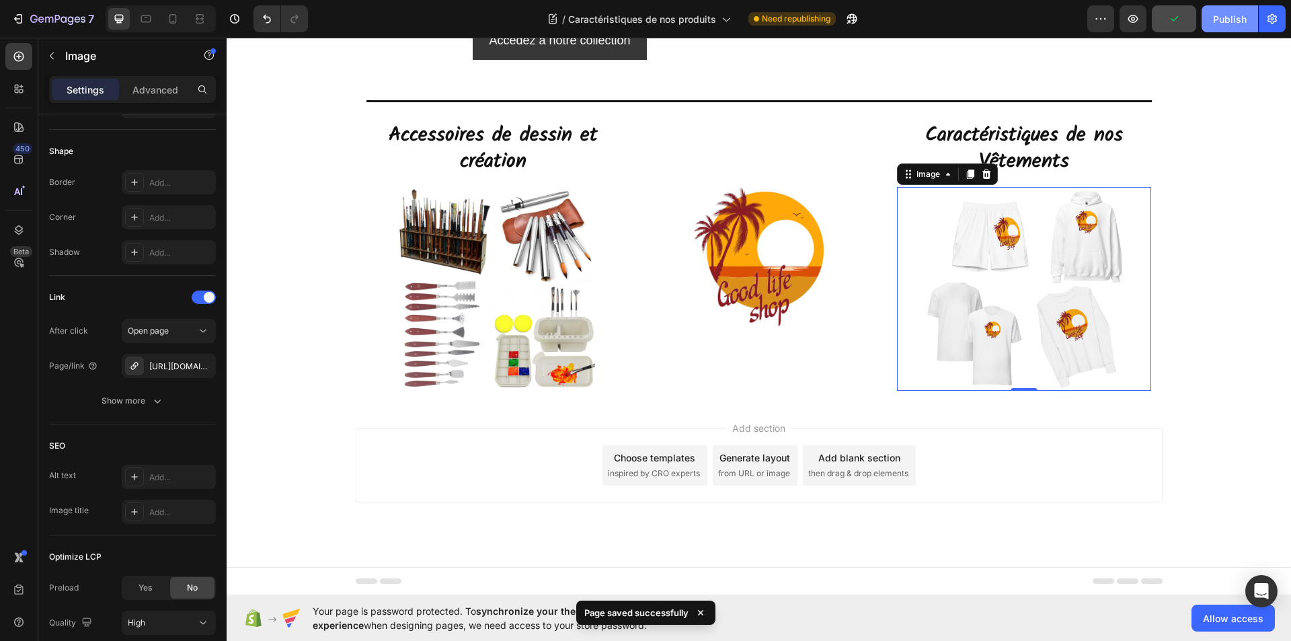
click at [1217, 20] on div "Publish" at bounding box center [1230, 19] width 34 height 14
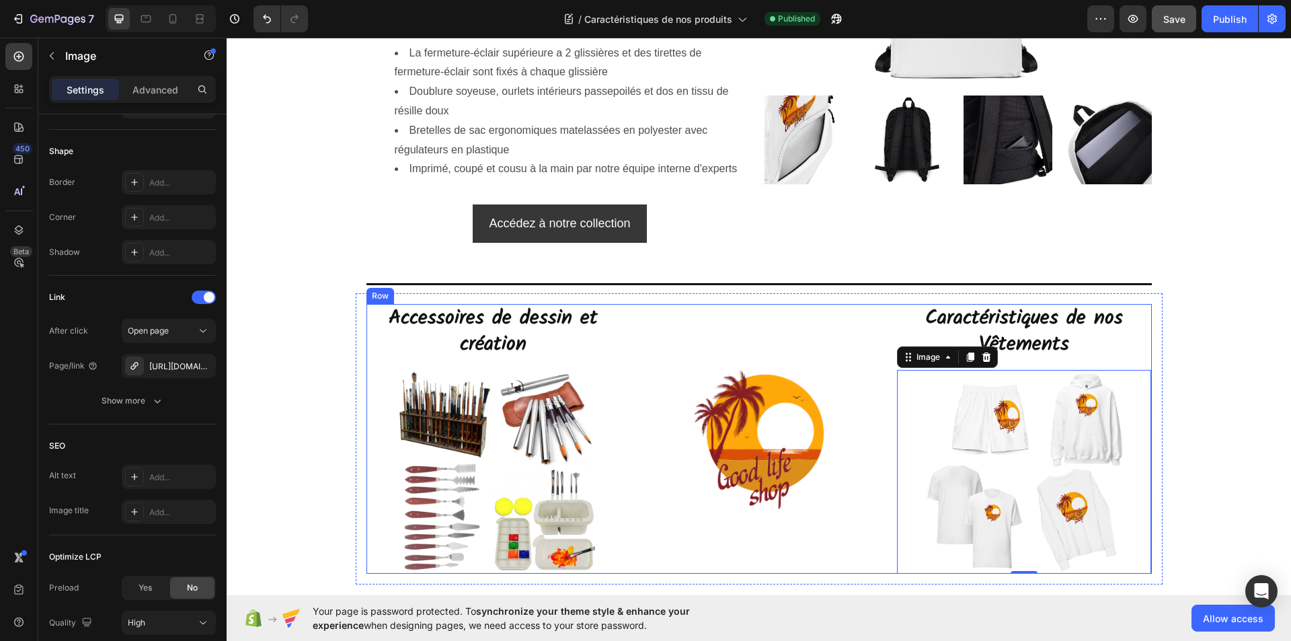
scroll to position [4497, 0]
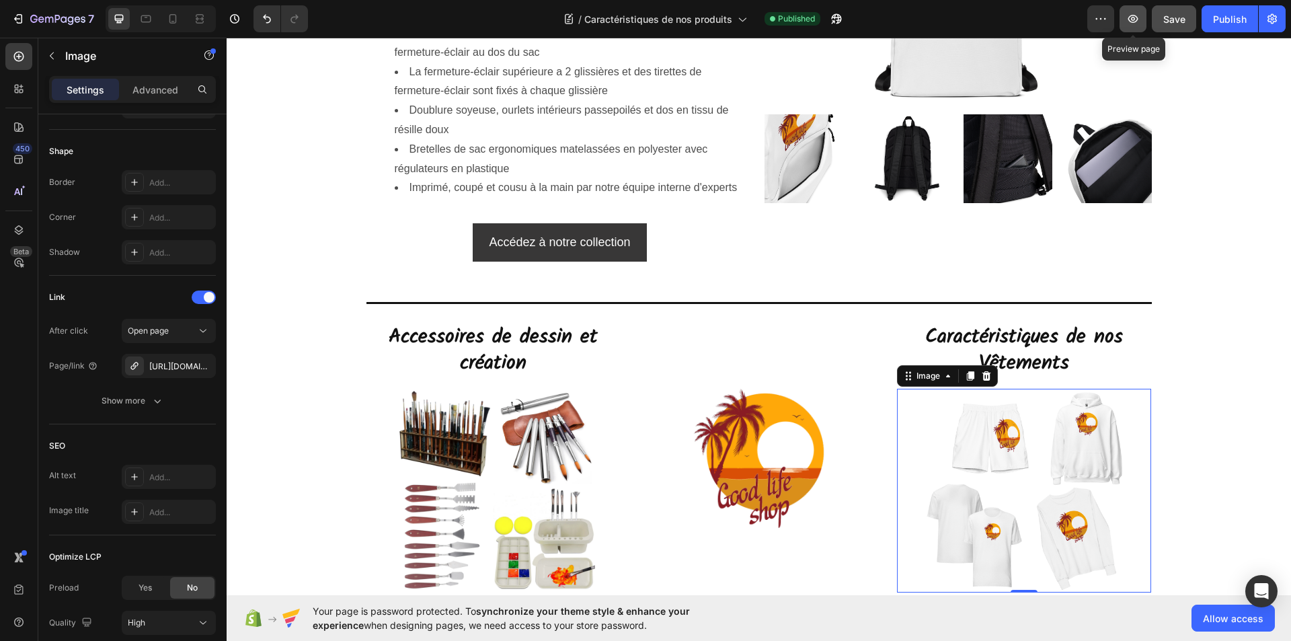
click at [1138, 17] on icon "button" at bounding box center [1134, 19] width 10 height 8
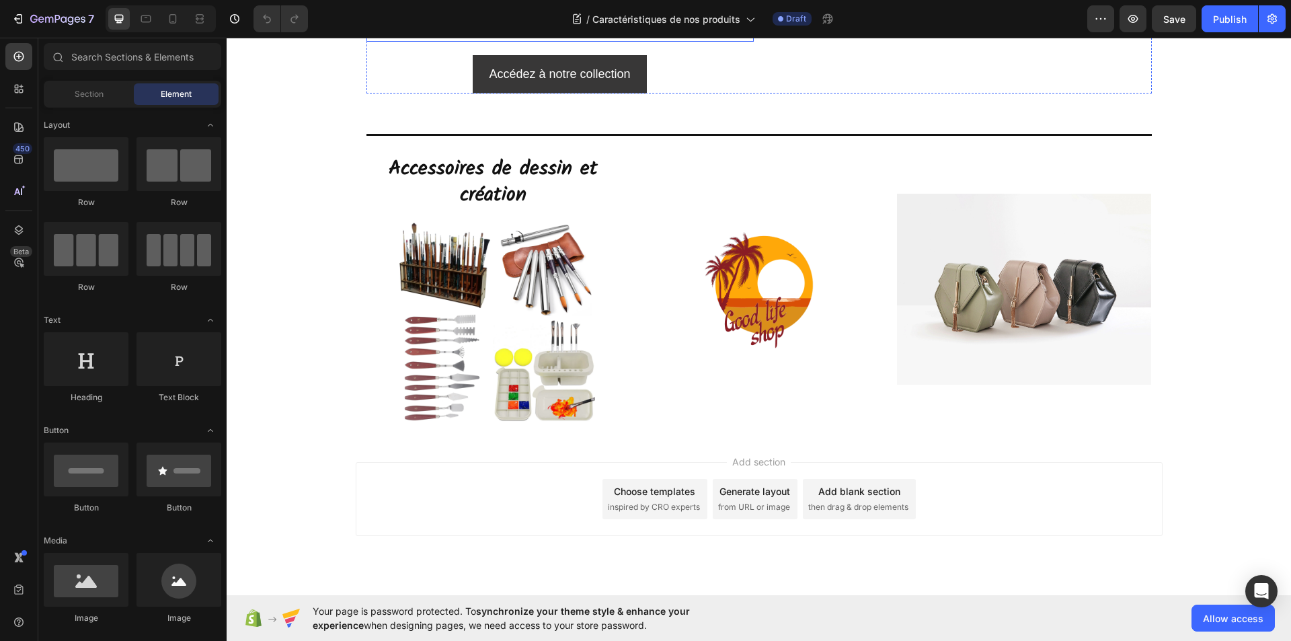
scroll to position [4362, 0]
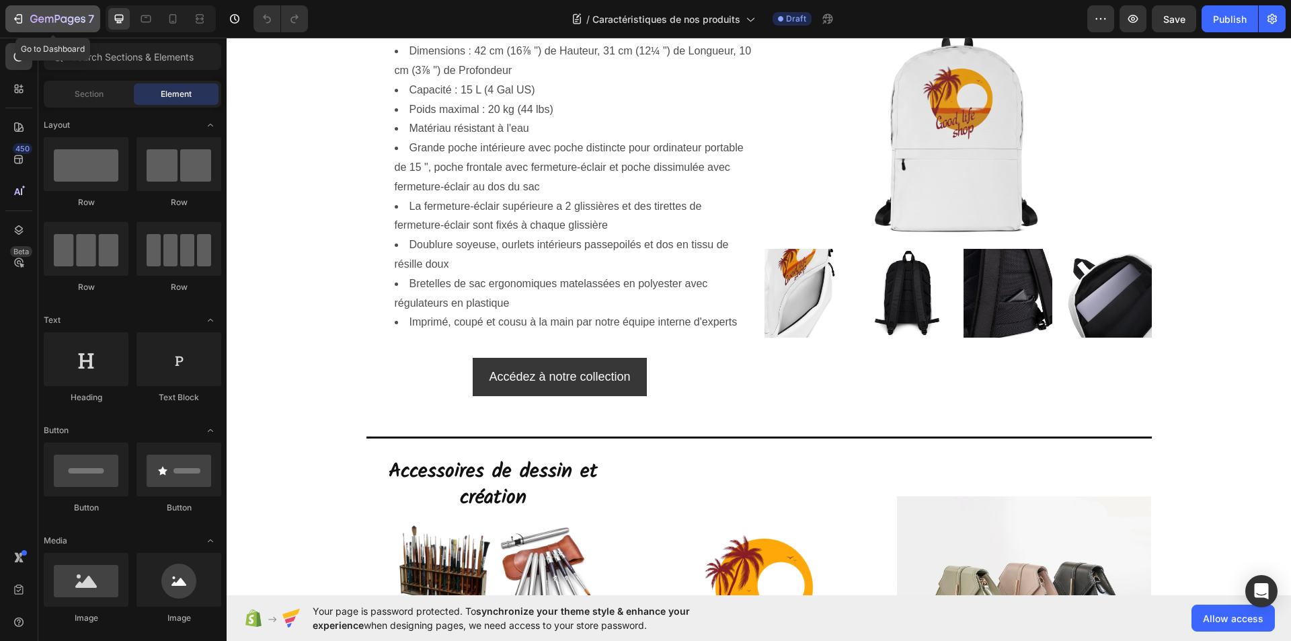
click at [16, 16] on icon "button" at bounding box center [17, 18] width 13 height 13
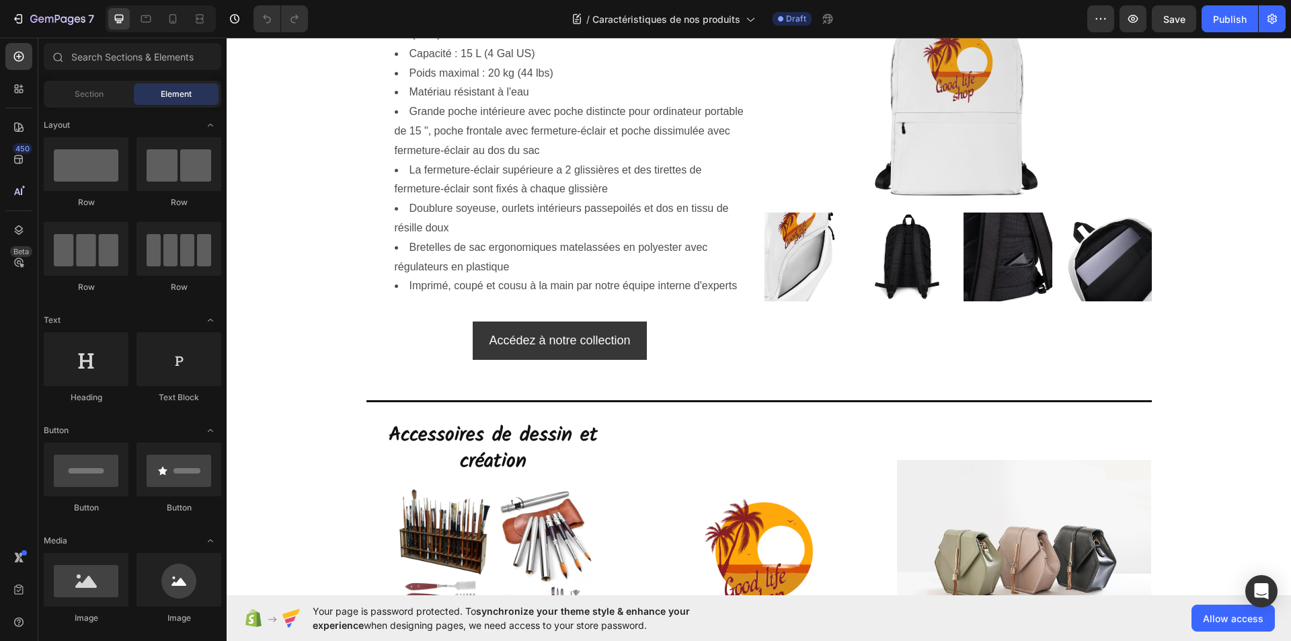
scroll to position [4495, 0]
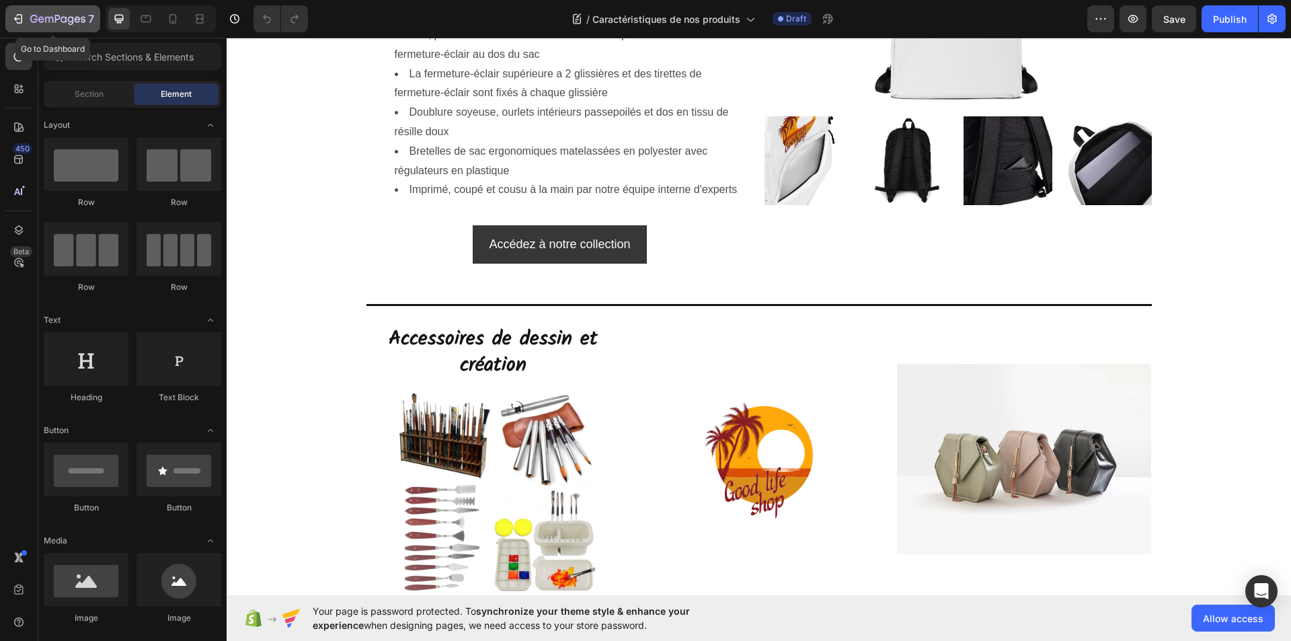
click at [36, 17] on icon "button" at bounding box center [57, 19] width 55 height 11
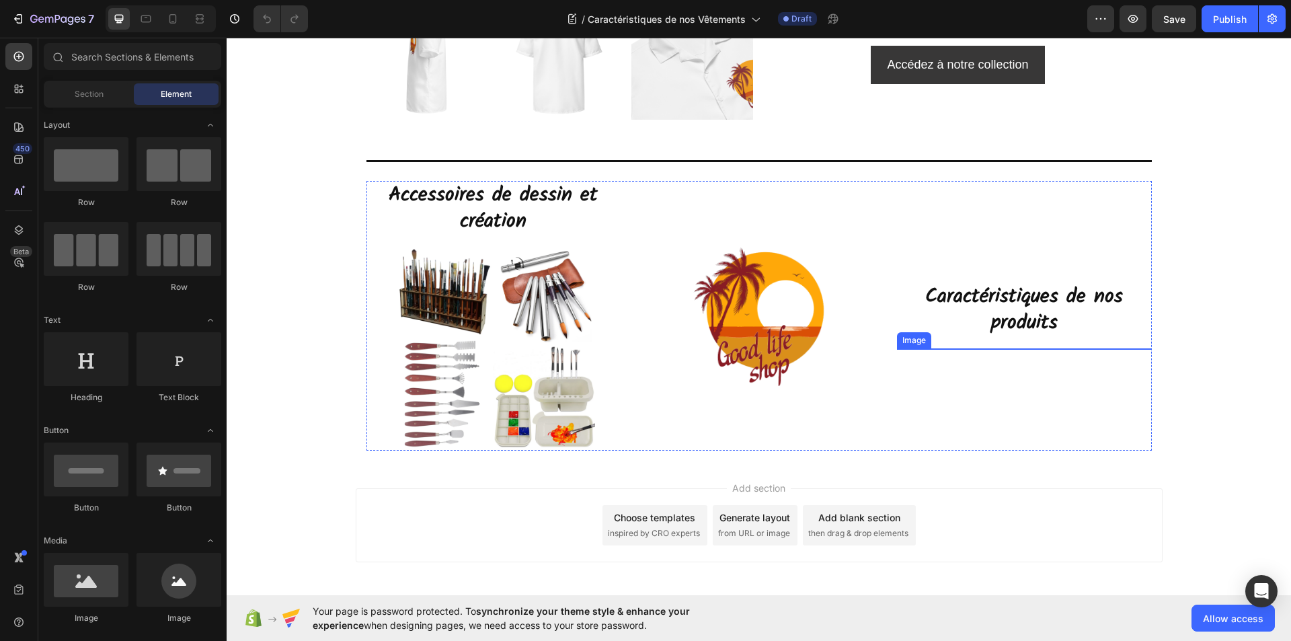
scroll to position [5874, 0]
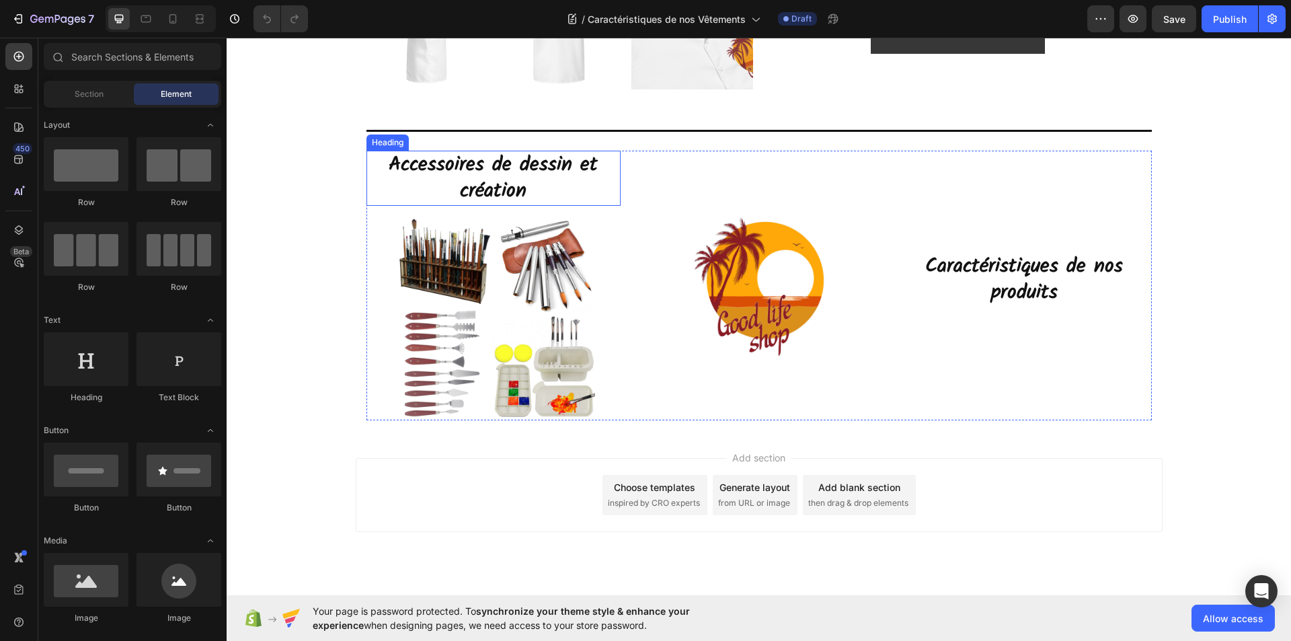
click at [479, 182] on h2 "Accessoires de dessin et création" at bounding box center [494, 178] width 255 height 55
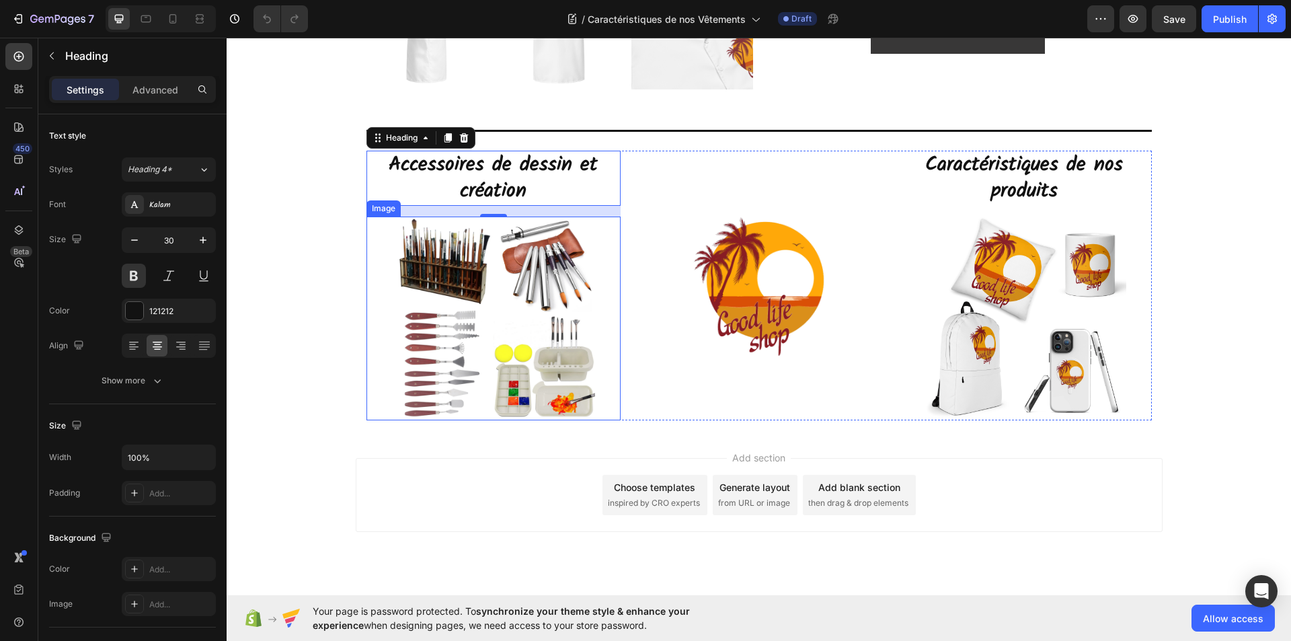
click at [508, 285] on img at bounding box center [493, 319] width 204 height 204
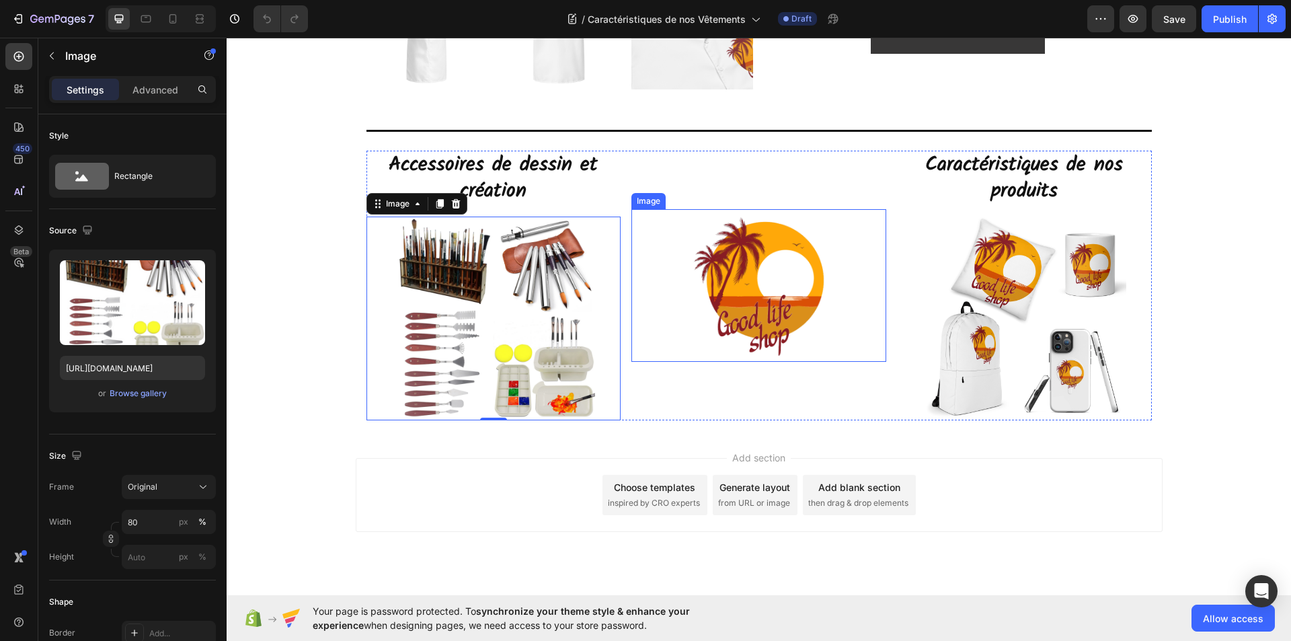
click at [755, 275] on img at bounding box center [759, 285] width 153 height 153
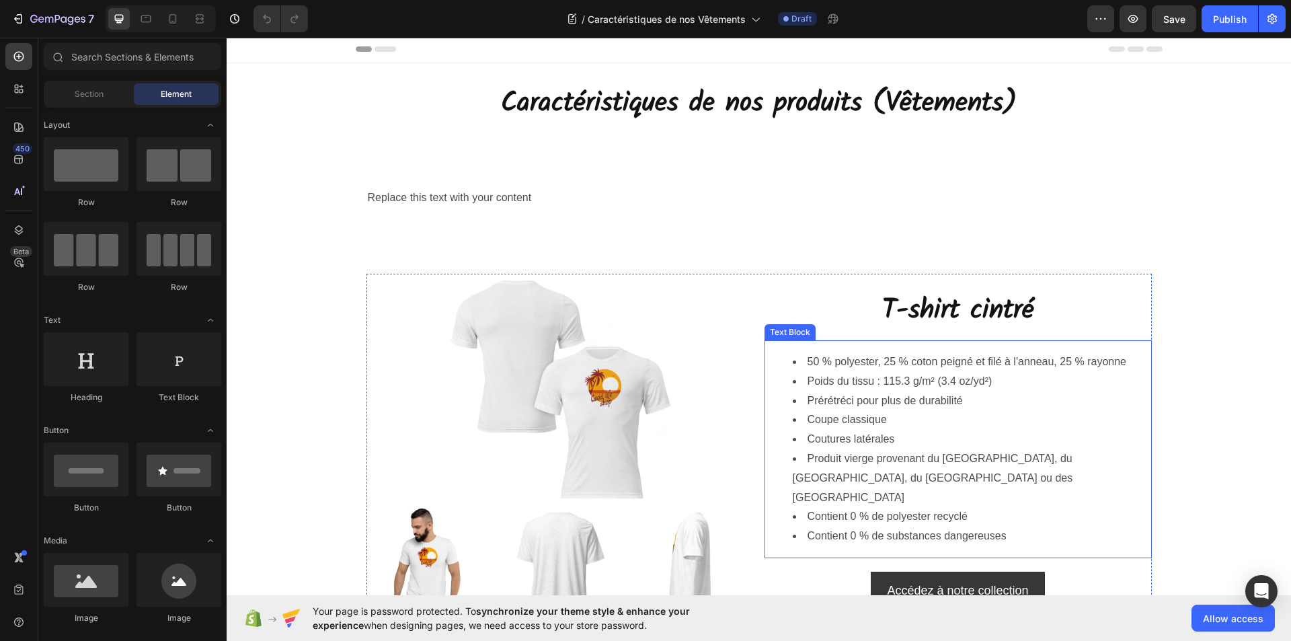
scroll to position [0, 0]
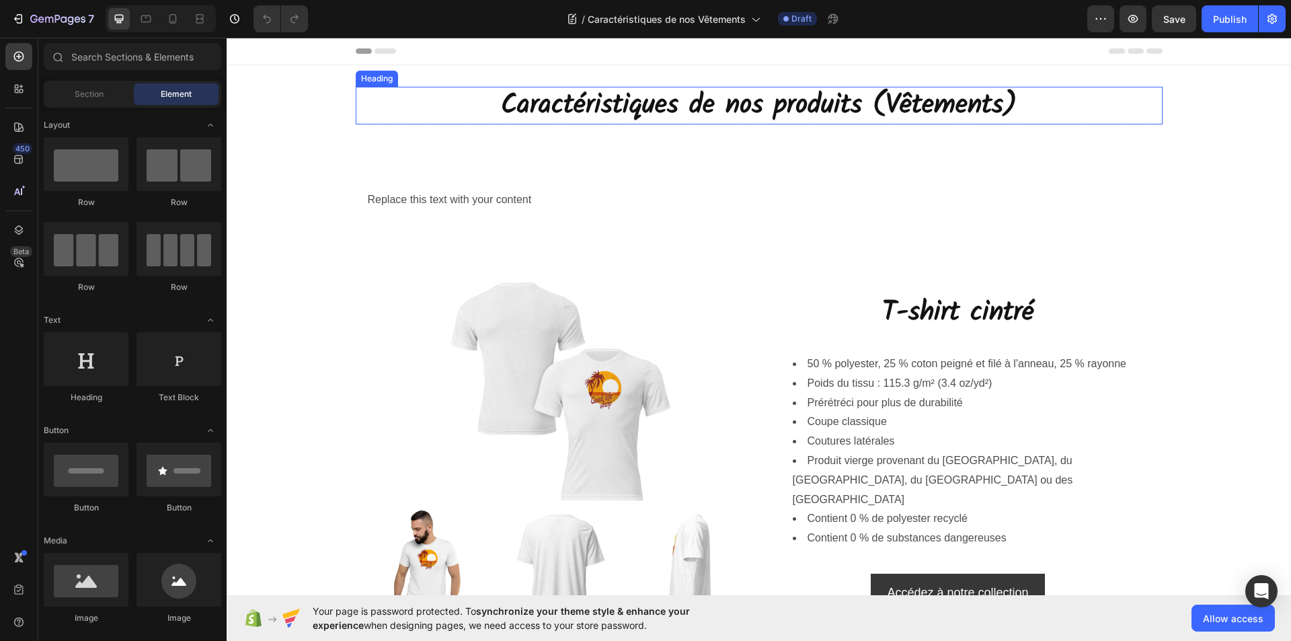
click at [903, 97] on h2 "Caractéristiques de nos produits (Vêtements)" at bounding box center [759, 106] width 807 height 38
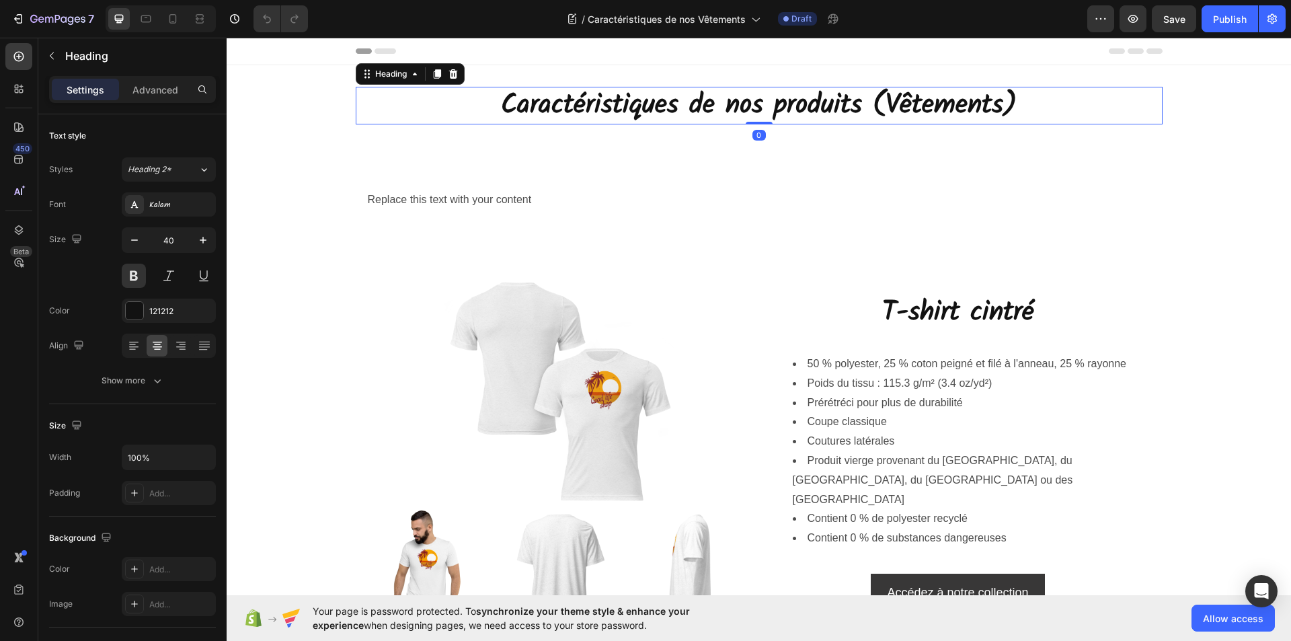
click at [988, 97] on h2 "Caractéristiques de nos produits (Vêtements)" at bounding box center [759, 106] width 807 height 38
click at [841, 105] on p "Caractéristiques de nos produits (Vêtements)" at bounding box center [759, 105] width 804 height 35
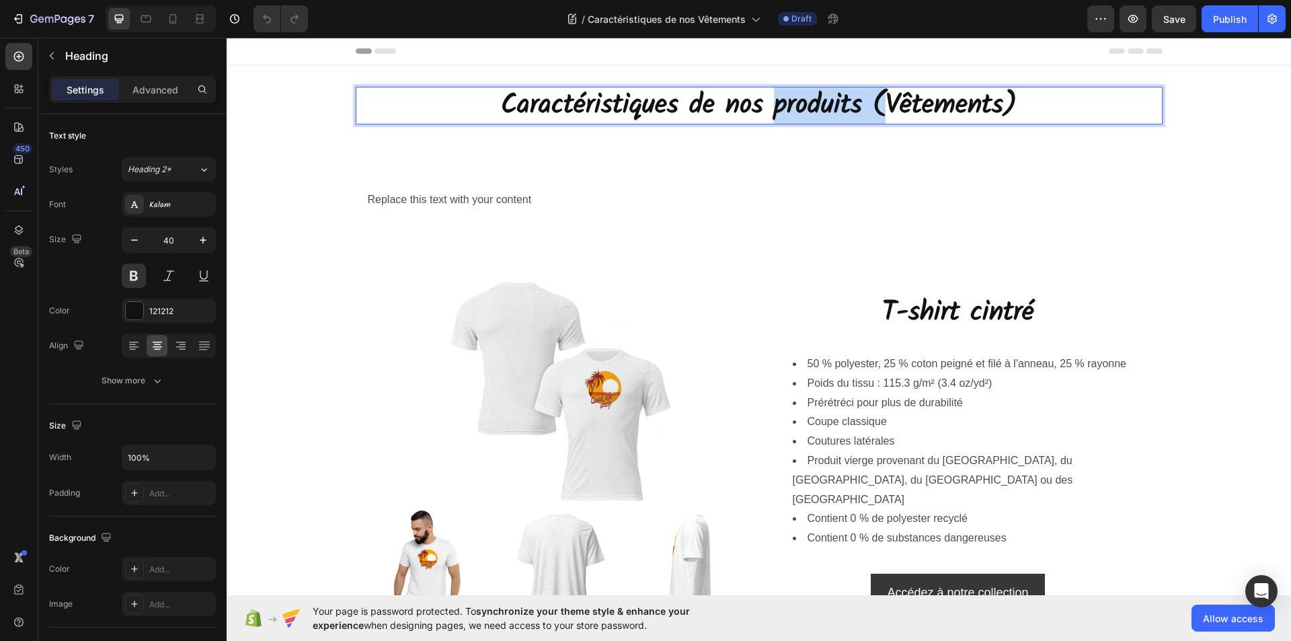
drag, startPoint x: 880, startPoint y: 106, endPoint x: 770, endPoint y: 108, distance: 110.3
click at [770, 108] on p "Caractéristiques de nos produits (Vêtements)" at bounding box center [759, 105] width 804 height 35
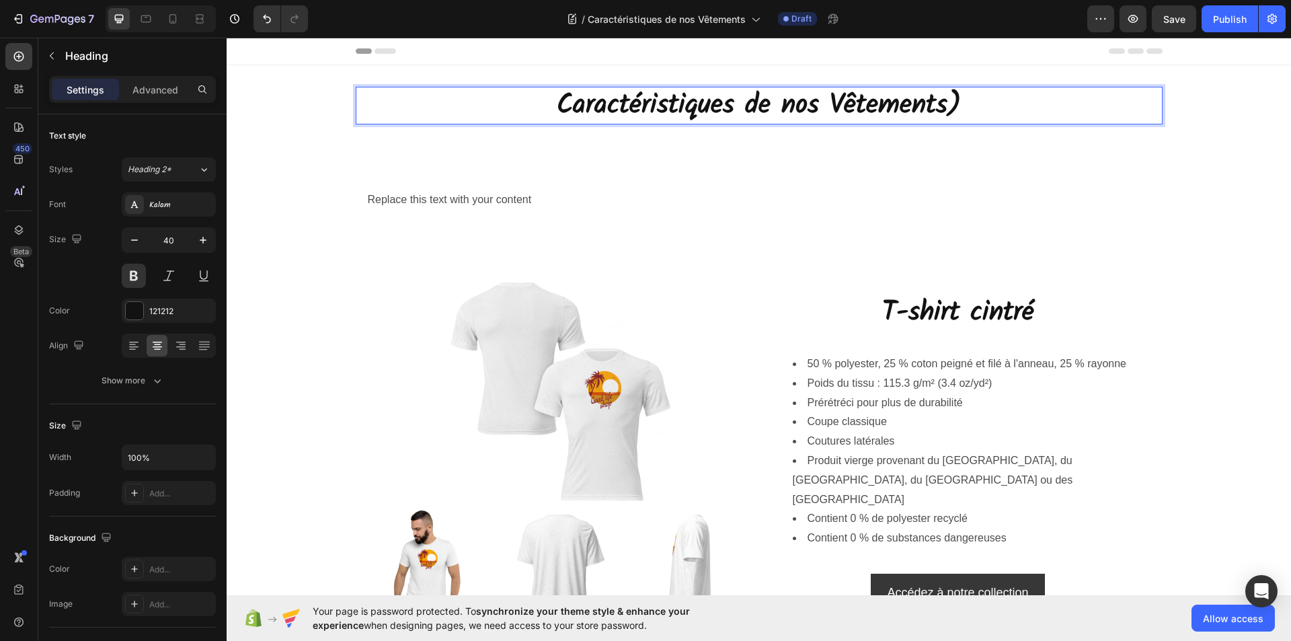
click at [956, 101] on p "Caractéristiques de nos Vêtements)" at bounding box center [759, 105] width 804 height 35
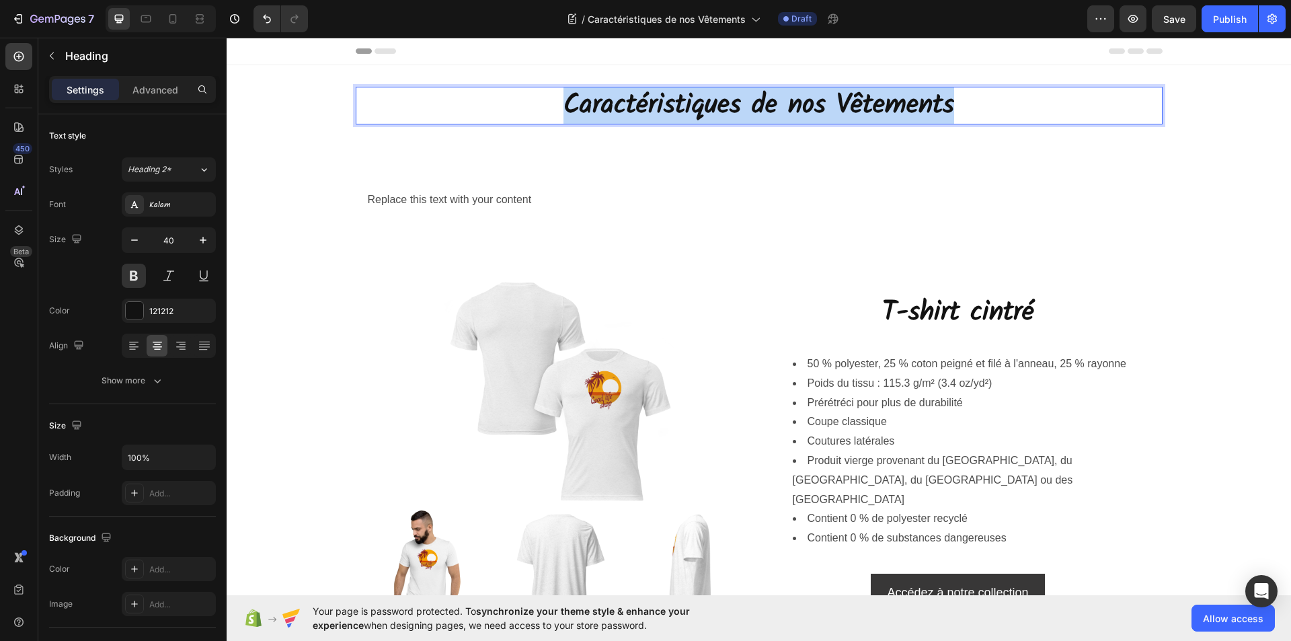
drag, startPoint x: 946, startPoint y: 107, endPoint x: 576, endPoint y: 104, distance: 370.6
click at [558, 102] on p "Caractéristiques de nos Vêtements" at bounding box center [759, 105] width 804 height 35
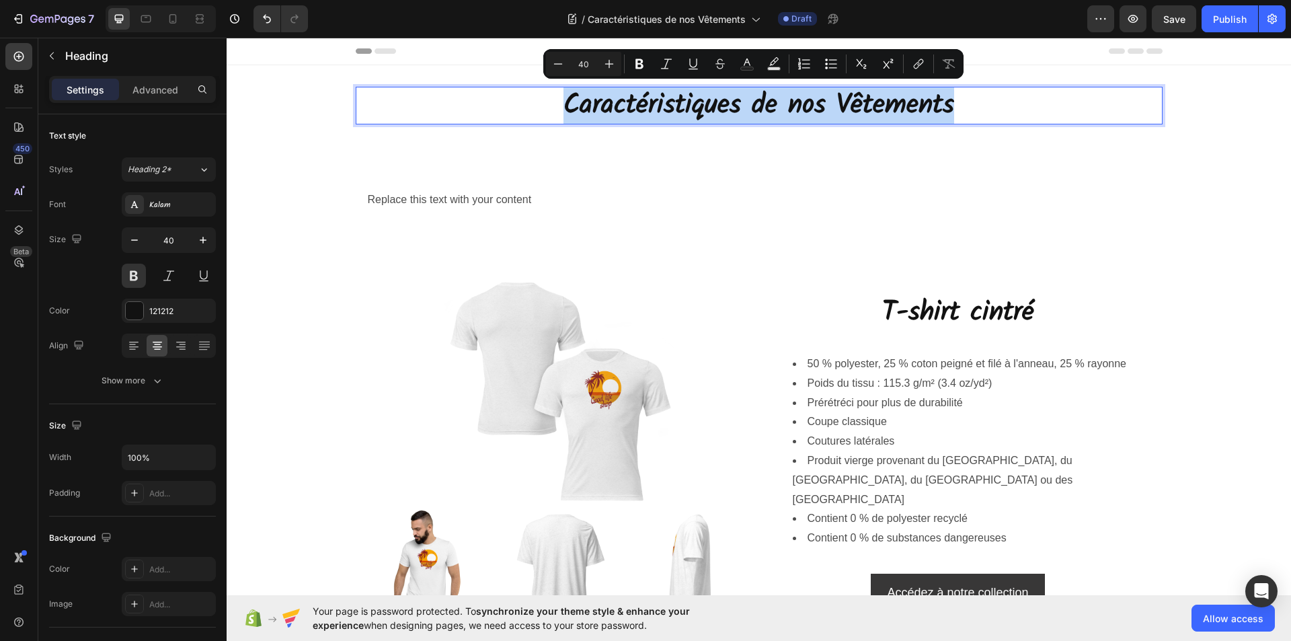
copy p "Caractéristiques de nos Vêtements"
click at [969, 110] on p "Caractéristiques de nos Vêtements" at bounding box center [759, 105] width 804 height 35
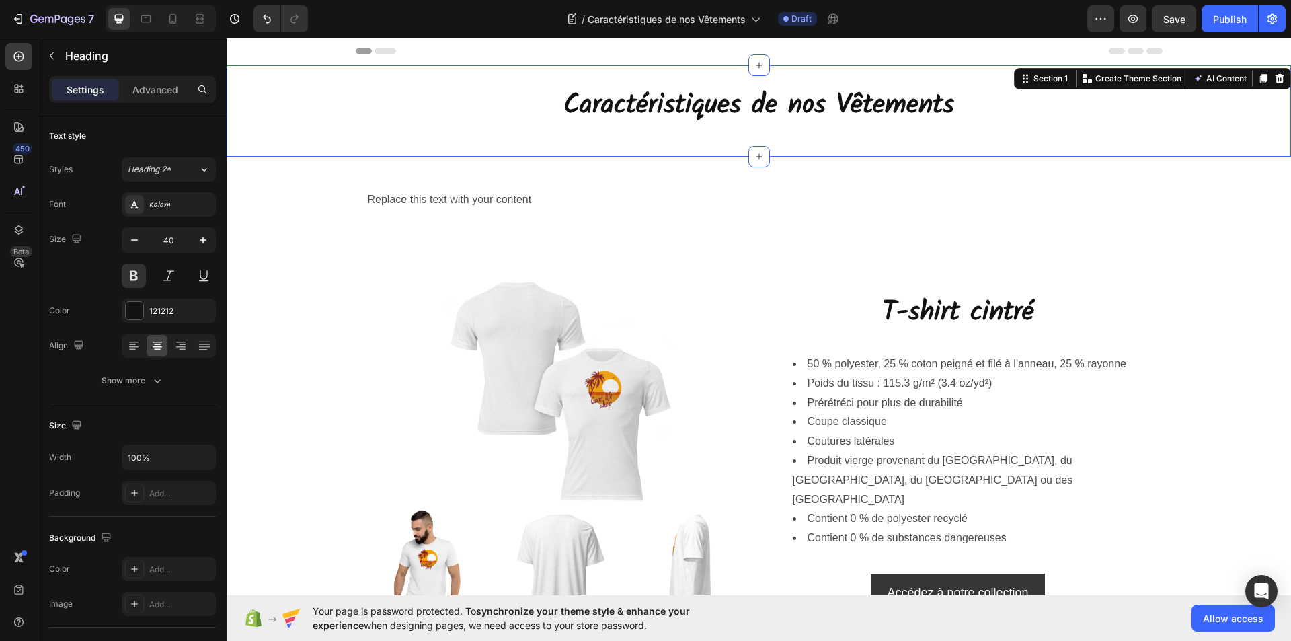
click at [986, 155] on div "Caractéristiques de nos Vêtements Heading Row Section 1 You can create reusable…" at bounding box center [759, 110] width 1065 height 91
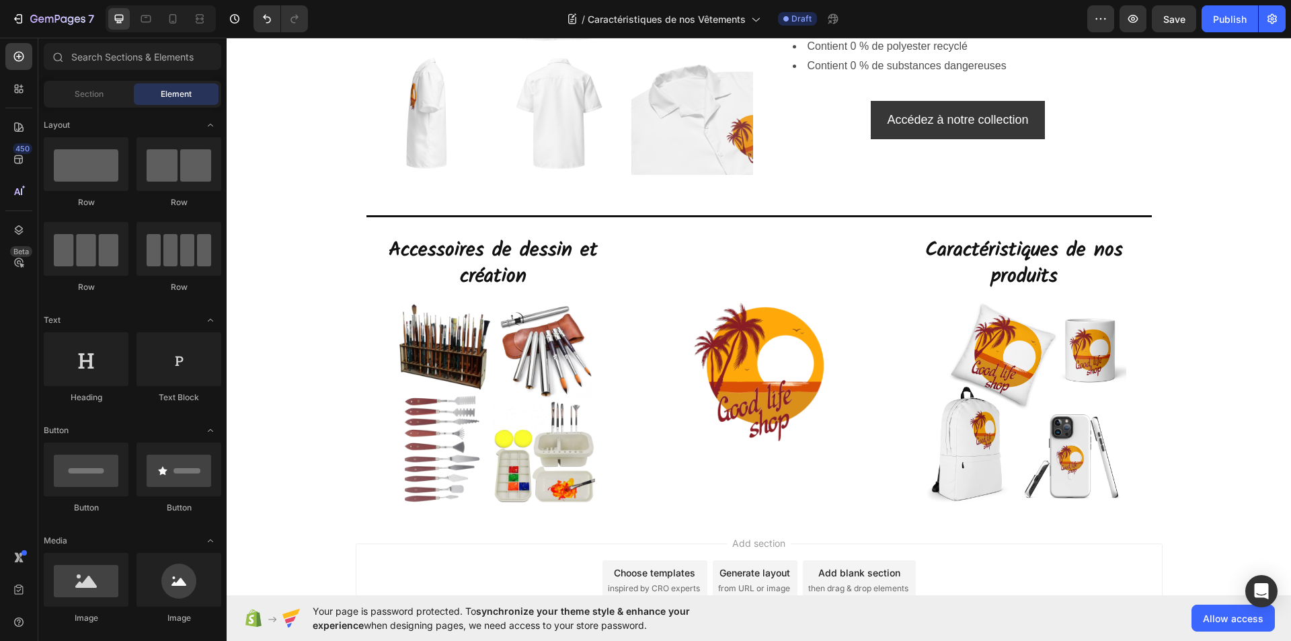
scroll to position [5903, 0]
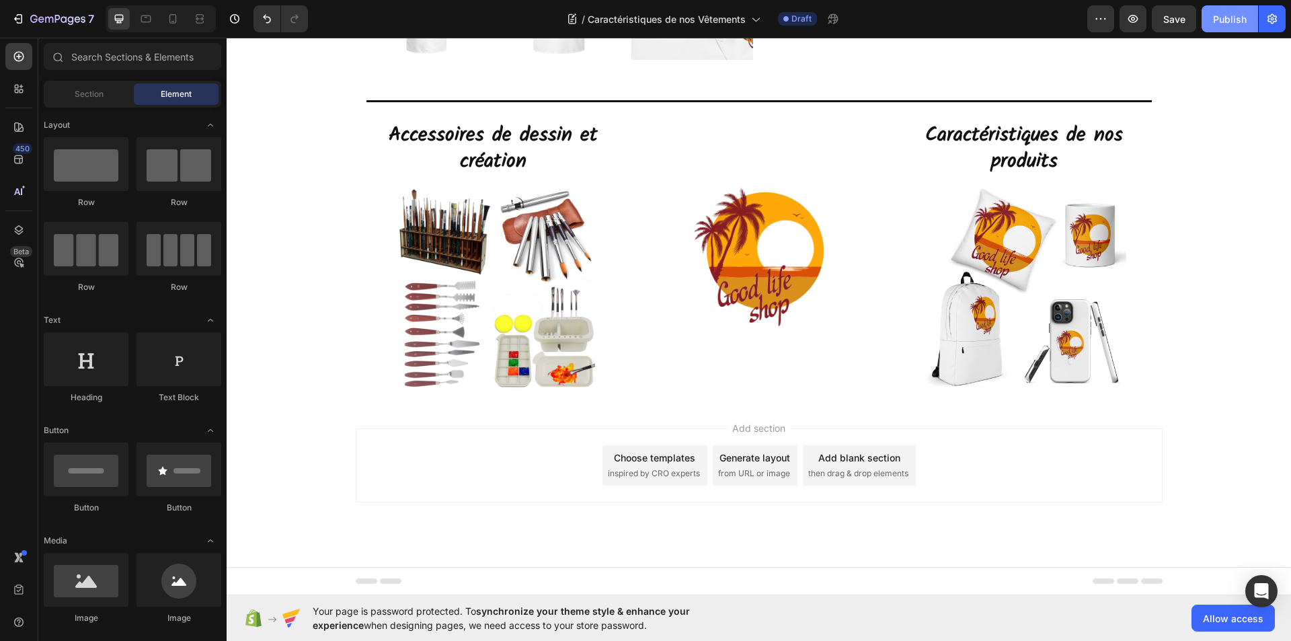
click at [1220, 16] on div "Publish" at bounding box center [1230, 19] width 34 height 14
click at [989, 274] on img at bounding box center [1025, 289] width 204 height 204
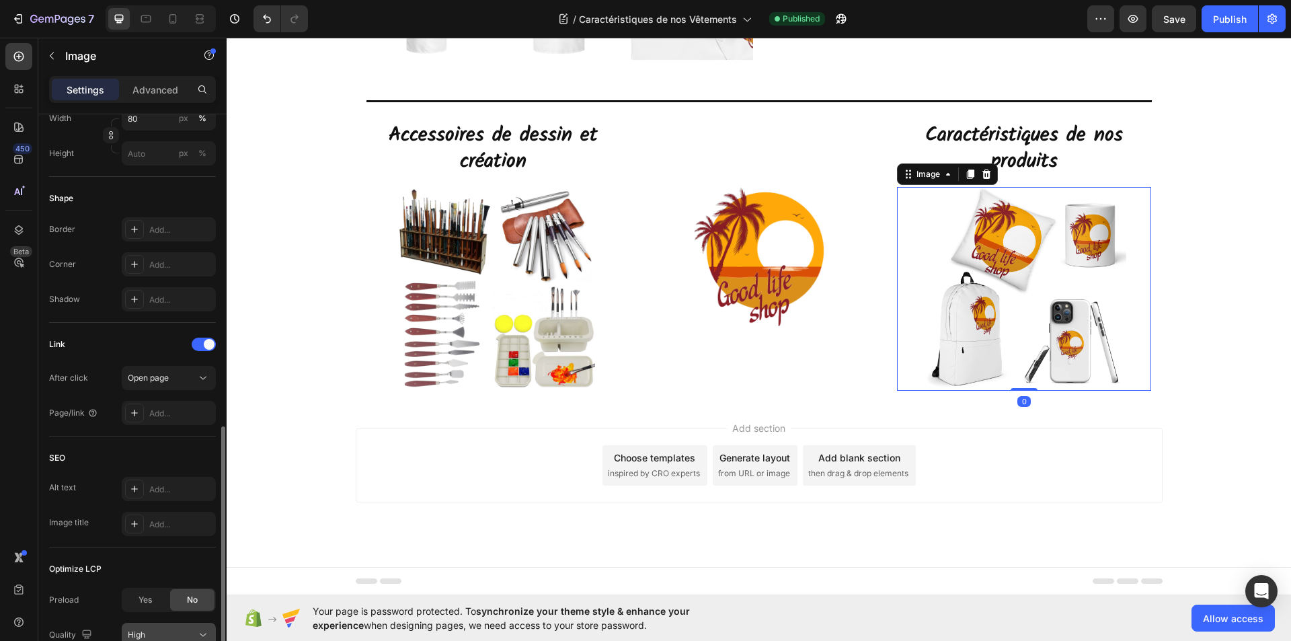
scroll to position [521, 0]
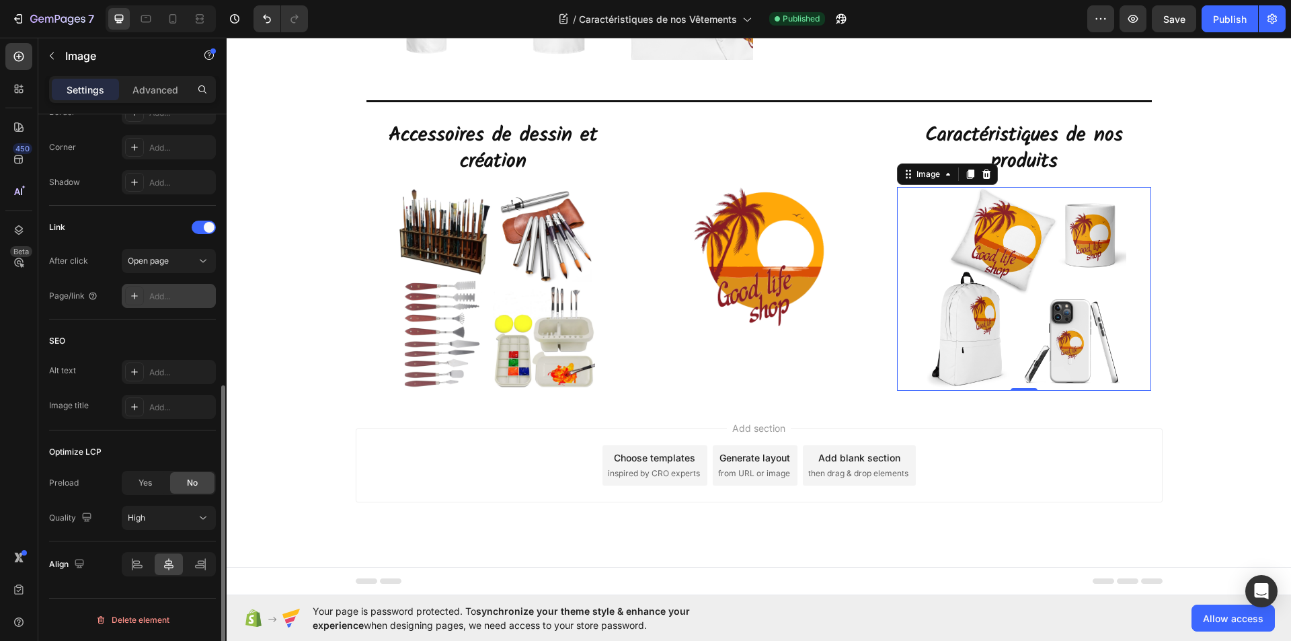
click at [167, 294] on div "Add..." at bounding box center [180, 297] width 63 height 12
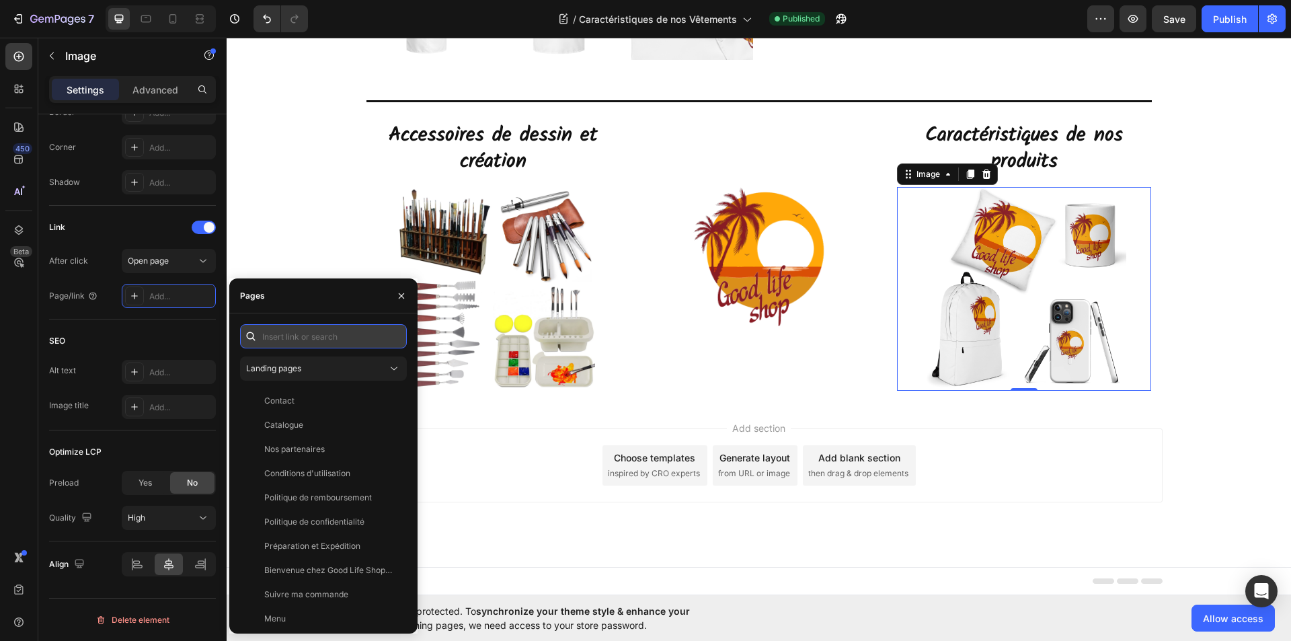
paste input "[URL][DOMAIN_NAME]"
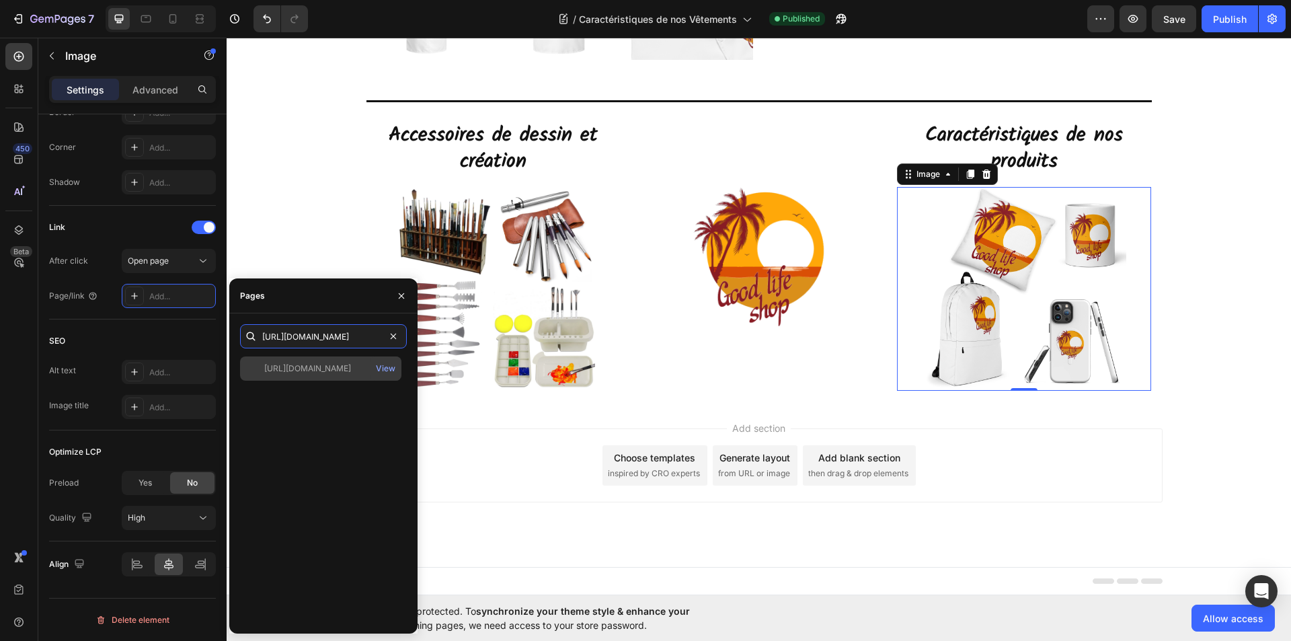
type input "[URL][DOMAIN_NAME]"
click at [321, 368] on div "[URL][DOMAIN_NAME]" at bounding box center [307, 368] width 87 height 12
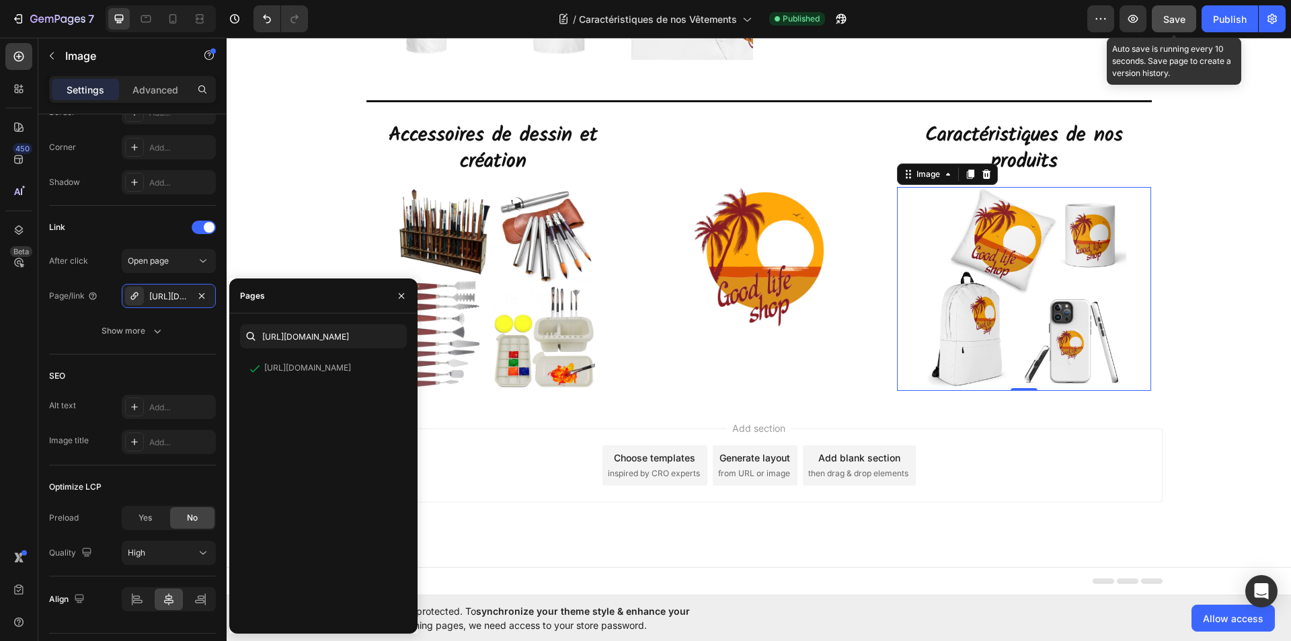
click at [1178, 19] on span "Save" at bounding box center [1174, 18] width 22 height 11
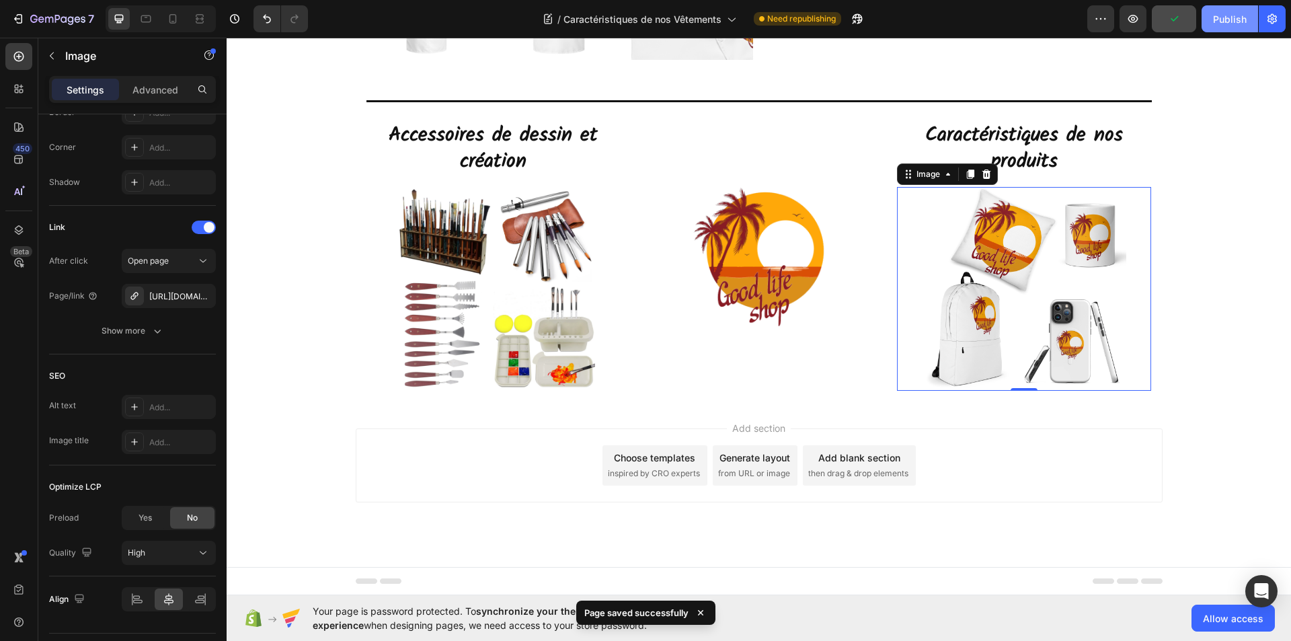
click at [1231, 22] on div "Publish" at bounding box center [1230, 19] width 34 height 14
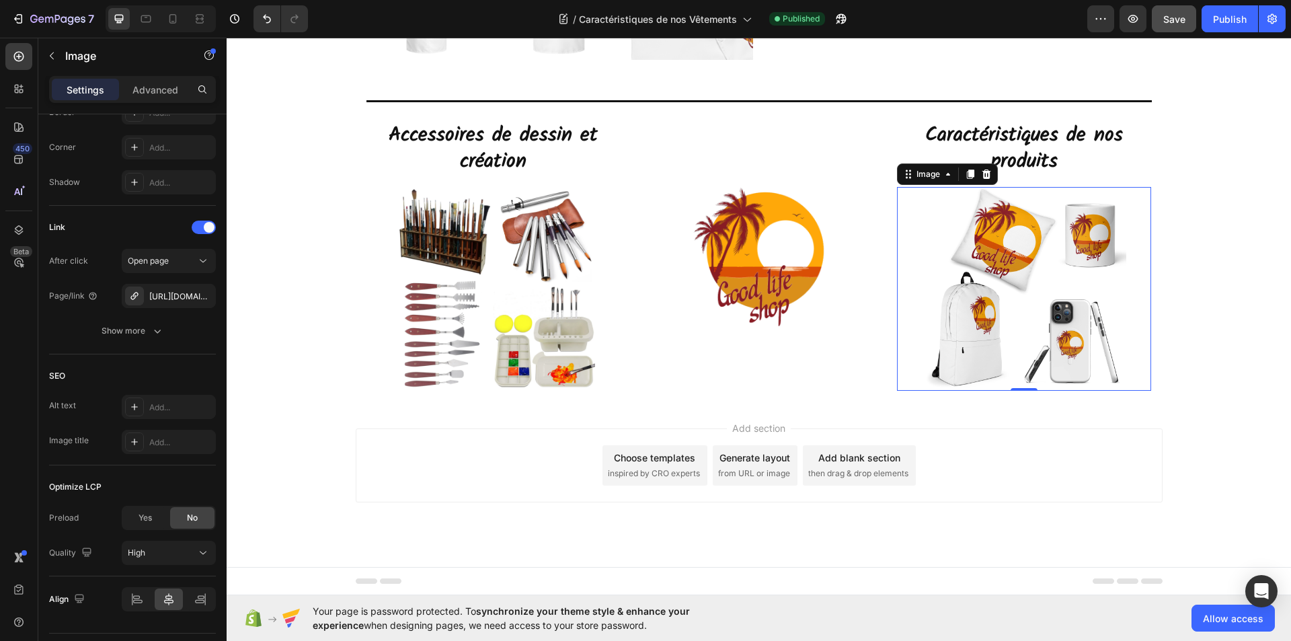
click at [1011, 256] on img at bounding box center [1025, 289] width 204 height 204
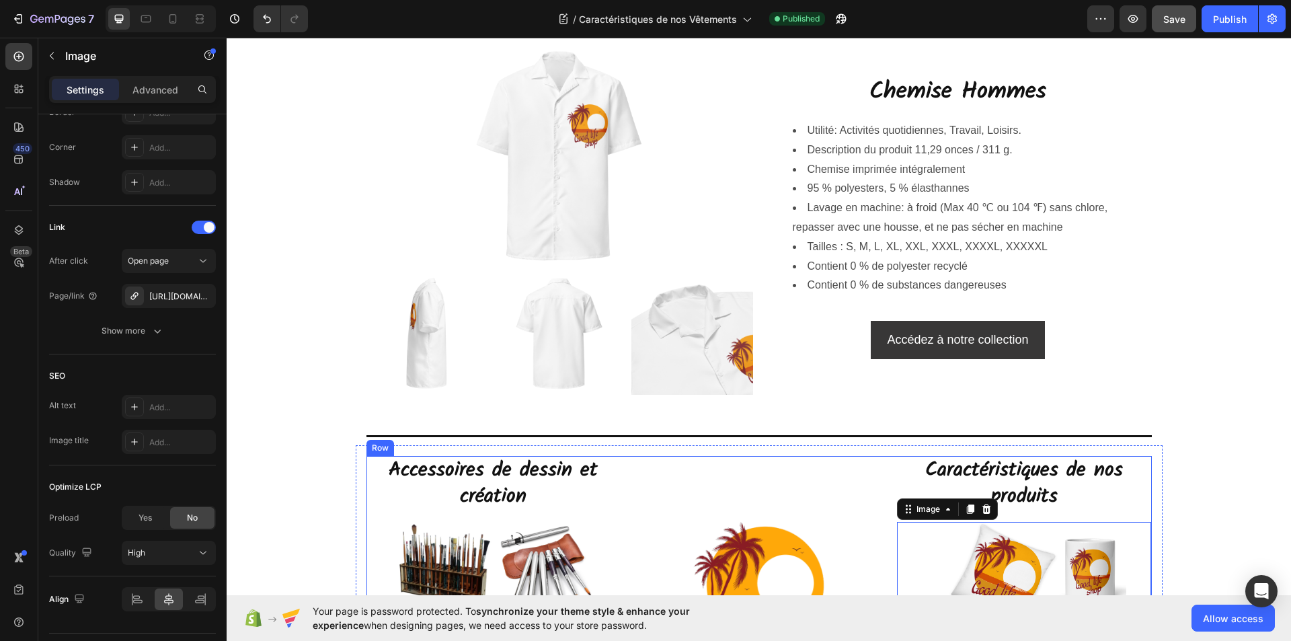
scroll to position [5500, 0]
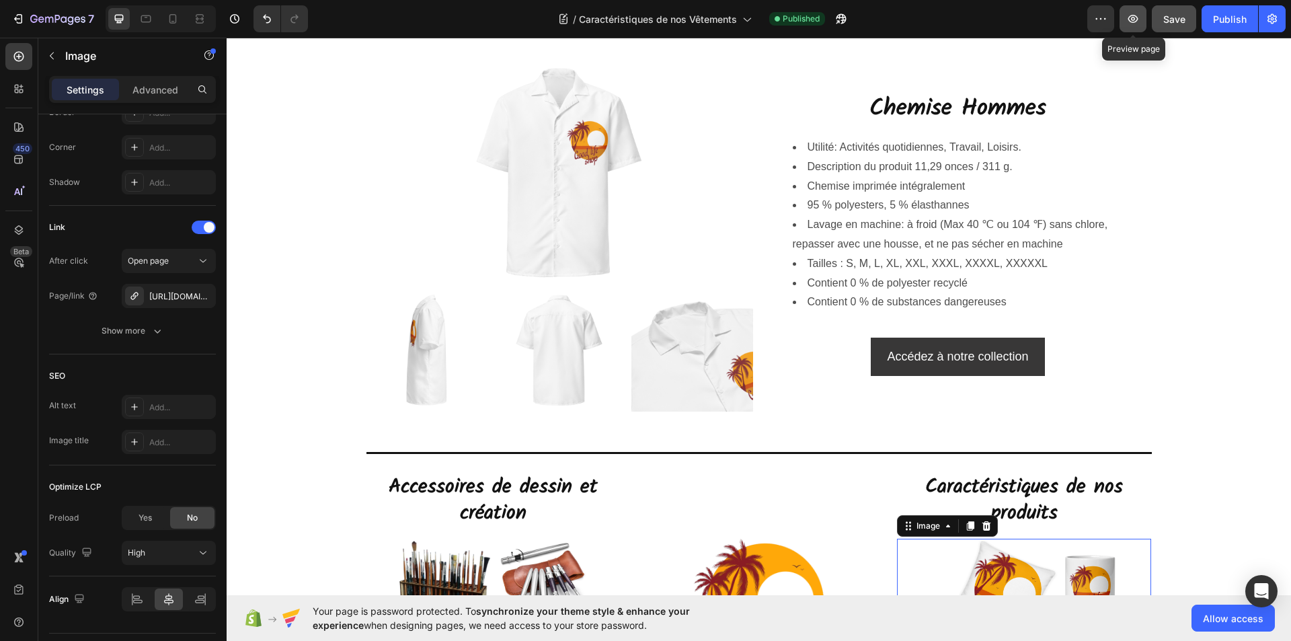
click at [1133, 23] on icon "button" at bounding box center [1132, 18] width 13 height 13
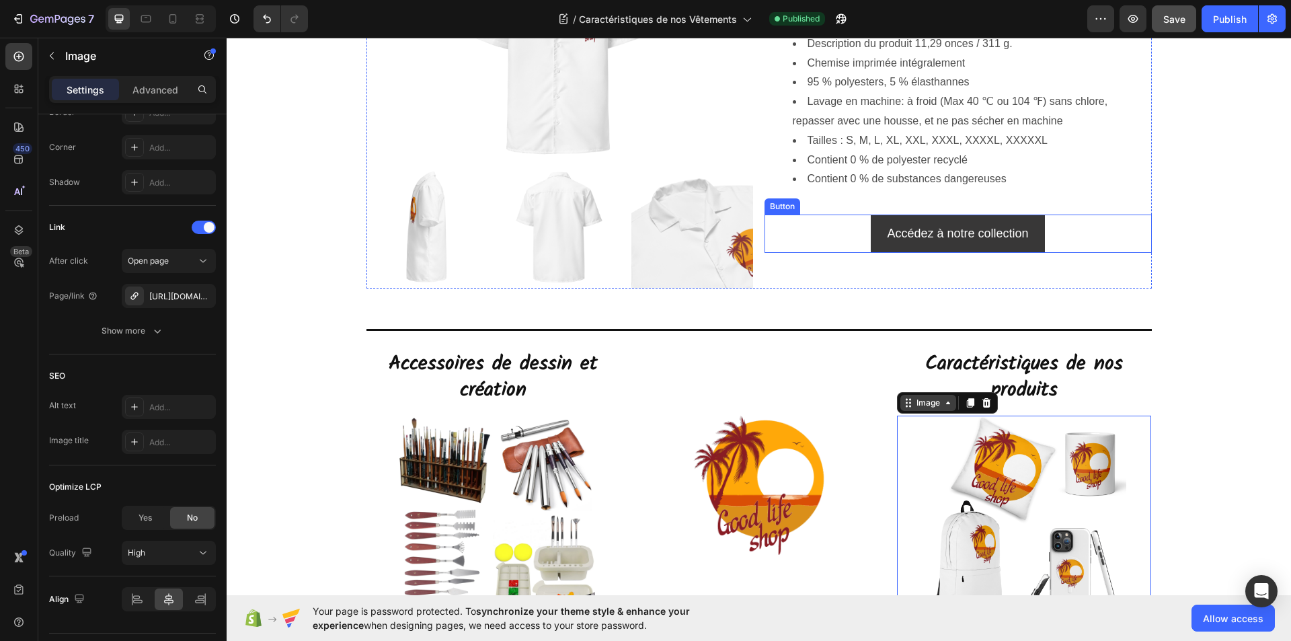
scroll to position [5634, 0]
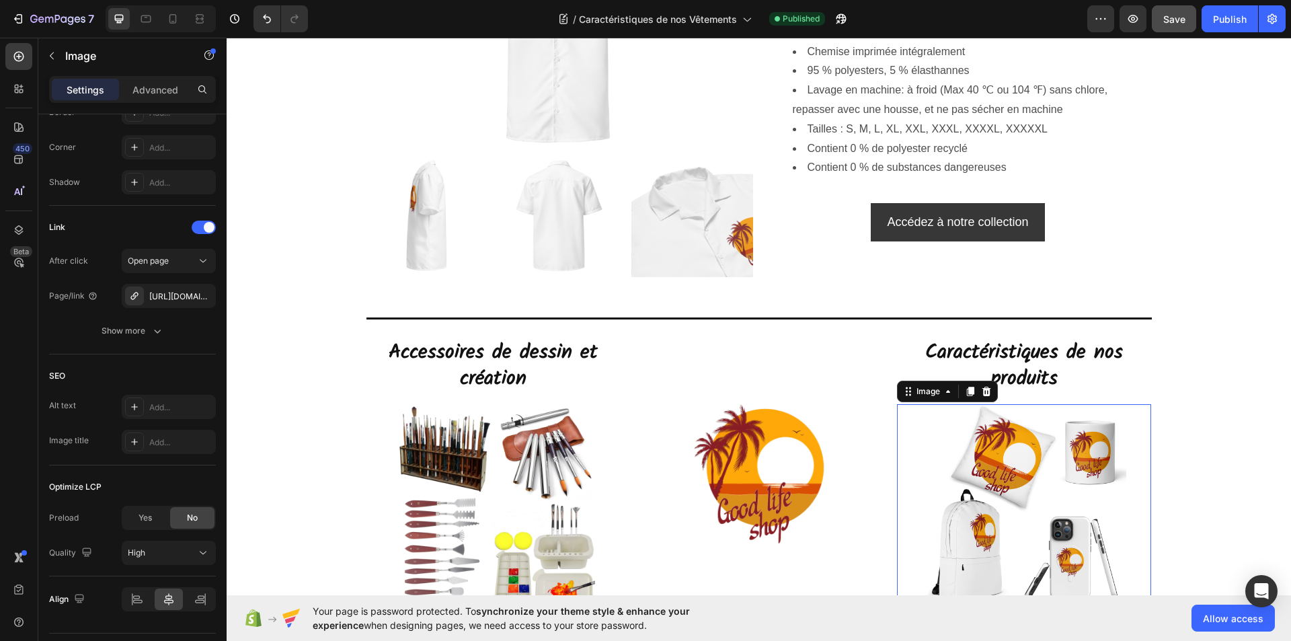
click at [923, 449] on img at bounding box center [1025, 506] width 204 height 204
click at [991, 471] on img at bounding box center [1025, 506] width 204 height 204
click at [203, 297] on icon "button" at bounding box center [201, 295] width 5 height 5
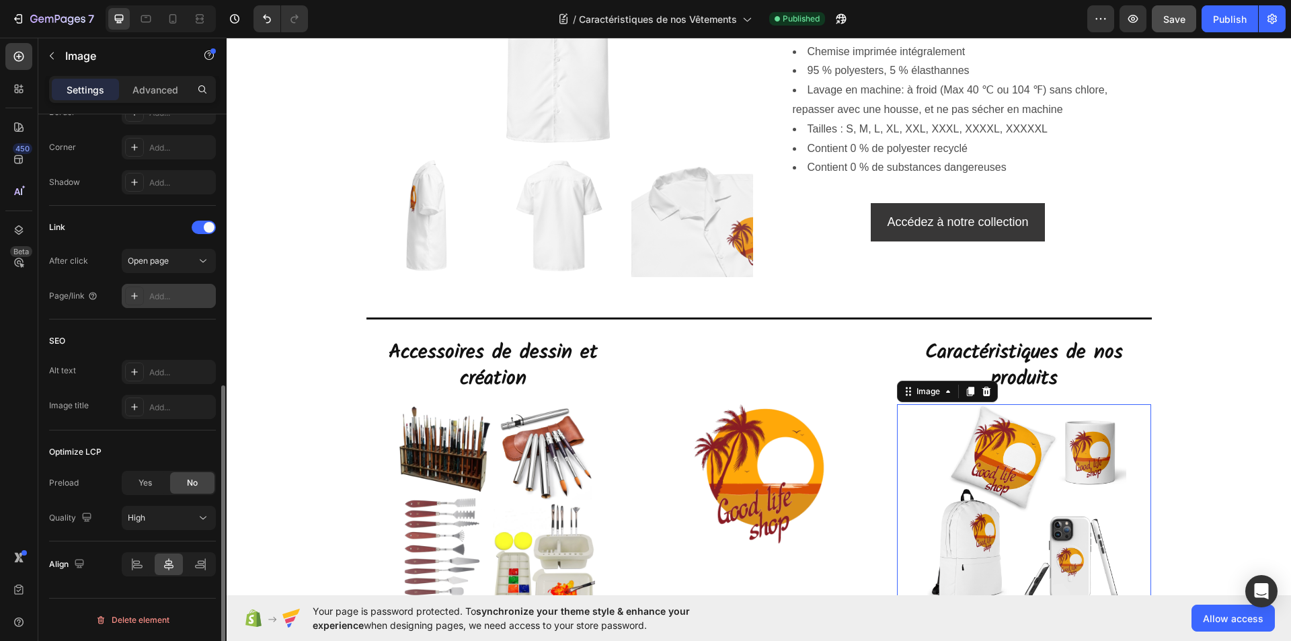
drag, startPoint x: 165, startPoint y: 299, endPoint x: 158, endPoint y: 296, distance: 7.5
click at [158, 296] on div "Add..." at bounding box center [180, 297] width 63 height 12
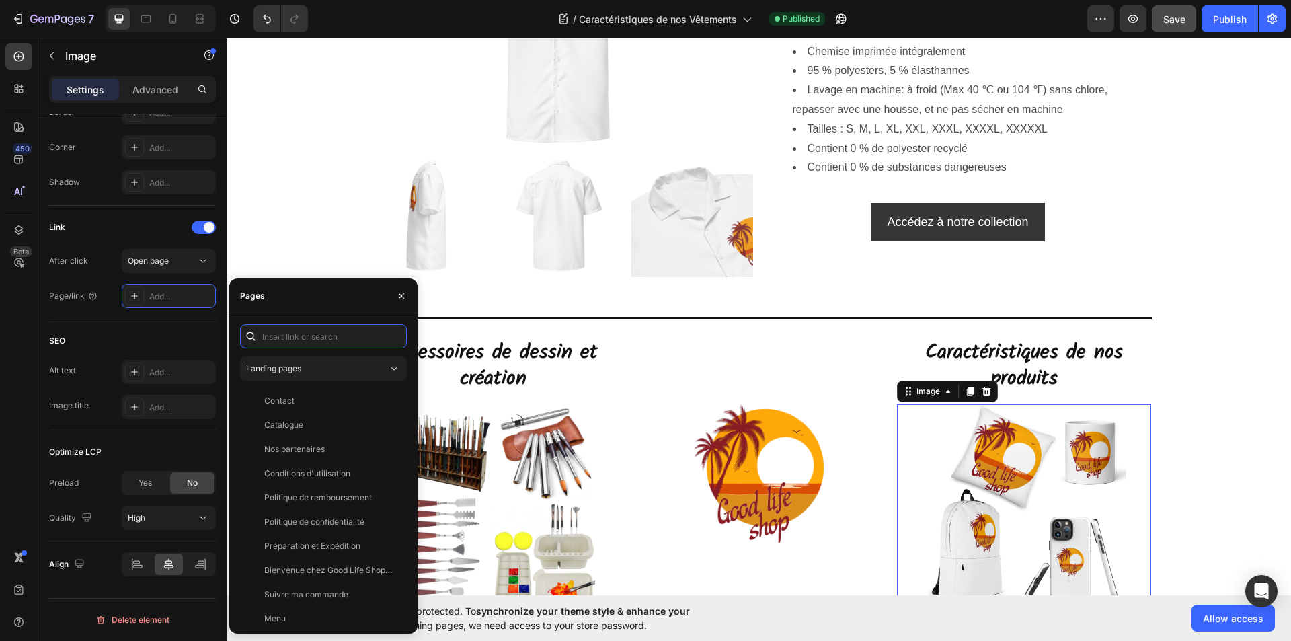
scroll to position [0, 0]
paste input "[URL][DOMAIN_NAME]"
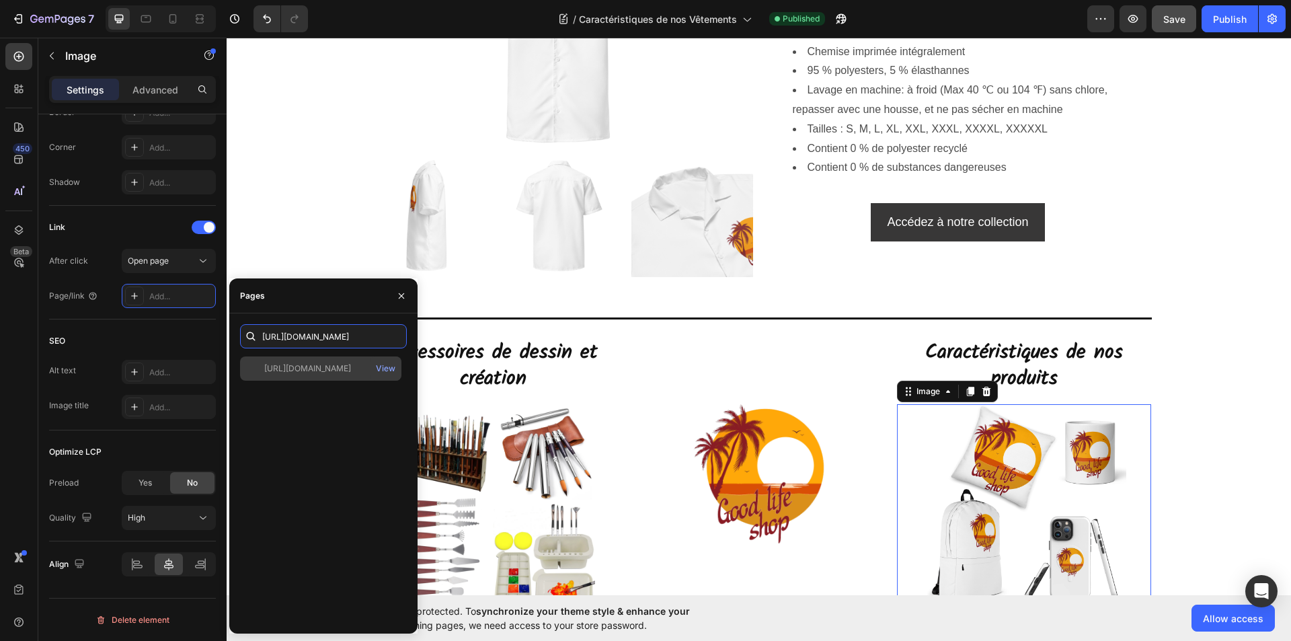
type input "[URL][DOMAIN_NAME]"
click at [332, 371] on div "[URL][DOMAIN_NAME]" at bounding box center [307, 368] width 87 height 12
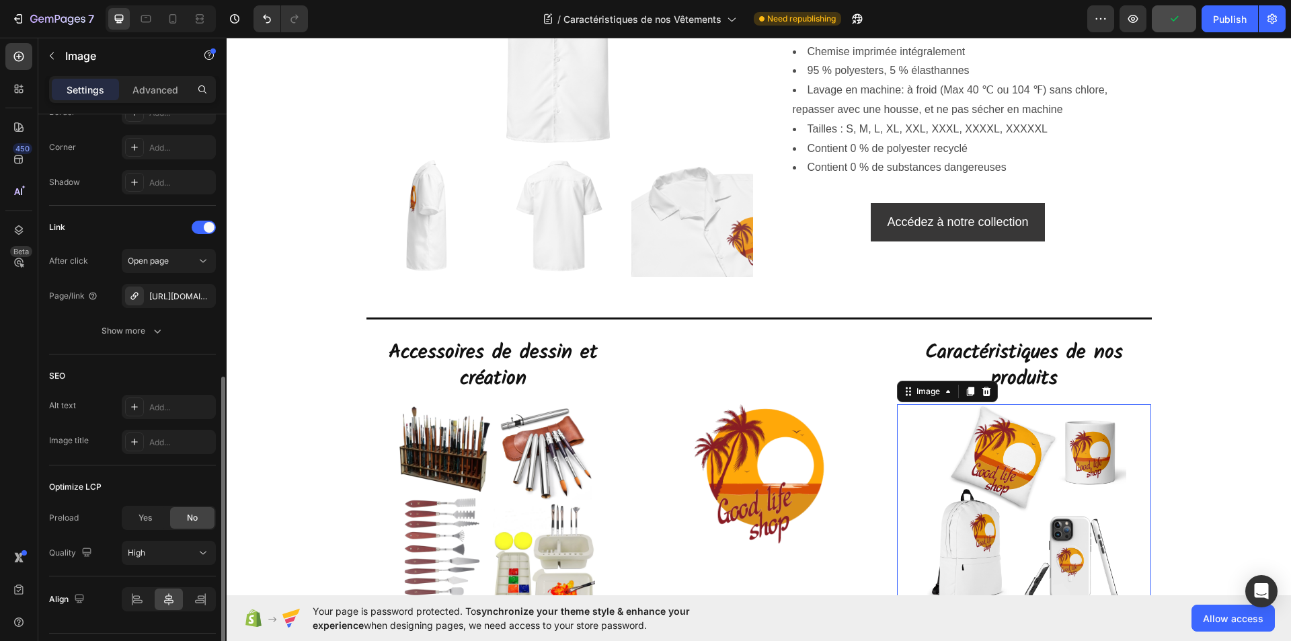
click at [199, 355] on div "SEO Alt text Add... Image title Add..." at bounding box center [132, 409] width 167 height 111
click at [1231, 15] on div "Publish" at bounding box center [1230, 19] width 34 height 14
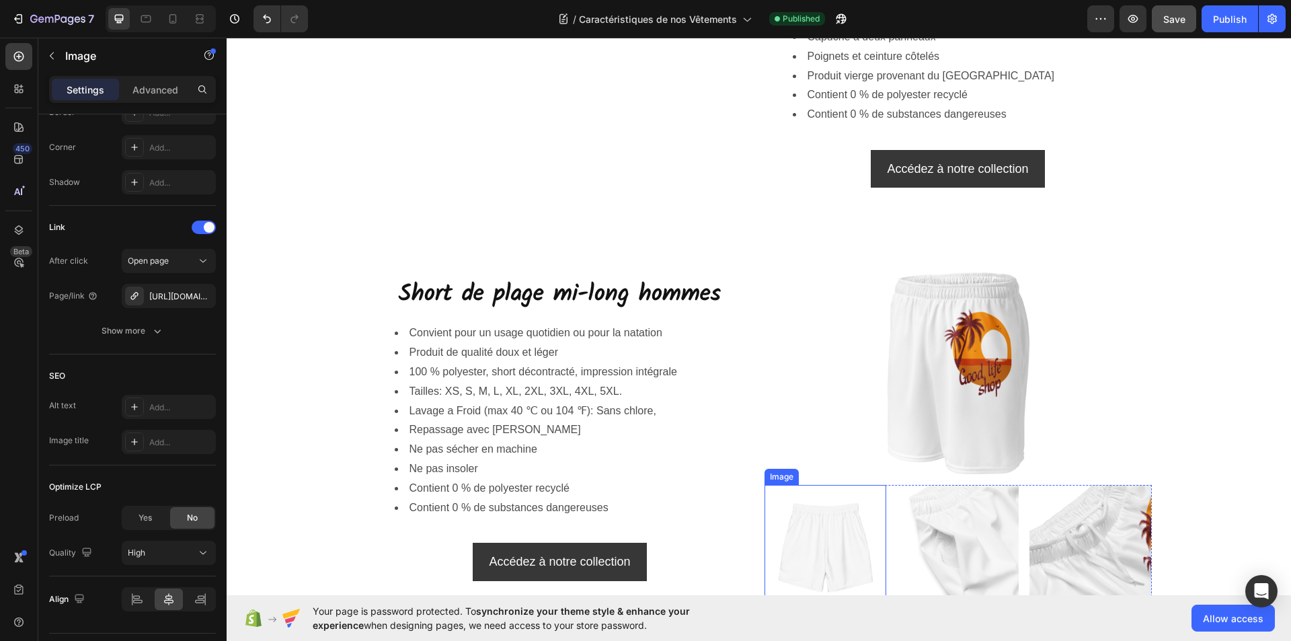
scroll to position [4786, 0]
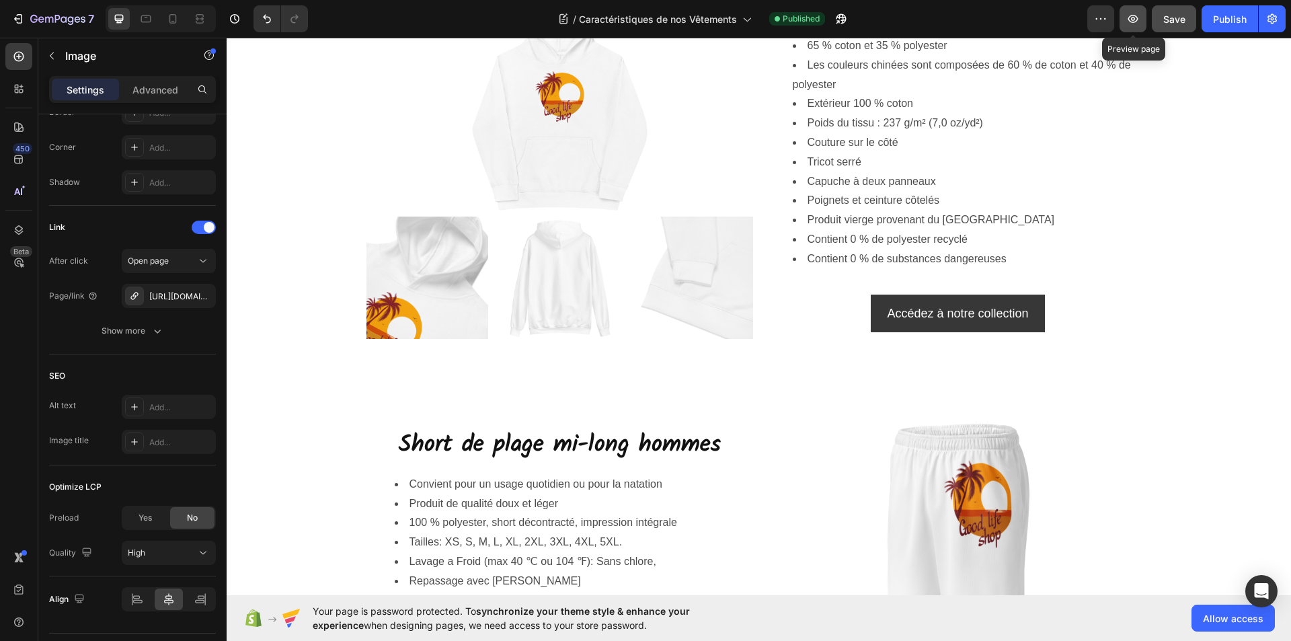
click at [1135, 17] on icon "button" at bounding box center [1134, 19] width 10 height 8
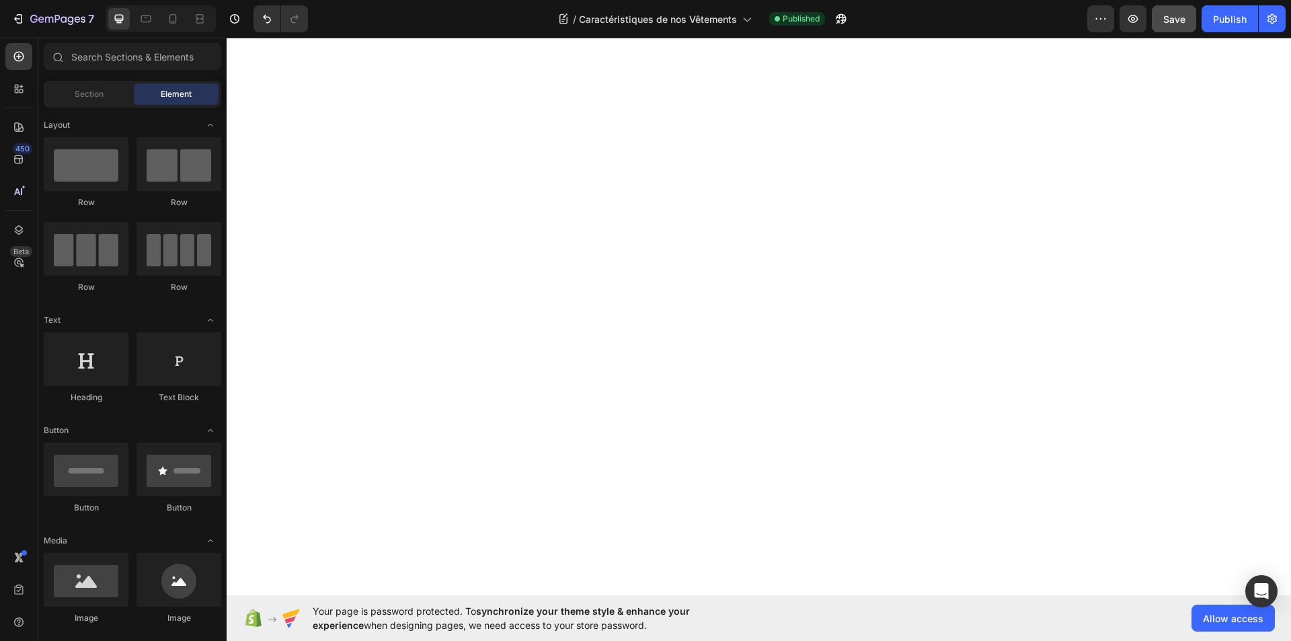
scroll to position [0, 0]
